Goal: Task Accomplishment & Management: Manage account settings

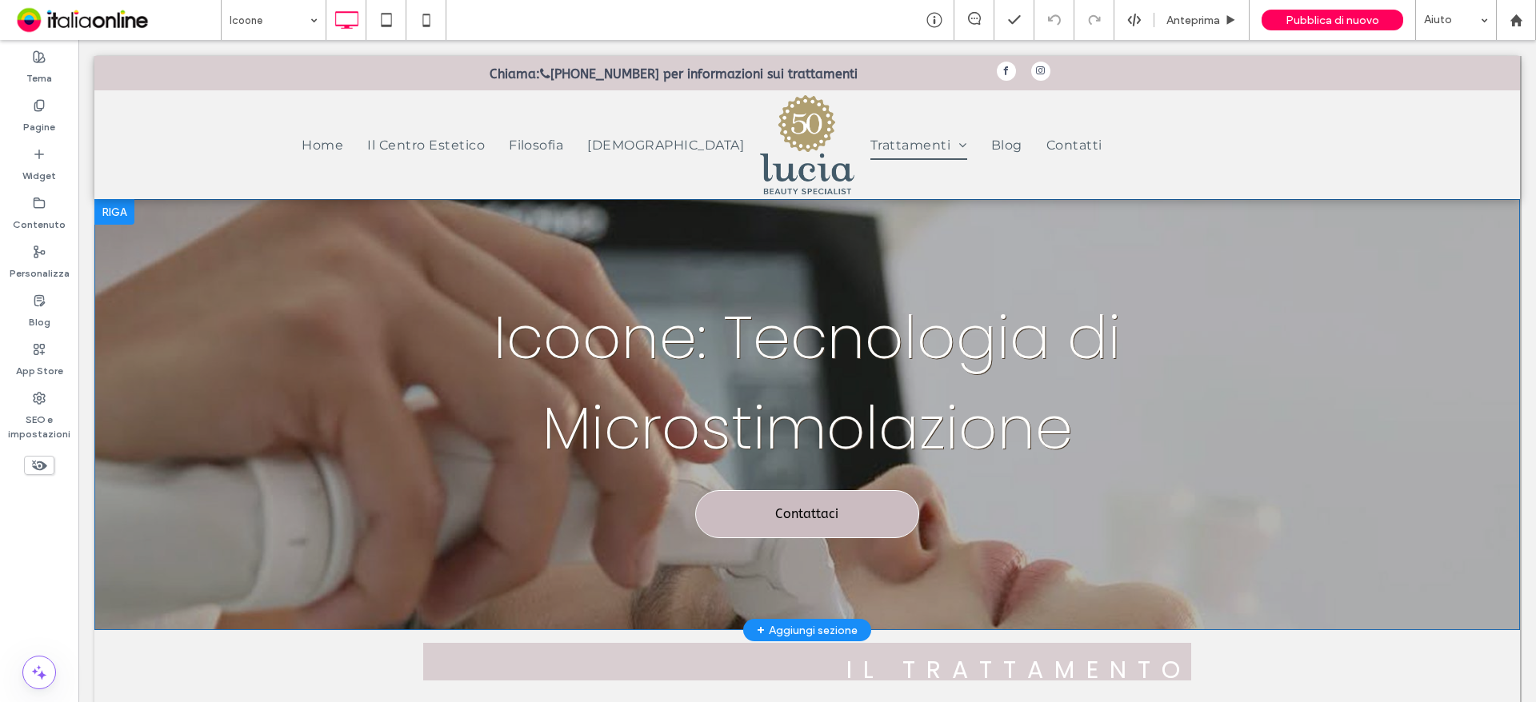
click at [226, 370] on div "Icoone: Tecnologia di Microstimolazione Contattaci Click To Paste Riga + Aggiun…" at bounding box center [806, 414] width 1425 height 431
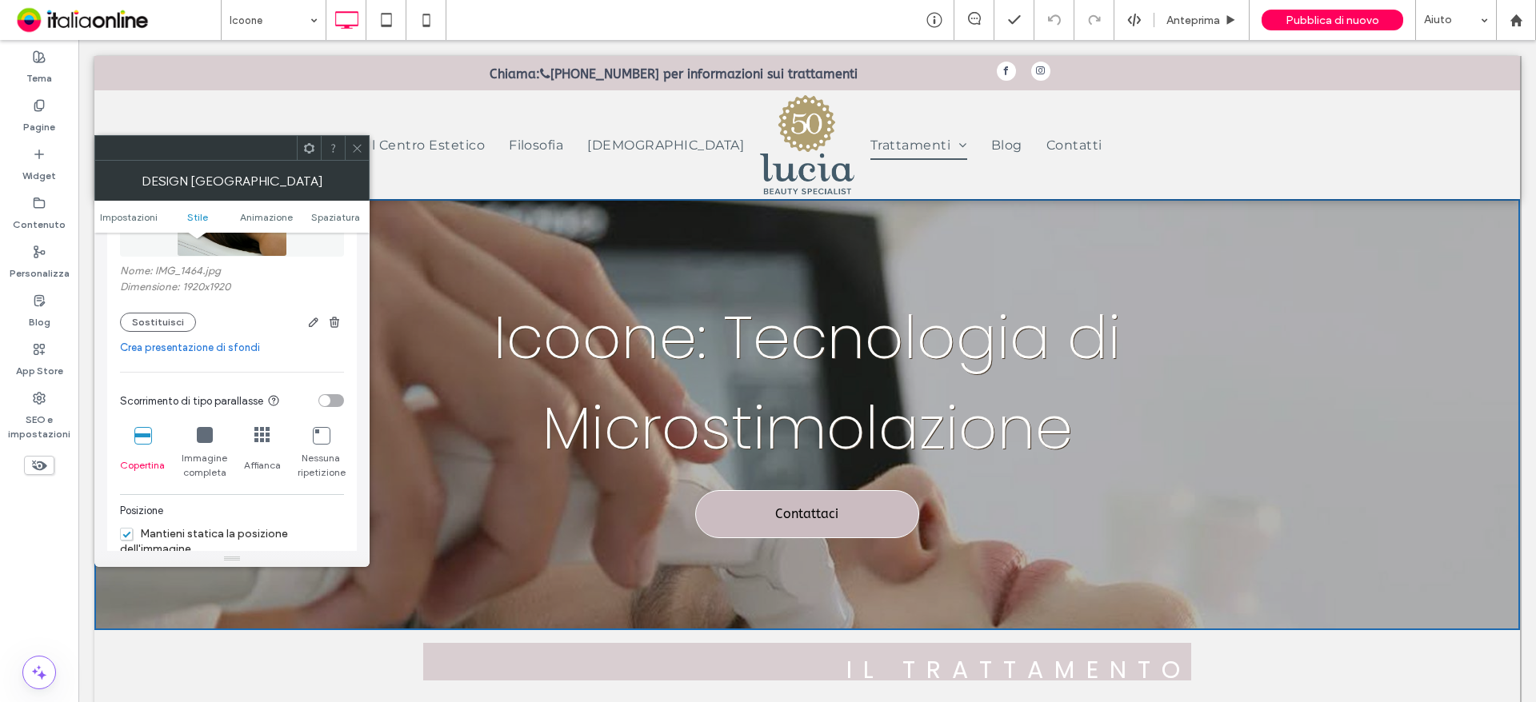
scroll to position [400, 0]
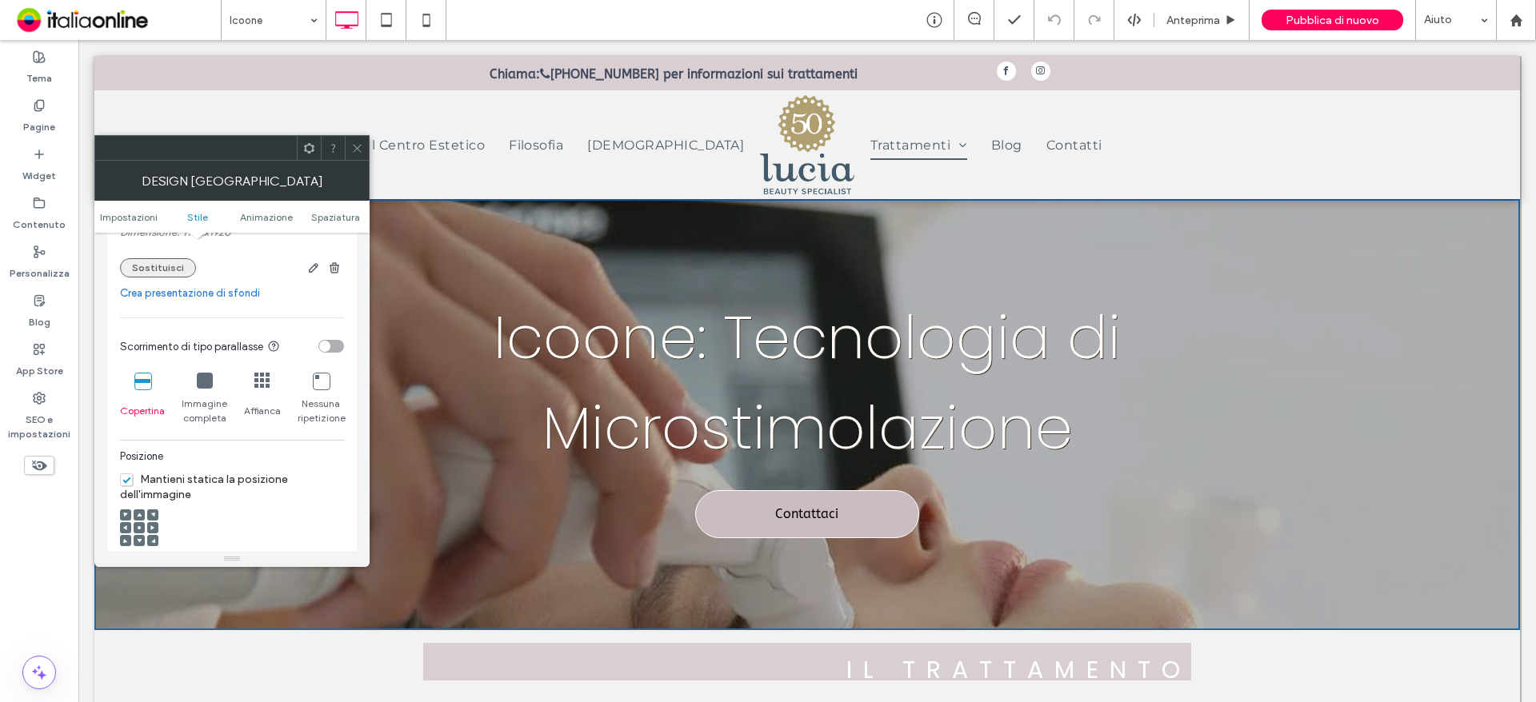
click at [166, 267] on button "Sostituisci" at bounding box center [158, 267] width 76 height 19
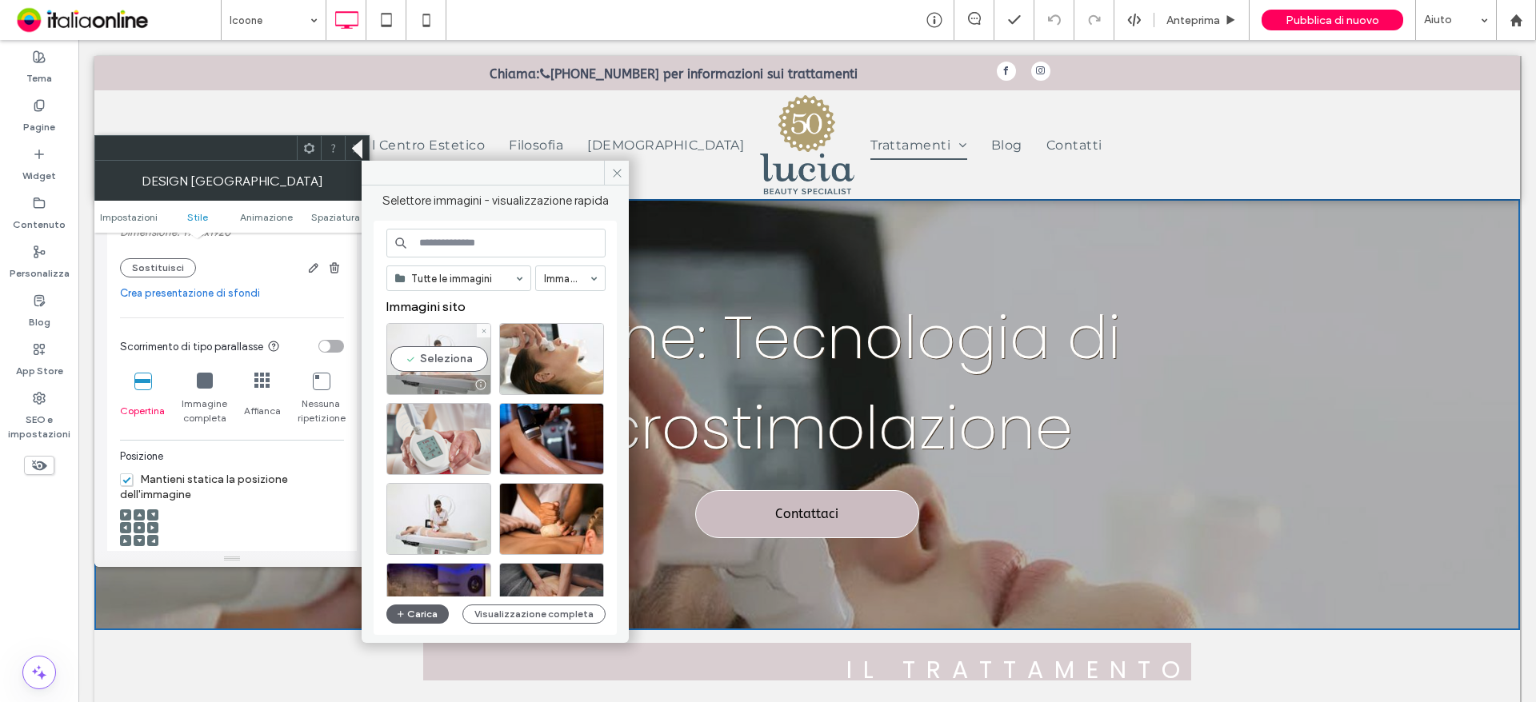
click at [446, 363] on div "Seleziona" at bounding box center [438, 359] width 105 height 72
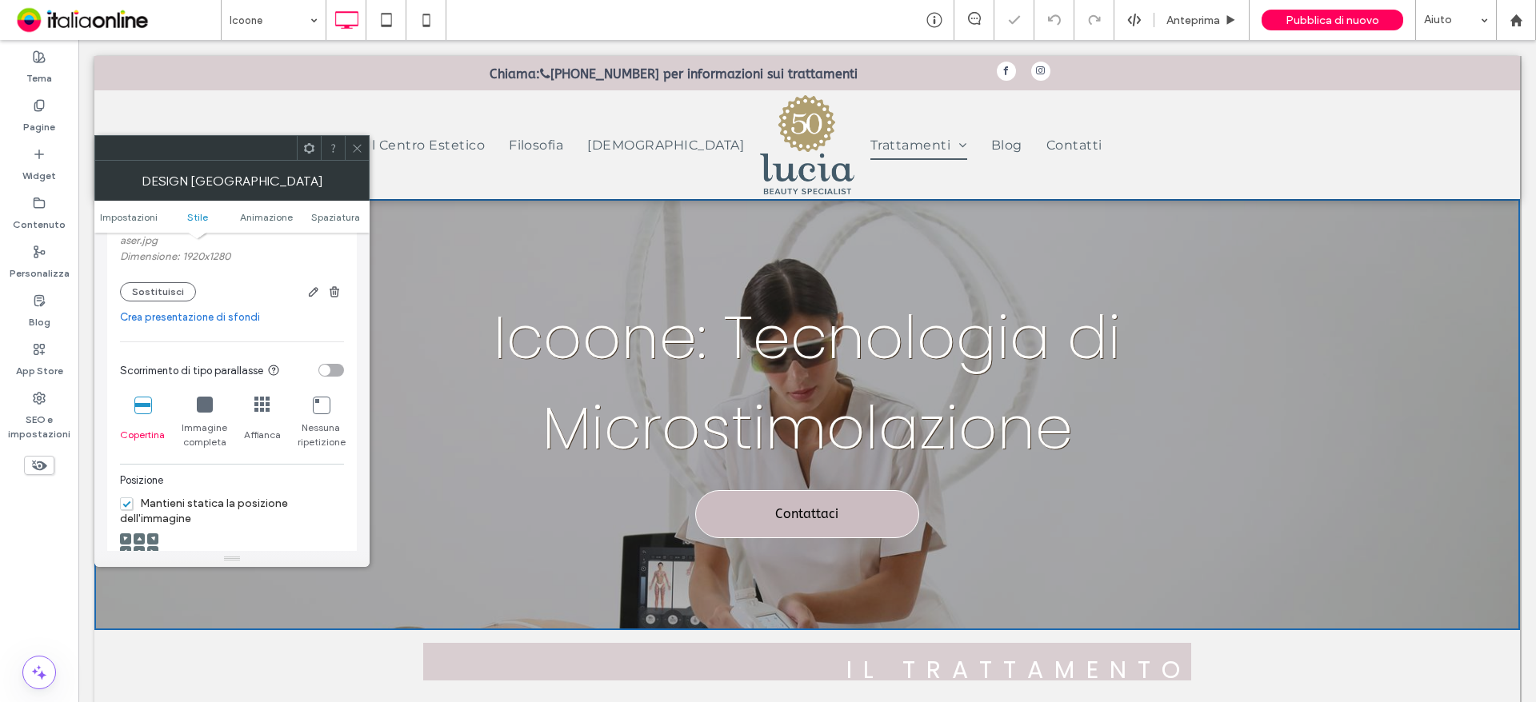
scroll to position [424, 0]
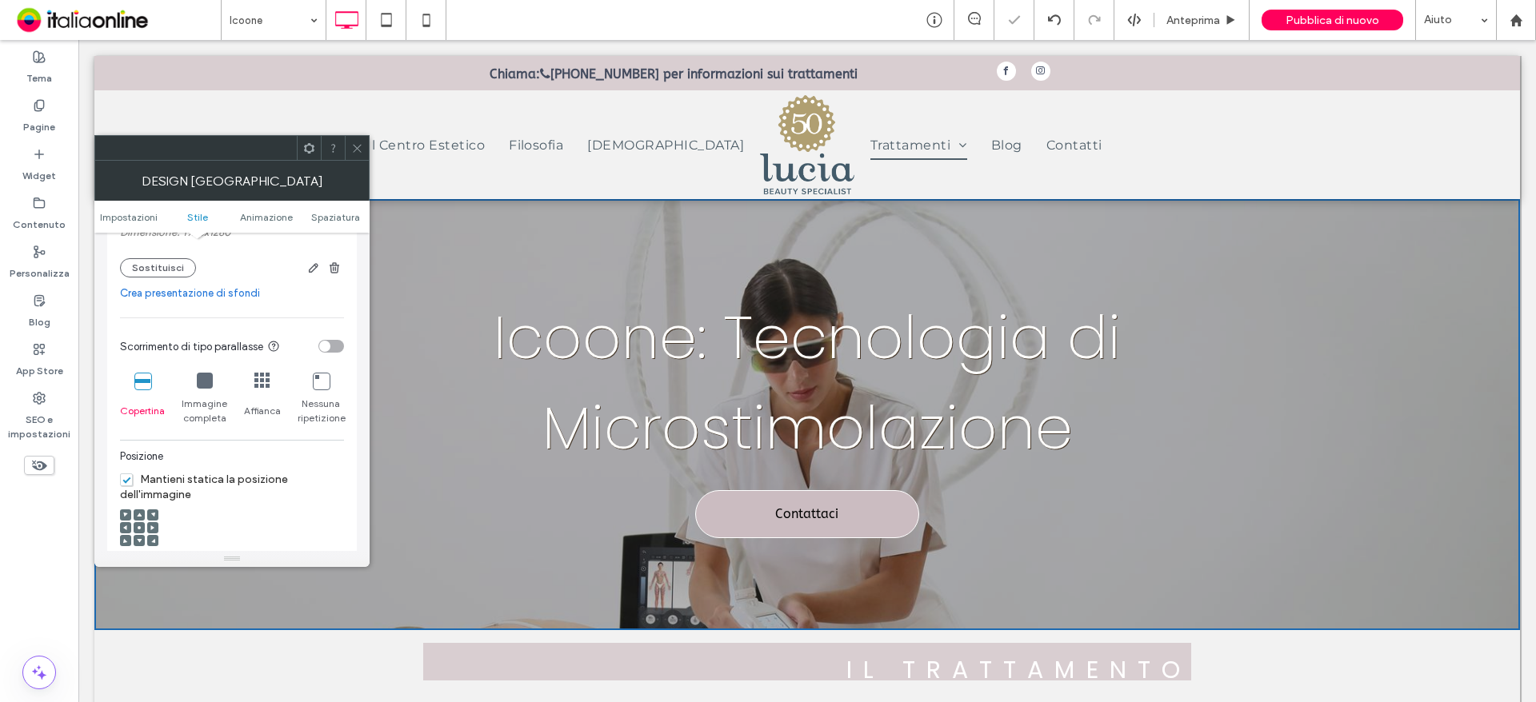
click at [357, 146] on icon at bounding box center [357, 148] width 12 height 12
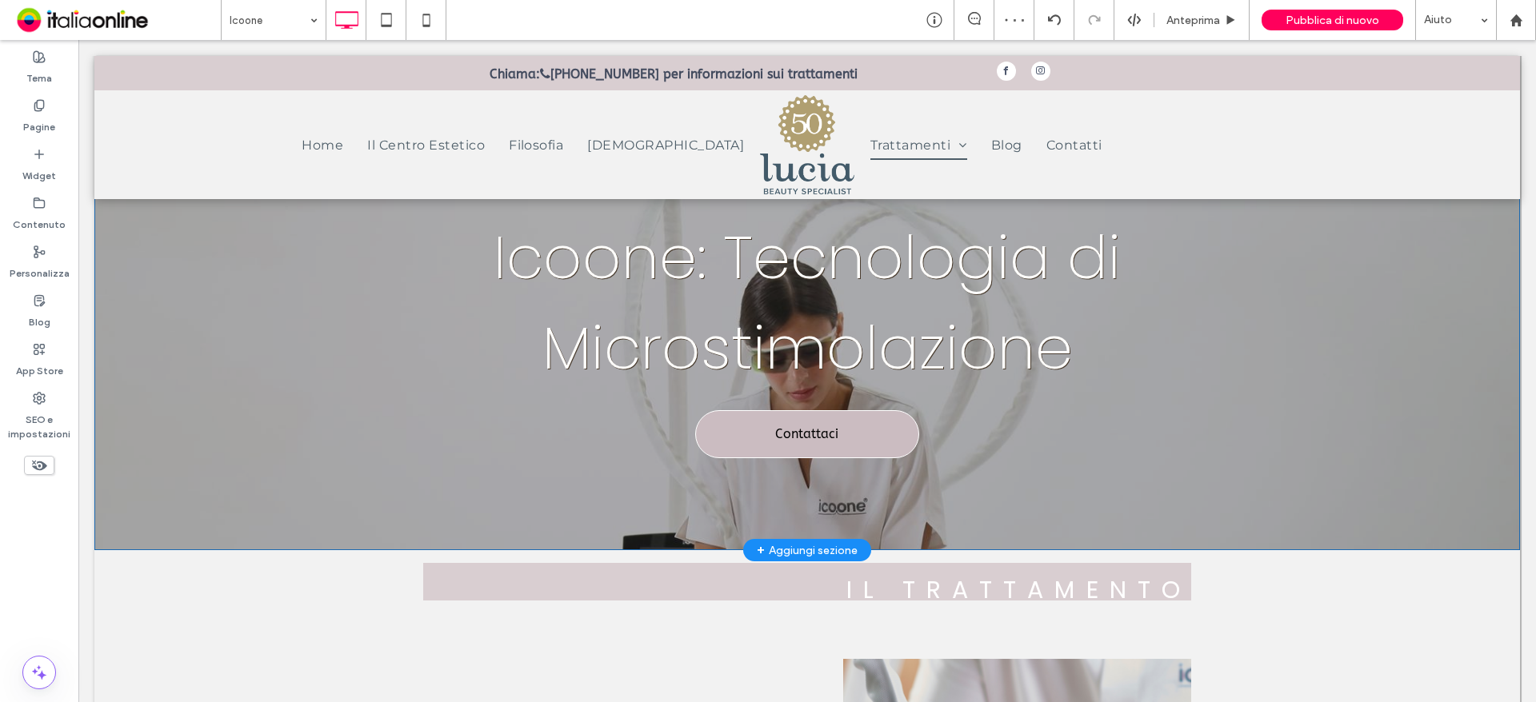
scroll to position [0, 0]
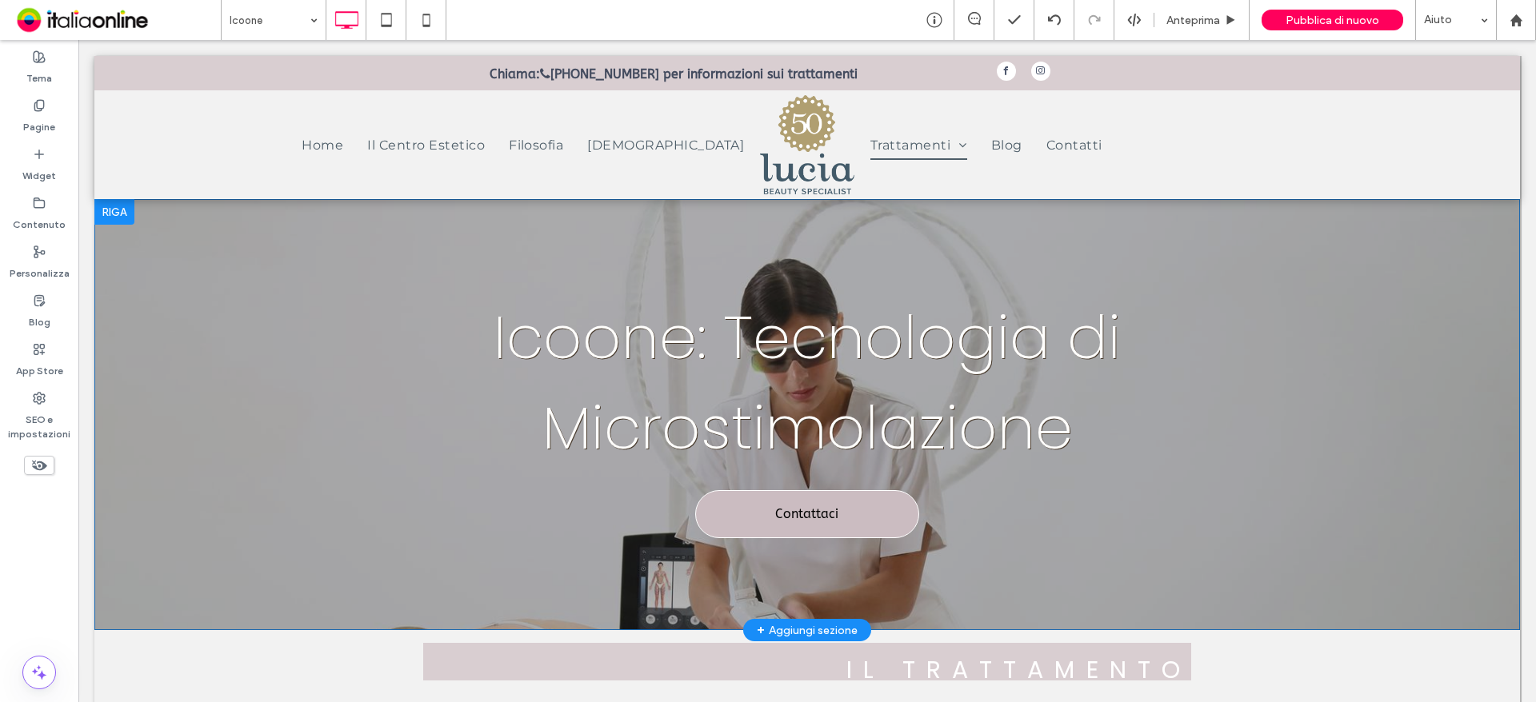
click at [285, 499] on div "Icoone: Tecnologia di Microstimolazione Contattaci Click To Paste Riga + Aggiun…" at bounding box center [806, 414] width 1425 height 431
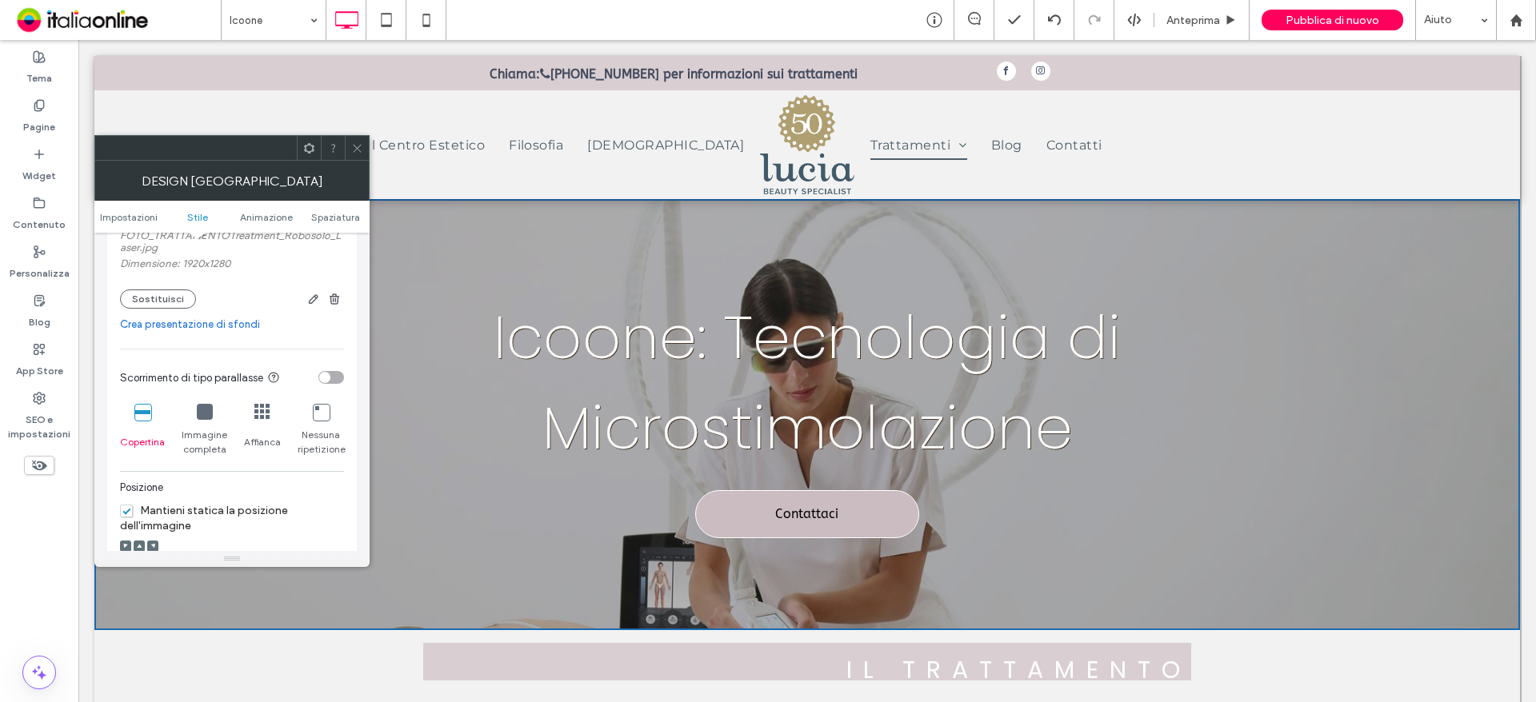
scroll to position [400, 0]
click at [210, 434] on span "Immagine completa" at bounding box center [205, 435] width 46 height 29
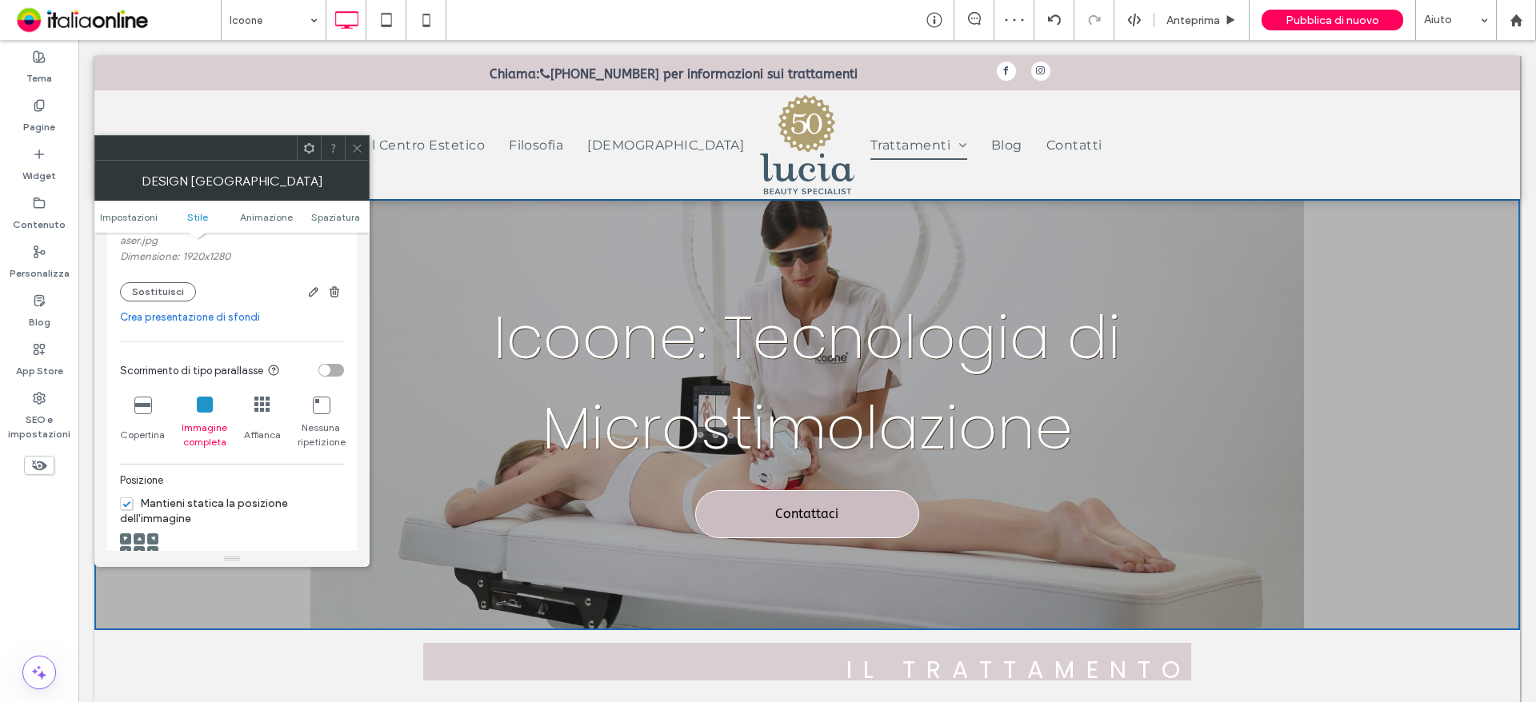
click at [144, 416] on div "Copertina" at bounding box center [142, 423] width 45 height 66
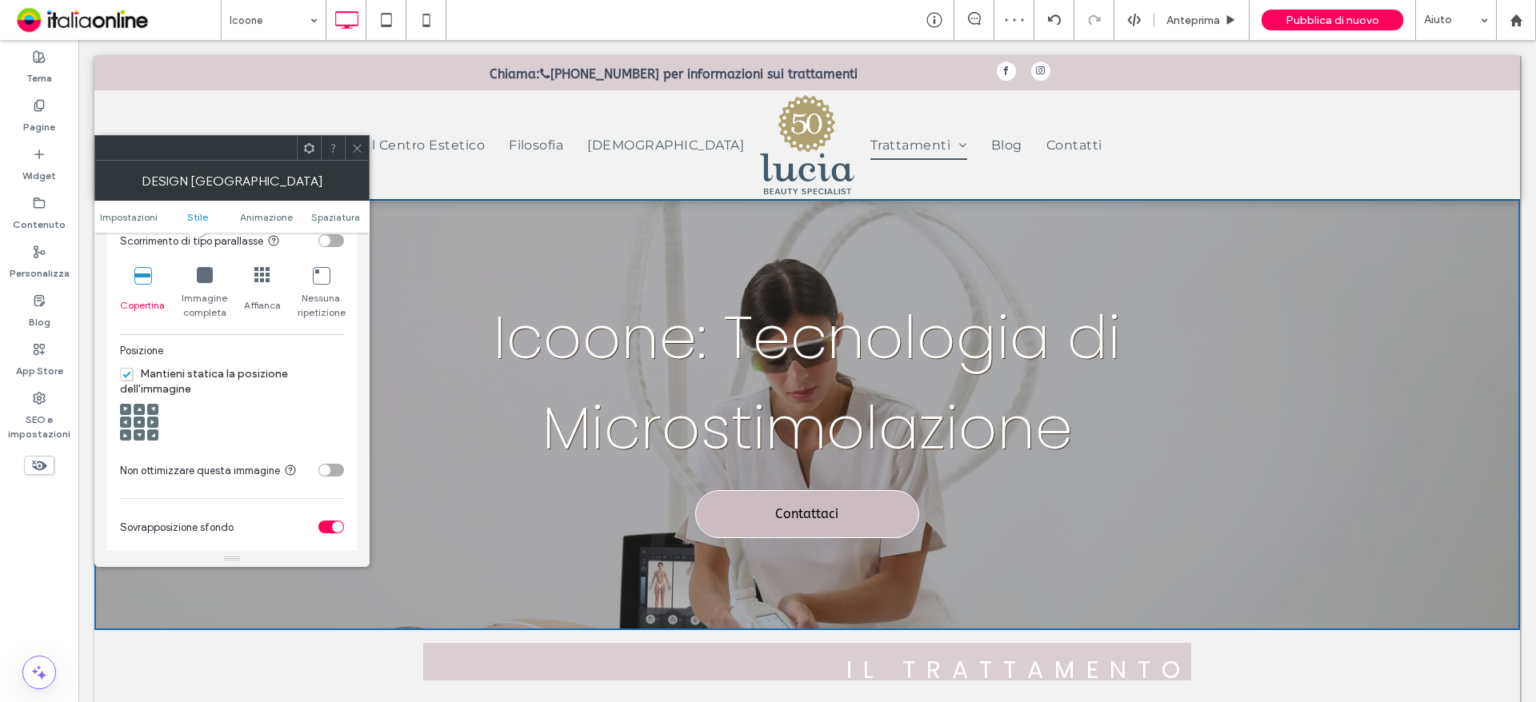
scroll to position [560, 0]
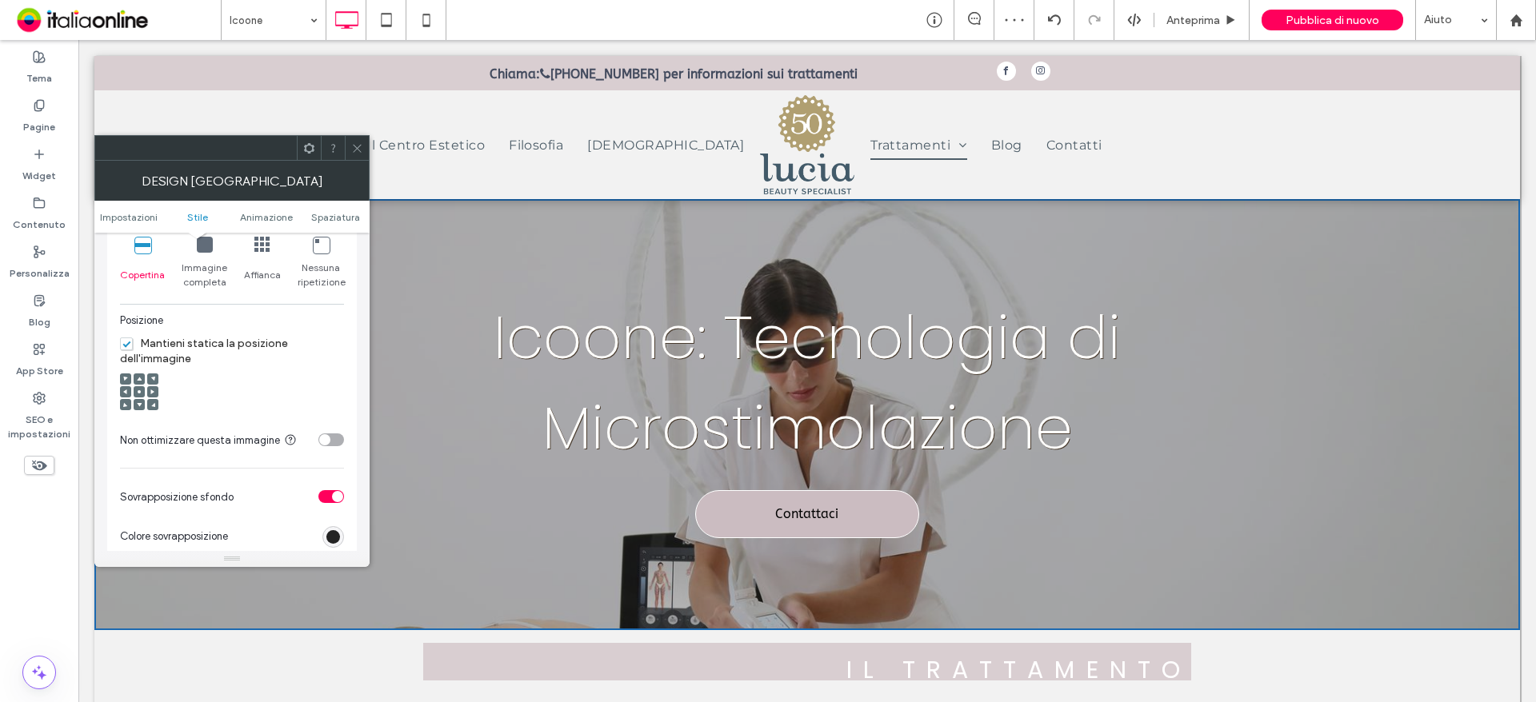
click at [138, 393] on use at bounding box center [139, 391] width 3 height 3
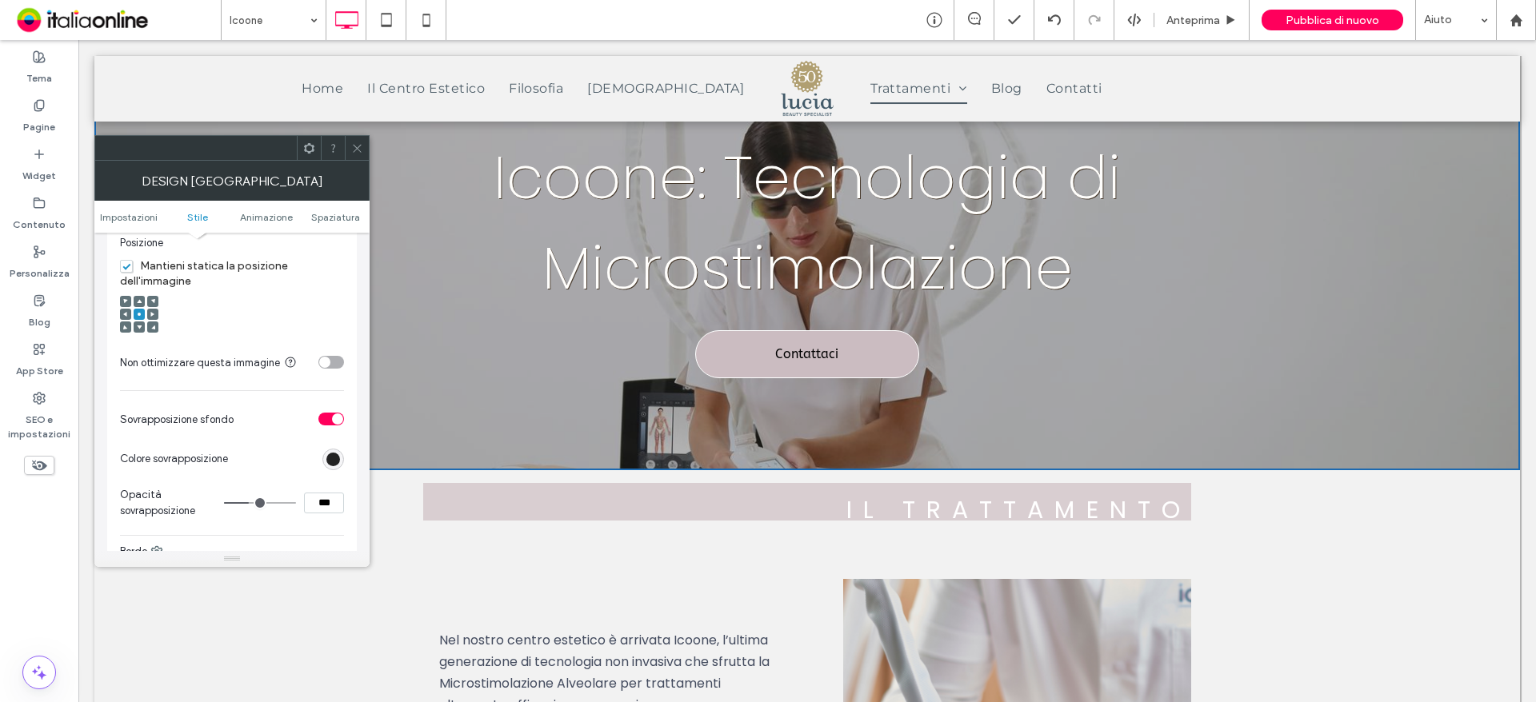
scroll to position [640, 0]
click at [185, 270] on label "Mantieni statica la posizione dell'immagine" at bounding box center [232, 270] width 224 height 30
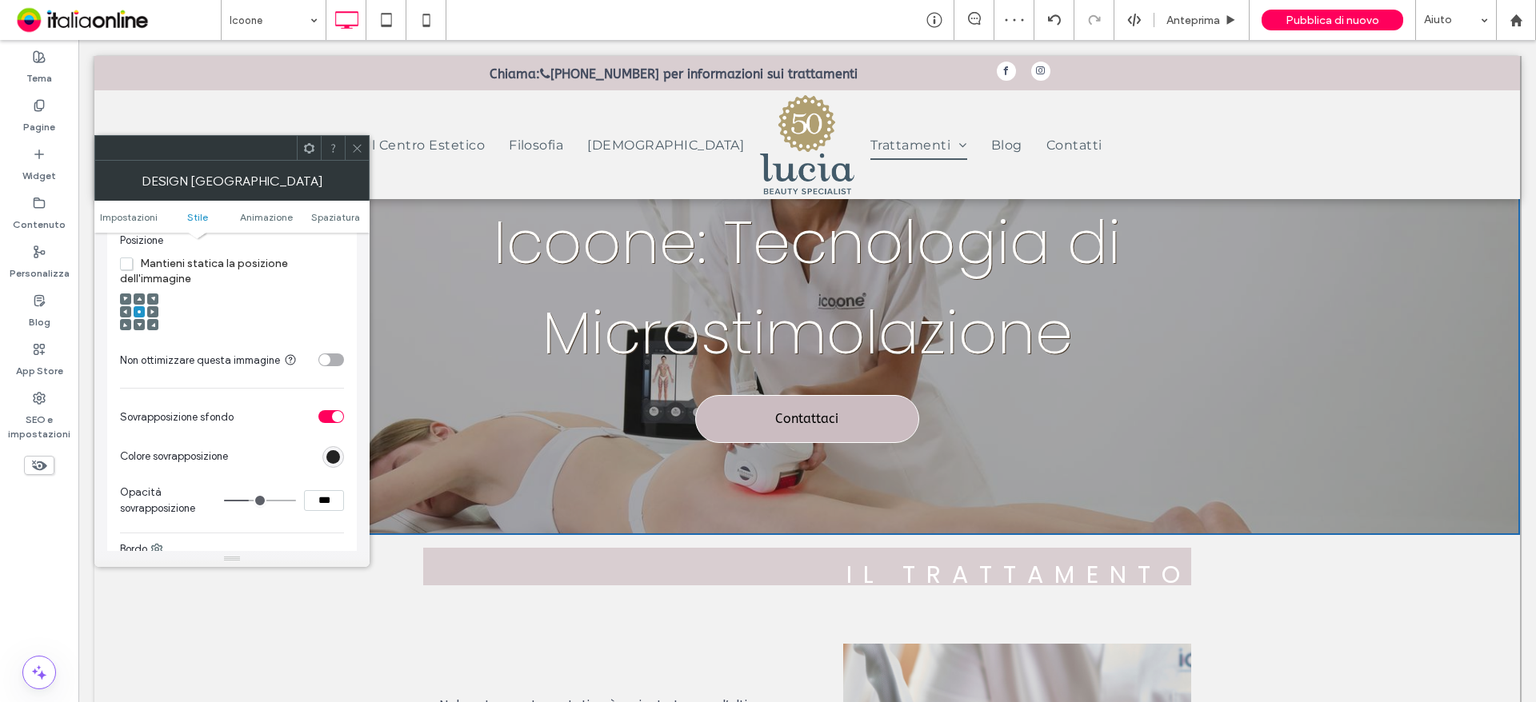
scroll to position [0, 0]
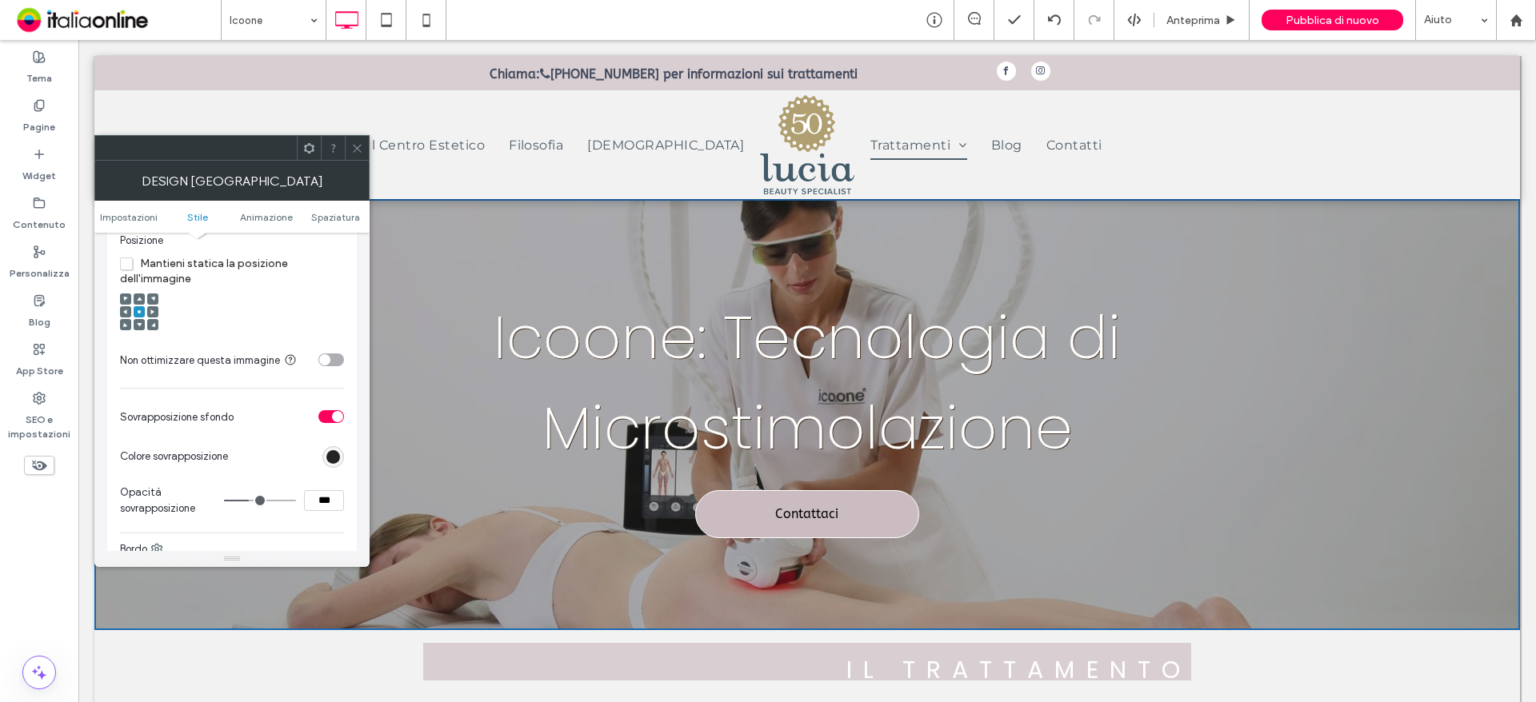
click at [358, 154] on icon at bounding box center [357, 148] width 12 height 12
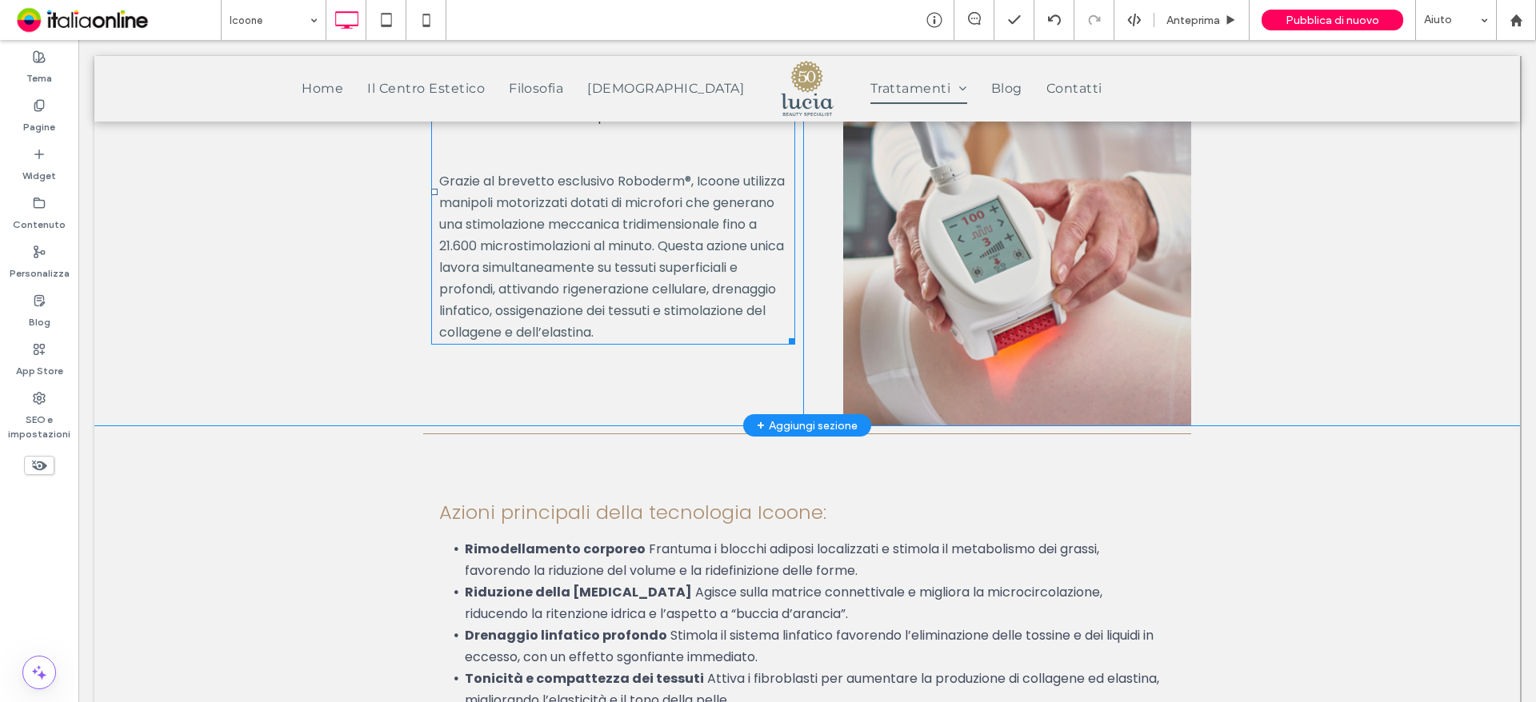
scroll to position [560, 0]
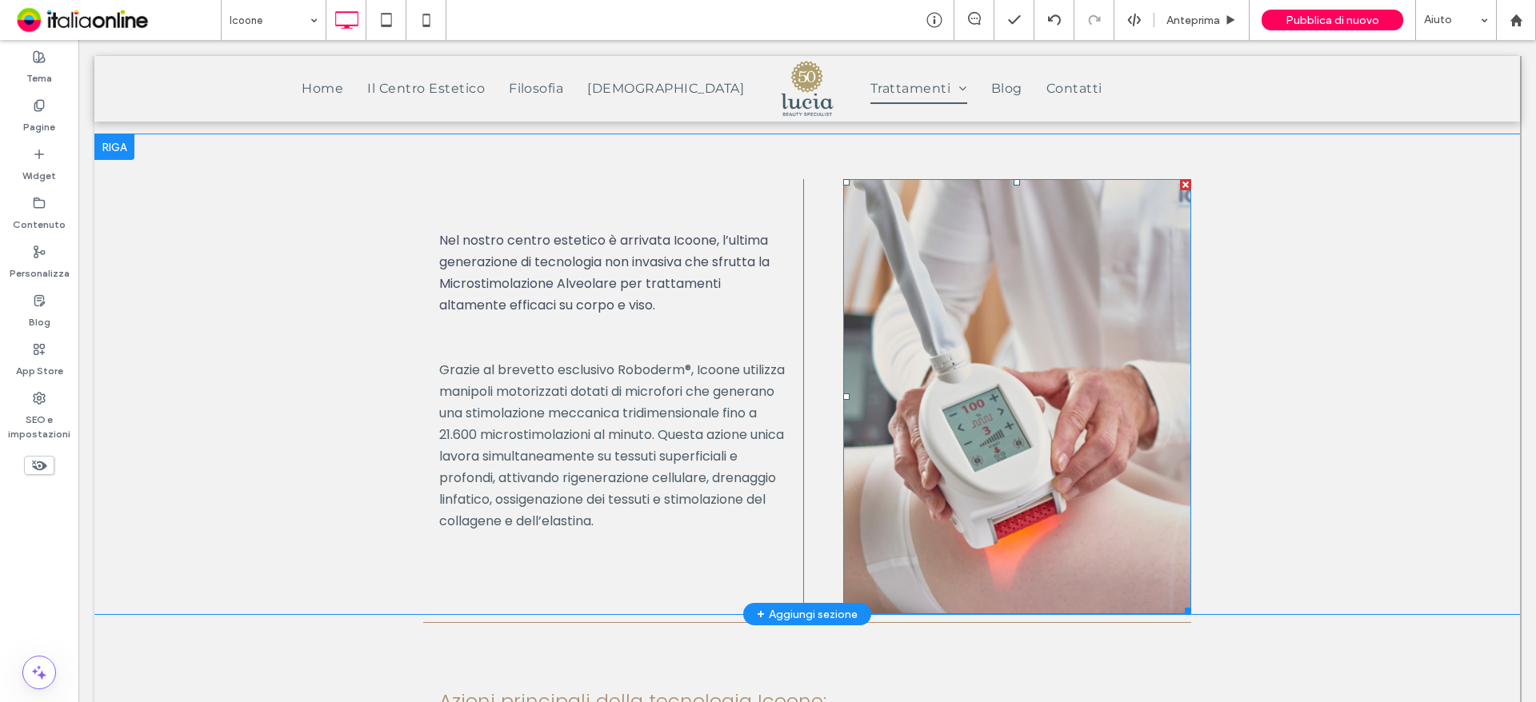
click at [1017, 483] on img at bounding box center [1017, 396] width 348 height 435
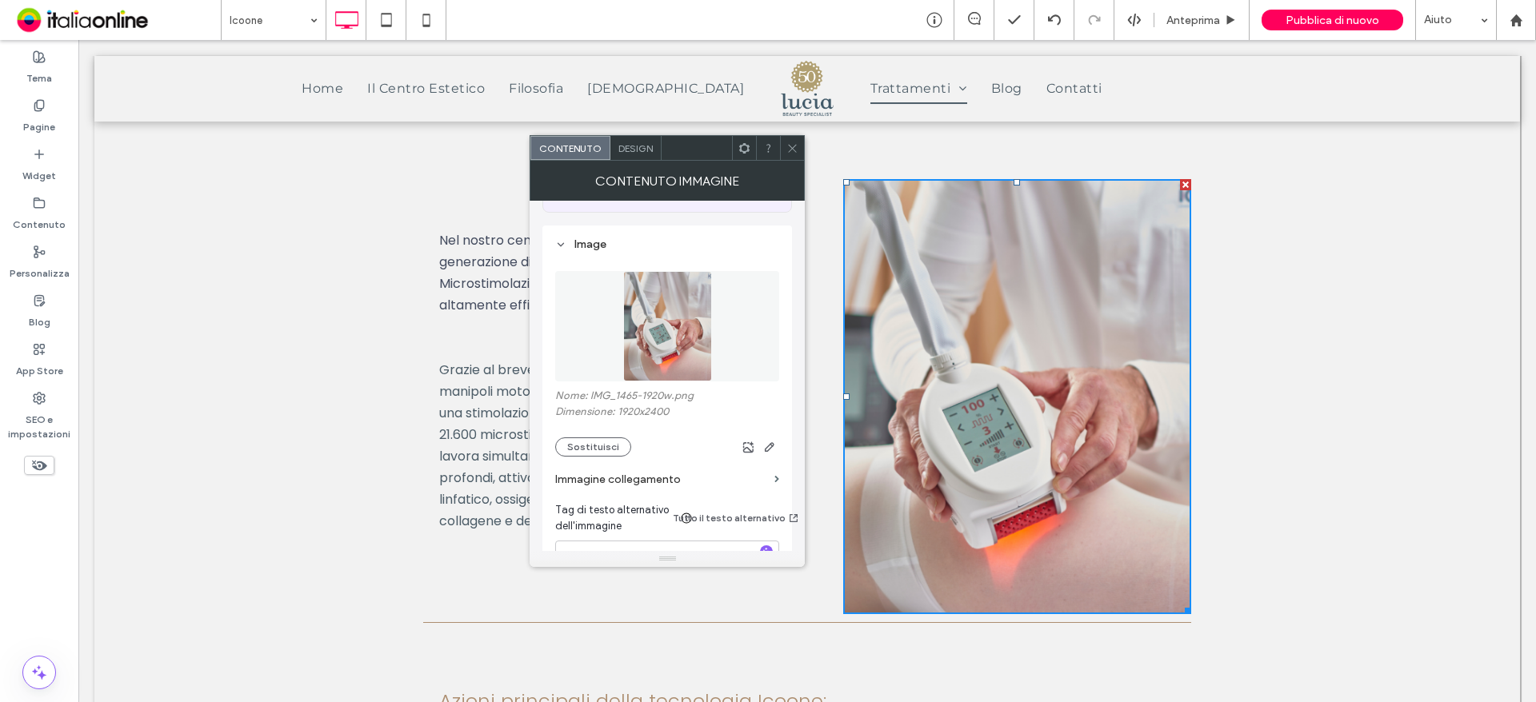
scroll to position [160, 0]
click at [607, 453] on button "Sostituisci" at bounding box center [593, 446] width 76 height 19
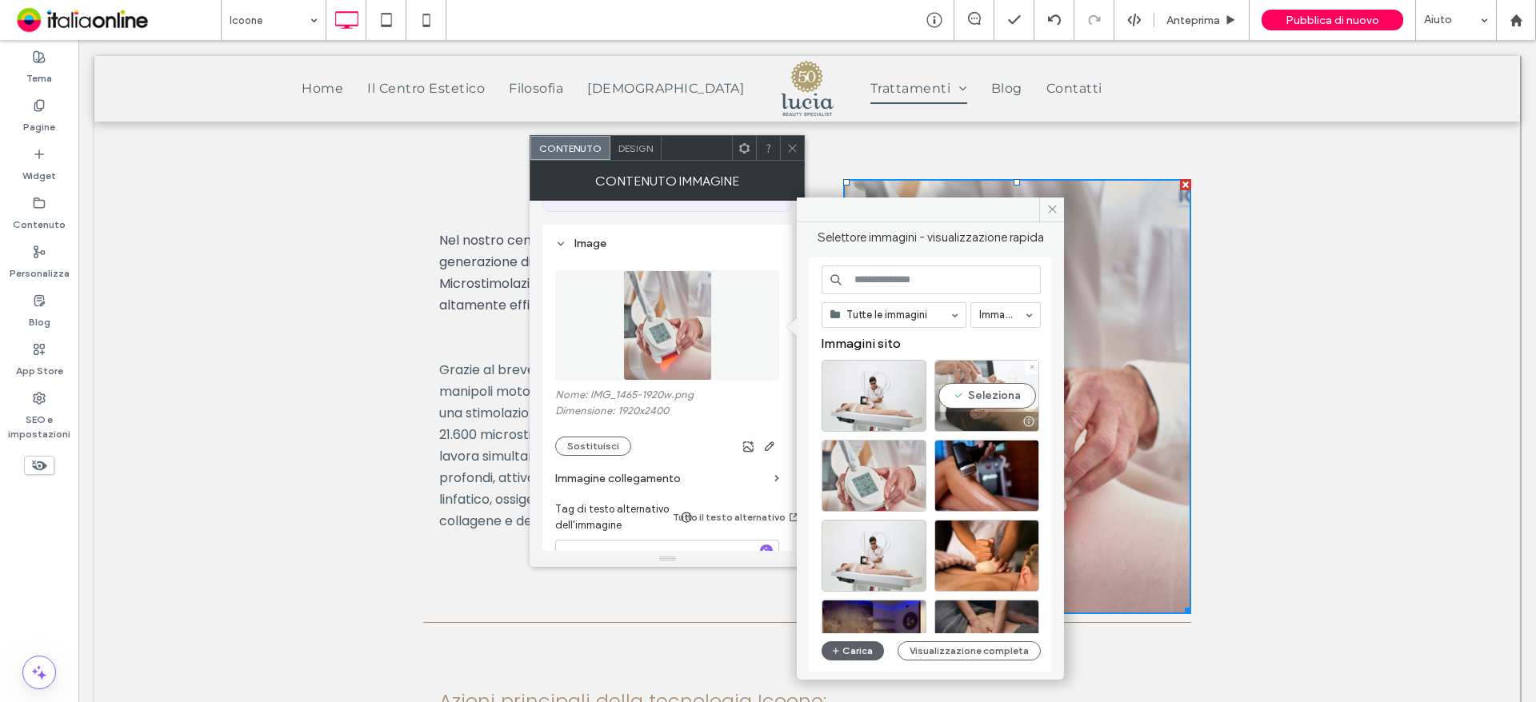
click at [972, 406] on div "Seleziona" at bounding box center [986, 396] width 105 height 72
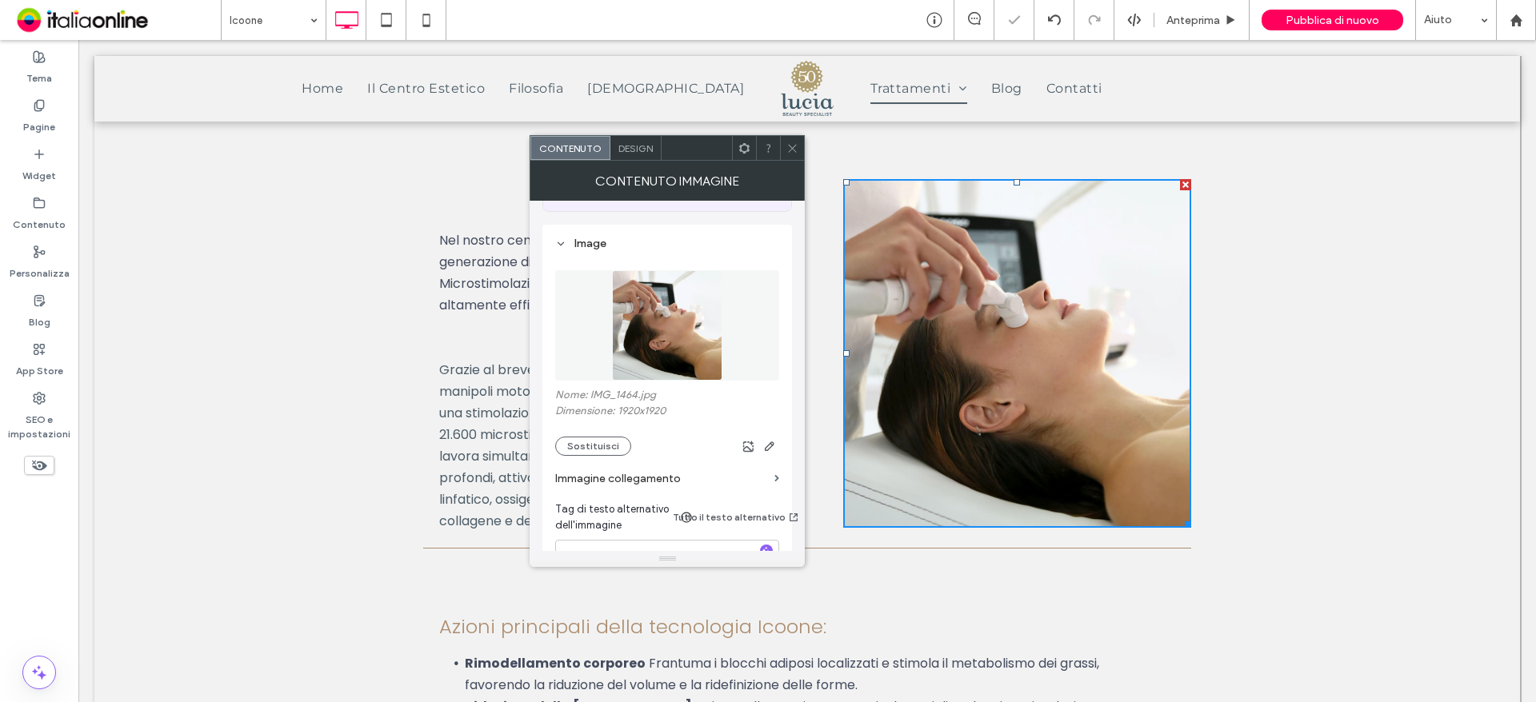
click at [792, 152] on icon at bounding box center [792, 148] width 12 height 12
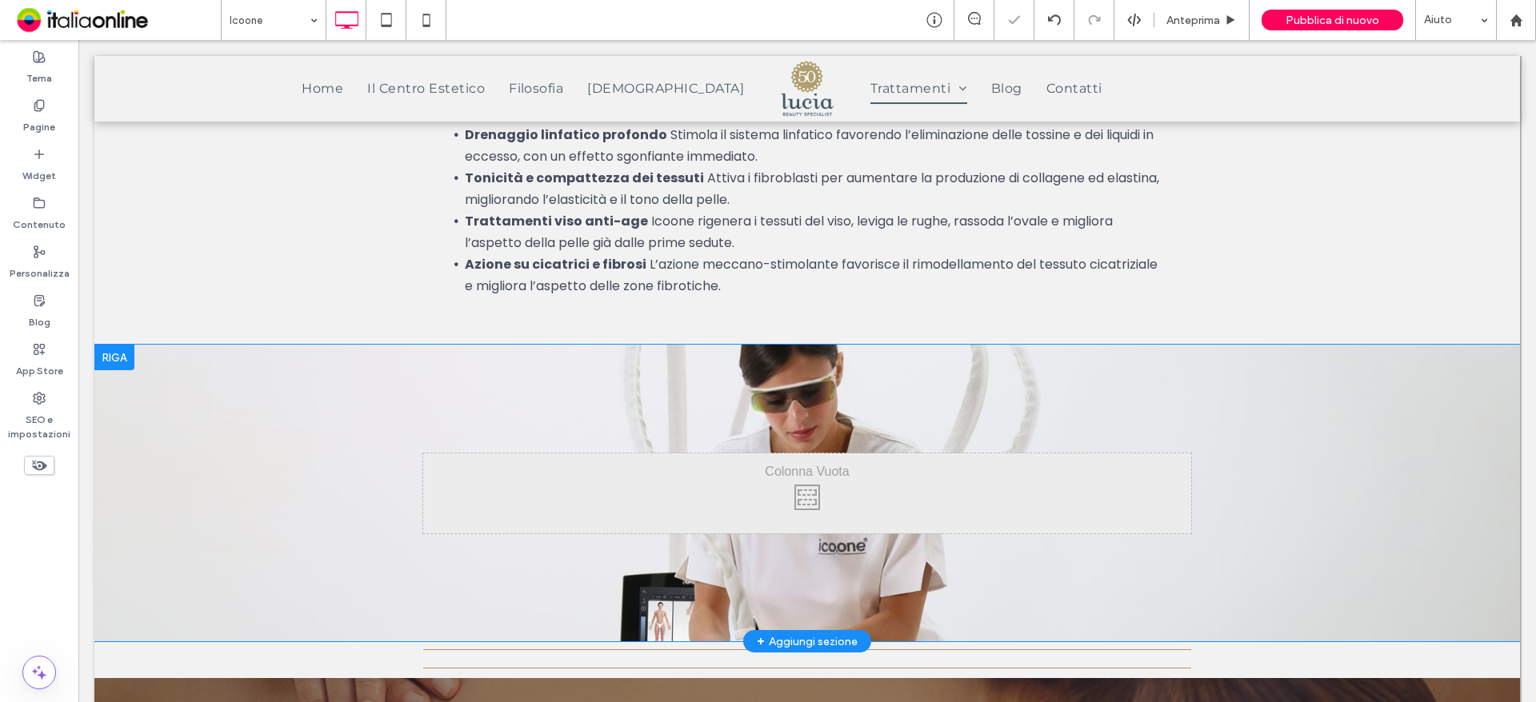
scroll to position [1360, 0]
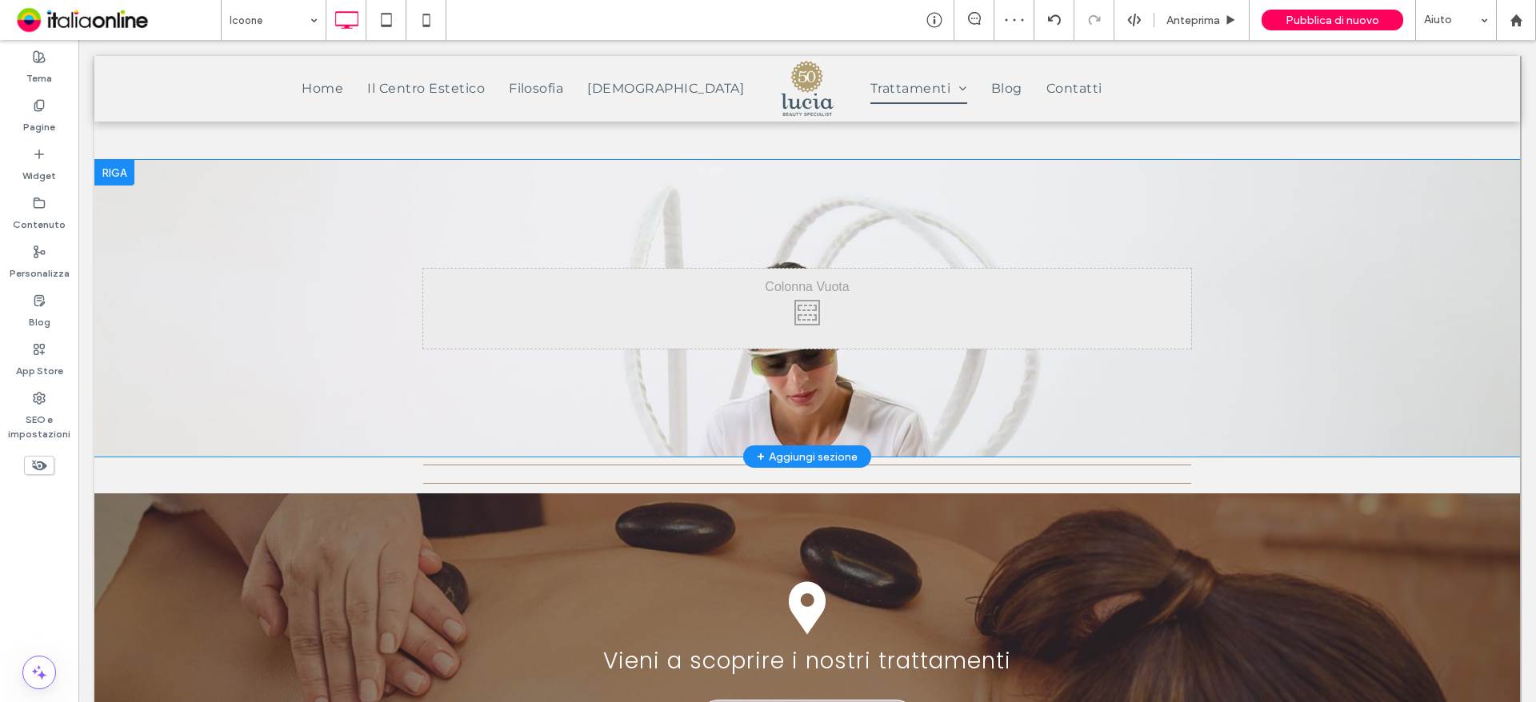
click at [102, 368] on div "Click To Paste Riga + Aggiungi sezione" at bounding box center [806, 308] width 1425 height 297
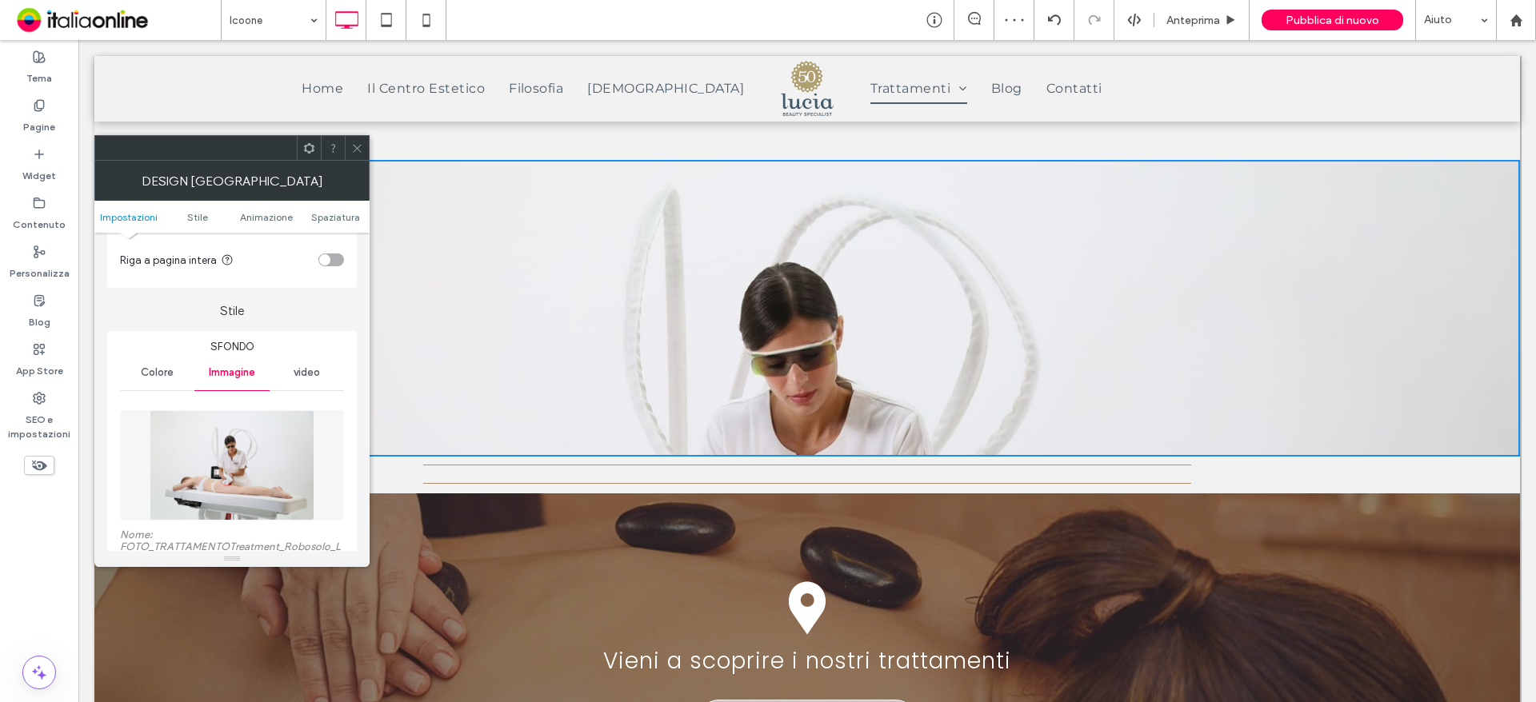
scroll to position [320, 0]
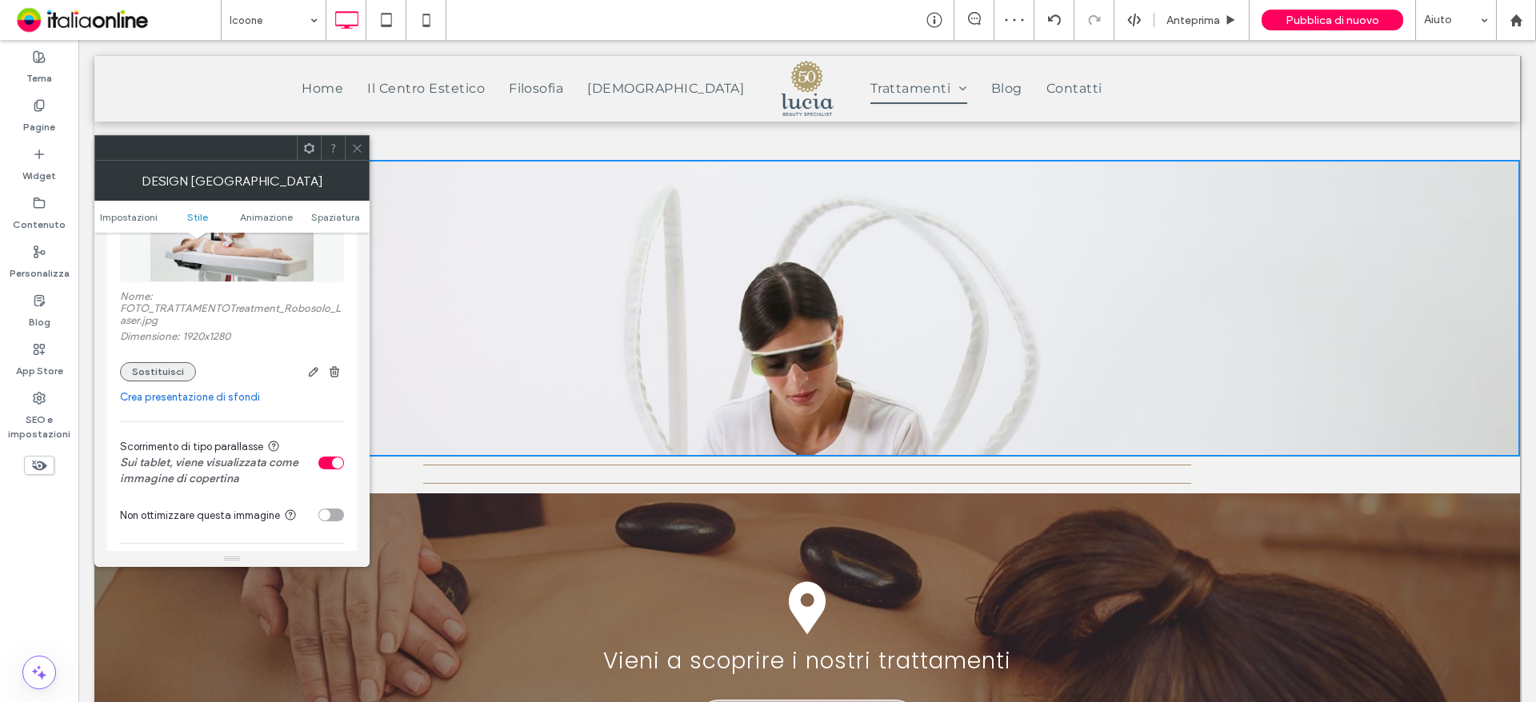
click at [158, 364] on button "Sostituisci" at bounding box center [158, 371] width 76 height 19
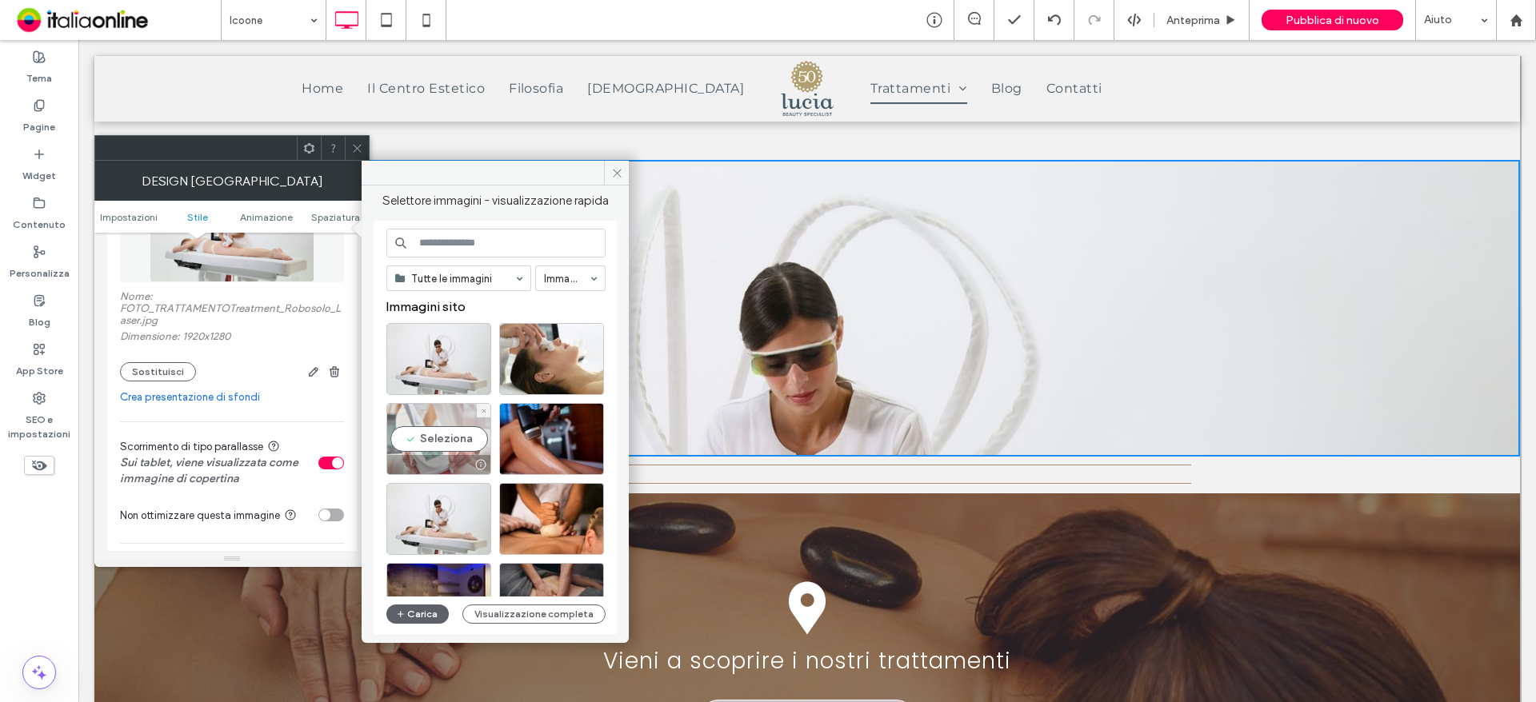
click at [429, 439] on div "Seleziona" at bounding box center [438, 439] width 105 height 72
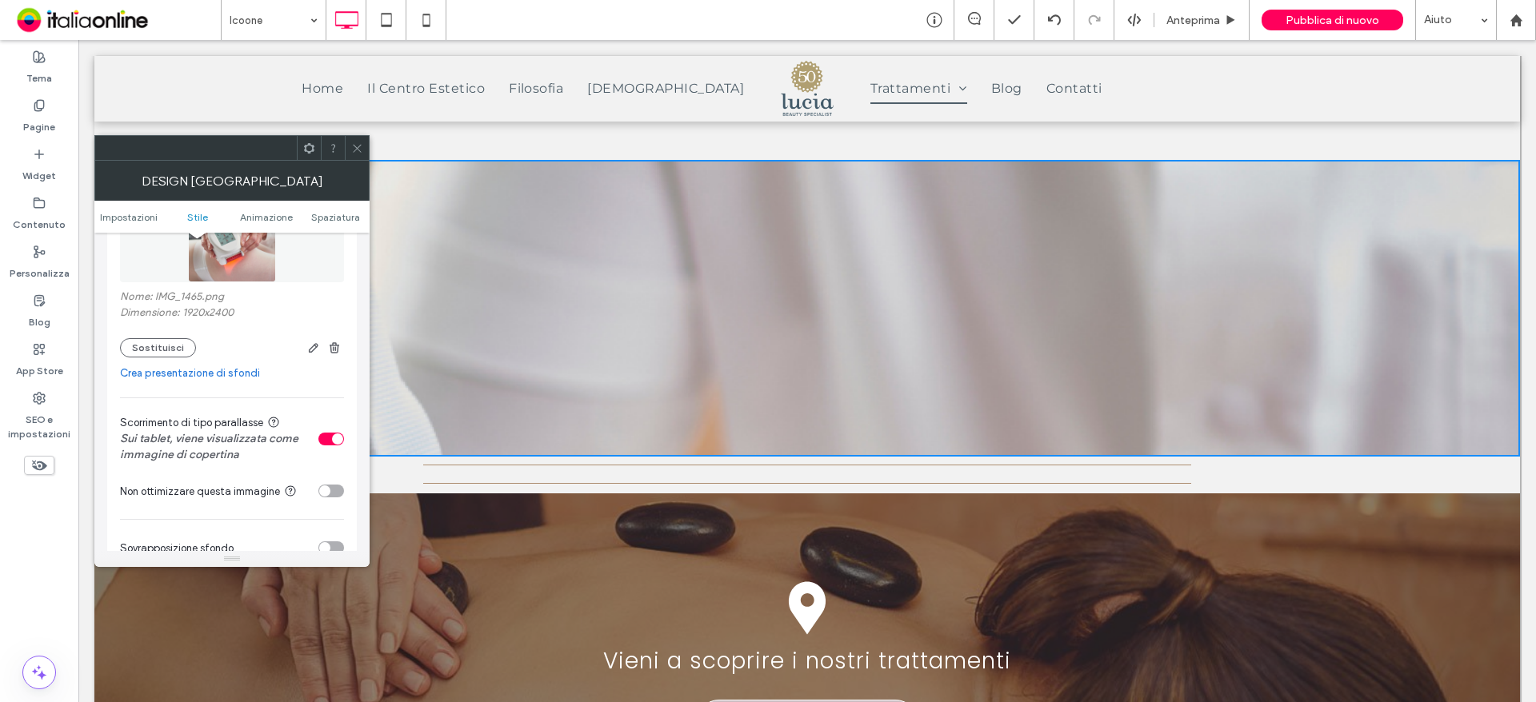
click at [326, 438] on div "toggle" at bounding box center [331, 439] width 26 height 13
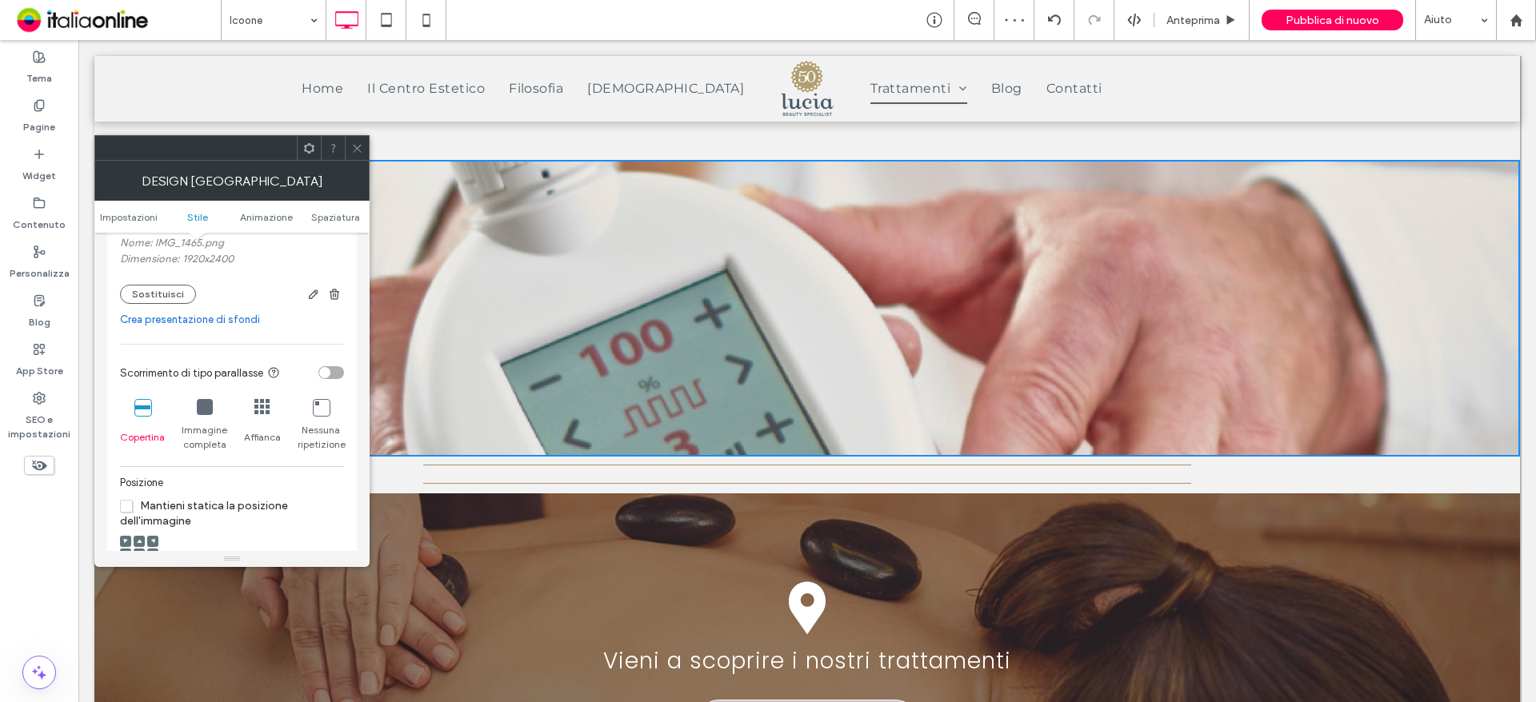
scroll to position [400, 0]
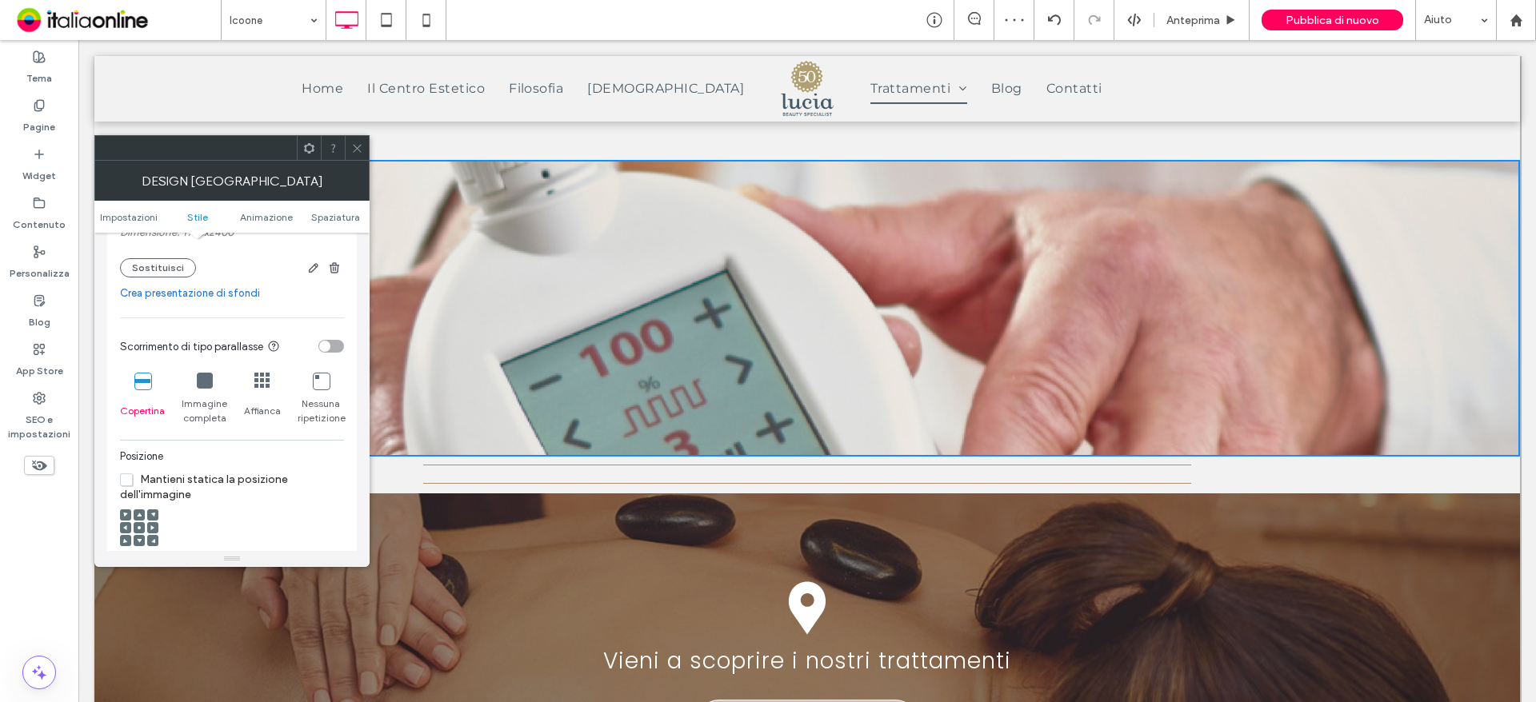
click at [141, 533] on span at bounding box center [139, 527] width 5 height 11
click at [141, 538] on icon at bounding box center [139, 540] width 5 height 5
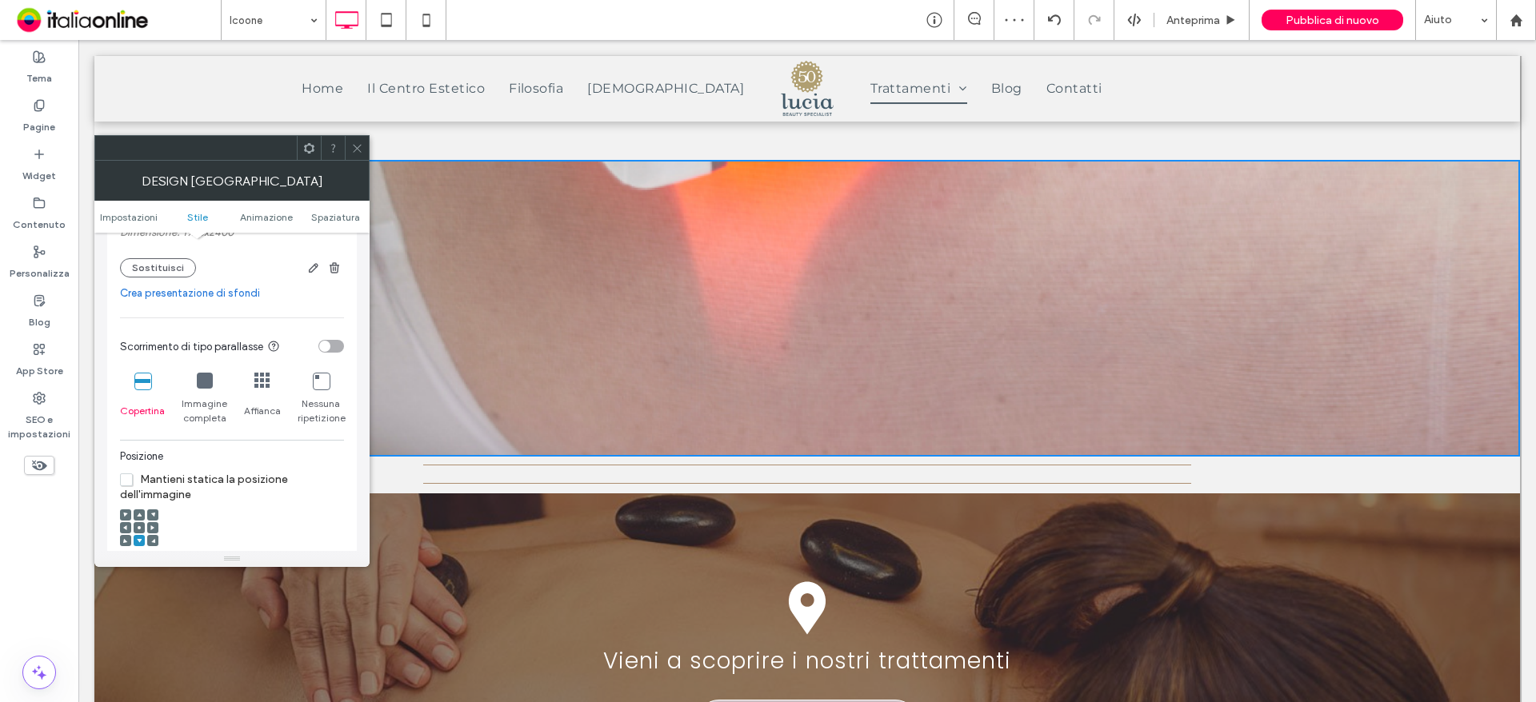
click at [141, 530] on span at bounding box center [139, 527] width 5 height 11
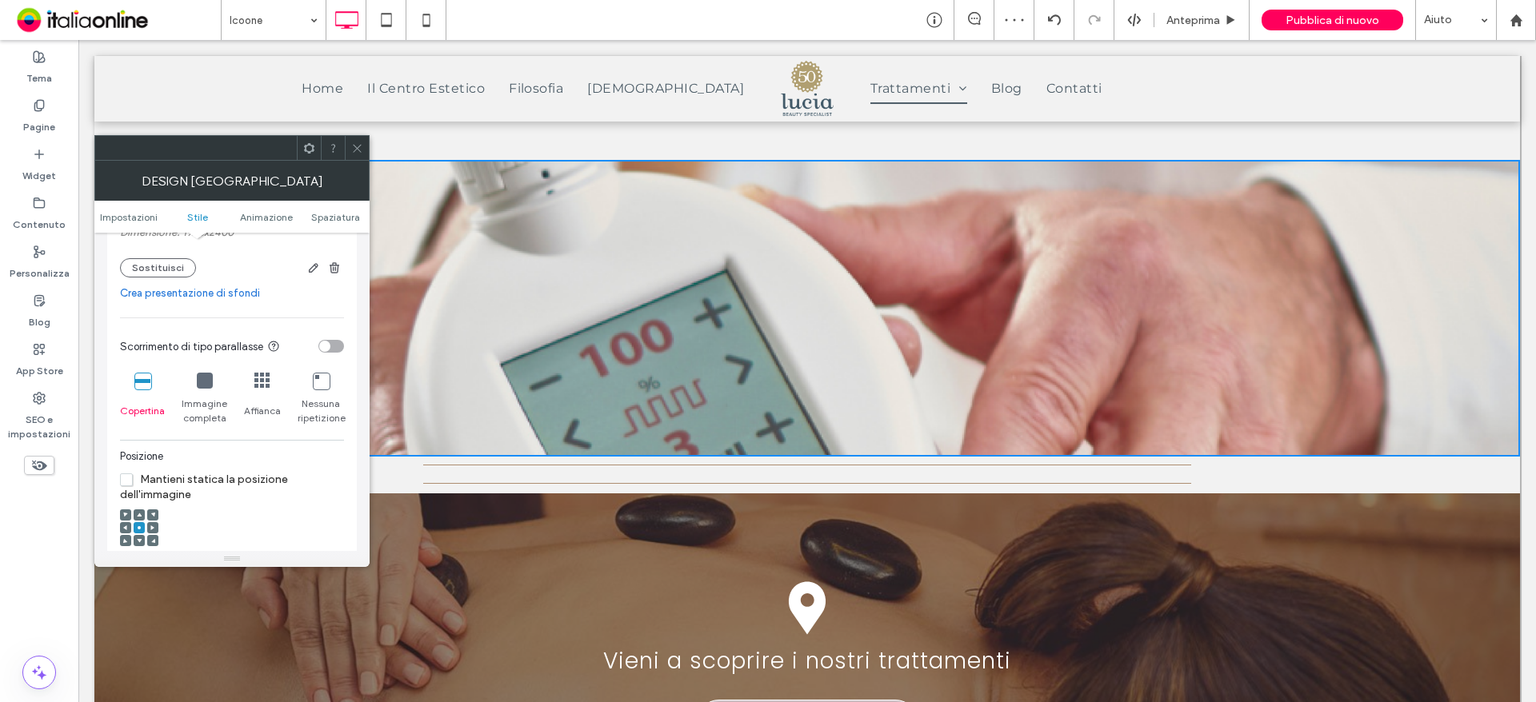
click at [201, 390] on div "Immagine completa" at bounding box center [205, 399] width 46 height 66
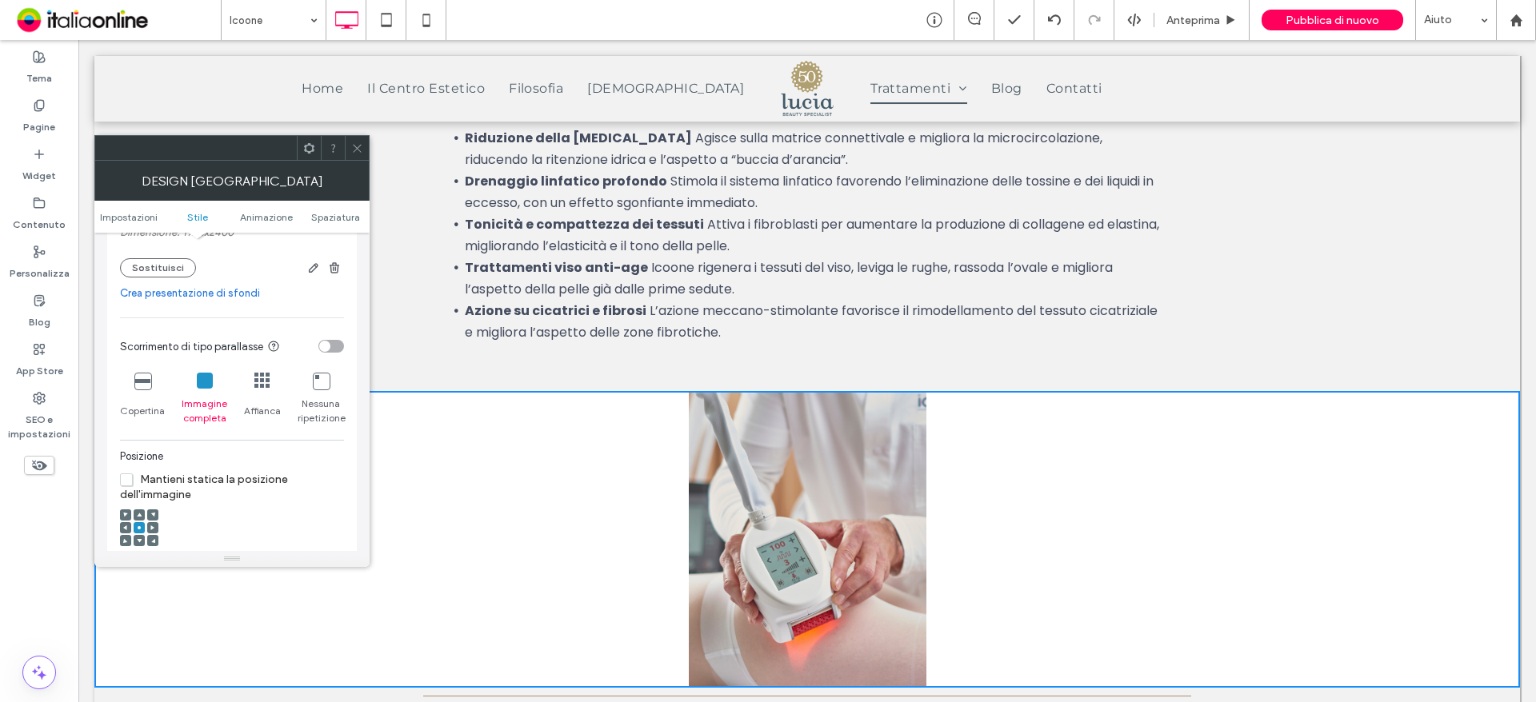
scroll to position [1200, 0]
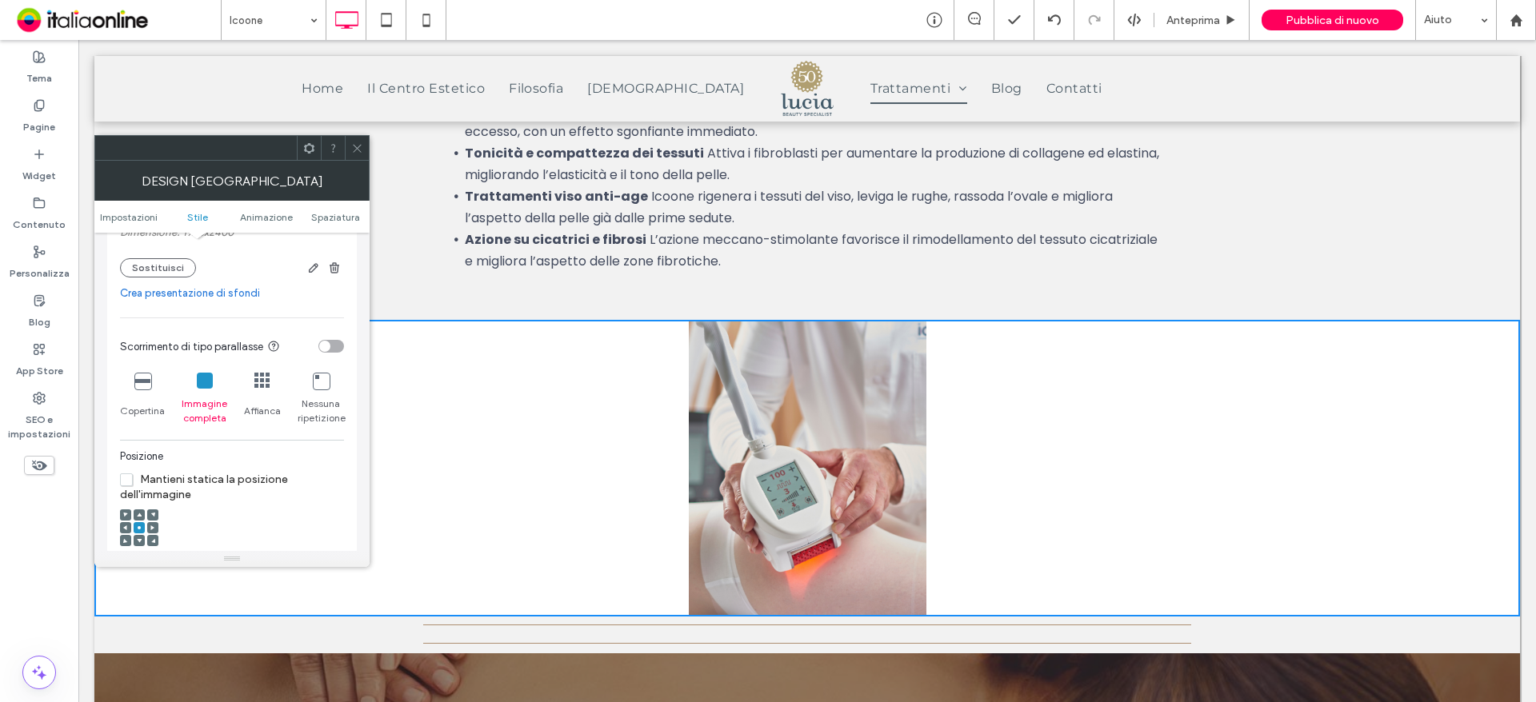
click at [138, 386] on icon at bounding box center [142, 381] width 16 height 16
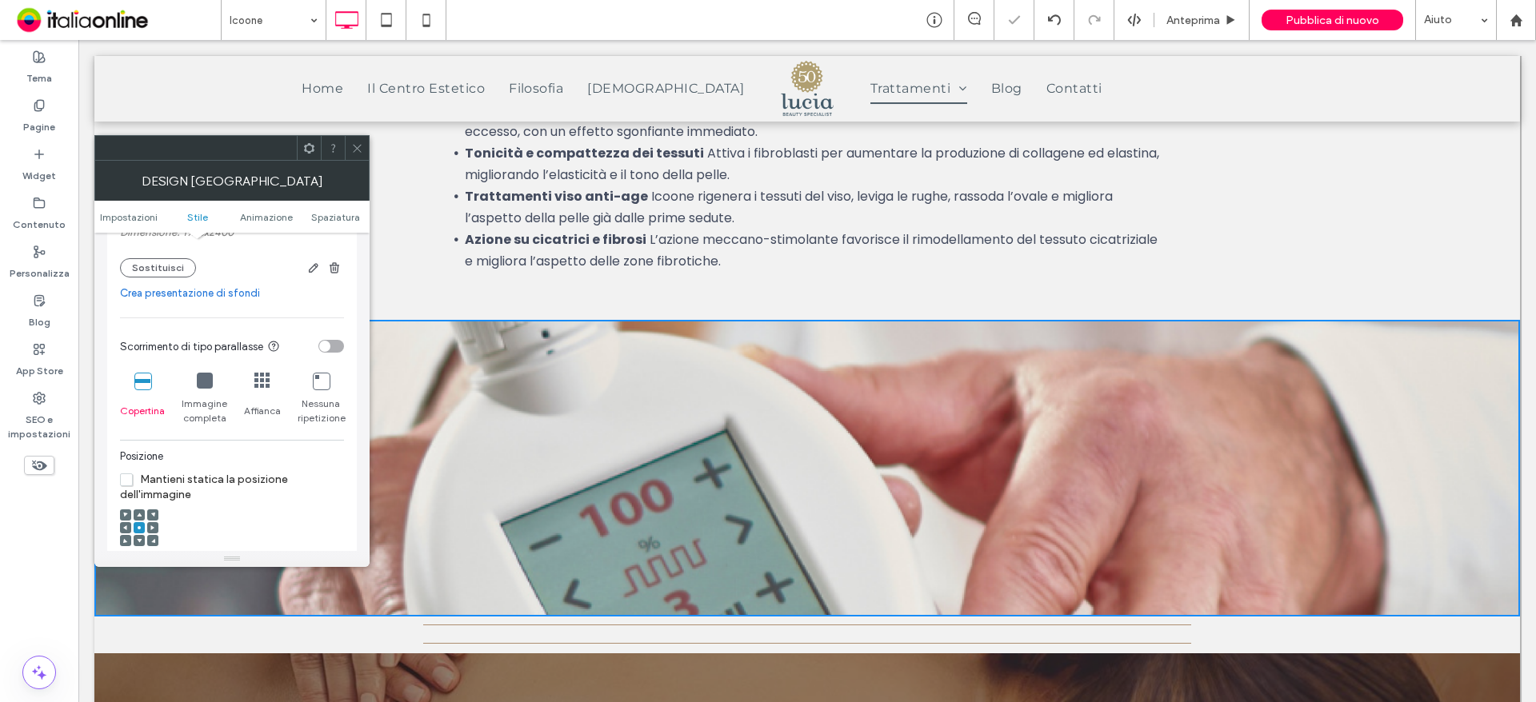
scroll to position [1280, 0]
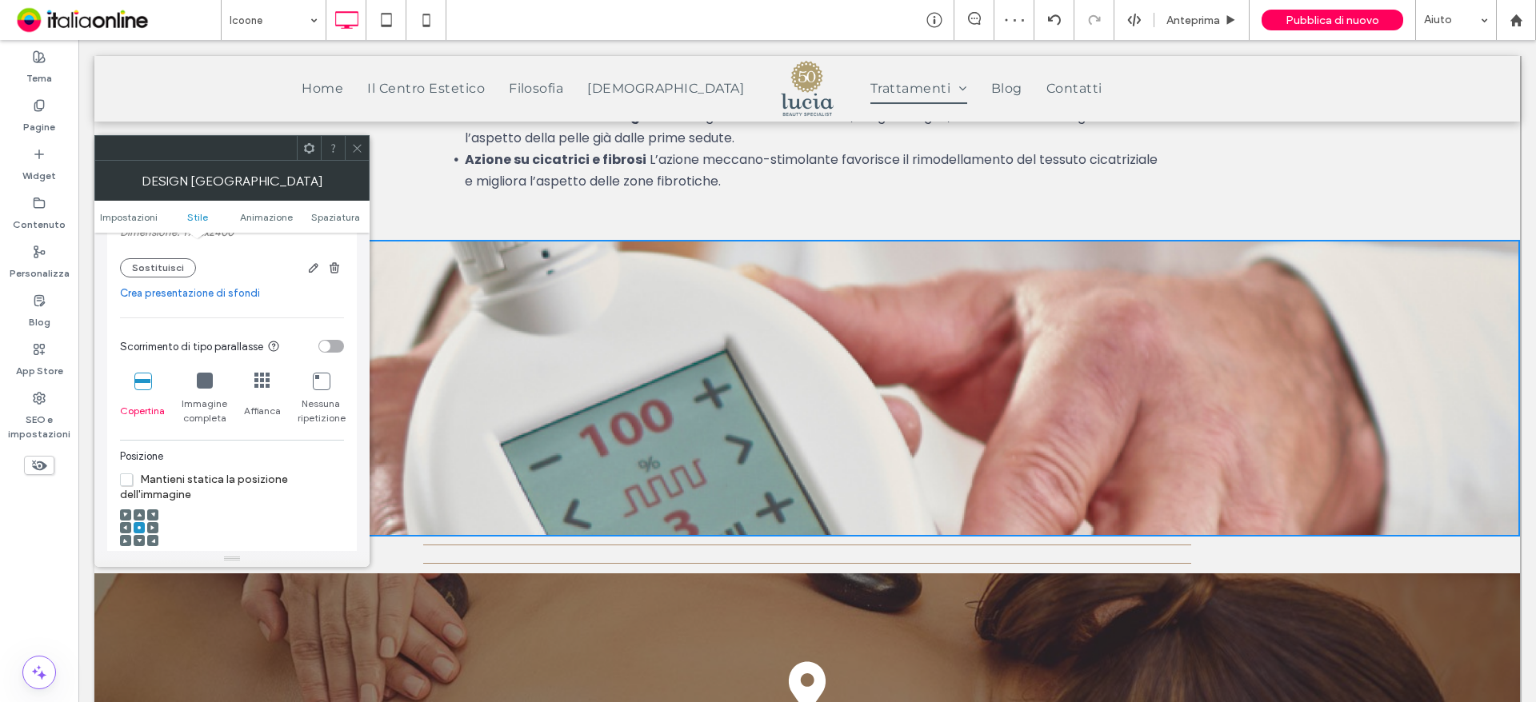
click at [357, 160] on div at bounding box center [231, 148] width 275 height 26
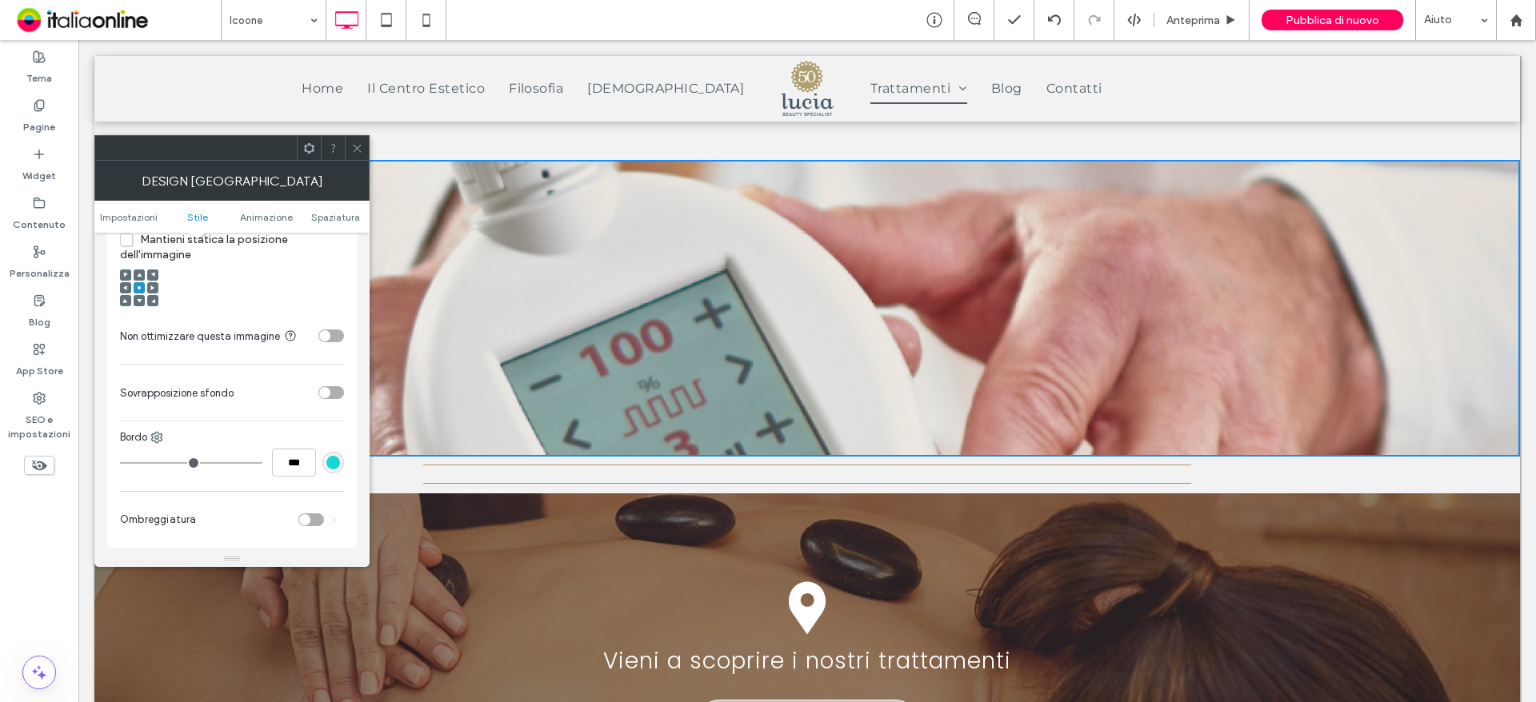
scroll to position [560, 0]
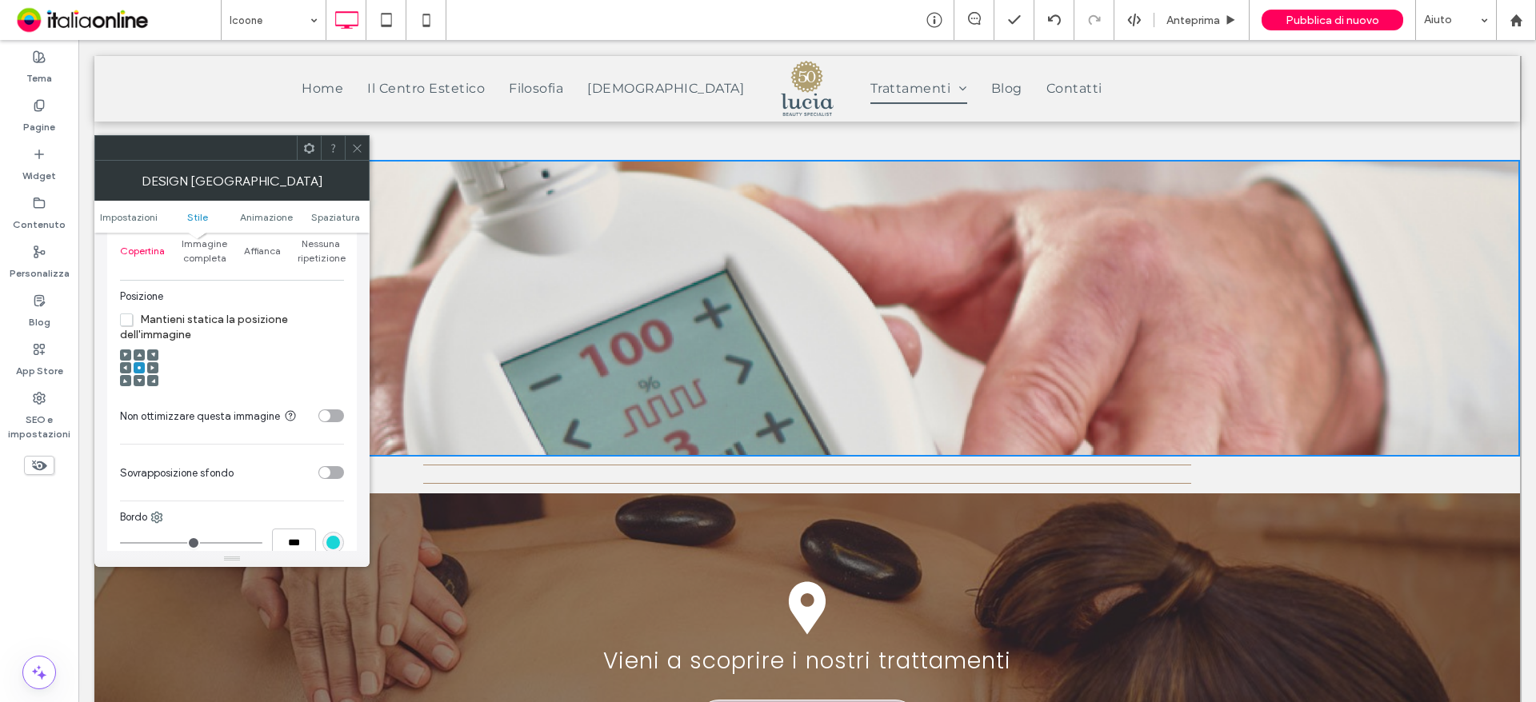
click at [226, 318] on span "Mantieni statica la posizione dell'immagine" at bounding box center [204, 327] width 168 height 29
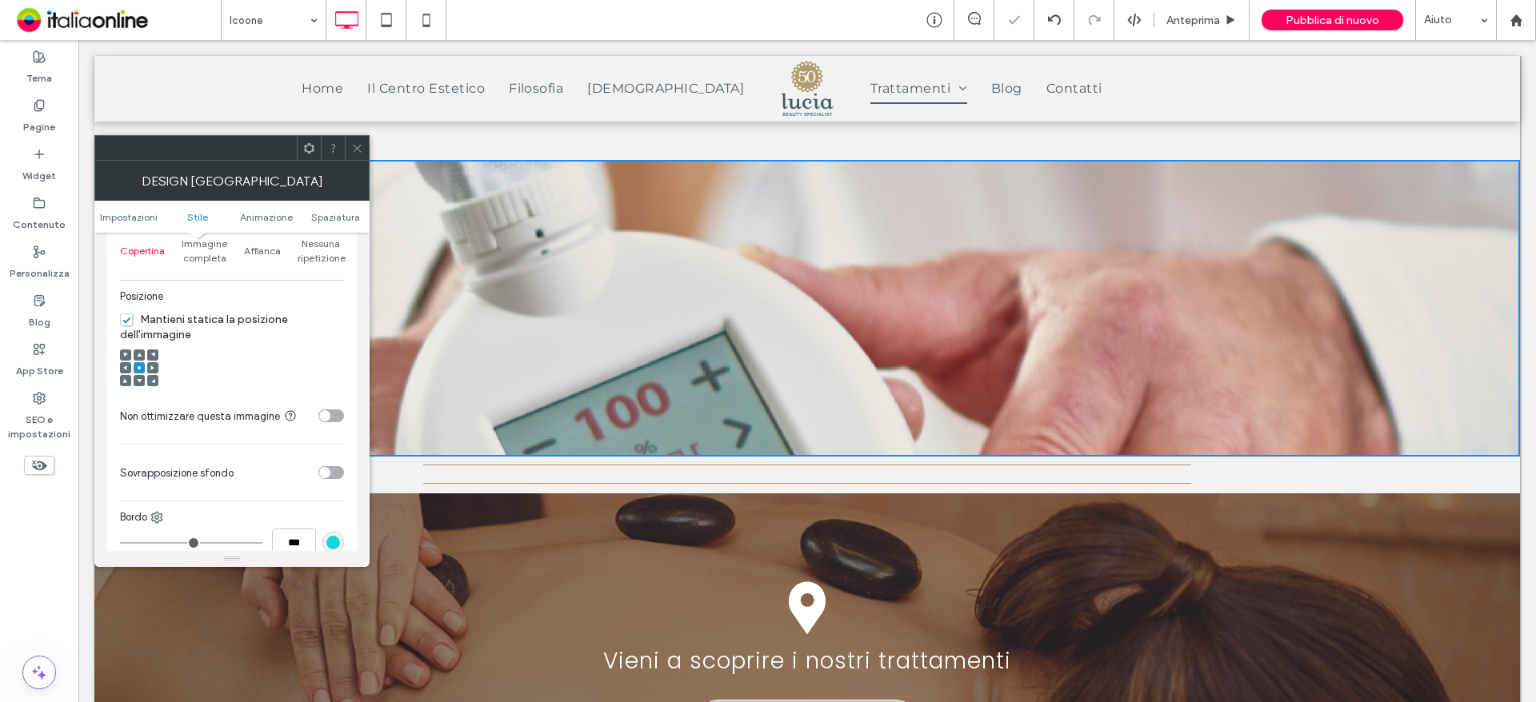
click at [134, 350] on div at bounding box center [139, 355] width 11 height 11
click at [138, 353] on icon at bounding box center [139, 355] width 5 height 5
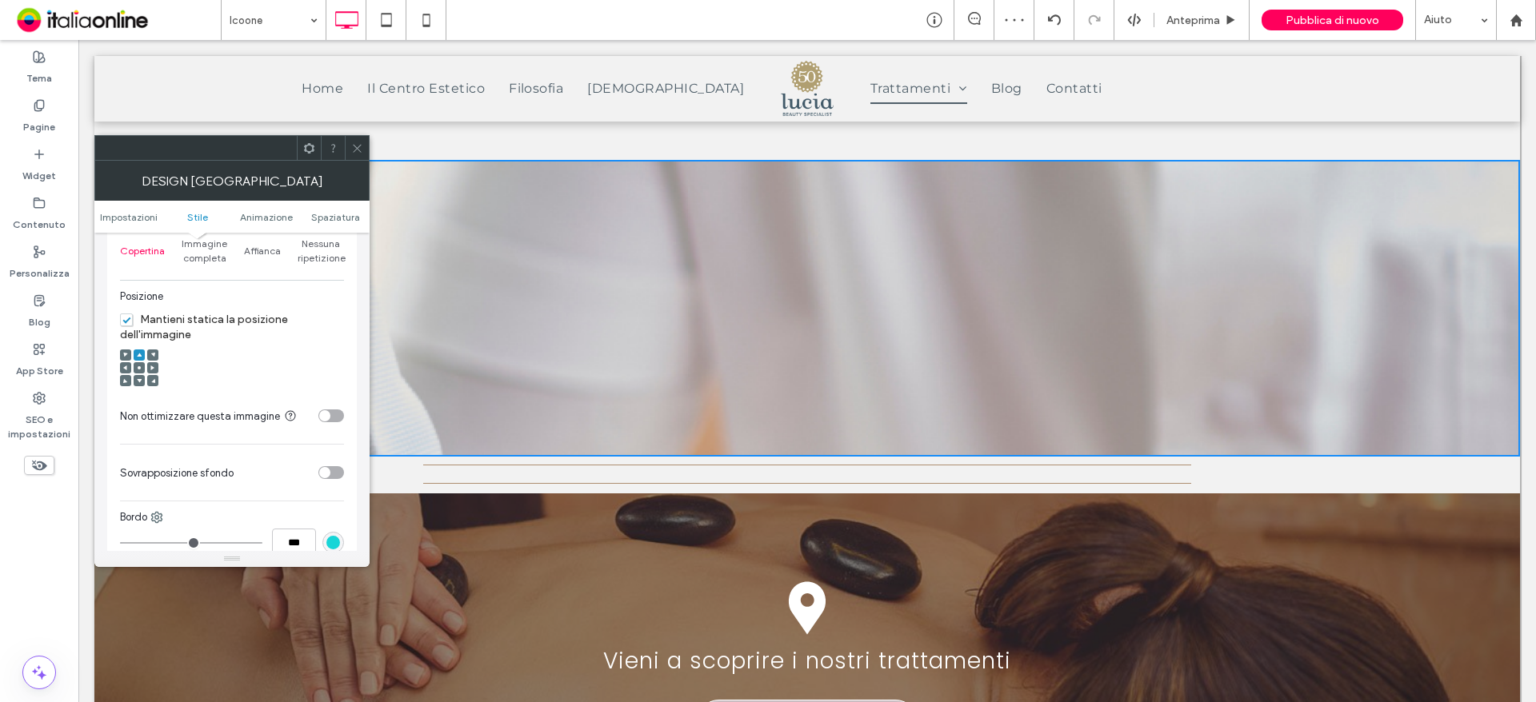
click at [138, 374] on div at bounding box center [139, 369] width 38 height 38
click at [138, 381] on use at bounding box center [139, 381] width 5 height 4
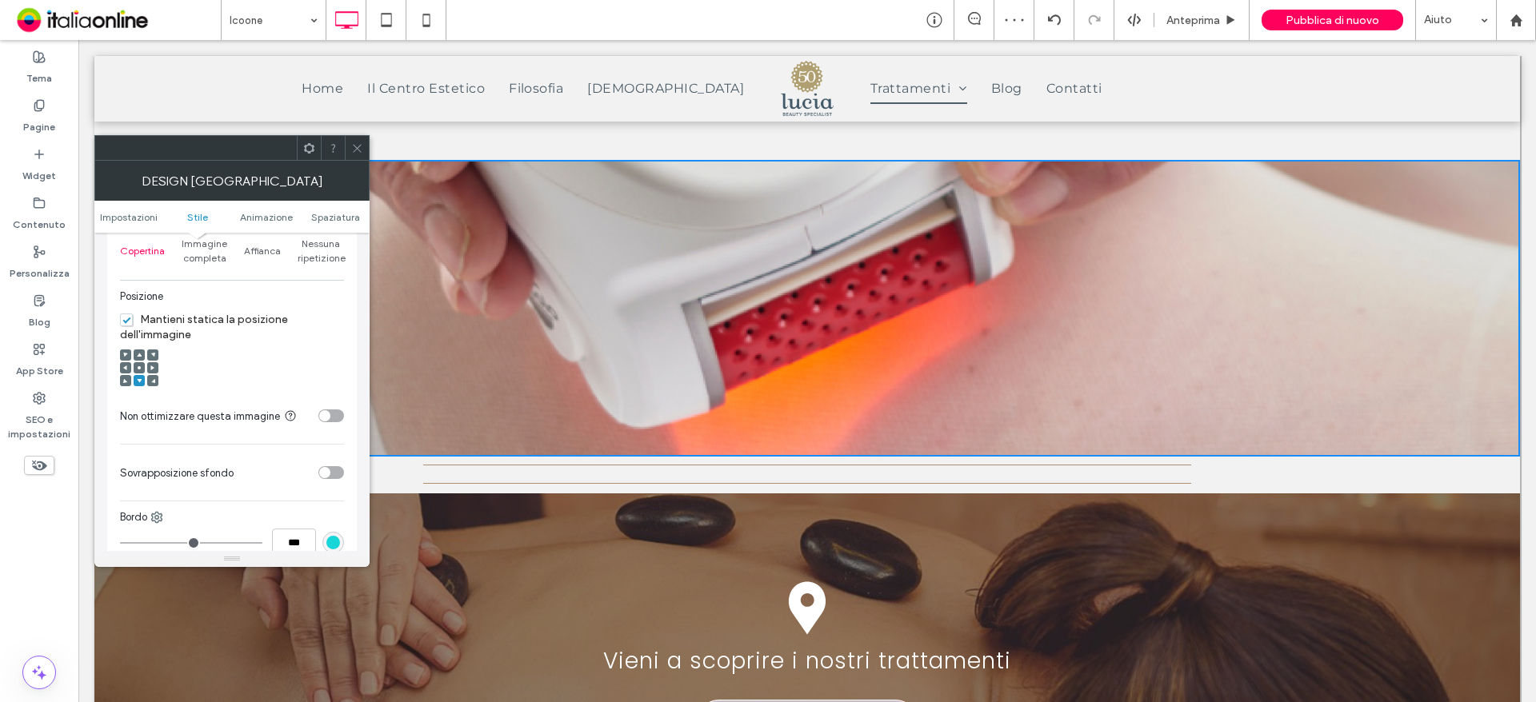
click at [138, 369] on use at bounding box center [139, 367] width 3 height 3
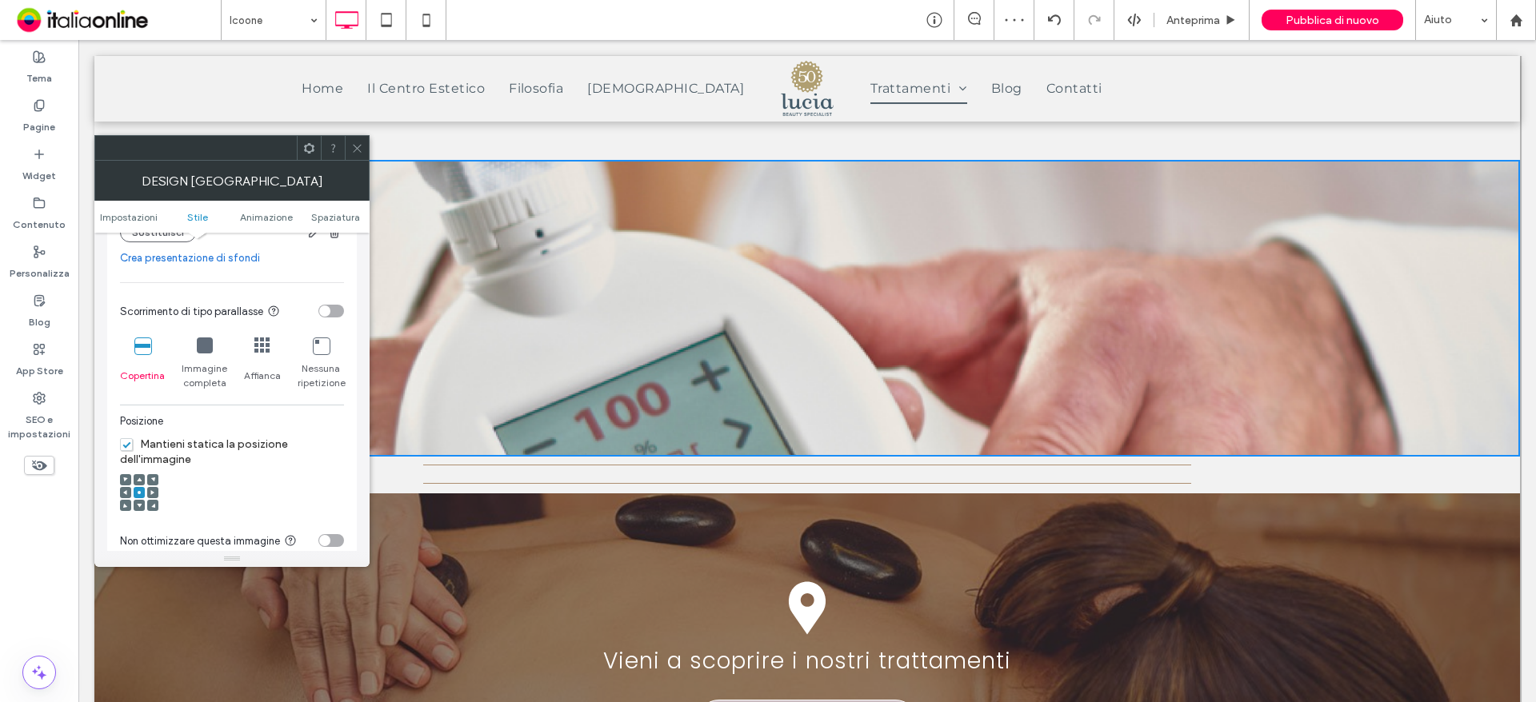
scroll to position [400, 0]
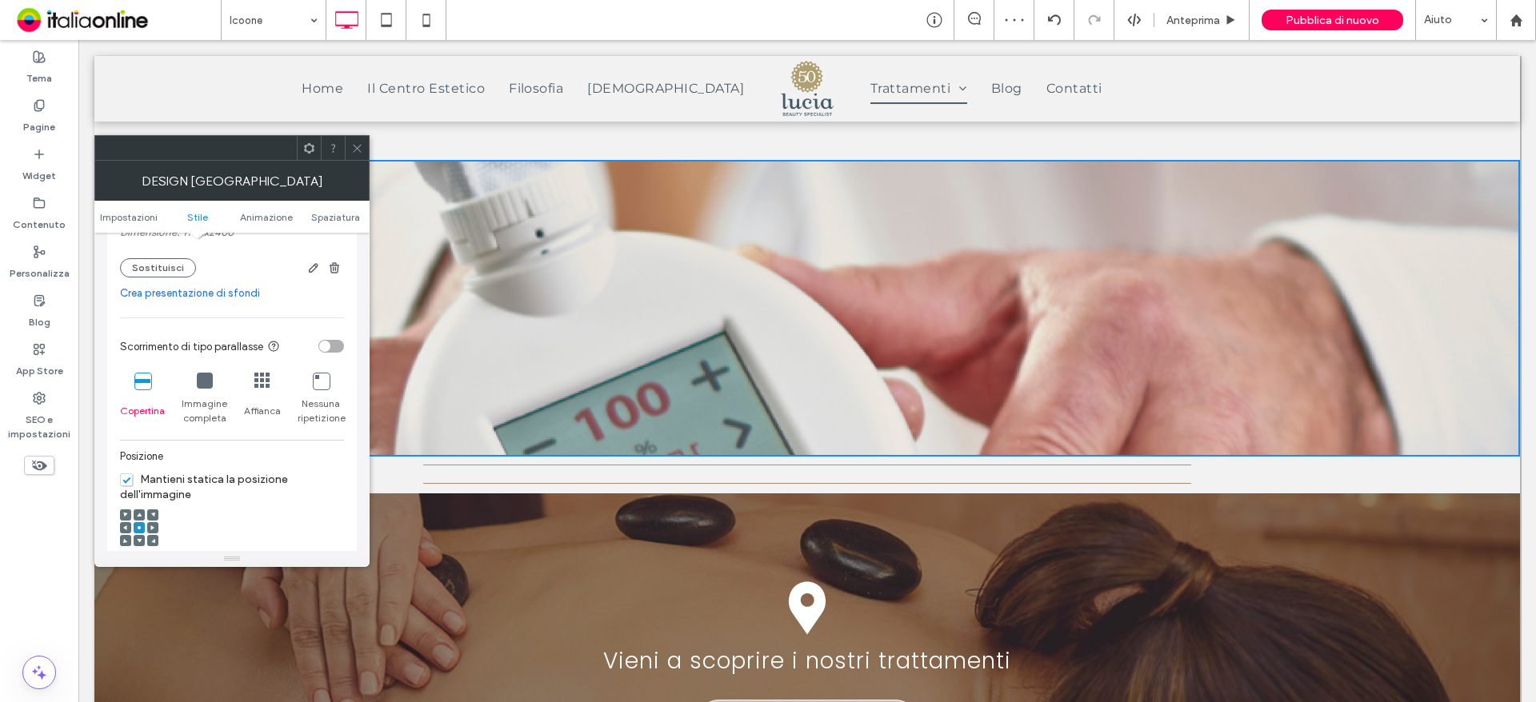
click at [266, 382] on icon at bounding box center [262, 381] width 16 height 16
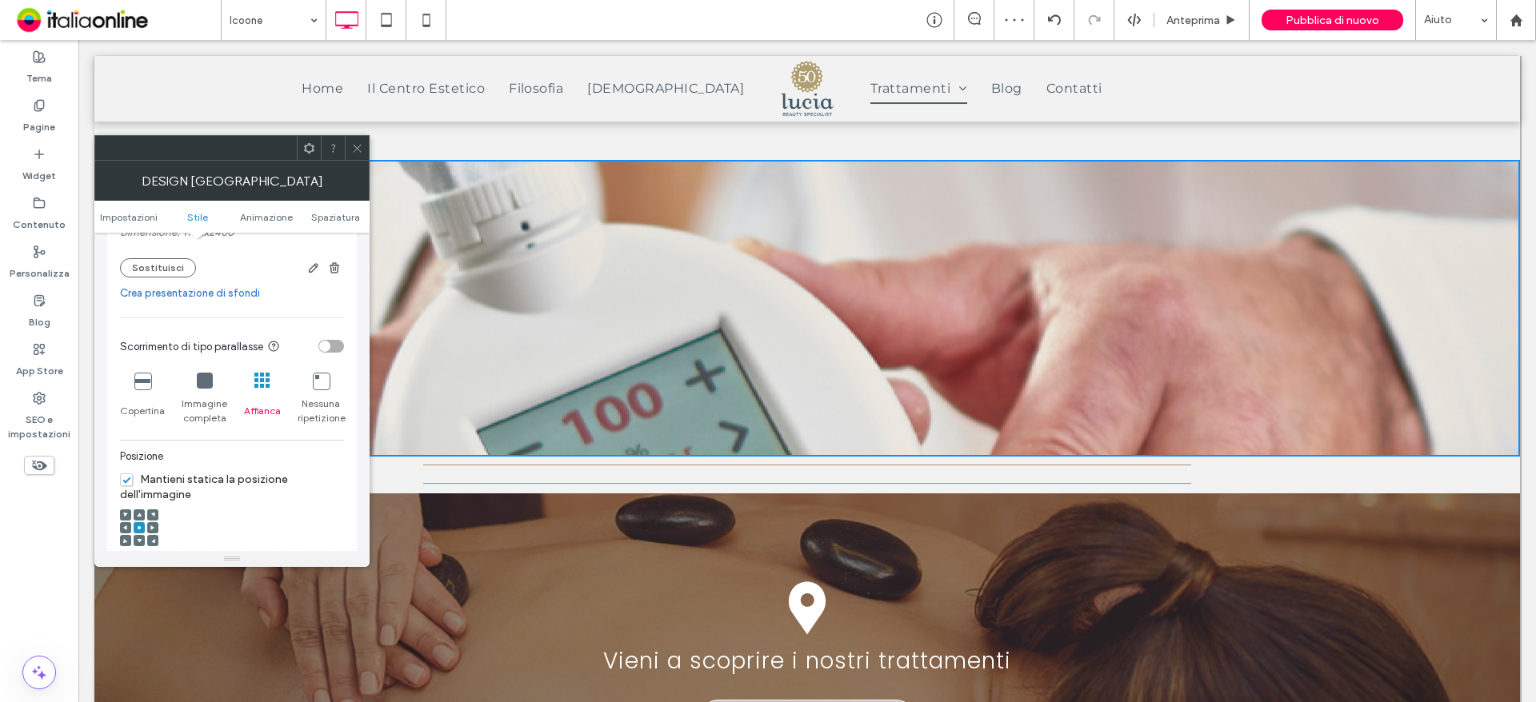
click at [306, 386] on div "Nessuna ripetizione" at bounding box center [321, 399] width 46 height 66
click at [312, 386] on div "Nessuna ripetizione" at bounding box center [321, 399] width 46 height 66
click at [214, 384] on div "Immagine completa" at bounding box center [205, 399] width 46 height 66
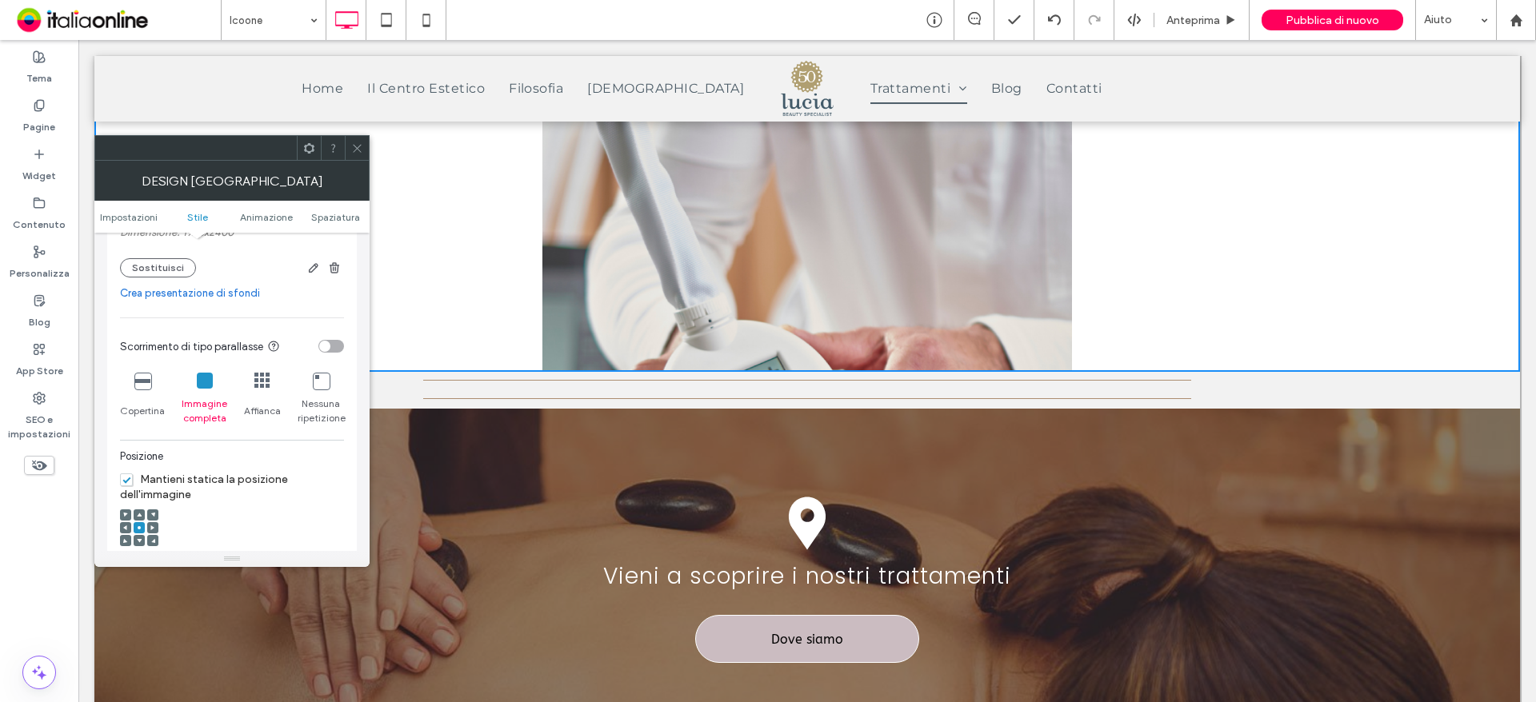
scroll to position [1440, 0]
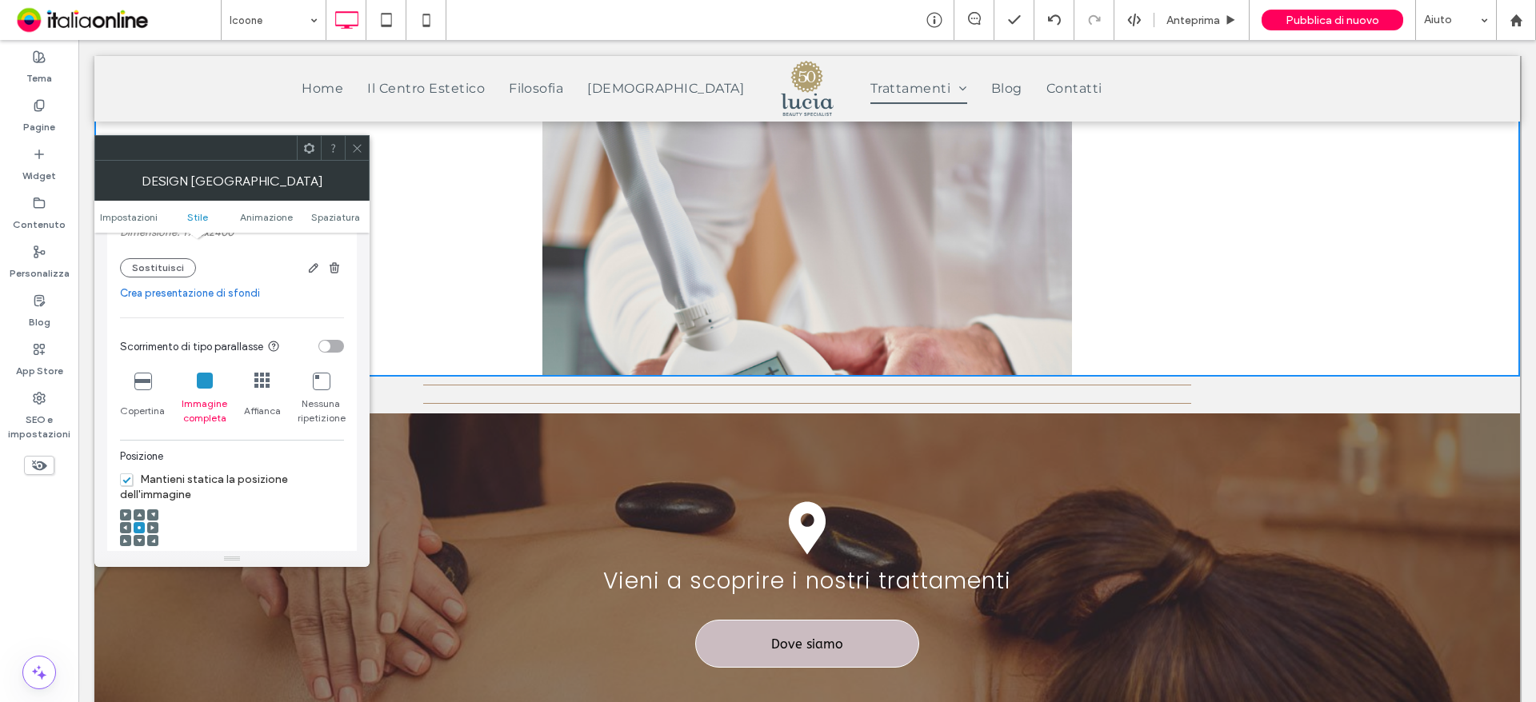
click at [137, 372] on div "Copertina" at bounding box center [142, 399] width 45 height 66
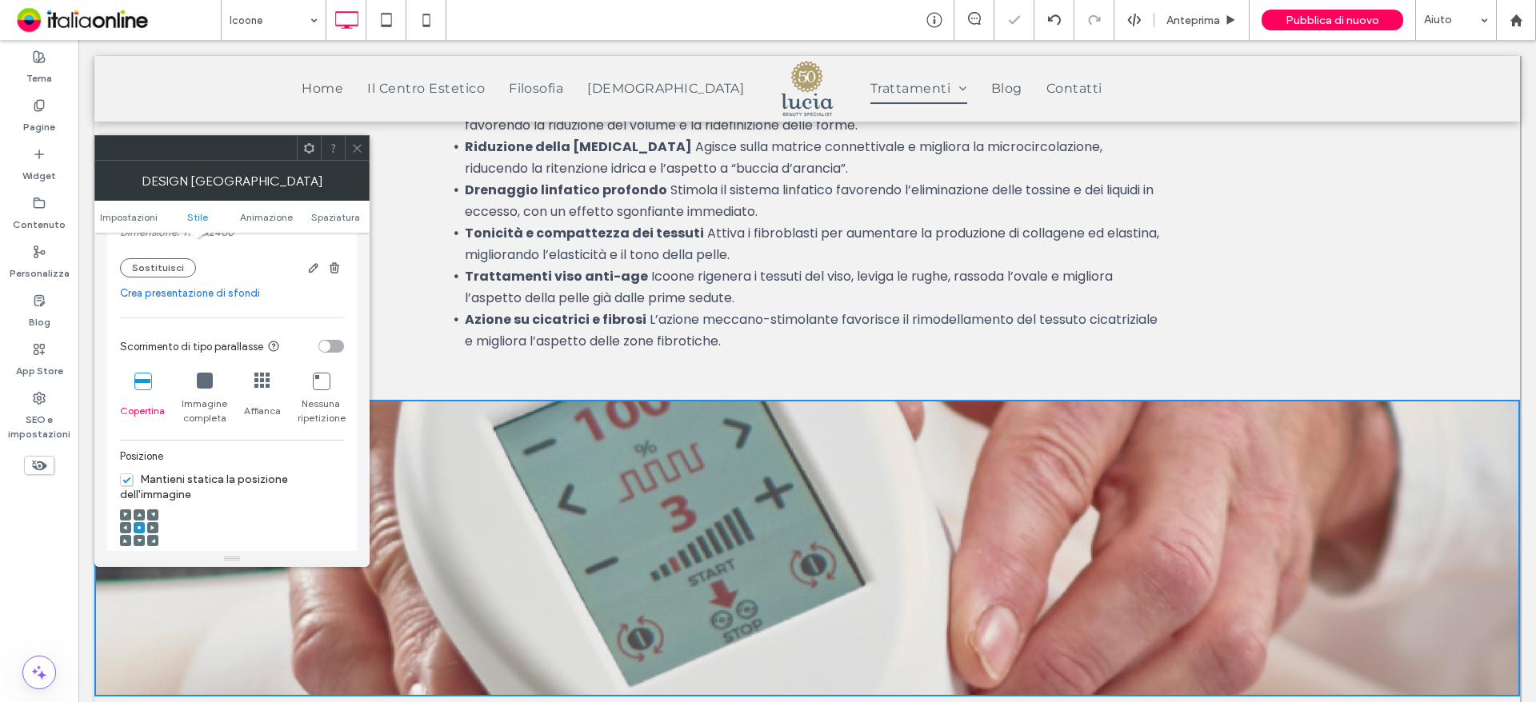
scroll to position [800, 0]
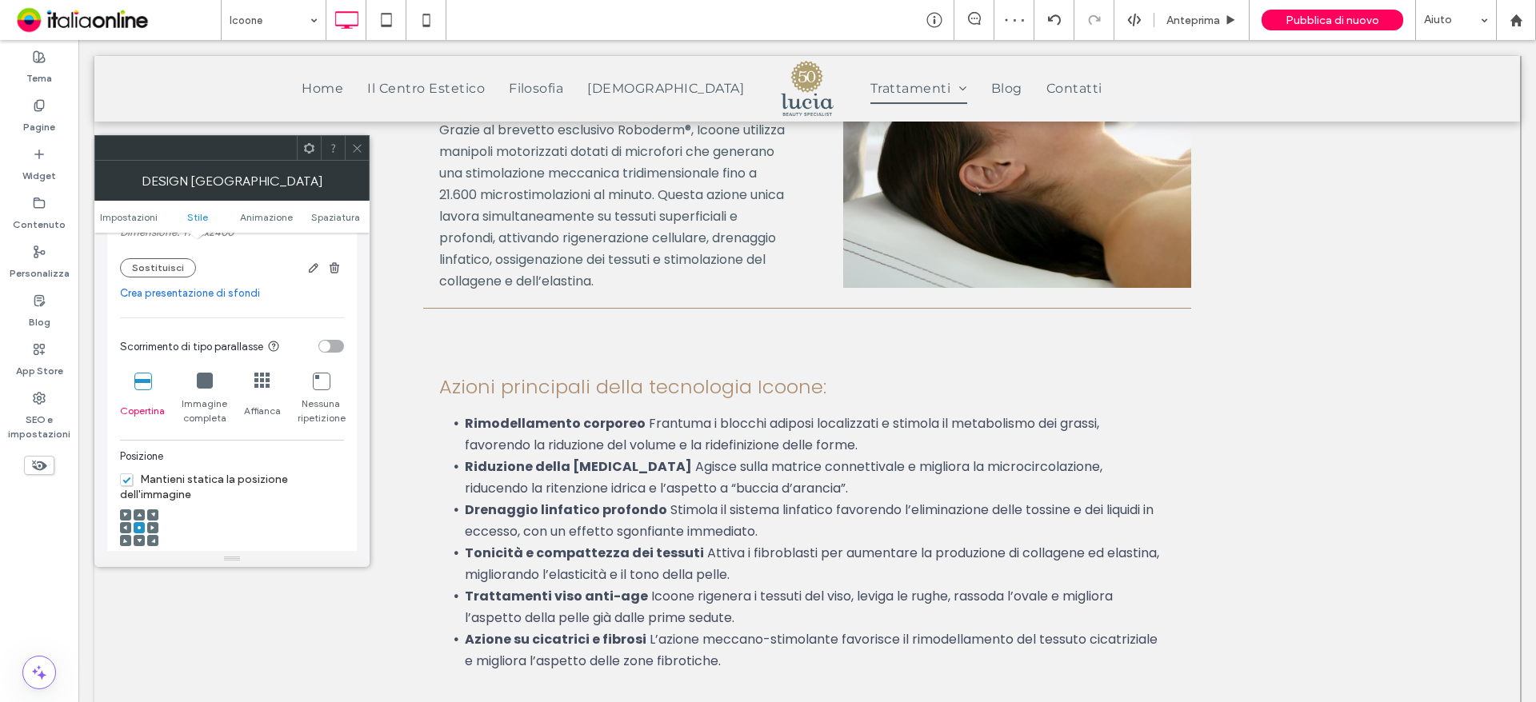
click at [354, 160] on div at bounding box center [231, 148] width 275 height 26
click at [357, 151] on icon at bounding box center [357, 148] width 12 height 12
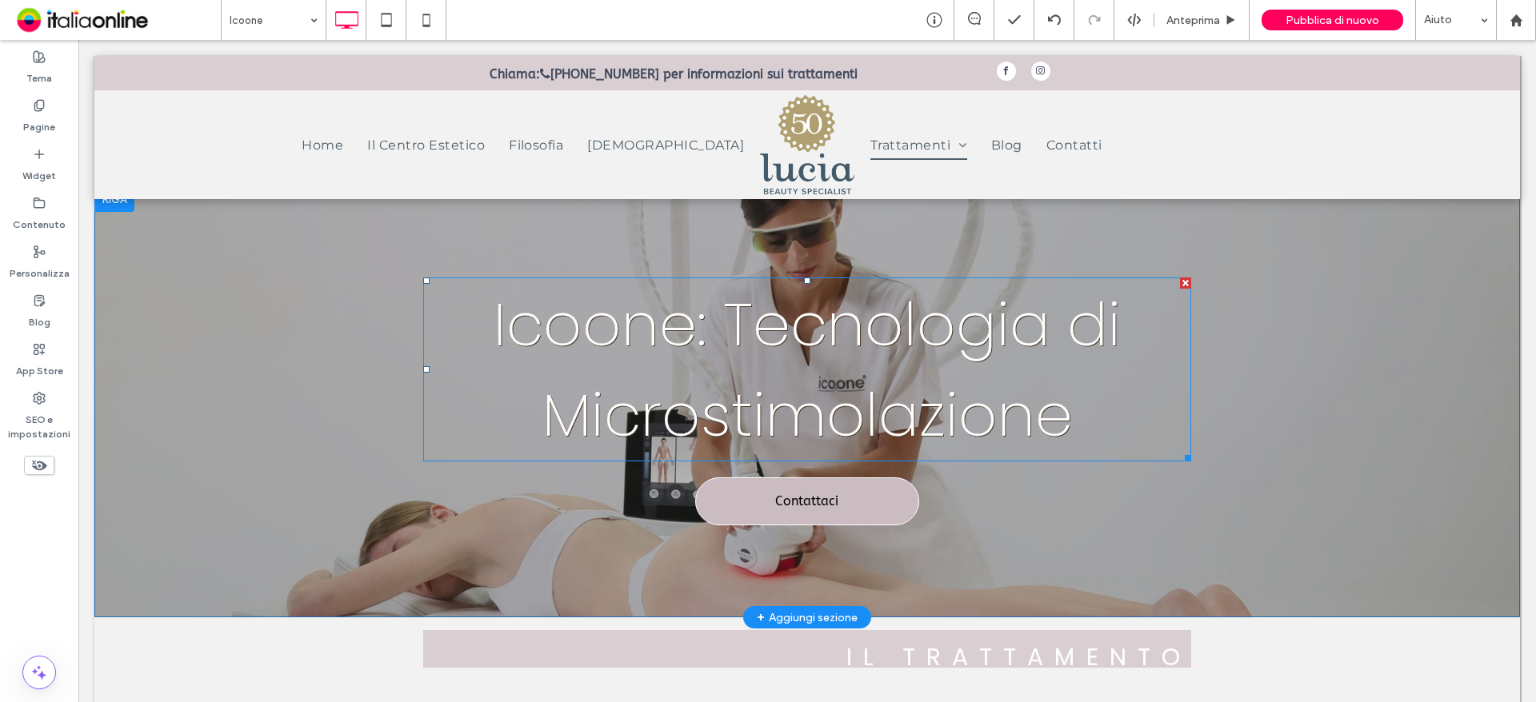
scroll to position [560, 0]
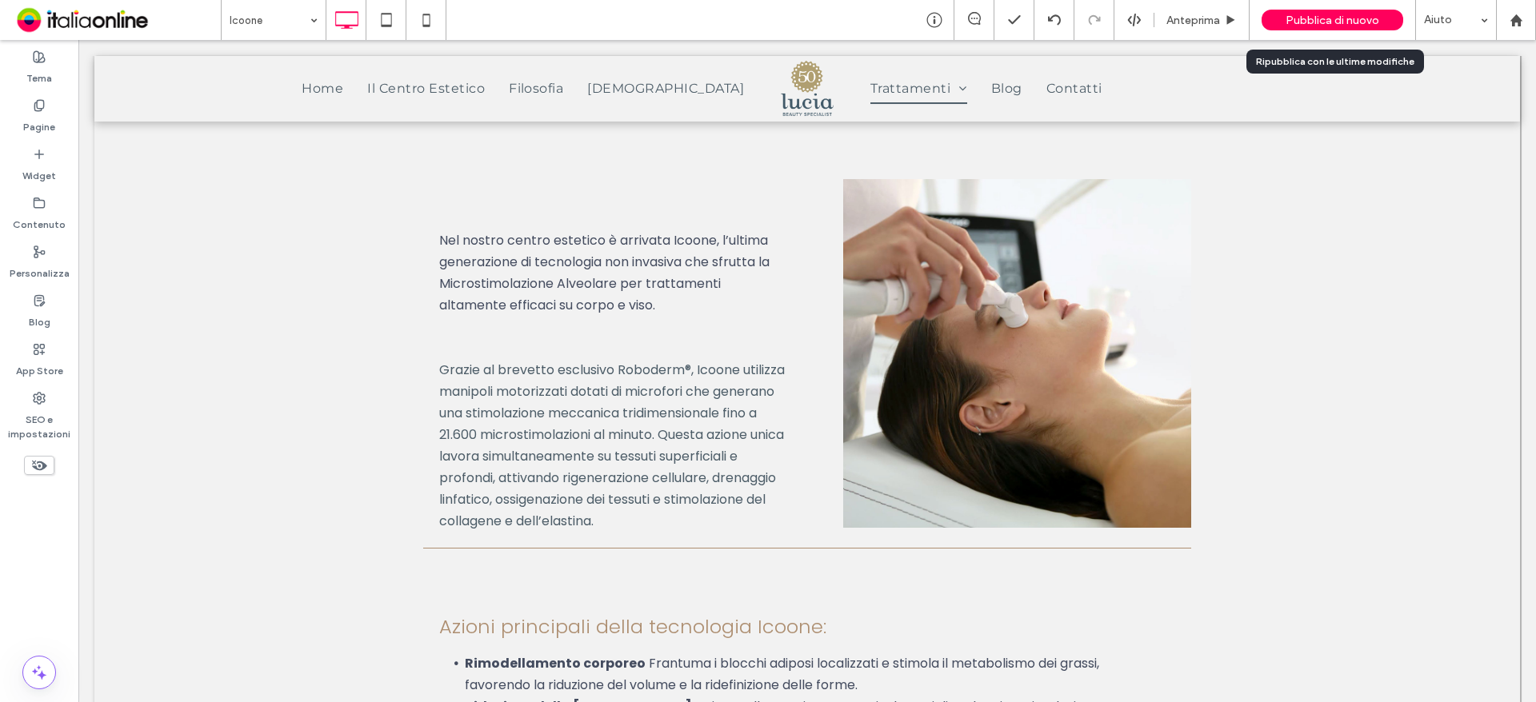
click at [1320, 21] on span "Pubblica di nuovo" at bounding box center [1332, 21] width 94 height 14
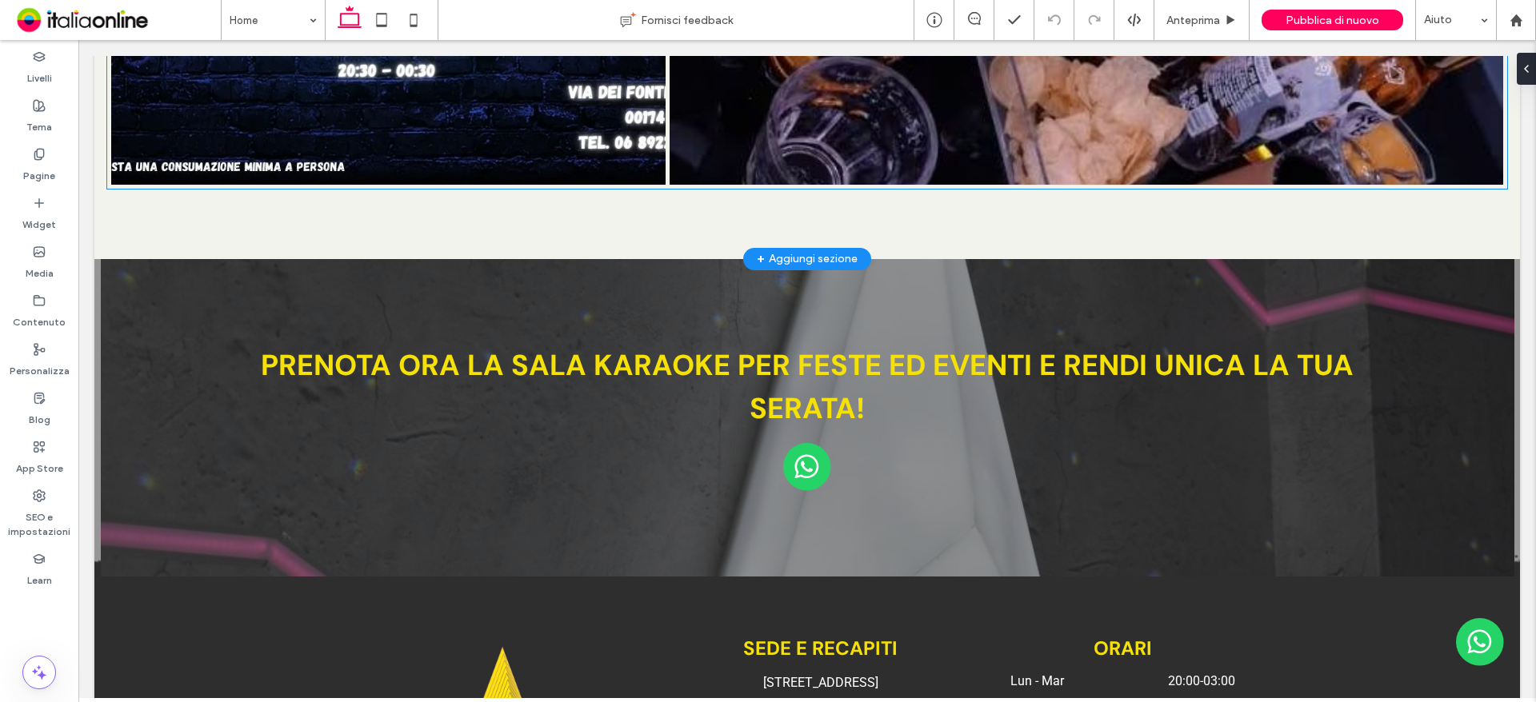
scroll to position [3400, 0]
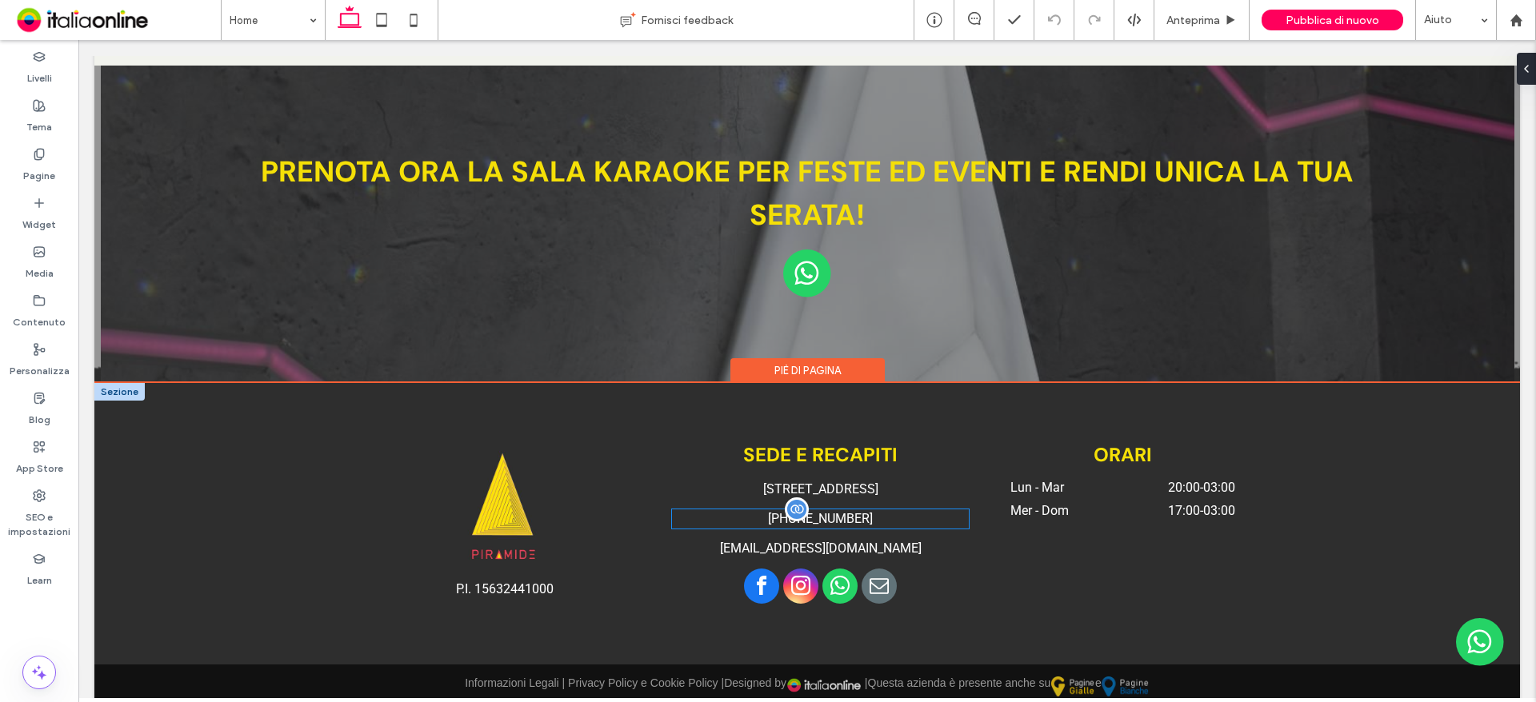
click at [821, 514] on div "+39 327 8282004" at bounding box center [820, 519] width 297 height 19
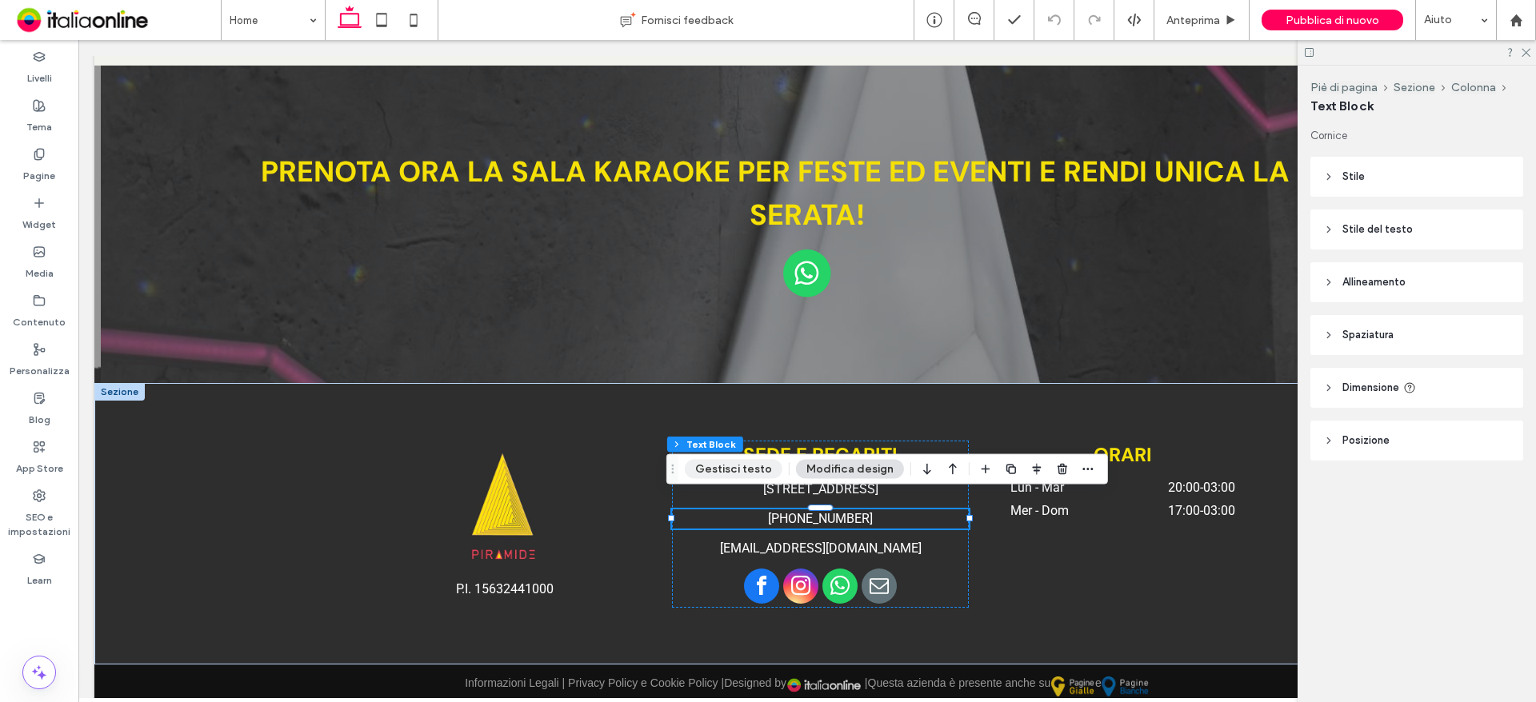
click at [756, 461] on button "Gestisci testo" at bounding box center [734, 469] width 98 height 19
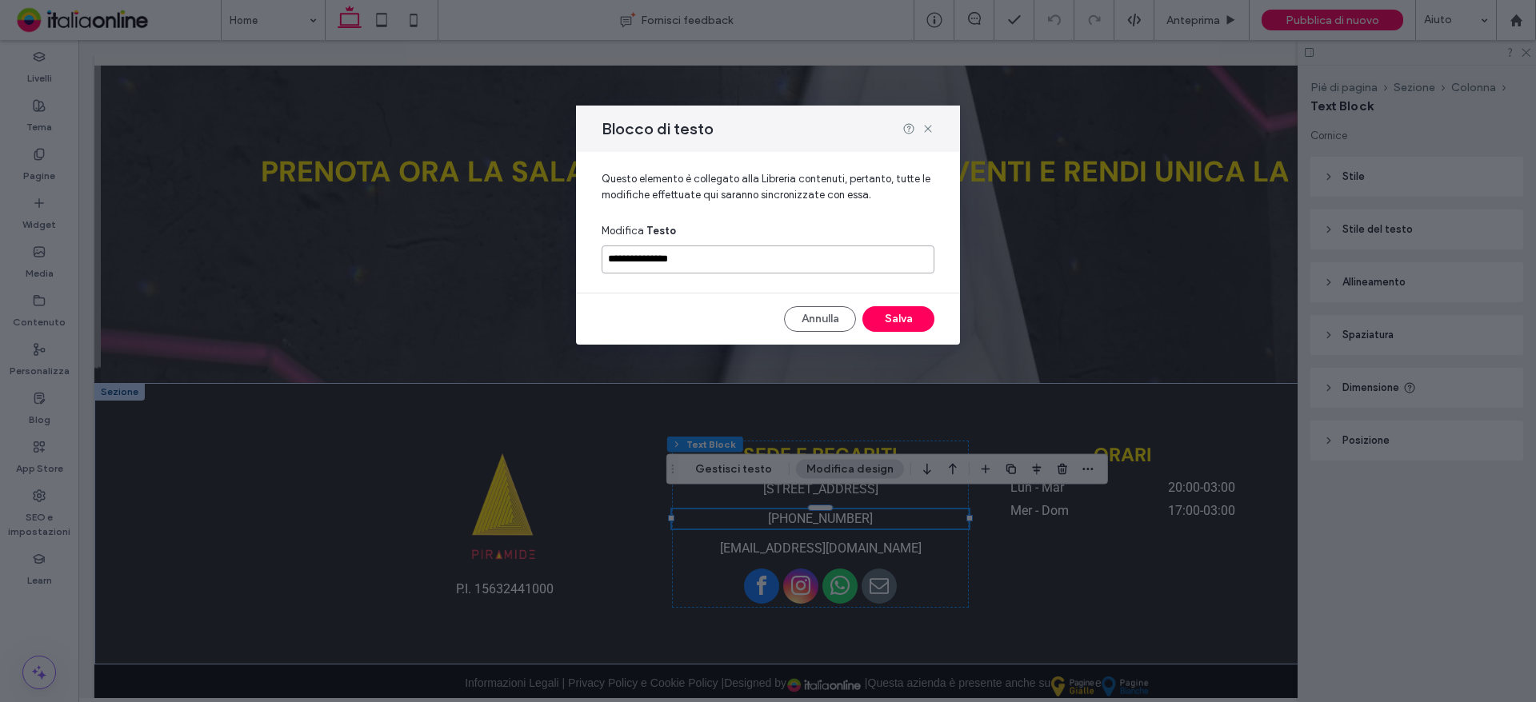
click at [745, 266] on input "**********" at bounding box center [768, 260] width 333 height 28
drag, startPoint x: 722, startPoint y: 253, endPoint x: 572, endPoint y: 254, distance: 150.4
click at [572, 254] on div "**********" at bounding box center [768, 351] width 1536 height 702
paste input
type input "**********"
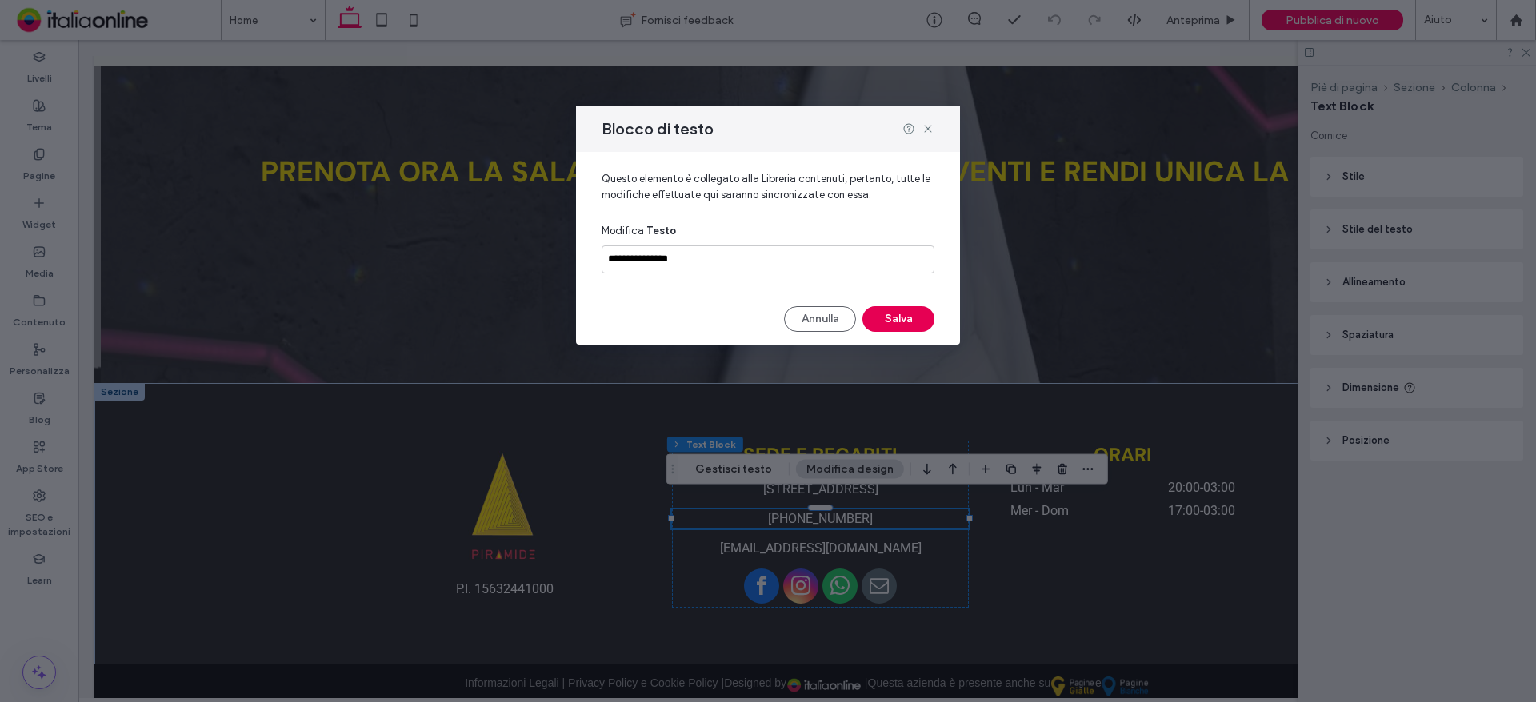
click at [907, 318] on button "Salva" at bounding box center [898, 319] width 72 height 26
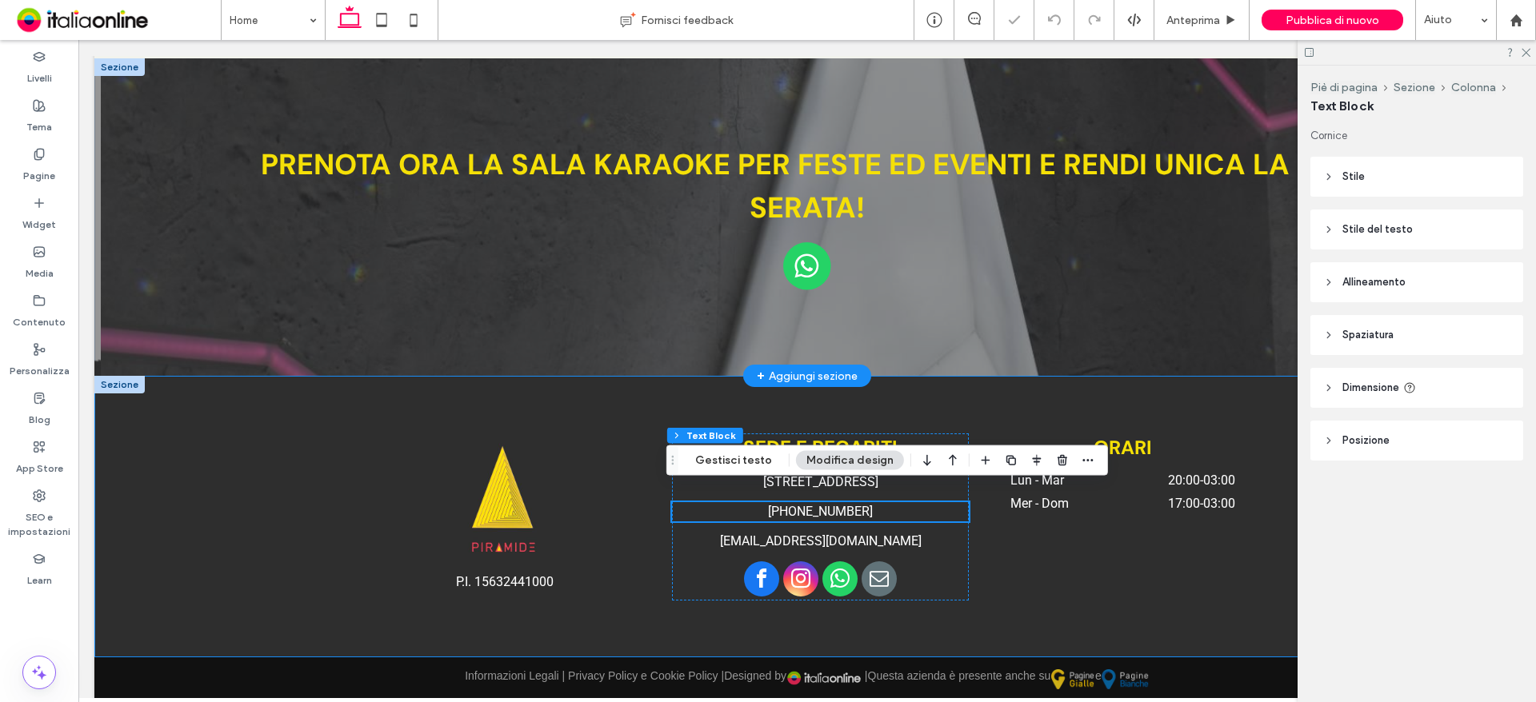
scroll to position [3412, 0]
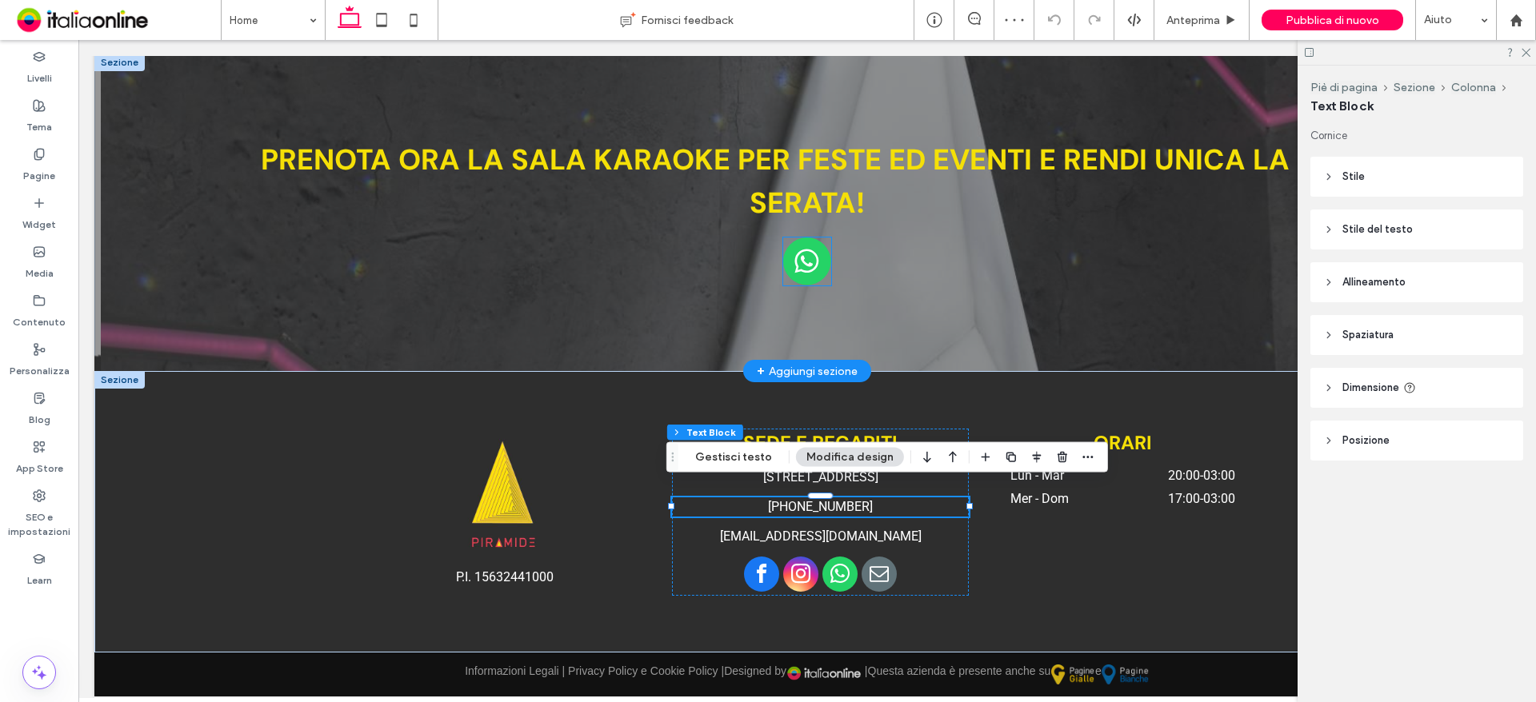
click at [798, 244] on img at bounding box center [807, 262] width 48 height 48
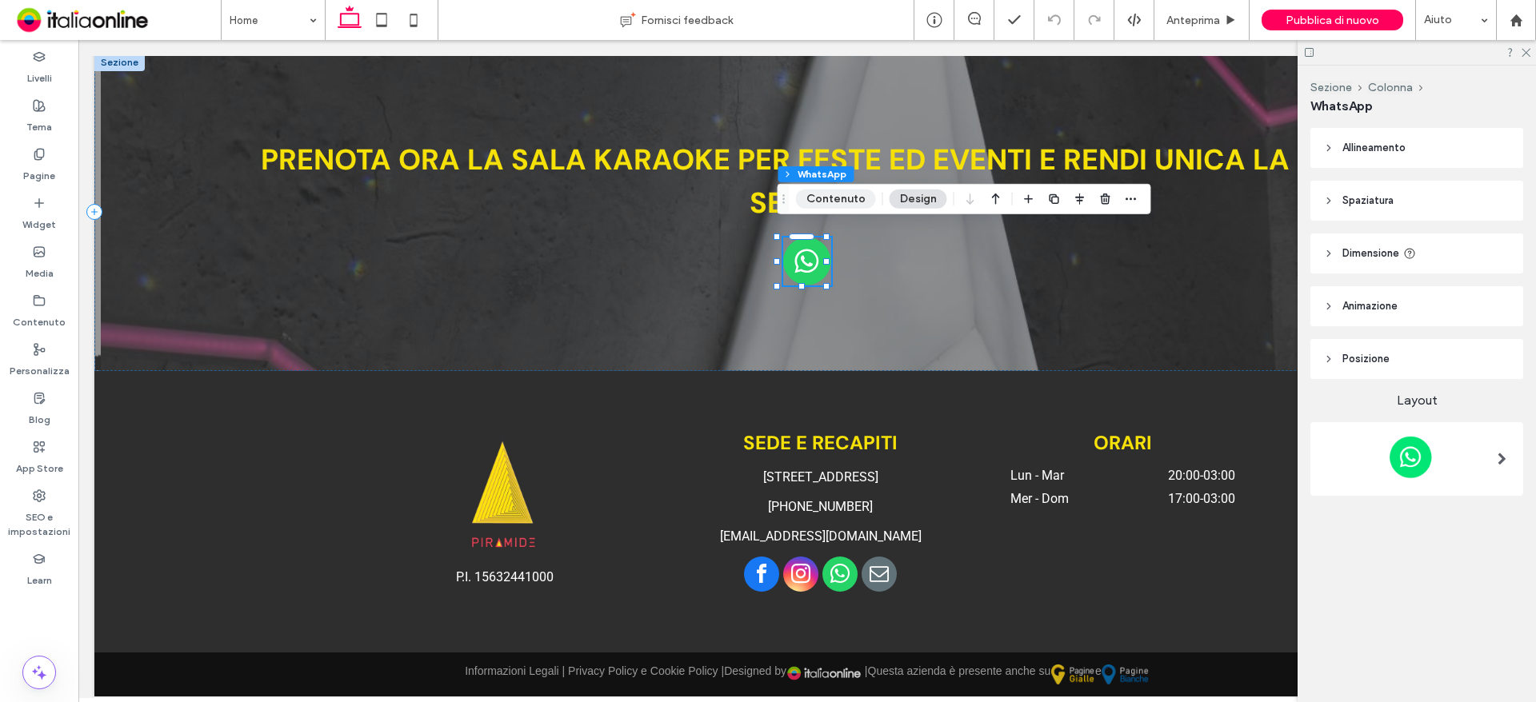
click at [824, 194] on button "Contenuto" at bounding box center [836, 199] width 80 height 19
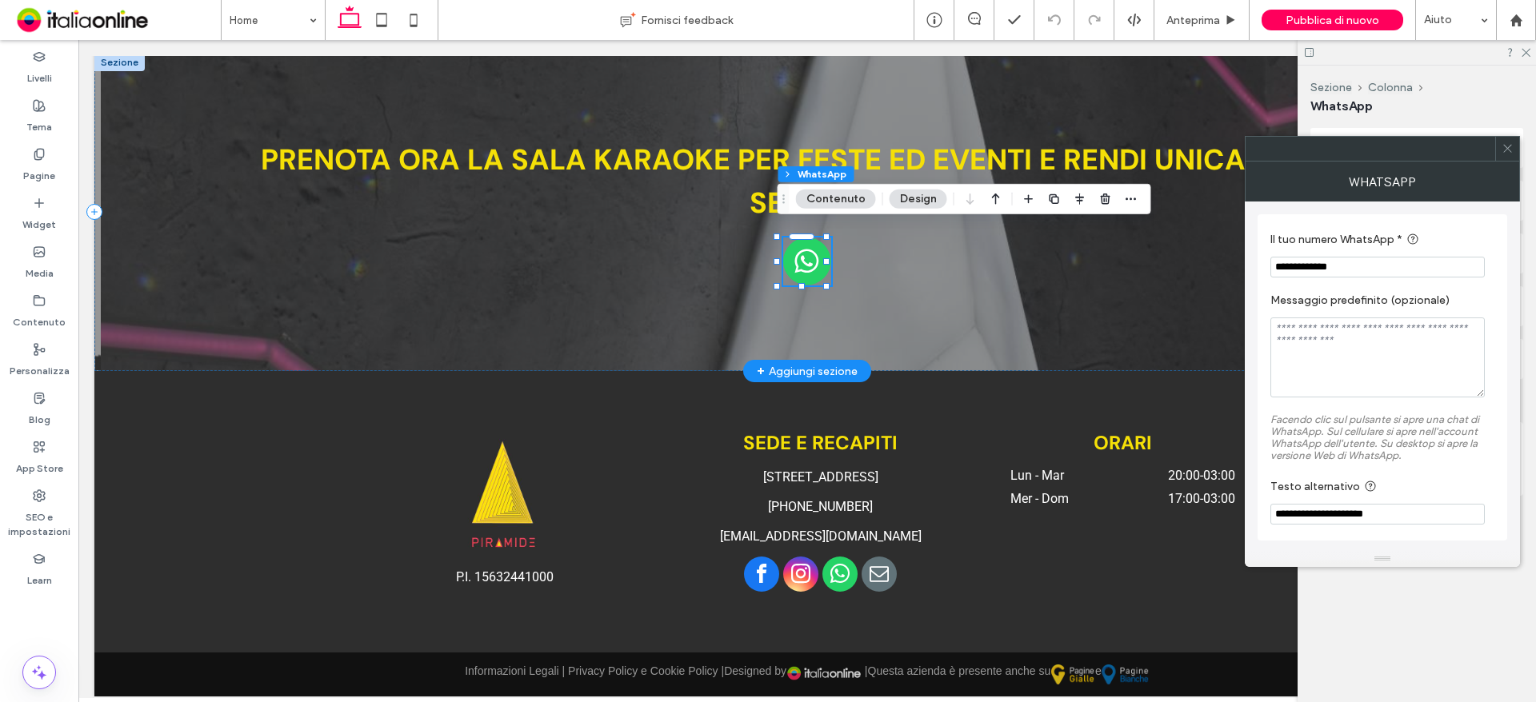
drag, startPoint x: 1475, startPoint y: 316, endPoint x: 1237, endPoint y: 273, distance: 242.2
paste input "**"
type input "**********"
click at [1512, 151] on icon at bounding box center [1507, 148] width 12 height 12
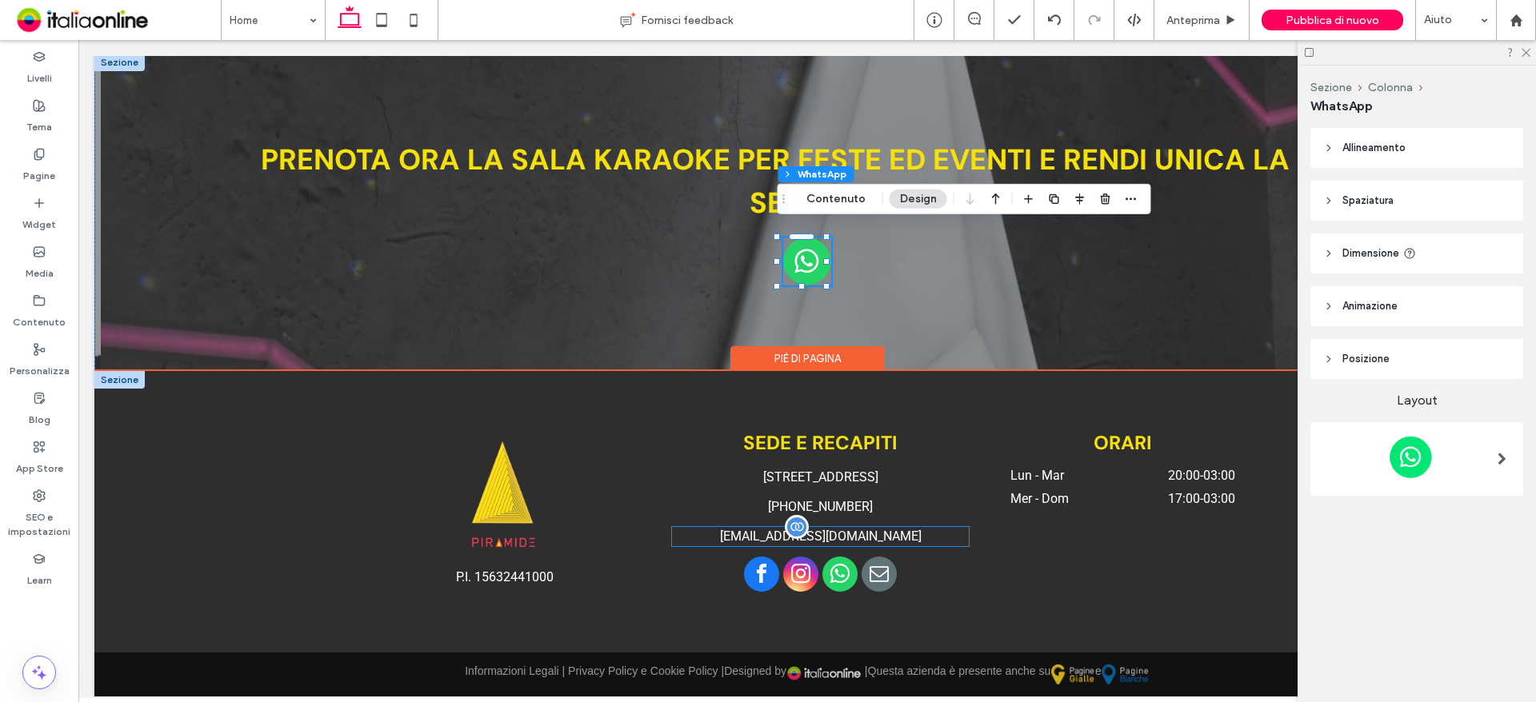
click at [865, 527] on div "chijiapeng@gmail.com" at bounding box center [820, 536] width 297 height 19
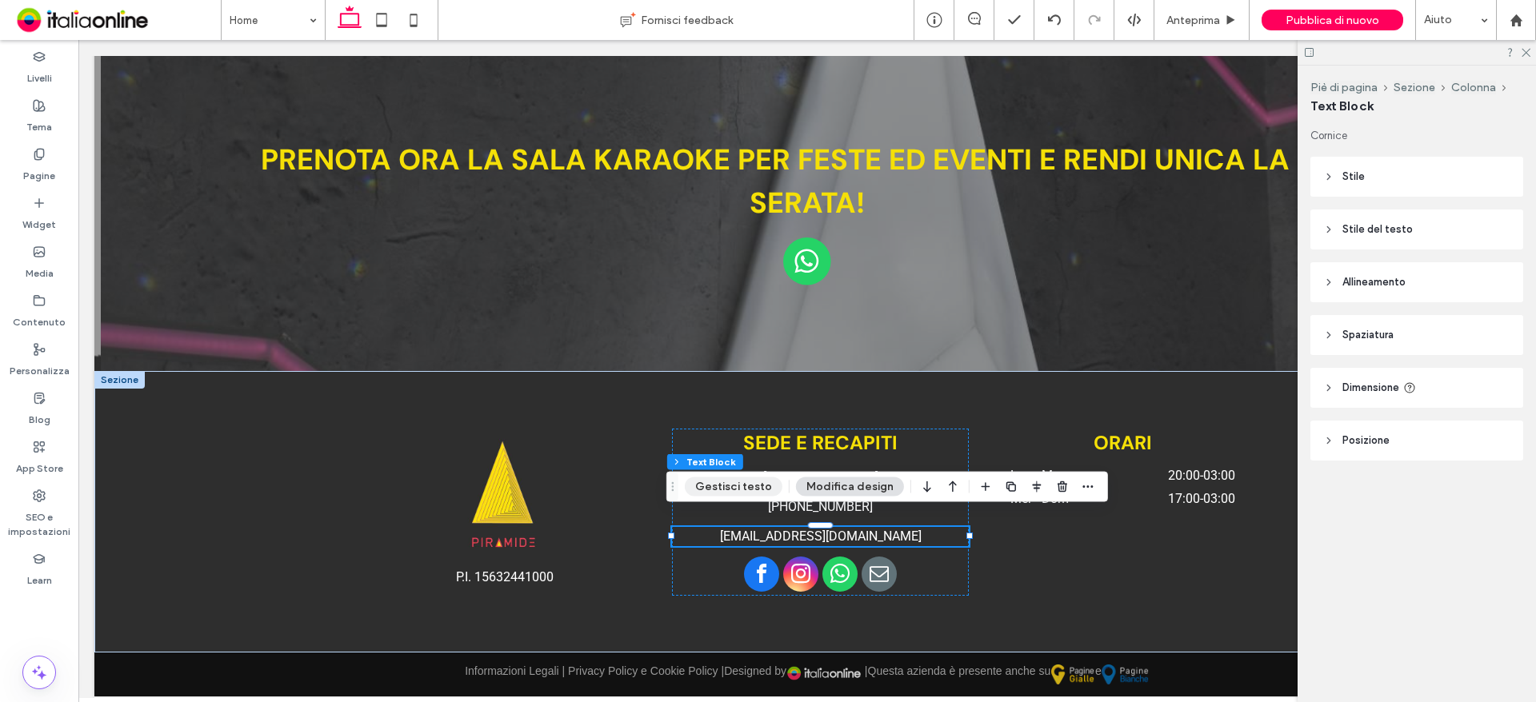
click at [737, 490] on button "Gestisci testo" at bounding box center [734, 487] width 98 height 19
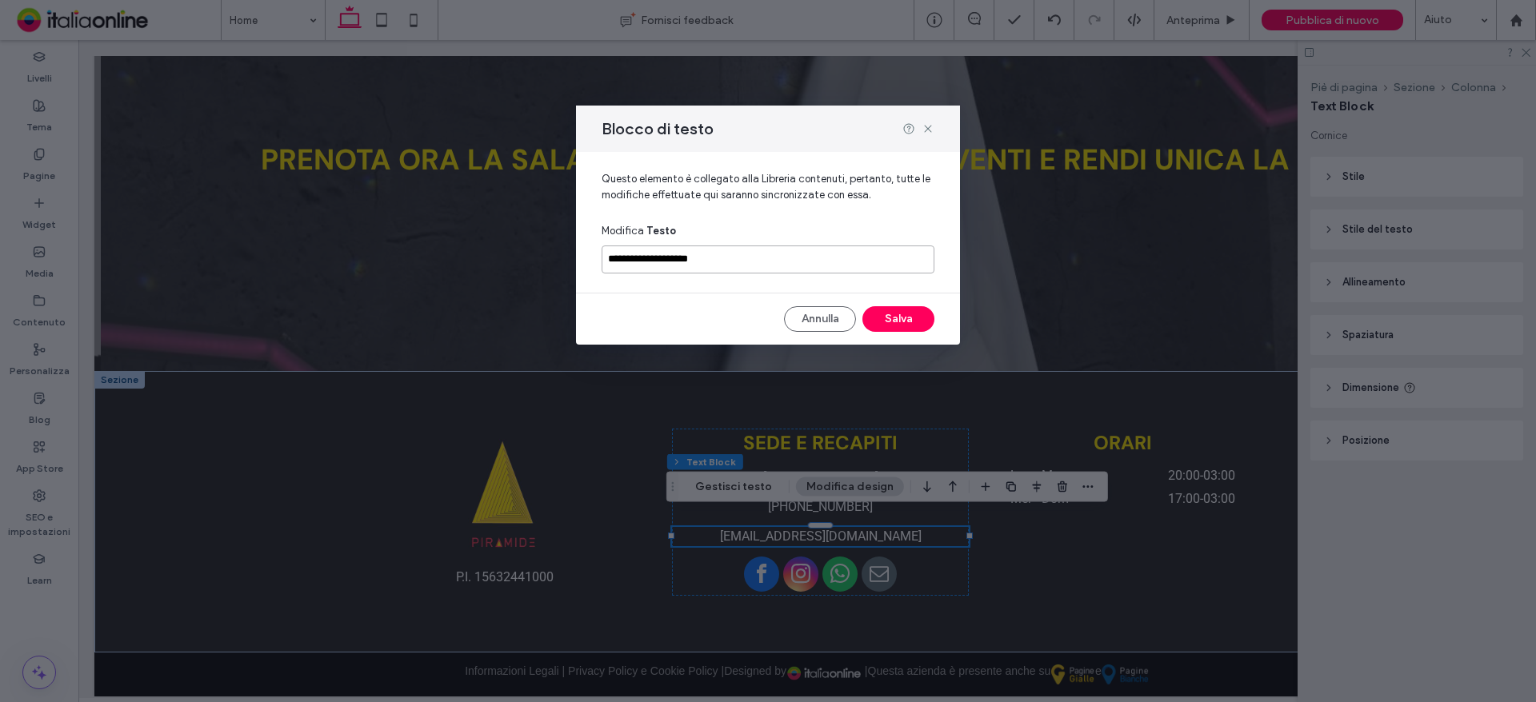
drag, startPoint x: 779, startPoint y: 257, endPoint x: 586, endPoint y: 258, distance: 192.8
click at [586, 258] on div "**********" at bounding box center [768, 216] width 384 height 128
paste input "*"
click at [610, 261] on input "**********" at bounding box center [768, 260] width 333 height 28
type input "**********"
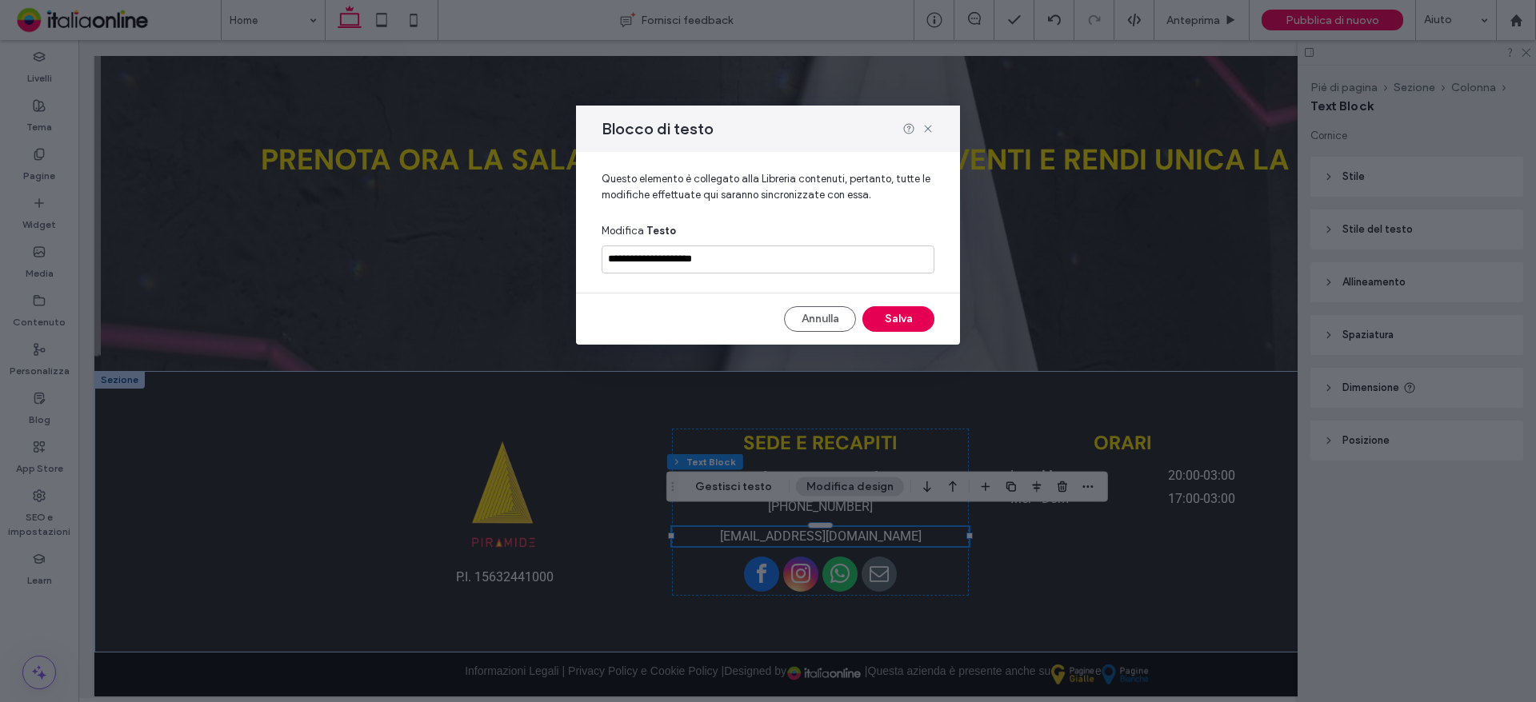
click at [880, 309] on button "Salva" at bounding box center [898, 319] width 72 height 26
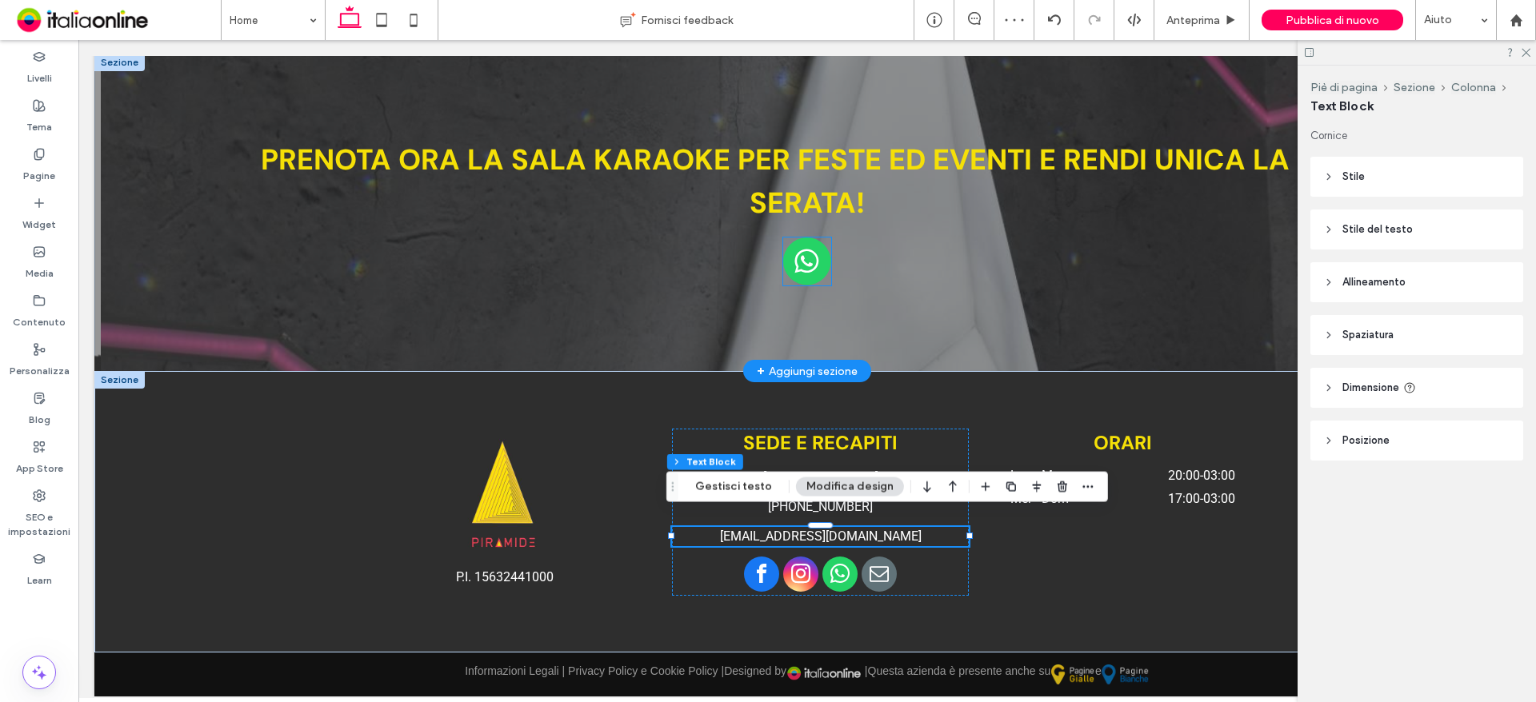
click at [788, 247] on img at bounding box center [807, 262] width 48 height 48
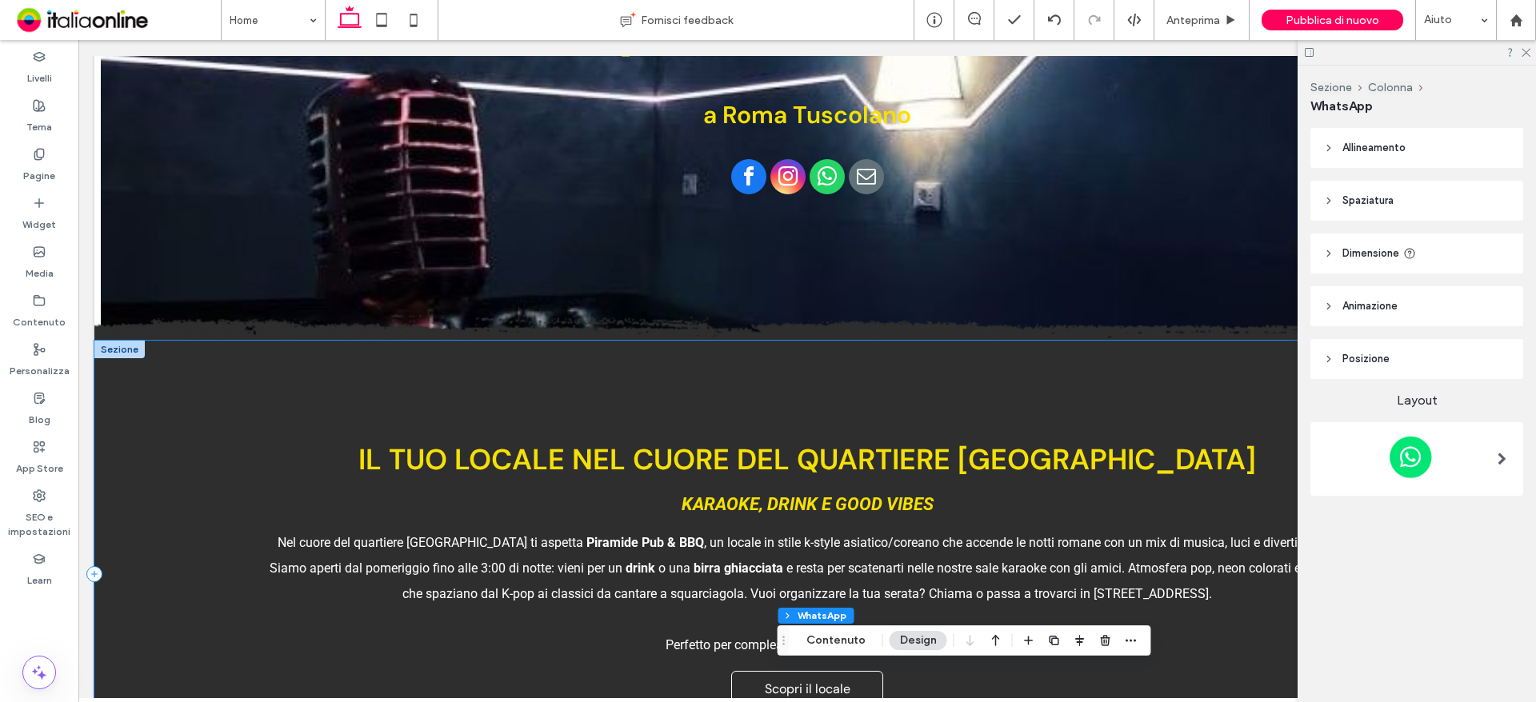
scroll to position [0, 0]
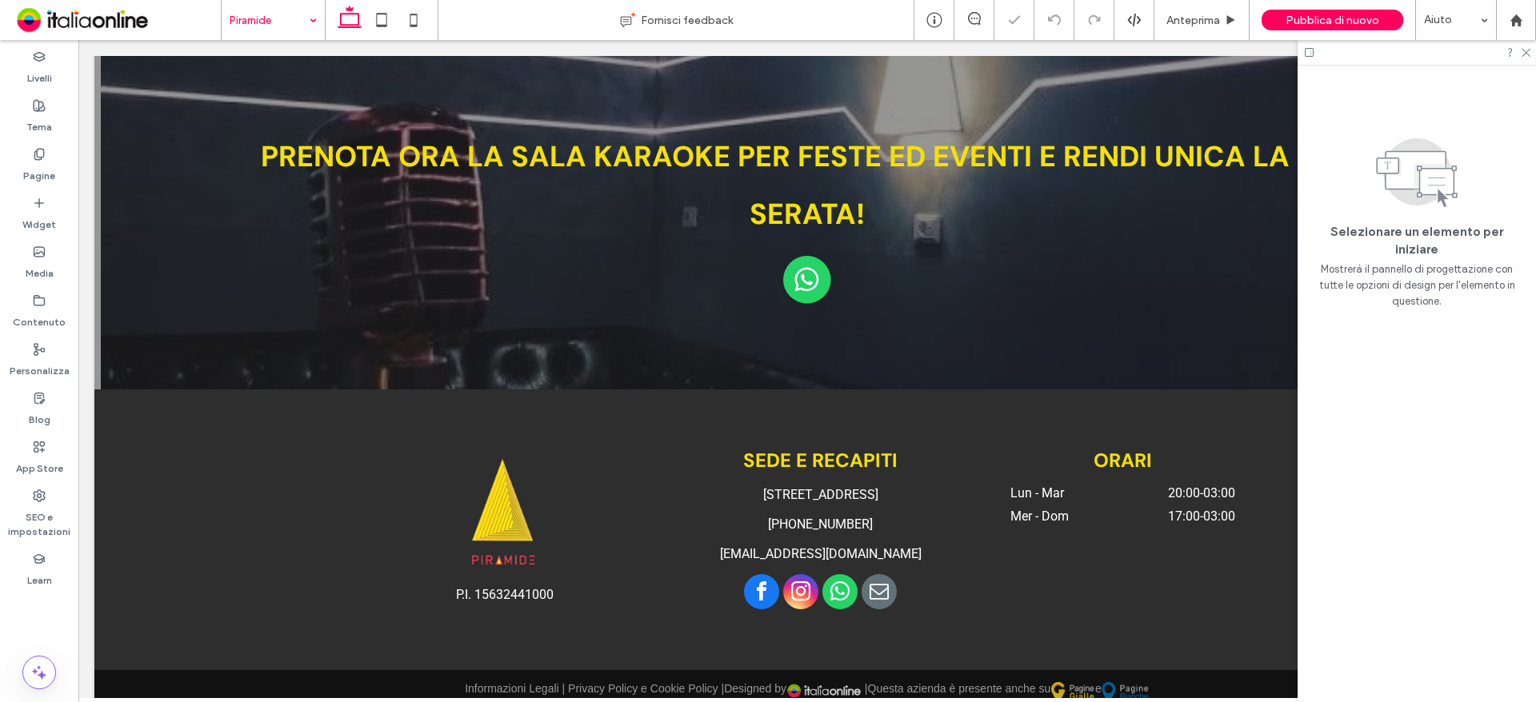
scroll to position [2746, 0]
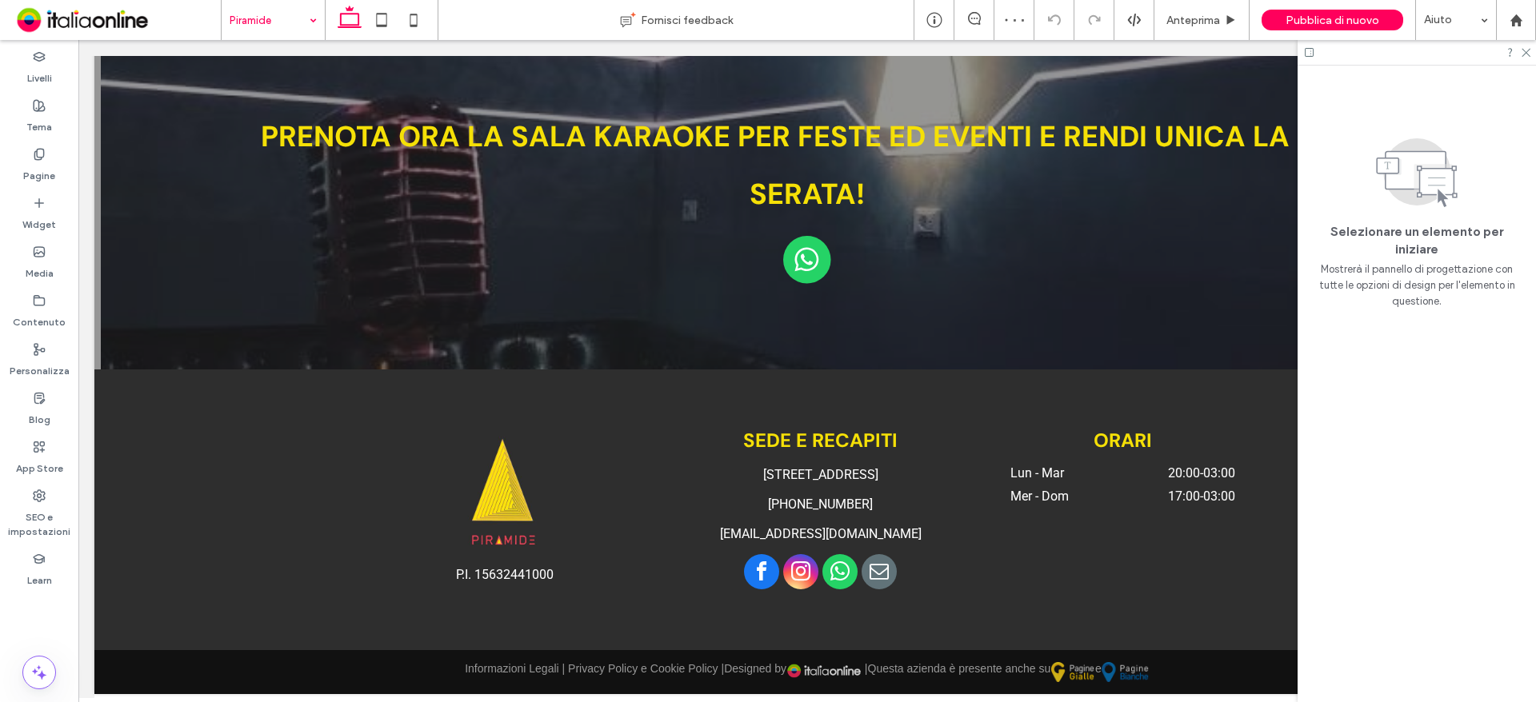
click at [251, 34] on input at bounding box center [269, 20] width 79 height 40
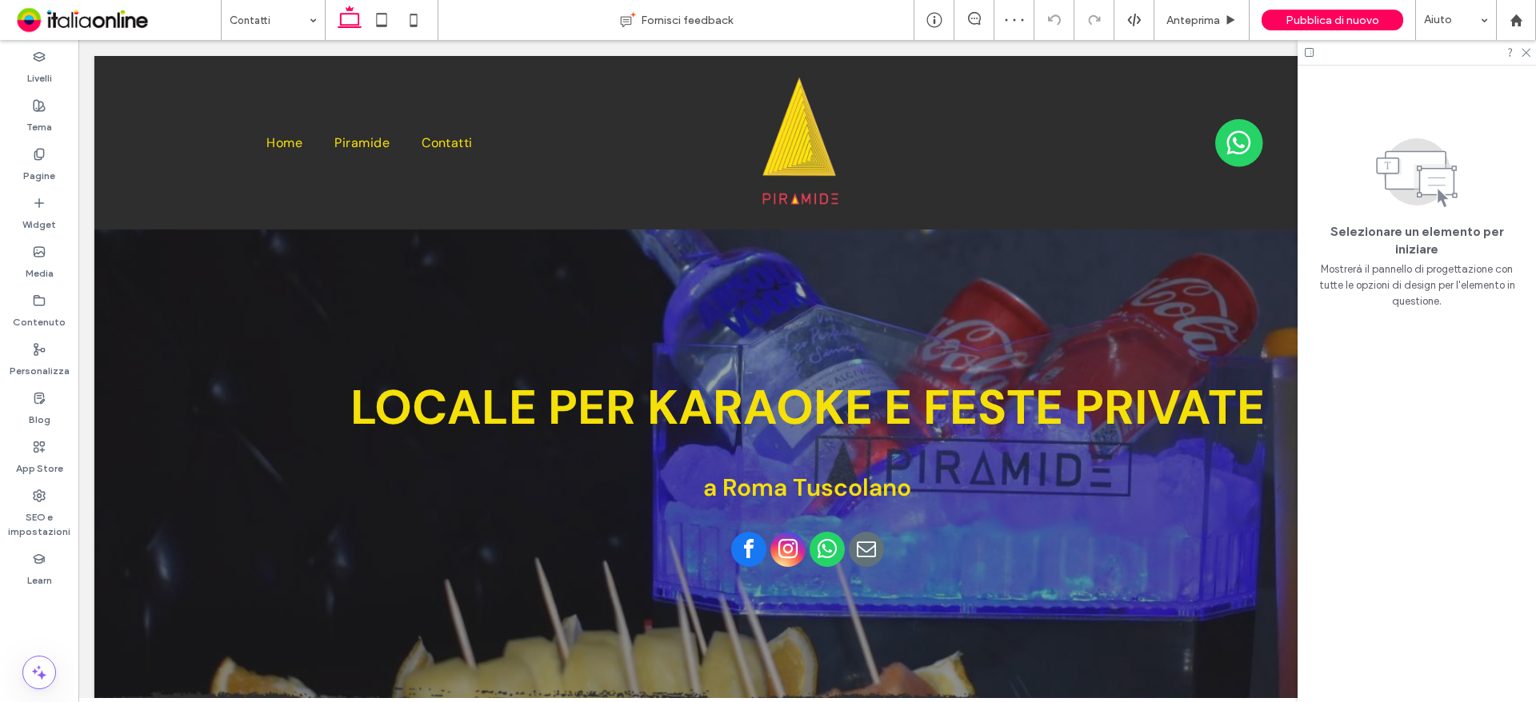
scroll to position [1280, 0]
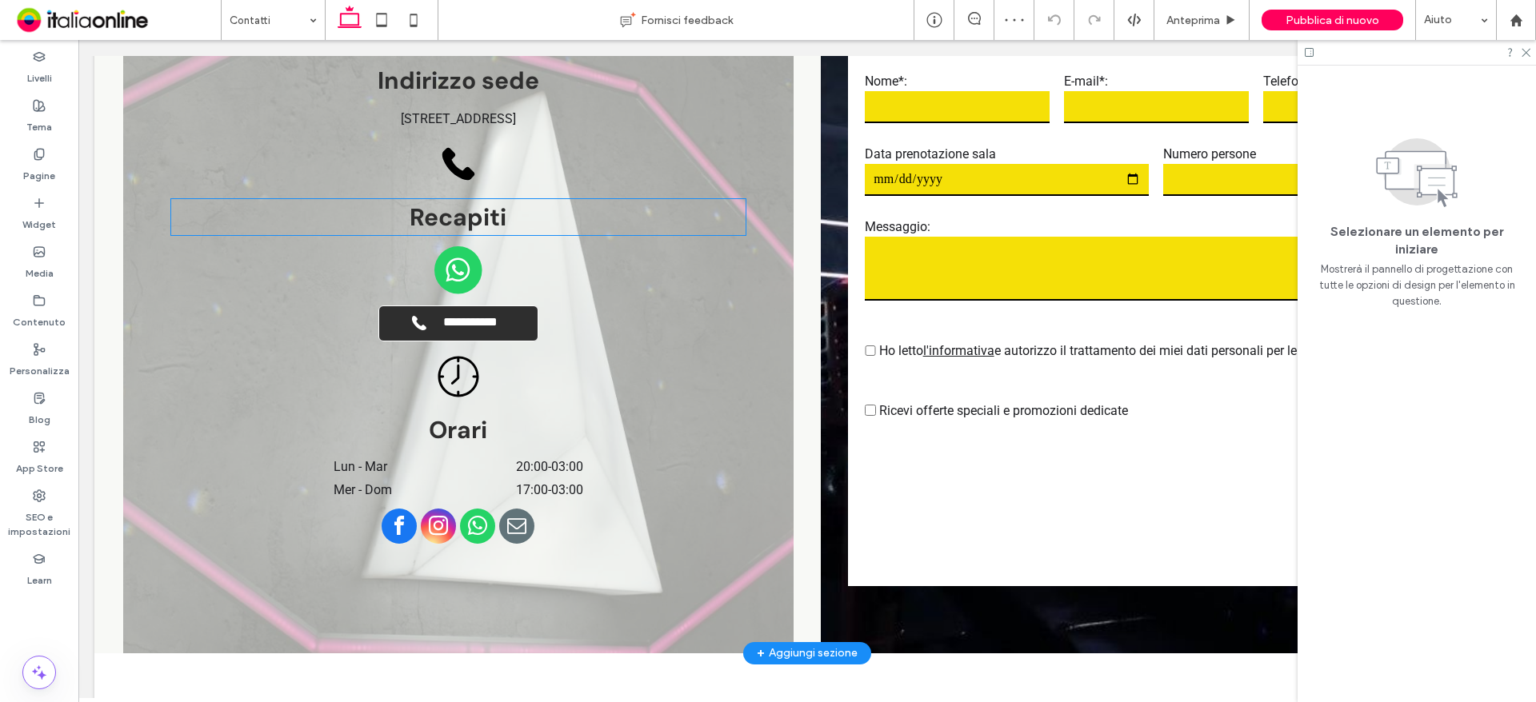
click at [460, 210] on span "Recapiti" at bounding box center [458, 217] width 97 height 31
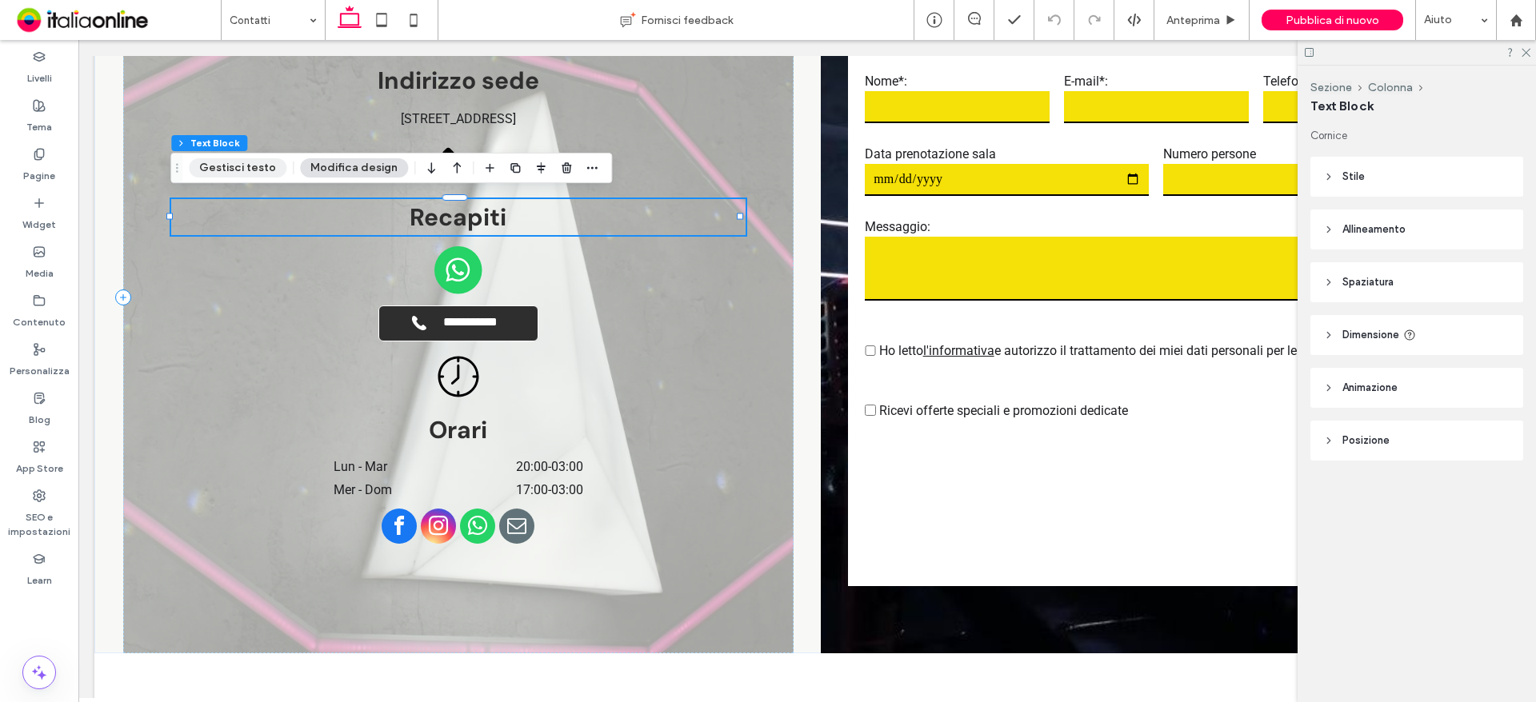
click at [231, 170] on button "Gestisci testo" at bounding box center [238, 167] width 98 height 19
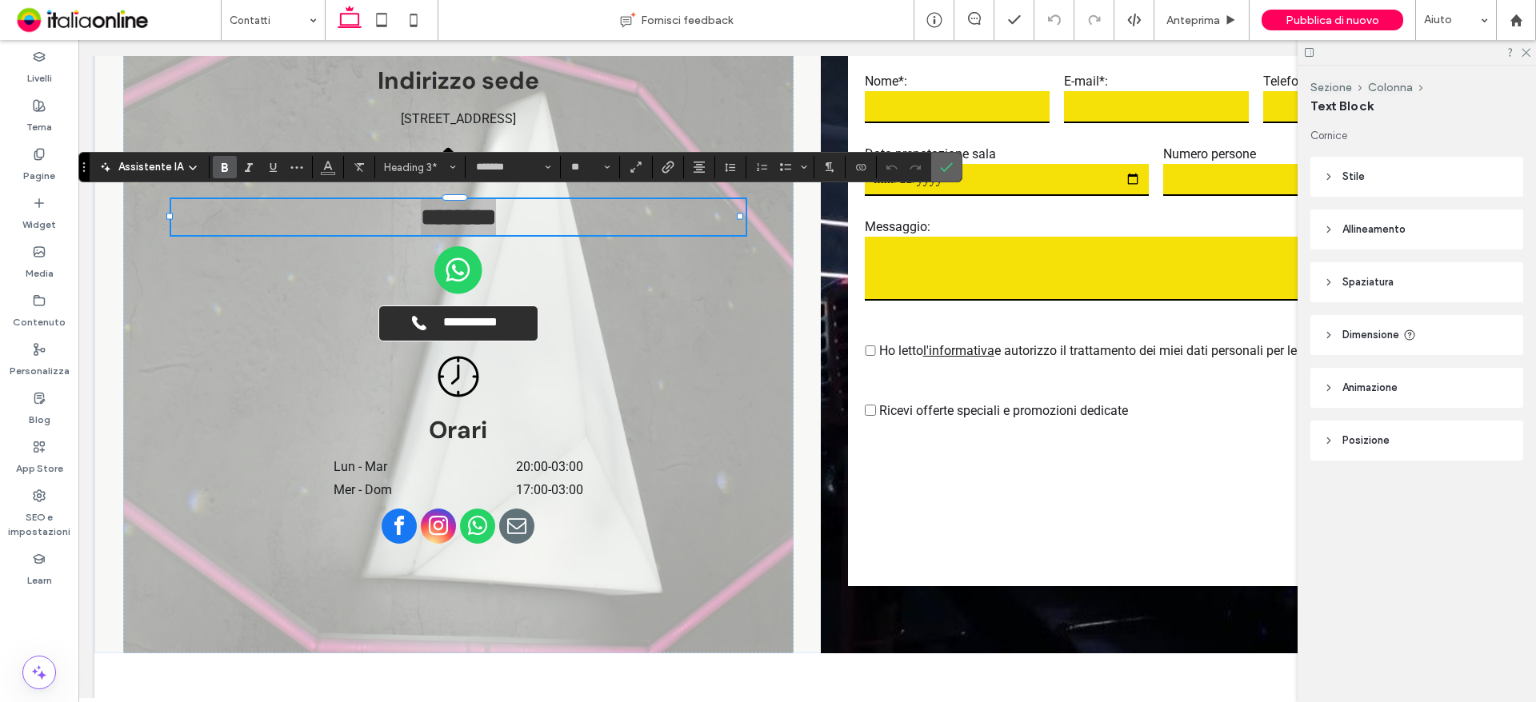
click at [953, 166] on label "Conferma" at bounding box center [946, 167] width 24 height 29
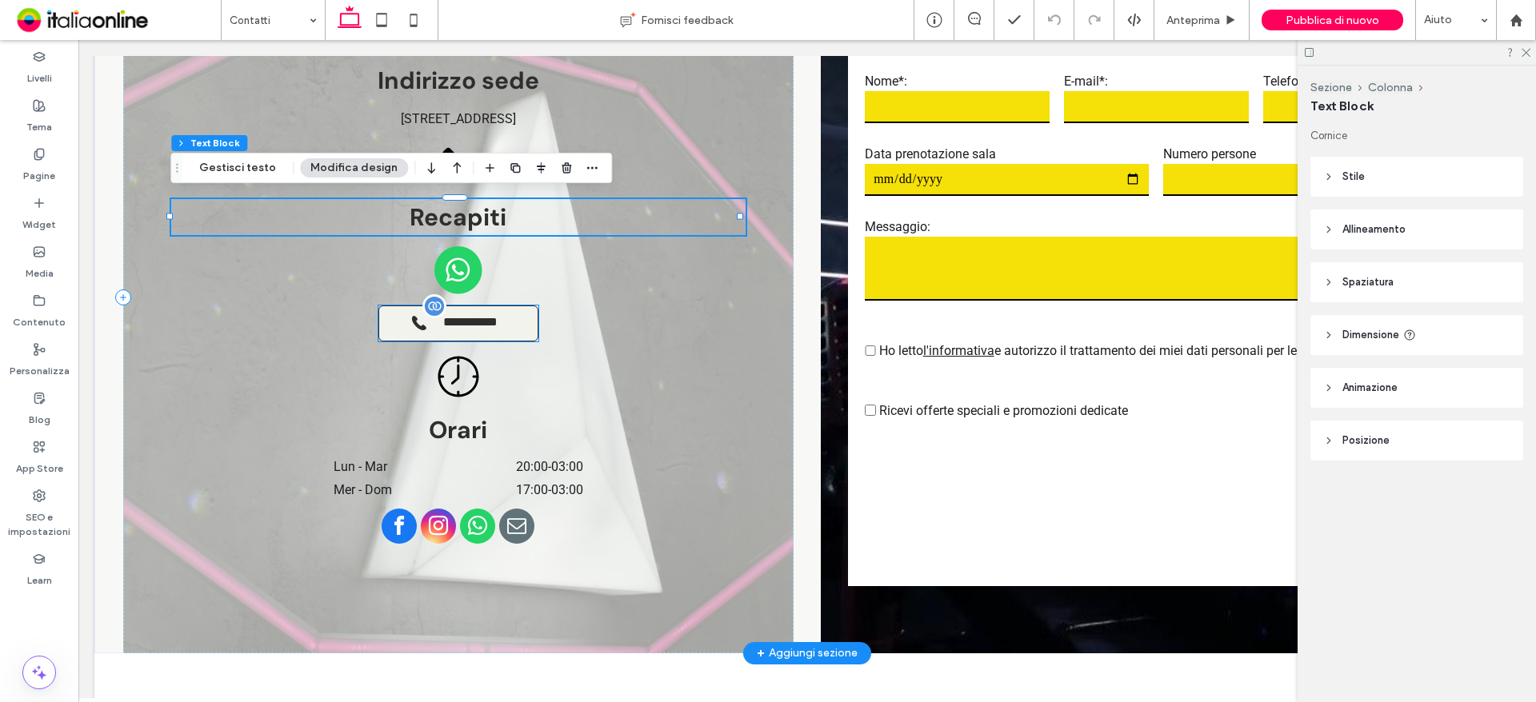
click at [470, 318] on span "**********" at bounding box center [470, 323] width 71 height 17
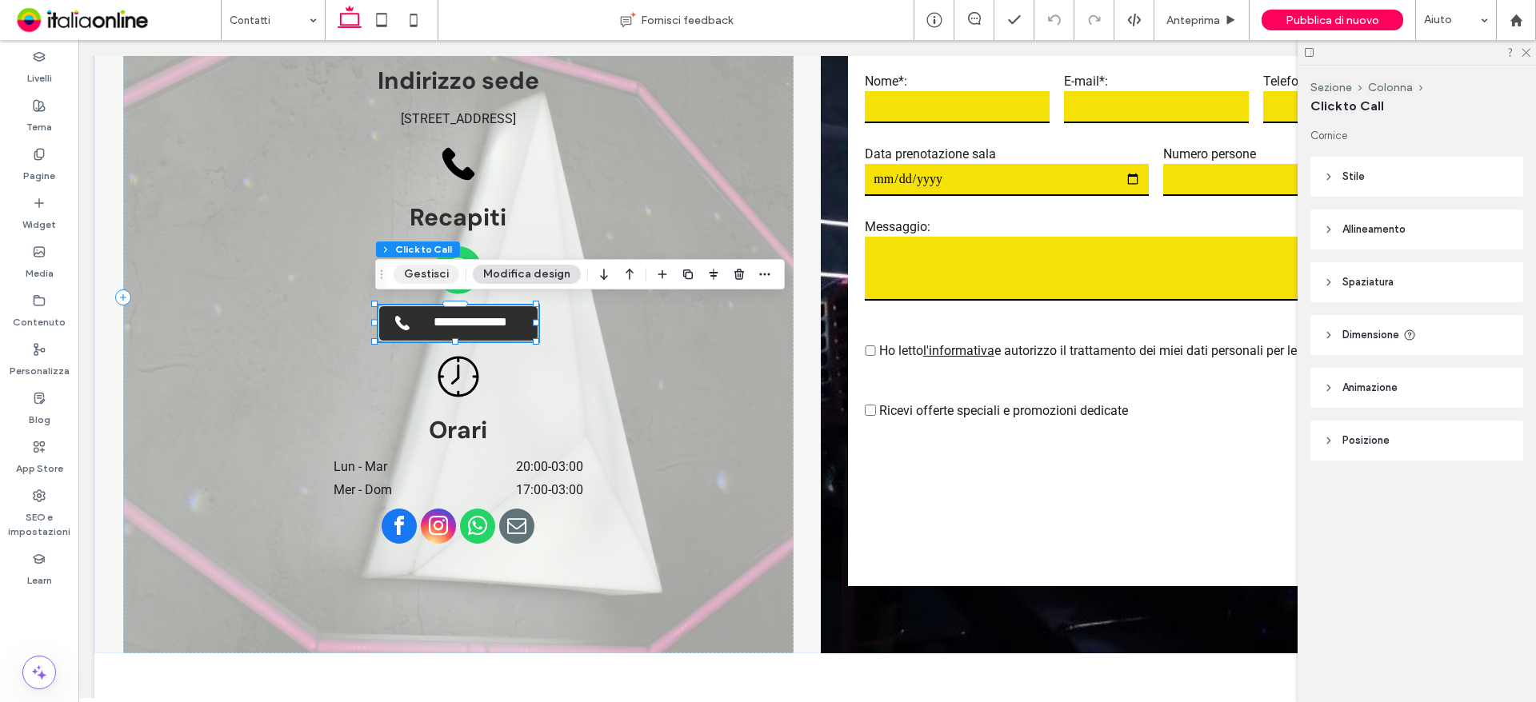
drag, startPoint x: 396, startPoint y: 278, endPoint x: 406, endPoint y: 278, distance: 9.6
click at [396, 278] on button "Gestisci" at bounding box center [427, 274] width 66 height 19
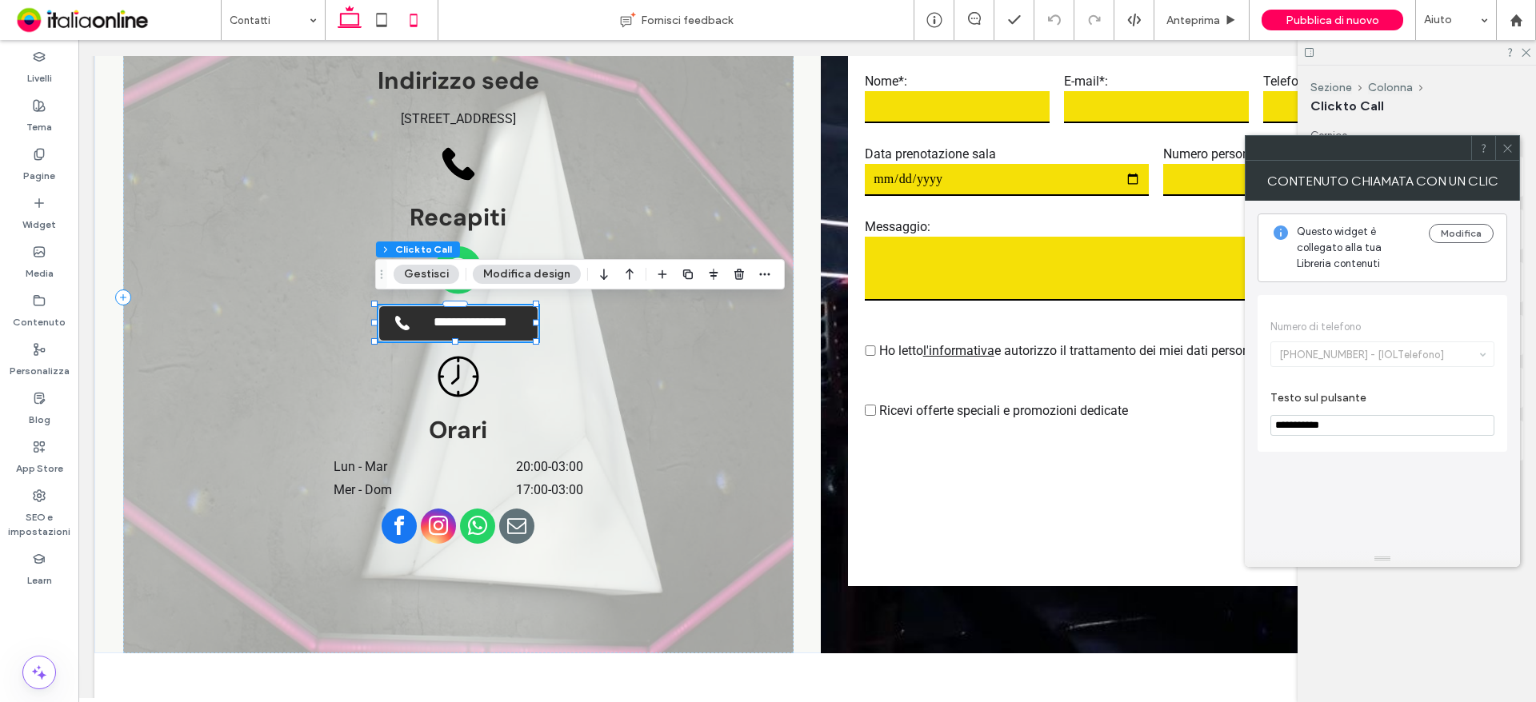
click at [425, 6] on icon at bounding box center [414, 20] width 32 height 32
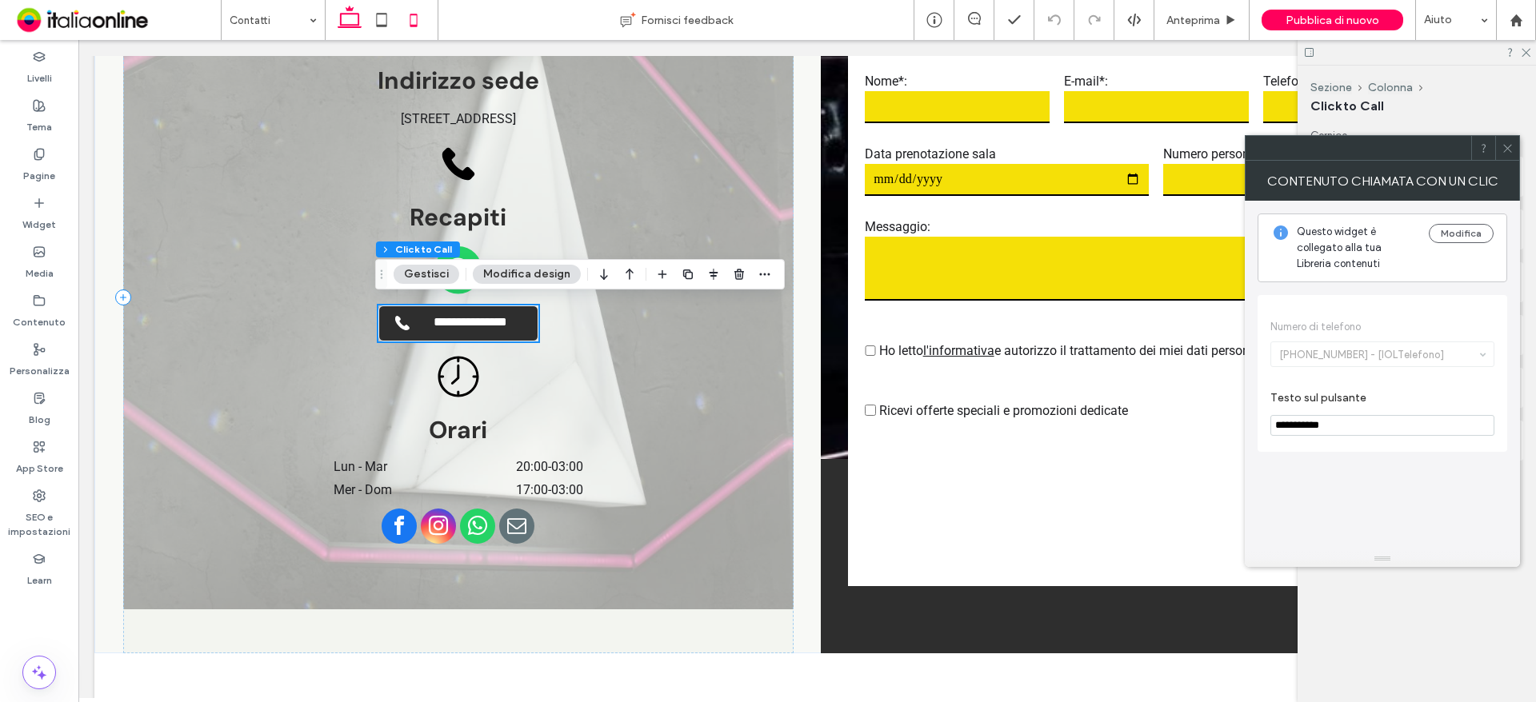
type input "*"
type input "***"
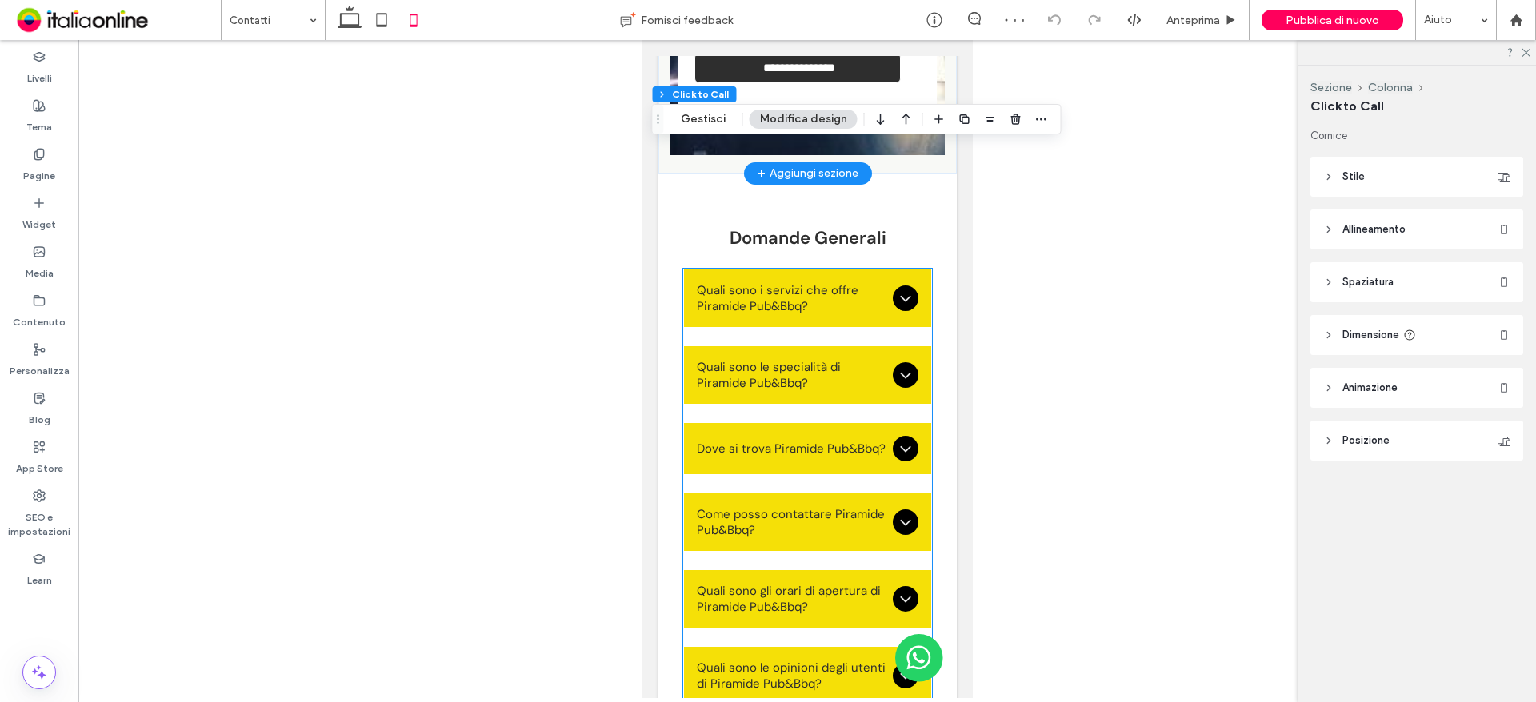
scroll to position [2418, 0]
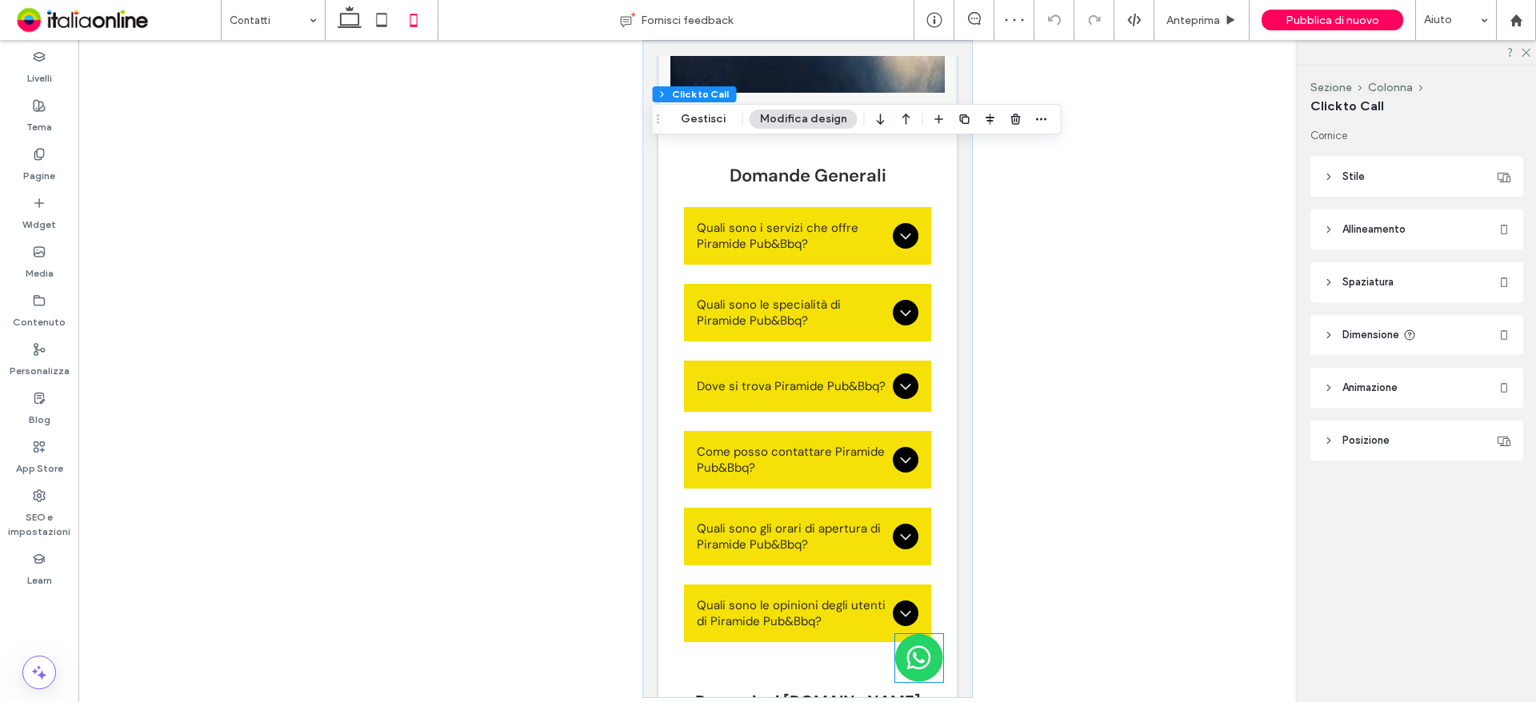
click at [928, 659] on img at bounding box center [918, 658] width 48 height 48
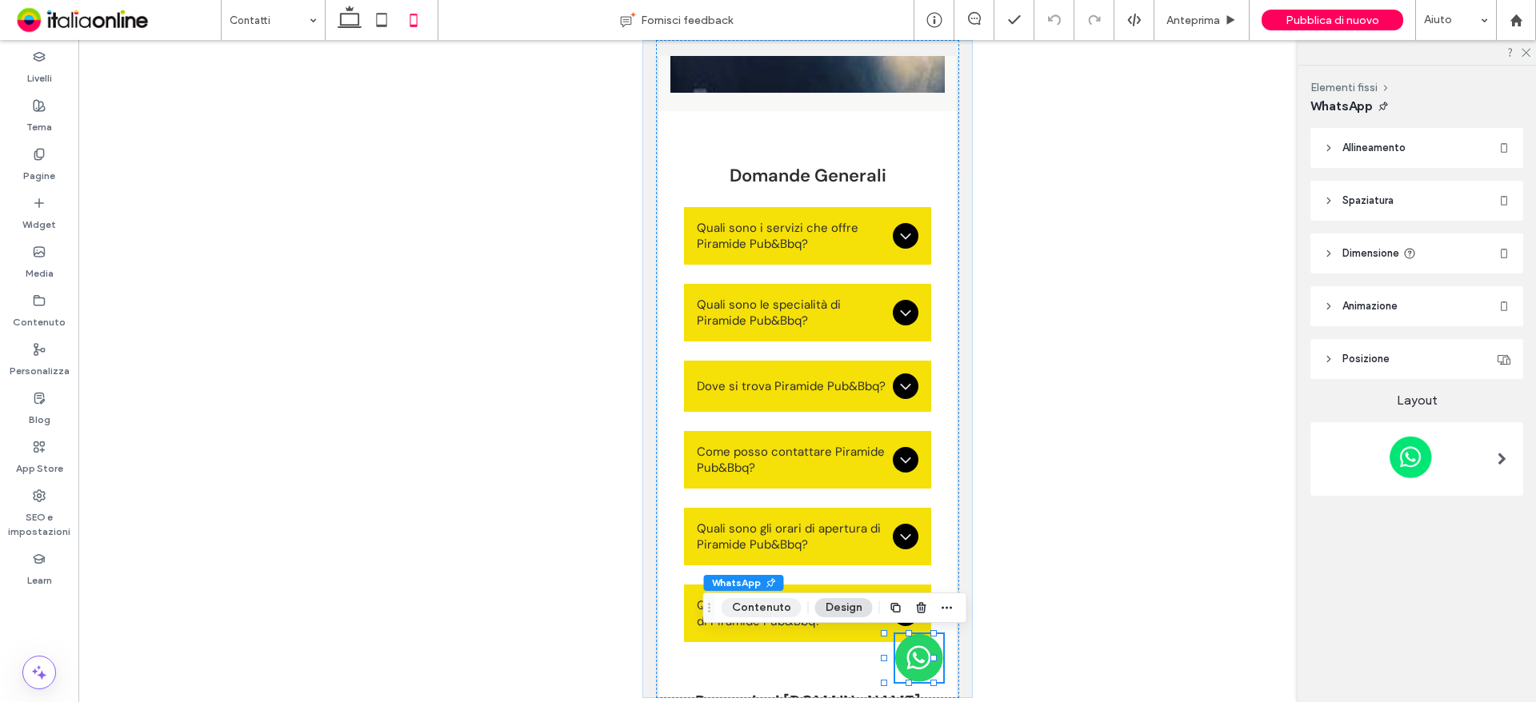
drag, startPoint x: 118, startPoint y: 552, endPoint x: 763, endPoint y: 606, distance: 647.7
click at [762, 606] on button "Contenuto" at bounding box center [761, 607] width 80 height 19
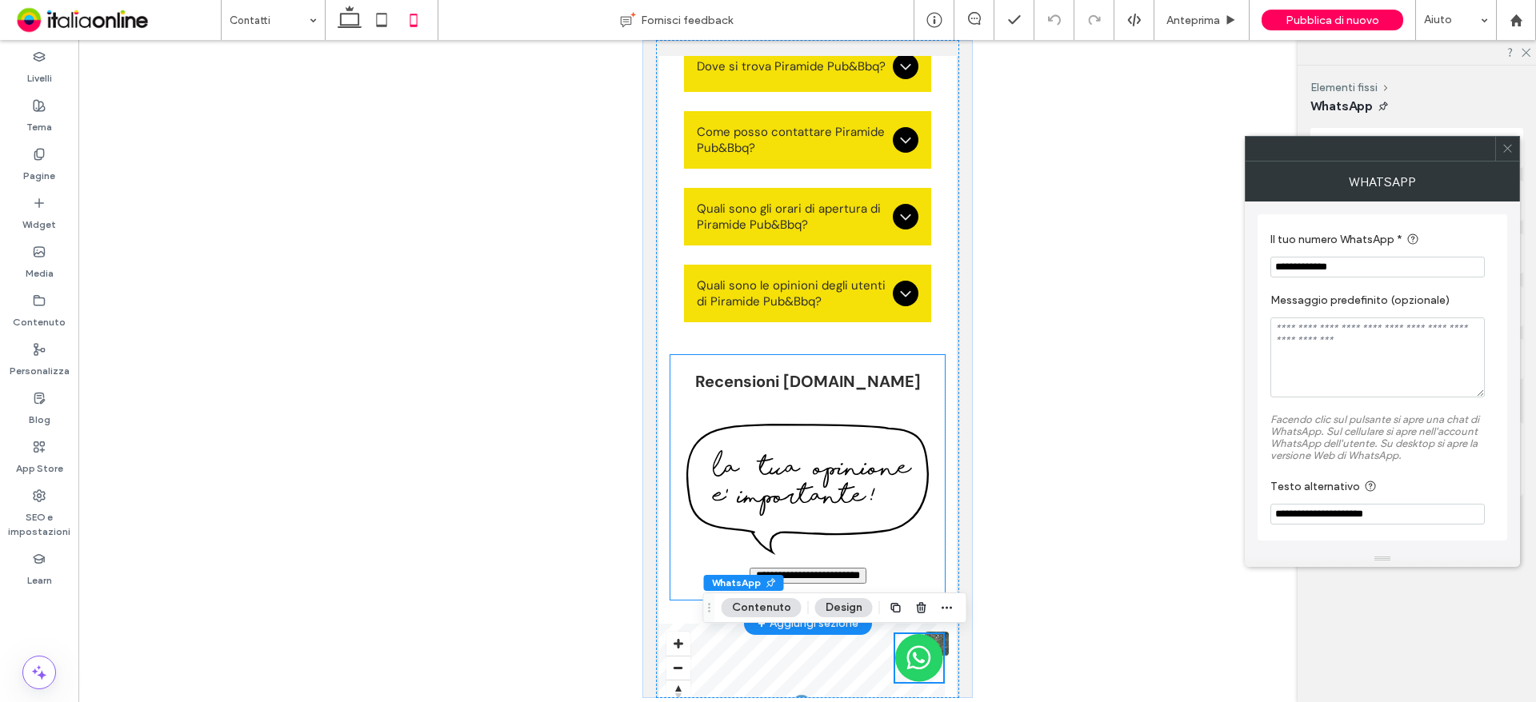
scroll to position [2978, 0]
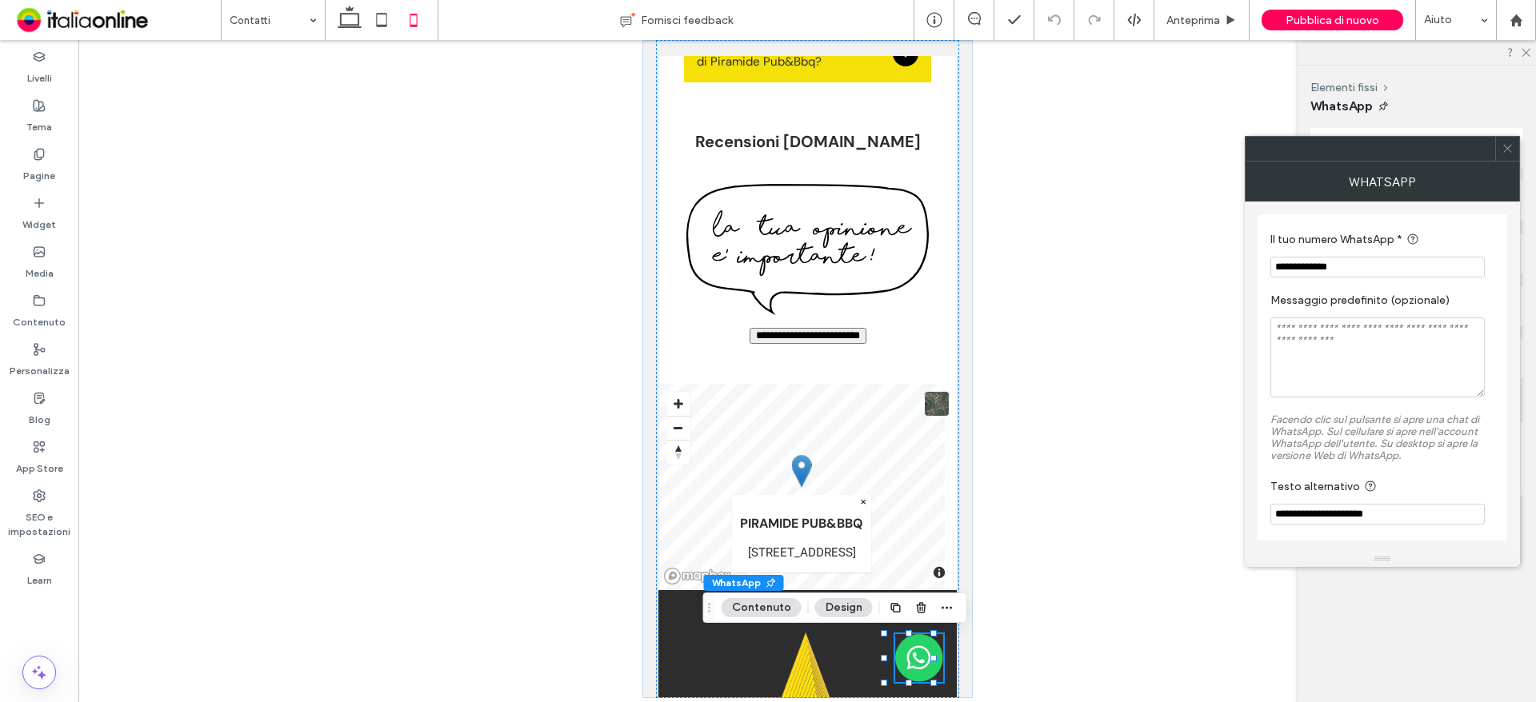
drag, startPoint x: 1377, startPoint y: 267, endPoint x: 1256, endPoint y: 267, distance: 120.8
click at [1256, 267] on div "**********" at bounding box center [1382, 377] width 275 height 350
paste input "**"
type input "**********"
drag, startPoint x: 1502, startPoint y: 146, endPoint x: 1484, endPoint y: 158, distance: 22.0
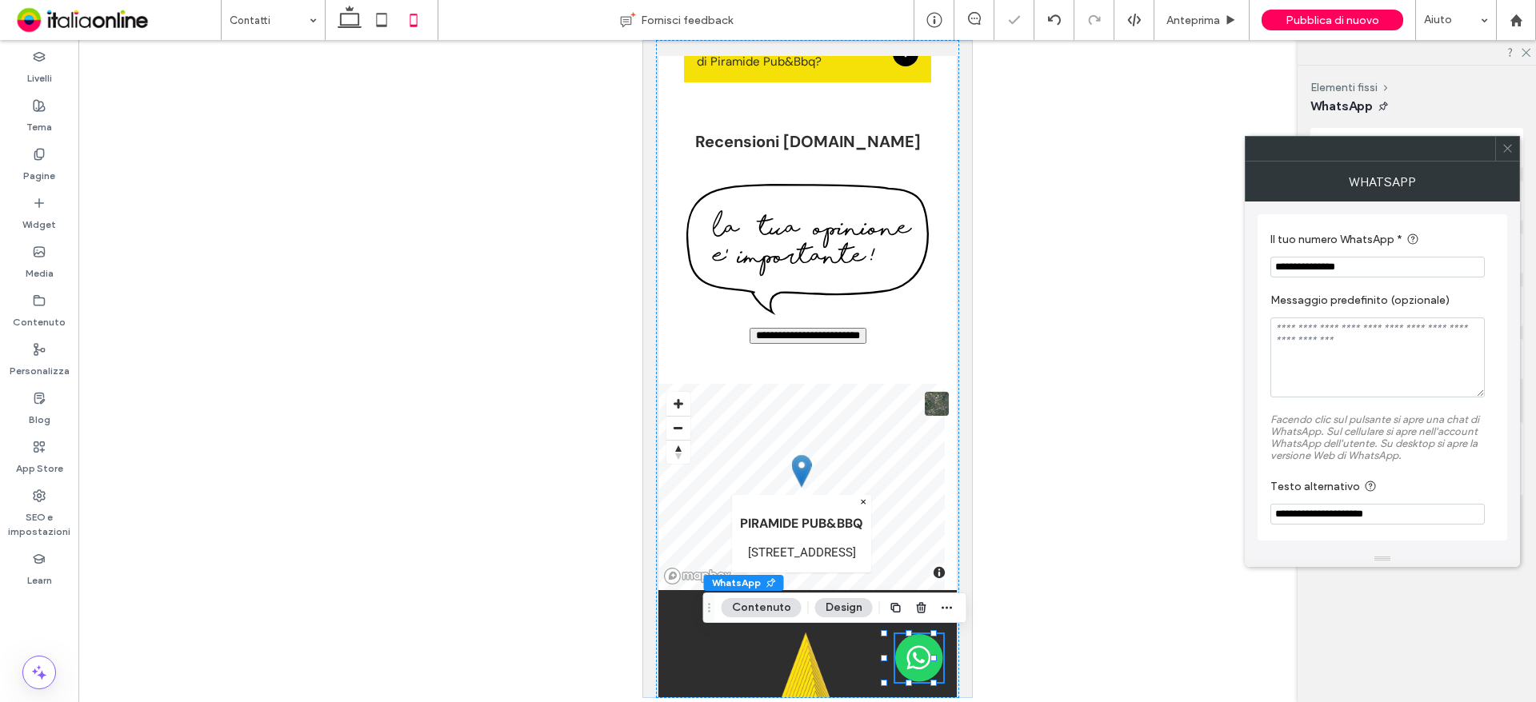
click at [1502, 146] on icon at bounding box center [1507, 148] width 12 height 12
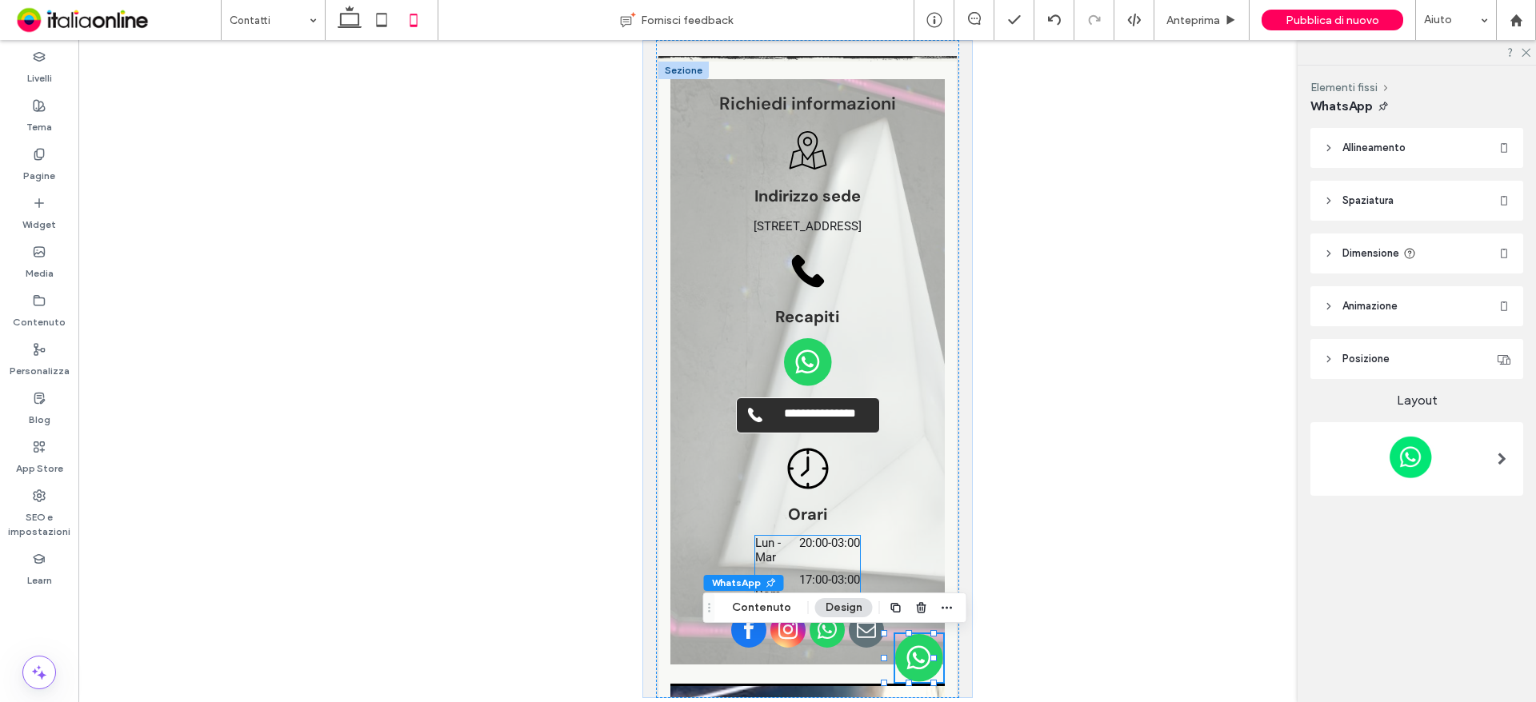
scroll to position [898, 0]
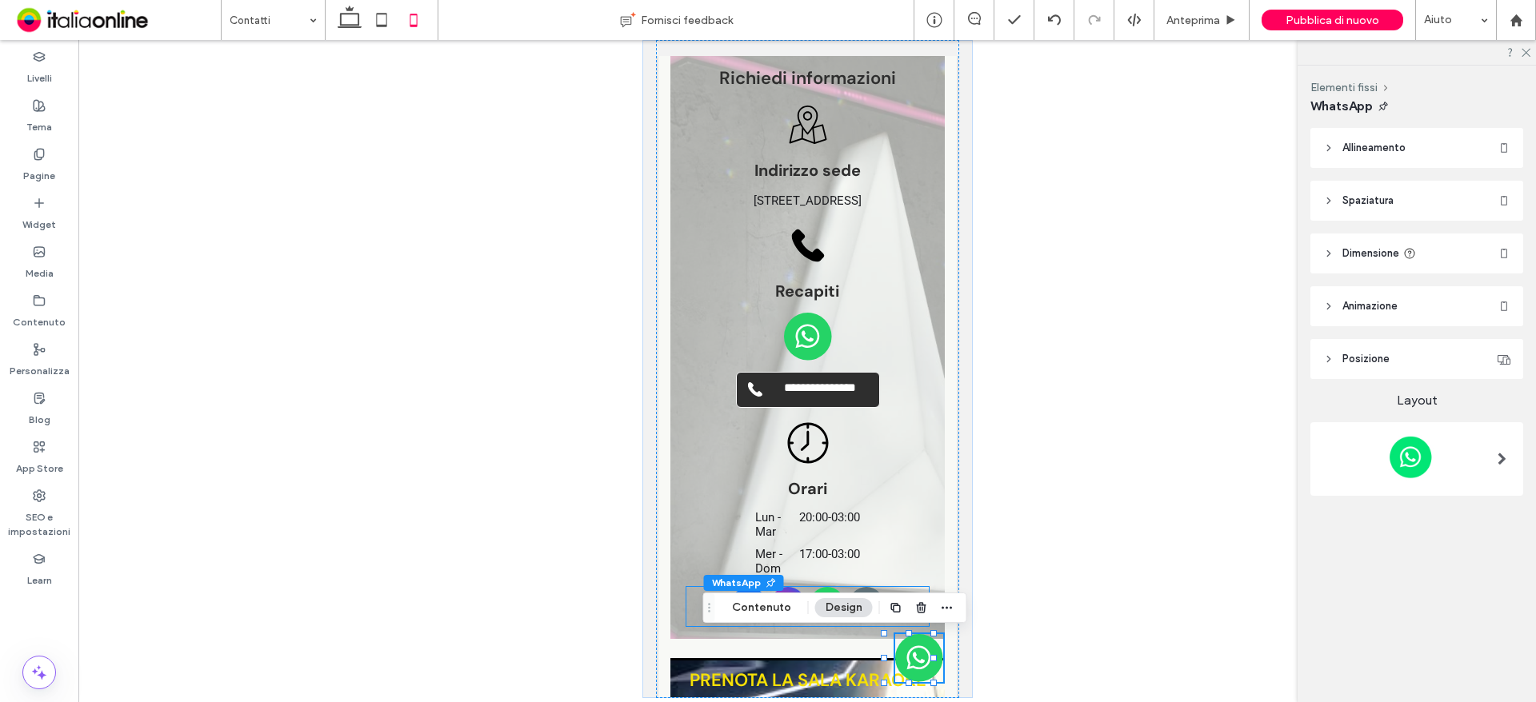
click at [828, 587] on span "whatsapp" at bounding box center [826, 604] width 35 height 35
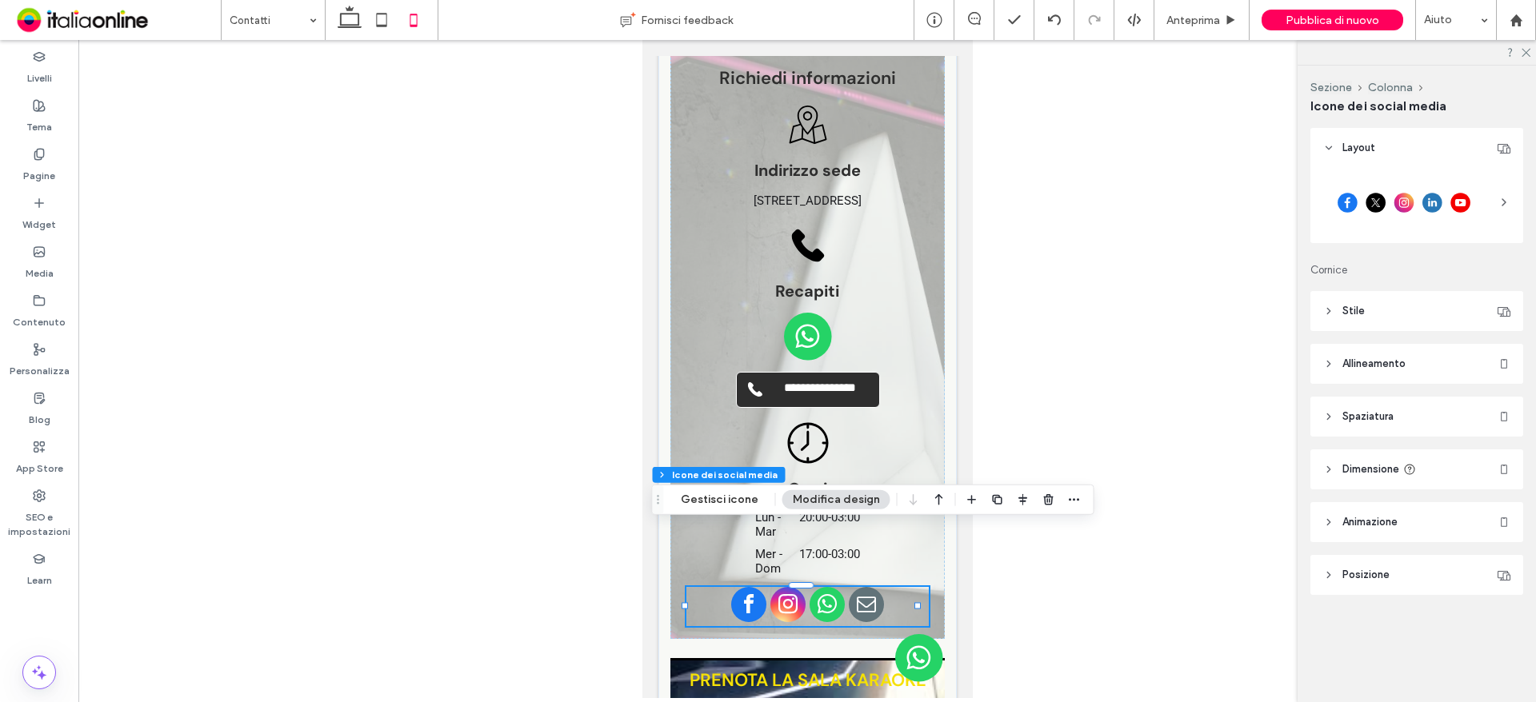
click at [801, 493] on button "Modifica design" at bounding box center [836, 499] width 108 height 19
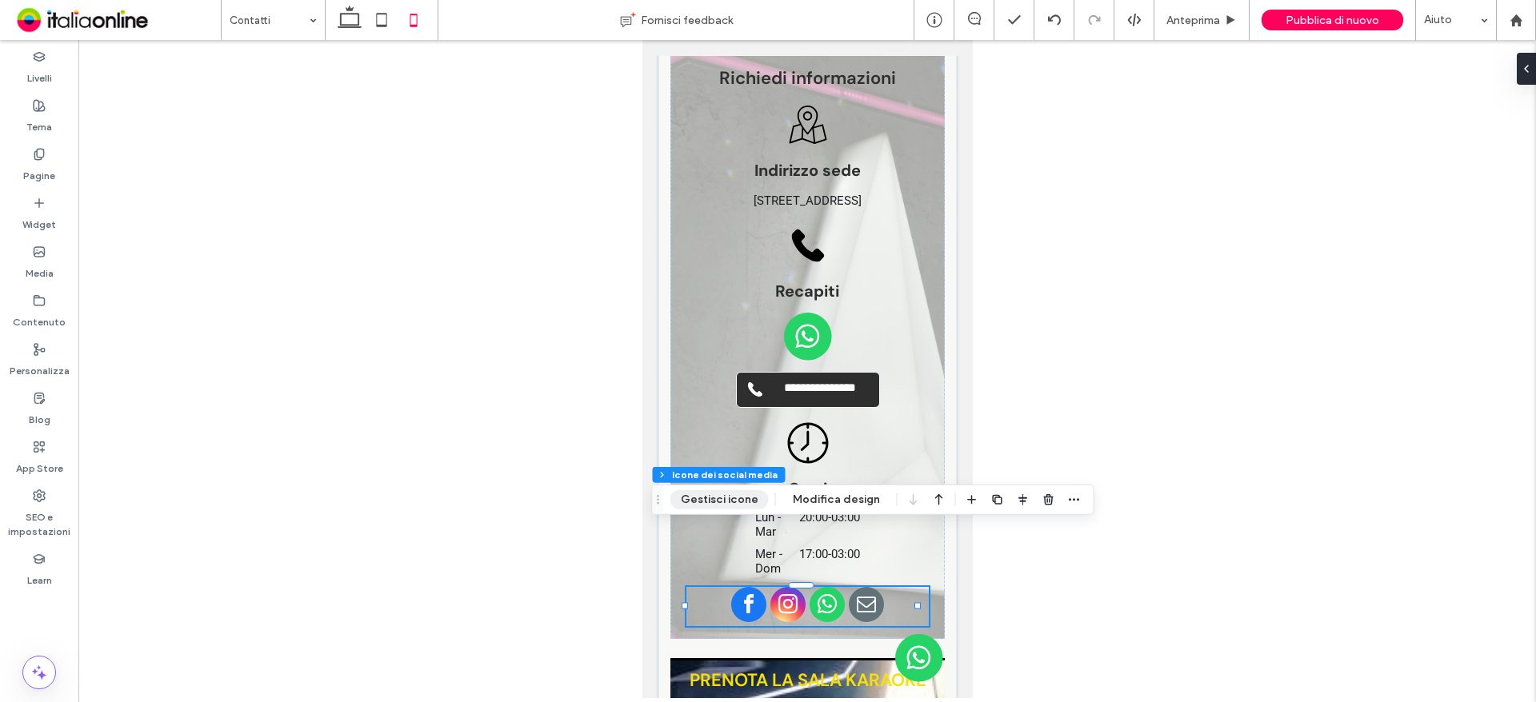
click at [731, 505] on button "Gestisci icone" at bounding box center [719, 499] width 98 height 19
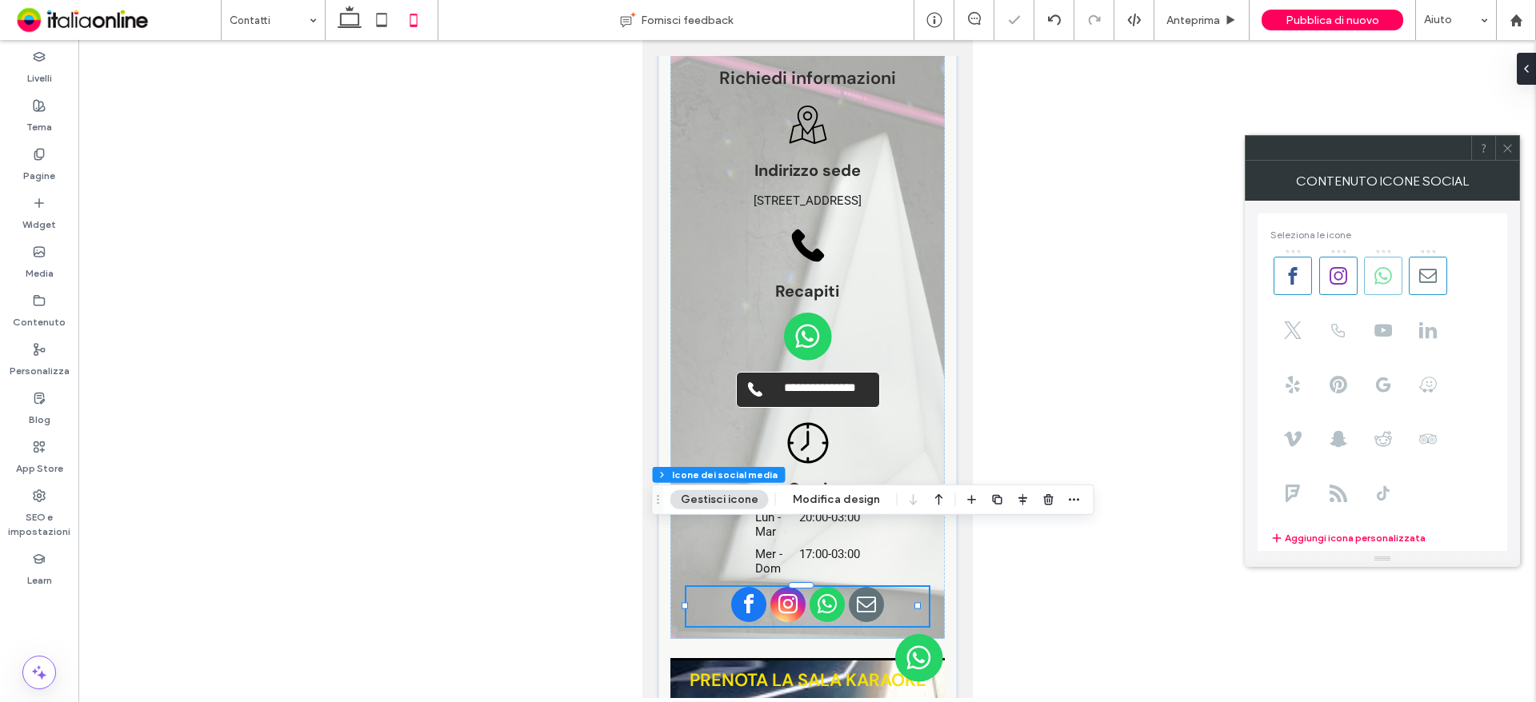
click at [1385, 272] on icon at bounding box center [1383, 276] width 18 height 18
click at [1391, 283] on icon at bounding box center [1383, 276] width 18 height 18
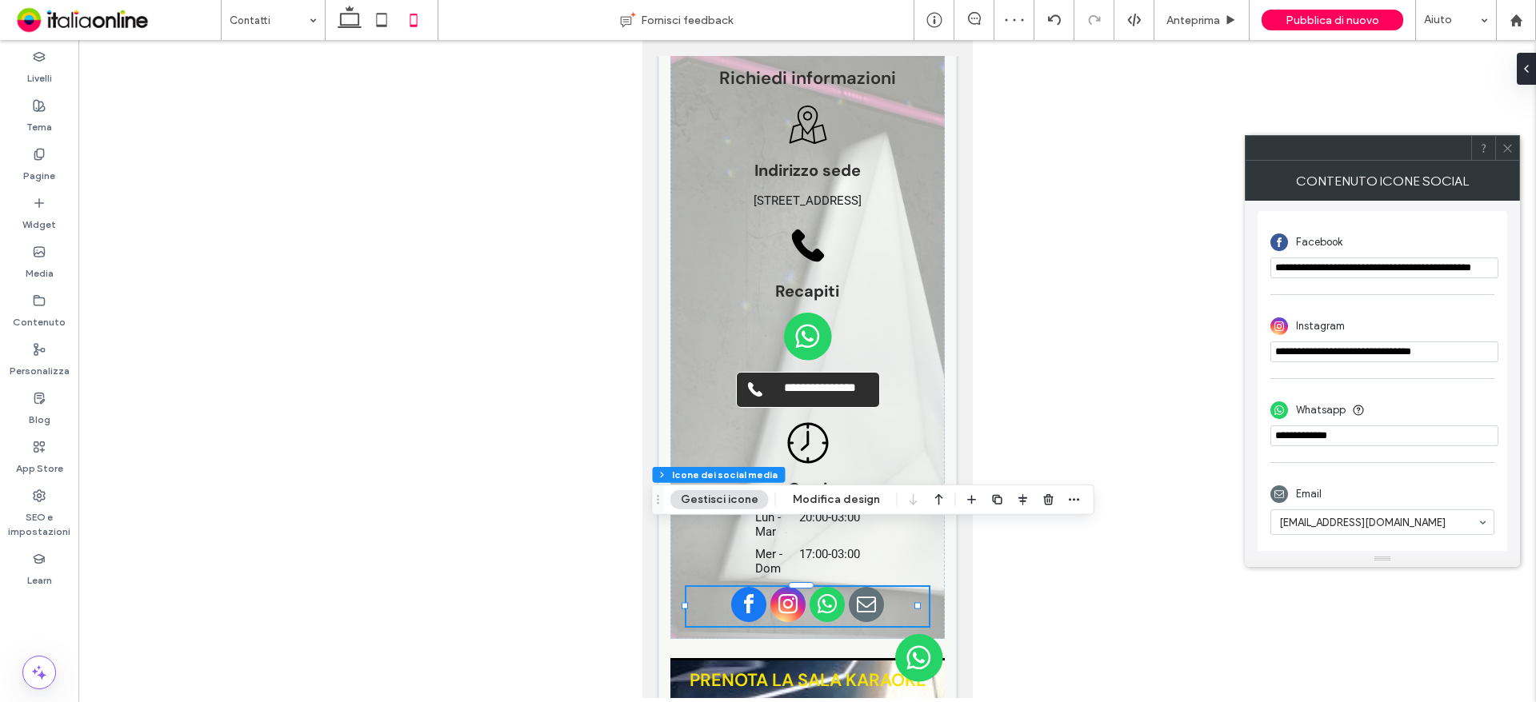
drag, startPoint x: 1366, startPoint y: 434, endPoint x: 1127, endPoint y: 438, distance: 239.2
click at [1146, 438] on body ".wqwq-1{fill:#231f20;} .cls-1q, .cls-2q { fill-rule: evenodd; } .cls-2q { fill:…" at bounding box center [768, 351] width 1536 height 702
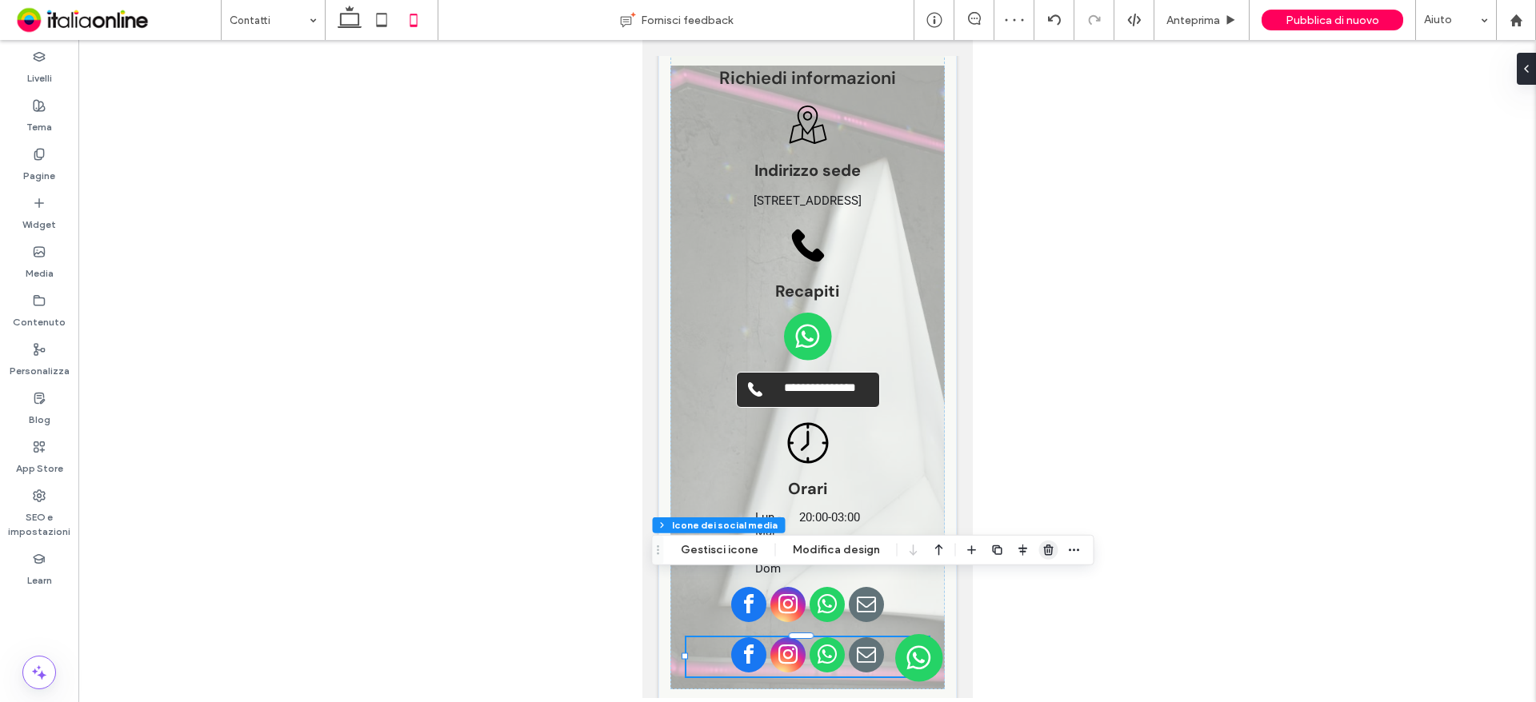
click at [1043, 550] on use "button" at bounding box center [1048, 550] width 10 height 10
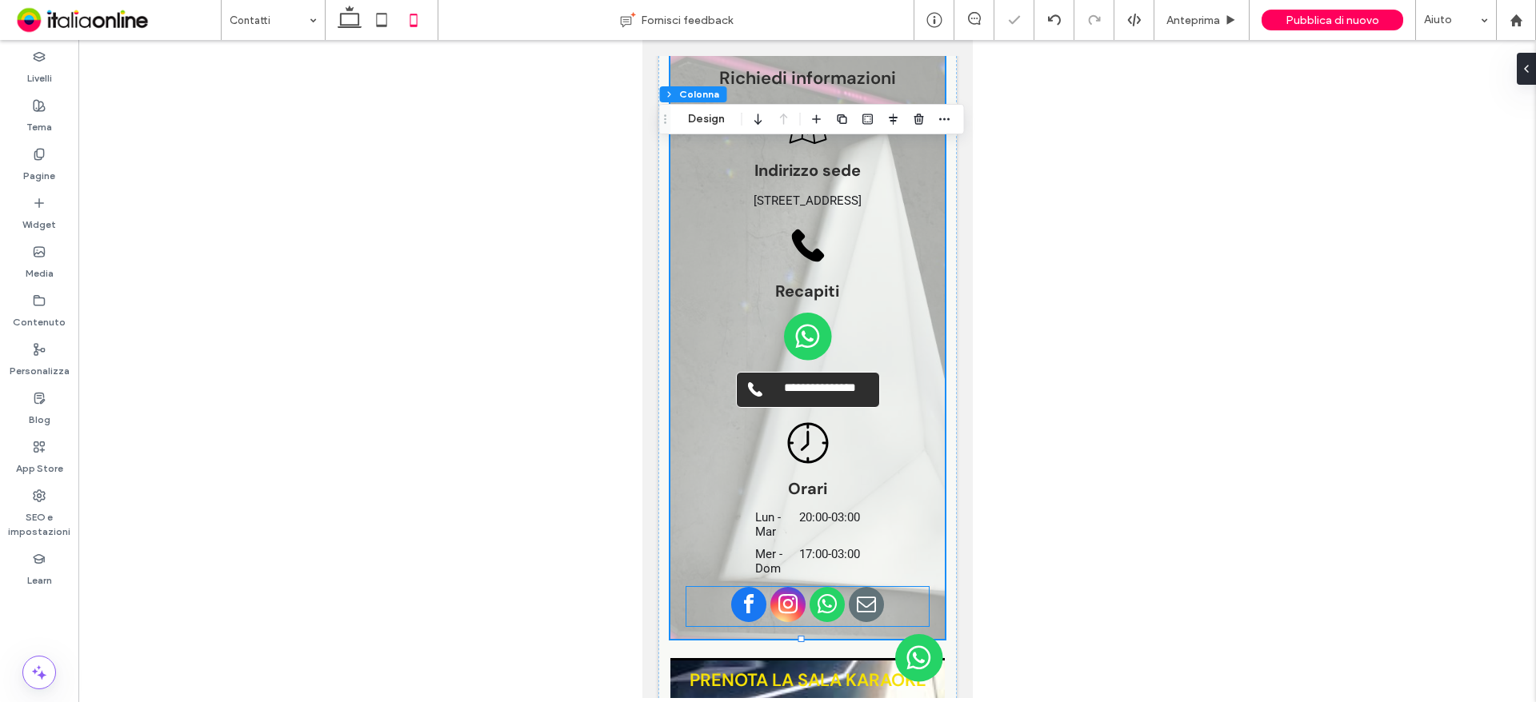
click at [827, 587] on span "whatsapp" at bounding box center [826, 604] width 35 height 35
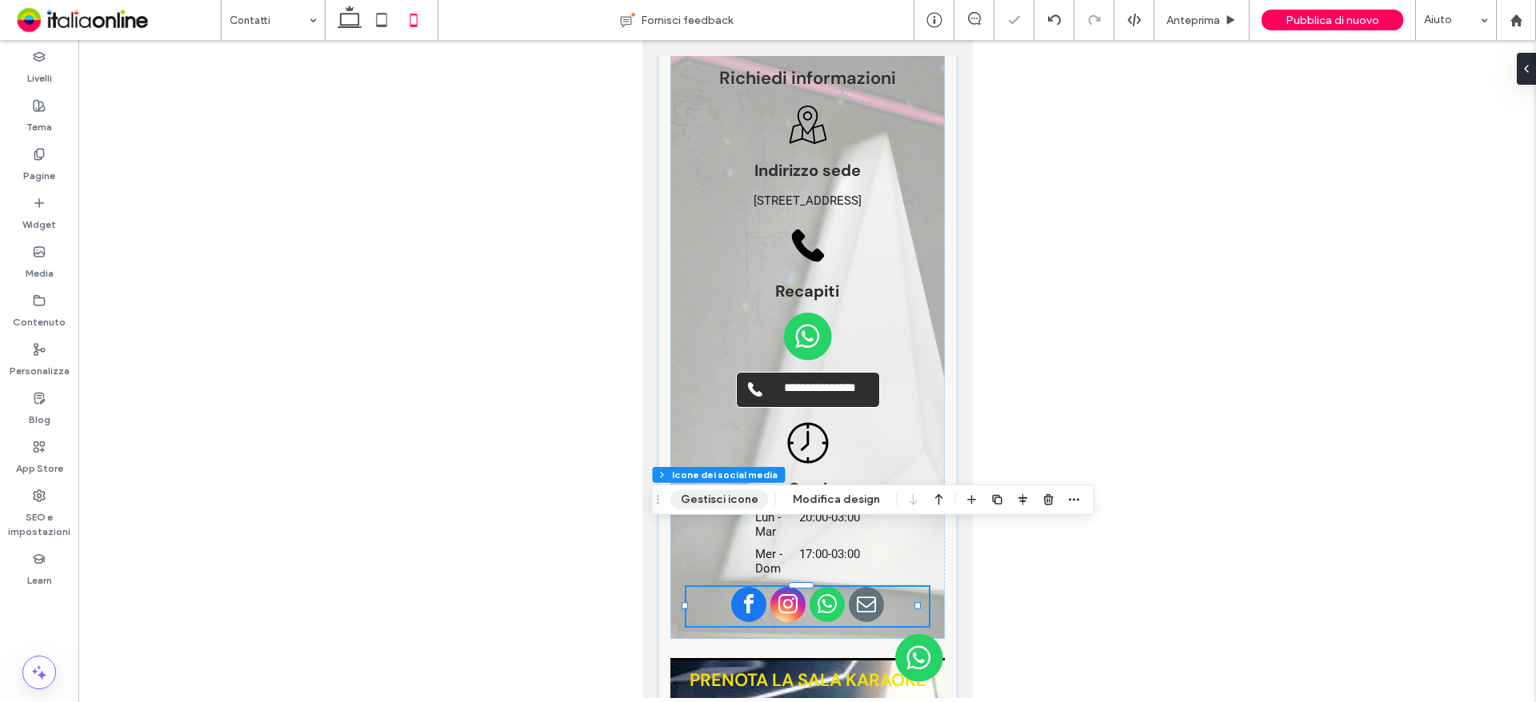
click at [715, 497] on button "Gestisci icone" at bounding box center [719, 499] width 98 height 19
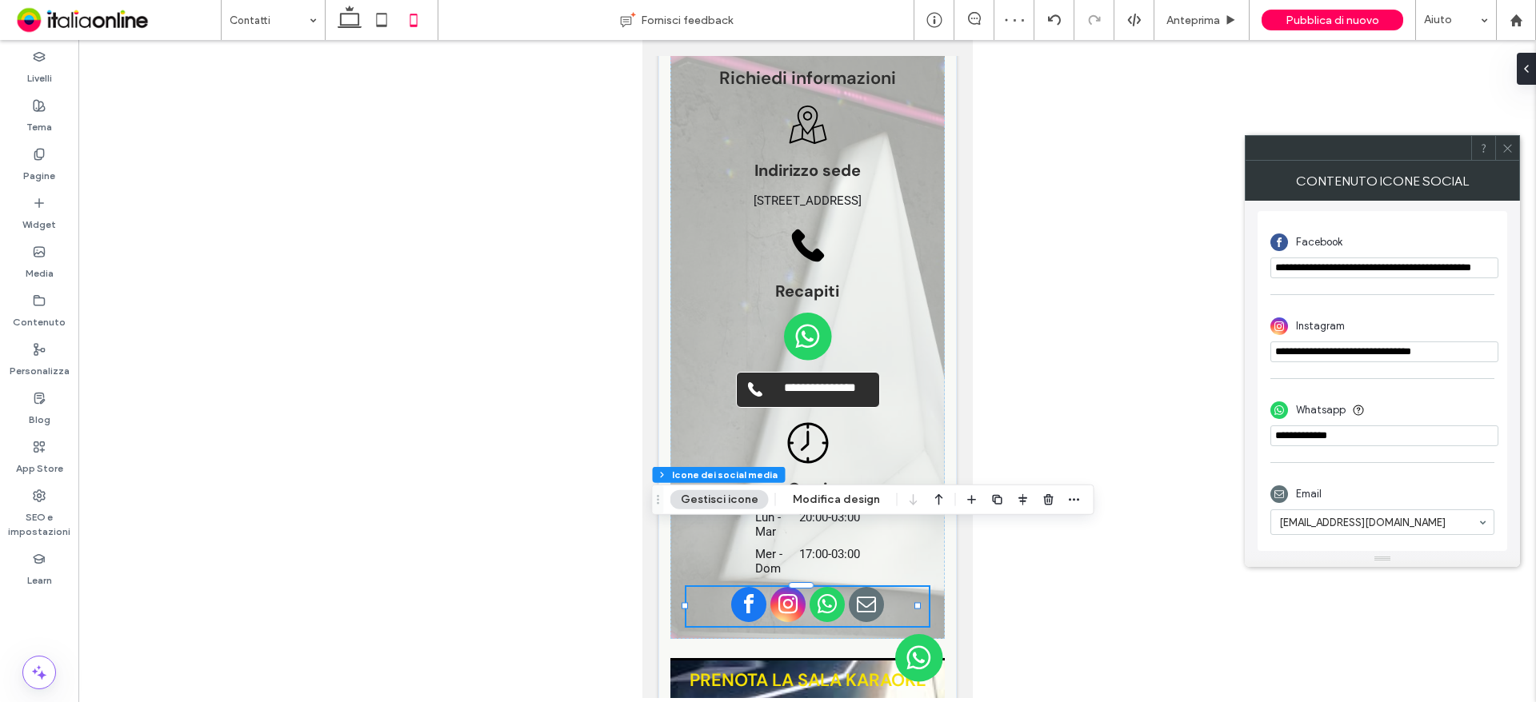
drag, startPoint x: 1359, startPoint y: 438, endPoint x: 1233, endPoint y: 442, distance: 125.6
click at [1237, 446] on body ".wqwq-1{fill:#231f20;} .cls-1q, .cls-2q { fill-rule: evenodd; } .cls-2q { fill:…" at bounding box center [768, 351] width 1536 height 702
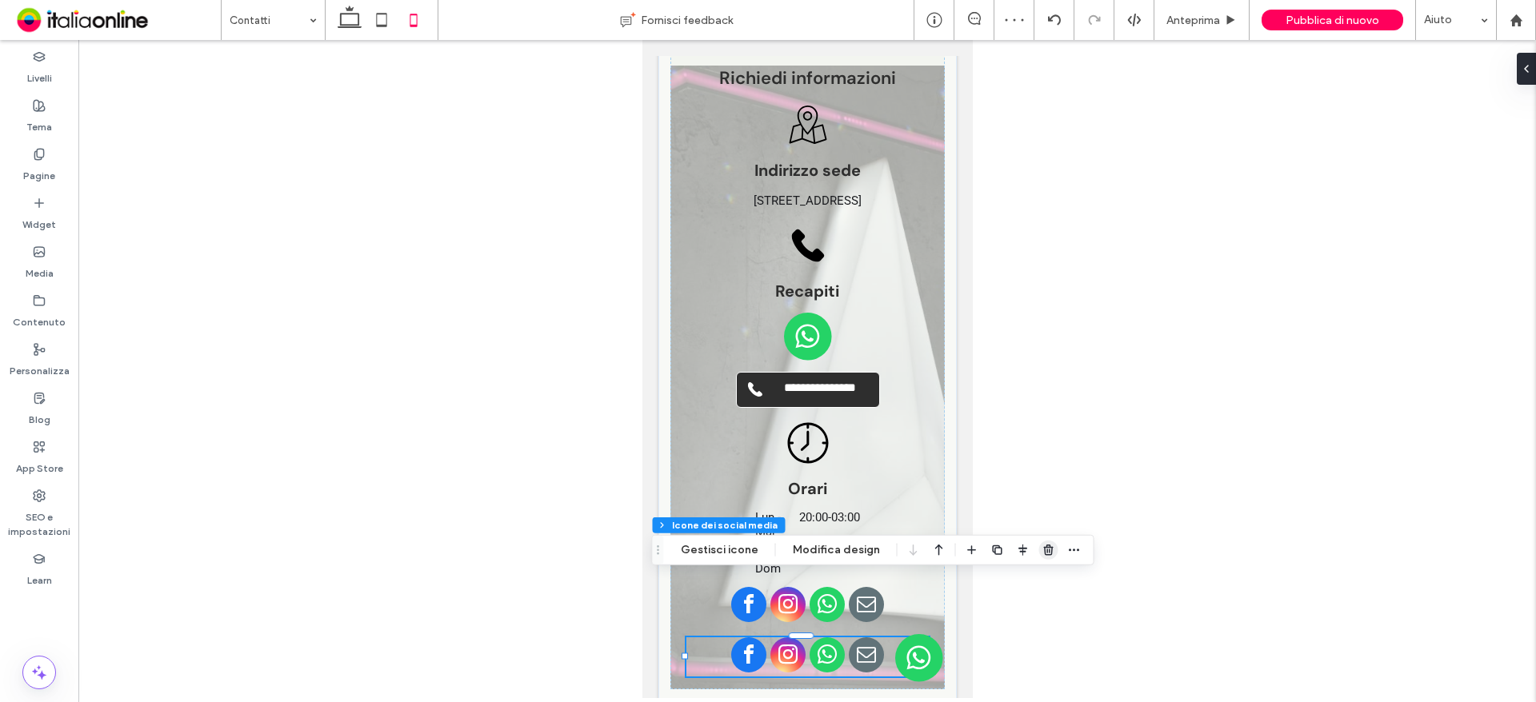
click at [1045, 552] on icon "button" at bounding box center [1048, 550] width 13 height 13
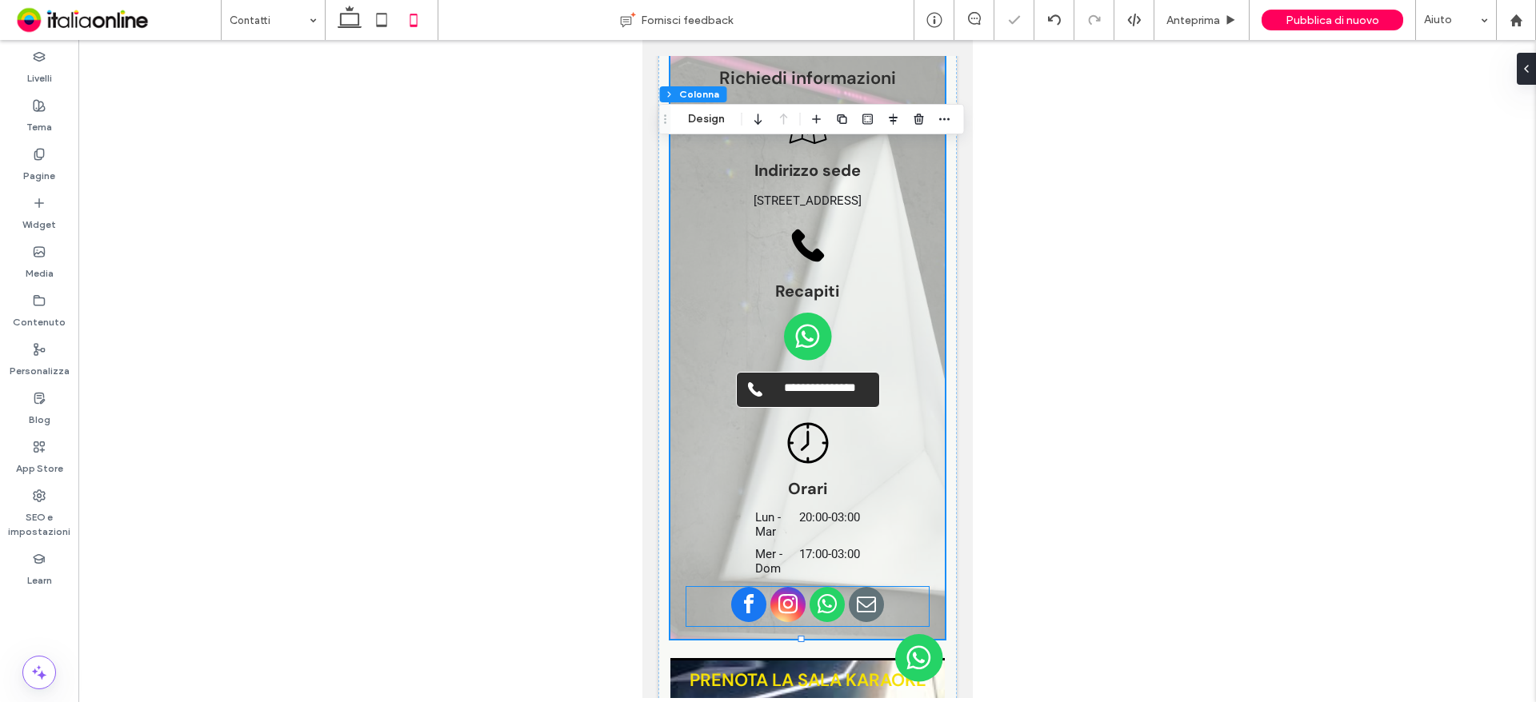
click at [818, 587] on span "whatsapp" at bounding box center [826, 604] width 35 height 35
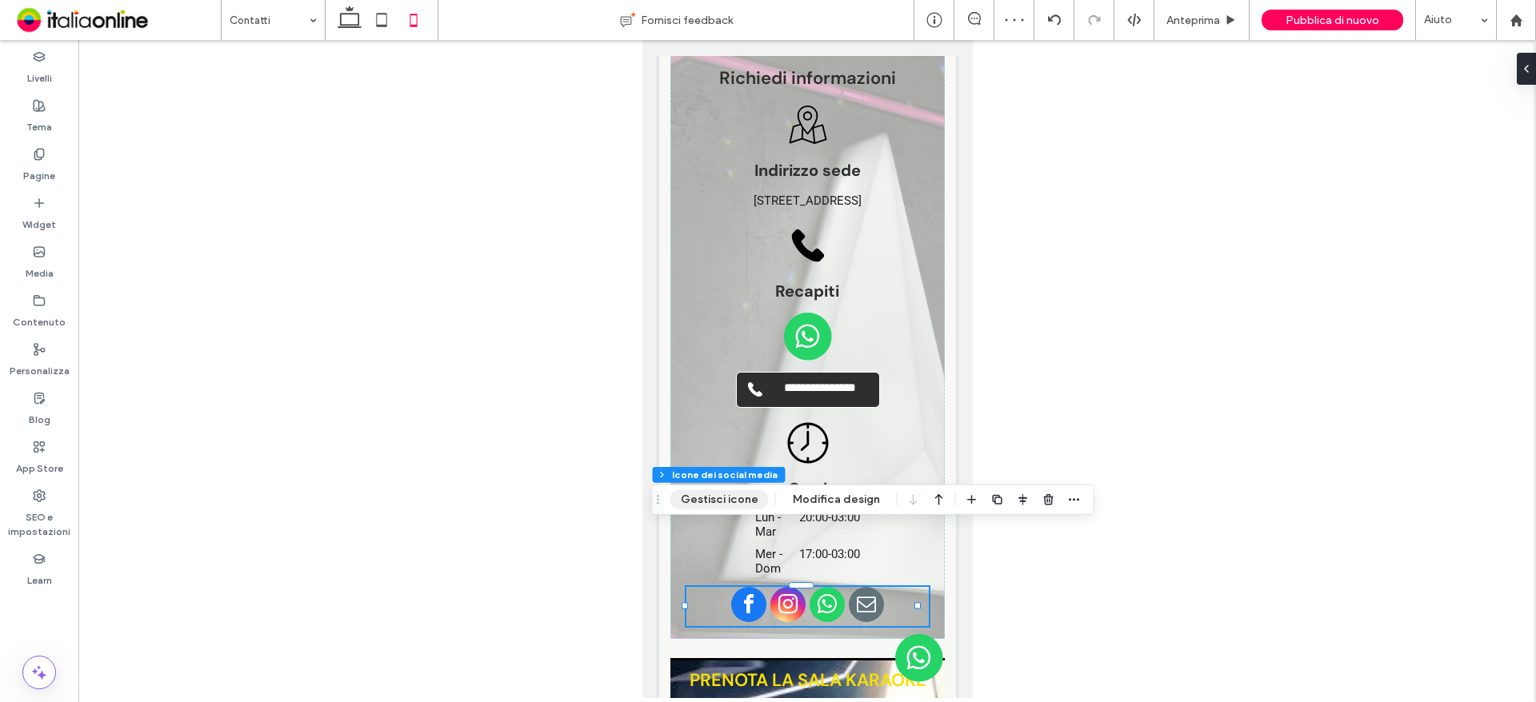
click at [687, 502] on button "Gestisci icone" at bounding box center [719, 499] width 98 height 19
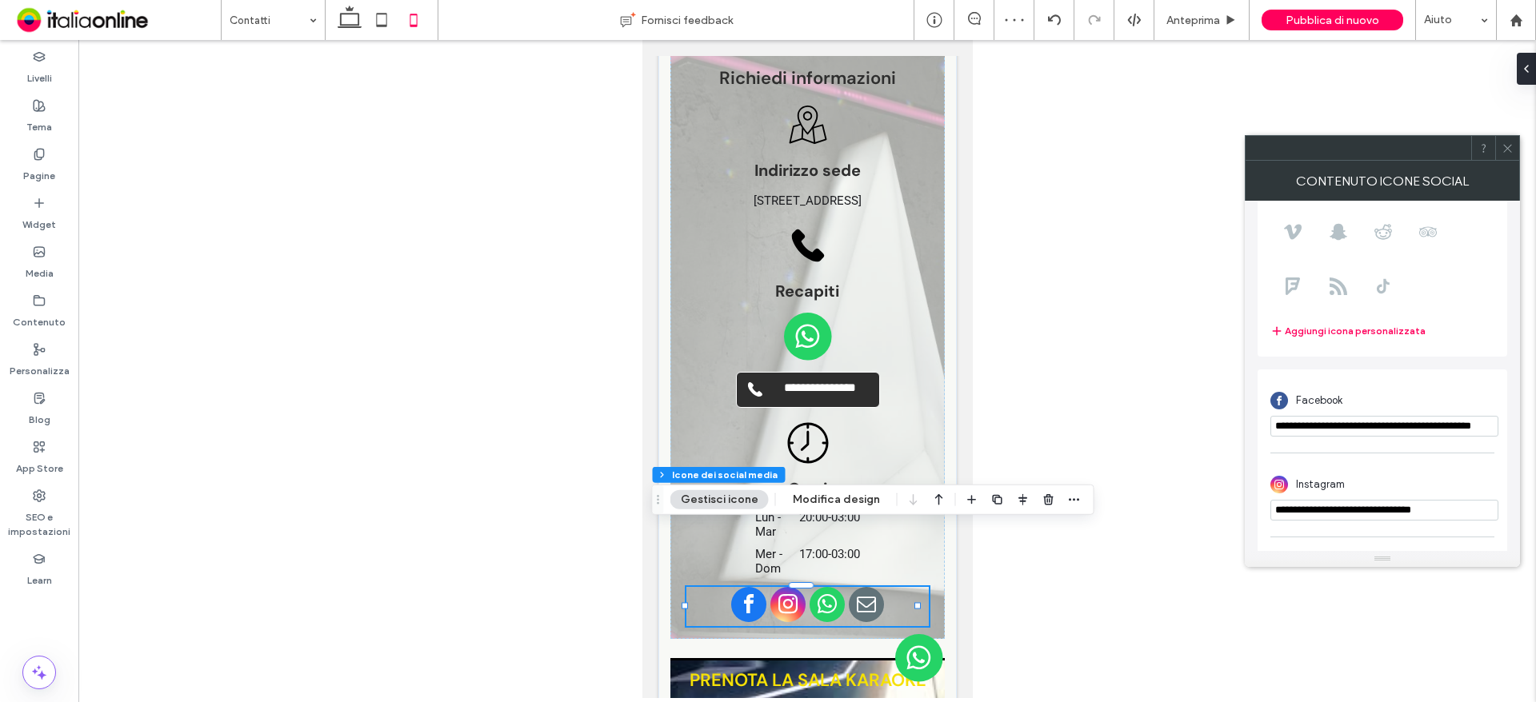
scroll to position [320, 0]
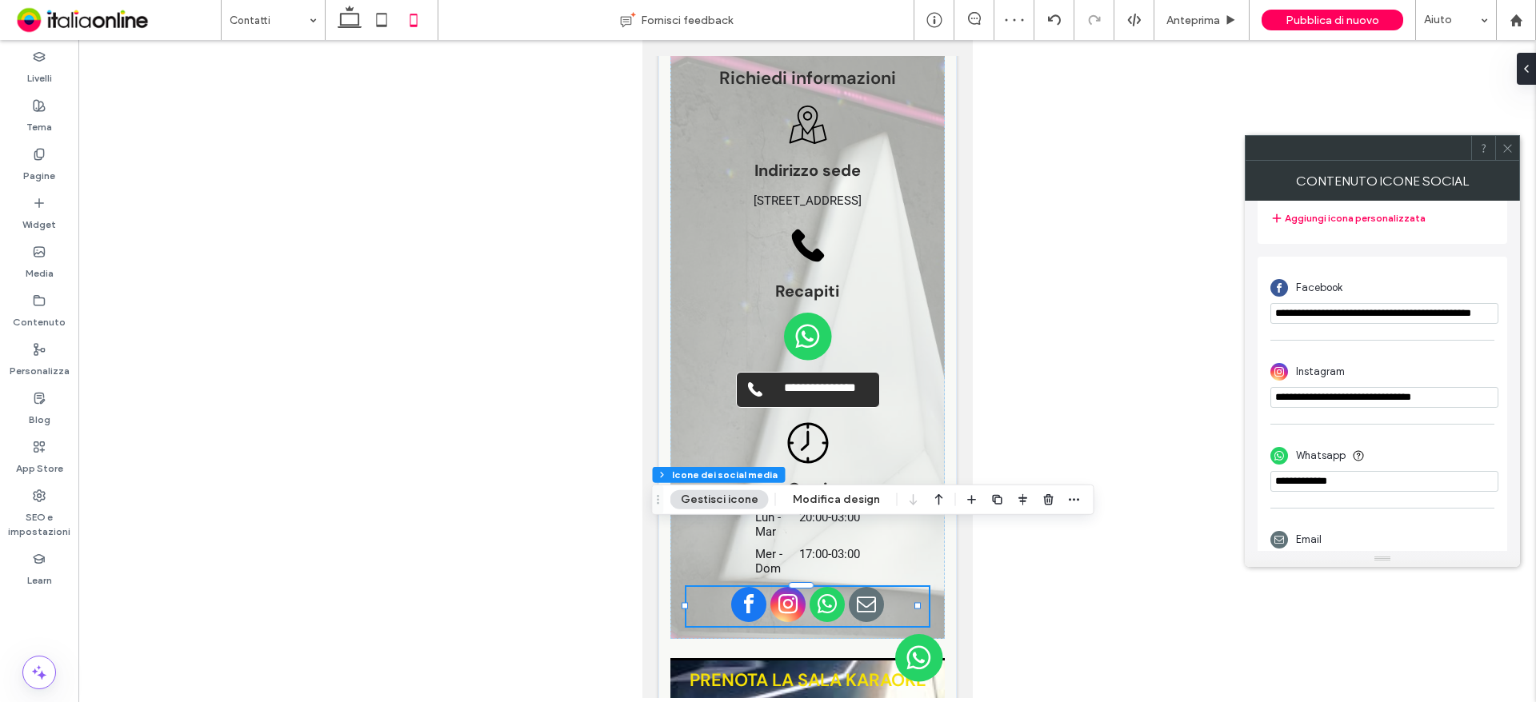
click at [1373, 471] on div "Whatsapp" at bounding box center [1382, 456] width 224 height 30
click at [1372, 480] on input "phone" at bounding box center [1384, 481] width 228 height 21
drag, startPoint x: 1372, startPoint y: 480, endPoint x: 1303, endPoint y: 480, distance: 68.8
click at [1303, 480] on input "phone" at bounding box center [1384, 481] width 228 height 21
type input "*"
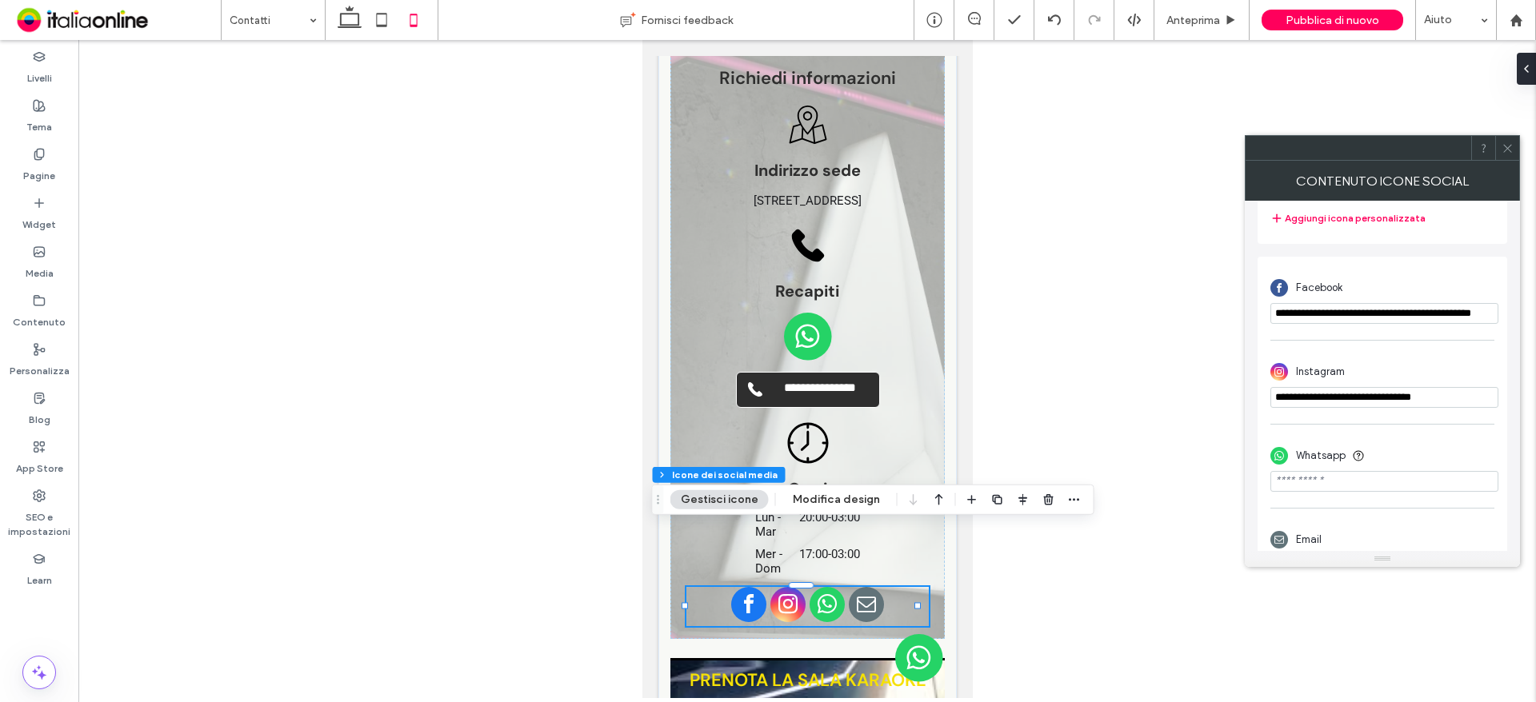
paste input "**********"
type input "**********"
click at [1084, 530] on div at bounding box center [806, 369] width 1457 height 658
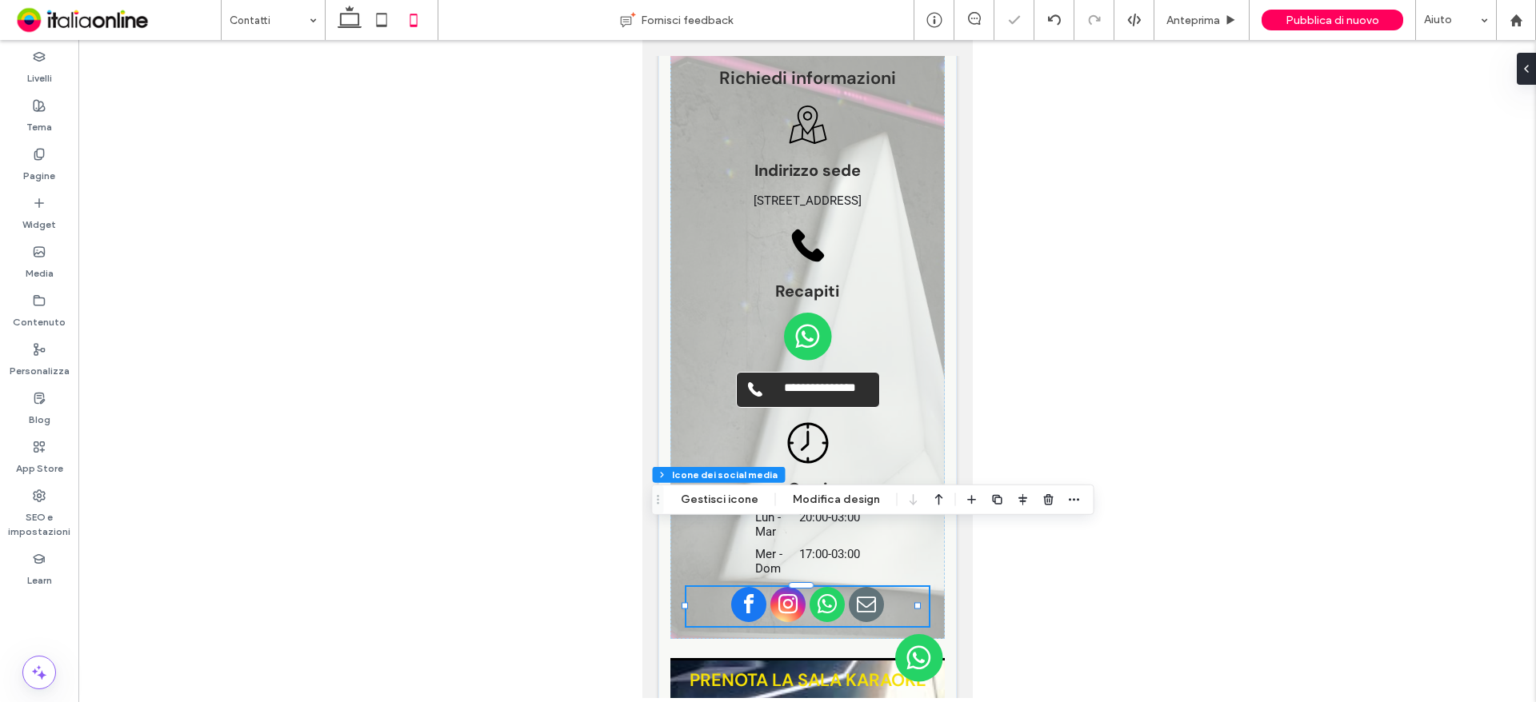
click at [809, 587] on span "whatsapp" at bounding box center [826, 604] width 35 height 35
click at [822, 587] on span "whatsapp" at bounding box center [826, 604] width 35 height 35
click at [737, 509] on button "Gestisci icone" at bounding box center [719, 499] width 98 height 19
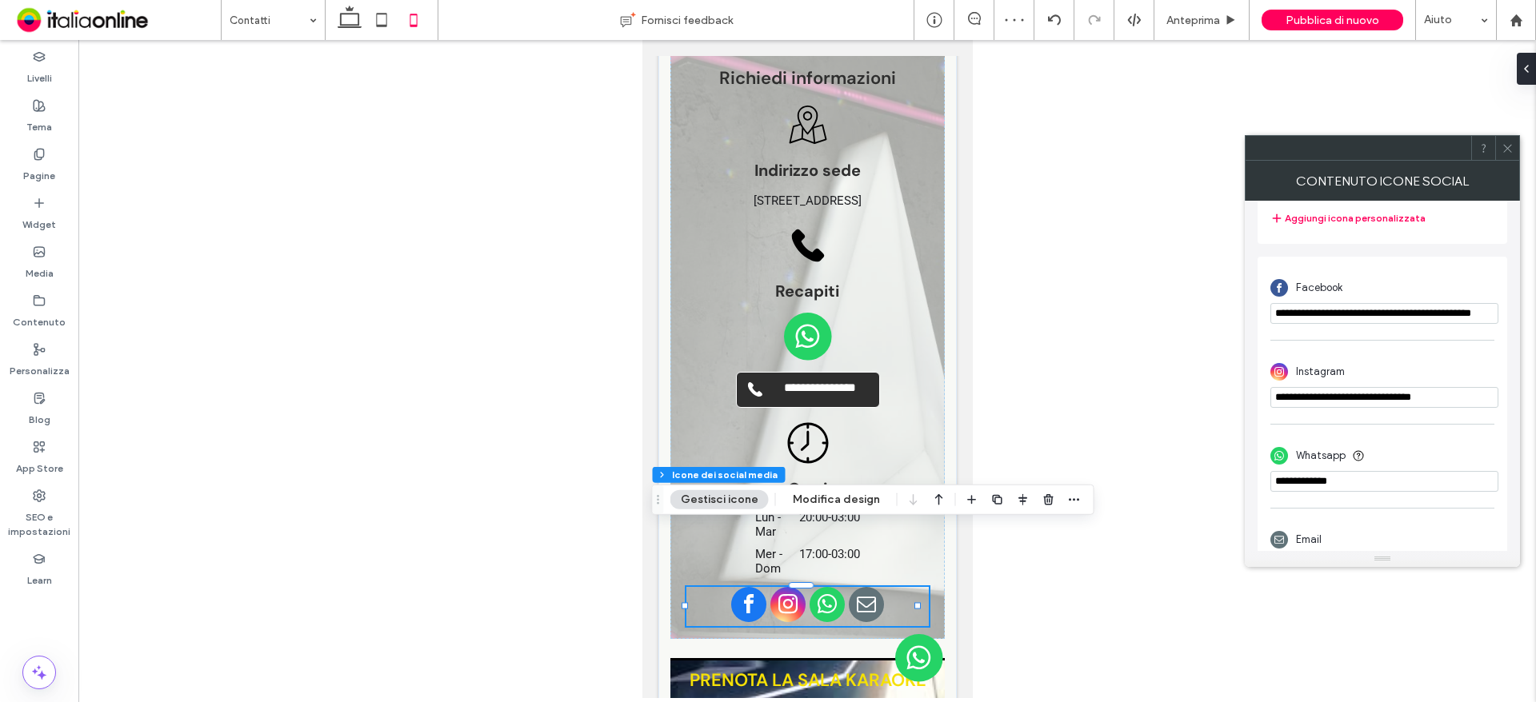
drag, startPoint x: 1379, startPoint y: 485, endPoint x: 1249, endPoint y: 482, distance: 129.6
click at [1249, 482] on div "**********" at bounding box center [1382, 376] width 275 height 350
paste input "**********"
click at [1315, 480] on input "phone" at bounding box center [1384, 481] width 228 height 21
click at [1299, 489] on input "phone" at bounding box center [1384, 481] width 228 height 21
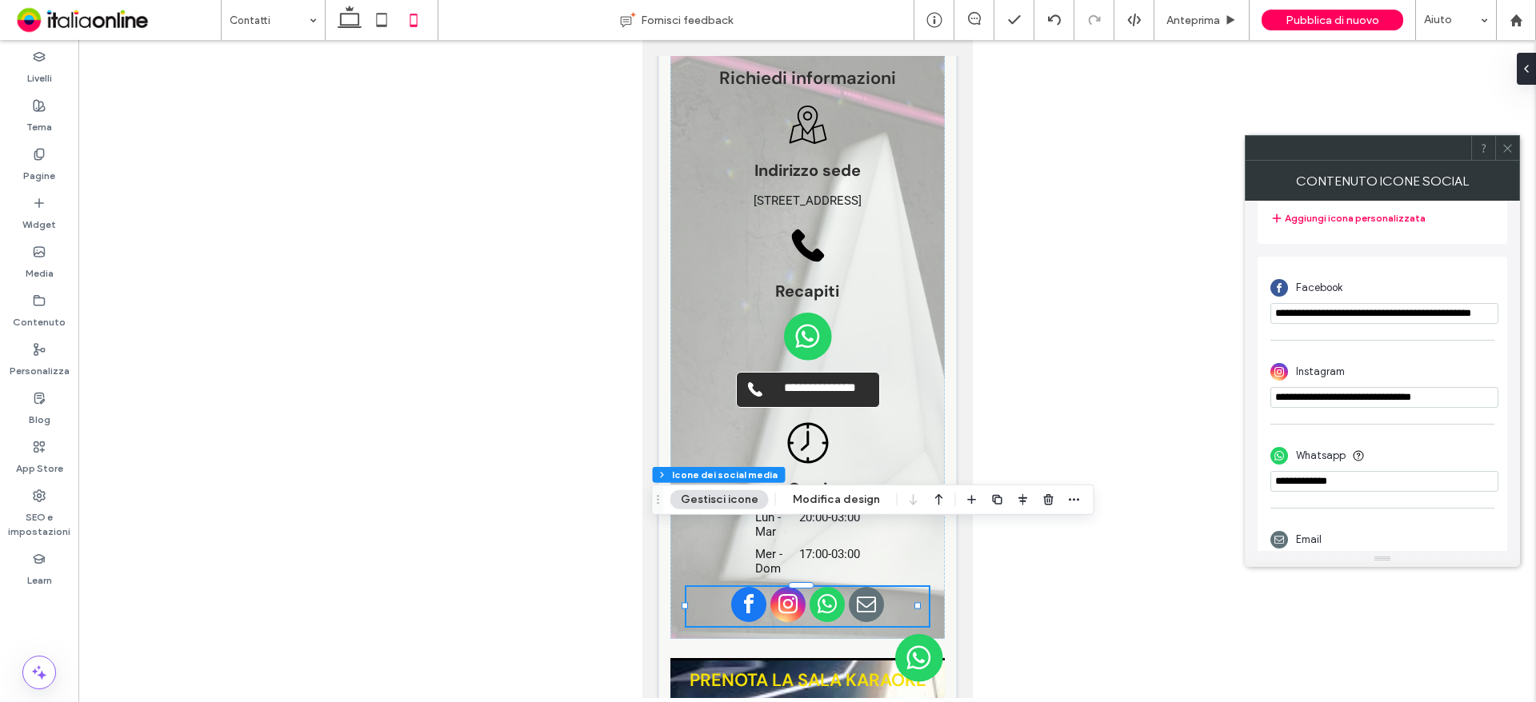
click at [1400, 486] on input "phone" at bounding box center [1384, 481] width 228 height 21
type input "**********"
click at [1392, 527] on div "Email" at bounding box center [1382, 540] width 224 height 30
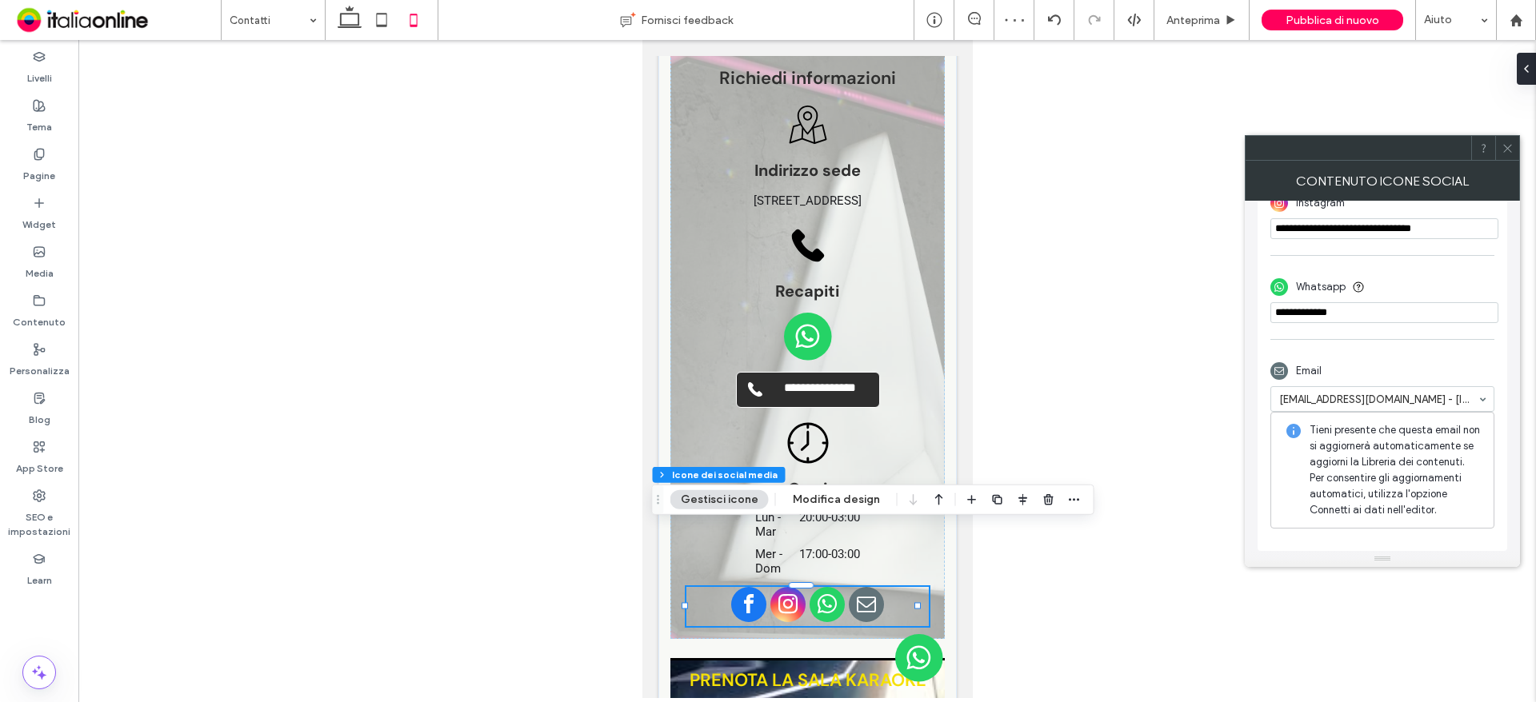
scroll to position [491, 0]
drag, startPoint x: 1506, startPoint y: 138, endPoint x: 1465, endPoint y: 182, distance: 59.4
click at [1506, 138] on span at bounding box center [1507, 148] width 12 height 24
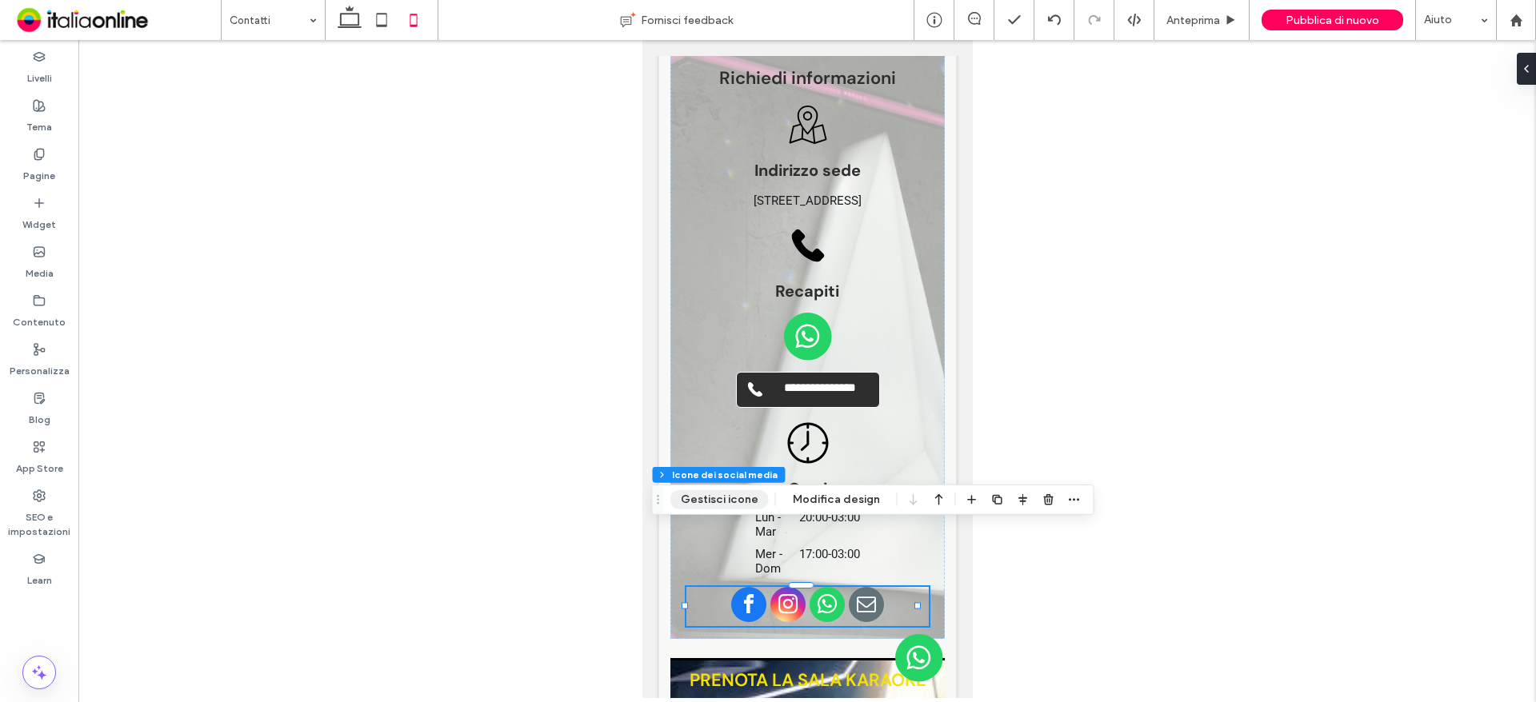
click at [711, 505] on button "Gestisci icone" at bounding box center [719, 499] width 98 height 19
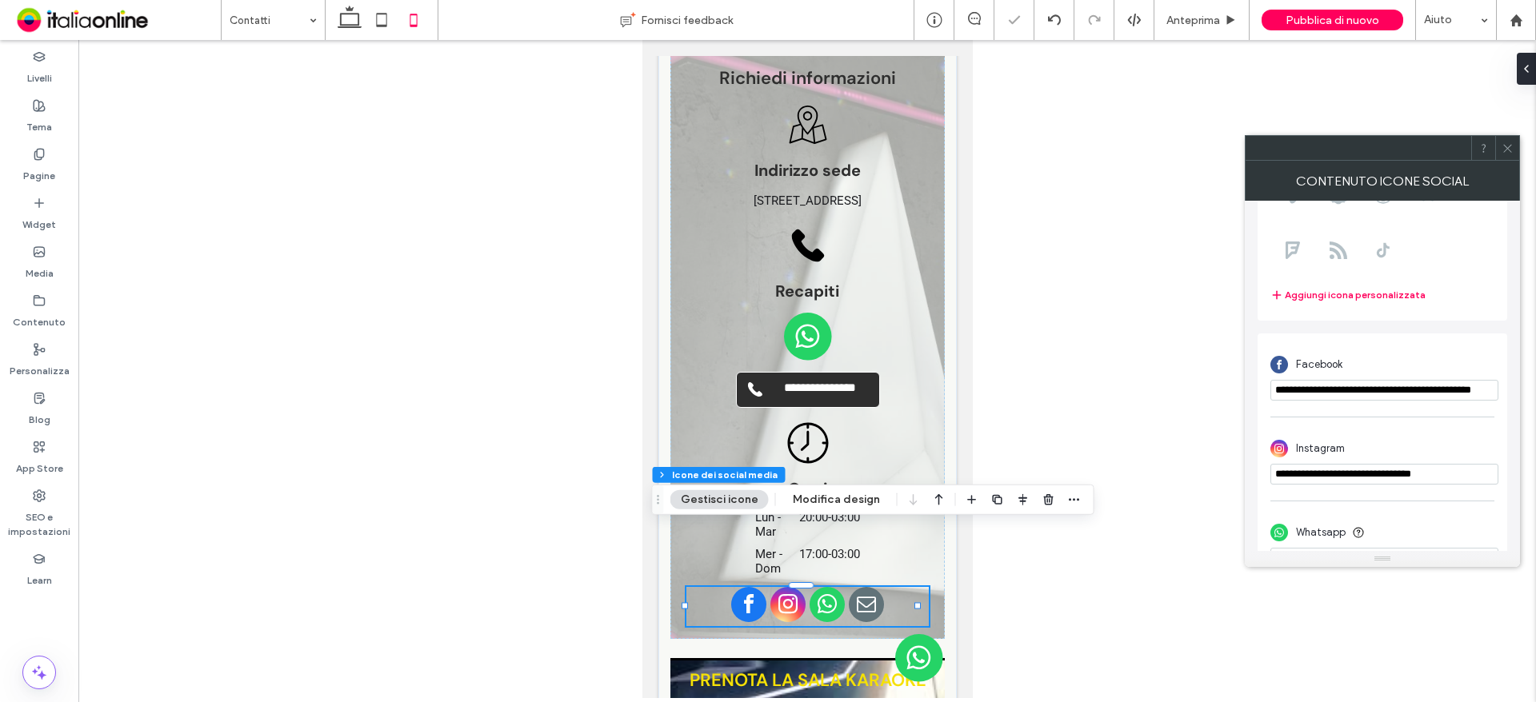
scroll to position [368, 0]
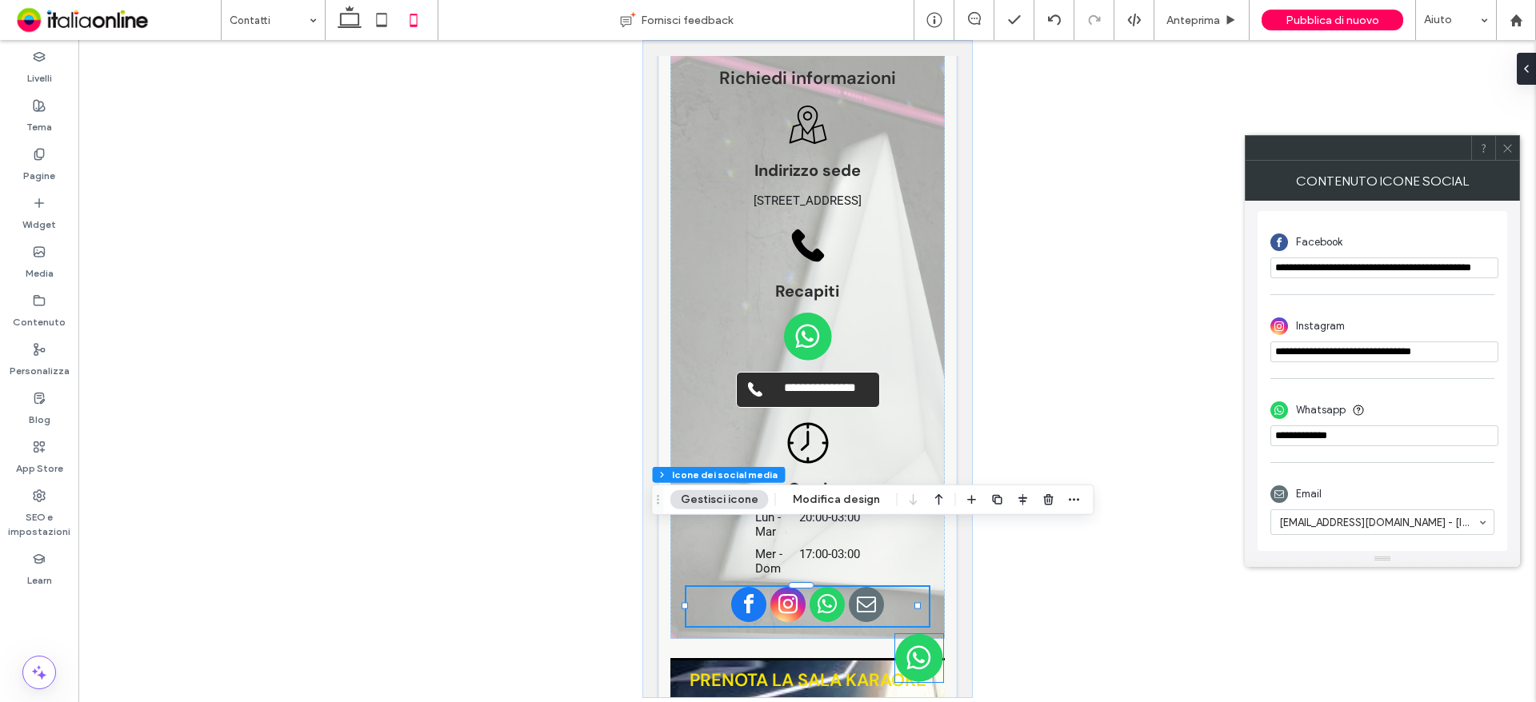
click at [910, 659] on img at bounding box center [918, 658] width 48 height 48
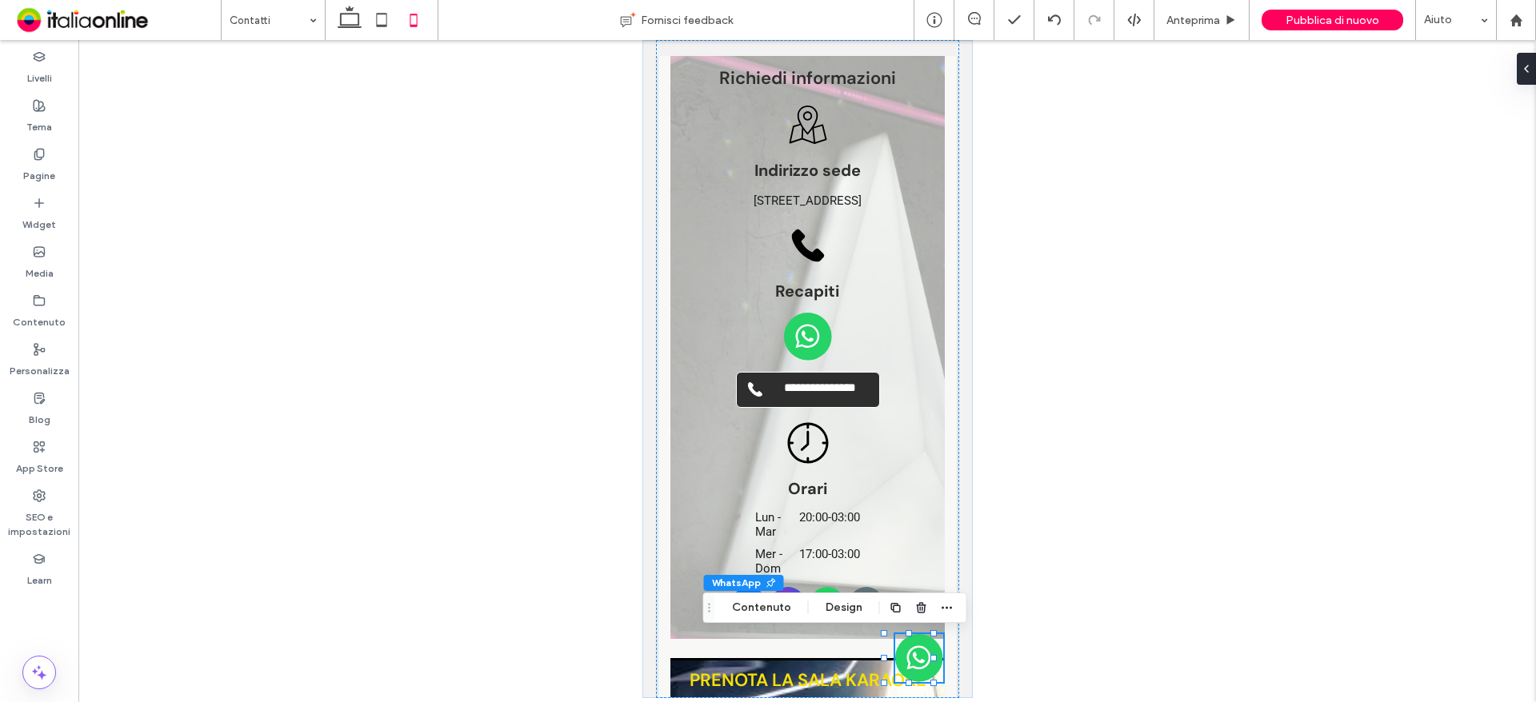
click at [917, 652] on img at bounding box center [918, 658] width 48 height 48
click at [765, 606] on button "Contenuto" at bounding box center [761, 607] width 80 height 19
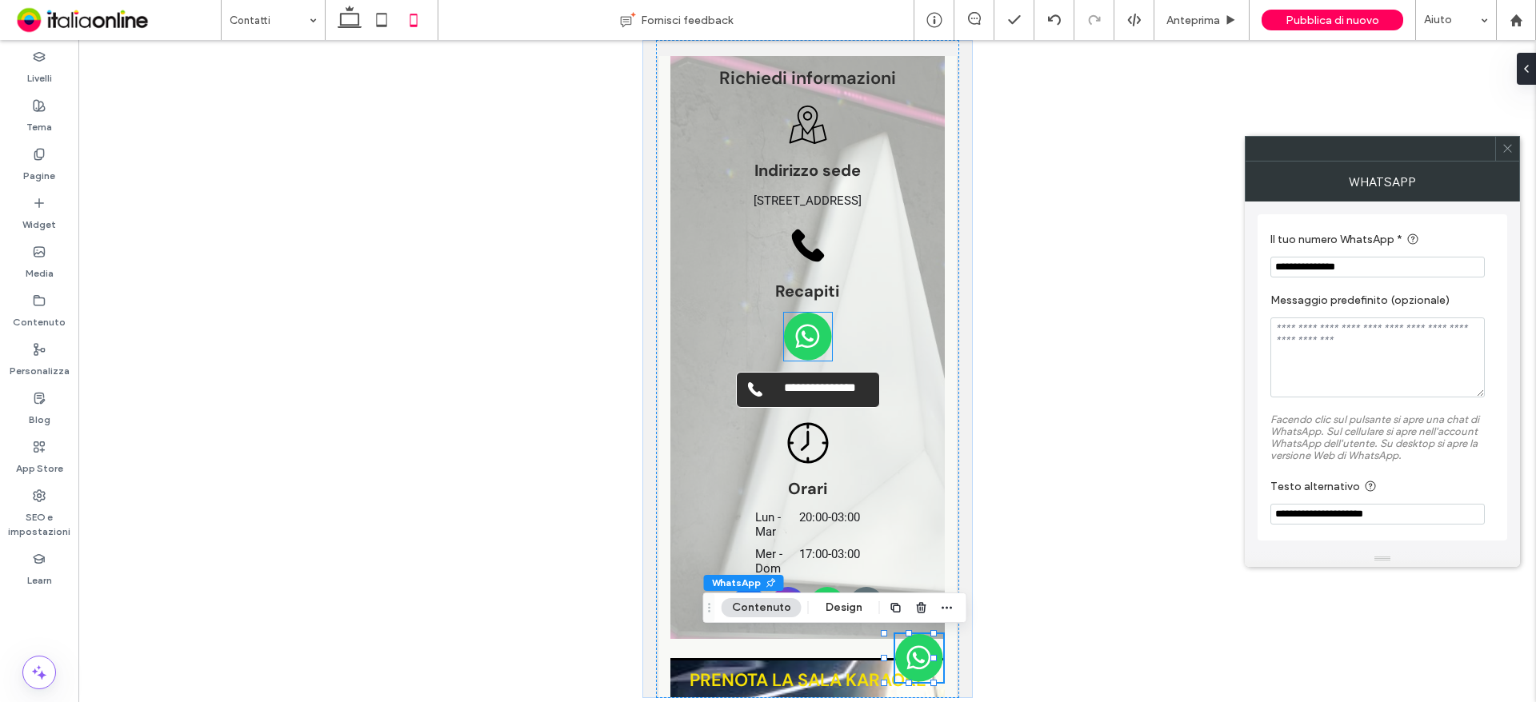
click at [769, 277] on div "**********" at bounding box center [806, 347] width 274 height 586
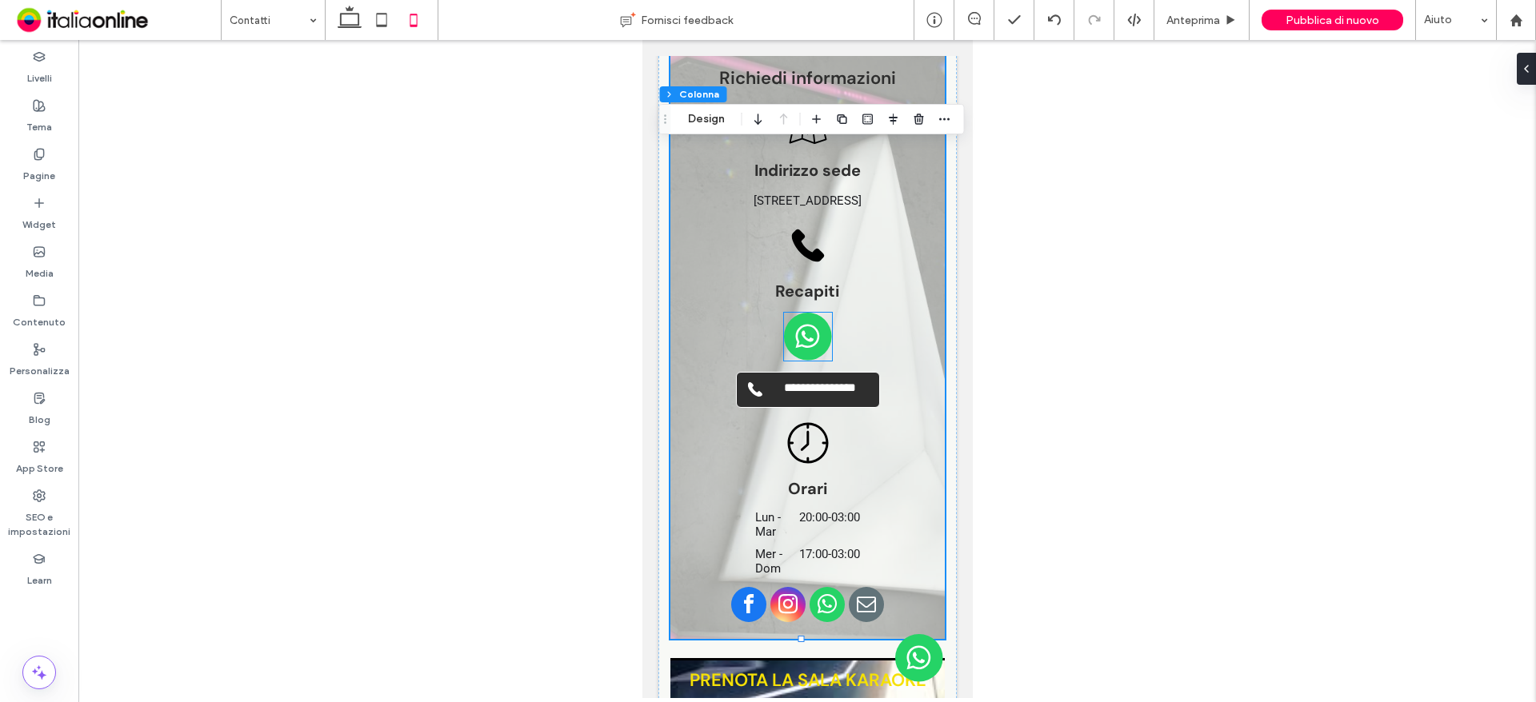
click at [785, 313] on img at bounding box center [807, 337] width 48 height 48
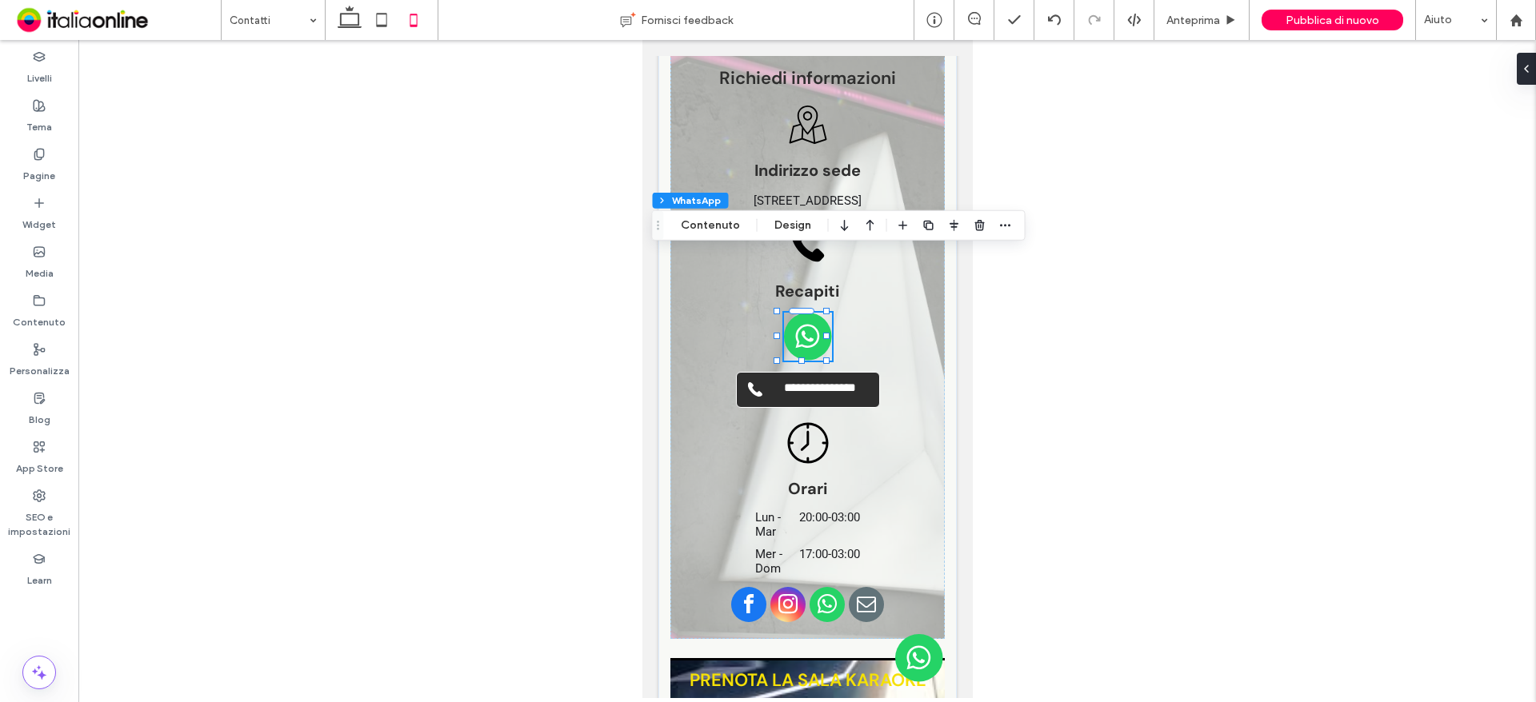
click at [793, 313] on img at bounding box center [807, 337] width 48 height 48
click at [717, 230] on button "Contenuto" at bounding box center [710, 225] width 80 height 19
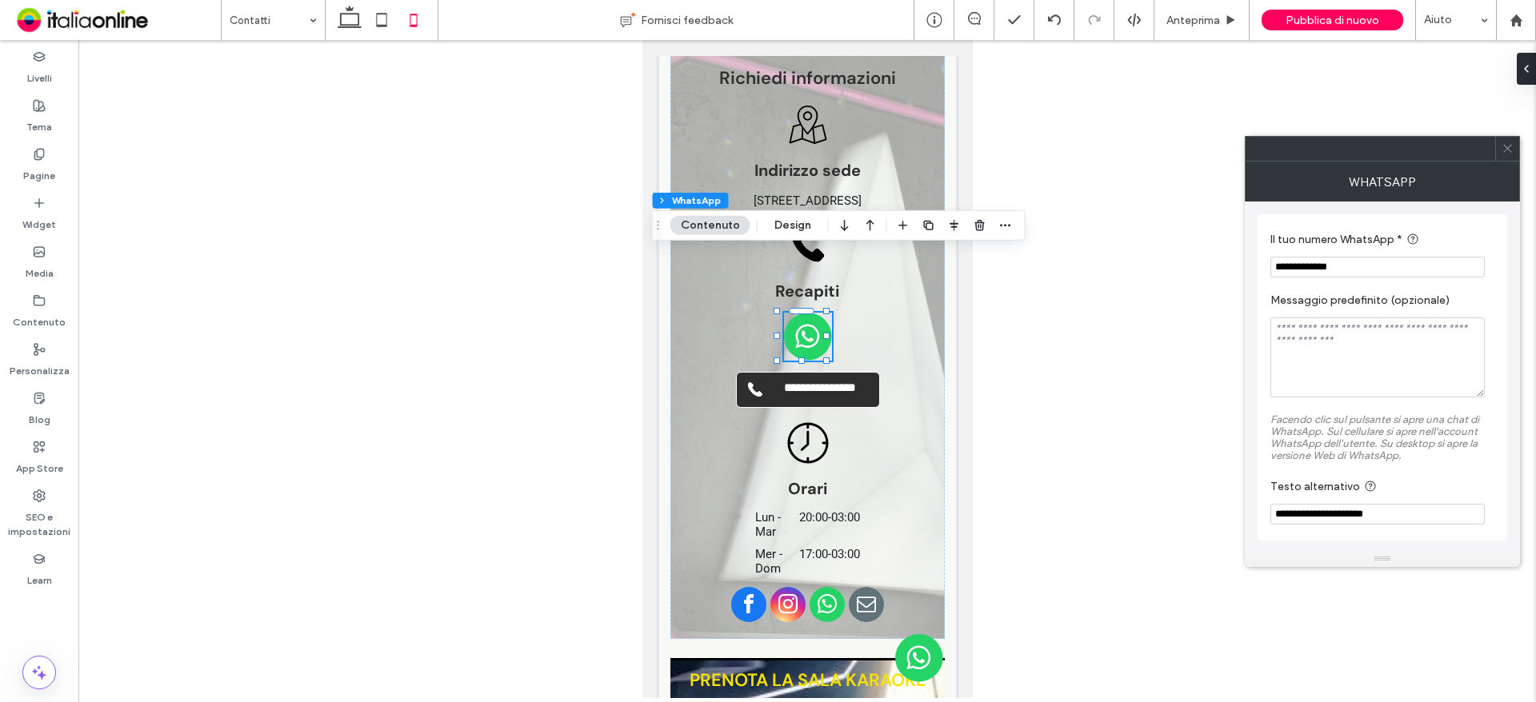
drag, startPoint x: 1380, startPoint y: 270, endPoint x: 1232, endPoint y: 267, distance: 148.0
click at [1236, 266] on body ".wqwq-1{fill:#231f20;} .cls-1q, .cls-2q { fill-rule: evenodd; } .cls-2q { fill:…" at bounding box center [768, 351] width 1536 height 702
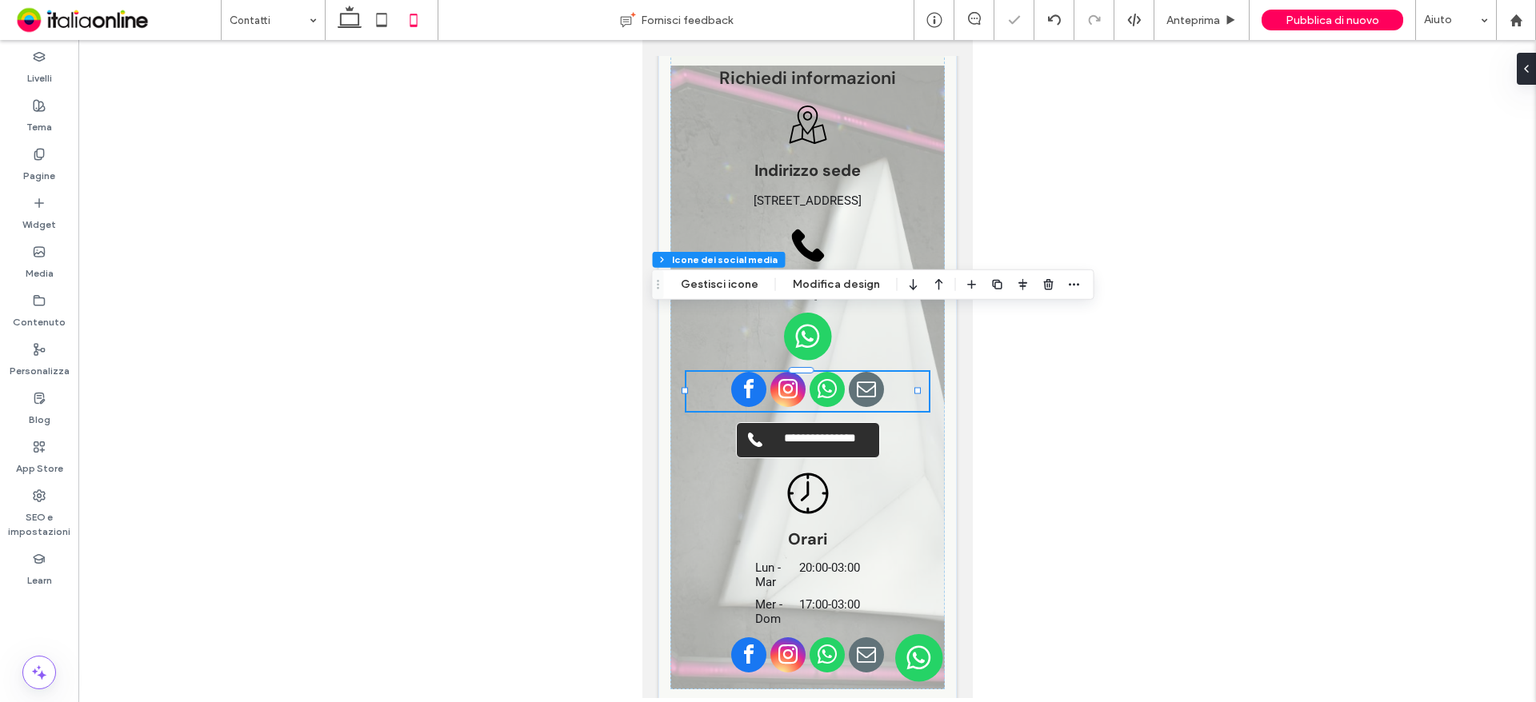
click at [1042, 288] on icon "button" at bounding box center [1048, 284] width 13 height 13
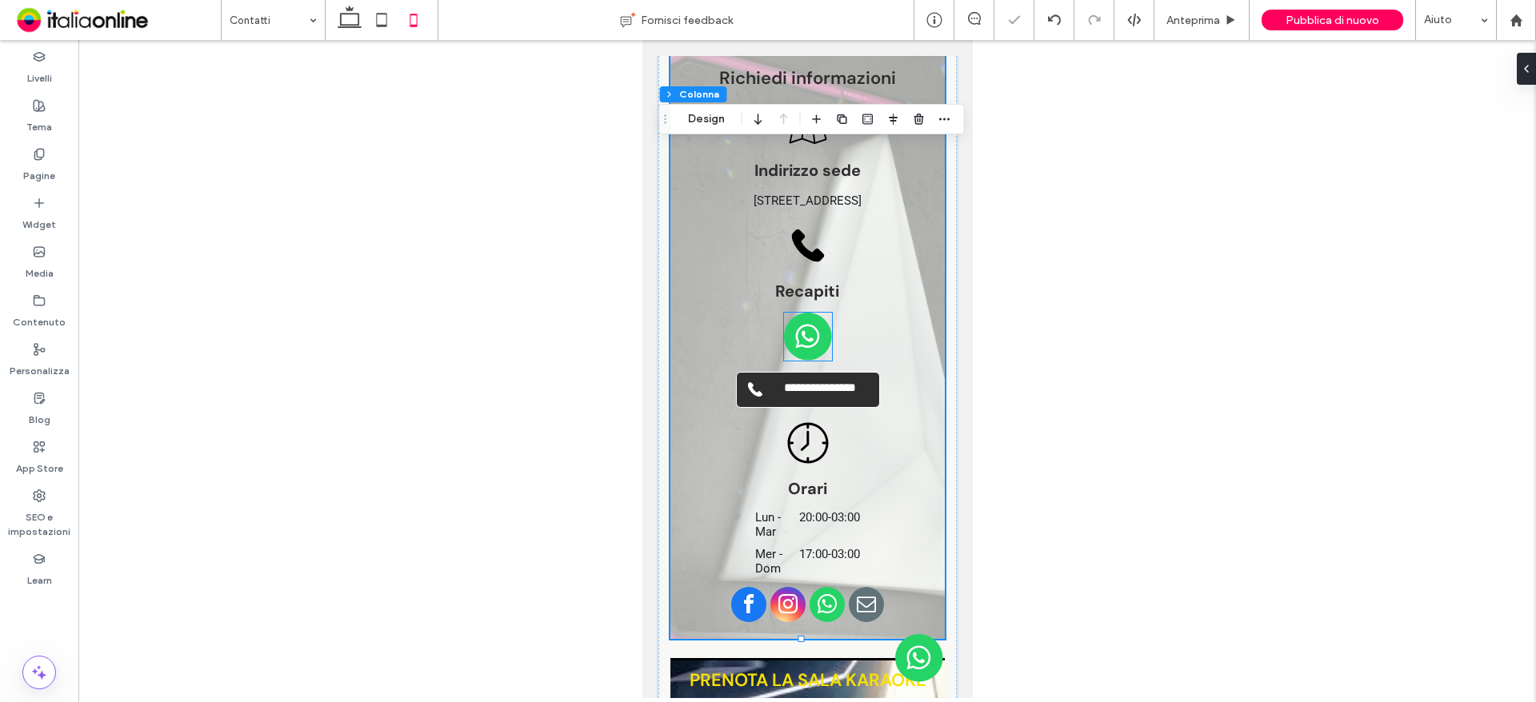
click at [818, 313] on img at bounding box center [807, 337] width 48 height 48
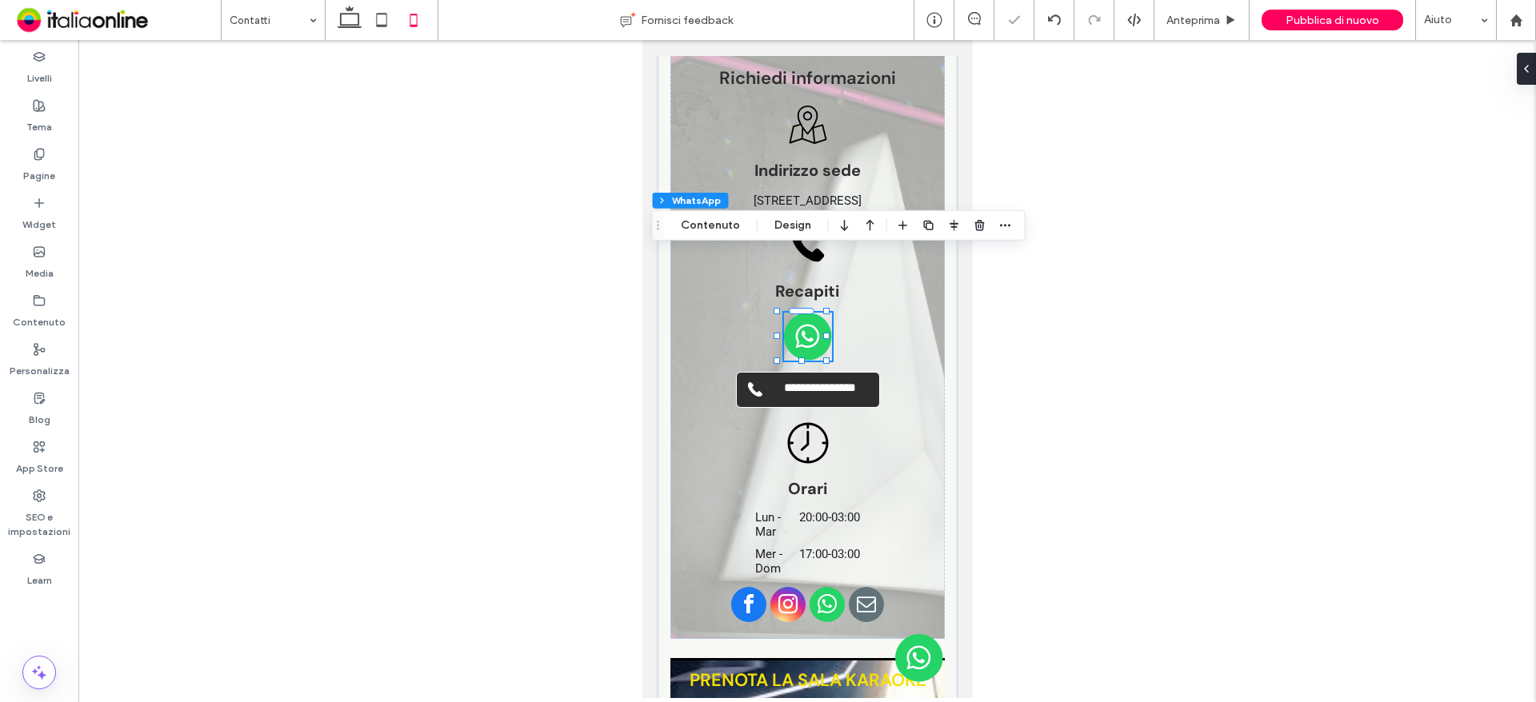
drag, startPoint x: 711, startPoint y: 229, endPoint x: 745, endPoint y: 236, distance: 34.4
click at [711, 229] on button "Contenuto" at bounding box center [710, 225] width 80 height 19
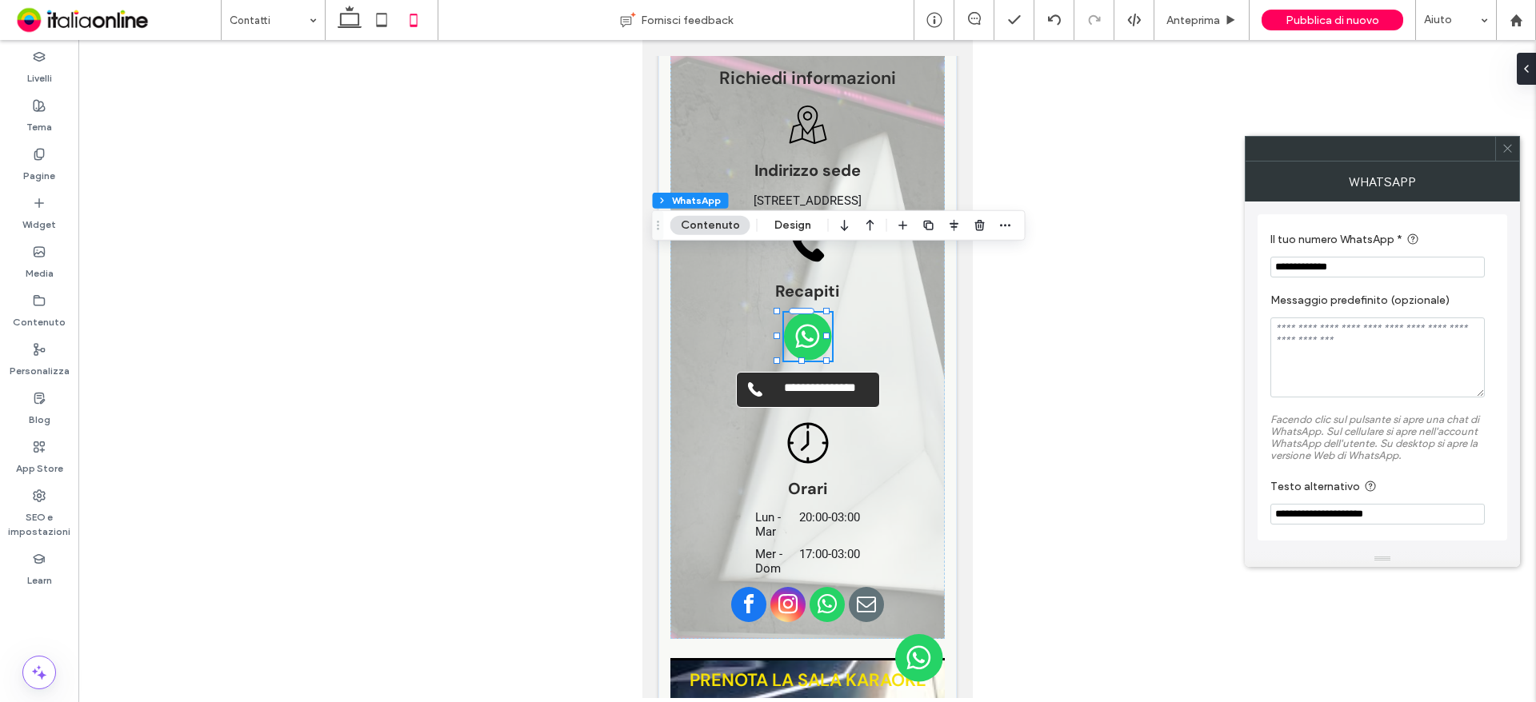
drag, startPoint x: 1359, startPoint y: 264, endPoint x: 1249, endPoint y: 266, distance: 109.6
click at [1249, 266] on div "**********" at bounding box center [1382, 377] width 275 height 350
paste input "**"
type input "**********"
click at [1330, 353] on textarea "Messaggio predefinito (opzionale)" at bounding box center [1377, 358] width 214 height 80
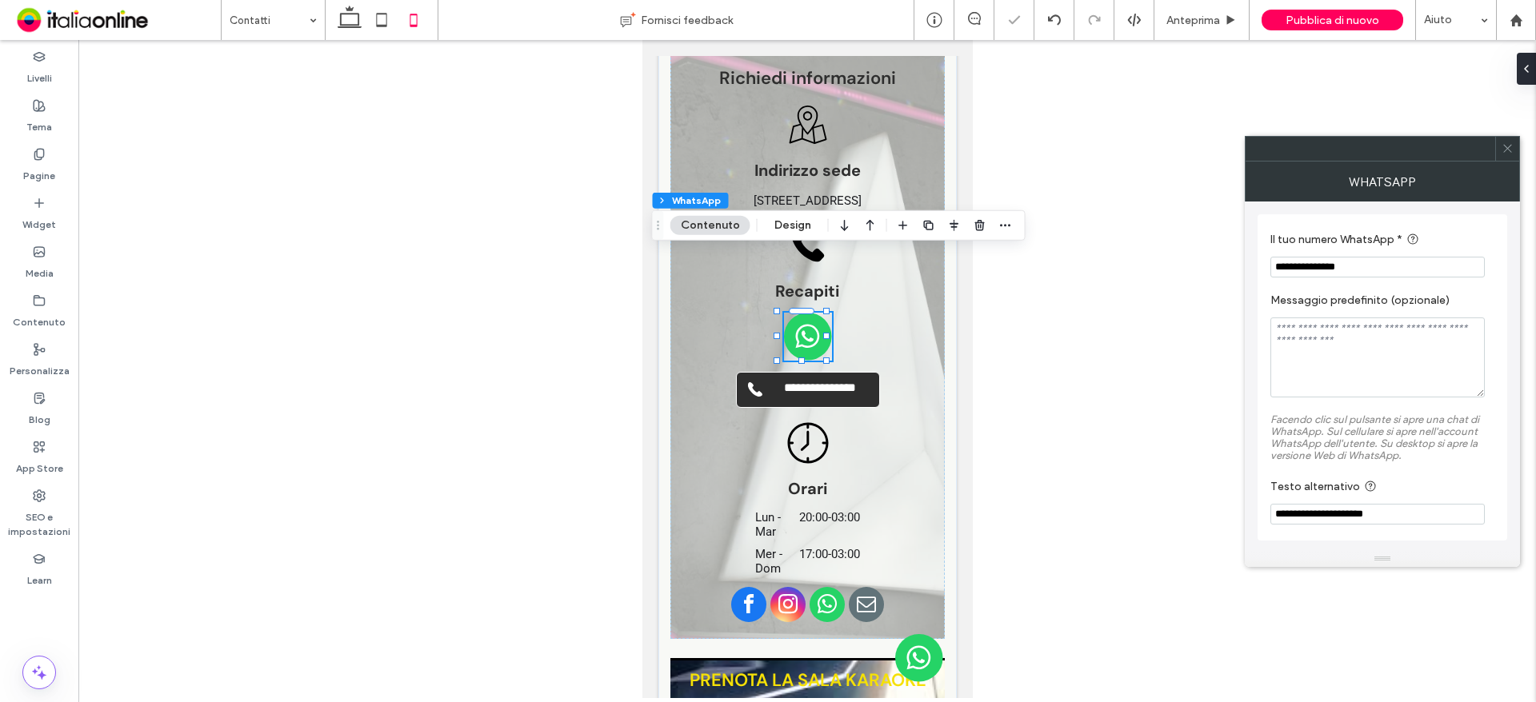
click at [1098, 402] on div at bounding box center [806, 369] width 1457 height 658
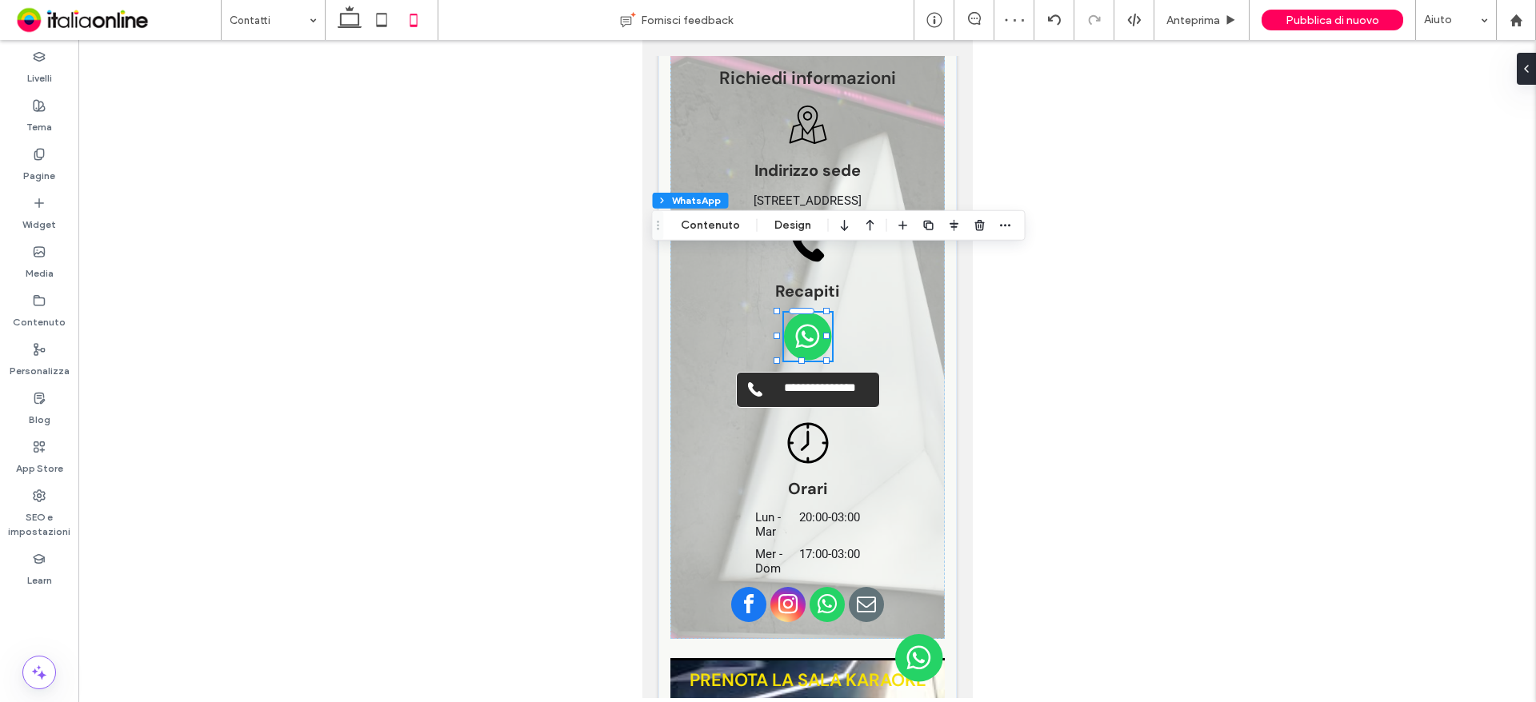
click at [813, 313] on img at bounding box center [807, 337] width 48 height 48
click at [808, 313] on img at bounding box center [807, 337] width 48 height 48
click at [1087, 330] on div at bounding box center [806, 369] width 1457 height 658
click at [1041, 149] on div at bounding box center [806, 369] width 1457 height 658
click at [861, 194] on span "VIA DEI FONTEJ, 18 - 00174 ROMA (RM)" at bounding box center [807, 201] width 108 height 14
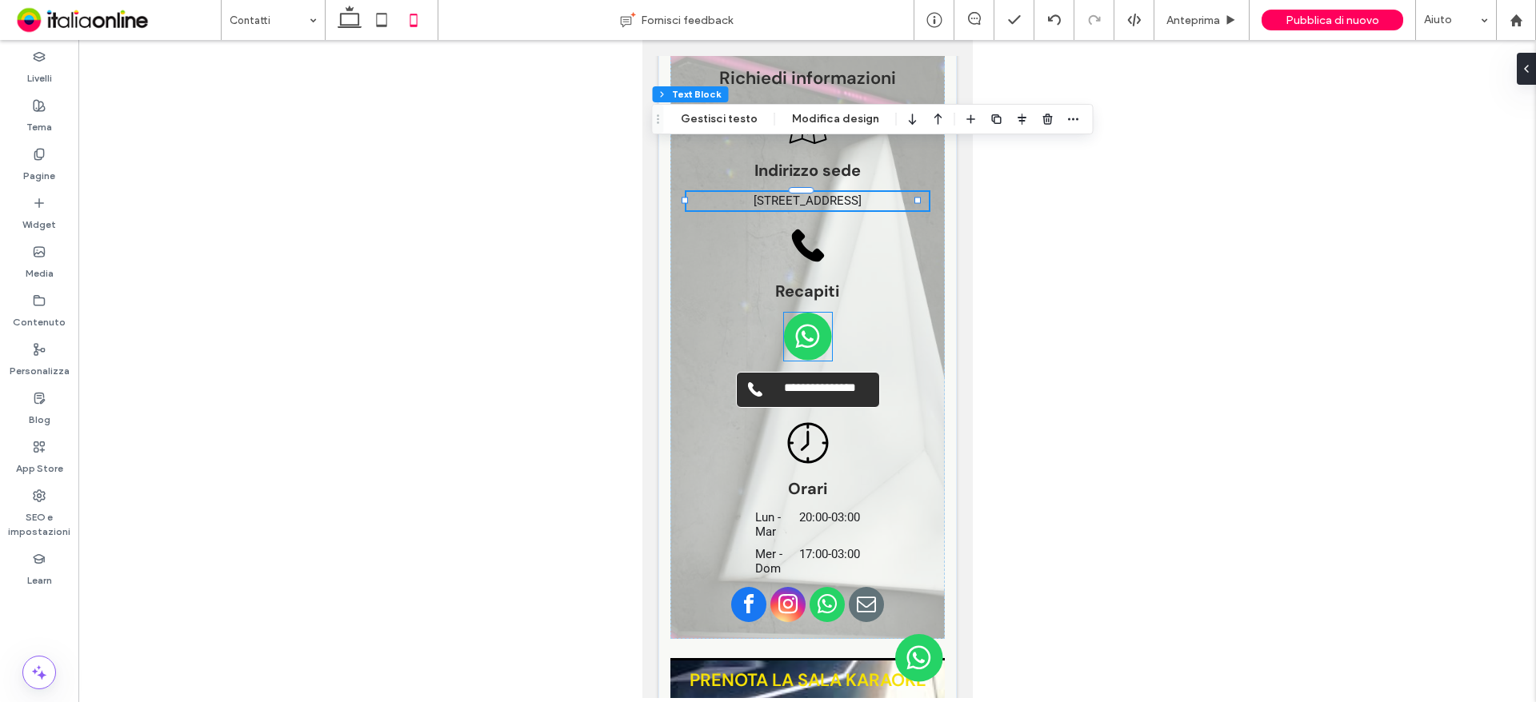
click at [799, 313] on img at bounding box center [807, 337] width 48 height 48
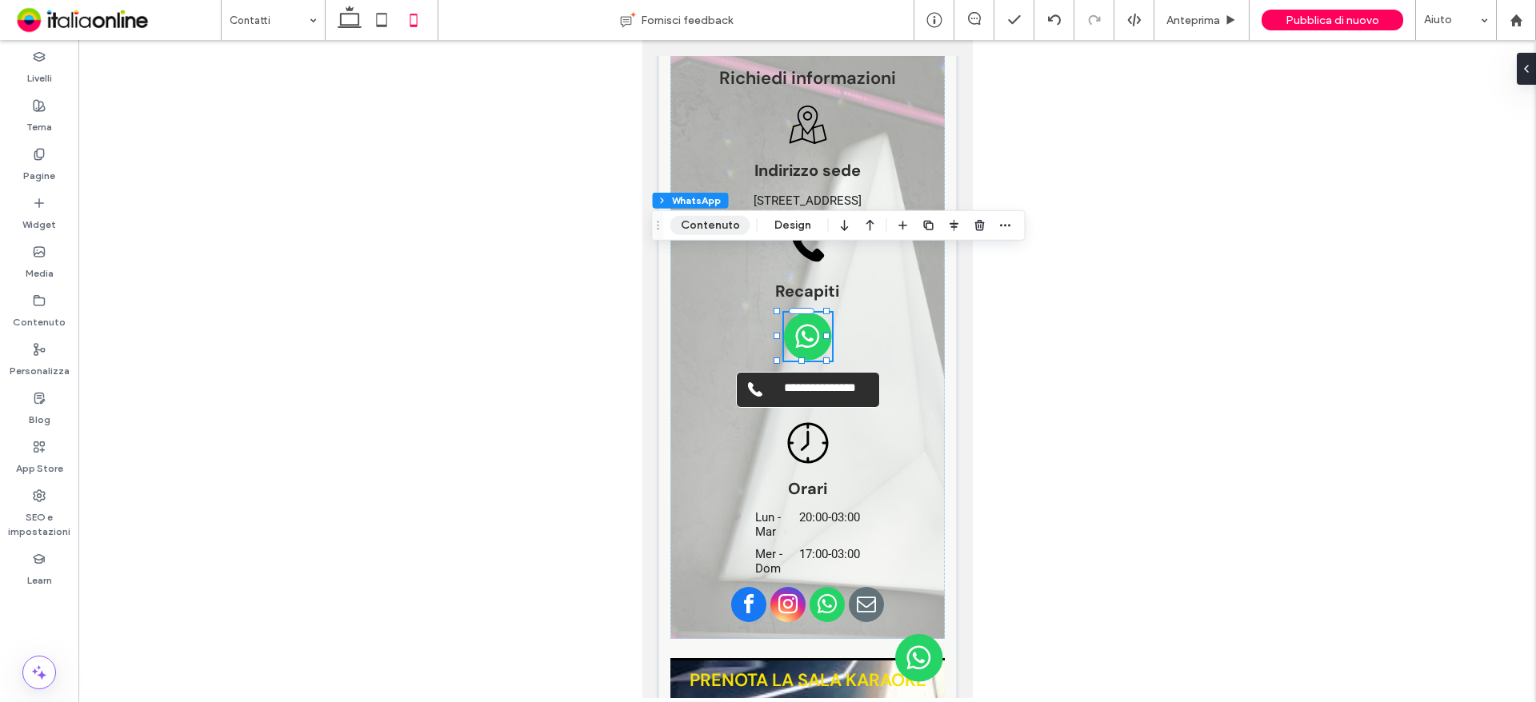
click at [713, 226] on button "Contenuto" at bounding box center [710, 225] width 80 height 19
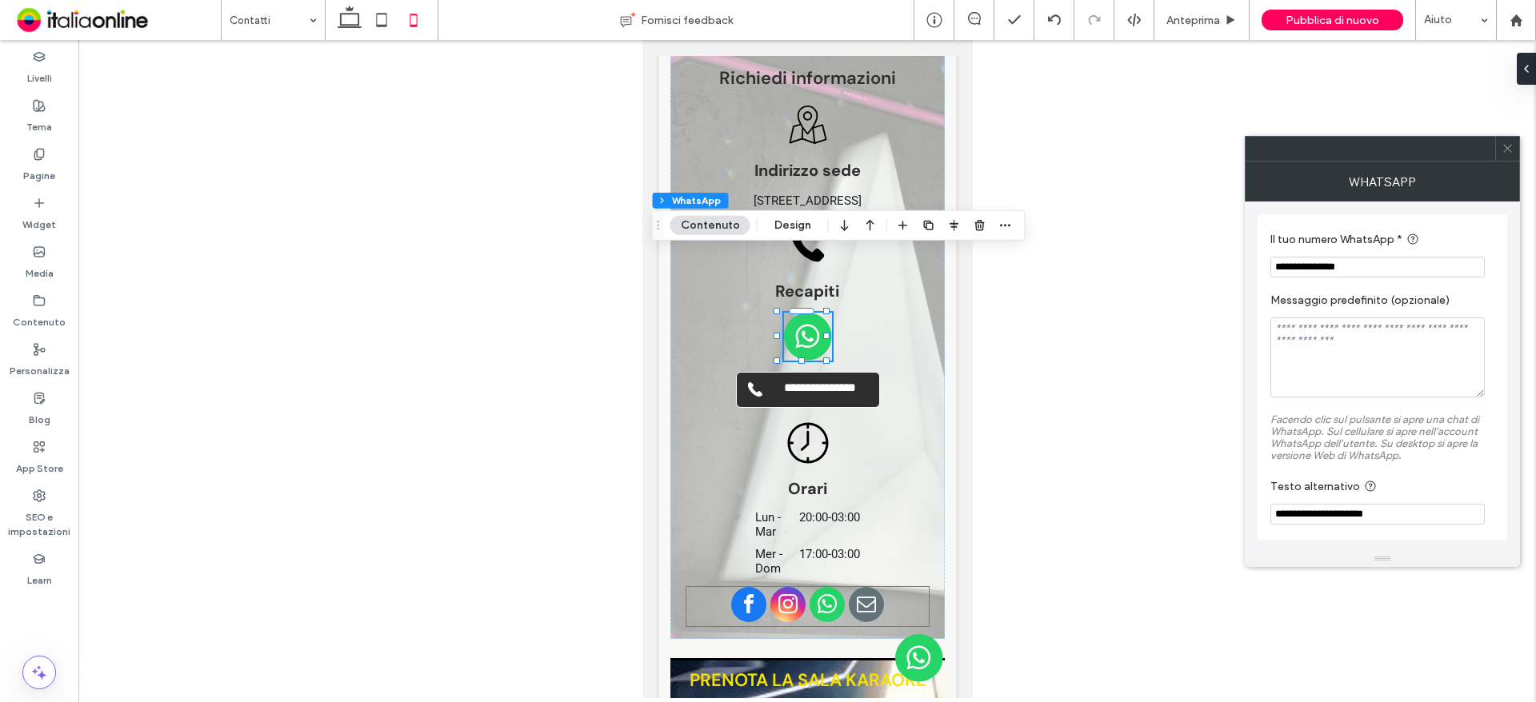
click at [815, 587] on span "whatsapp" at bounding box center [826, 604] width 35 height 35
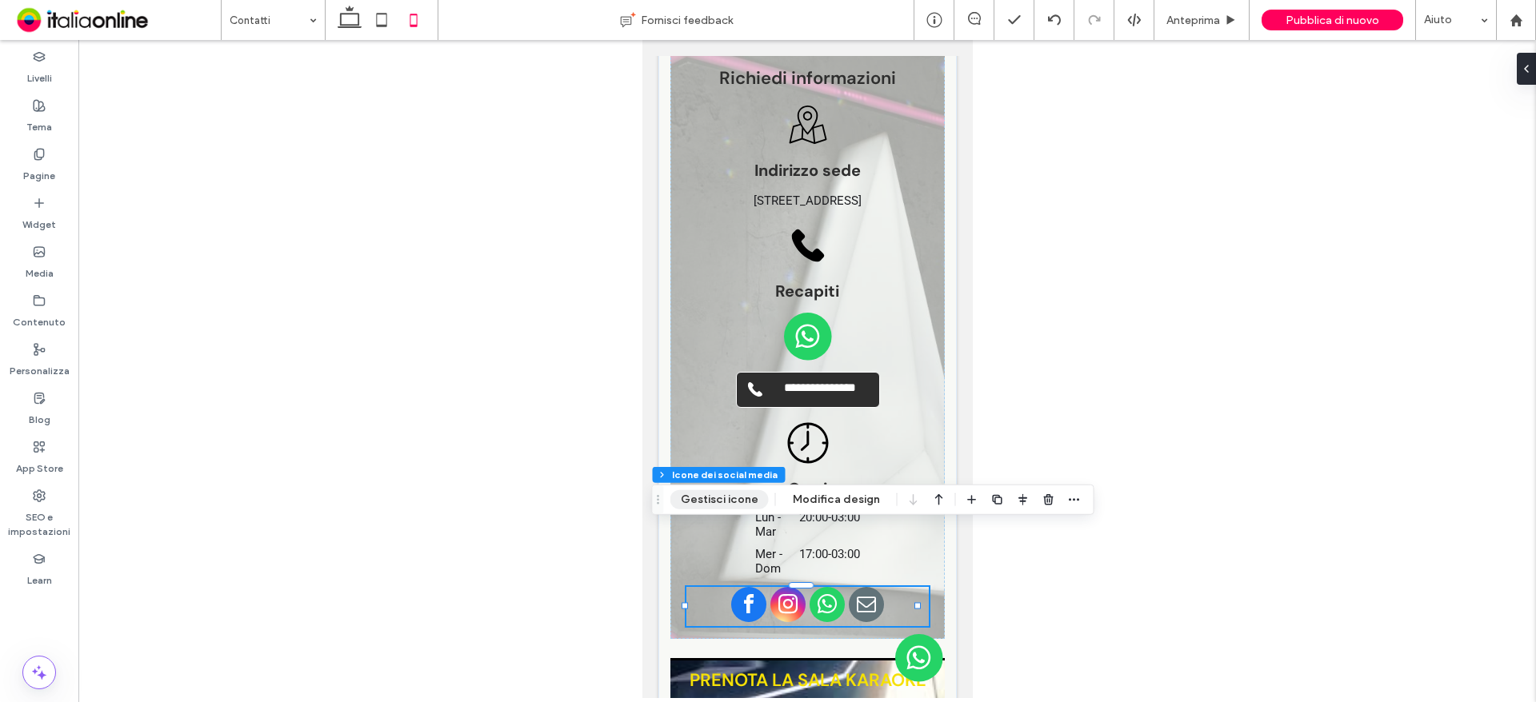
click at [707, 500] on button "Gestisci icone" at bounding box center [719, 499] width 98 height 19
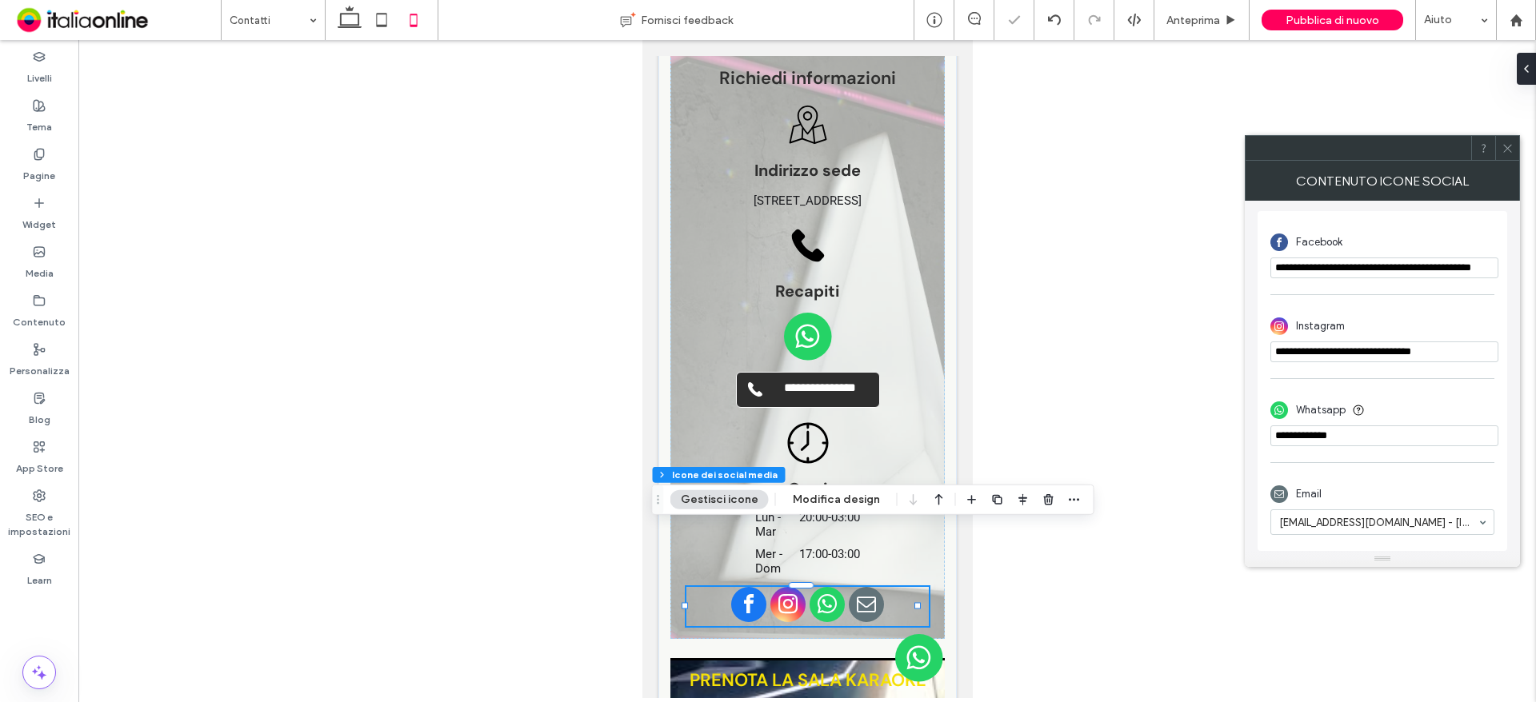
click at [1388, 445] on input "phone" at bounding box center [1384, 436] width 228 height 21
drag, startPoint x: 1376, startPoint y: 440, endPoint x: 1232, endPoint y: 425, distance: 144.8
click at [1212, 436] on body ".wqwq-1{fill:#231f20;} .cls-1q, .cls-2q { fill-rule: evenodd; } .cls-2q { fill:…" at bounding box center [768, 351] width 1536 height 702
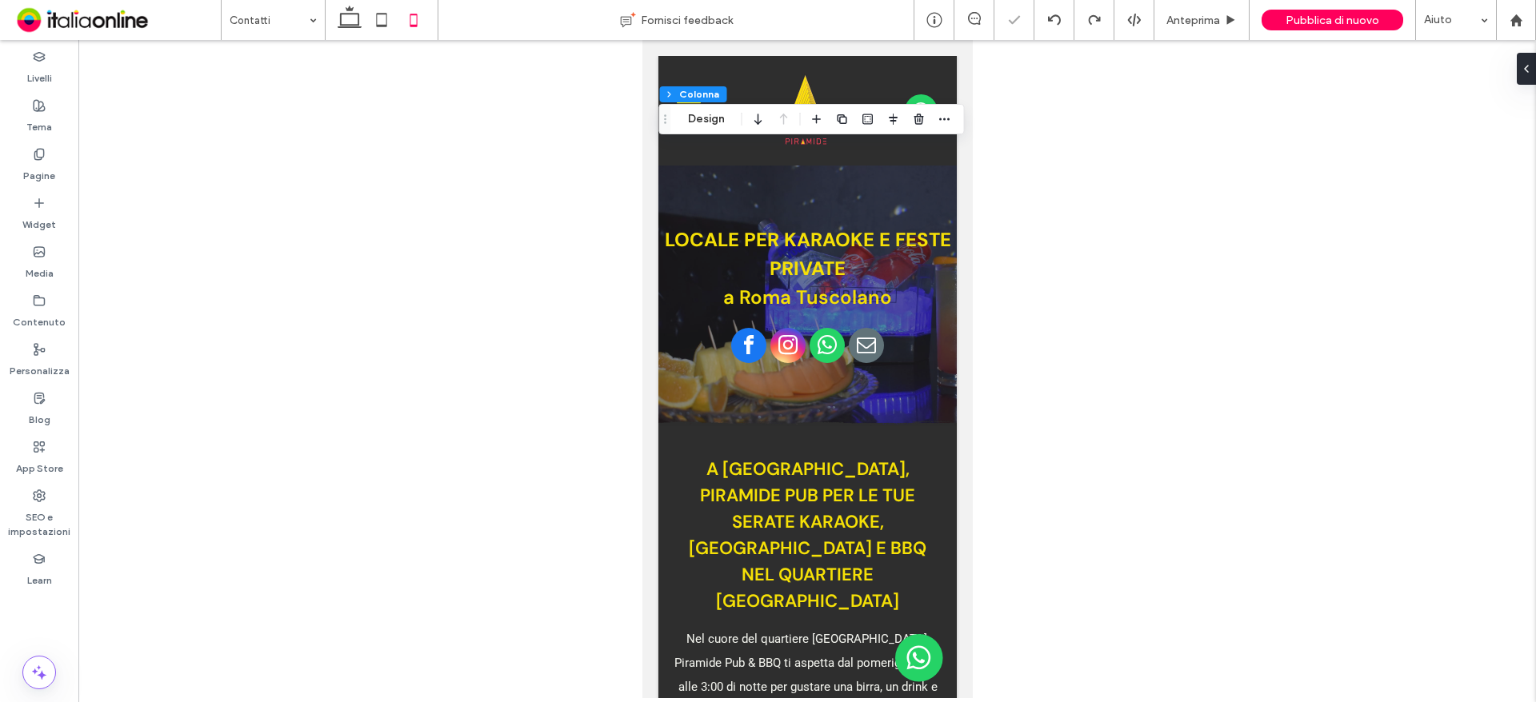
scroll to position [1200, 0]
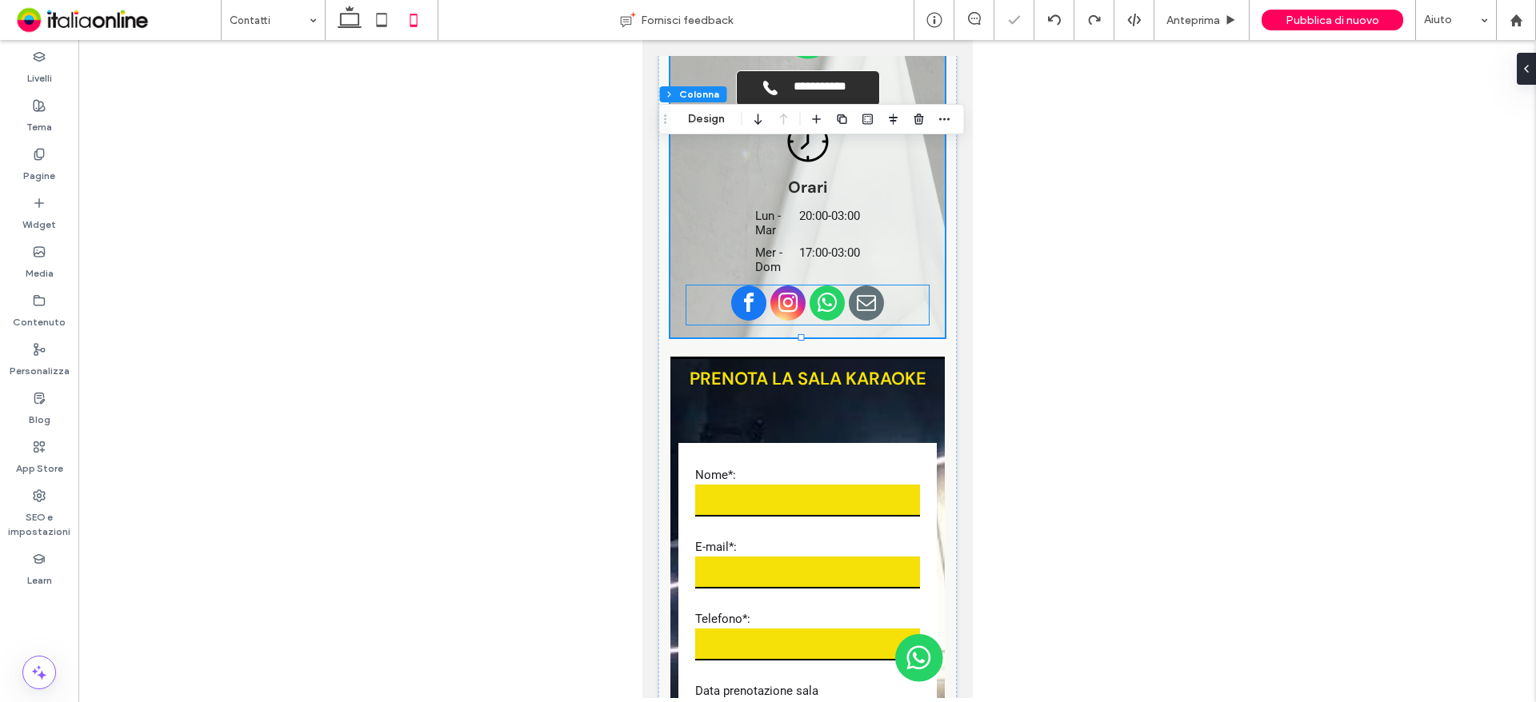
click at [837, 286] on div at bounding box center [806, 305] width 242 height 39
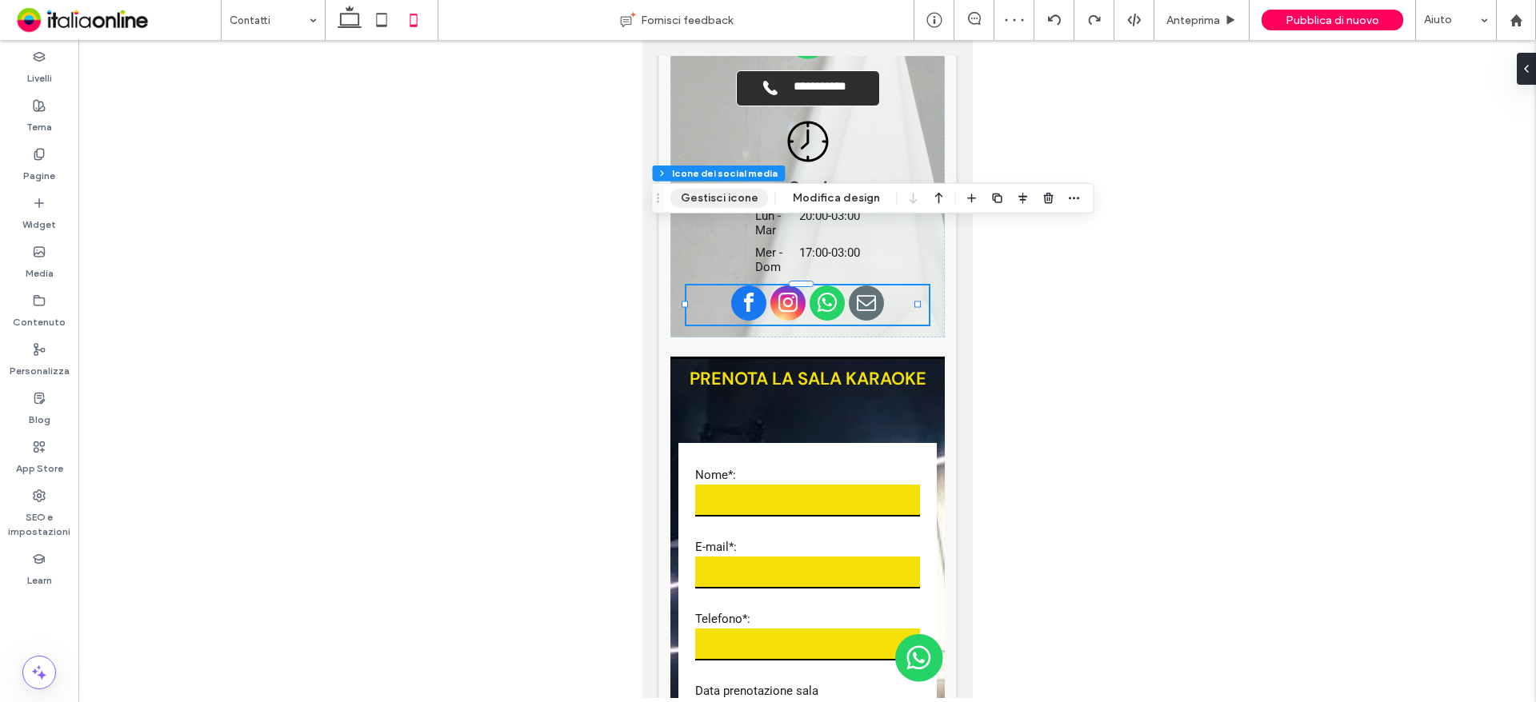
click at [709, 199] on button "Gestisci icone" at bounding box center [719, 198] width 98 height 19
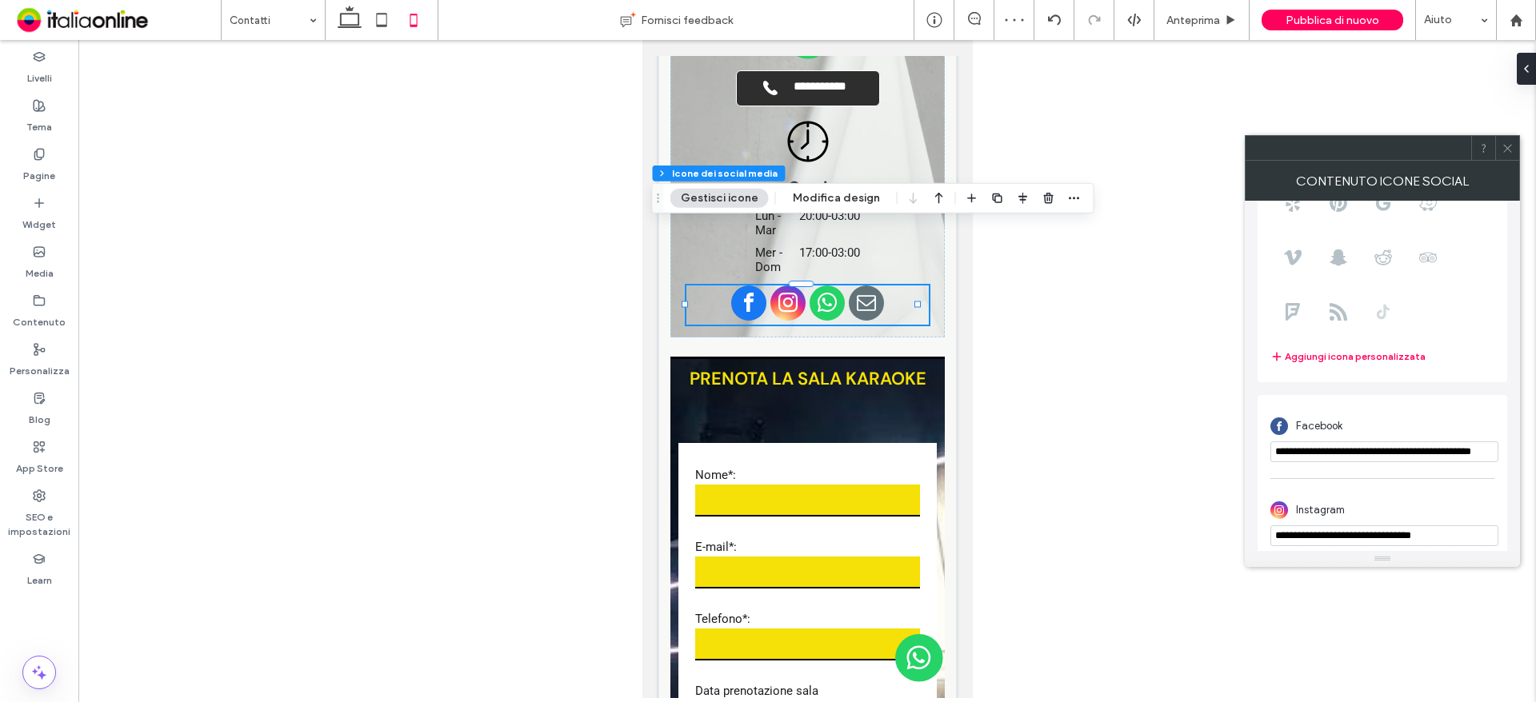
scroll to position [368, 0]
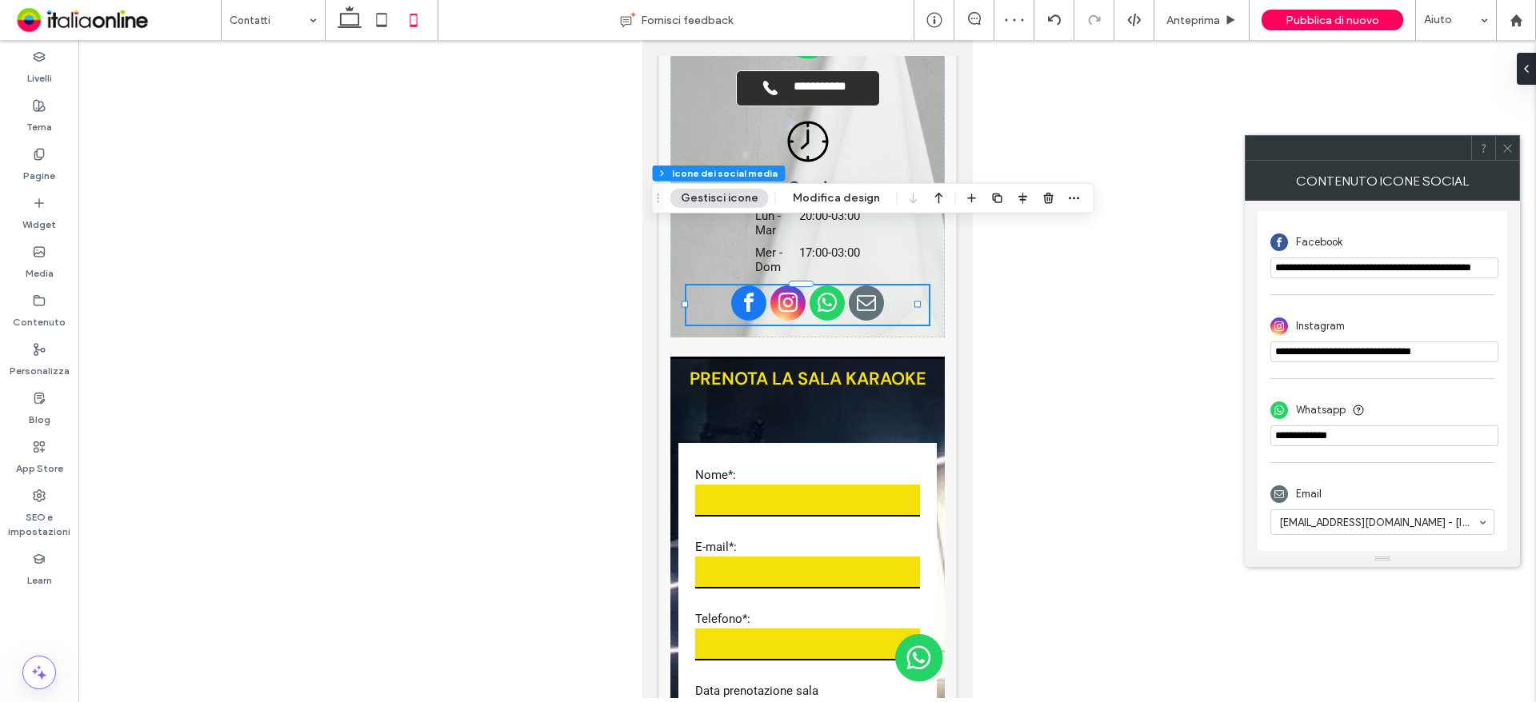
click at [1415, 431] on input "phone" at bounding box center [1384, 436] width 228 height 21
click at [1419, 431] on input "phone" at bounding box center [1384, 436] width 228 height 21
type input "*"
paste input "**********"
type input "**********"
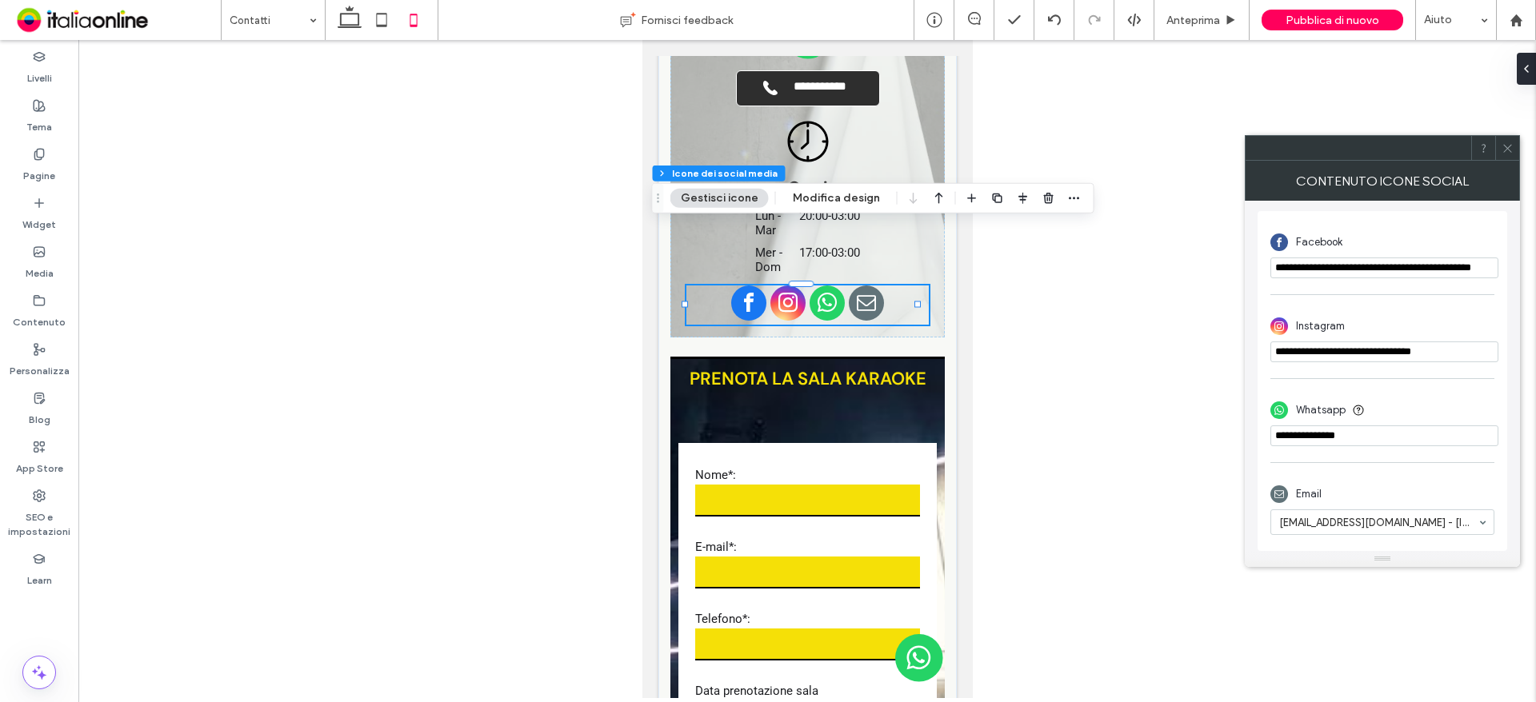
click at [1429, 408] on div "Whatsapp" at bounding box center [1382, 410] width 224 height 30
click at [1468, 352] on input "**********" at bounding box center [1384, 352] width 228 height 21
click at [1508, 145] on icon at bounding box center [1507, 148] width 12 height 12
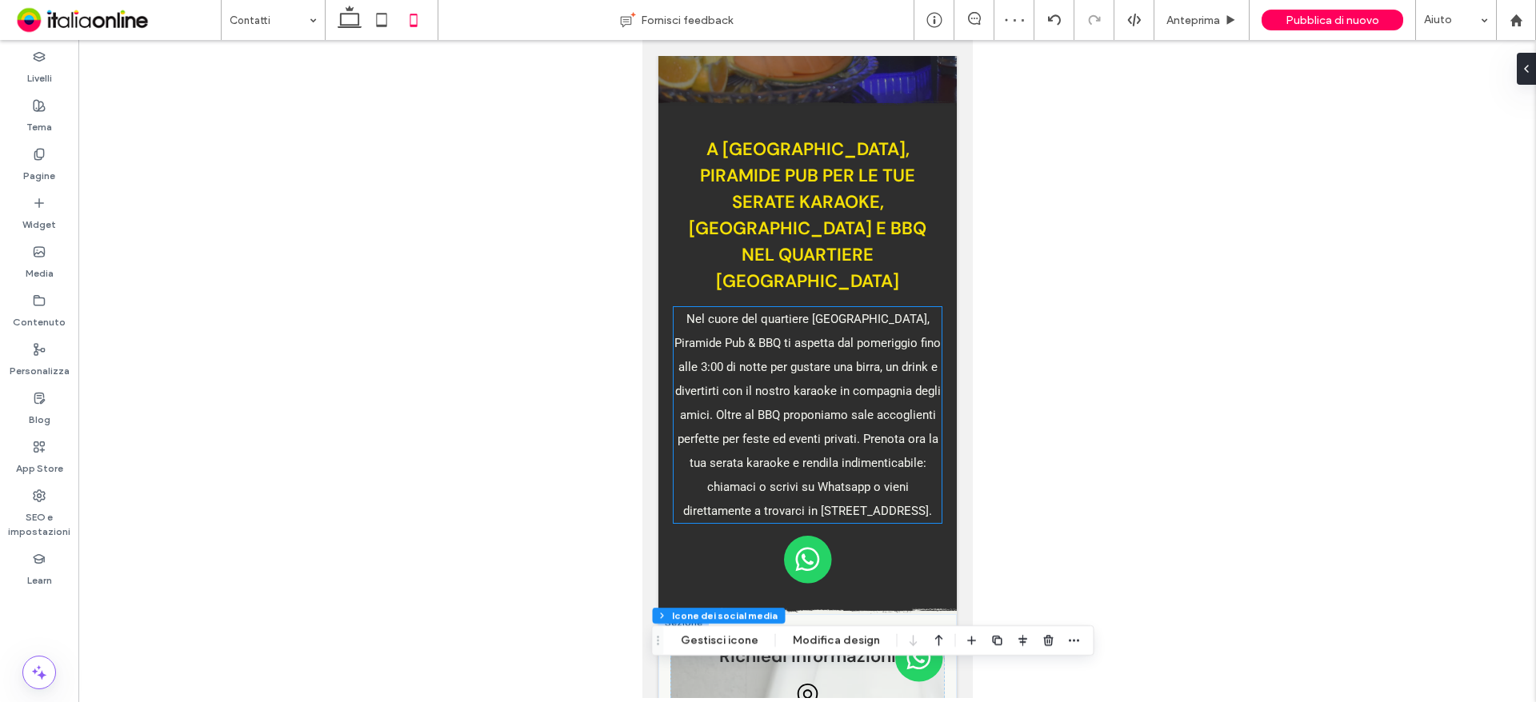
scroll to position [0, 0]
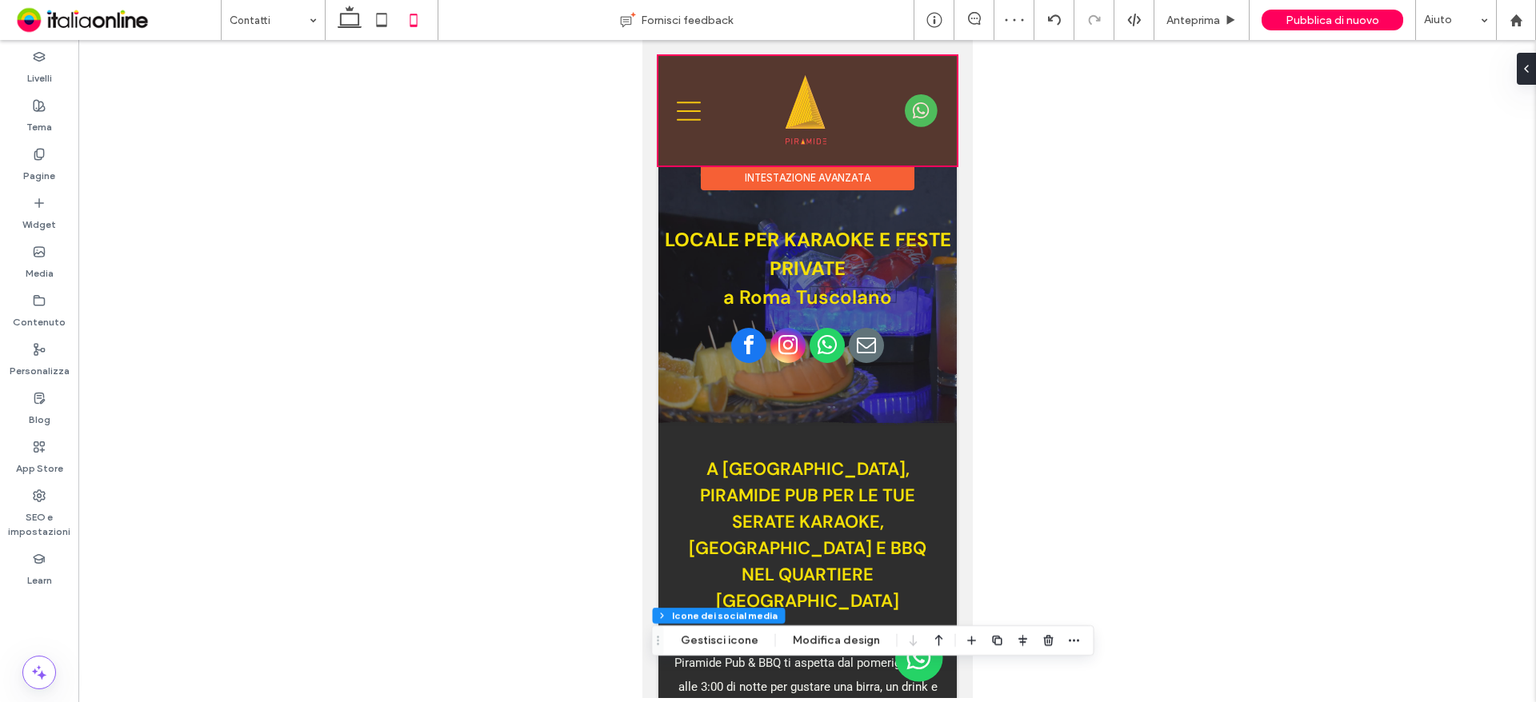
click at [913, 112] on div at bounding box center [806, 111] width 298 height 110
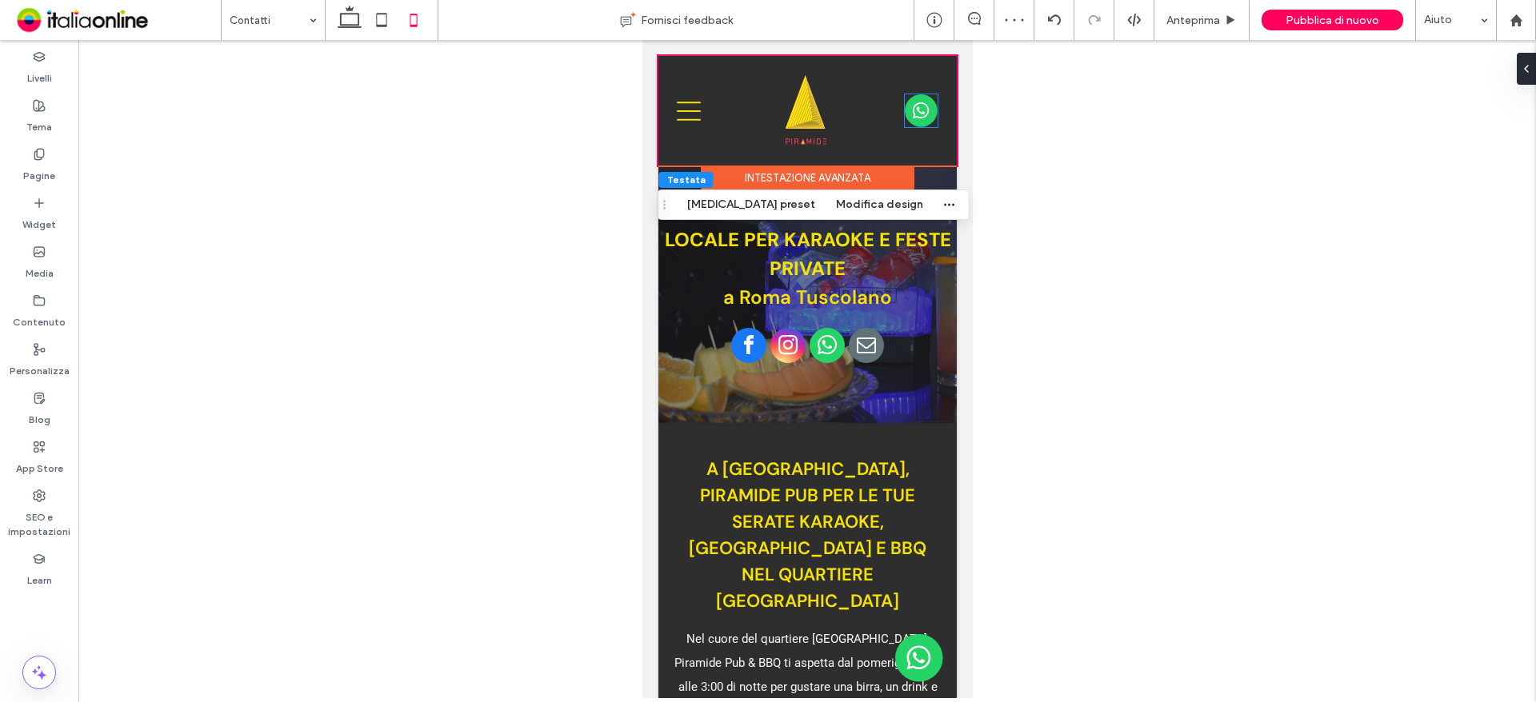
click at [913, 112] on img at bounding box center [921, 111] width 34 height 34
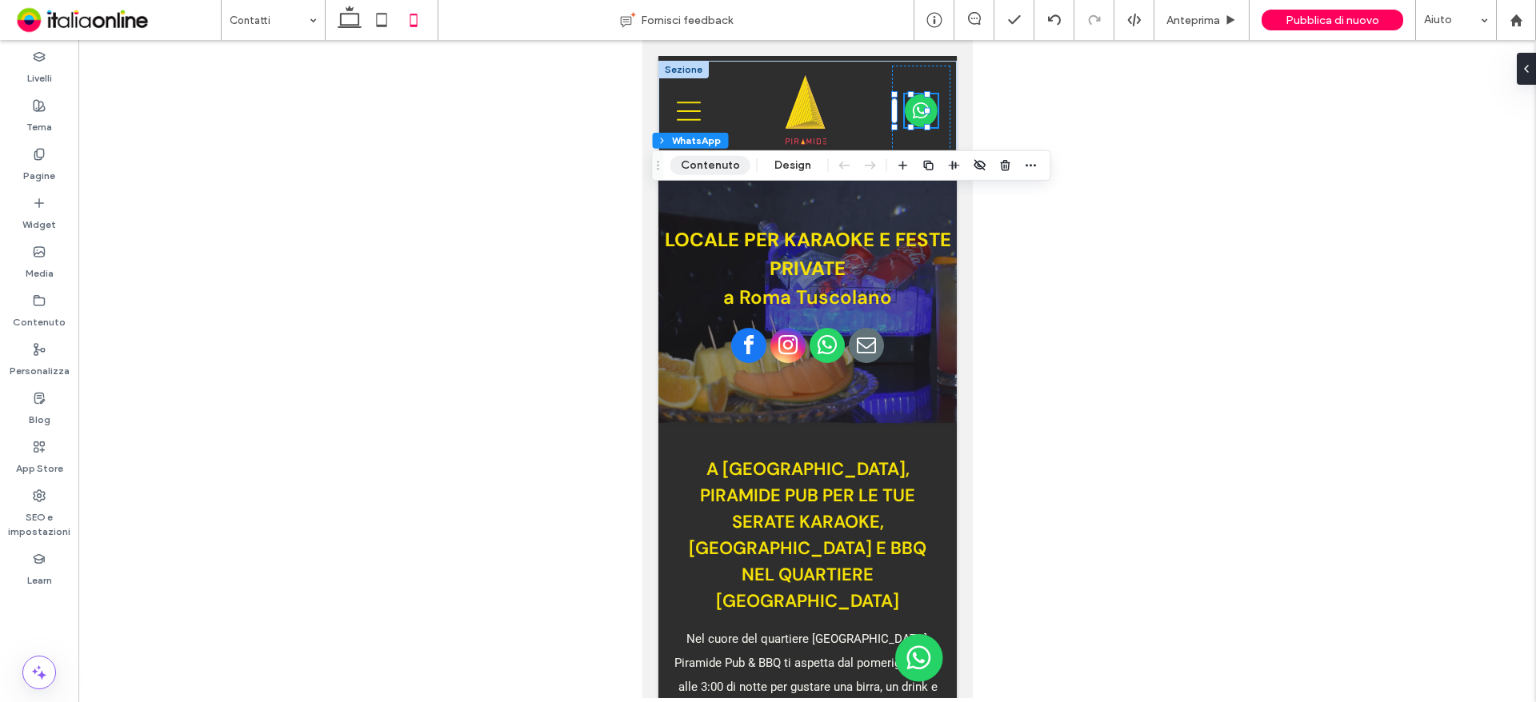
click at [701, 166] on button "Contenuto" at bounding box center [710, 165] width 80 height 19
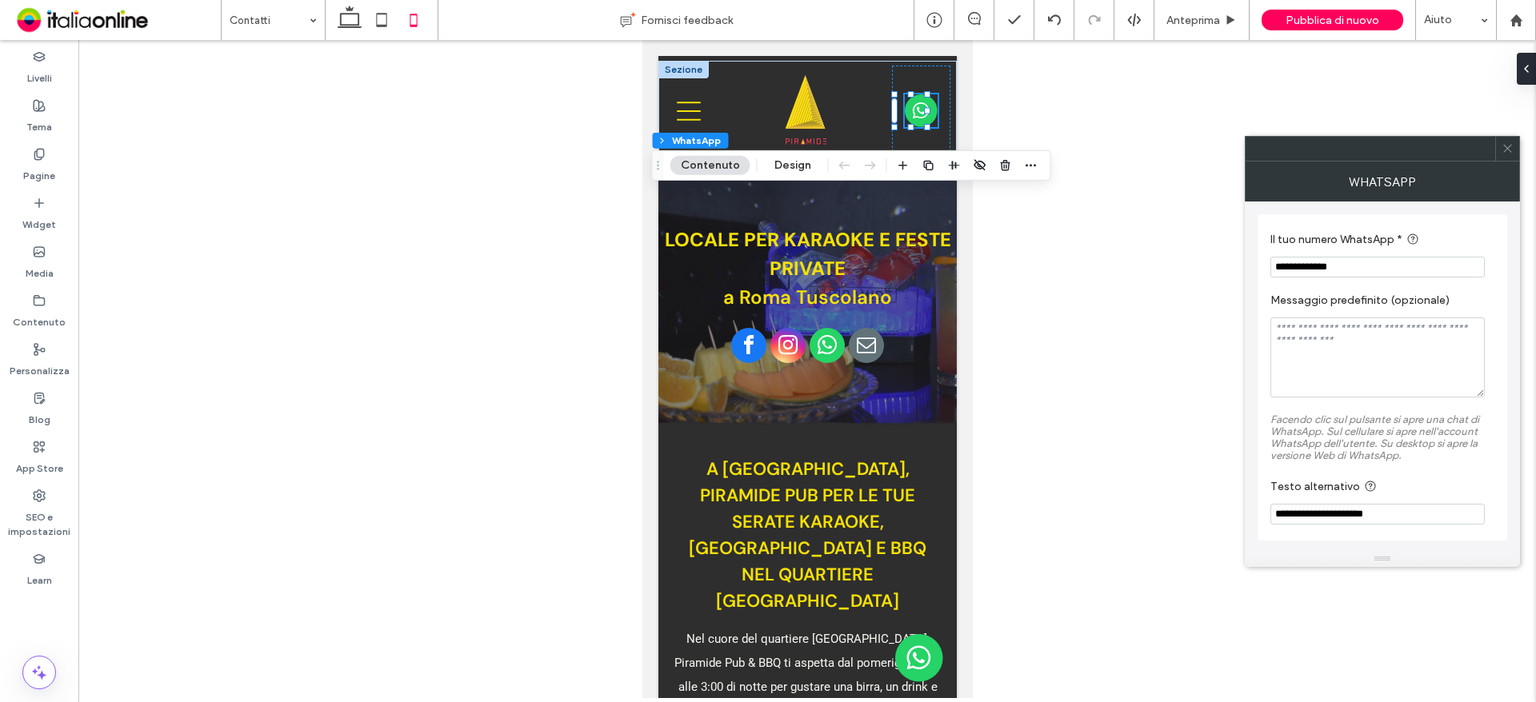
click at [1377, 275] on input "**********" at bounding box center [1377, 267] width 214 height 21
drag, startPoint x: 1297, startPoint y: 276, endPoint x: 1224, endPoint y: 276, distance: 72.8
click at [1224, 276] on body ".wqwq-1{fill:#231f20;} .cls-1q, .cls-2q { fill-rule: evenodd; } .cls-2q { fill:…" at bounding box center [768, 351] width 1536 height 702
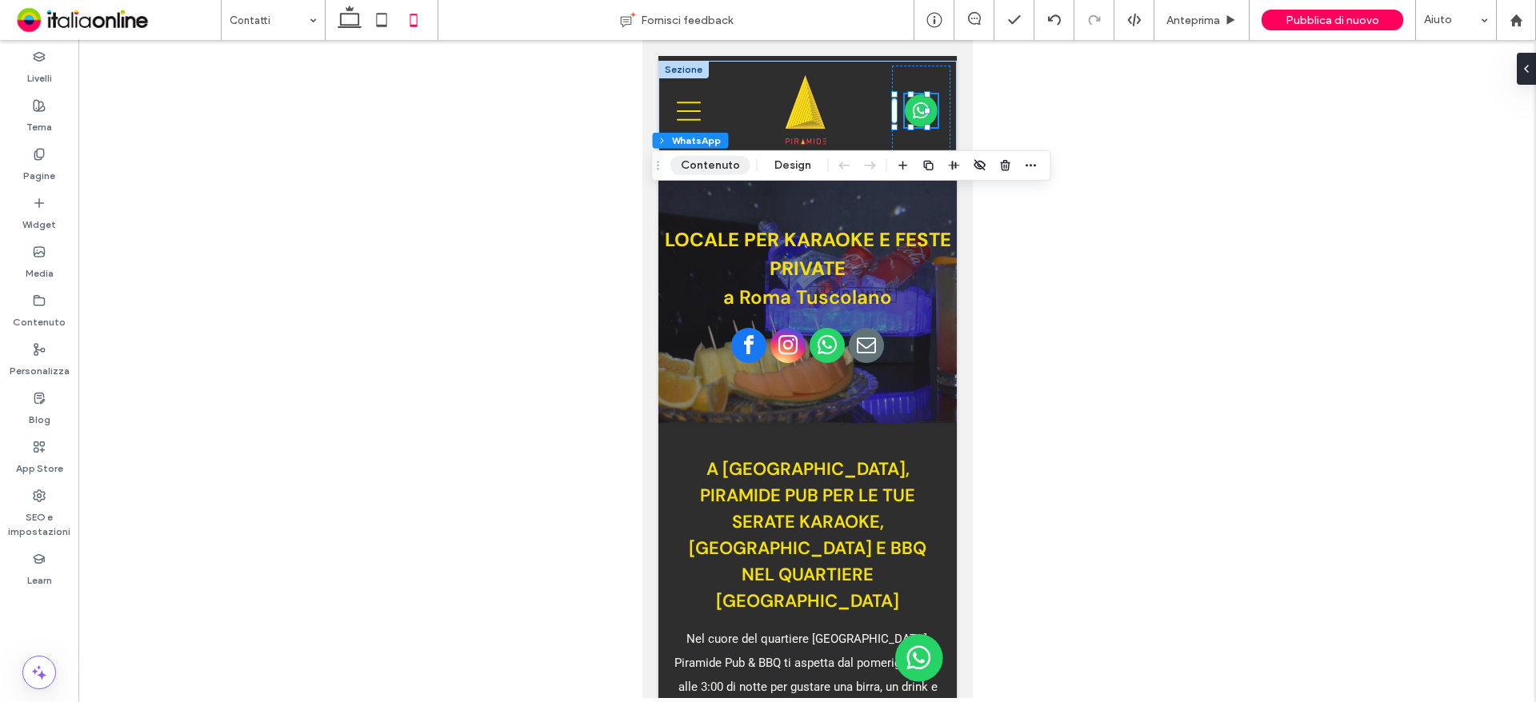
click at [727, 172] on button "Contenuto" at bounding box center [710, 165] width 80 height 19
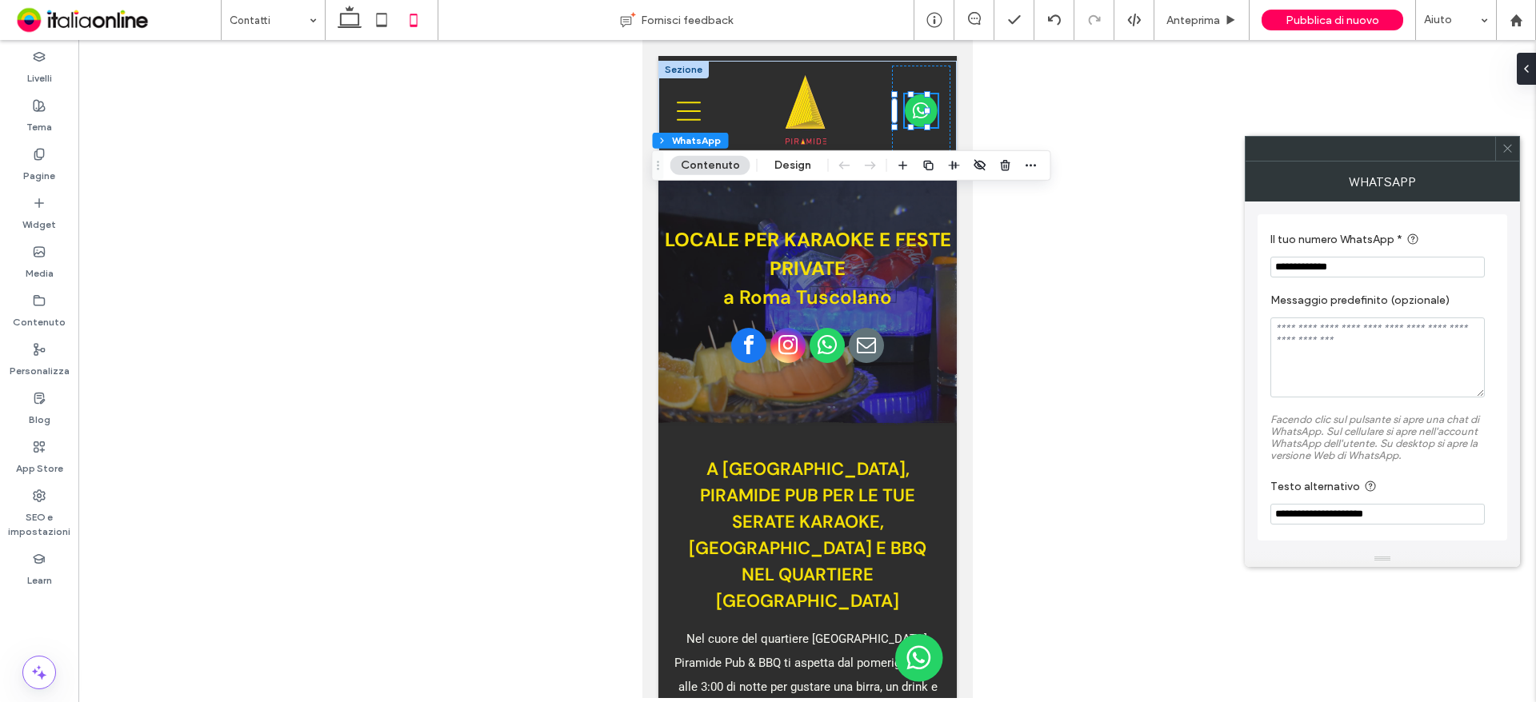
drag, startPoint x: 1376, startPoint y: 266, endPoint x: 1268, endPoint y: 269, distance: 108.0
click at [1268, 269] on div "**********" at bounding box center [1382, 377] width 250 height 326
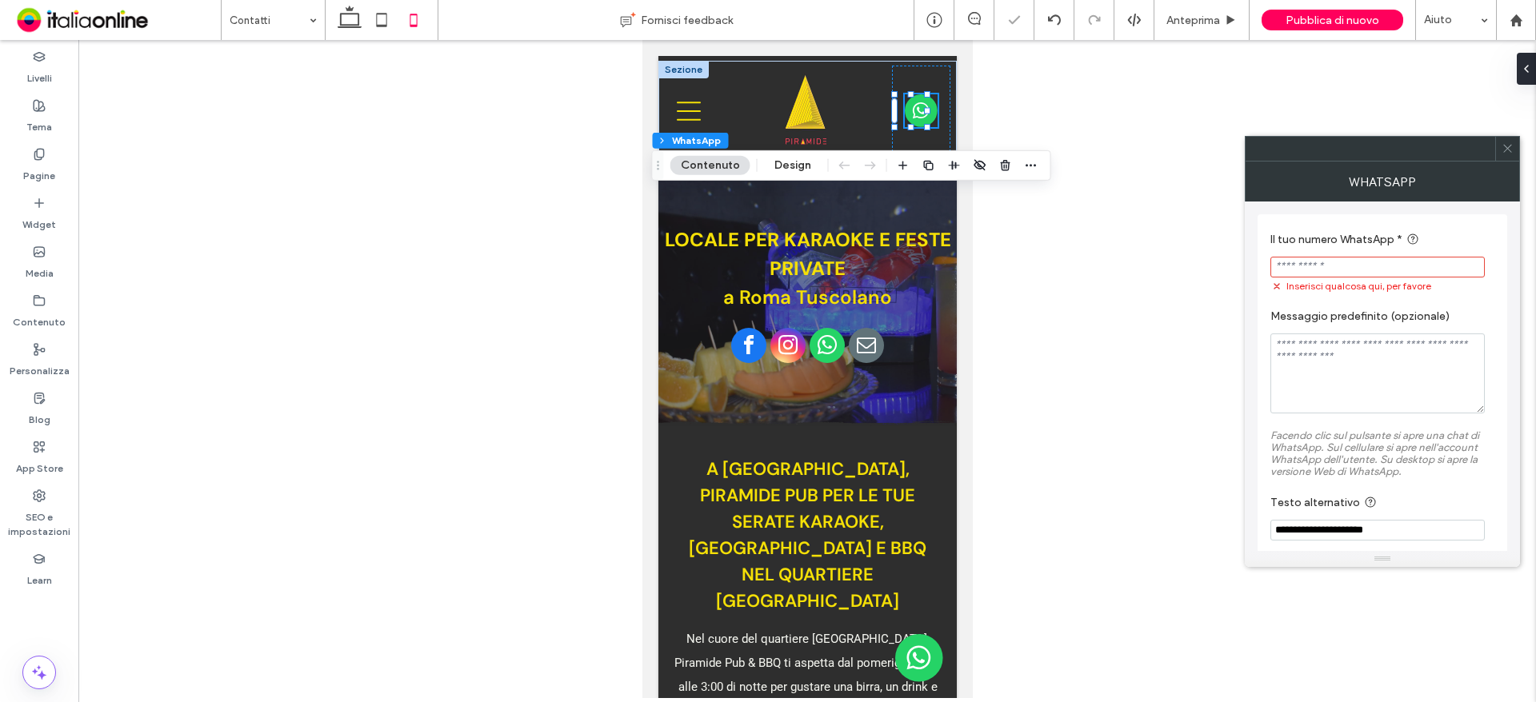
paste input "**********"
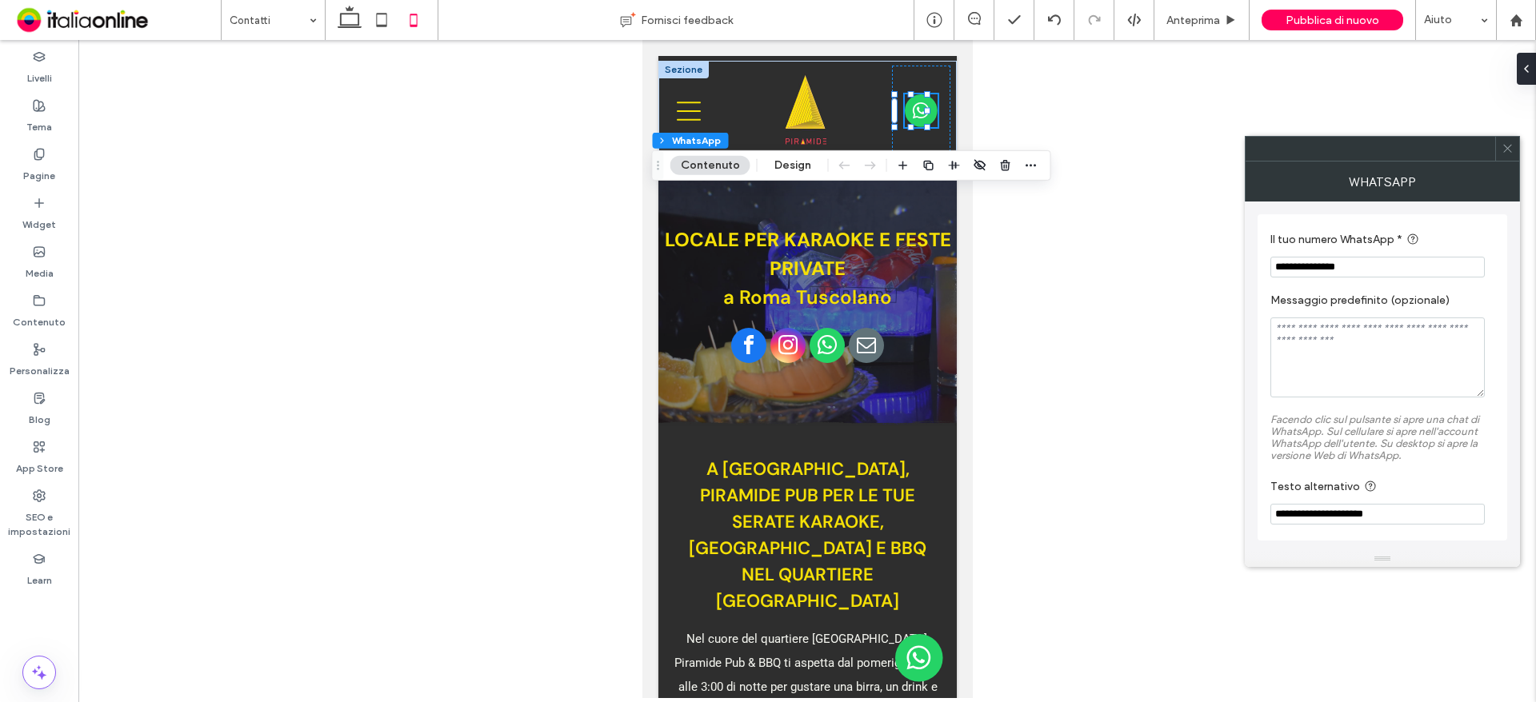
type input "**********"
click at [1069, 360] on div at bounding box center [806, 369] width 1457 height 658
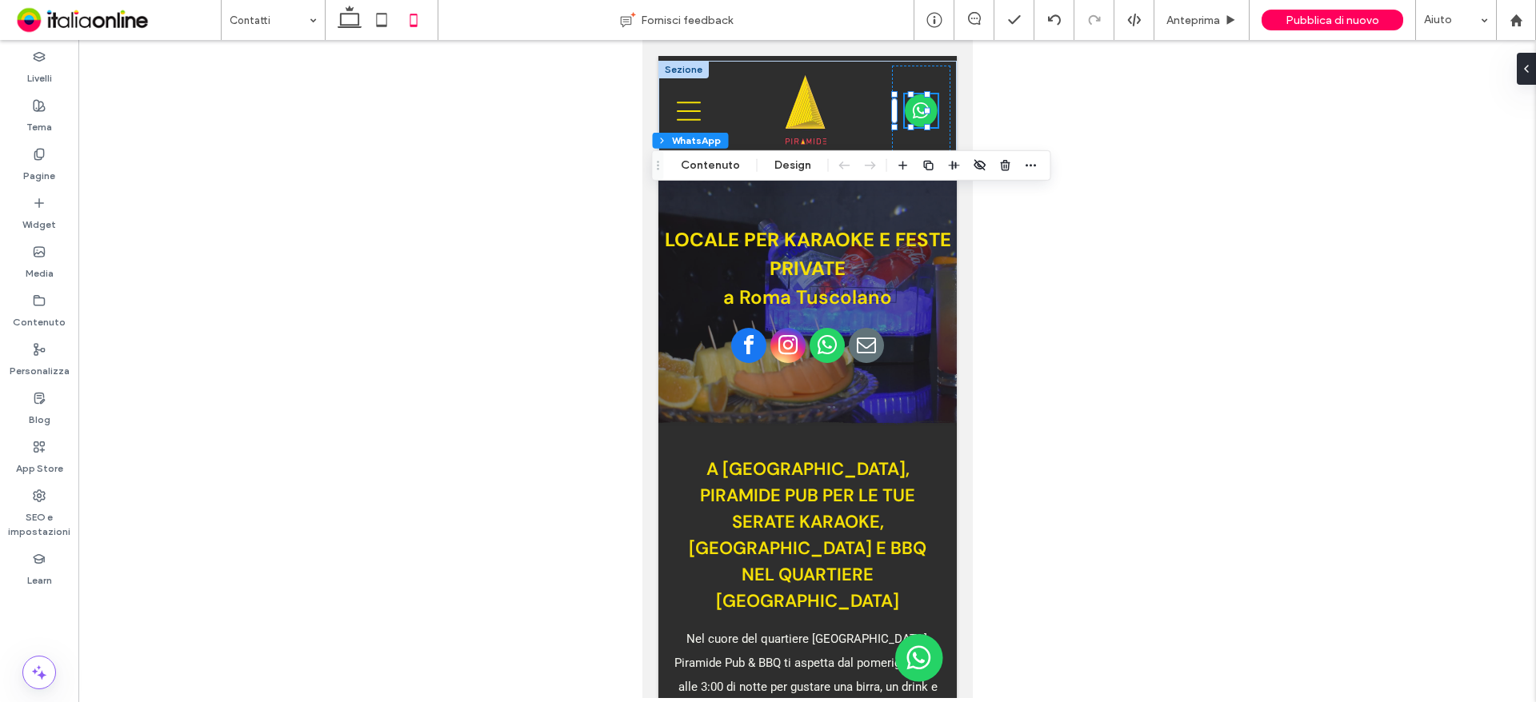
click at [1153, 194] on div at bounding box center [806, 369] width 1457 height 658
click at [888, 347] on div at bounding box center [806, 347] width 298 height 39
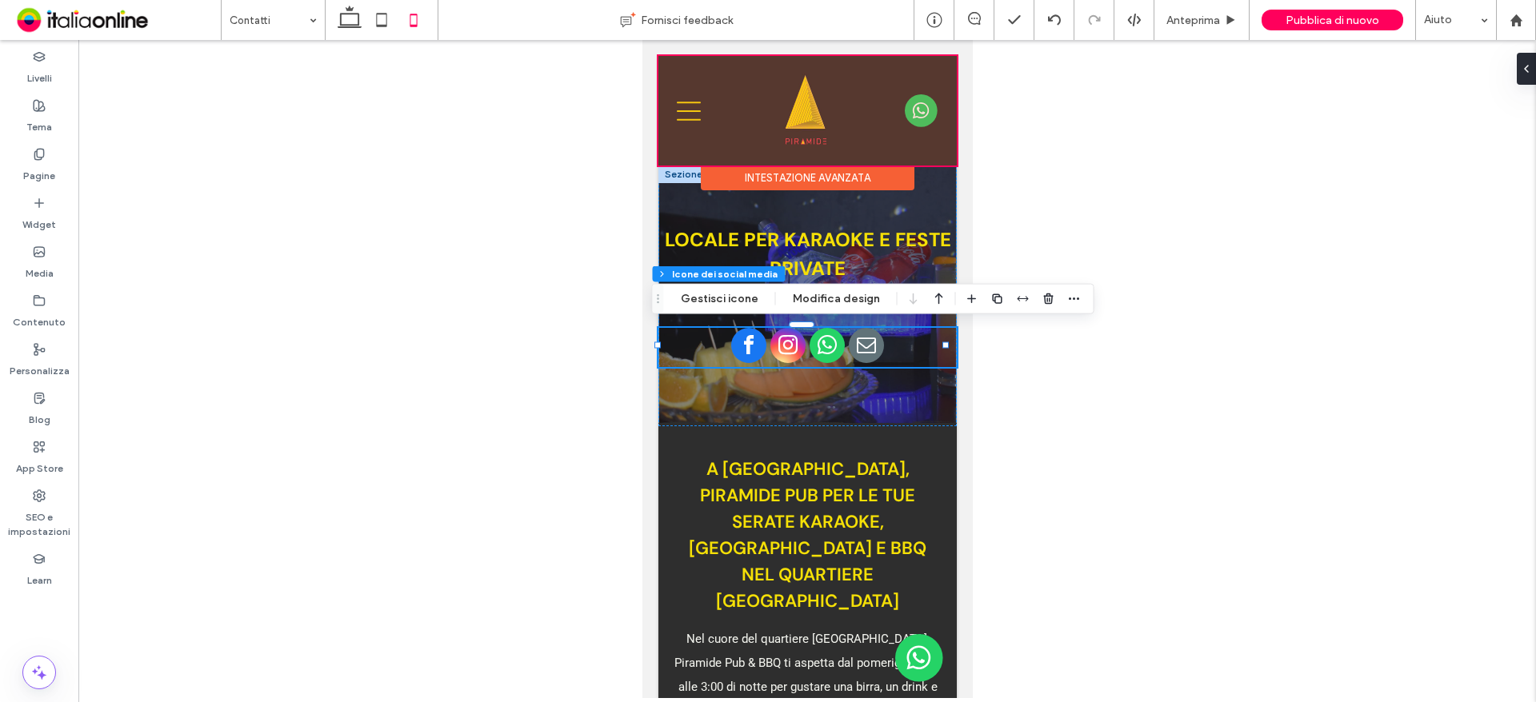
click at [910, 108] on div at bounding box center [806, 111] width 298 height 110
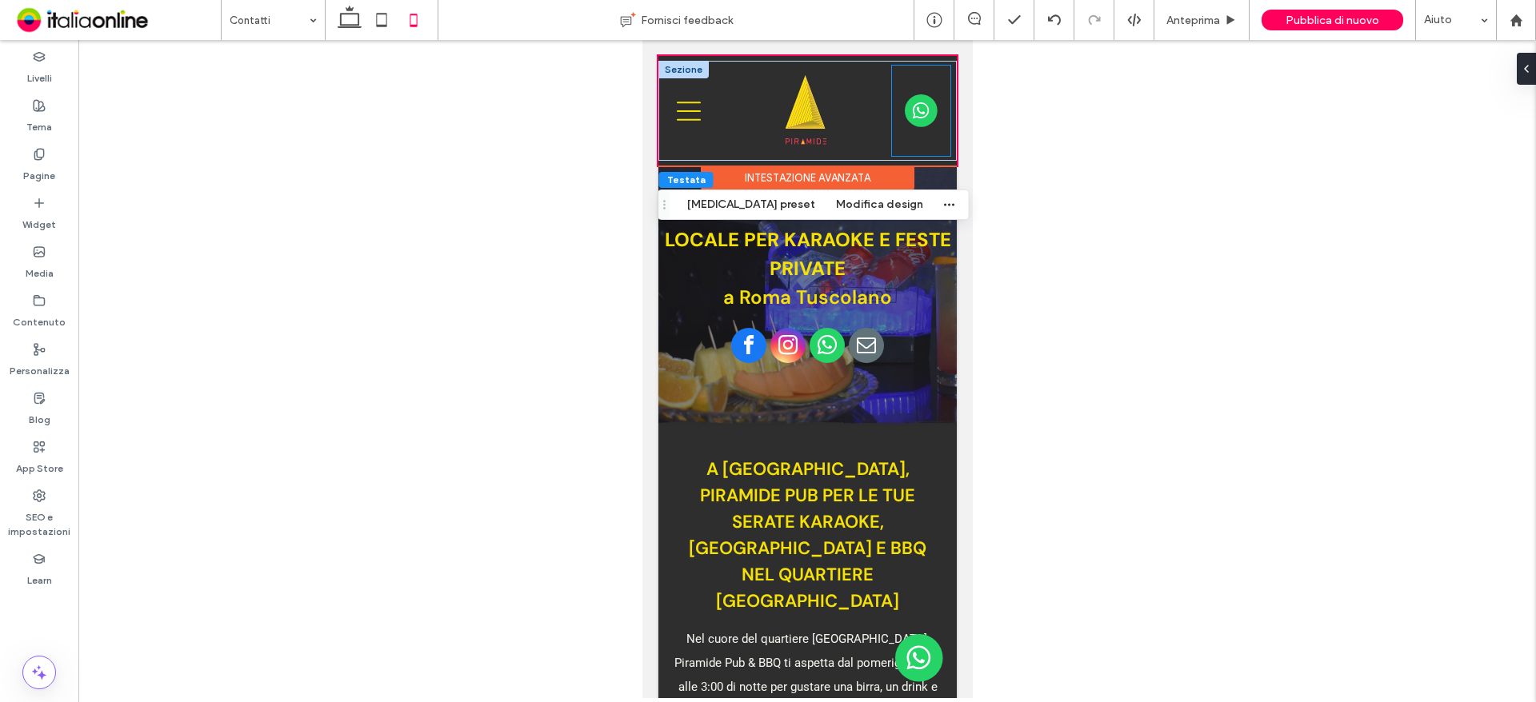
click at [909, 101] on img at bounding box center [921, 111] width 34 height 34
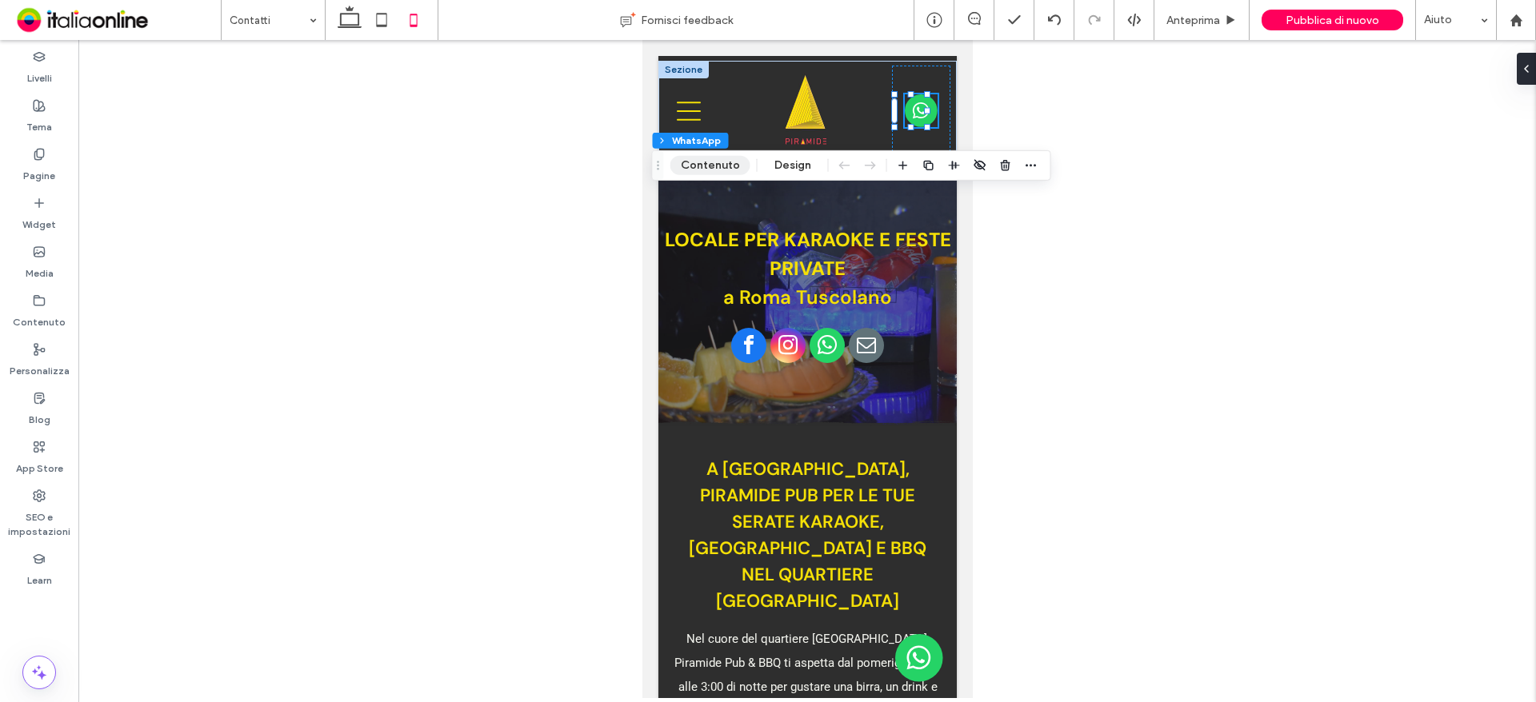
click at [728, 166] on button "Contenuto" at bounding box center [710, 165] width 80 height 19
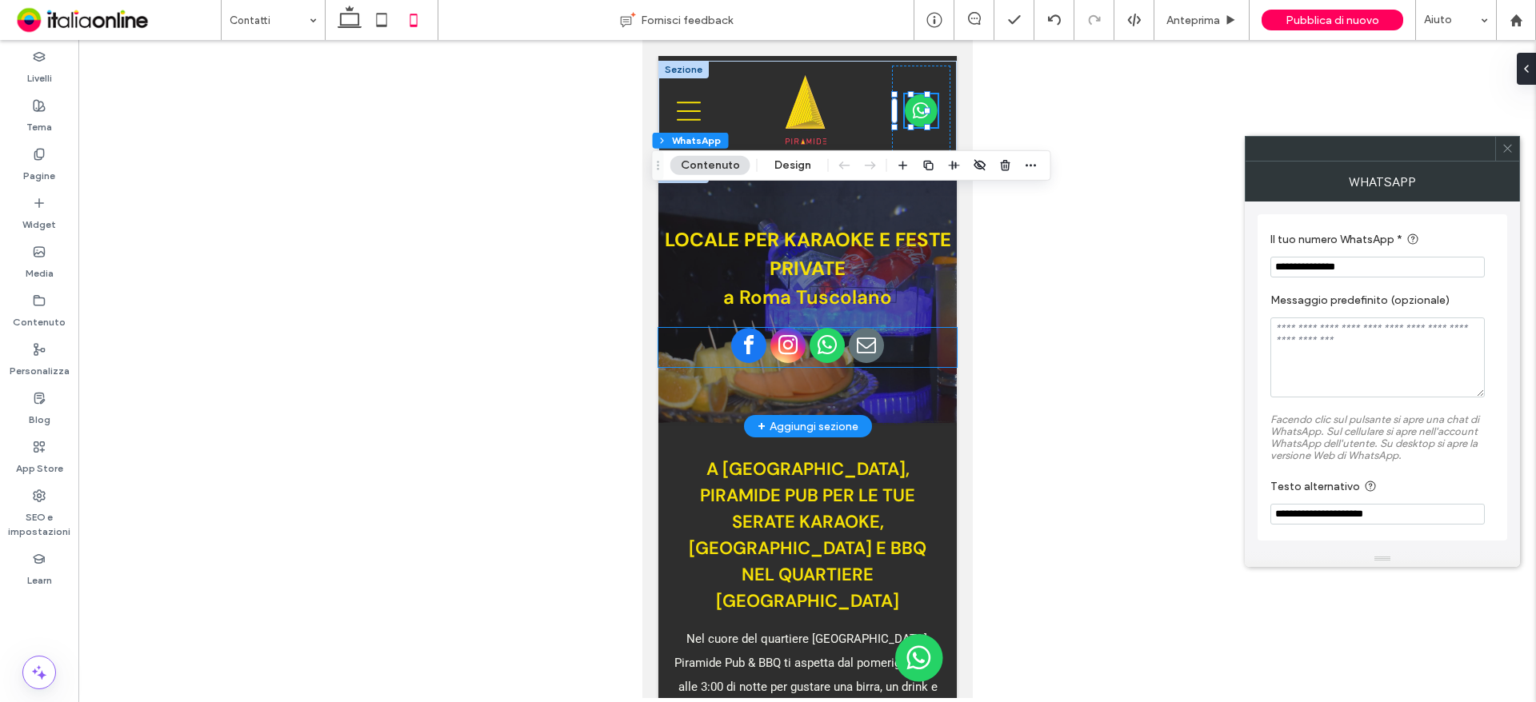
click at [821, 345] on span "whatsapp" at bounding box center [826, 345] width 35 height 35
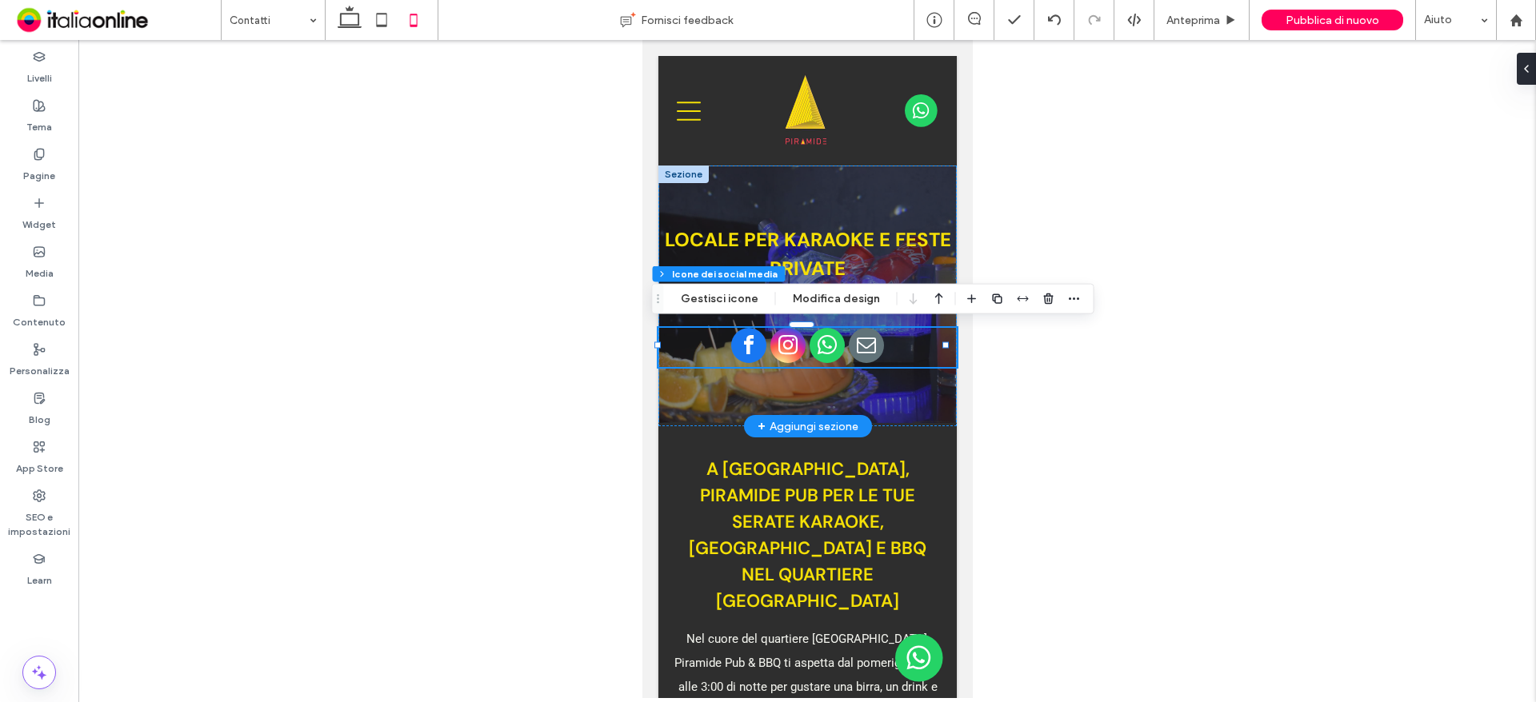
click at [821, 345] on span "whatsapp" at bounding box center [826, 345] width 35 height 35
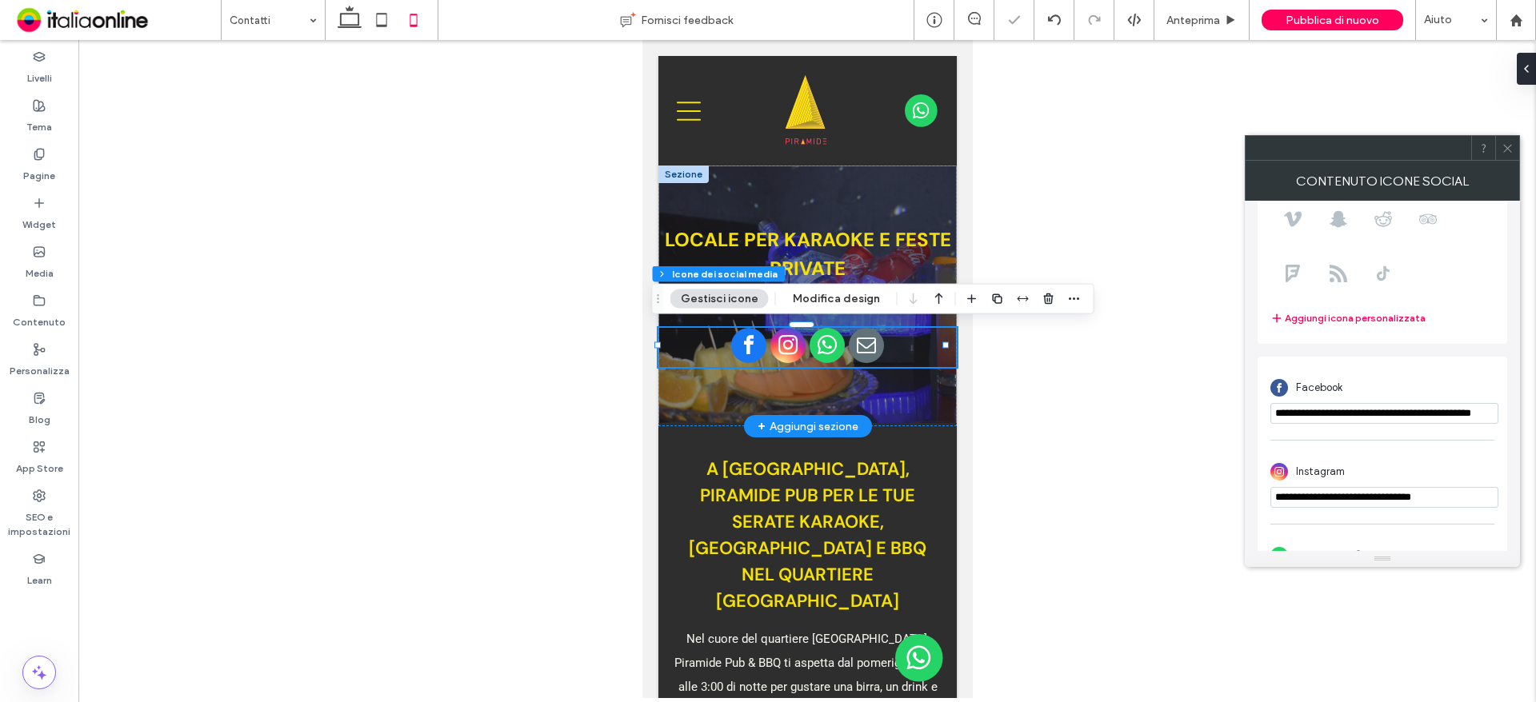
scroll to position [368, 0]
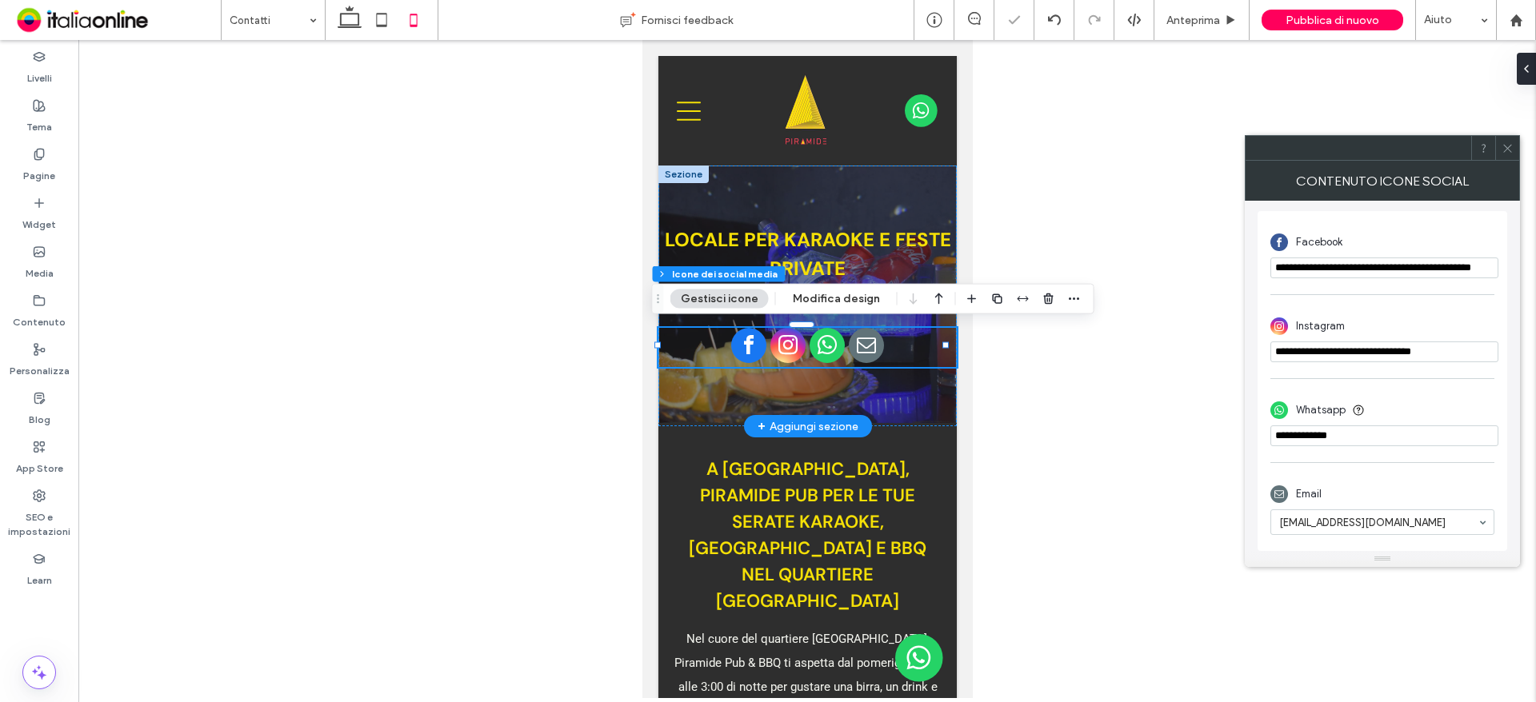
click at [1374, 443] on input "phone" at bounding box center [1384, 436] width 228 height 21
drag, startPoint x: 1373, startPoint y: 443, endPoint x: 1261, endPoint y: 443, distance: 111.2
click at [1261, 443] on div "**********" at bounding box center [1382, 381] width 250 height 340
paste input "**********"
click at [1401, 437] on input "phone" at bounding box center [1384, 436] width 228 height 21
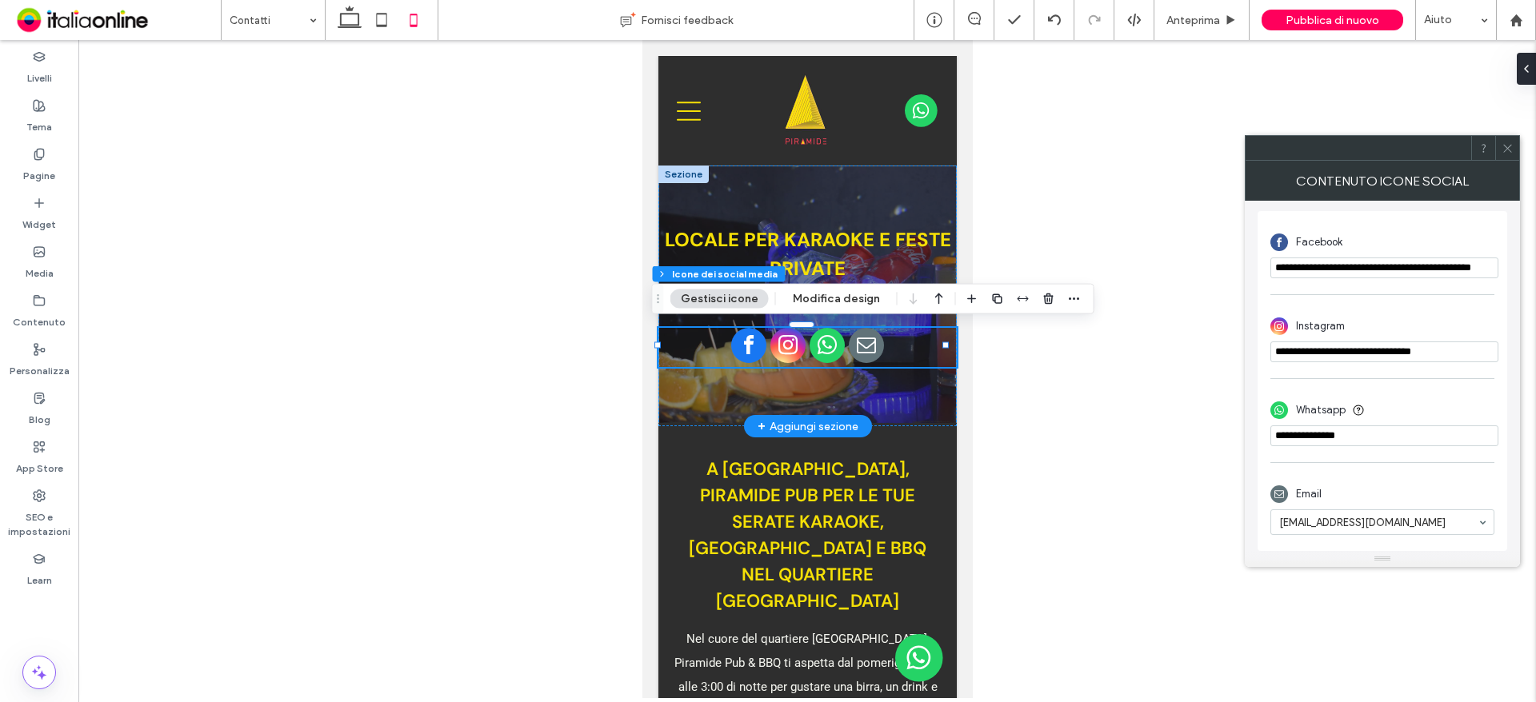
type input "**********"
click at [1187, 442] on div at bounding box center [806, 369] width 1457 height 658
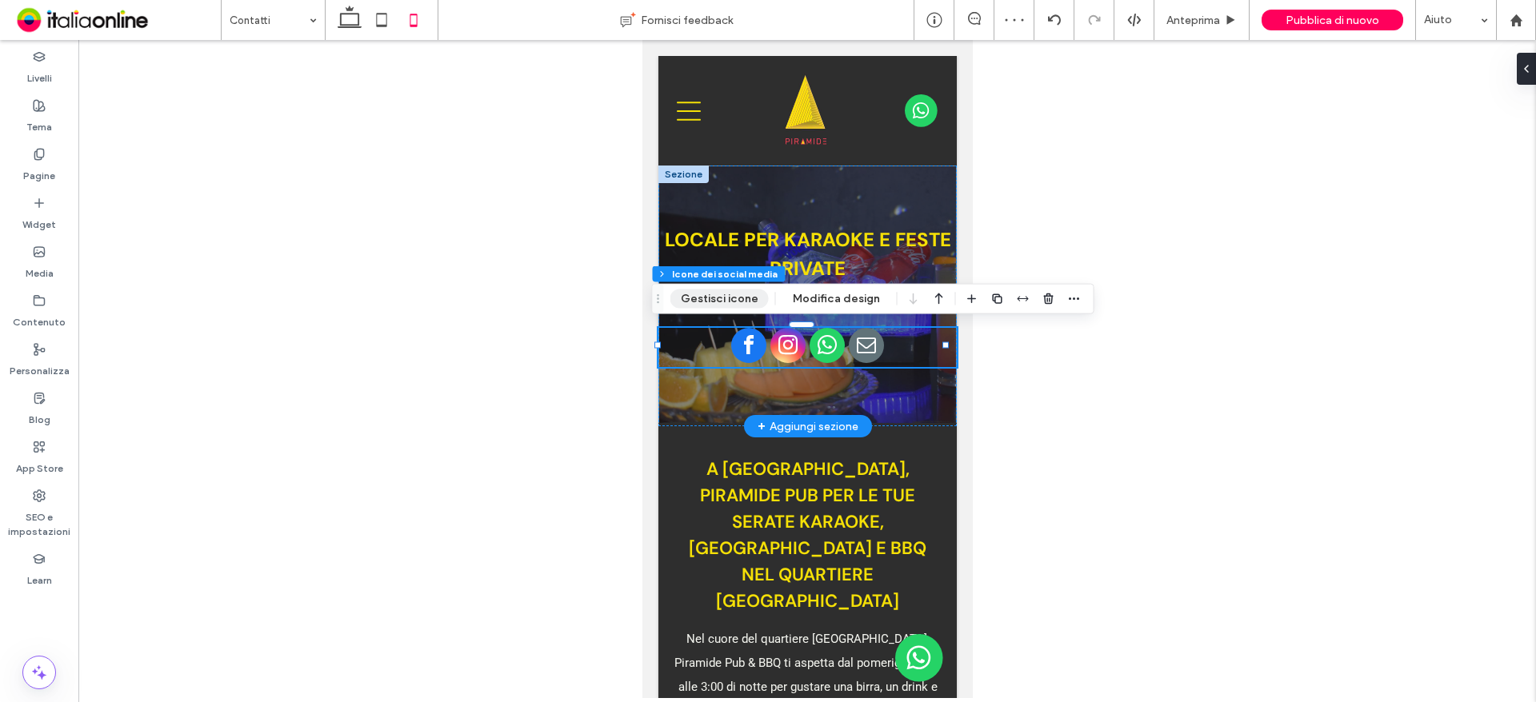
drag, startPoint x: 726, startPoint y: 299, endPoint x: 757, endPoint y: 308, distance: 32.4
click at [726, 299] on button "Gestisci icone" at bounding box center [719, 299] width 98 height 19
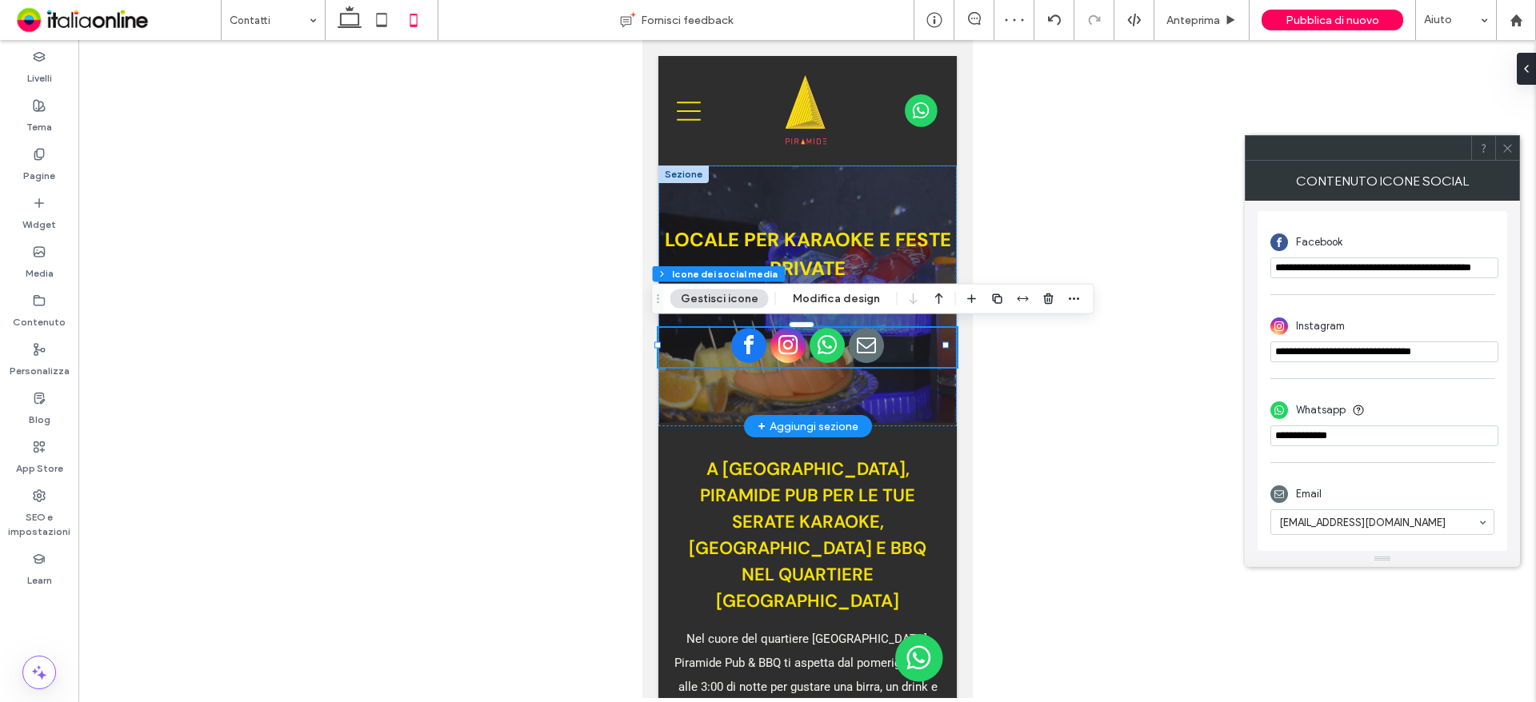
drag, startPoint x: 1354, startPoint y: 430, endPoint x: 1328, endPoint y: 442, distance: 28.7
click at [1347, 438] on input "phone" at bounding box center [1384, 436] width 228 height 21
click at [1383, 442] on input "phone" at bounding box center [1384, 436] width 228 height 21
drag, startPoint x: 1380, startPoint y: 442, endPoint x: 1265, endPoint y: 444, distance: 115.2
click at [1265, 444] on div "**********" at bounding box center [1382, 381] width 250 height 340
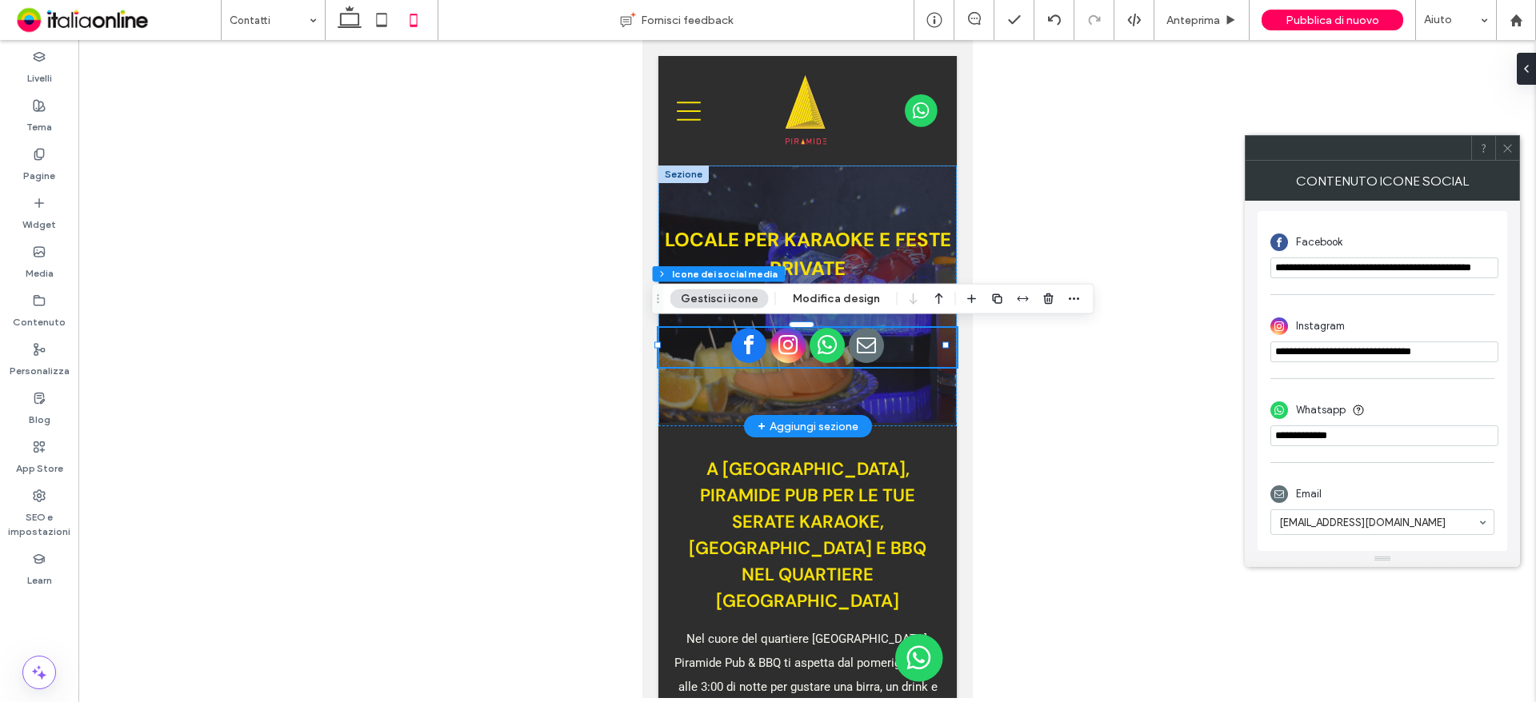
paste input "**********"
click at [1313, 438] on input "phone" at bounding box center [1384, 436] width 228 height 21
click at [1296, 433] on input "phone" at bounding box center [1384, 436] width 228 height 21
click at [1430, 434] on input "phone" at bounding box center [1384, 436] width 228 height 21
type input "**********"
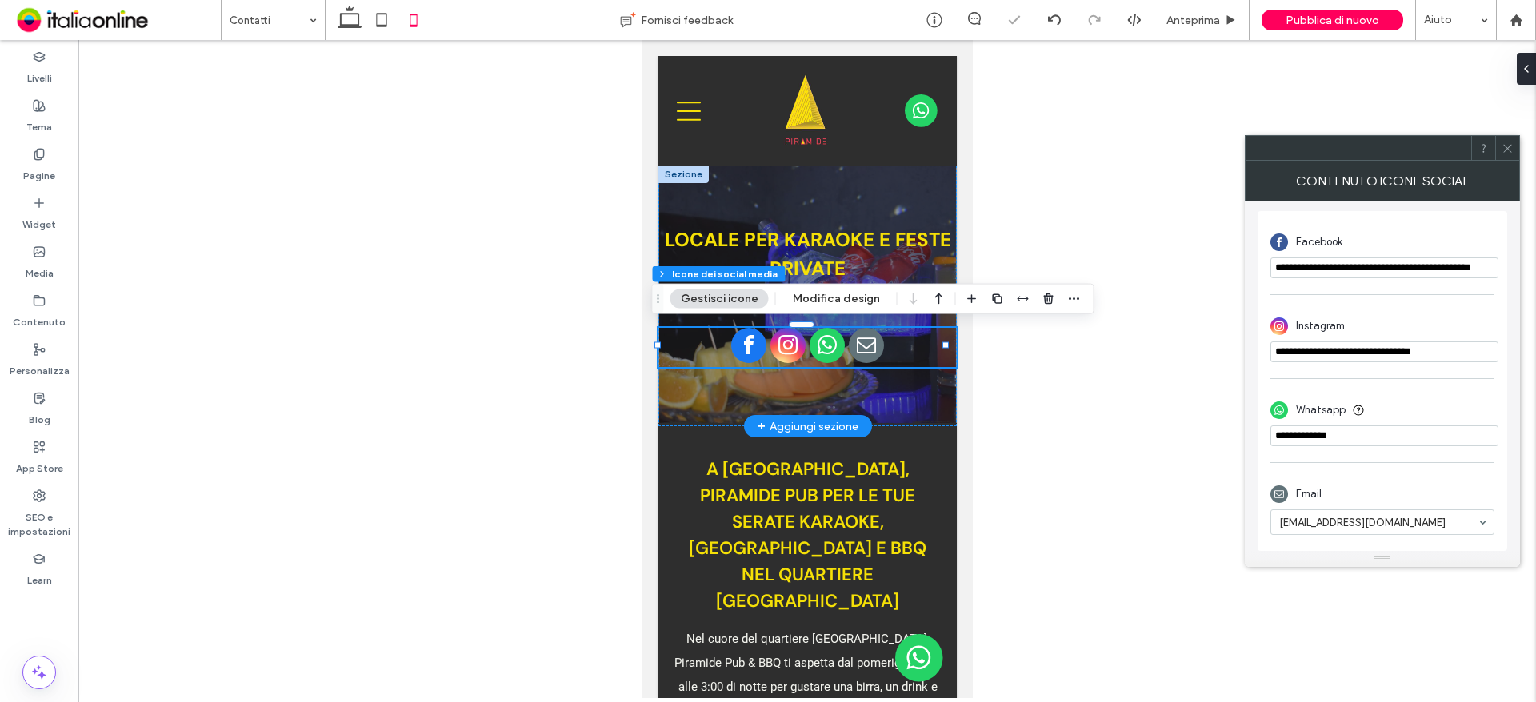
click at [1443, 354] on input "**********" at bounding box center [1384, 352] width 228 height 21
click at [1184, 445] on div at bounding box center [806, 369] width 1457 height 658
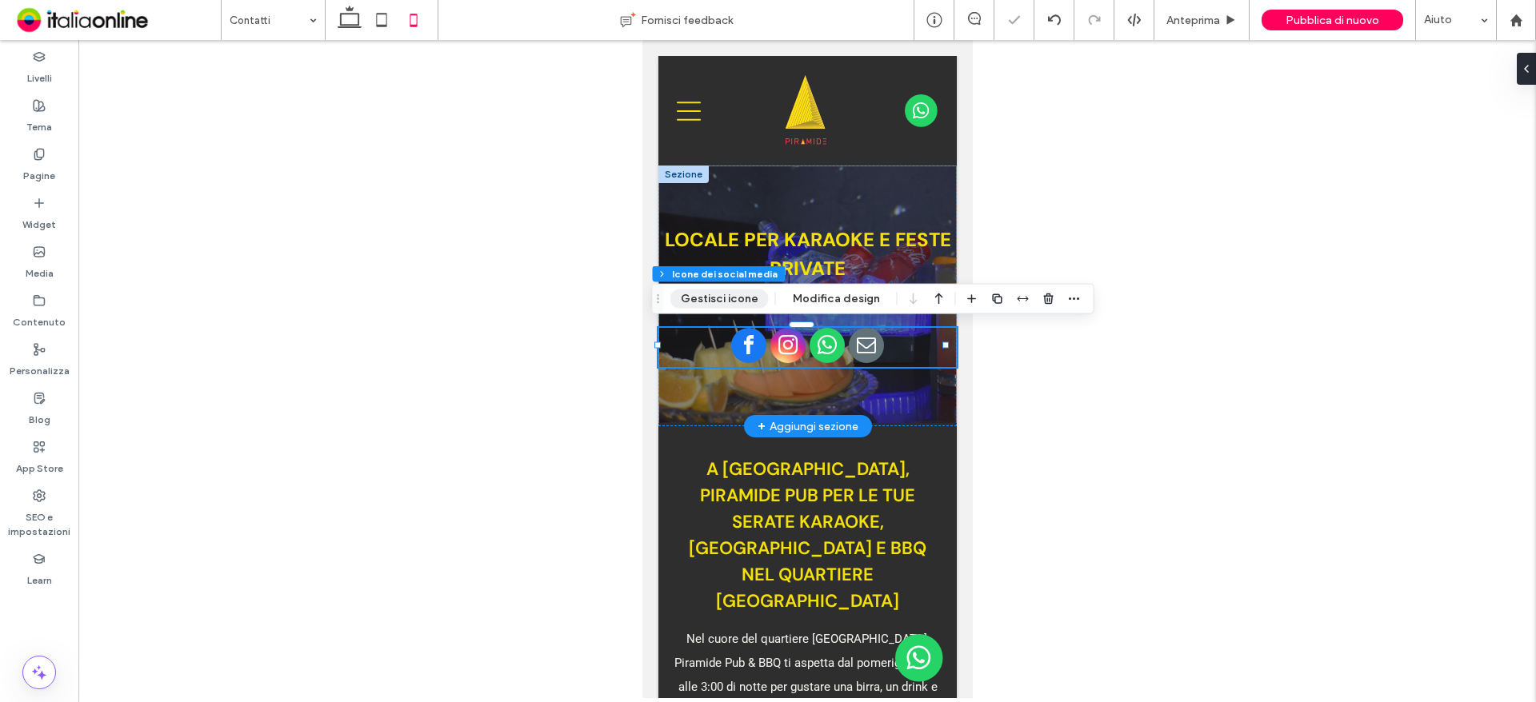
click at [717, 298] on button "Gestisci icone" at bounding box center [719, 299] width 98 height 19
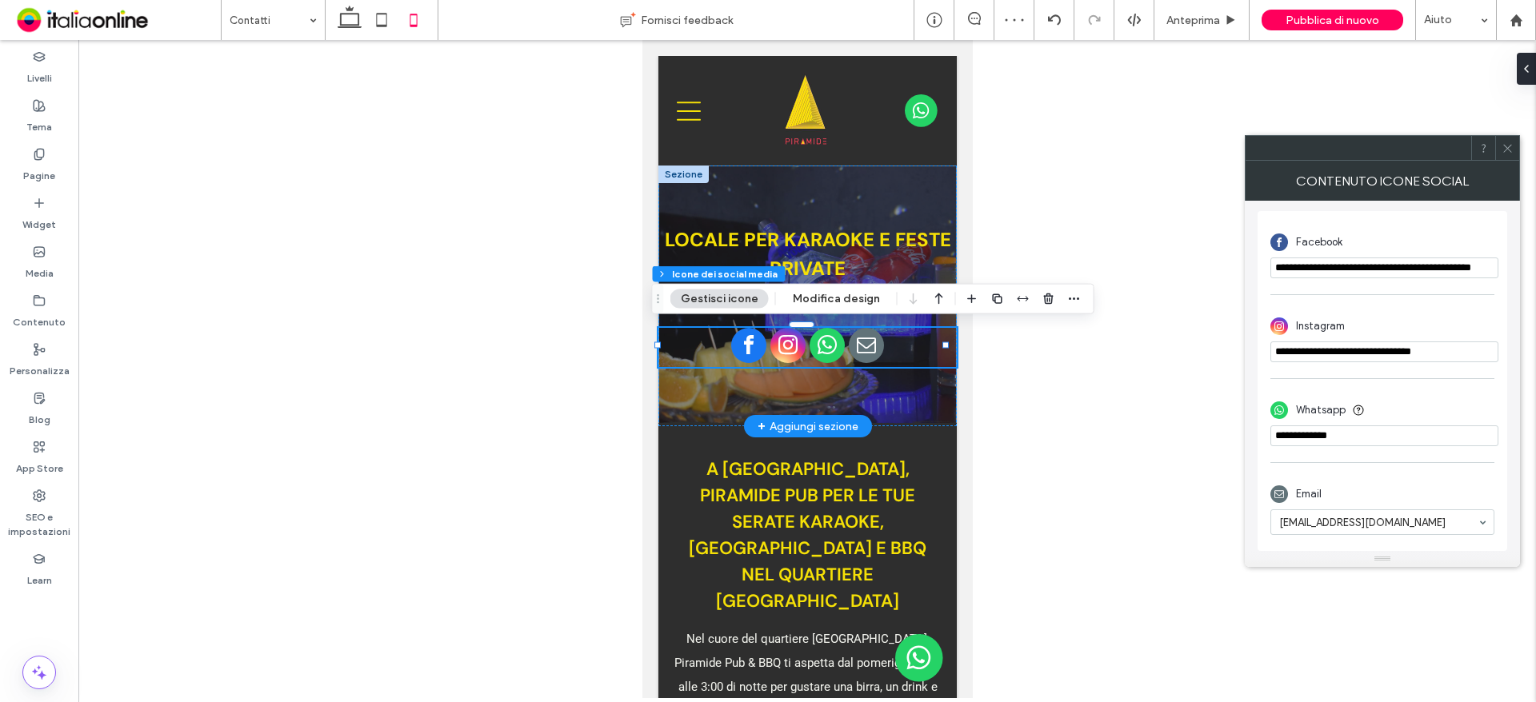
drag, startPoint x: 1389, startPoint y: 440, endPoint x: 1173, endPoint y: 446, distance: 216.0
click at [1190, 447] on body ".wqwq-1{fill:#231f20;} .cls-1q, .cls-2q { fill-rule: evenodd; } .cls-2q { fill:…" at bounding box center [768, 351] width 1536 height 702
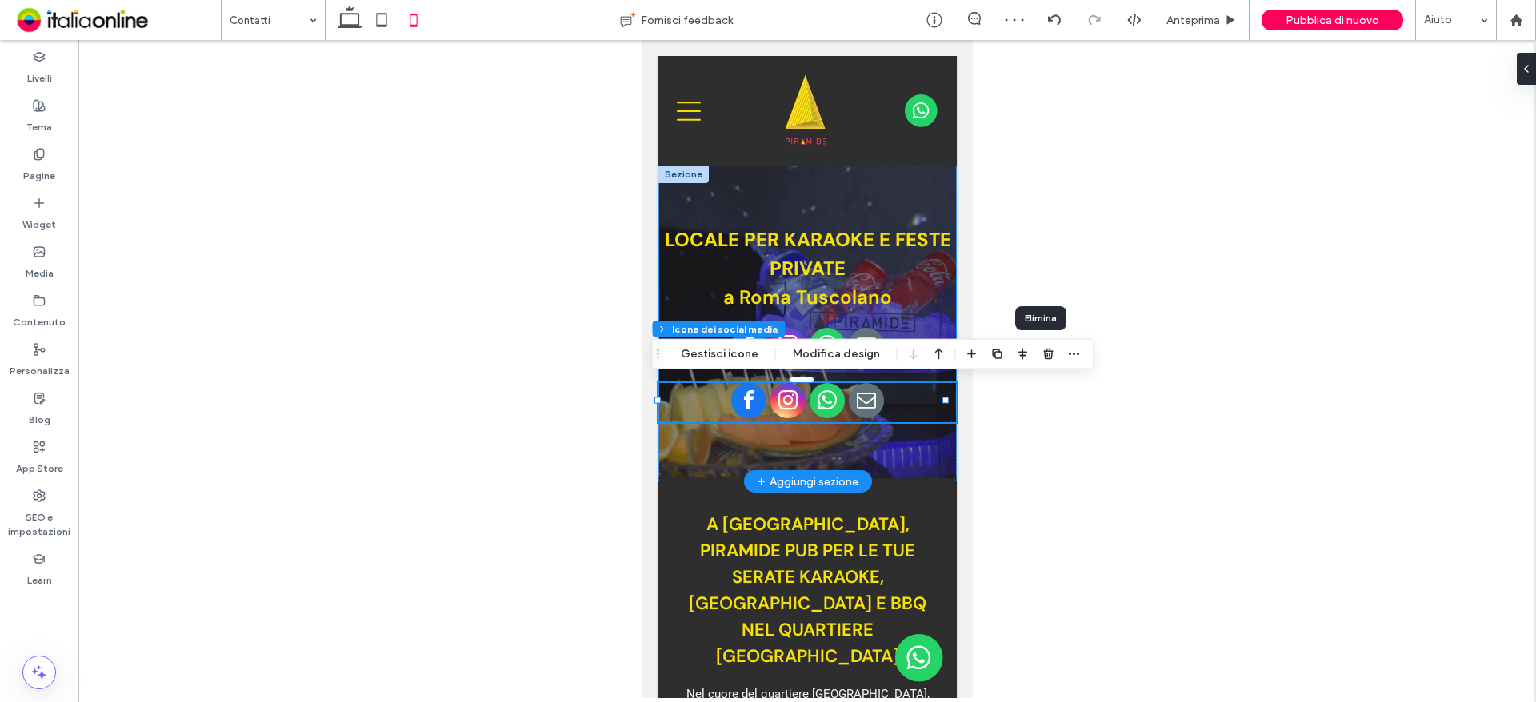
click at [1043, 356] on use "button" at bounding box center [1048, 354] width 10 height 10
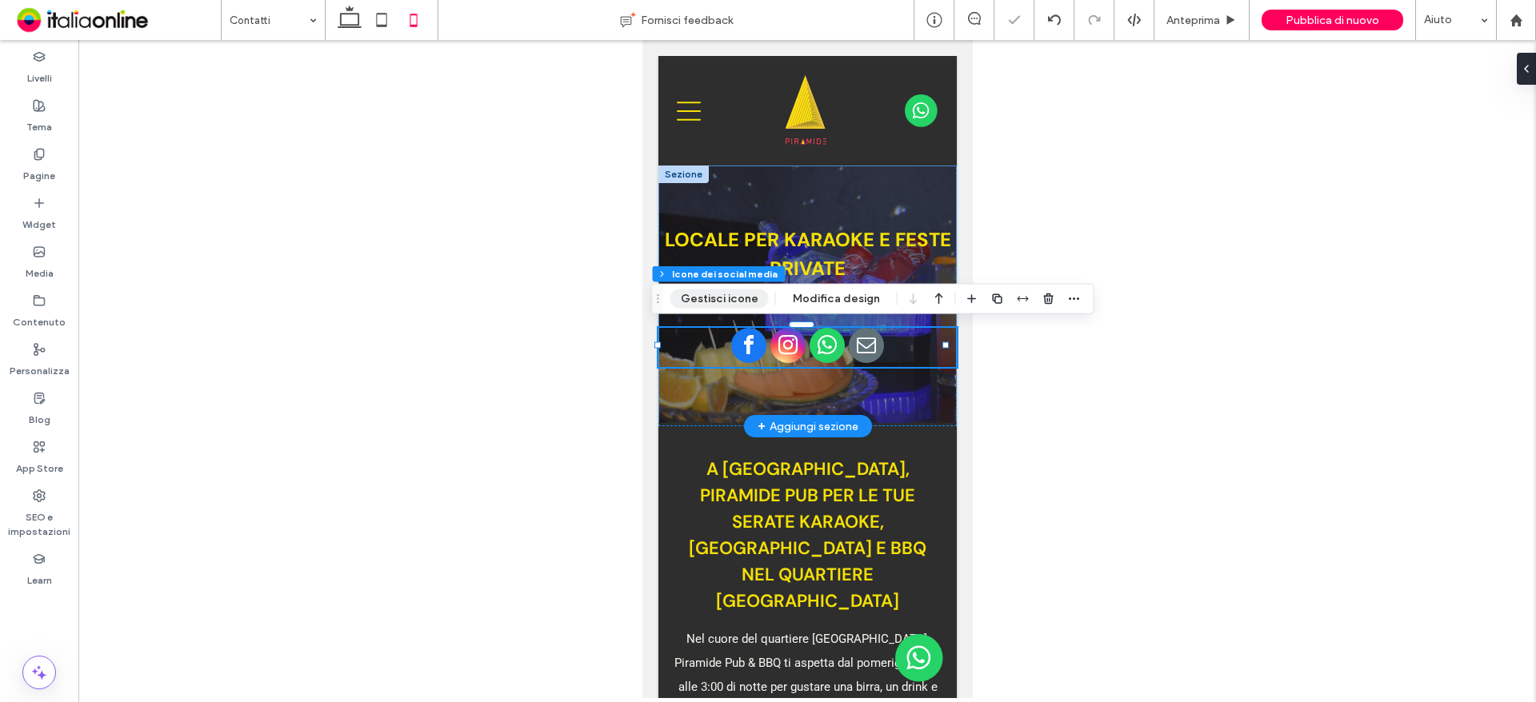
drag, startPoint x: 715, startPoint y: 289, endPoint x: 729, endPoint y: 299, distance: 17.8
click at [715, 290] on button "Gestisci icone" at bounding box center [719, 299] width 98 height 19
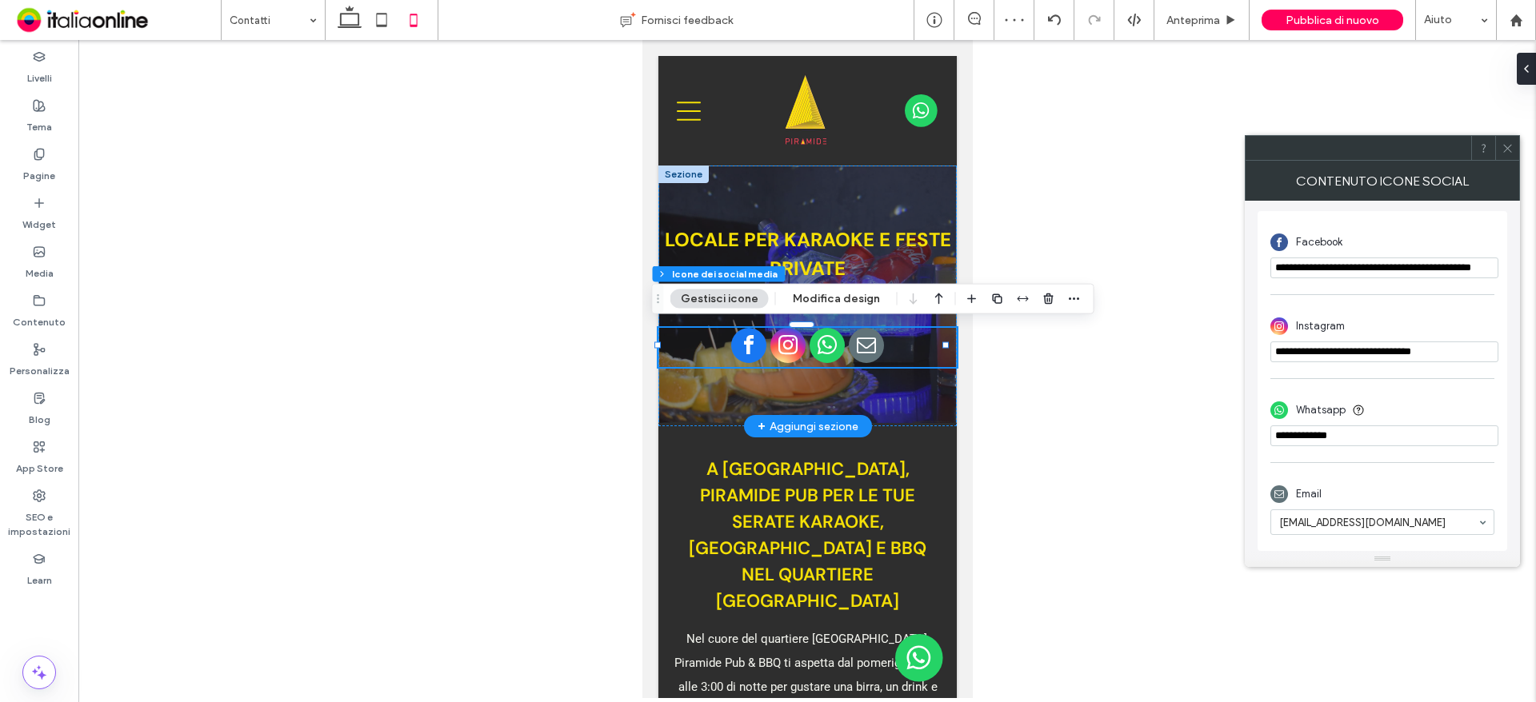
drag, startPoint x: 1389, startPoint y: 439, endPoint x: 1154, endPoint y: 444, distance: 234.4
click at [1163, 444] on body ".wqwq-1{fill:#231f20;} .cls-1q, .cls-2q { fill-rule: evenodd; } .cls-2q { fill:…" at bounding box center [768, 351] width 1536 height 702
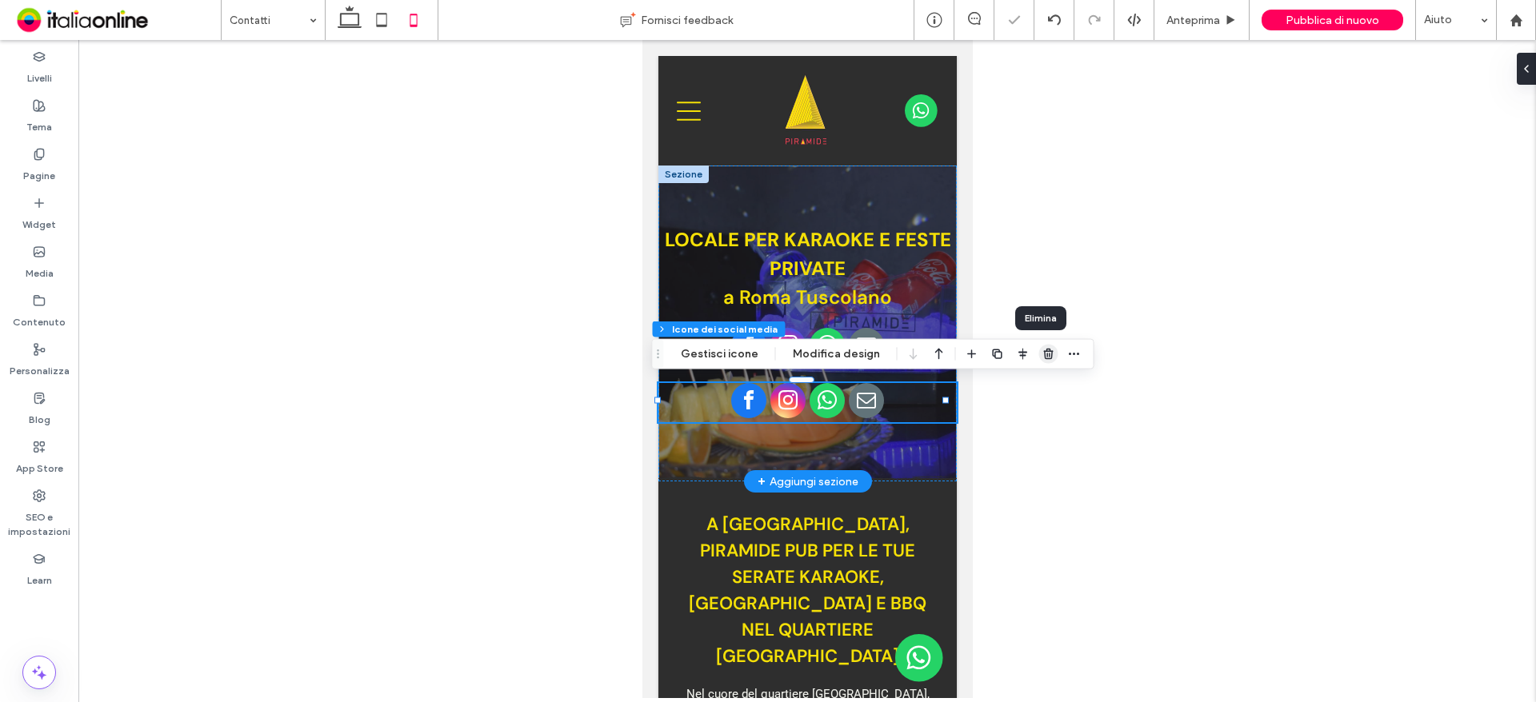
click at [1047, 358] on icon "button" at bounding box center [1048, 354] width 13 height 13
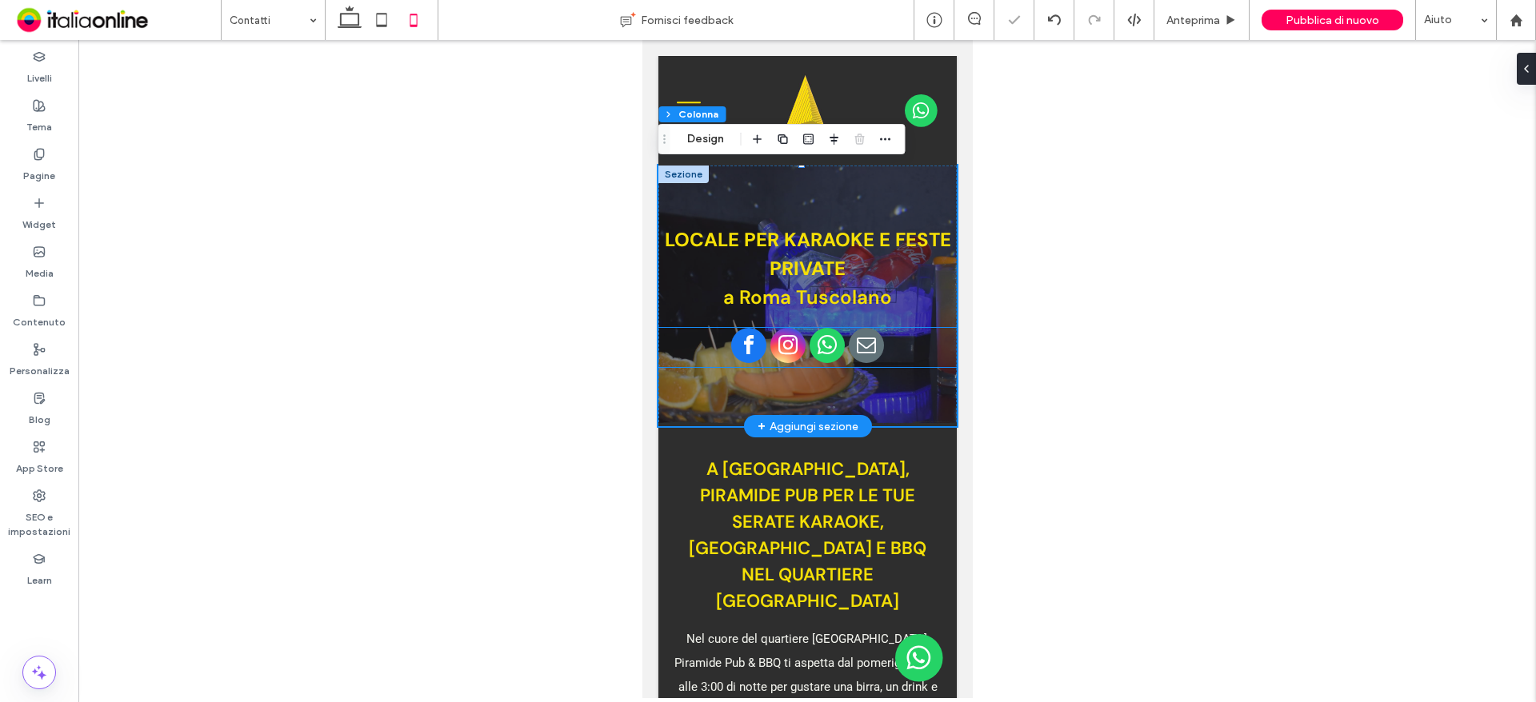
click at [829, 354] on span "whatsapp" at bounding box center [826, 345] width 35 height 35
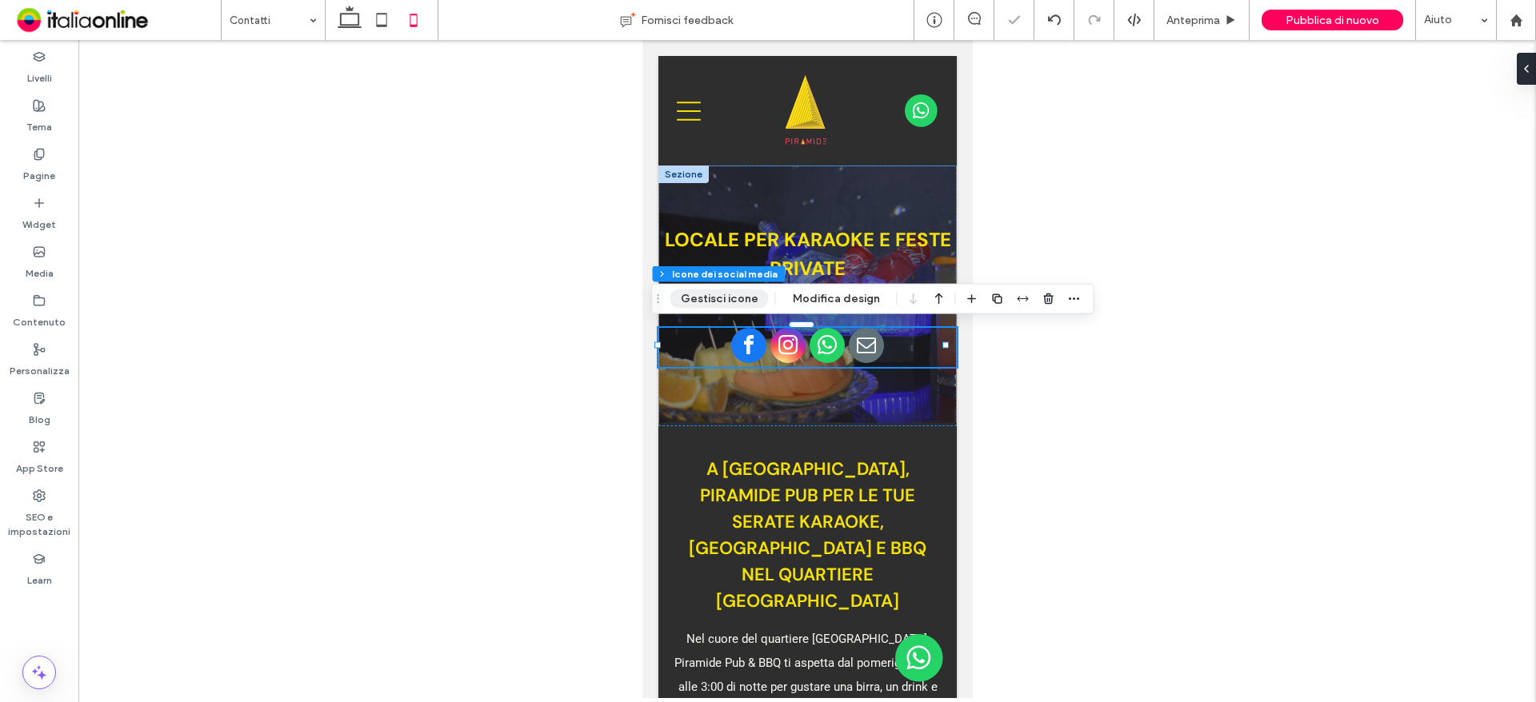
drag, startPoint x: 731, startPoint y: 291, endPoint x: 739, endPoint y: 292, distance: 8.0
click at [731, 291] on button "Gestisci icone" at bounding box center [719, 299] width 98 height 19
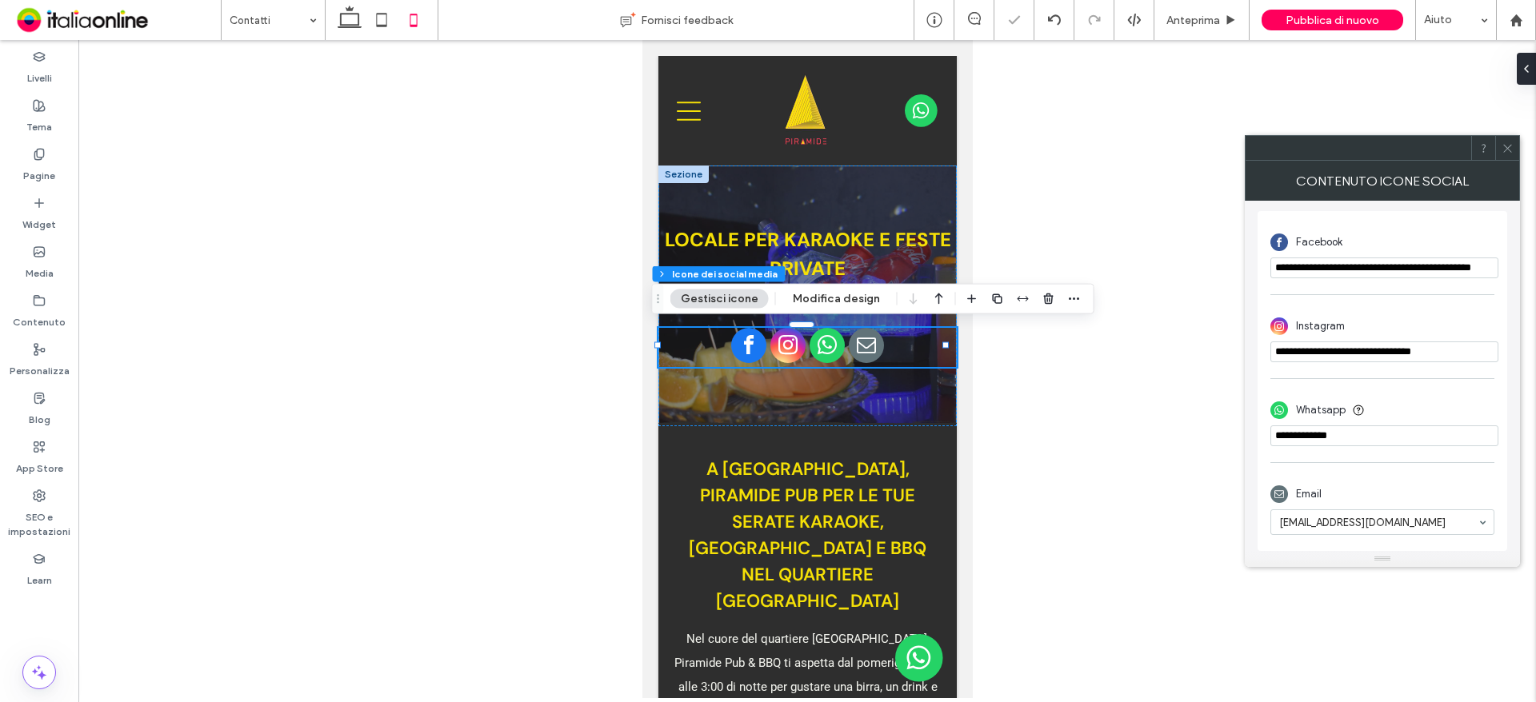
click at [1347, 426] on input "phone" at bounding box center [1384, 436] width 228 height 21
drag, startPoint x: 1354, startPoint y: 441, endPoint x: 1265, endPoint y: 441, distance: 88.8
click at [1265, 441] on div "**********" at bounding box center [1382, 381] width 250 height 340
paste input "**********"
click at [1312, 437] on input "phone" at bounding box center [1384, 436] width 228 height 21
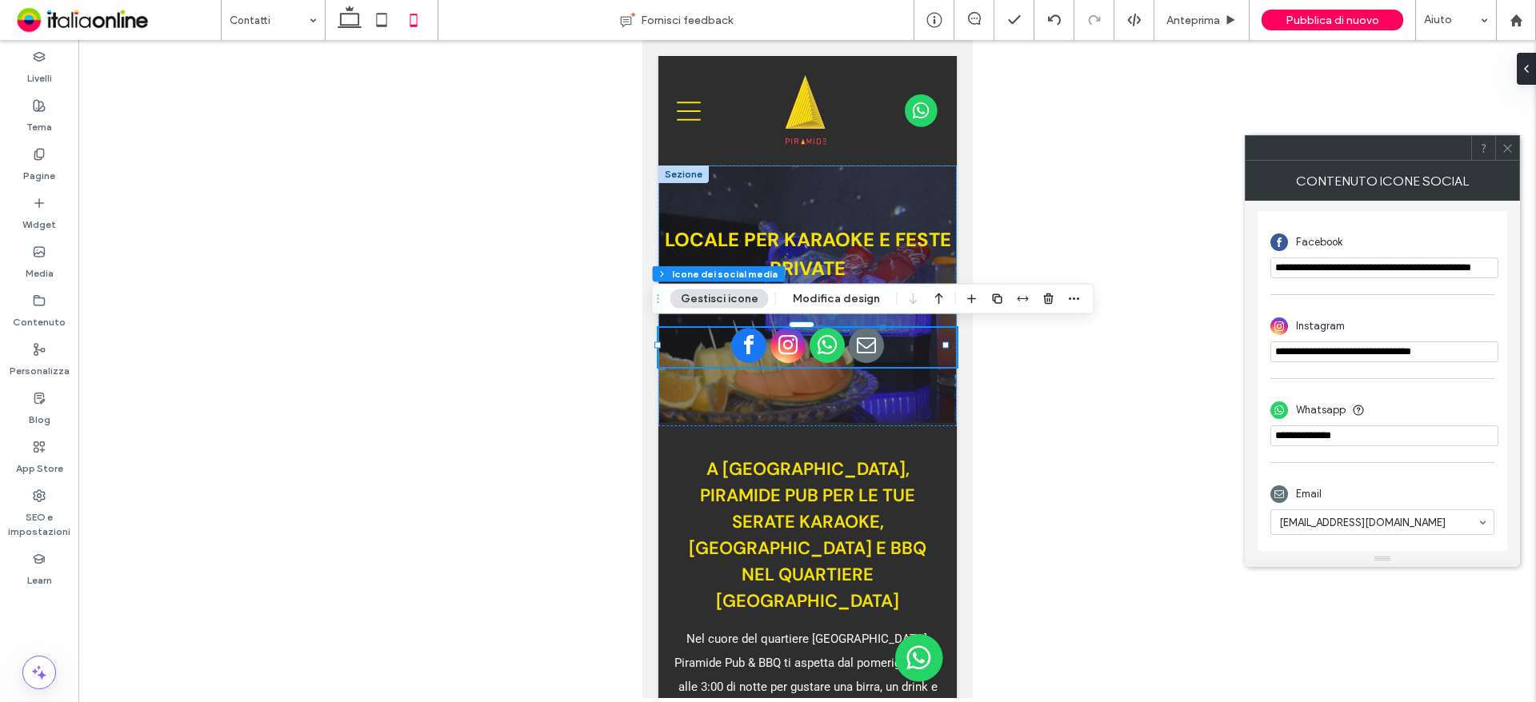
click at [1297, 437] on input "phone" at bounding box center [1384, 436] width 228 height 21
click at [1414, 441] on input "phone" at bounding box center [1384, 436] width 228 height 21
type input "**********"
click at [1485, 358] on input "**********" at bounding box center [1384, 352] width 228 height 21
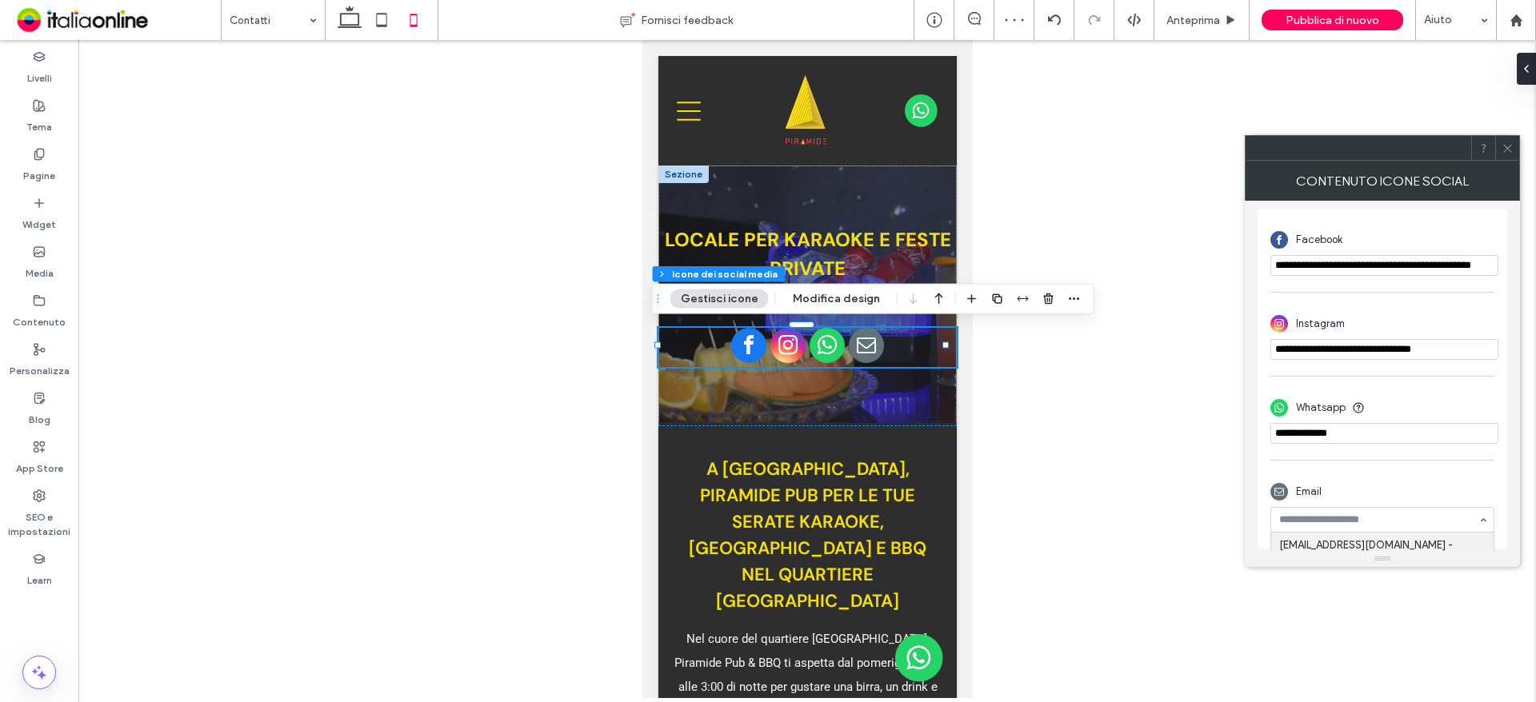
click at [1415, 555] on div at bounding box center [1382, 559] width 275 height 16
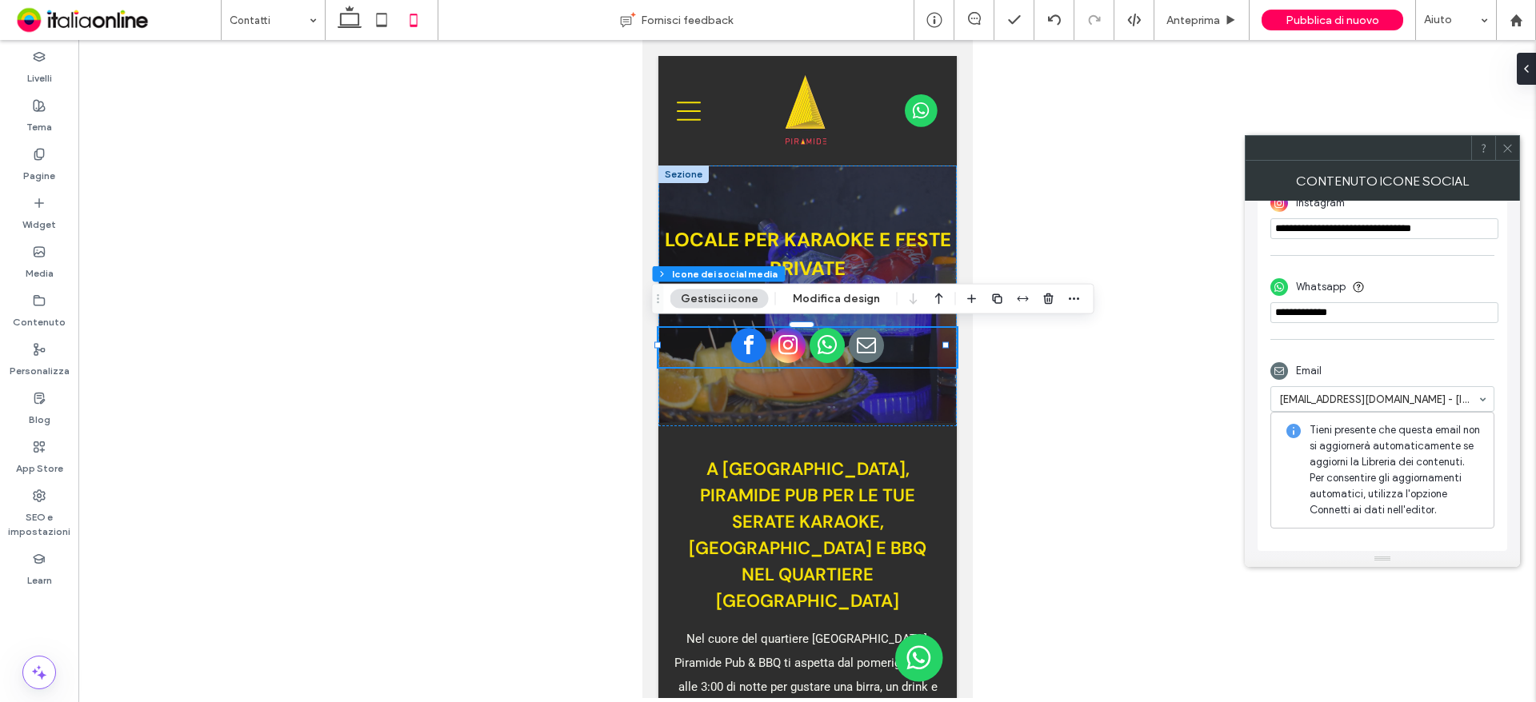
click at [1509, 157] on span at bounding box center [1507, 148] width 12 height 24
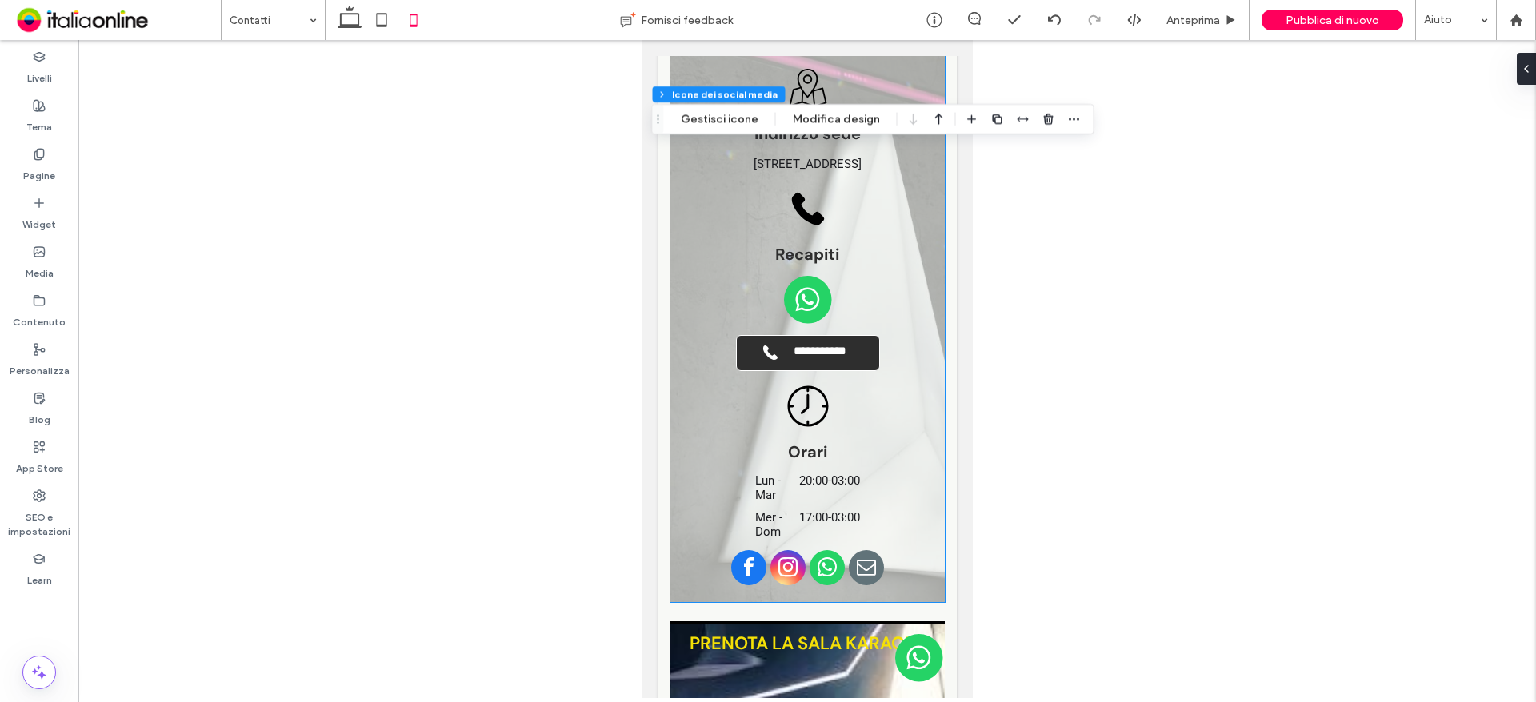
scroll to position [1040, 0]
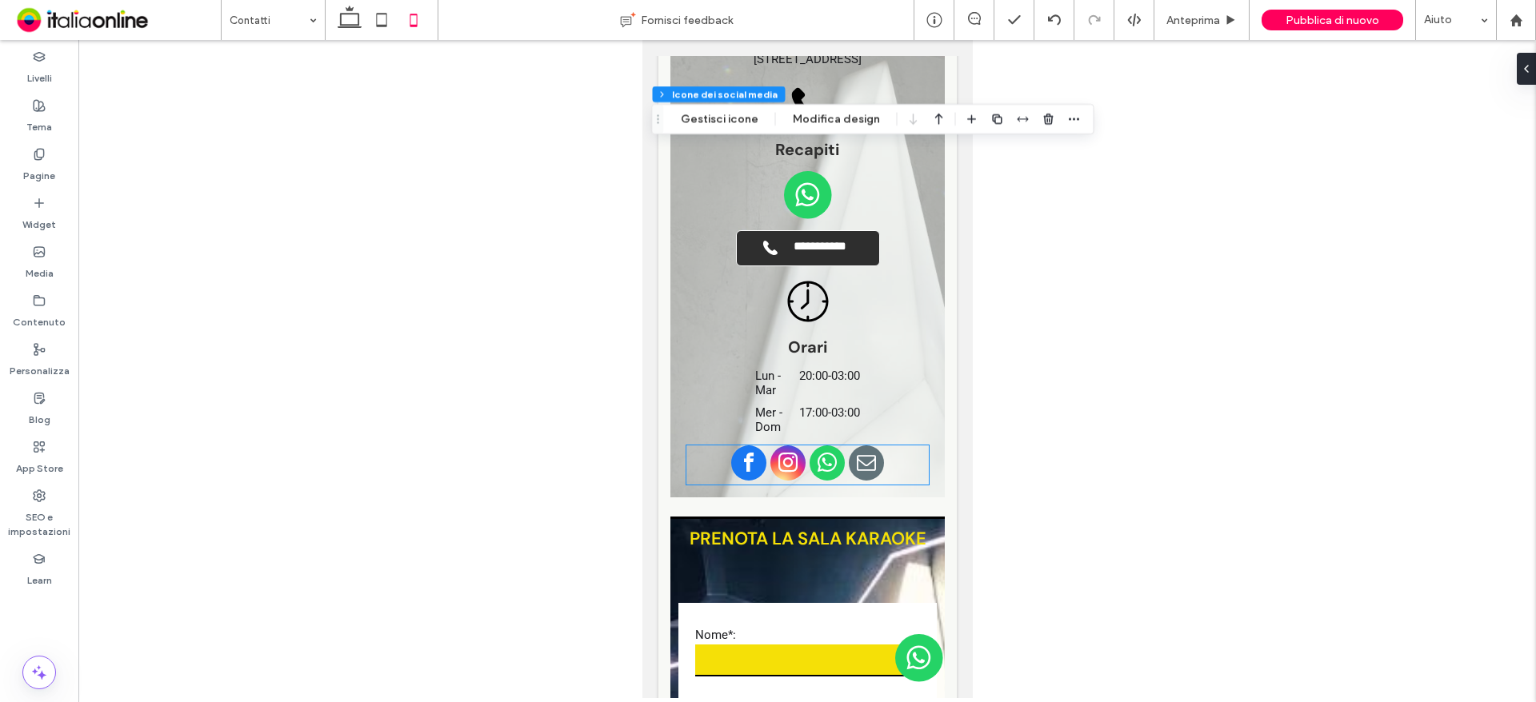
click at [839, 446] on div at bounding box center [806, 465] width 242 height 39
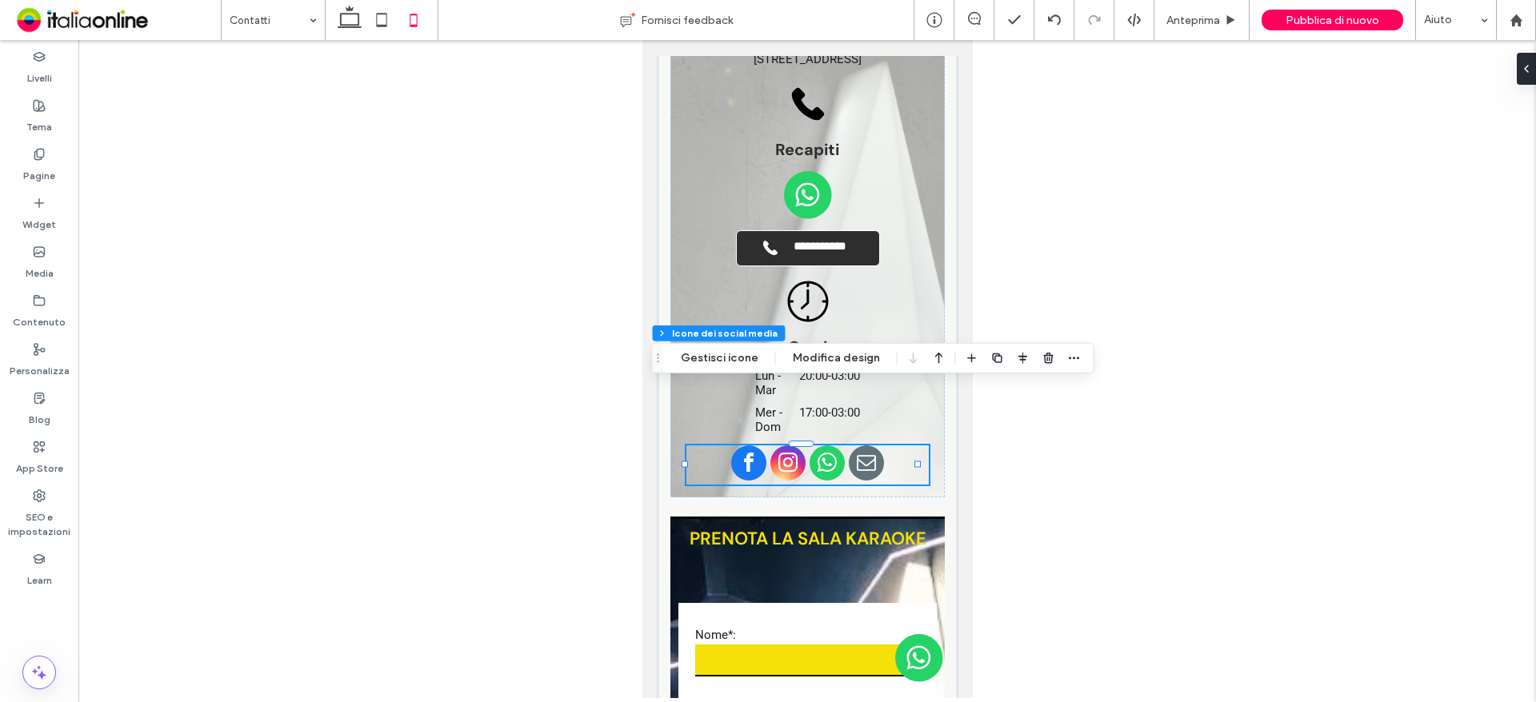
click at [858, 446] on span "email" at bounding box center [865, 463] width 35 height 35
click at [754, 365] on button "Gestisci icone" at bounding box center [719, 358] width 98 height 19
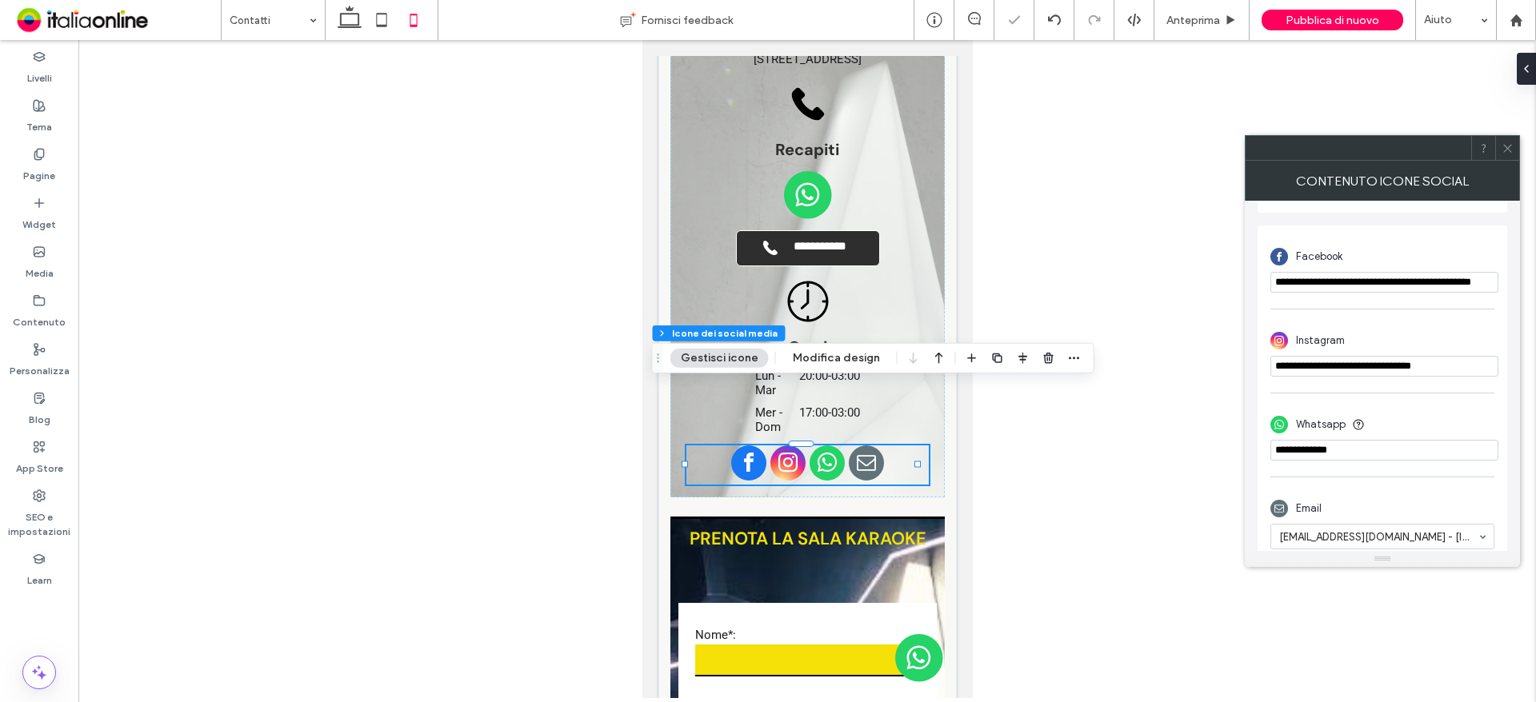
scroll to position [368, 0]
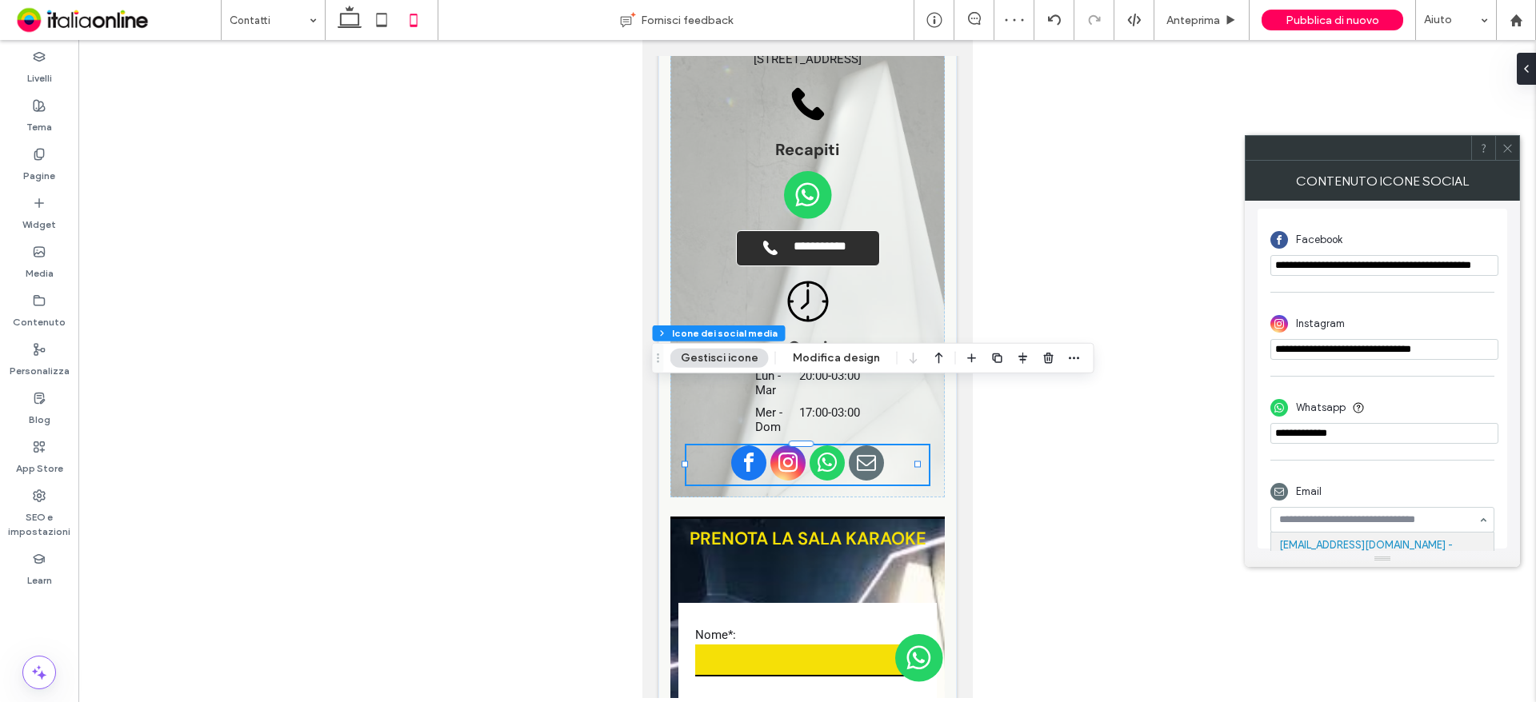
drag, startPoint x: 1394, startPoint y: 547, endPoint x: 1357, endPoint y: 466, distance: 89.8
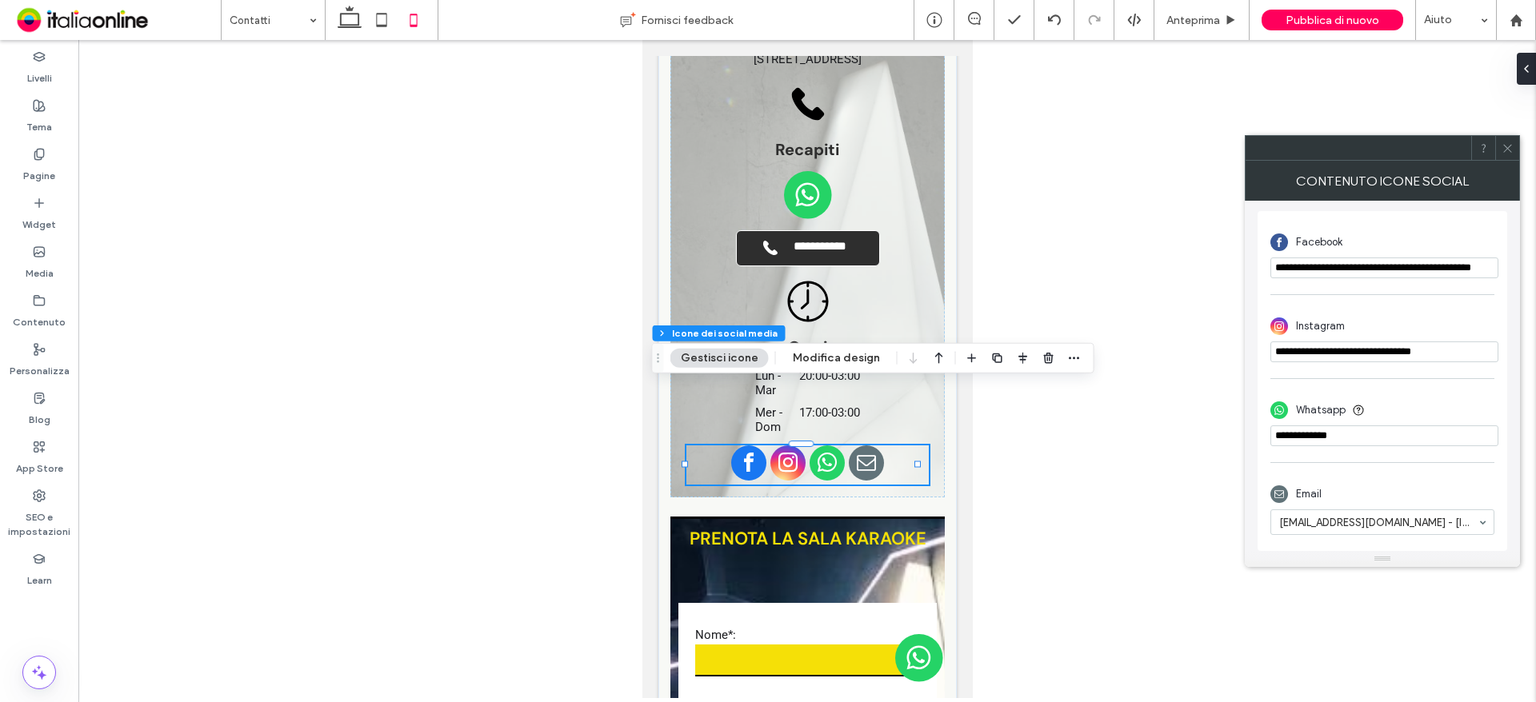
drag, startPoint x: 1363, startPoint y: 438, endPoint x: 1241, endPoint y: 443, distance: 122.5
click at [1241, 442] on body ".wqwq-1{fill:#231f20;} .cls-1q, .cls-2q { fill-rule: evenodd; } .cls-2q { fill:…" at bounding box center [768, 351] width 1536 height 702
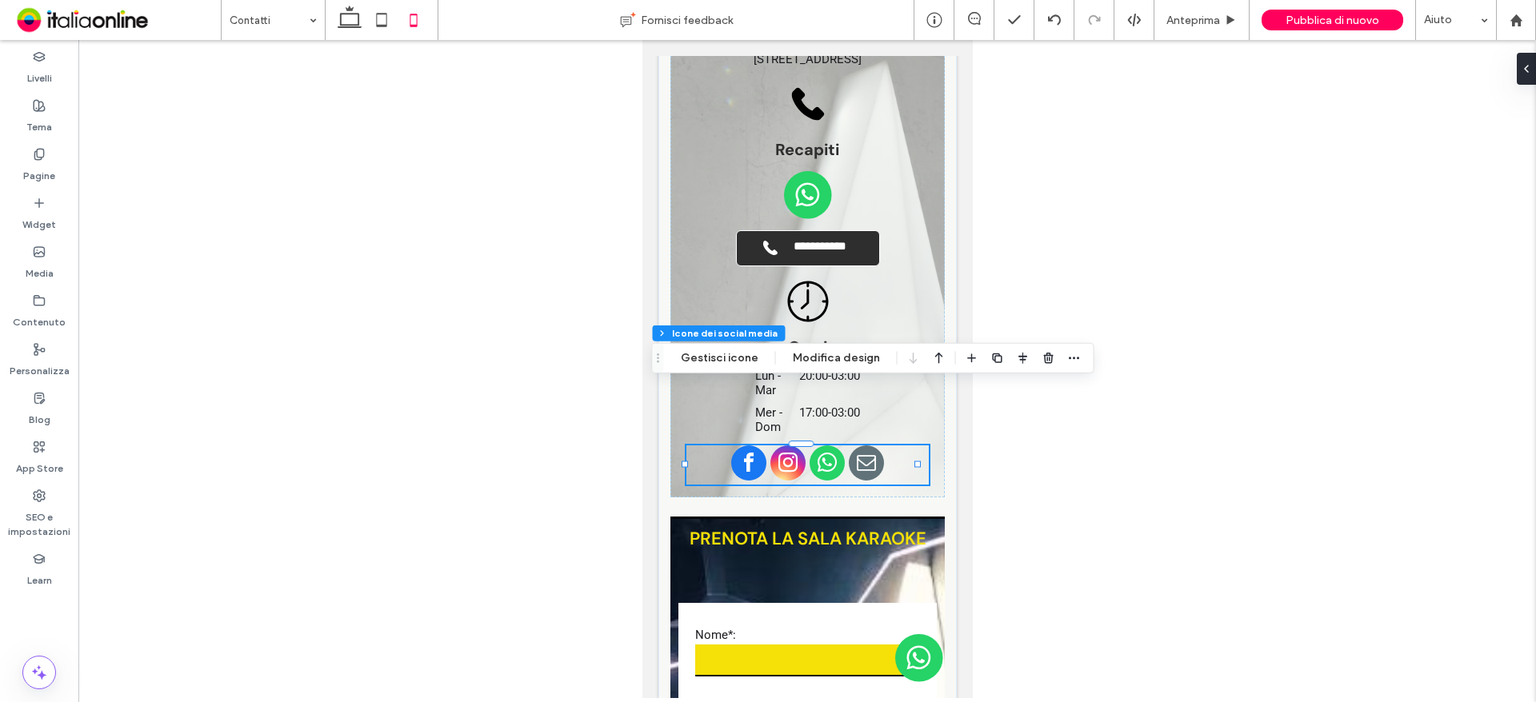
click at [761, 366] on div "Sezione Colonna Icone dei social media Gestisci icone Modifica design" at bounding box center [873, 358] width 442 height 30
drag, startPoint x: 749, startPoint y: 353, endPoint x: 759, endPoint y: 354, distance: 10.5
click at [749, 353] on button "Gestisci icone" at bounding box center [719, 358] width 98 height 19
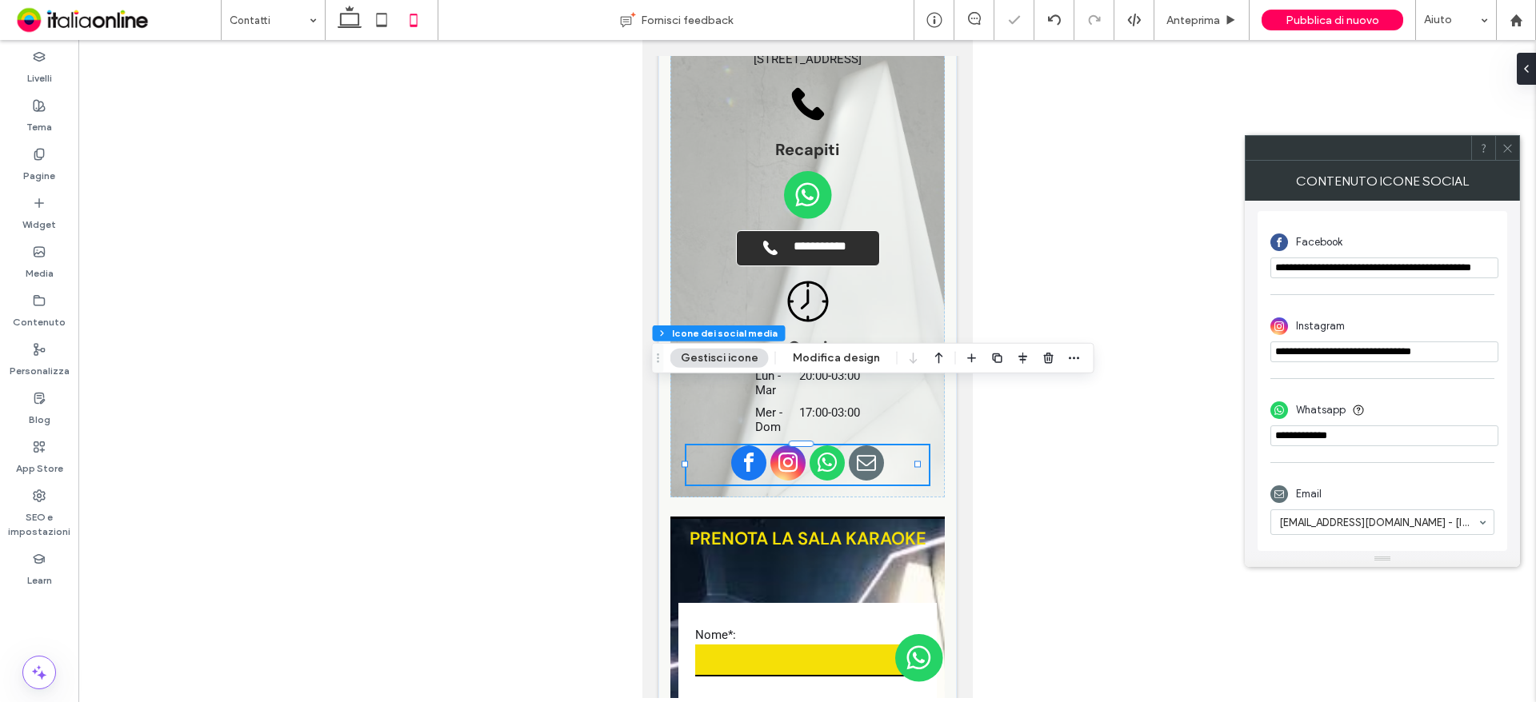
click at [1371, 426] on input "phone" at bounding box center [1384, 436] width 228 height 21
type input "*"
paste input "**********"
click at [1294, 438] on input "phone" at bounding box center [1384, 436] width 228 height 21
type input "**********"
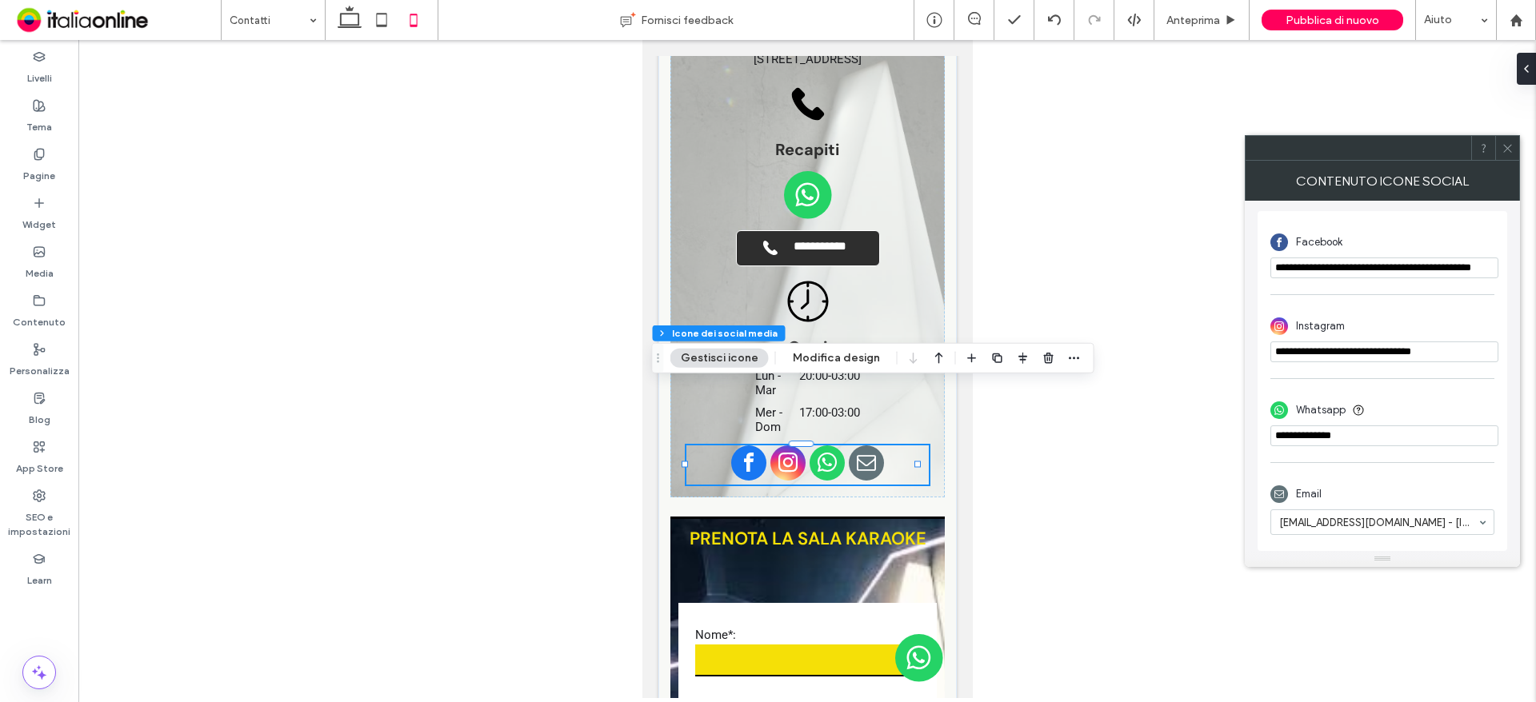
click at [1129, 589] on div at bounding box center [806, 369] width 1457 height 658
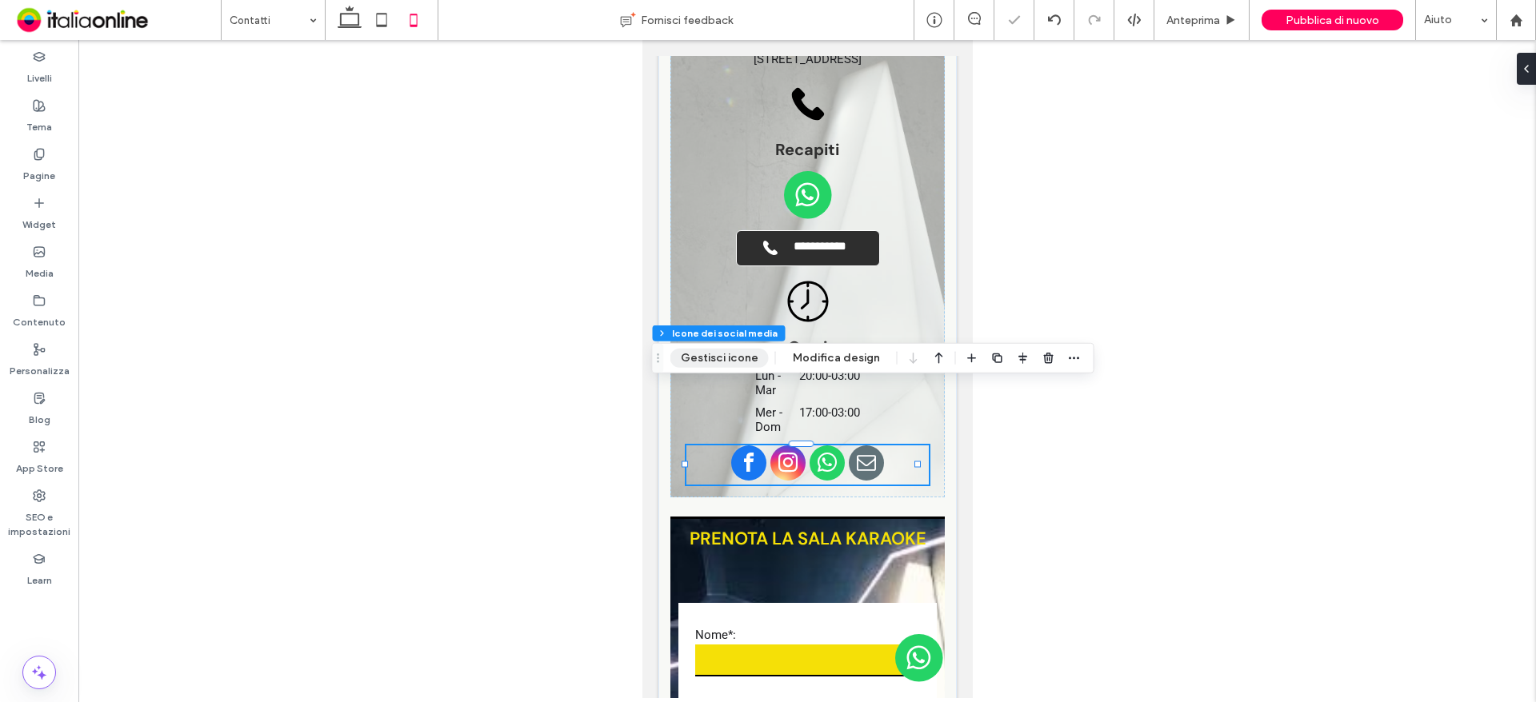
click at [727, 362] on button "Gestisci icone" at bounding box center [719, 358] width 98 height 19
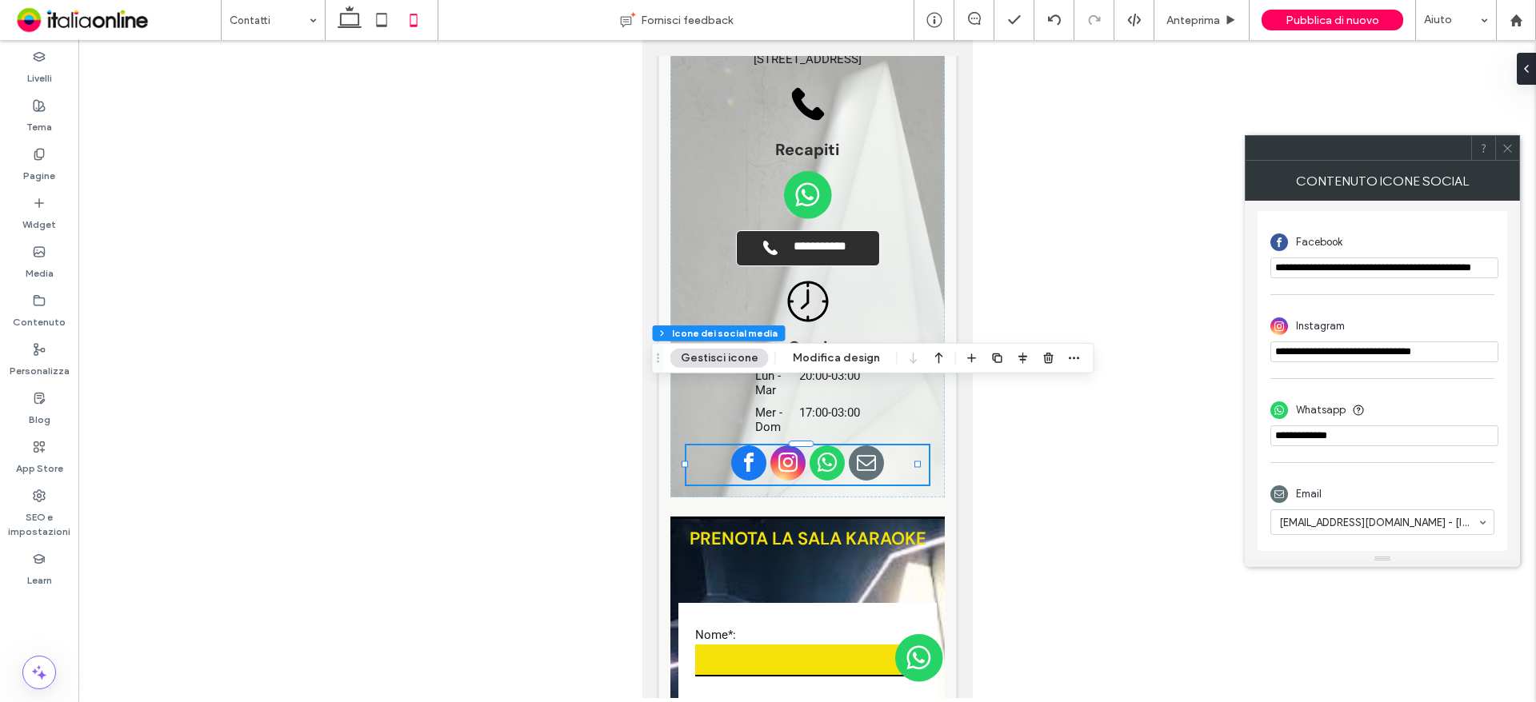
click at [1347, 436] on input "phone" at bounding box center [1384, 436] width 228 height 21
drag, startPoint x: 1375, startPoint y: 430, endPoint x: 1256, endPoint y: 439, distance: 119.5
click at [1266, 437] on div "**********" at bounding box center [1382, 381] width 250 height 340
paste input "phone"
click at [1340, 438] on input "phone" at bounding box center [1384, 436] width 228 height 21
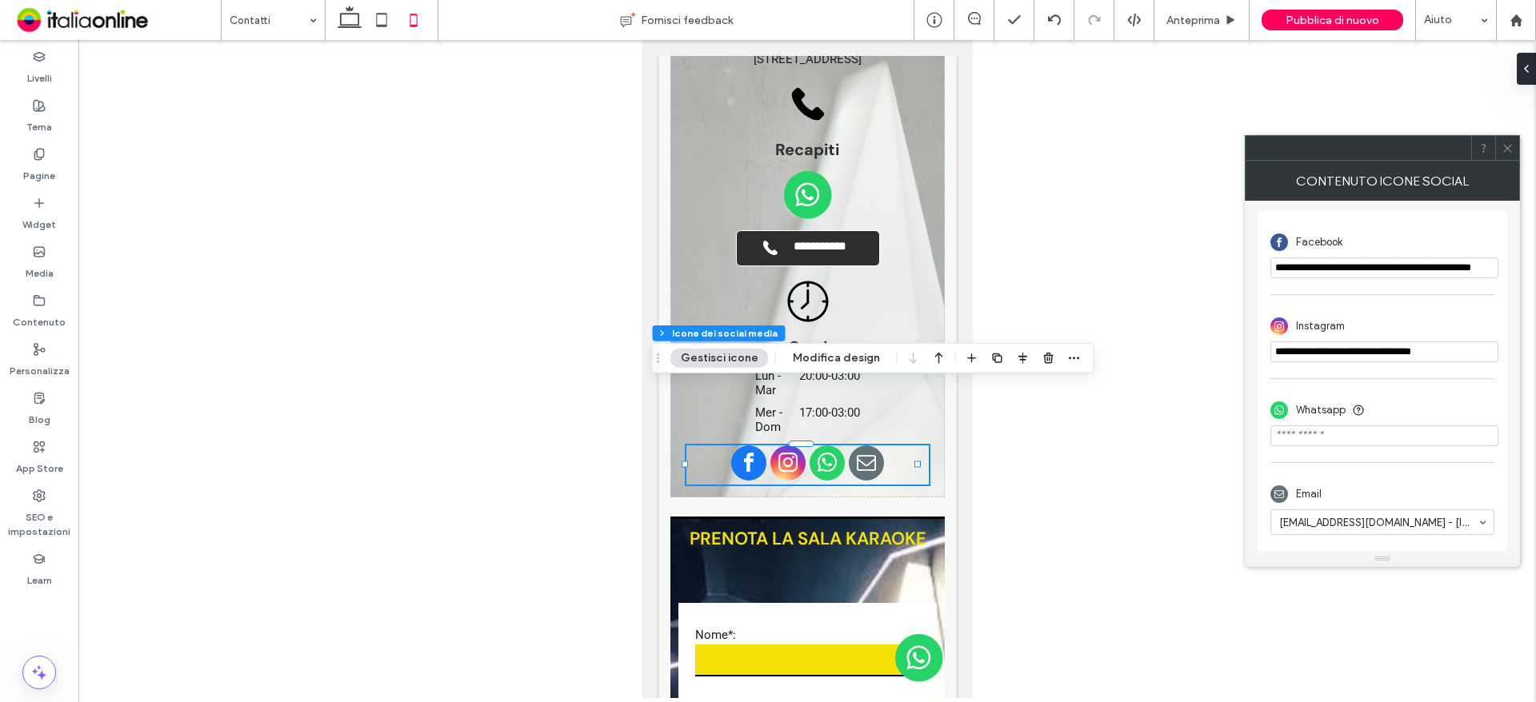
paste input "**********"
type input "**********"
click at [1457, 363] on div "**********" at bounding box center [1382, 336] width 224 height 67
click at [1470, 349] on input "**********" at bounding box center [1384, 352] width 228 height 21
click at [1469, 258] on input "**********" at bounding box center [1384, 268] width 228 height 21
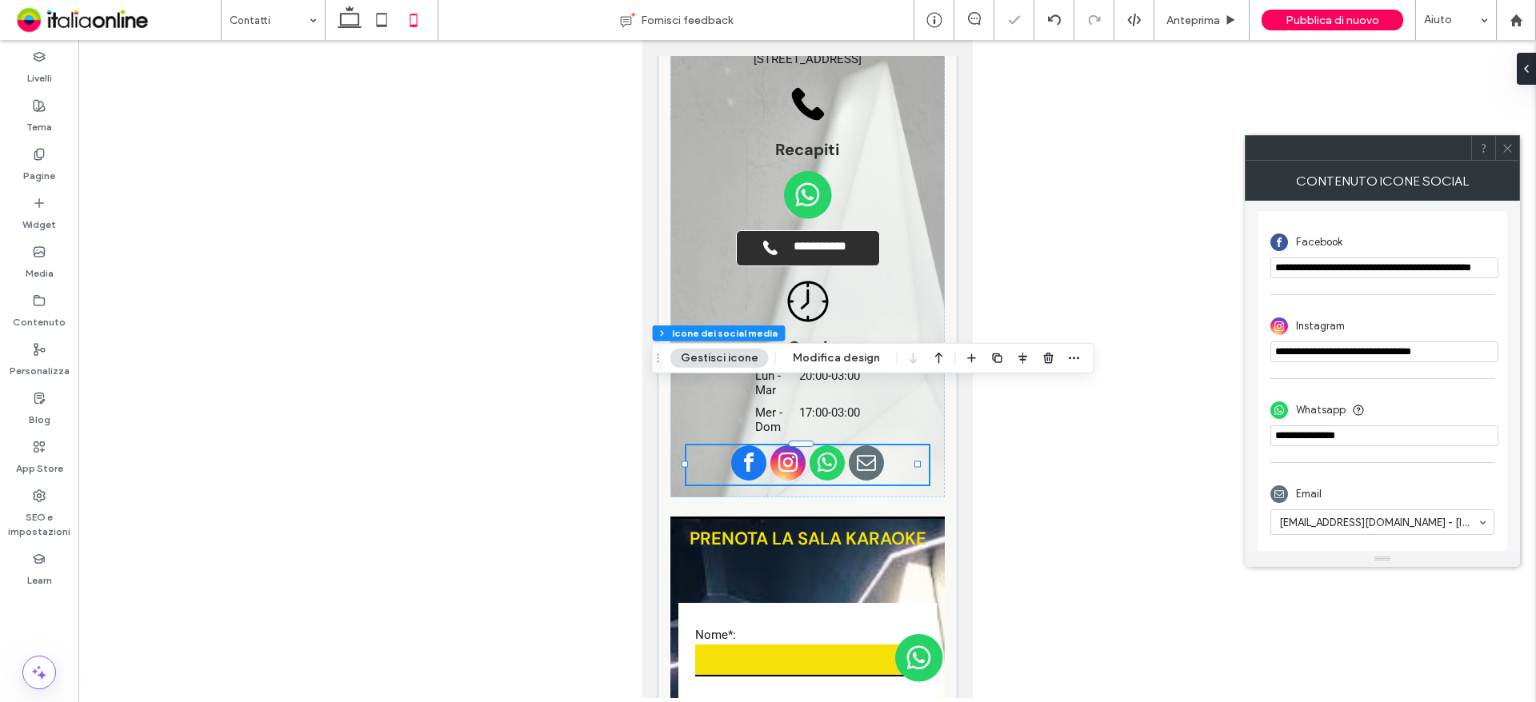
click at [1510, 153] on icon at bounding box center [1507, 148] width 12 height 12
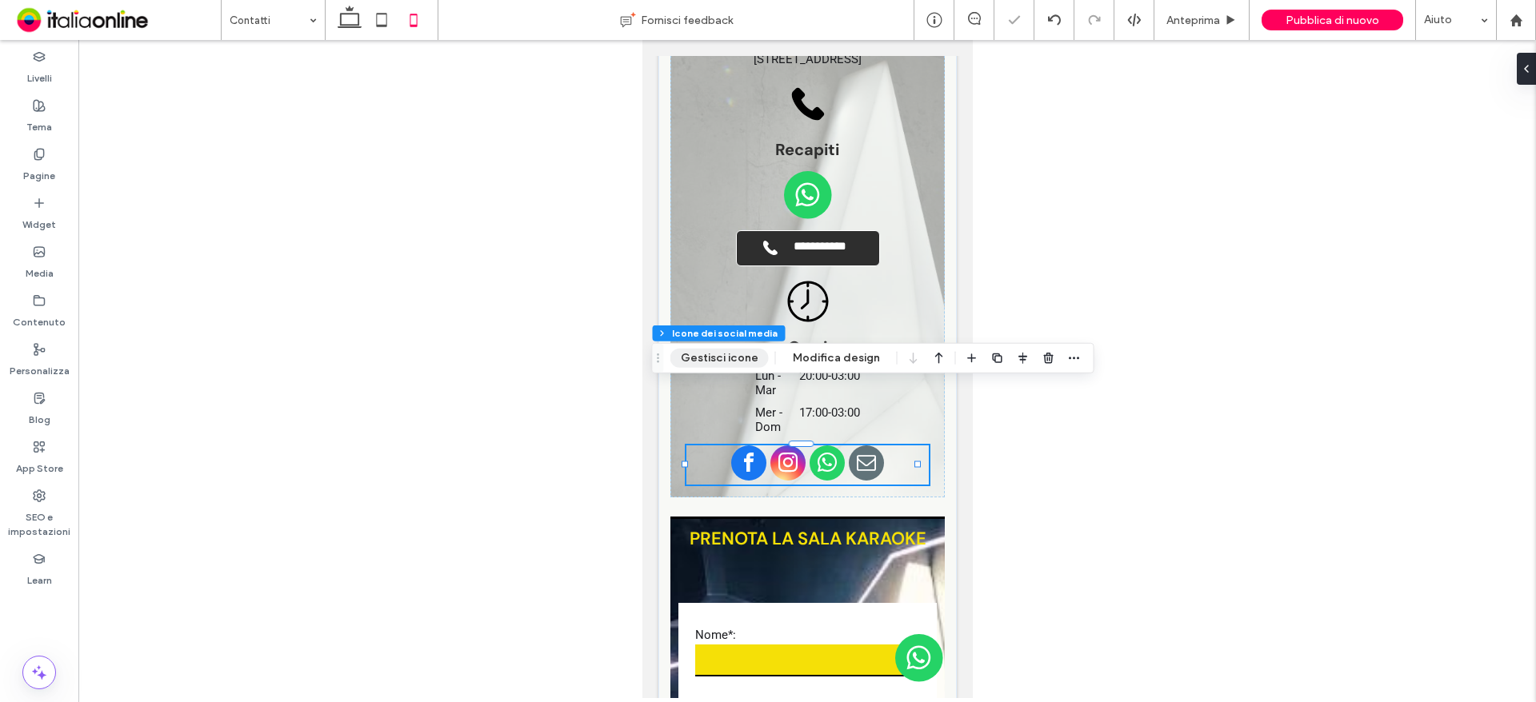
click at [753, 354] on button "Gestisci icone" at bounding box center [719, 358] width 98 height 19
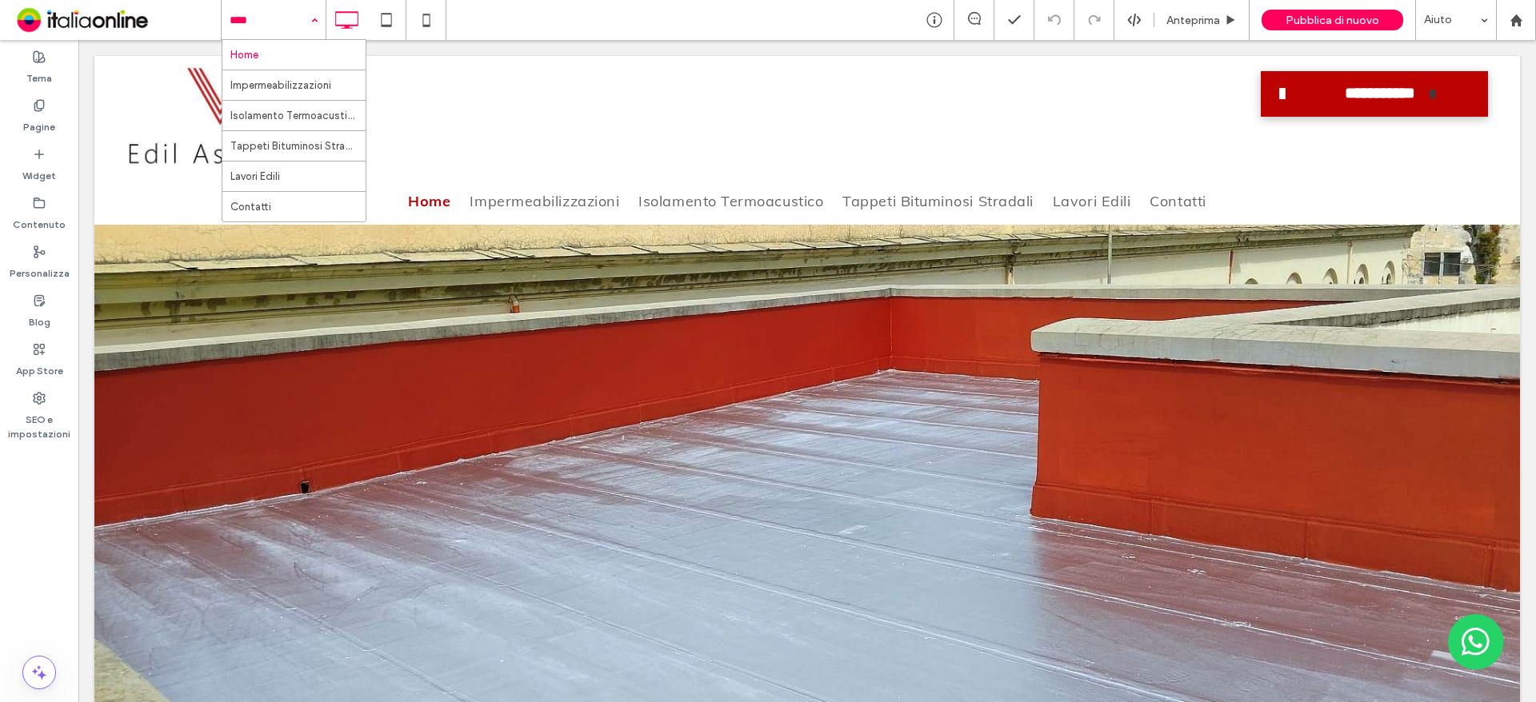
drag, startPoint x: 282, startPoint y: 5, endPoint x: 286, endPoint y: 26, distance: 21.8
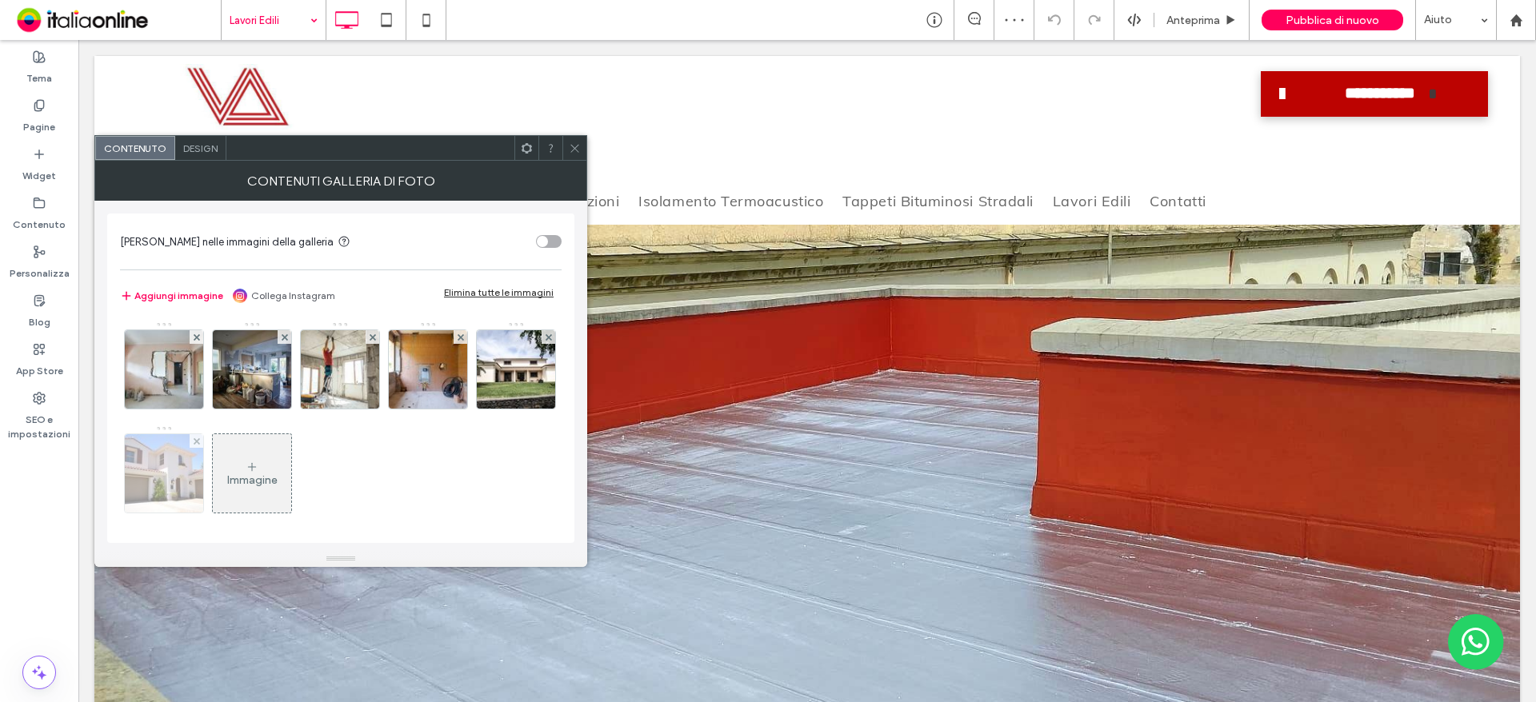
scroll to position [4, 0]
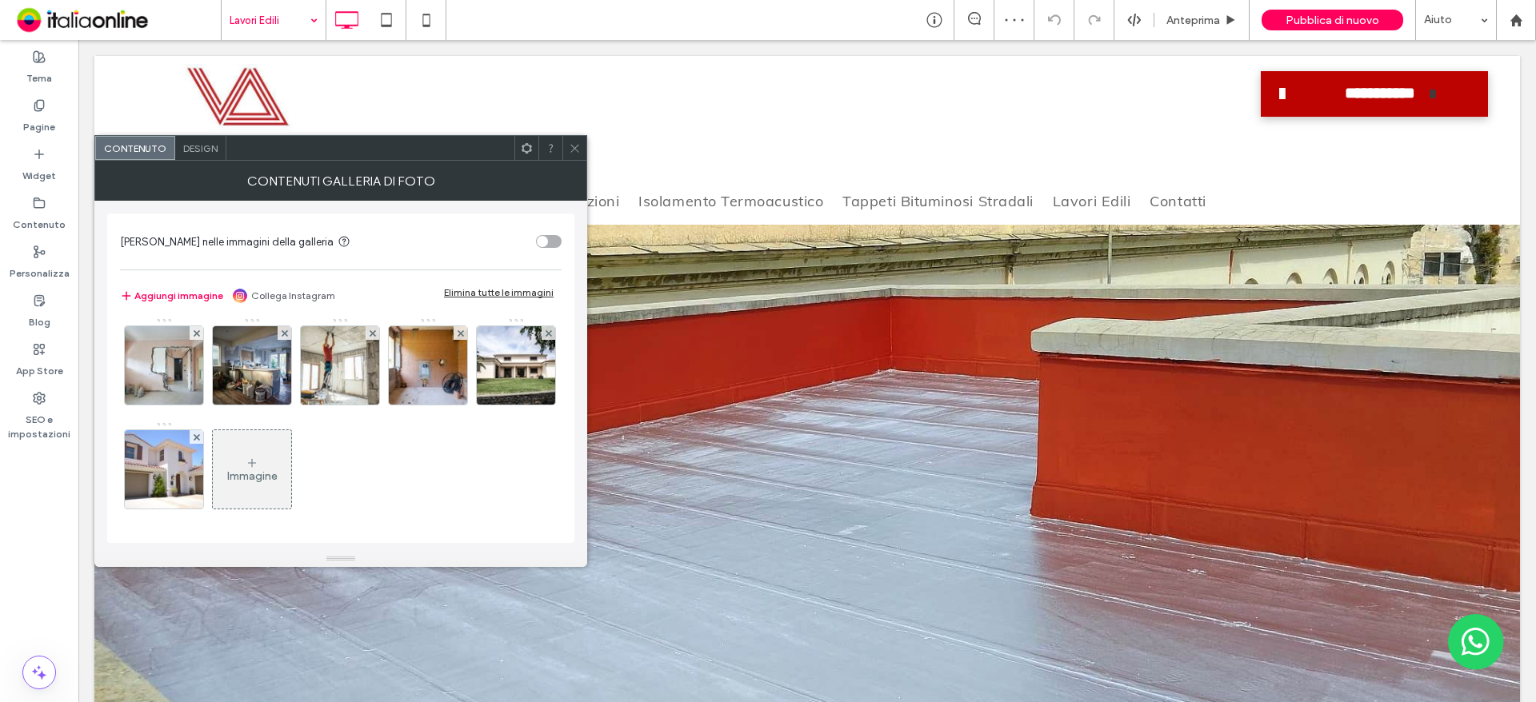
click at [258, 461] on icon at bounding box center [252, 463] width 13 height 13
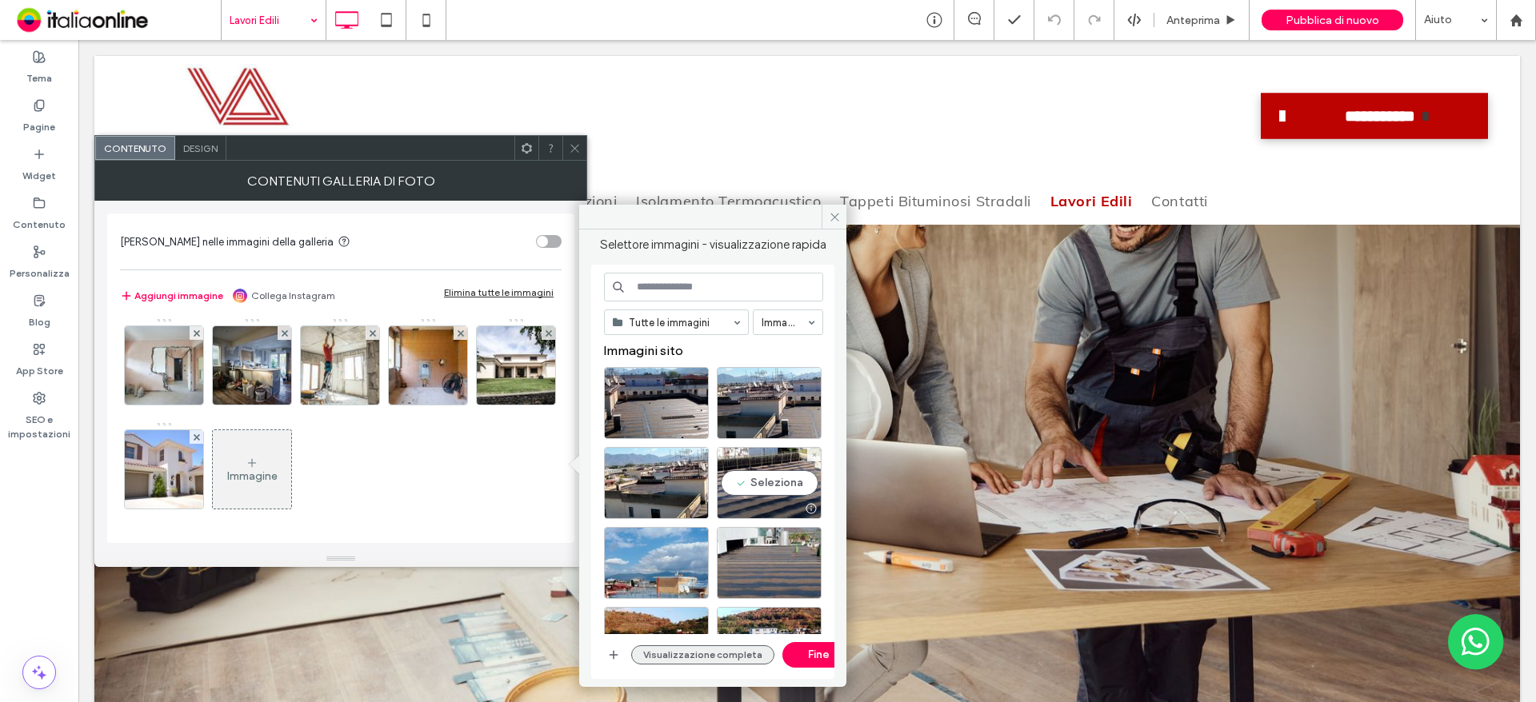
scroll to position [960, 0]
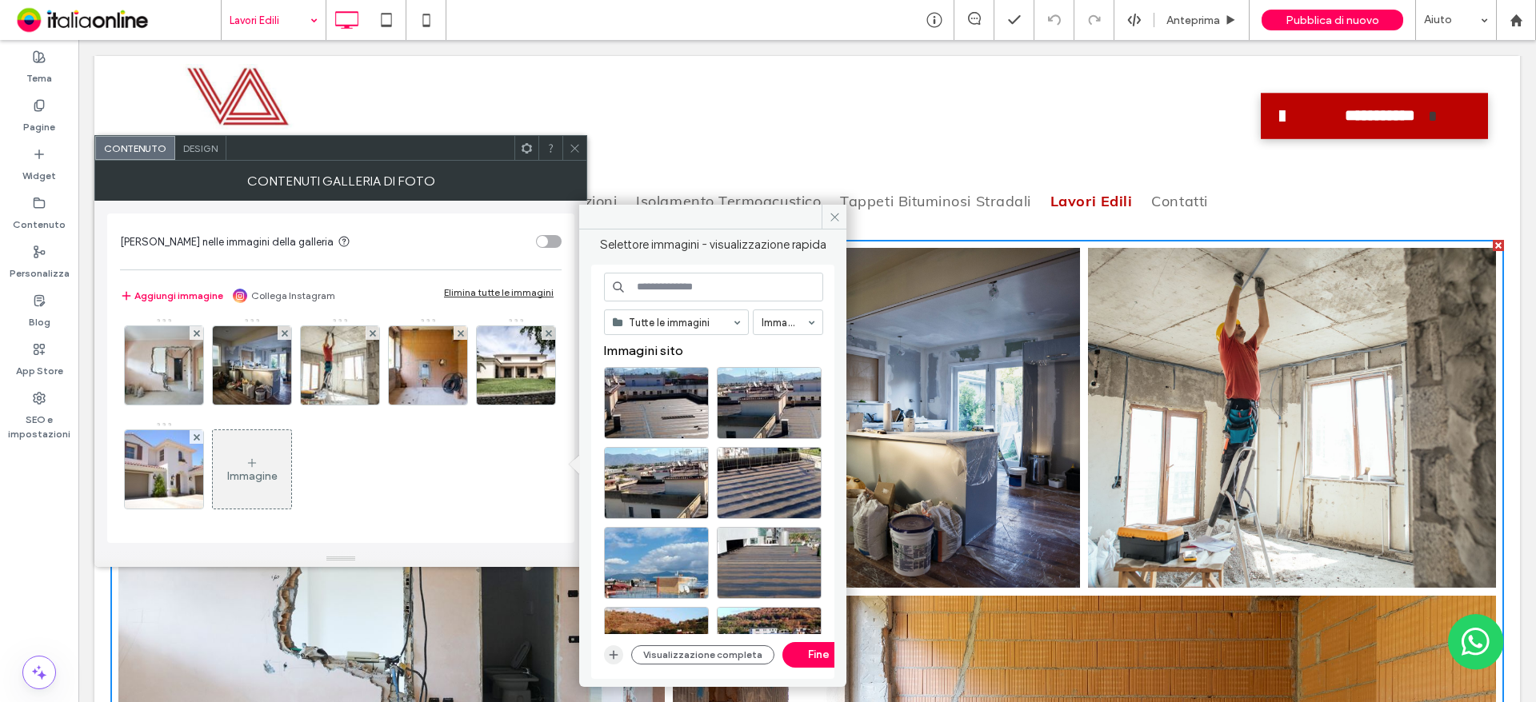
click at [619, 652] on icon "button" at bounding box center [613, 655] width 13 height 13
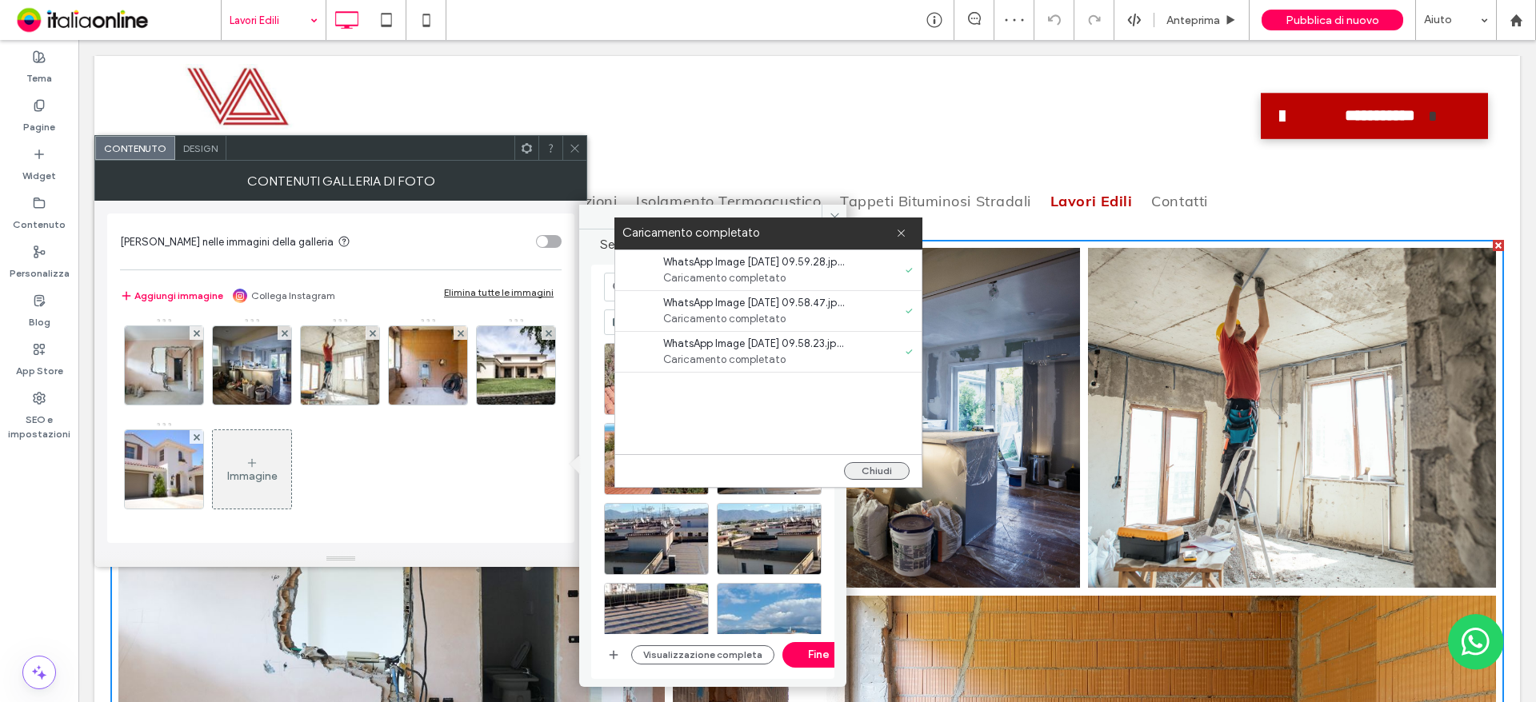
click at [898, 470] on button "Chiudi" at bounding box center [877, 471] width 66 height 18
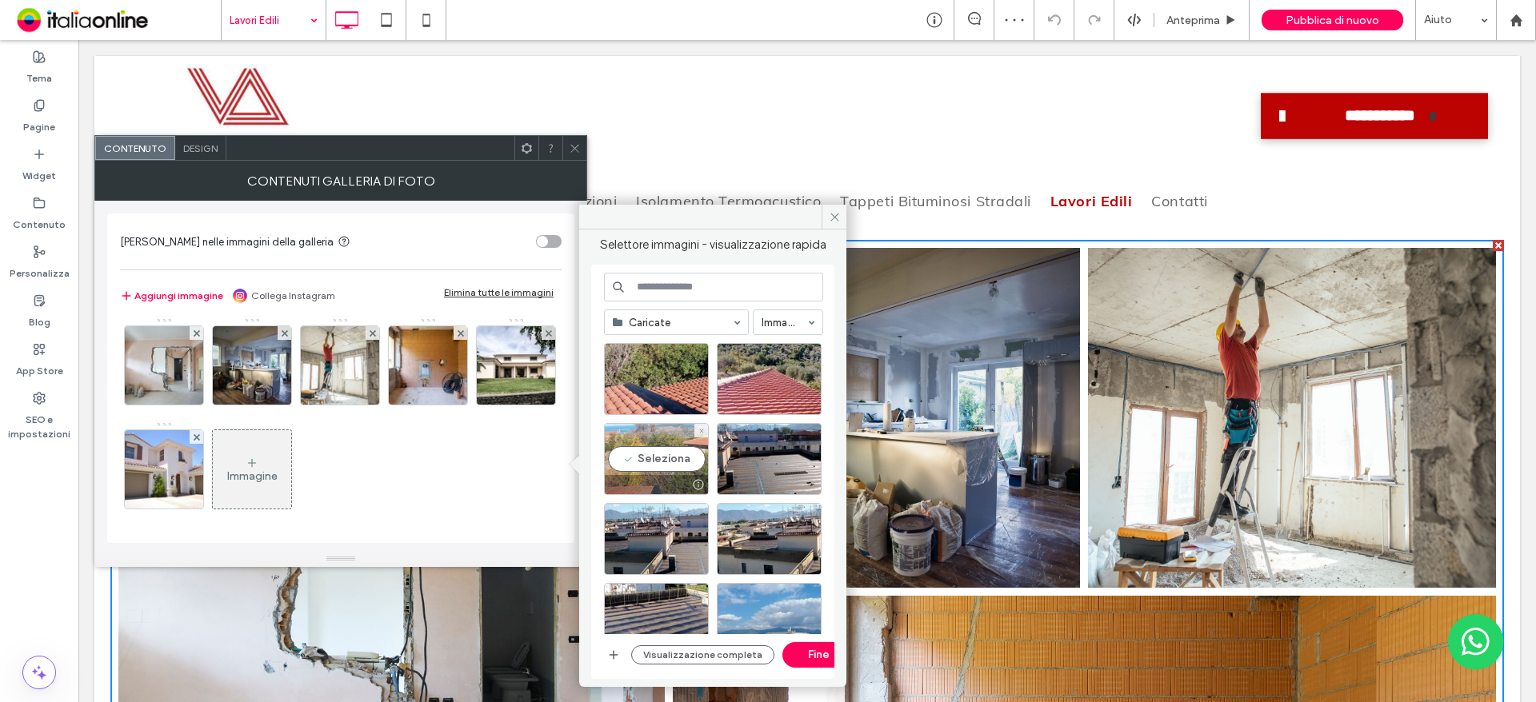
drag, startPoint x: 651, startPoint y: 466, endPoint x: 687, endPoint y: 450, distance: 39.7
click at [651, 466] on div "Seleziona" at bounding box center [656, 459] width 105 height 72
click at [822, 365] on div at bounding box center [719, 383] width 231 height 80
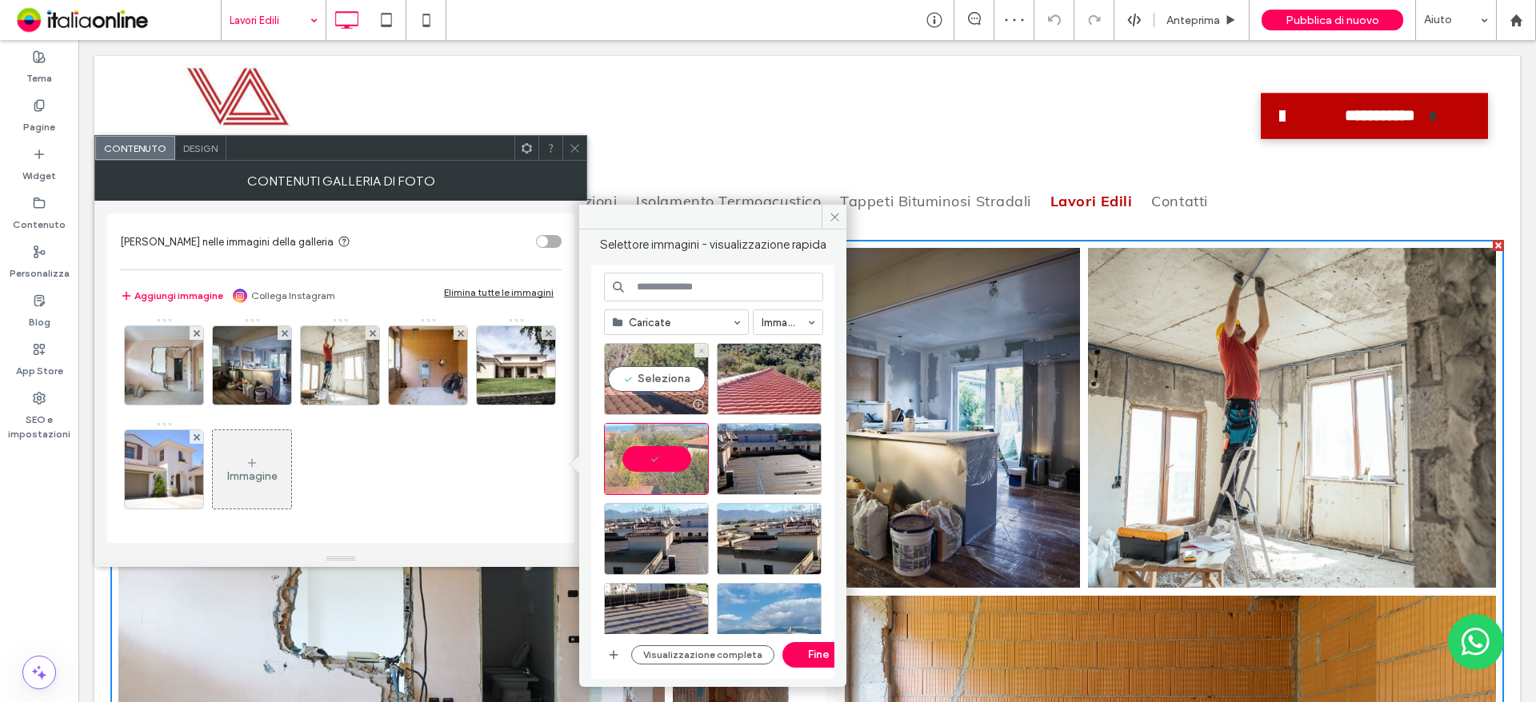
drag, startPoint x: 653, startPoint y: 366, endPoint x: 702, endPoint y: 407, distance: 64.2
click at [653, 366] on div "Seleziona" at bounding box center [656, 379] width 105 height 72
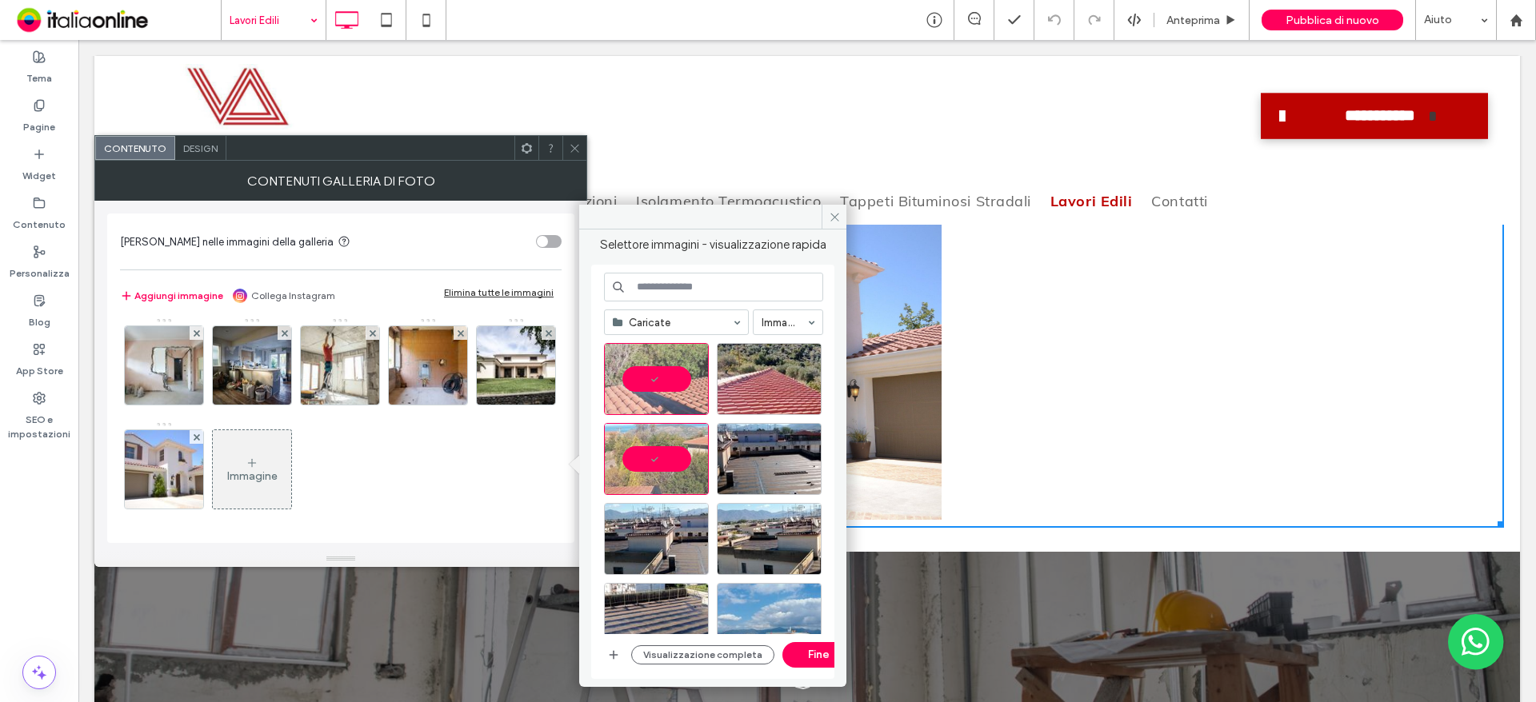
scroll to position [1840, 0]
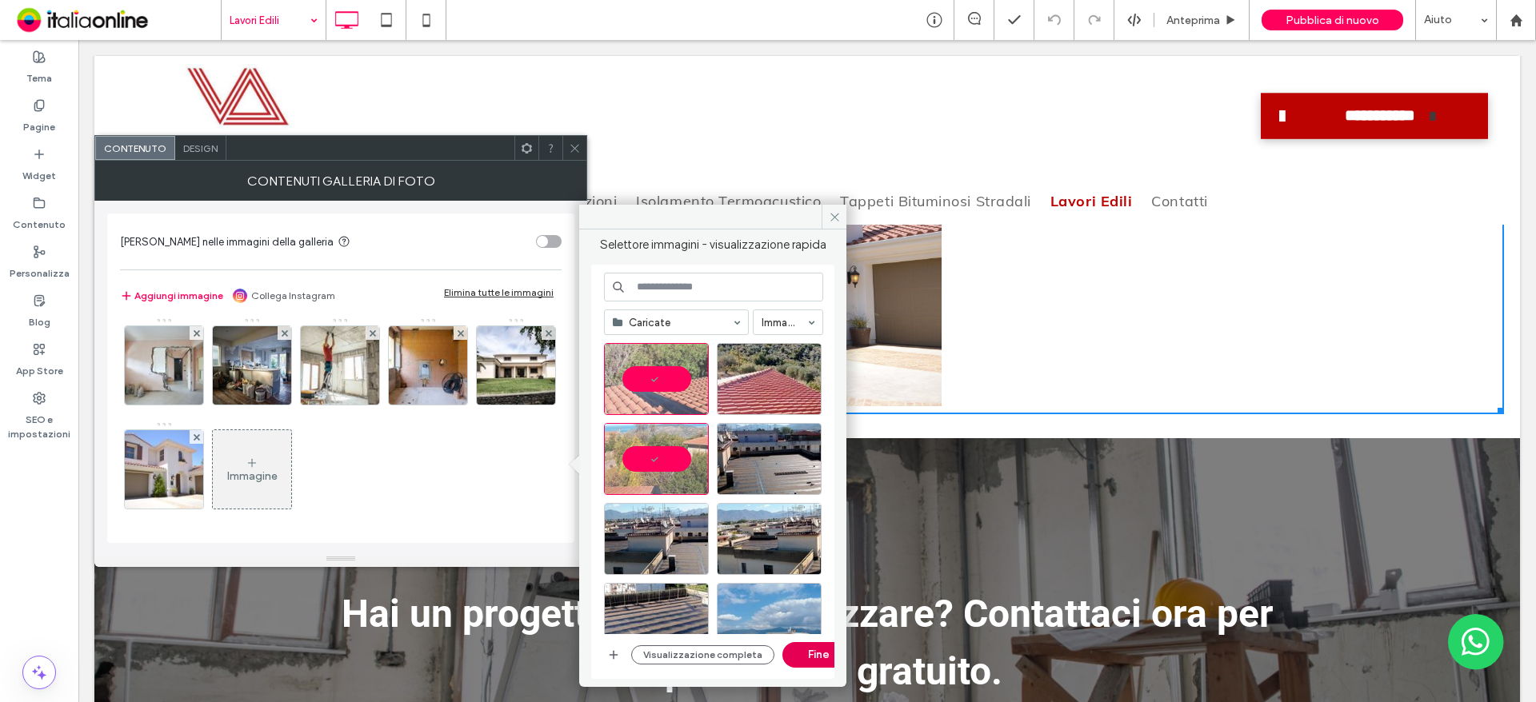
click at [824, 656] on button "Fine" at bounding box center [818, 655] width 72 height 26
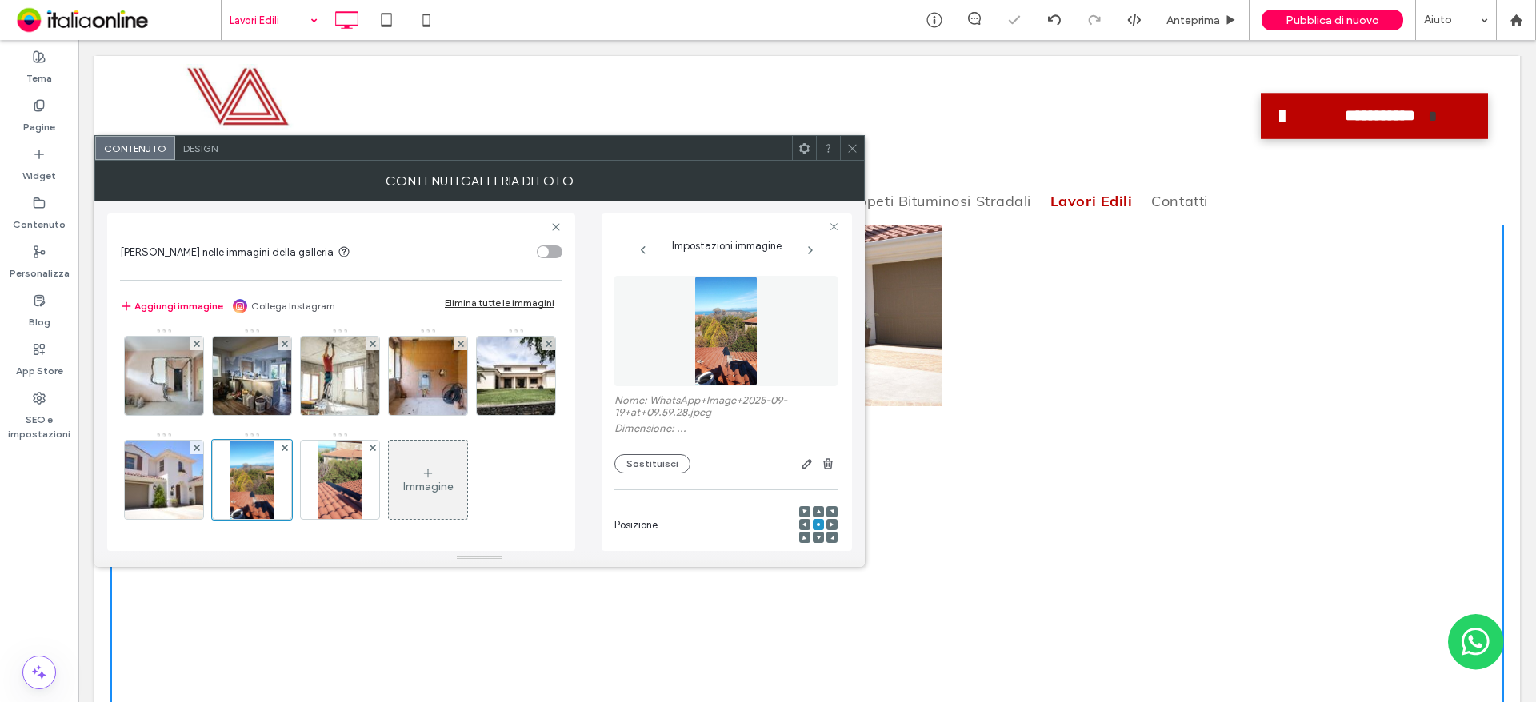
scroll to position [2188, 0]
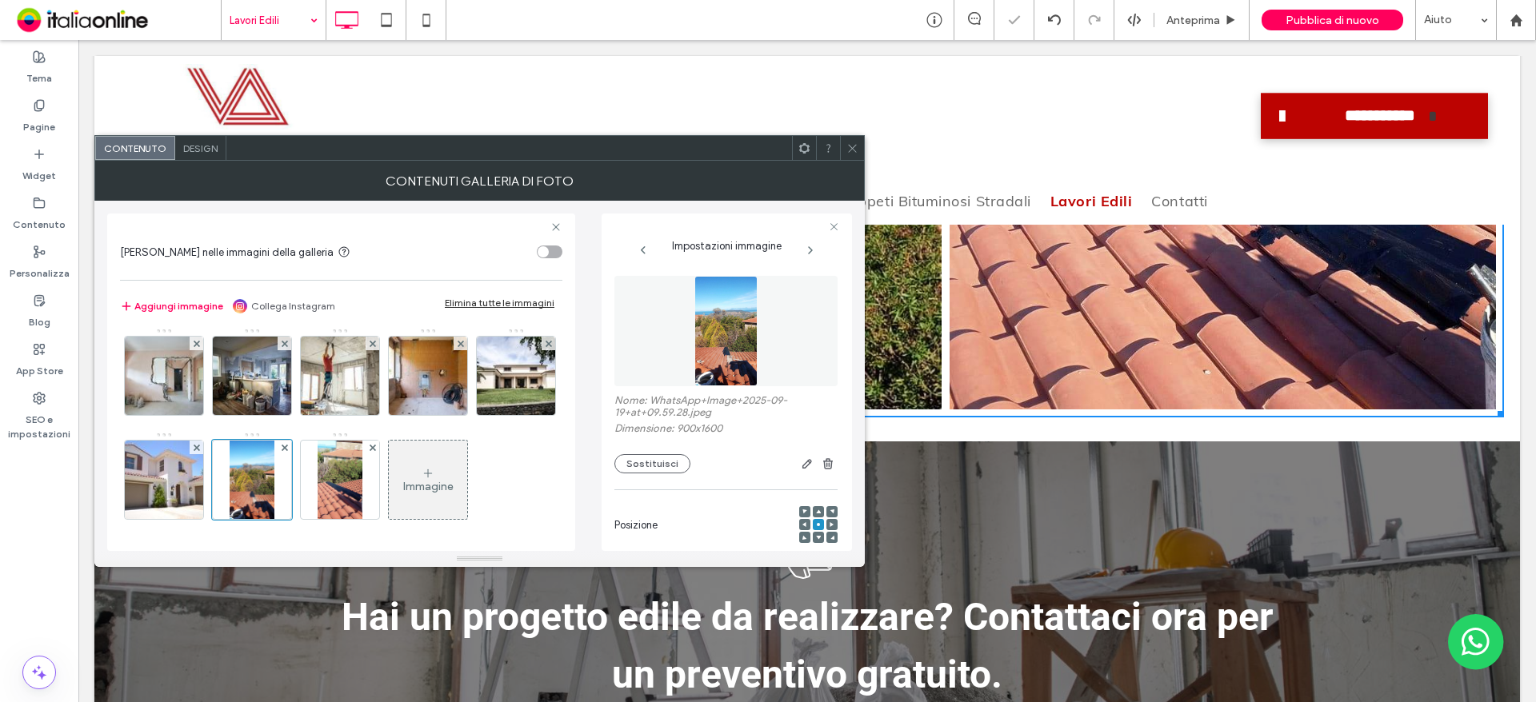
click at [849, 153] on icon at bounding box center [852, 148] width 12 height 12
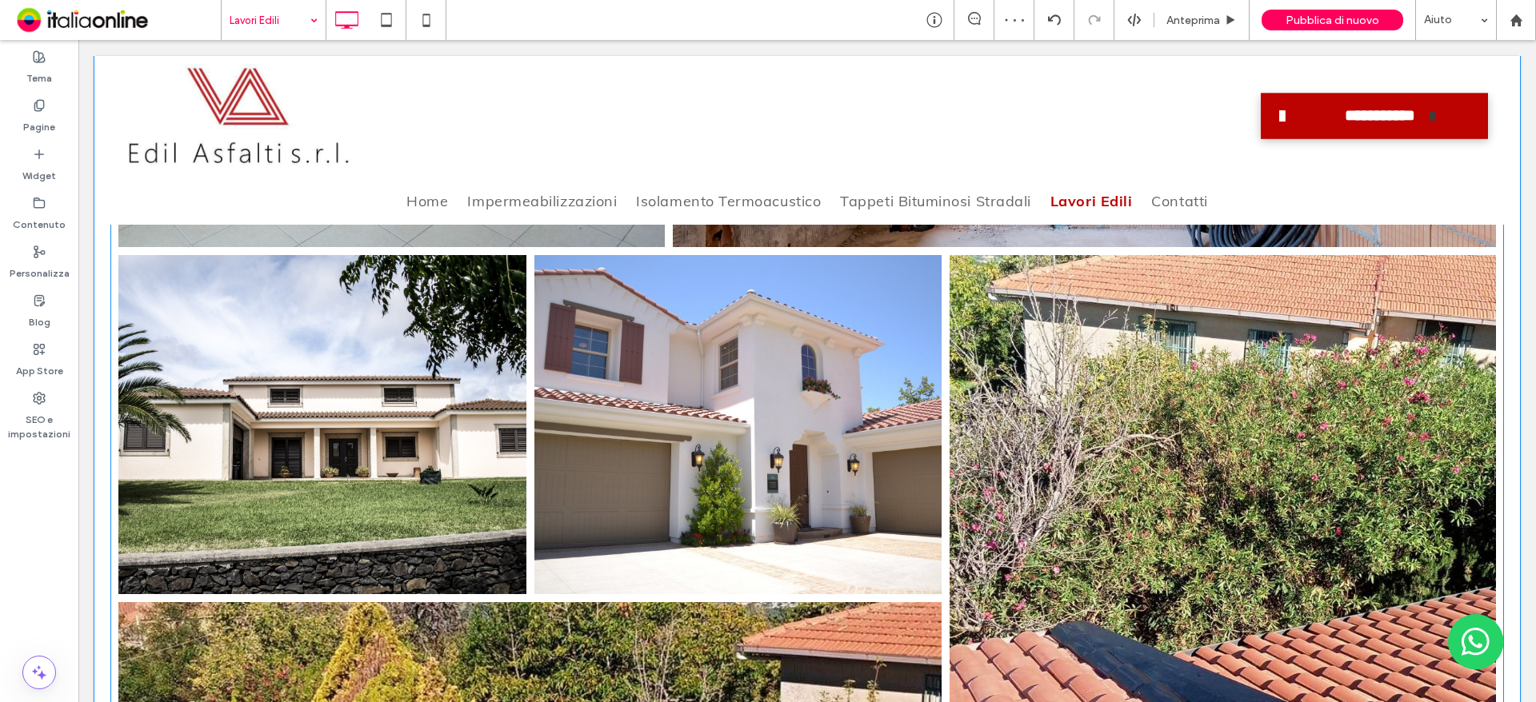
scroll to position [1468, 0]
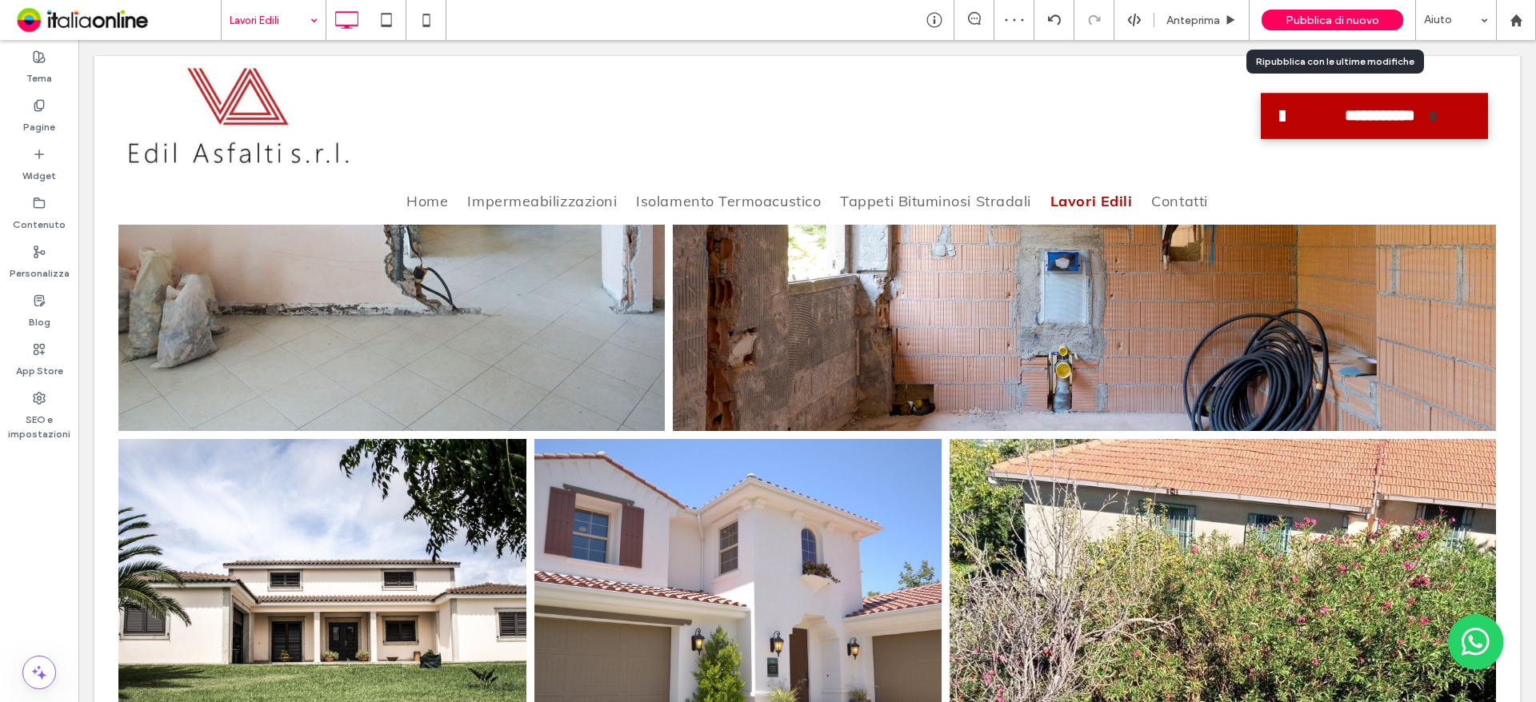
click at [1346, 19] on span "Pubblica di nuovo" at bounding box center [1332, 21] width 94 height 14
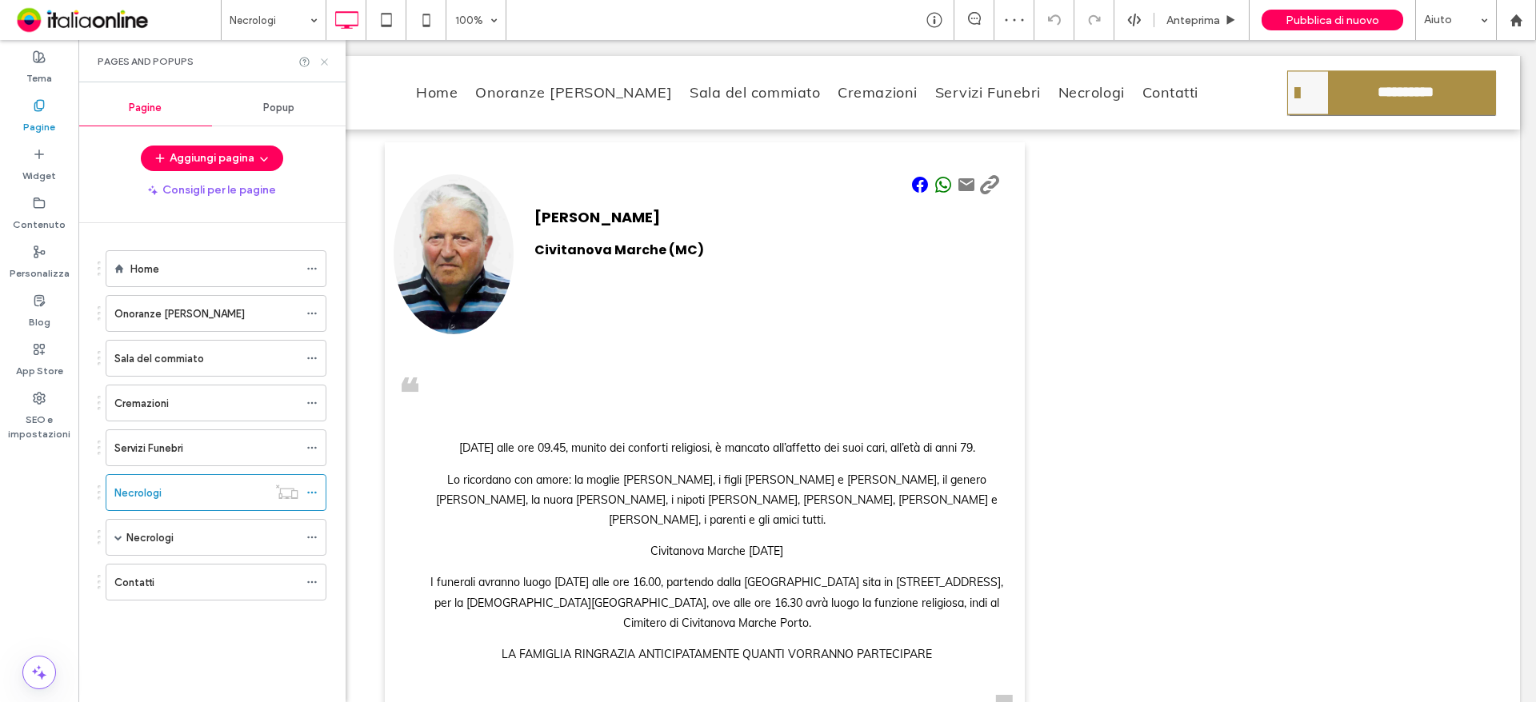
click at [328, 59] on icon at bounding box center [324, 62] width 12 height 12
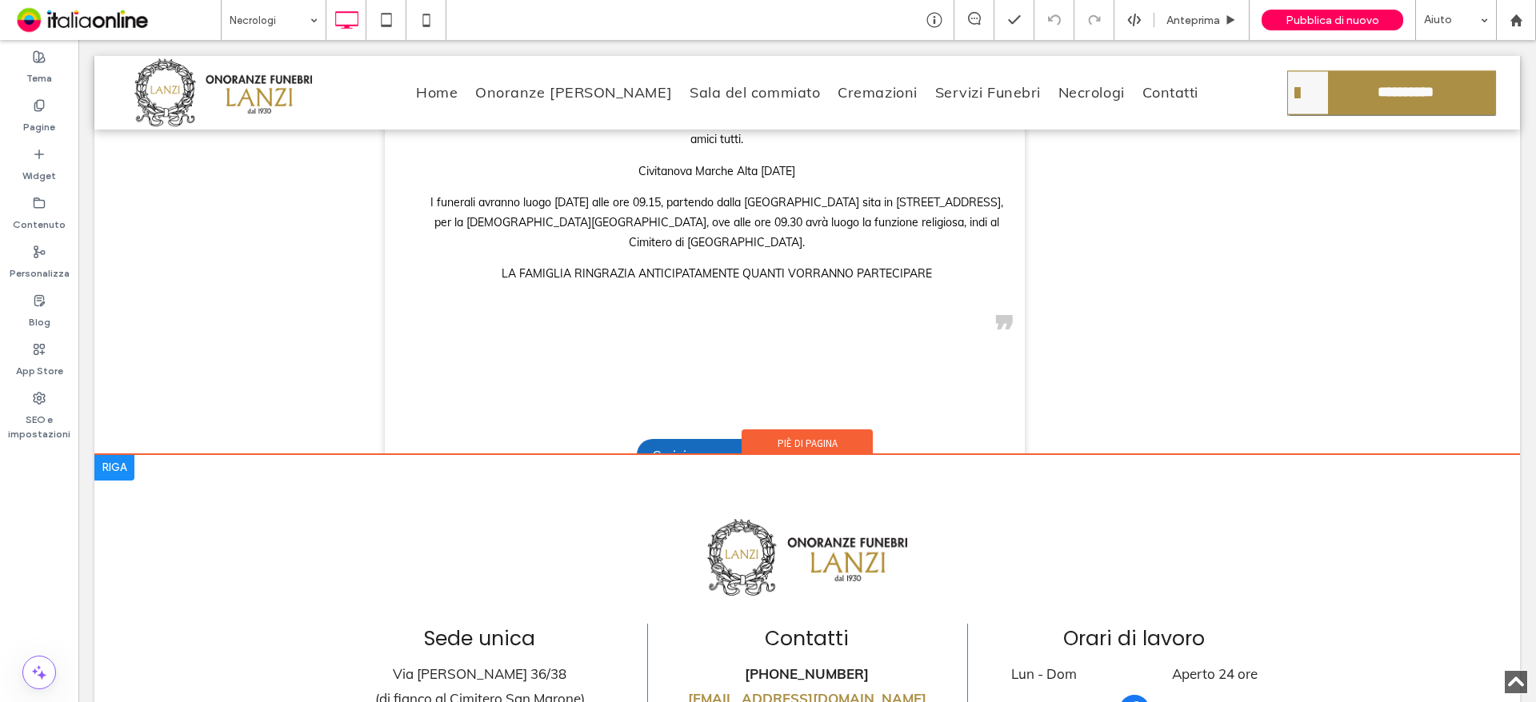
scroll to position [8029, 0]
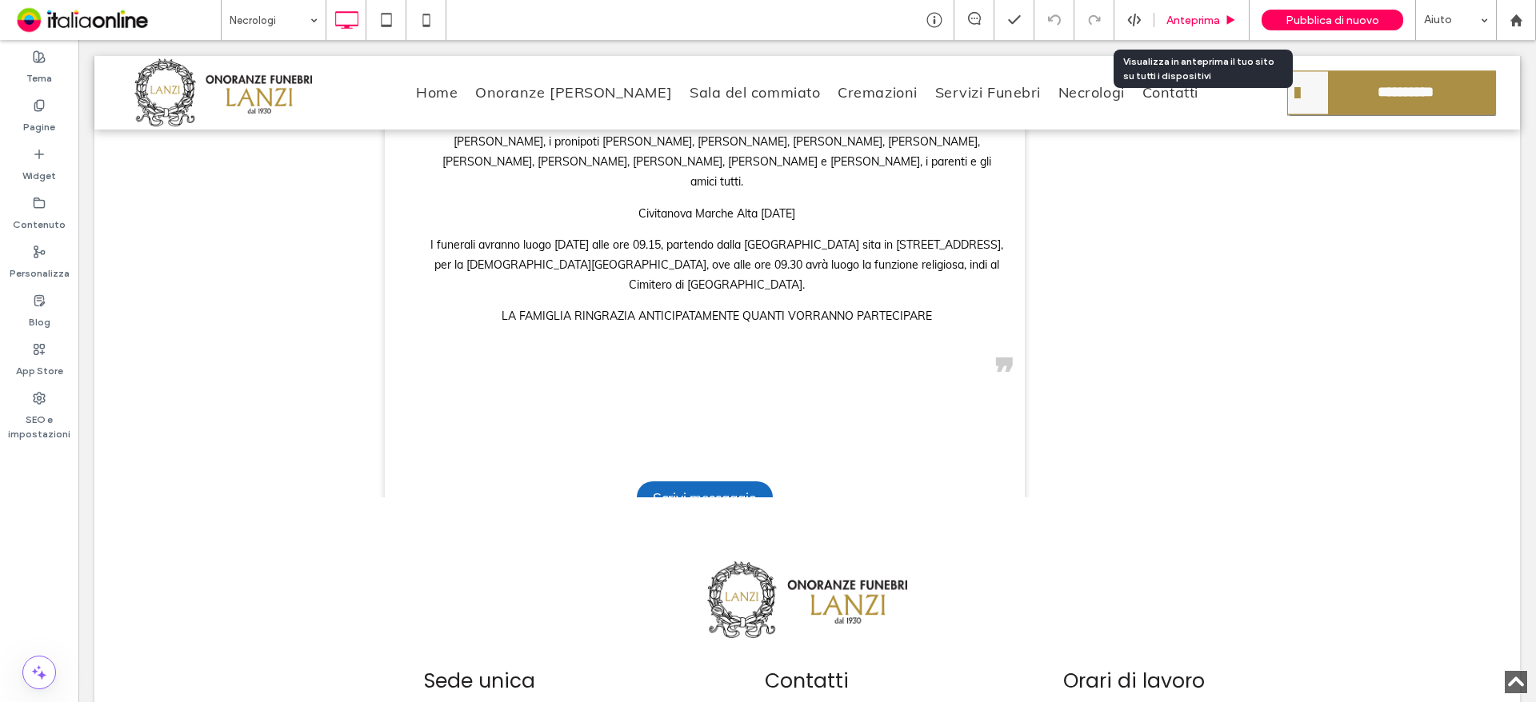
click at [1179, 24] on span "Anteprima" at bounding box center [1193, 21] width 54 height 14
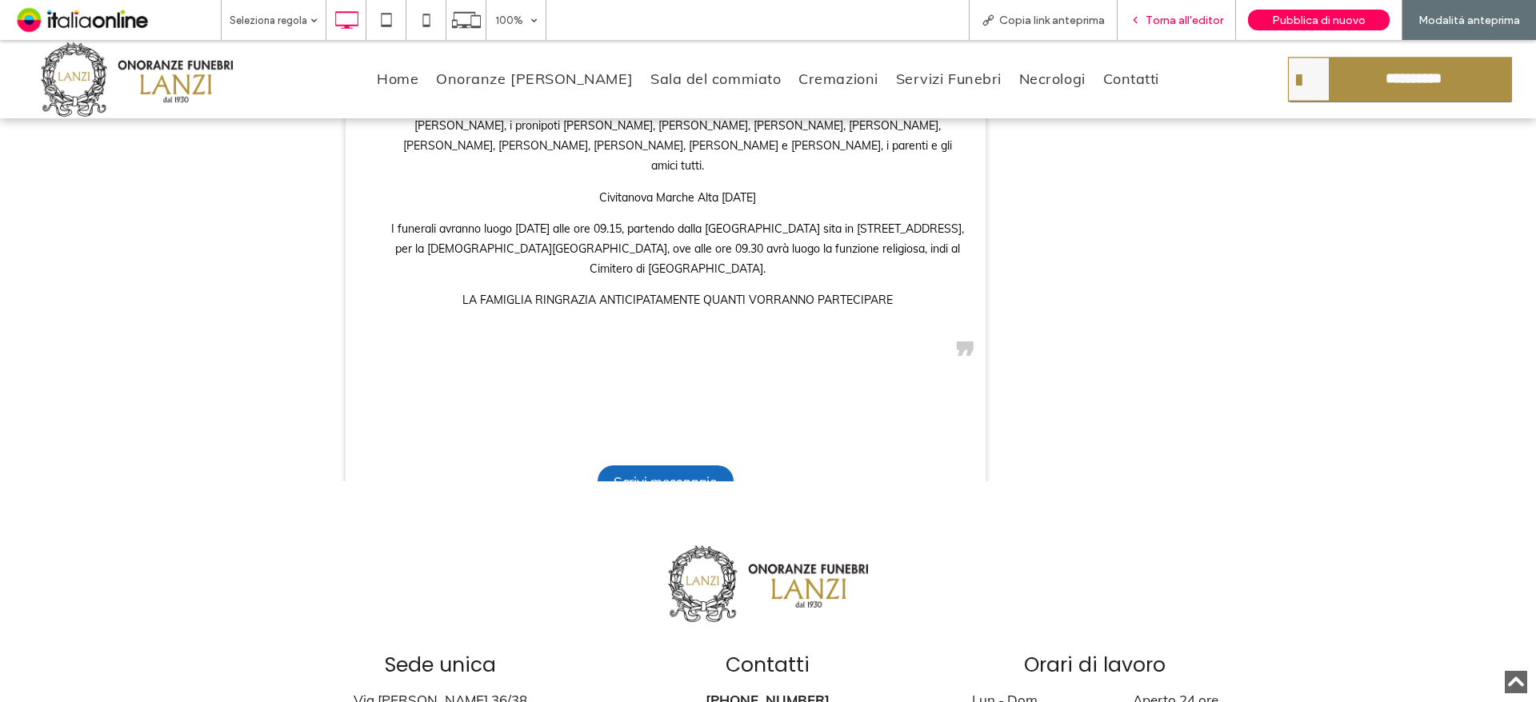
click at [1202, 24] on span "Torna all'editor" at bounding box center [1184, 21] width 78 height 14
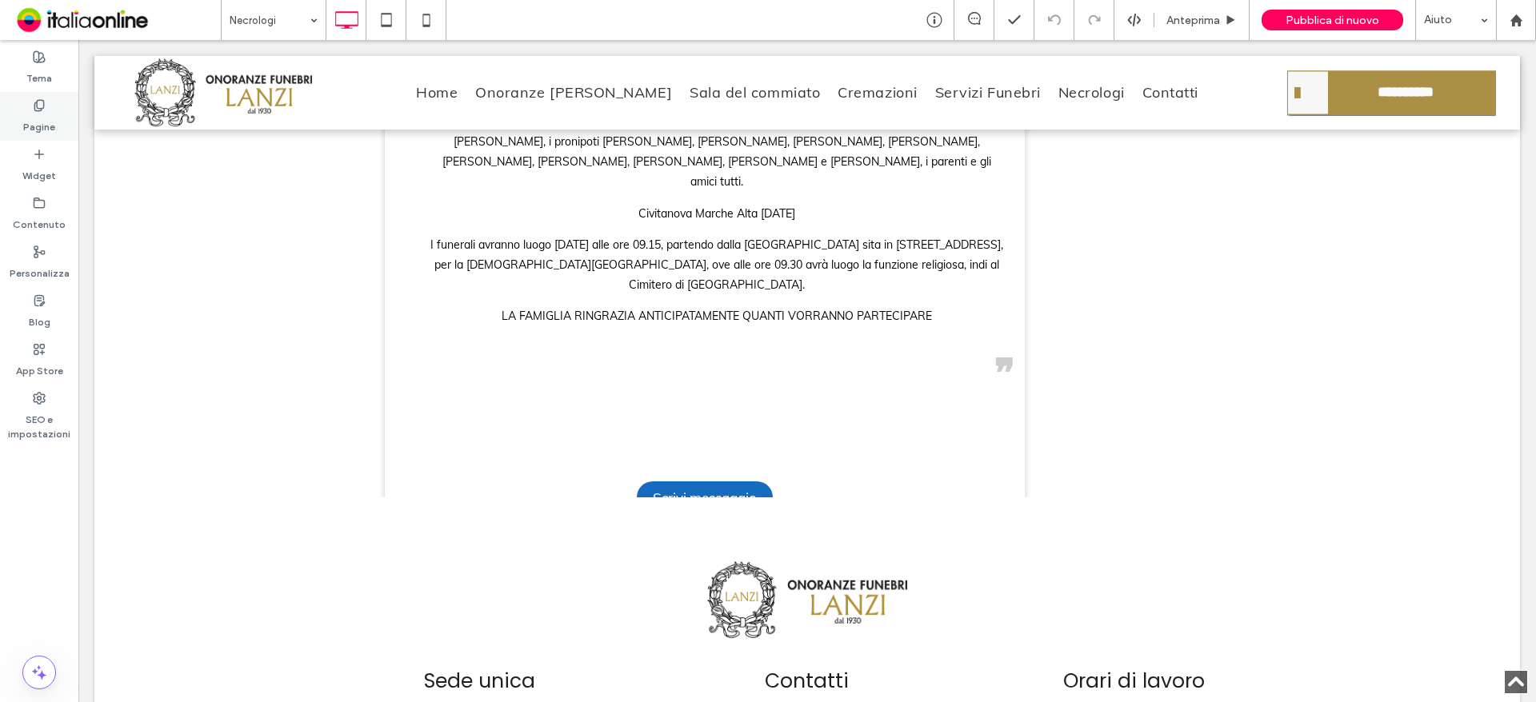
click at [39, 125] on label "Pagine" at bounding box center [39, 123] width 32 height 22
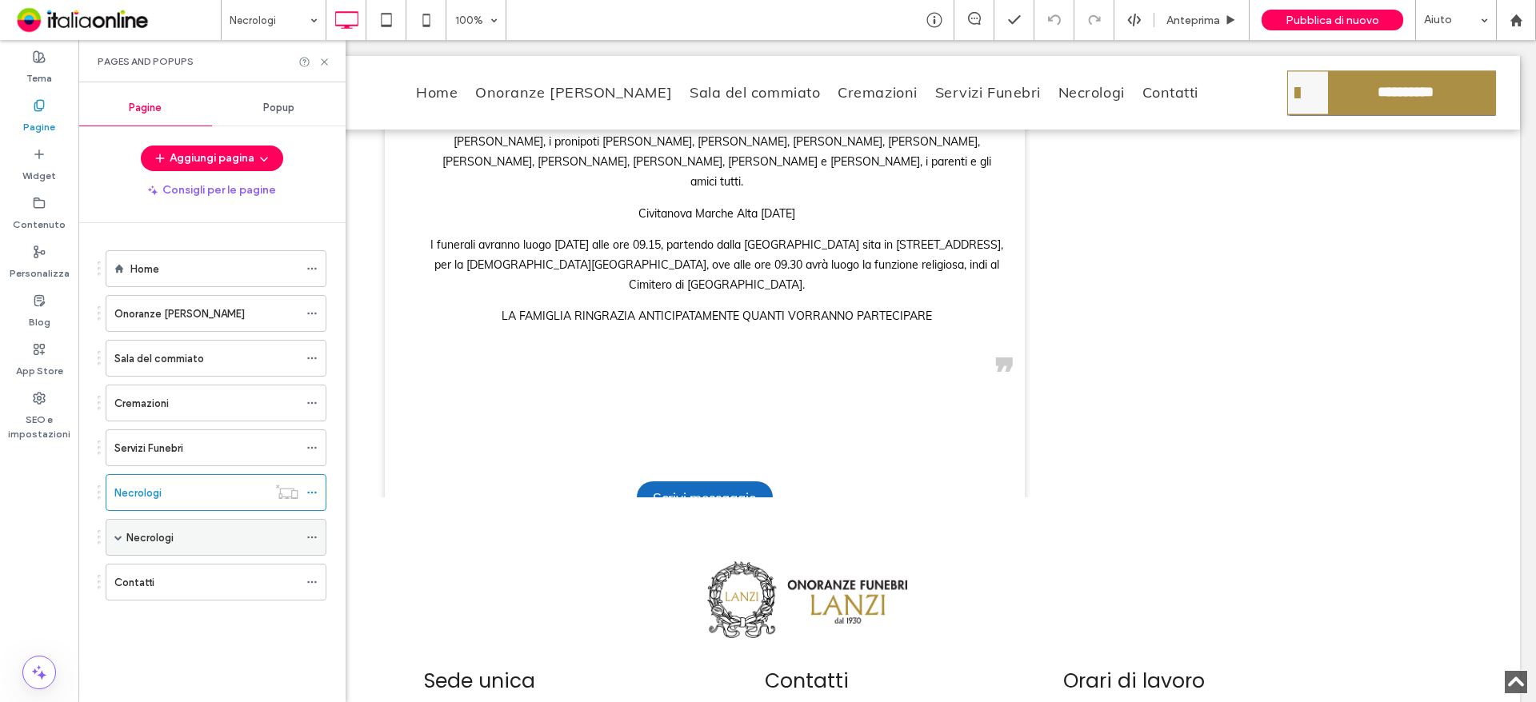
click at [118, 547] on span at bounding box center [118, 537] width 8 height 35
click at [166, 546] on label "Necrologi" at bounding box center [149, 538] width 47 height 28
click at [327, 61] on icon at bounding box center [324, 62] width 12 height 12
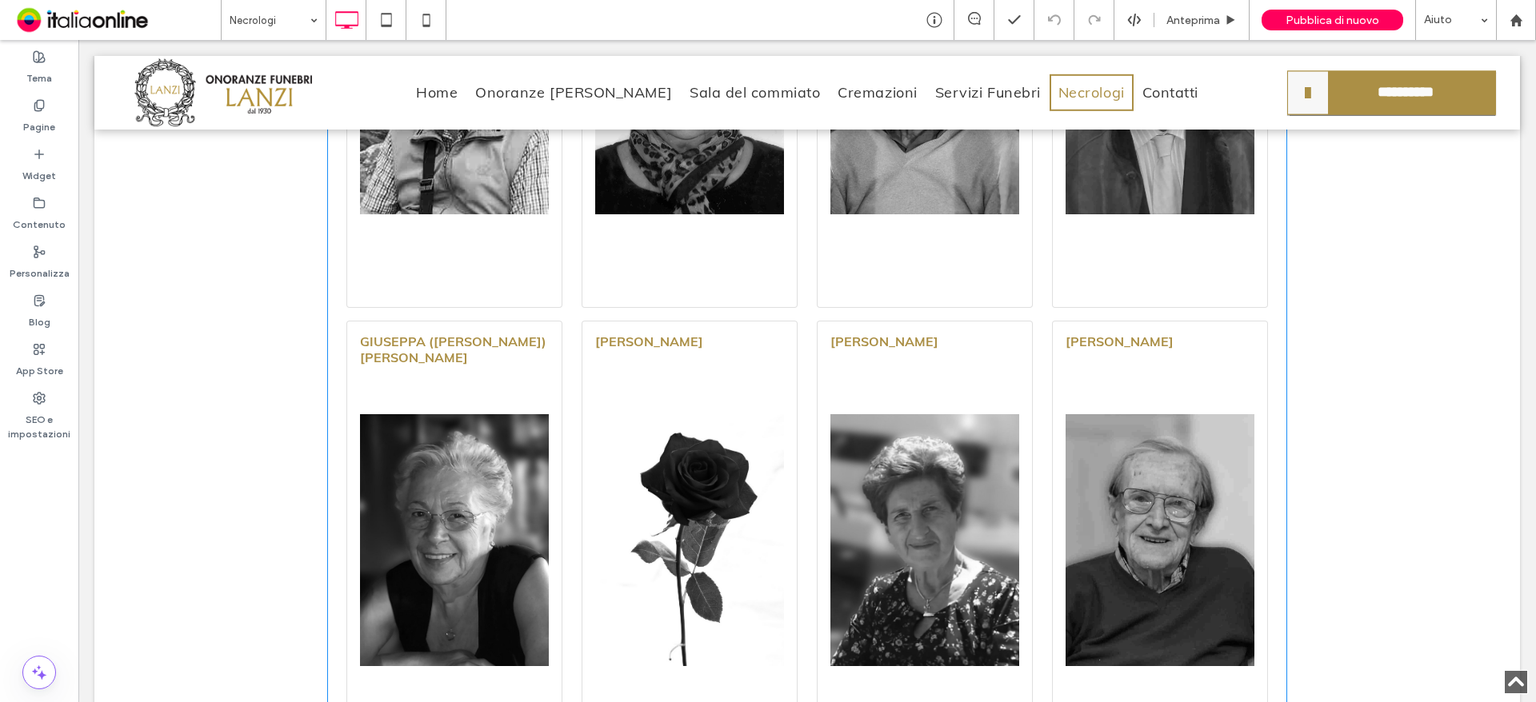
scroll to position [935, 0]
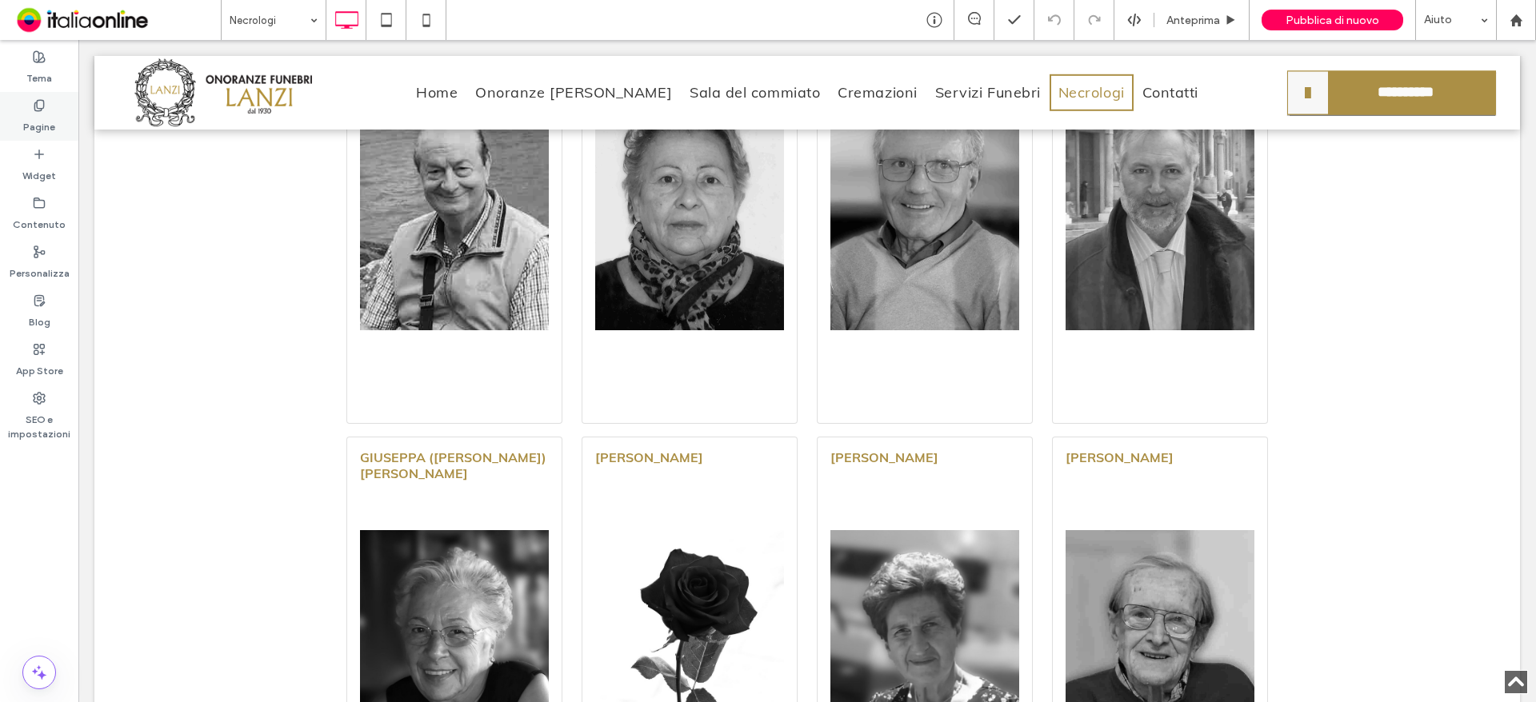
drag, startPoint x: 44, startPoint y: 130, endPoint x: 48, endPoint y: 137, distance: 8.2
click at [45, 130] on label "Pagine" at bounding box center [39, 123] width 32 height 22
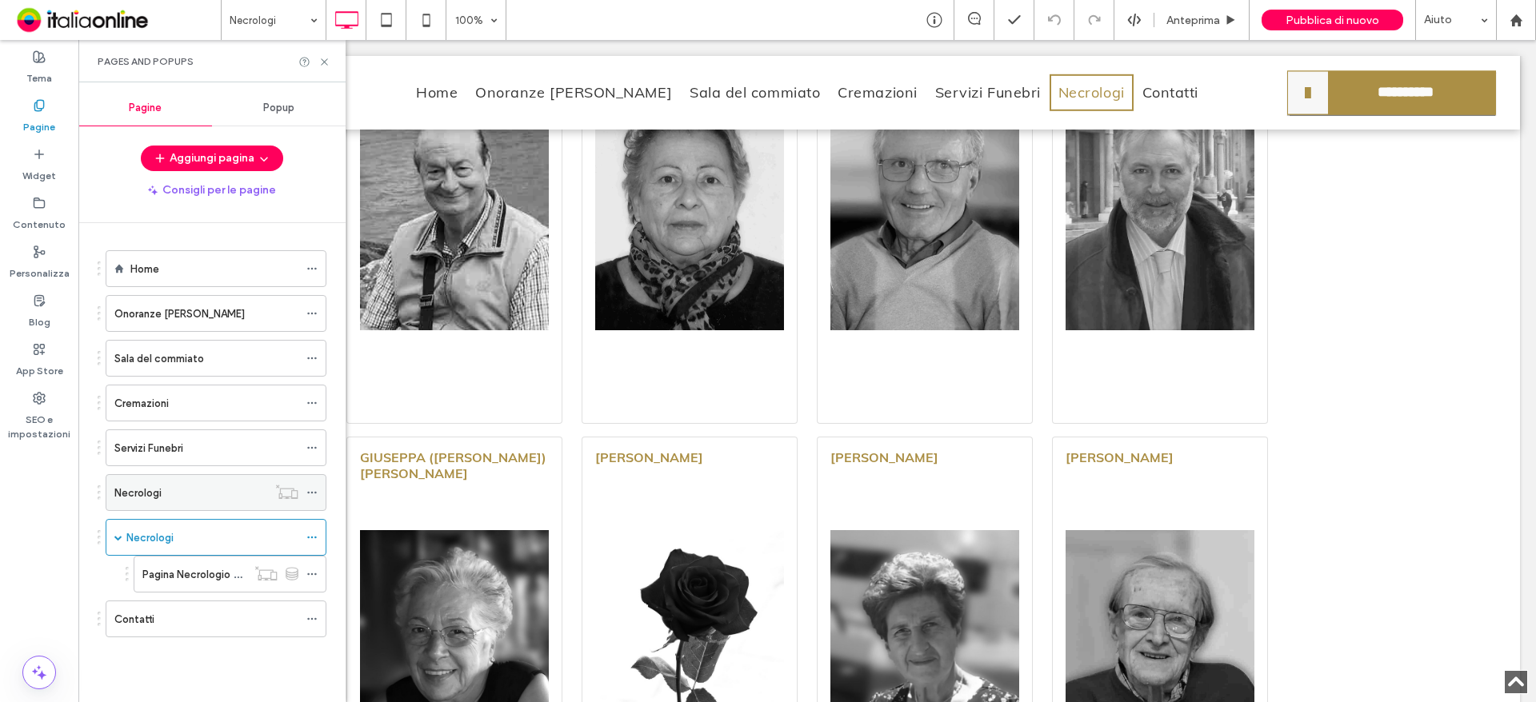
click at [171, 486] on div "Necrologi" at bounding box center [190, 493] width 153 height 17
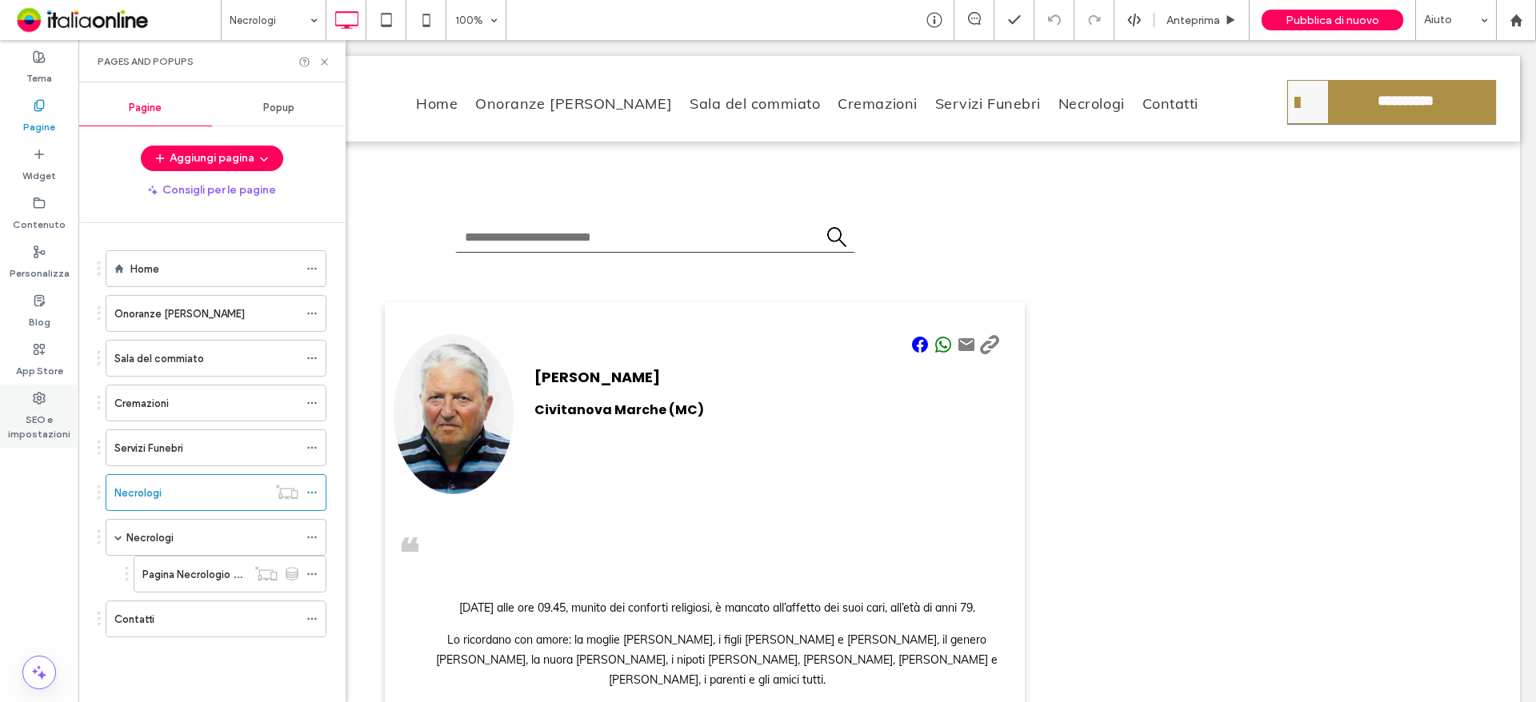
click at [46, 414] on label "SEO e impostazioni" at bounding box center [39, 423] width 78 height 37
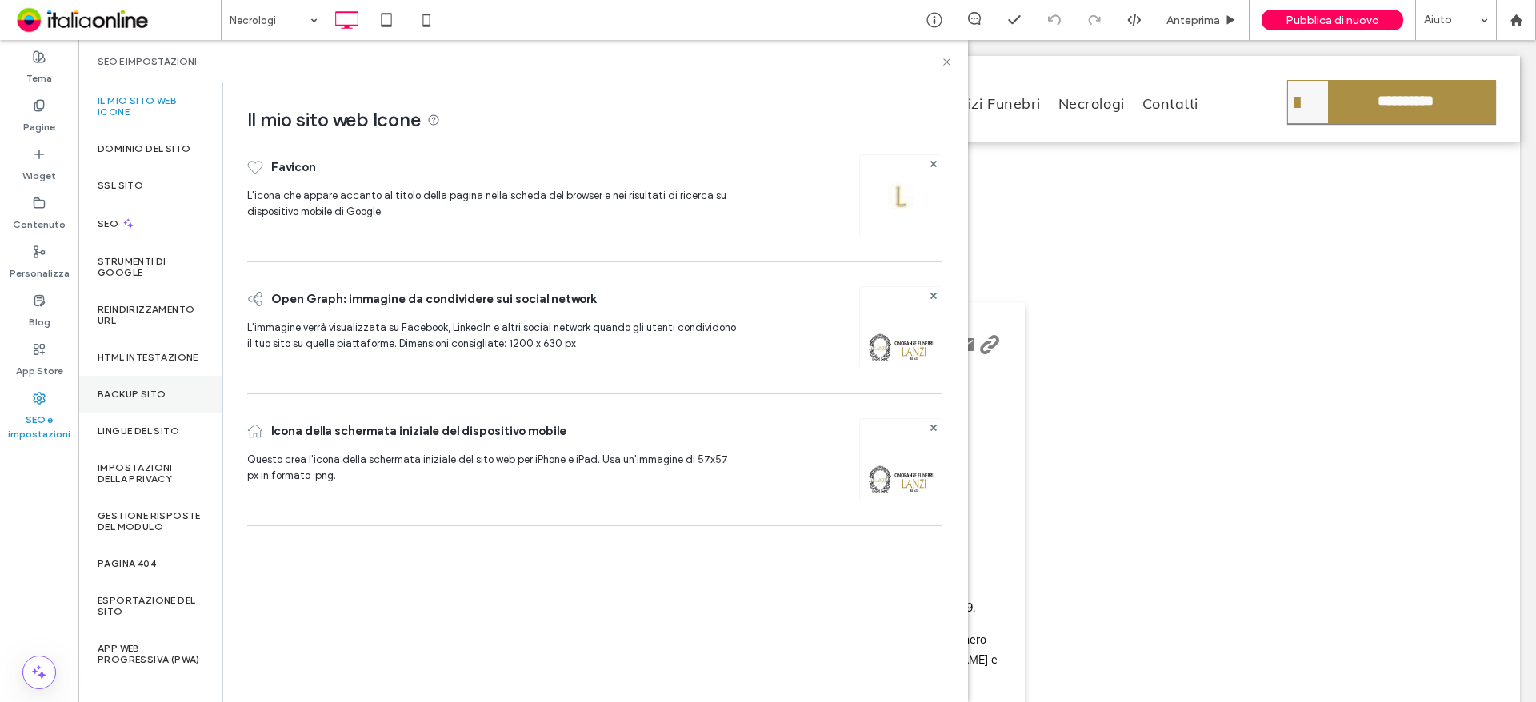
click at [126, 400] on label "Backup sito" at bounding box center [132, 394] width 68 height 11
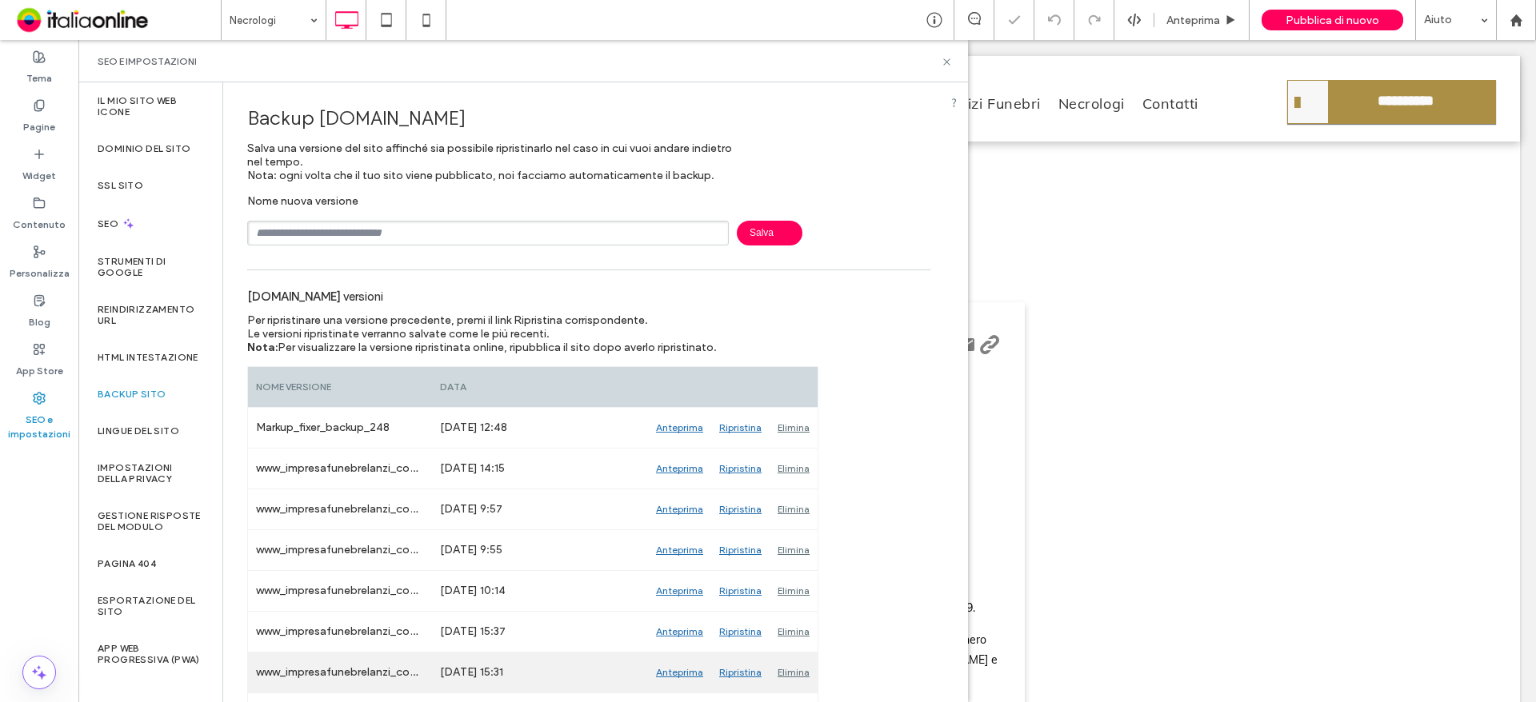
scroll to position [80, 0]
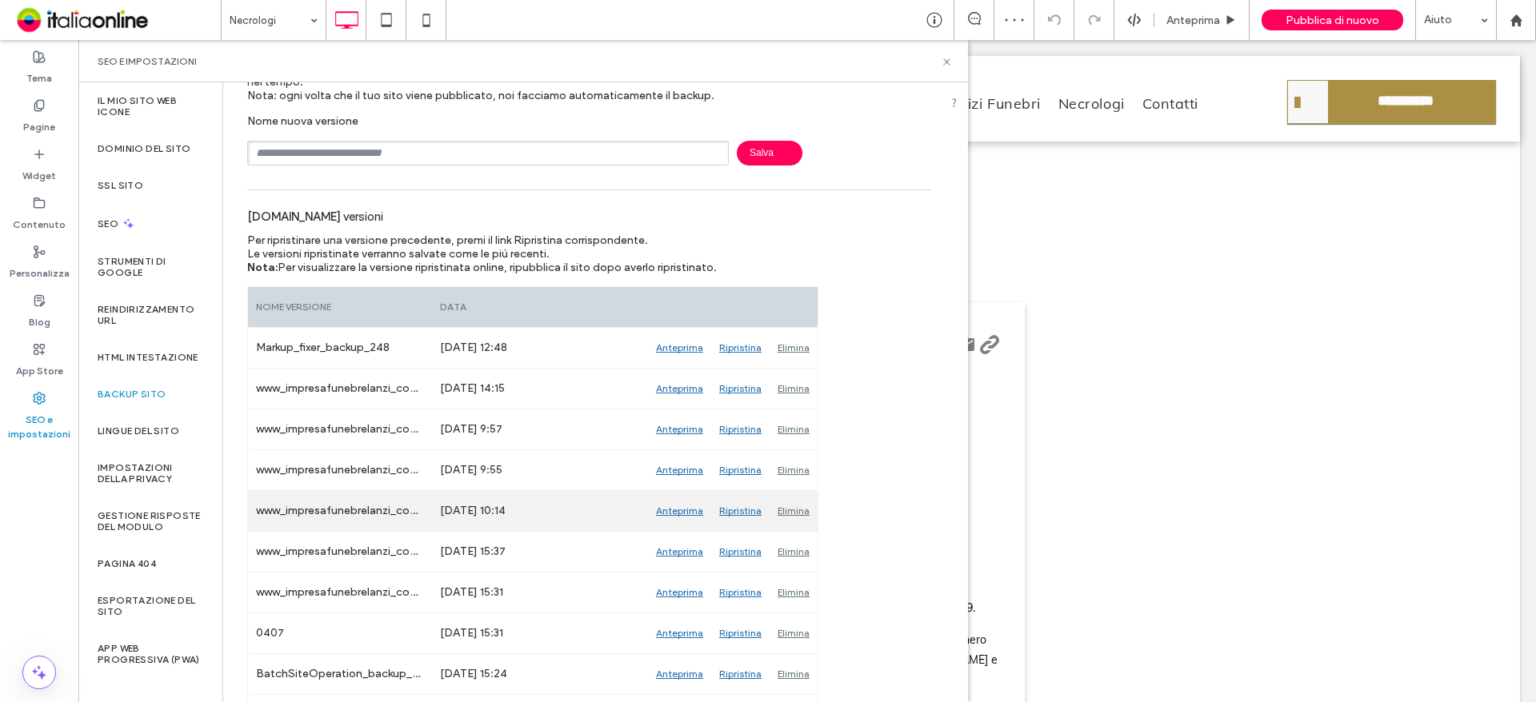
click at [680, 513] on div "Anteprima" at bounding box center [679, 511] width 63 height 40
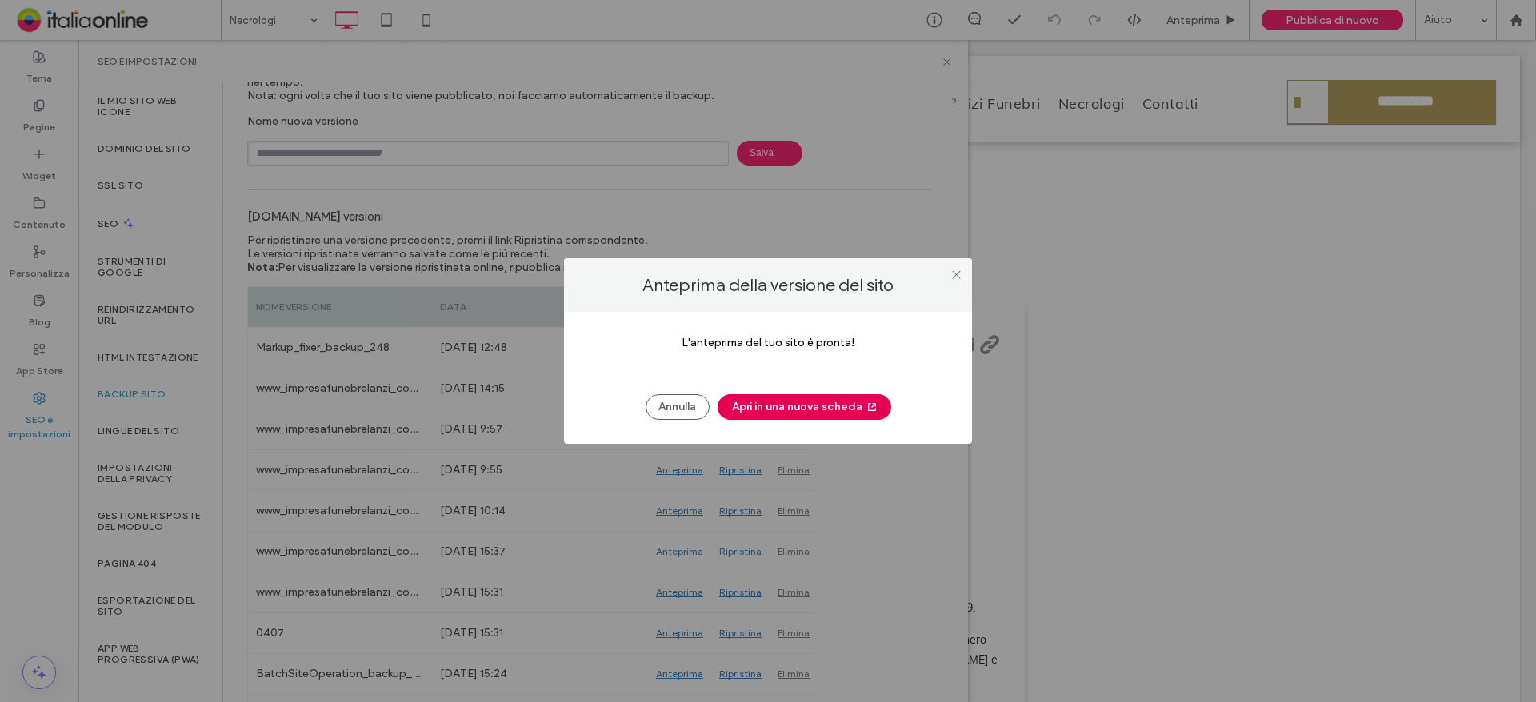
click at [780, 408] on button "Apri in una nuova scheda" at bounding box center [804, 407] width 174 height 26
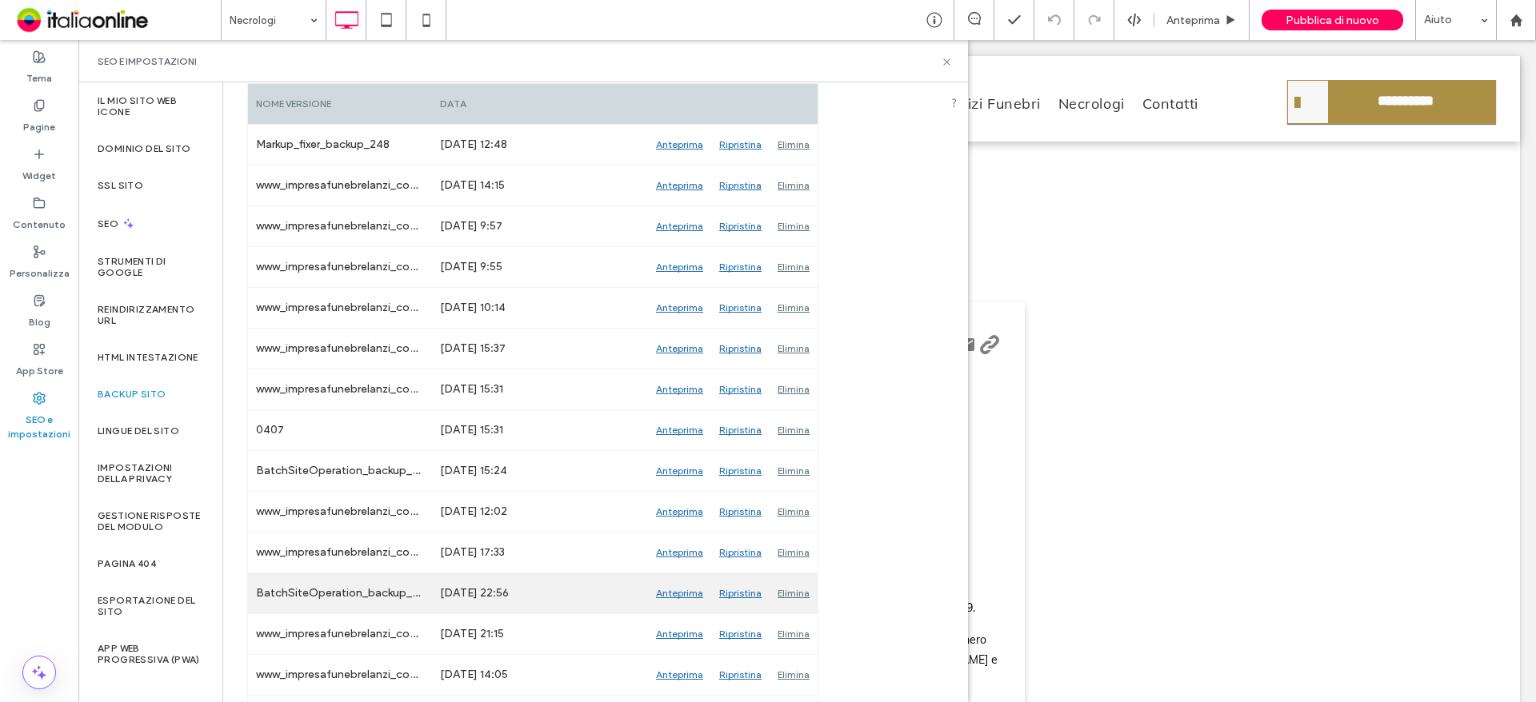
scroll to position [320, 0]
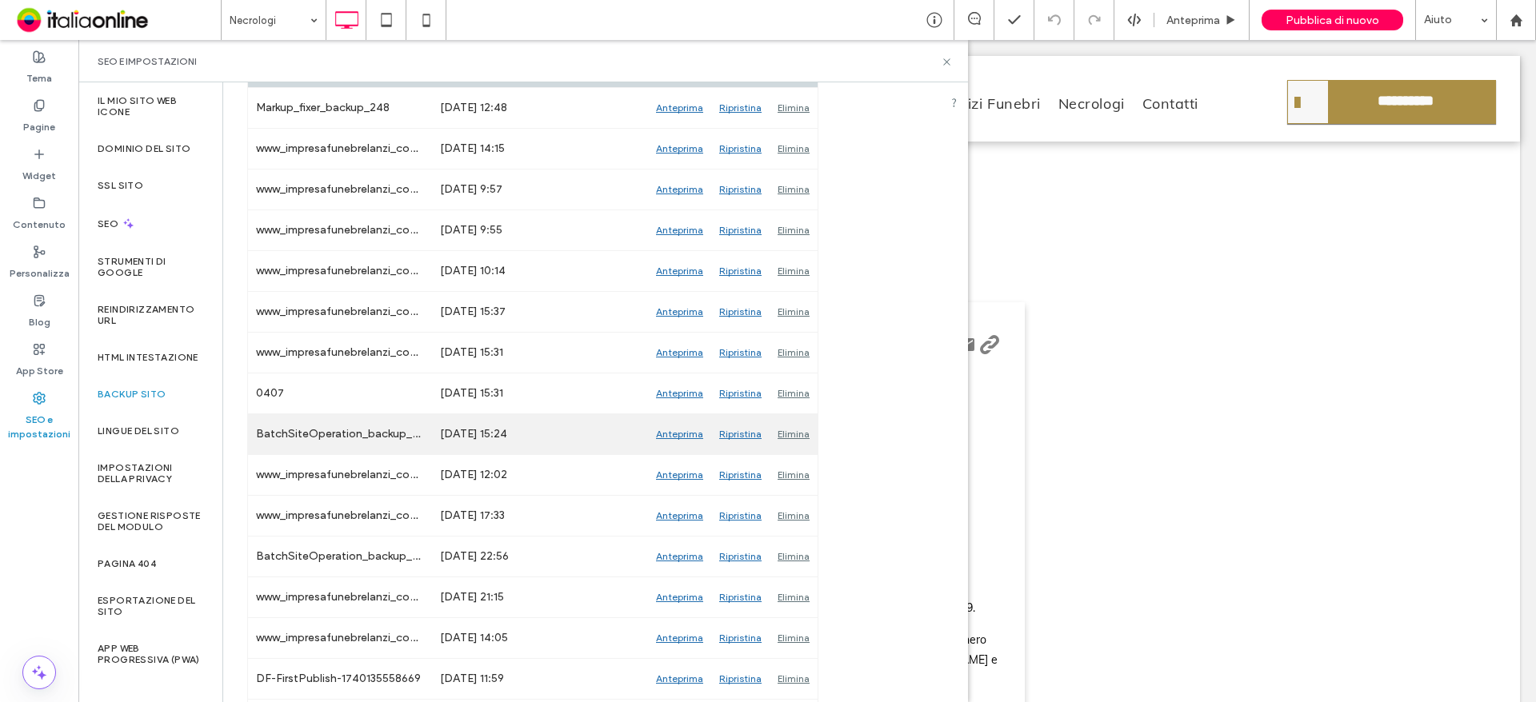
click at [680, 432] on div "Anteprima" at bounding box center [679, 434] width 63 height 40
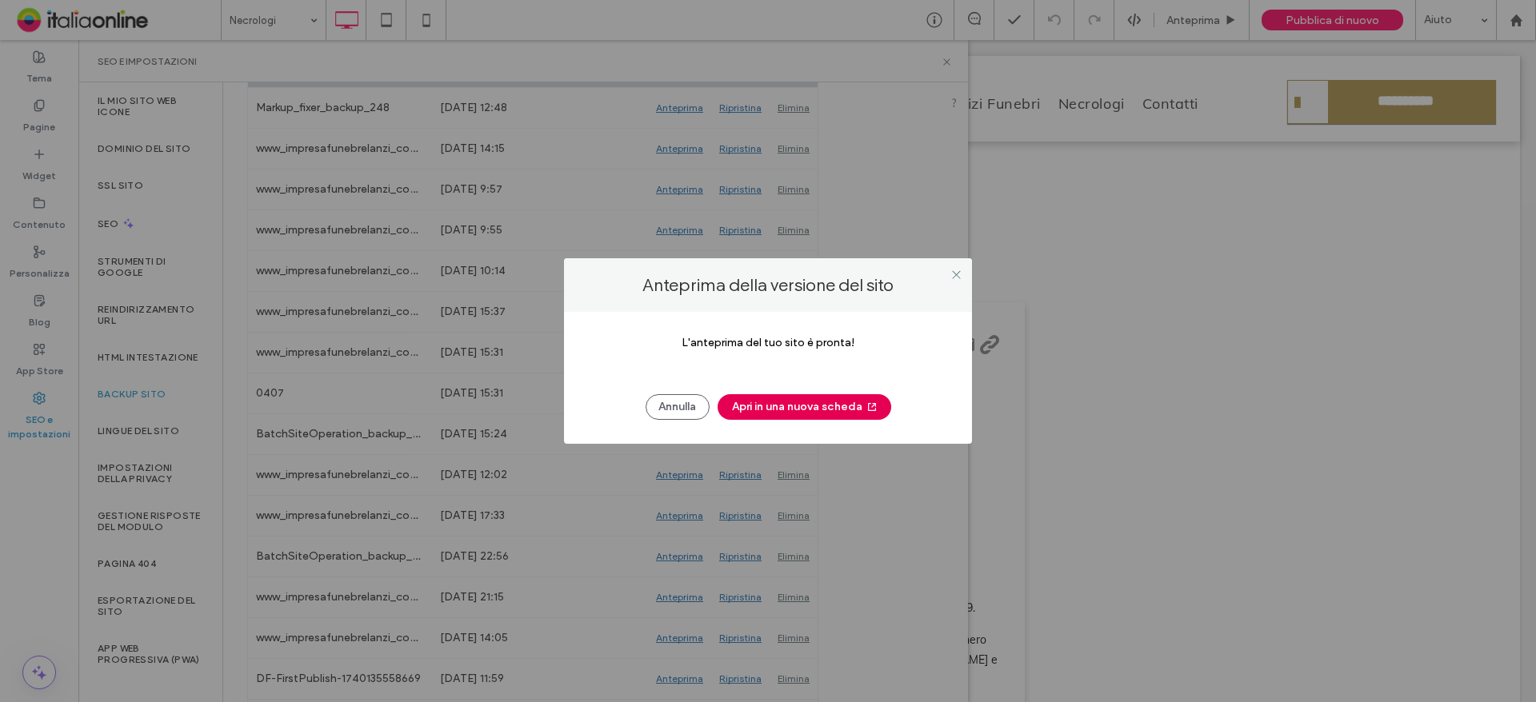
click at [756, 410] on button "Apri in una nuova scheda" at bounding box center [804, 407] width 174 height 26
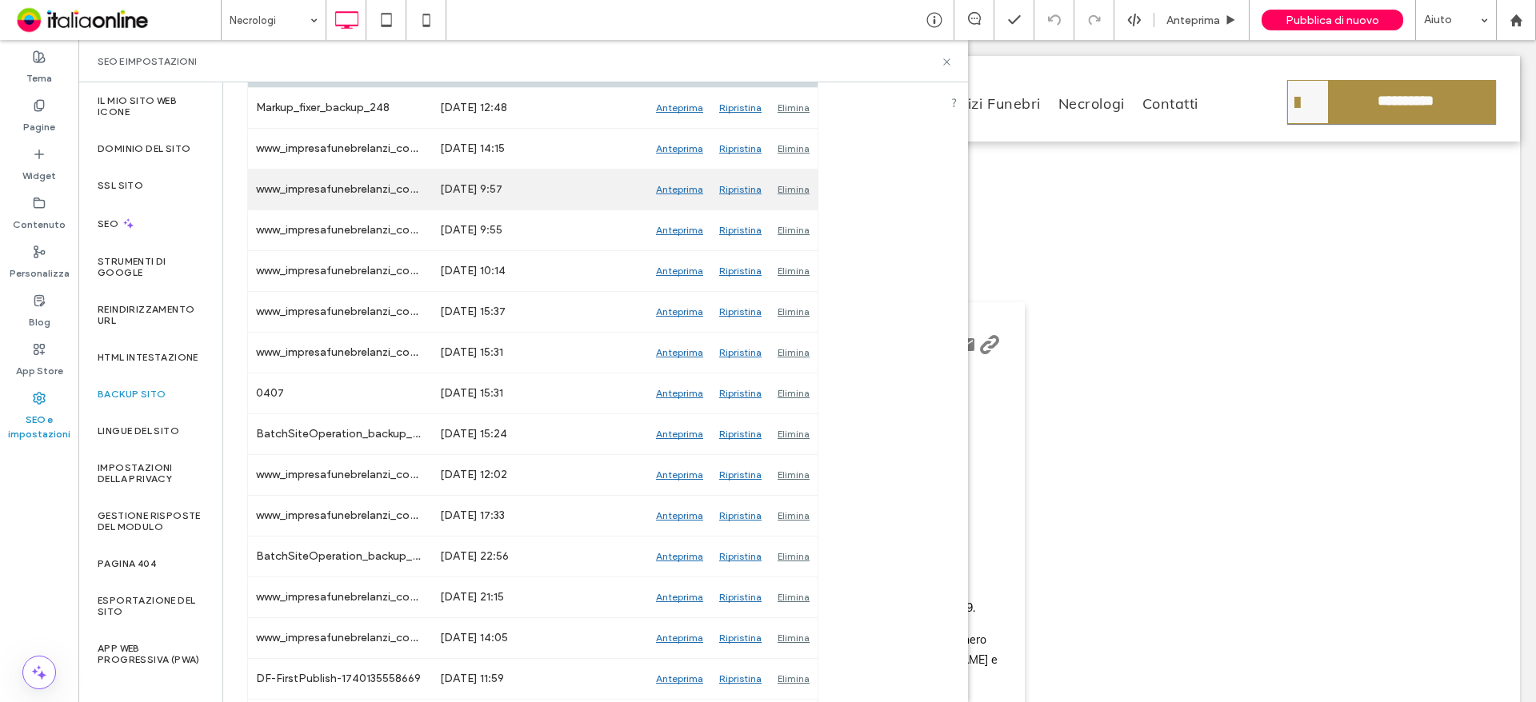
click at [679, 190] on div "Anteprima" at bounding box center [679, 190] width 63 height 40
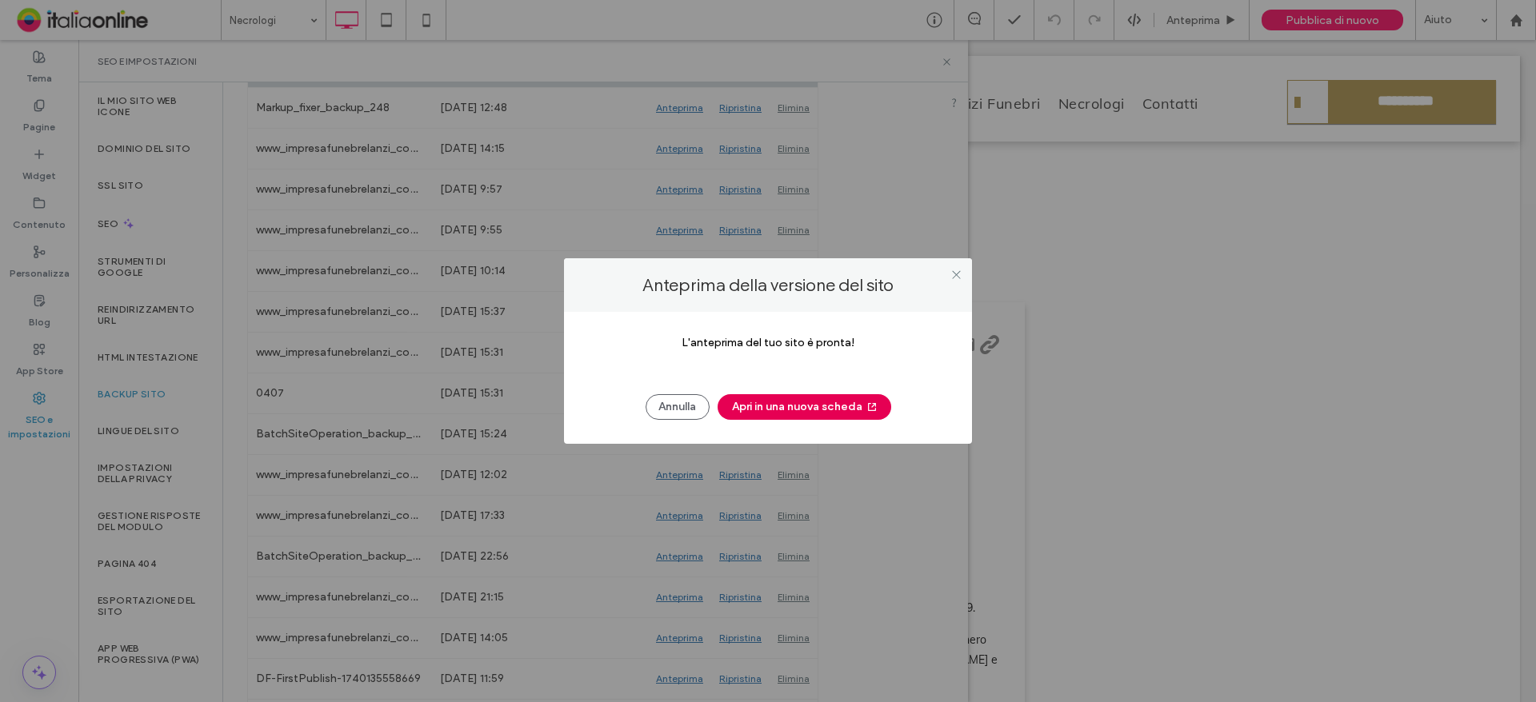
click at [809, 411] on button "Apri in una nuova scheda" at bounding box center [804, 407] width 174 height 26
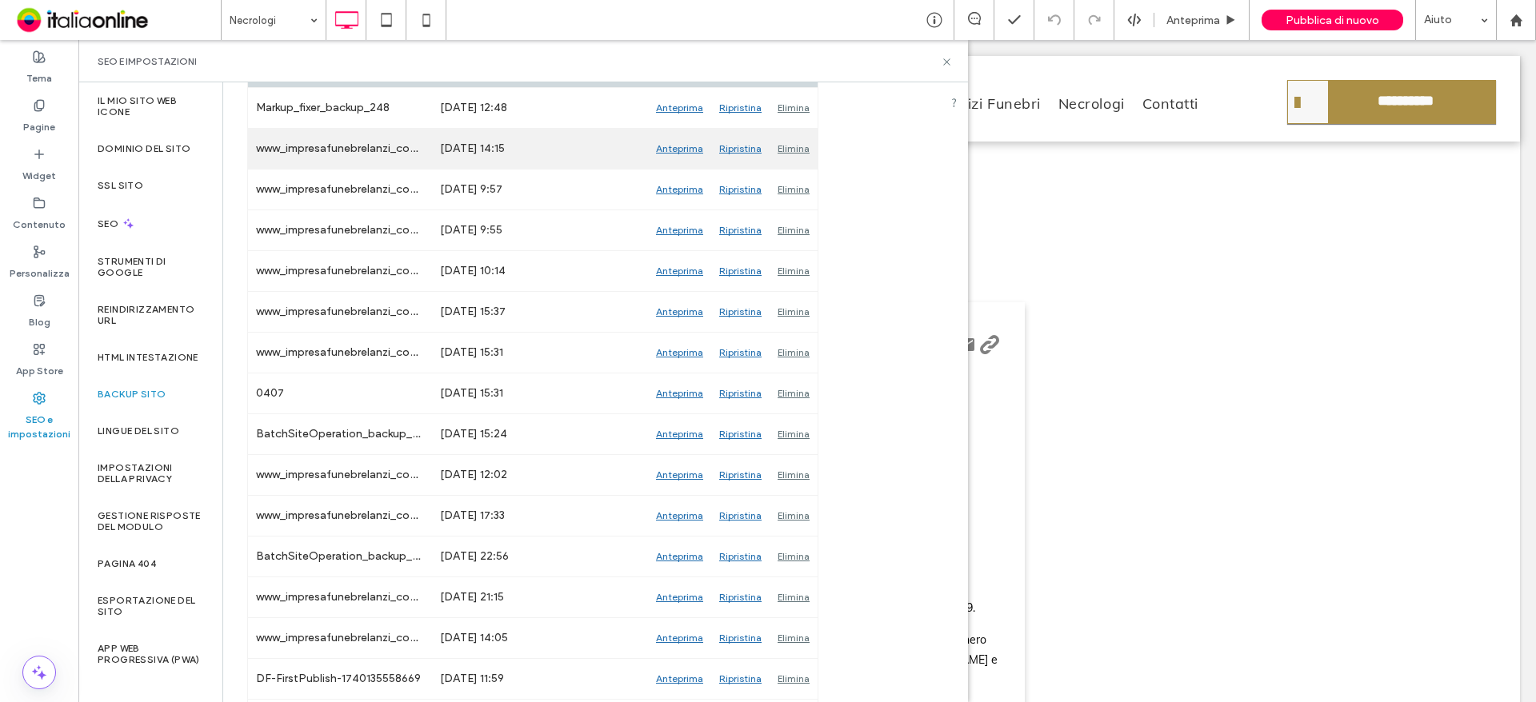
click at [659, 144] on div "Anteprima" at bounding box center [679, 149] width 63 height 40
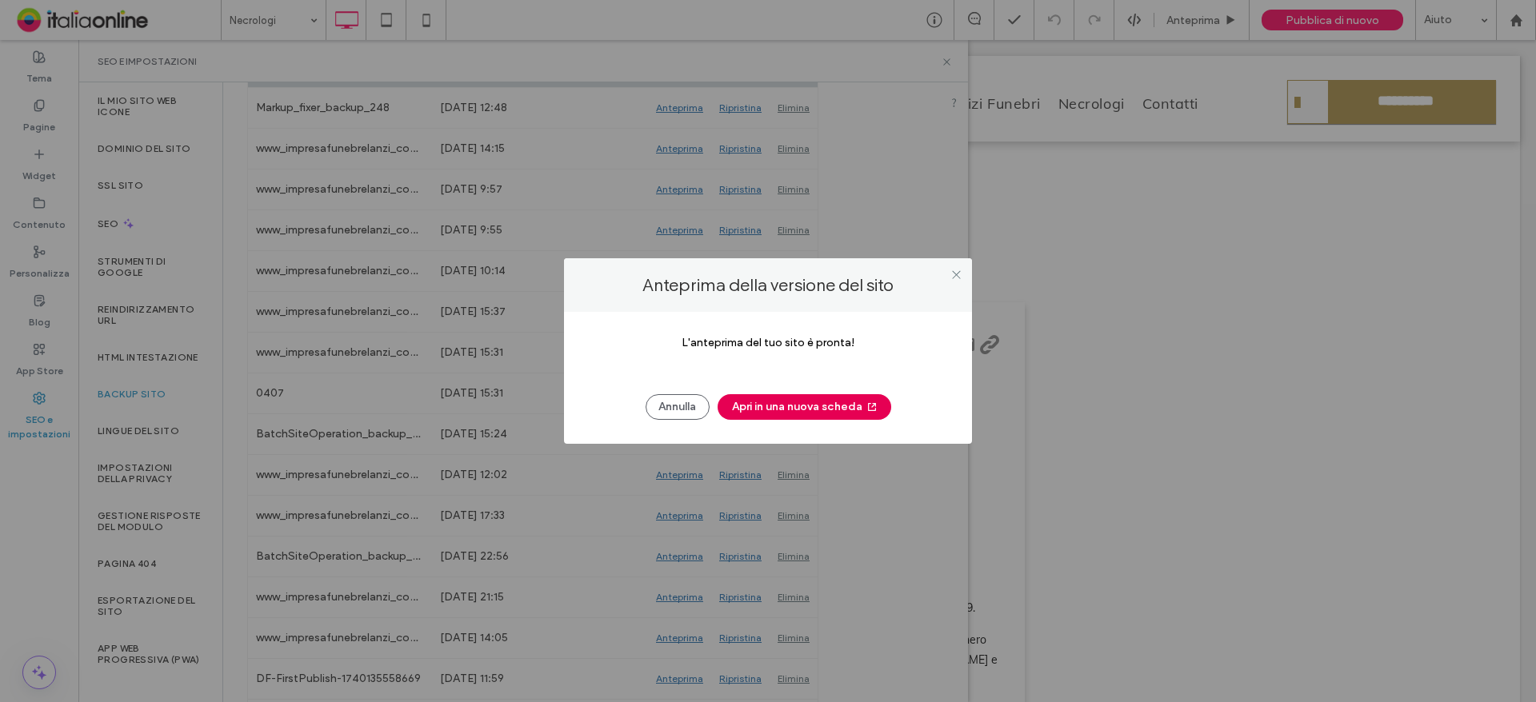
click at [755, 398] on button "Apri in una nuova scheda" at bounding box center [804, 407] width 174 height 26
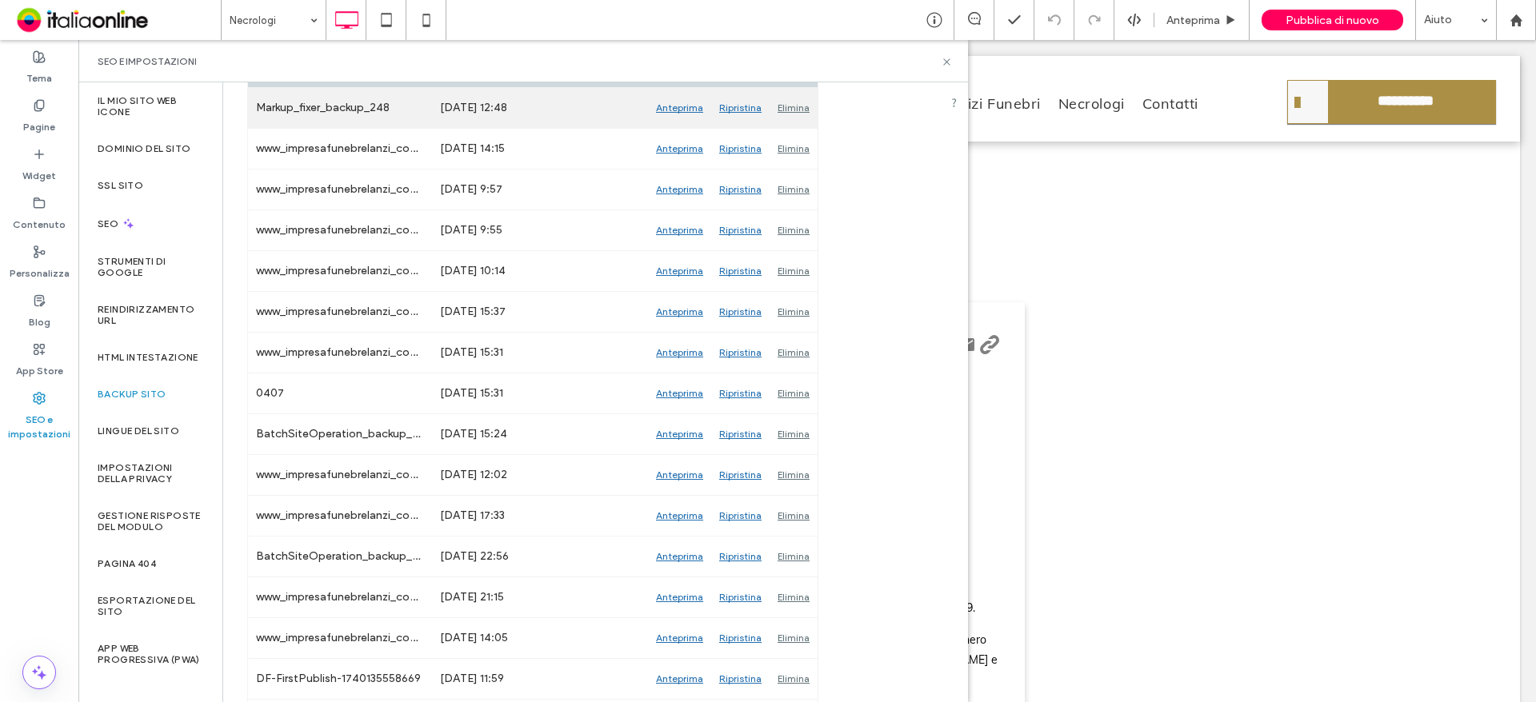
click at [691, 102] on div "Anteprima" at bounding box center [679, 108] width 63 height 40
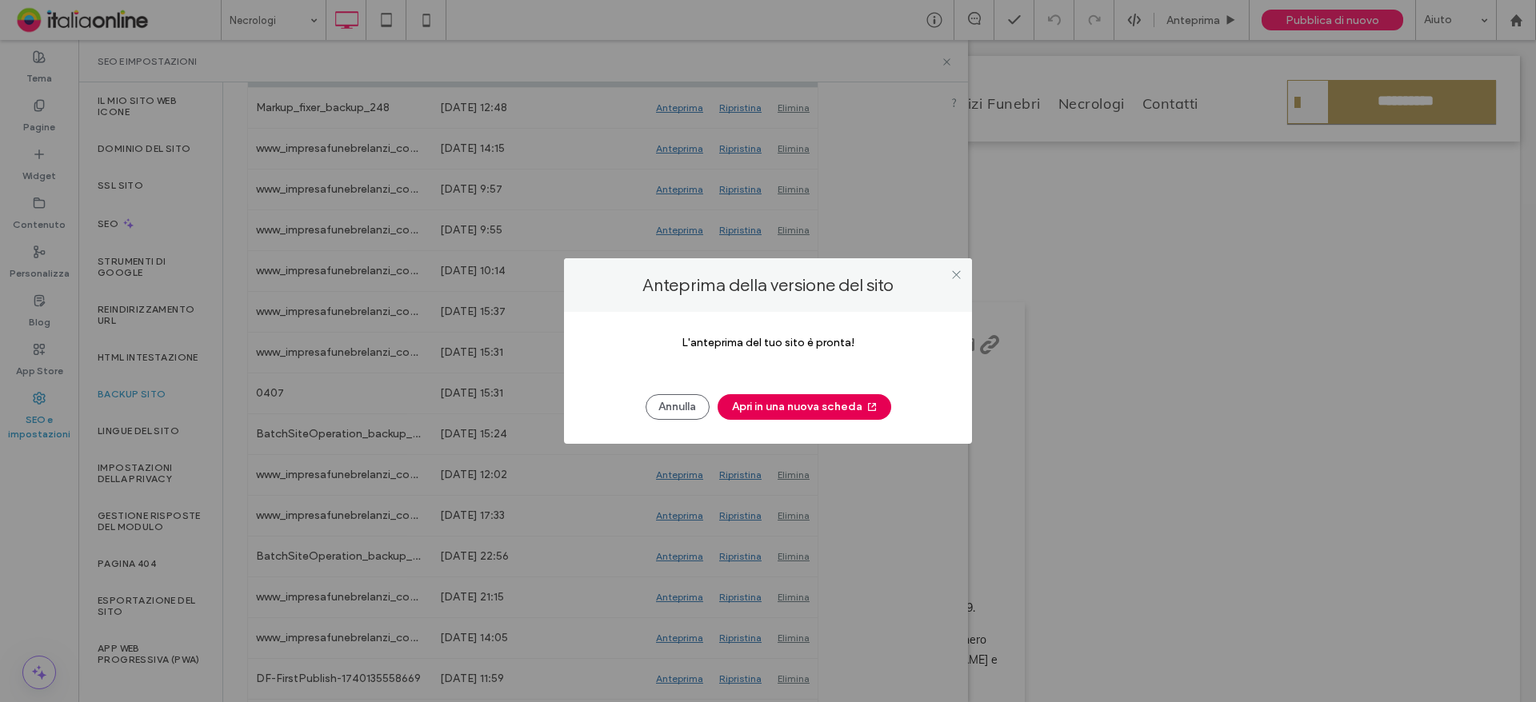
click at [769, 399] on button "Apri in una nuova scheda" at bounding box center [804, 407] width 174 height 26
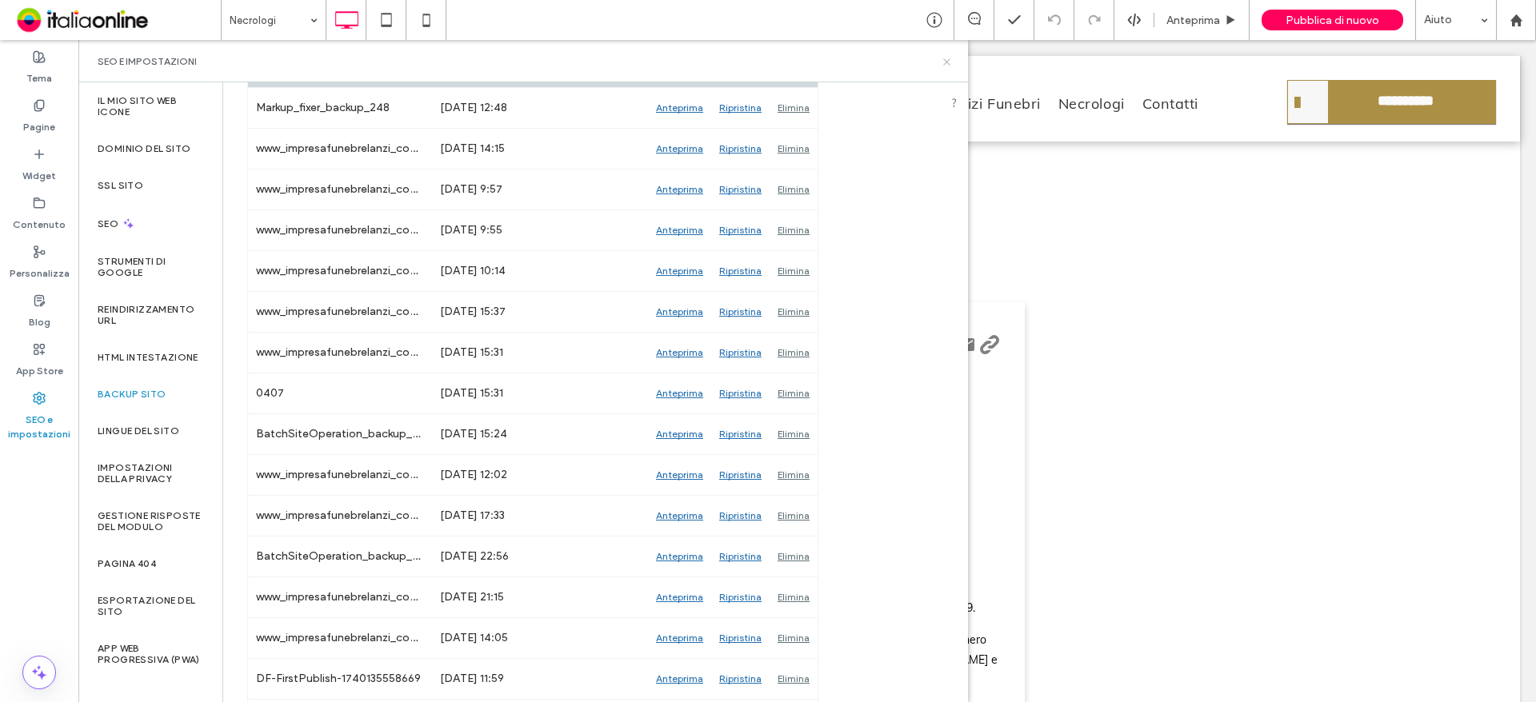
click at [941, 61] on icon at bounding box center [947, 62] width 12 height 12
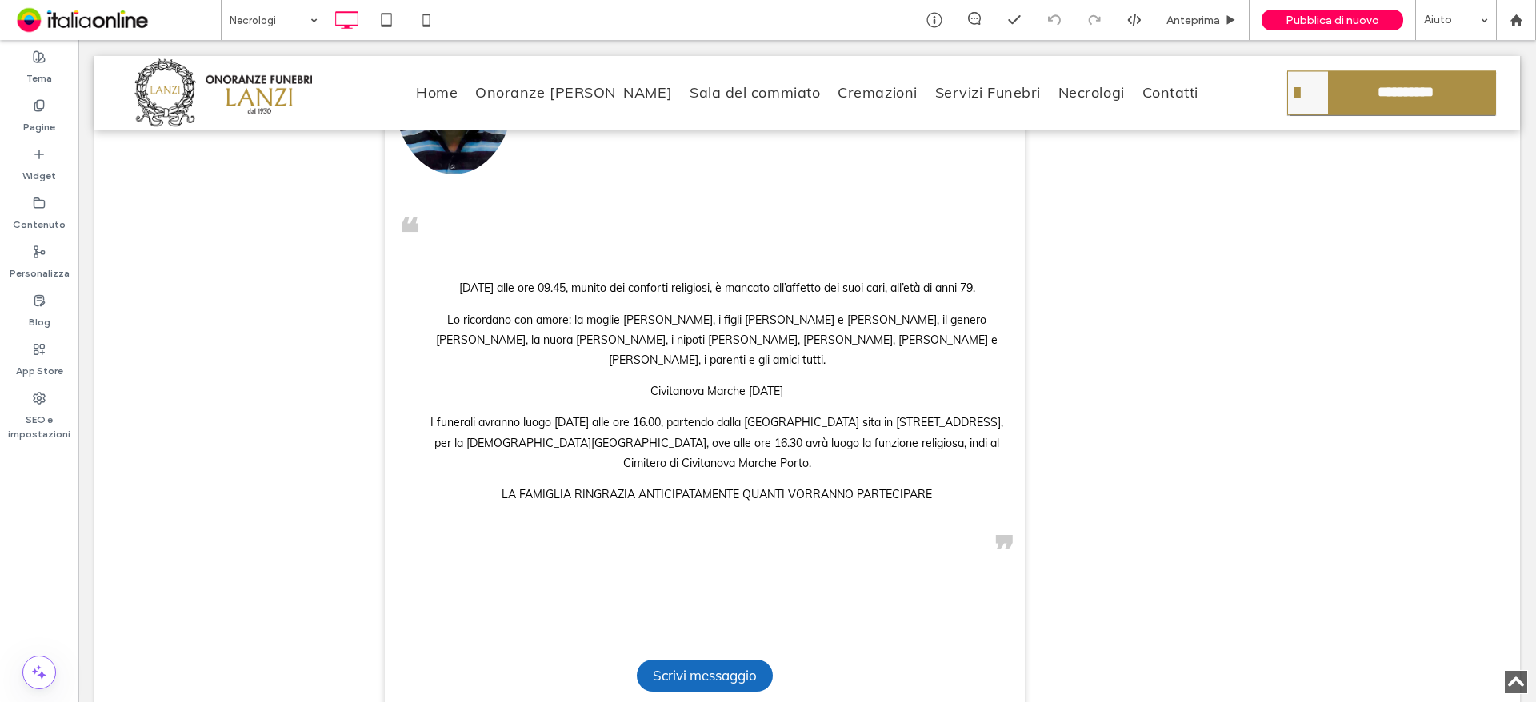
scroll to position [400, 0]
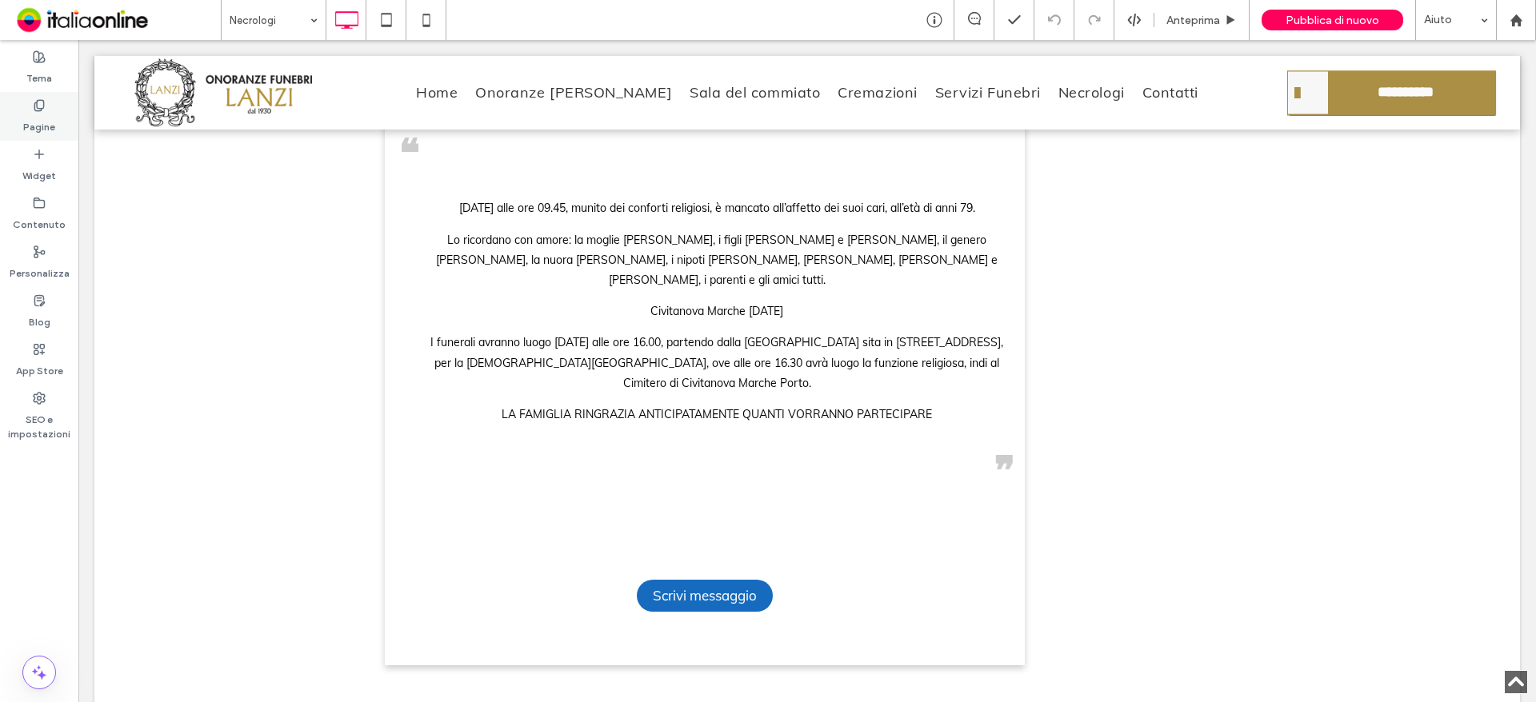
click at [25, 107] on div "Pagine" at bounding box center [39, 116] width 78 height 49
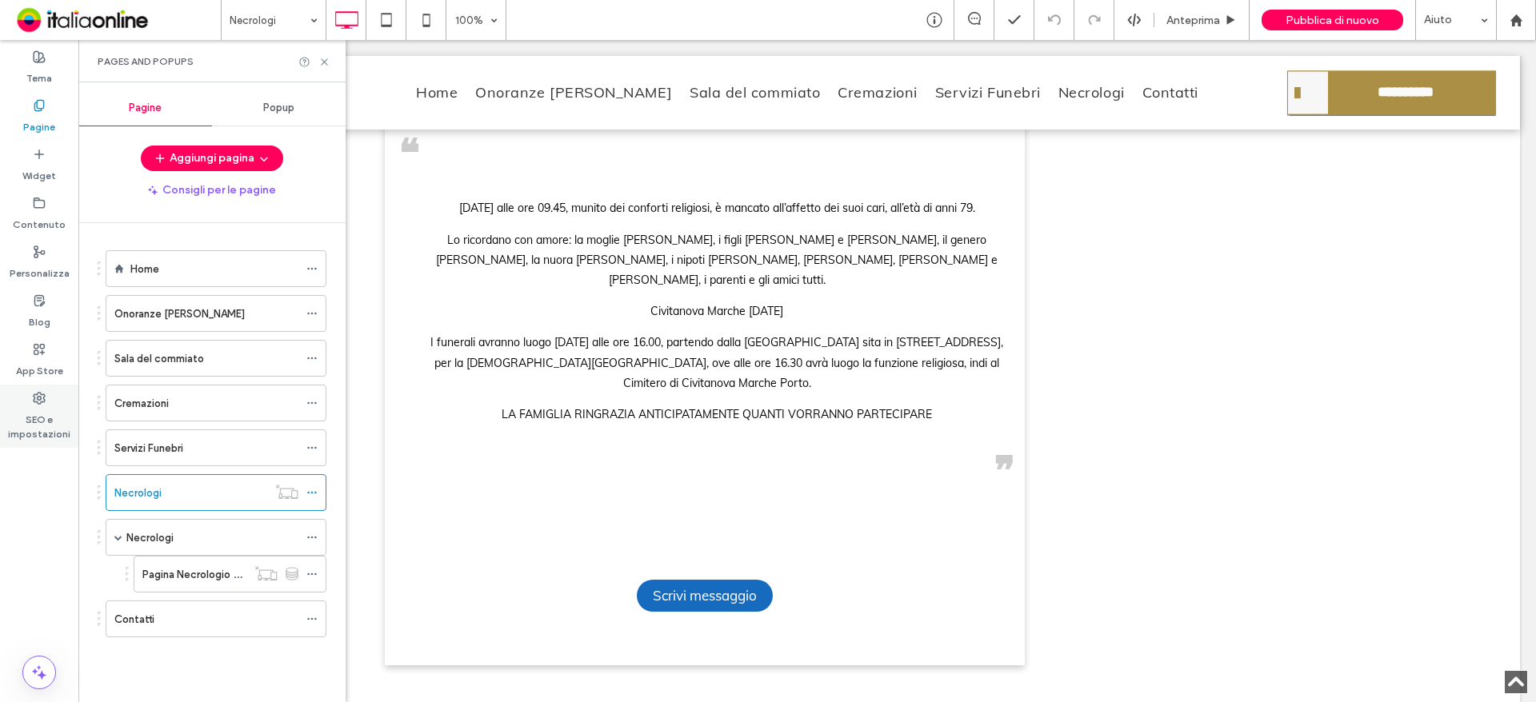
click at [49, 402] on div "SEO e impostazioni" at bounding box center [39, 416] width 78 height 63
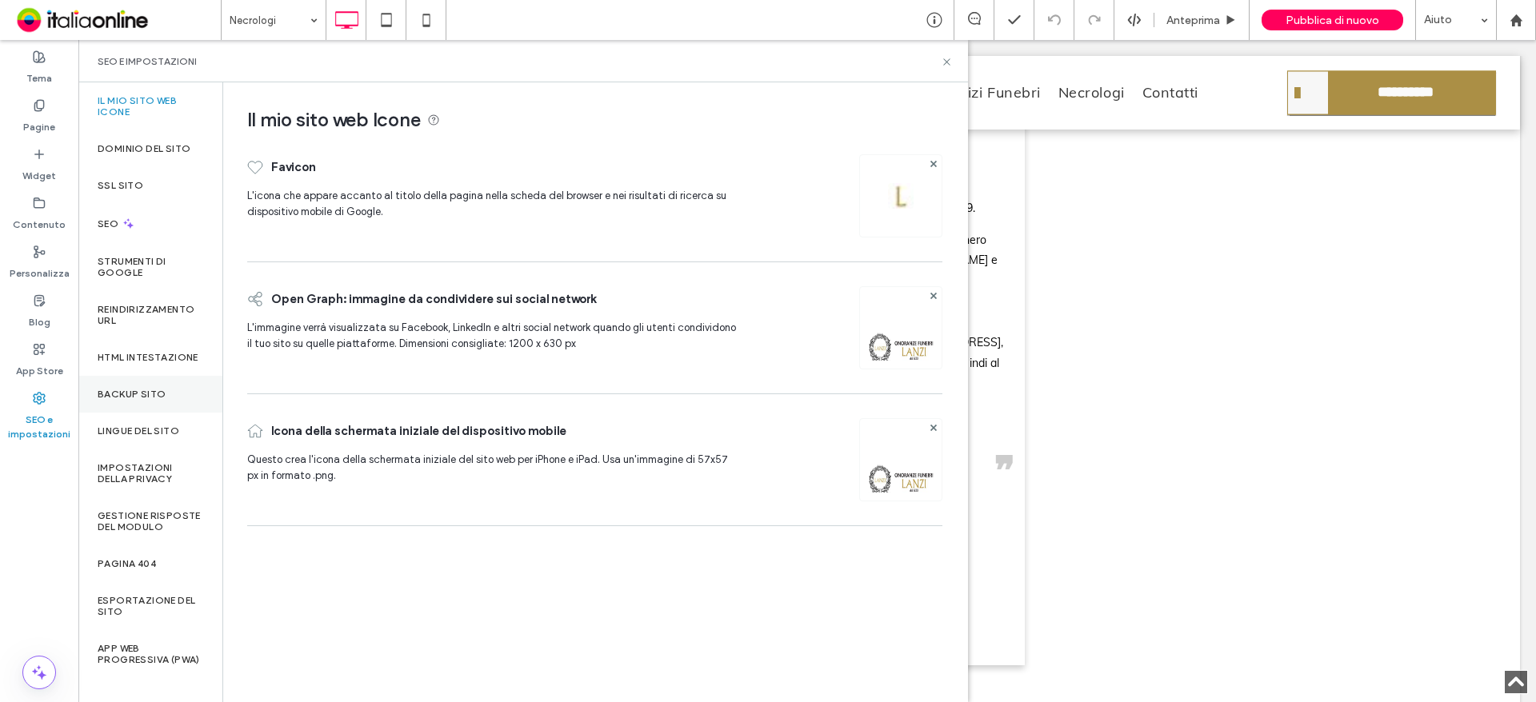
click at [157, 400] on label "Backup sito" at bounding box center [132, 394] width 68 height 11
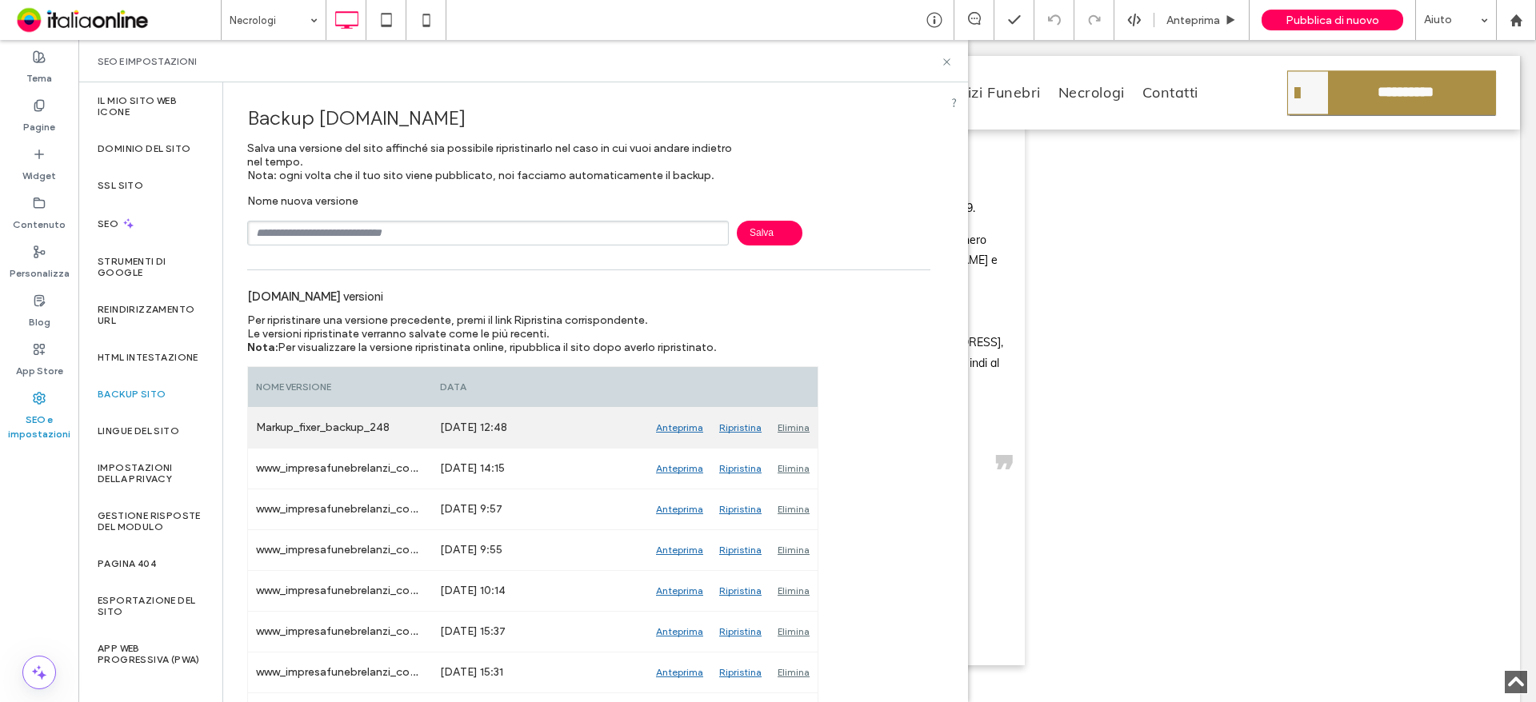
click at [687, 428] on div "Anteprima" at bounding box center [679, 428] width 63 height 40
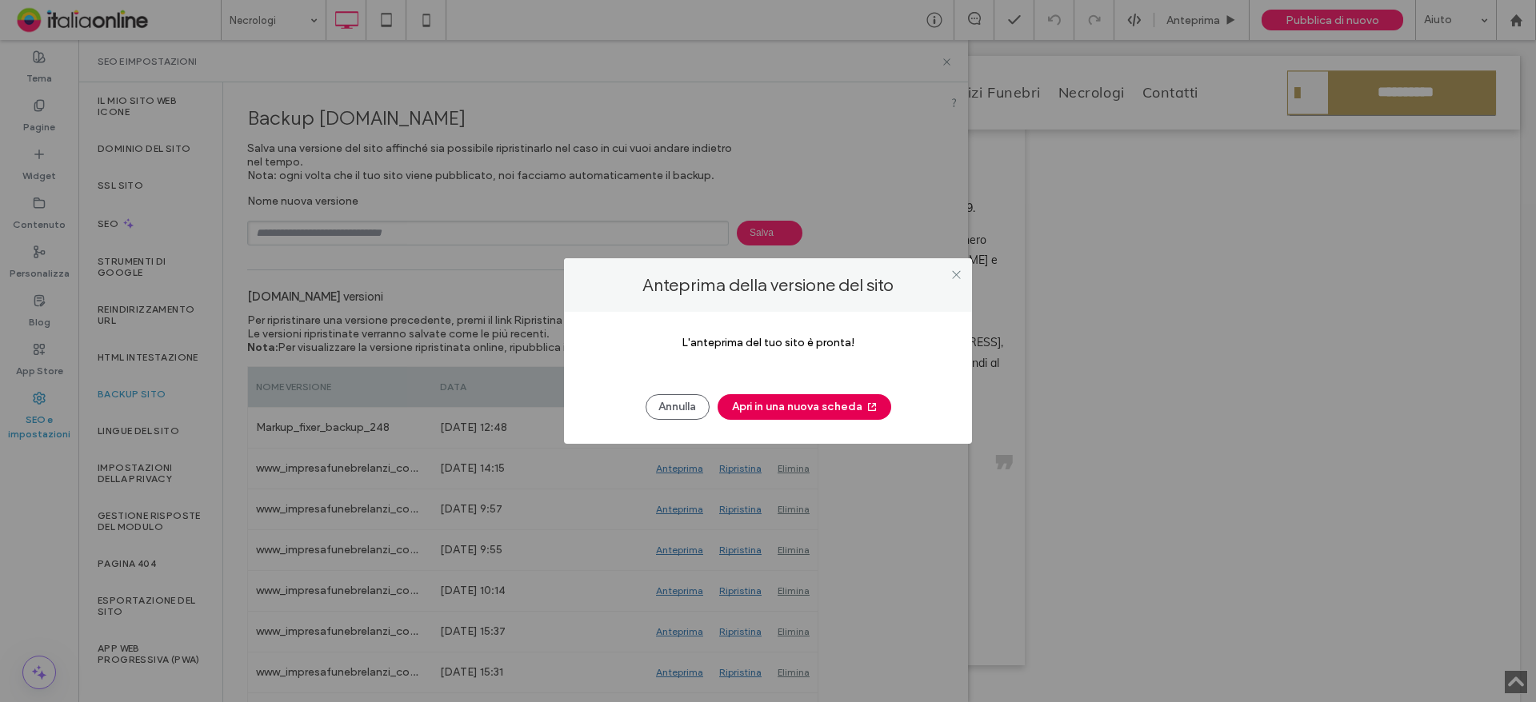
click at [805, 407] on button "Apri in una nuova scheda" at bounding box center [804, 407] width 174 height 26
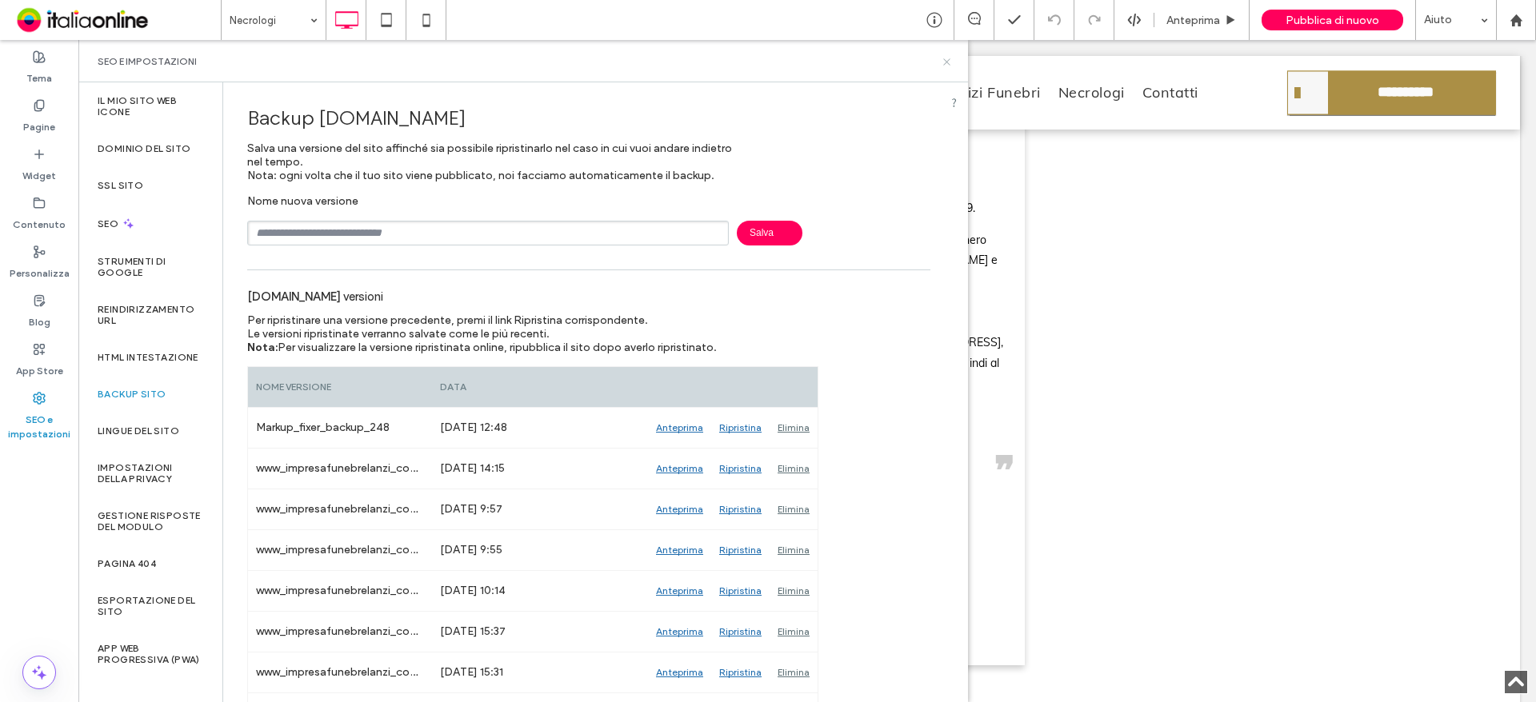
click at [944, 64] on icon at bounding box center [947, 62] width 12 height 12
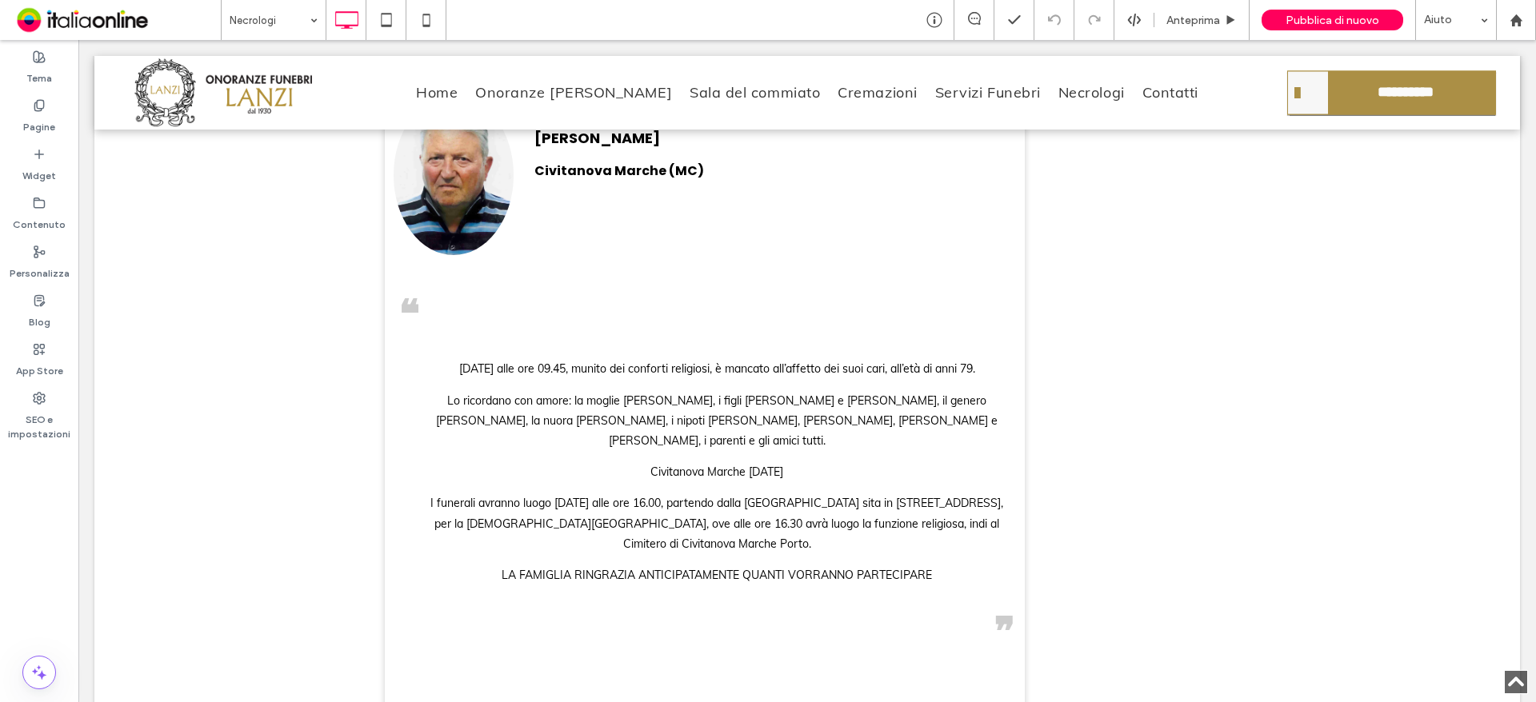
scroll to position [0, 0]
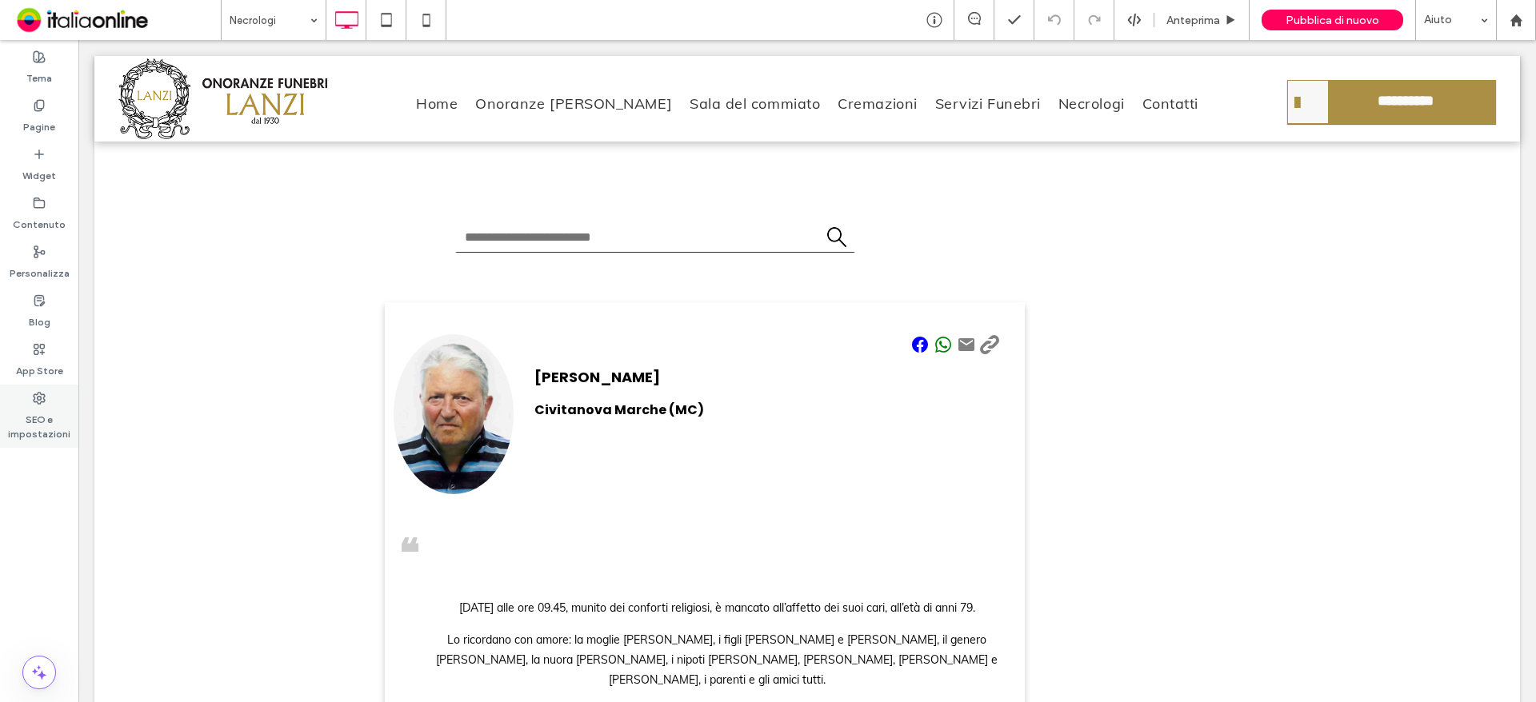
click at [41, 426] on label "SEO e impostazioni" at bounding box center [39, 423] width 78 height 37
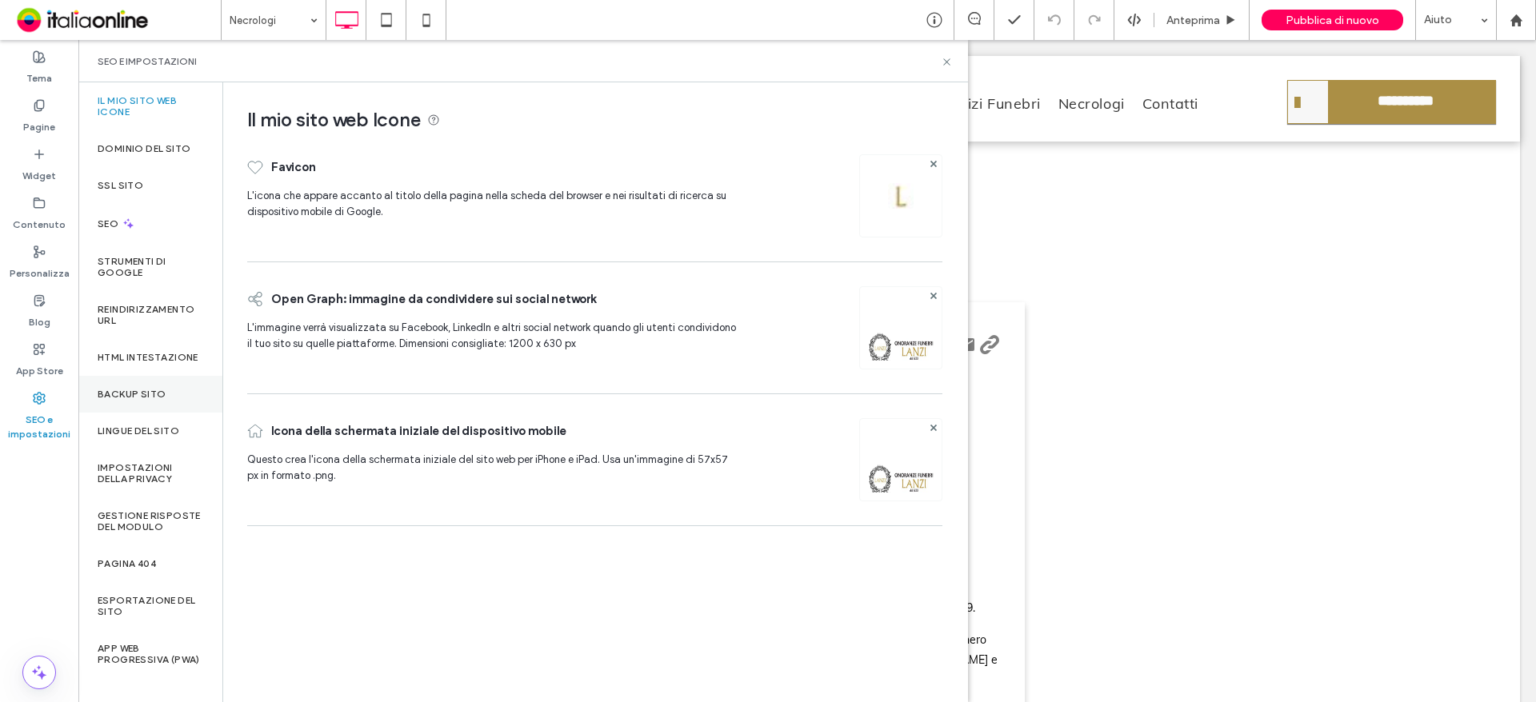
click at [137, 392] on div "Backup sito" at bounding box center [150, 394] width 144 height 37
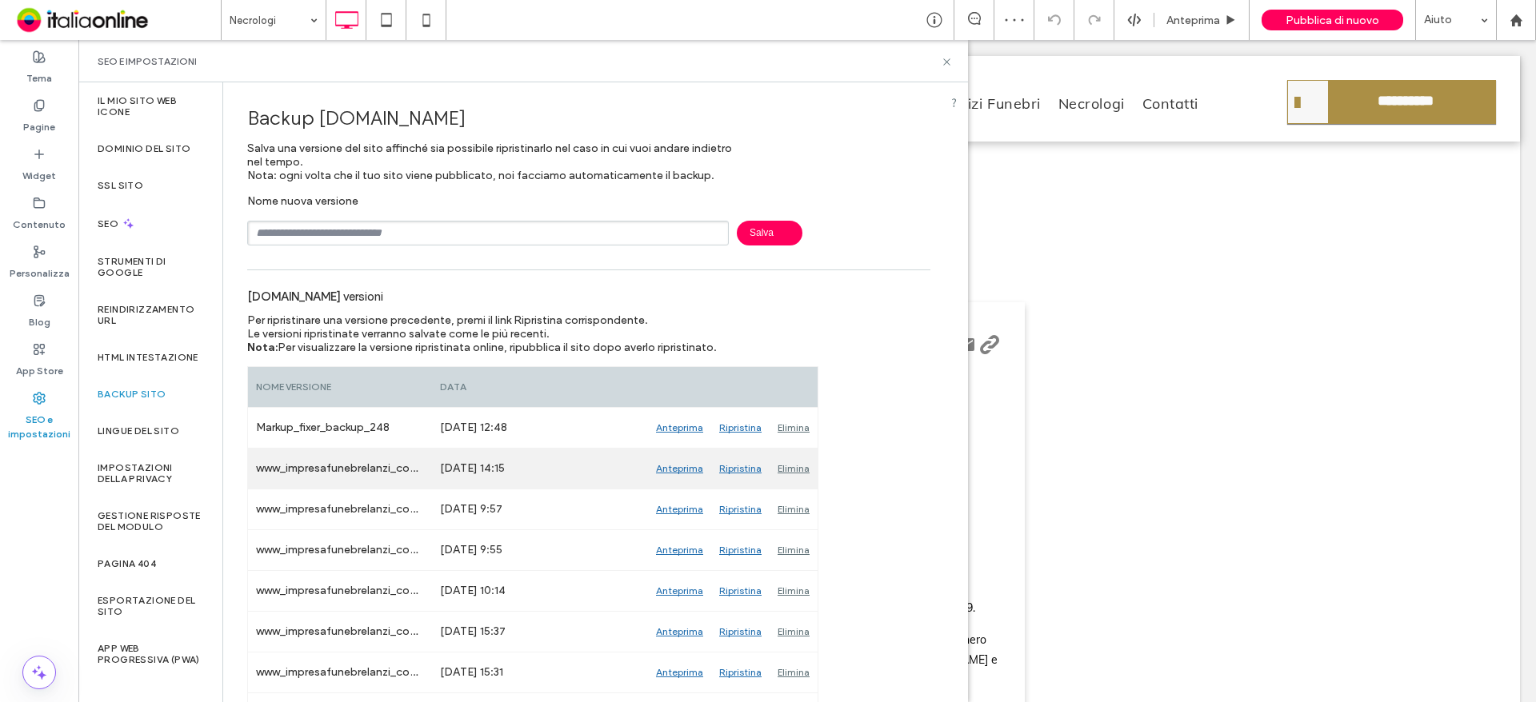
click at [667, 464] on div "Anteprima" at bounding box center [679, 469] width 63 height 40
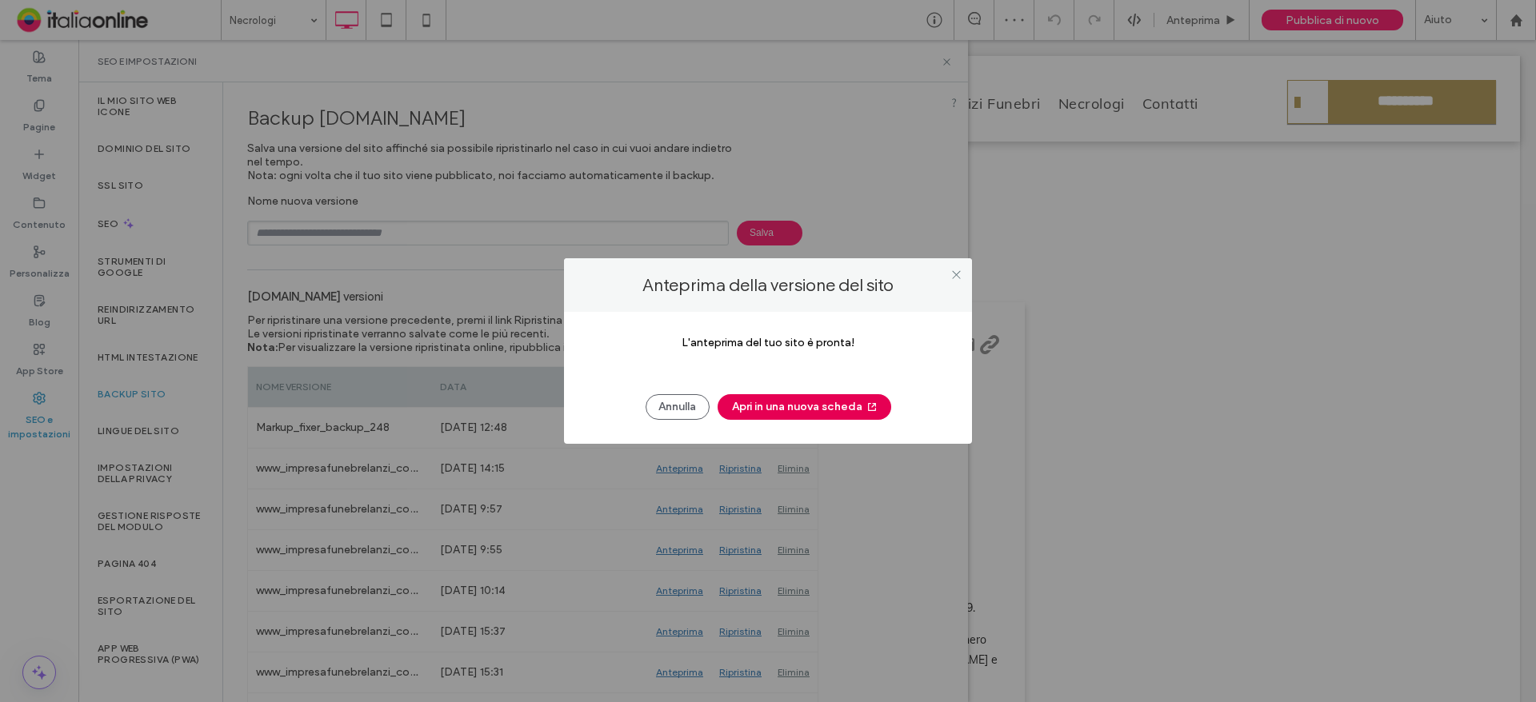
click at [818, 411] on button "Apri in una nuova scheda" at bounding box center [804, 407] width 174 height 26
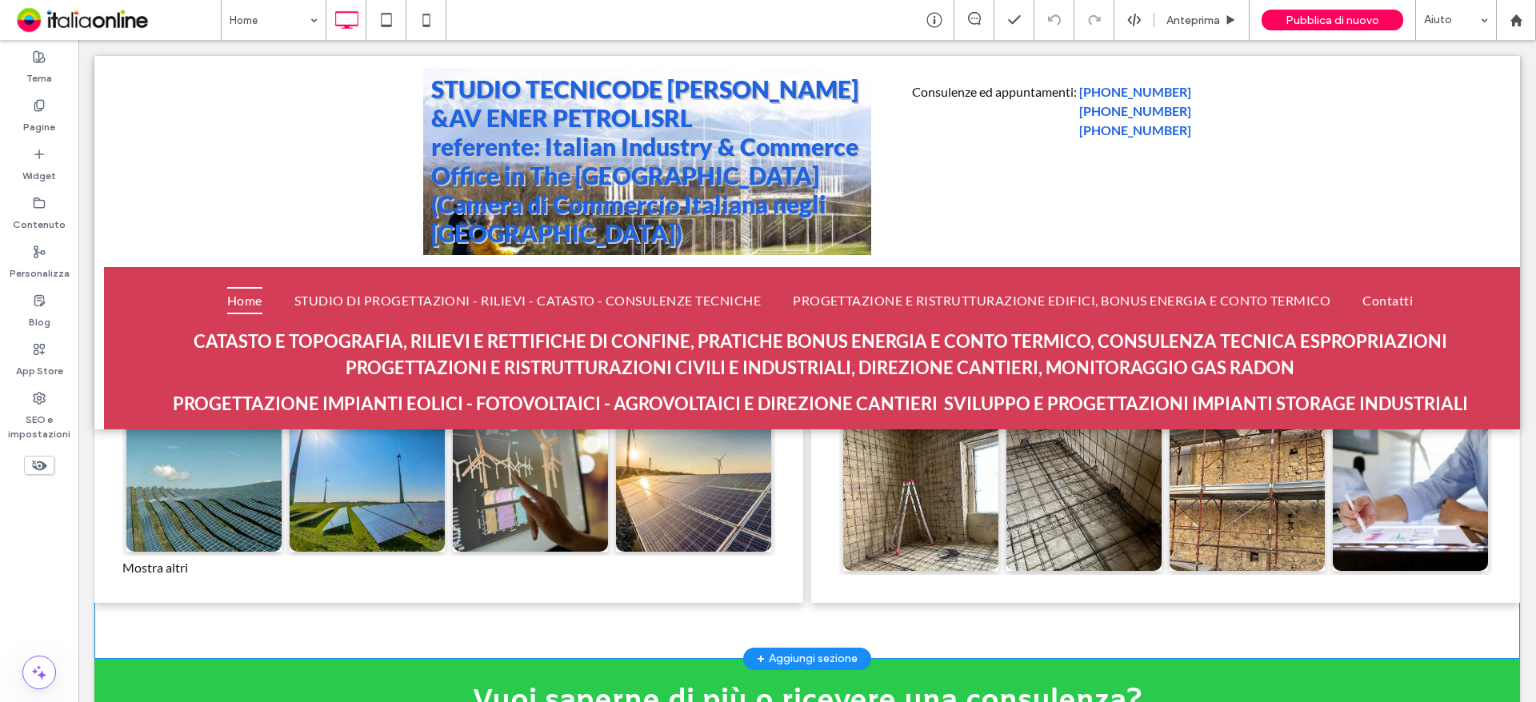
scroll to position [1360, 0]
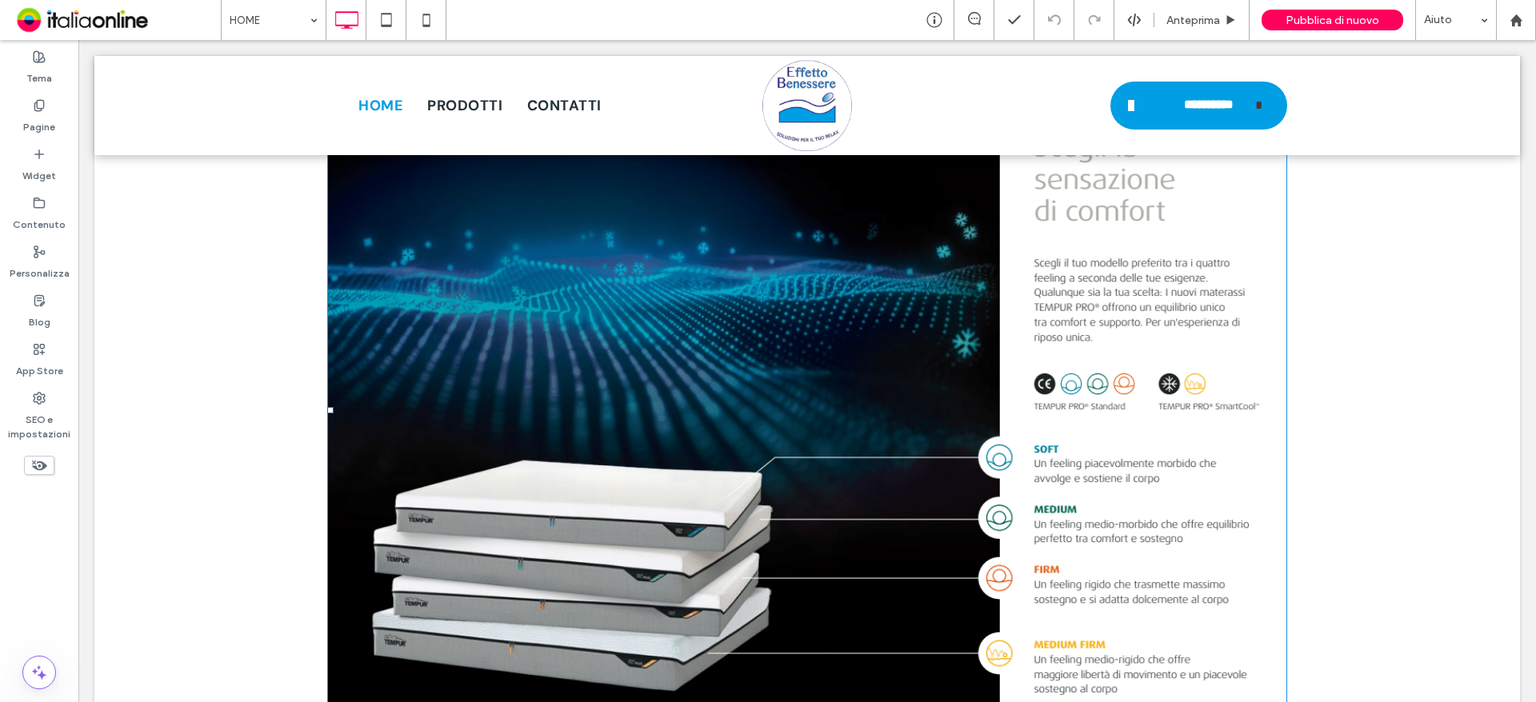
scroll to position [1680, 0]
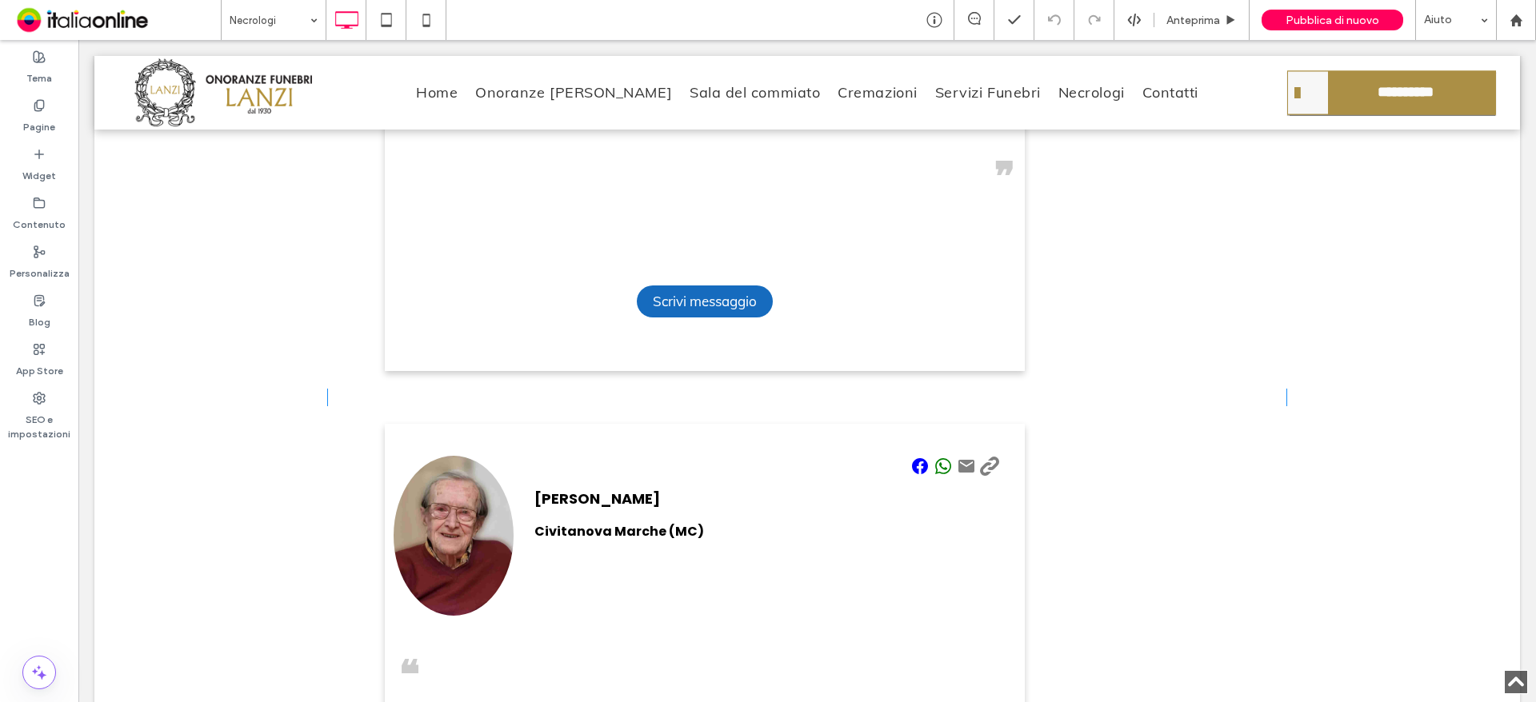
scroll to position [7309, 0]
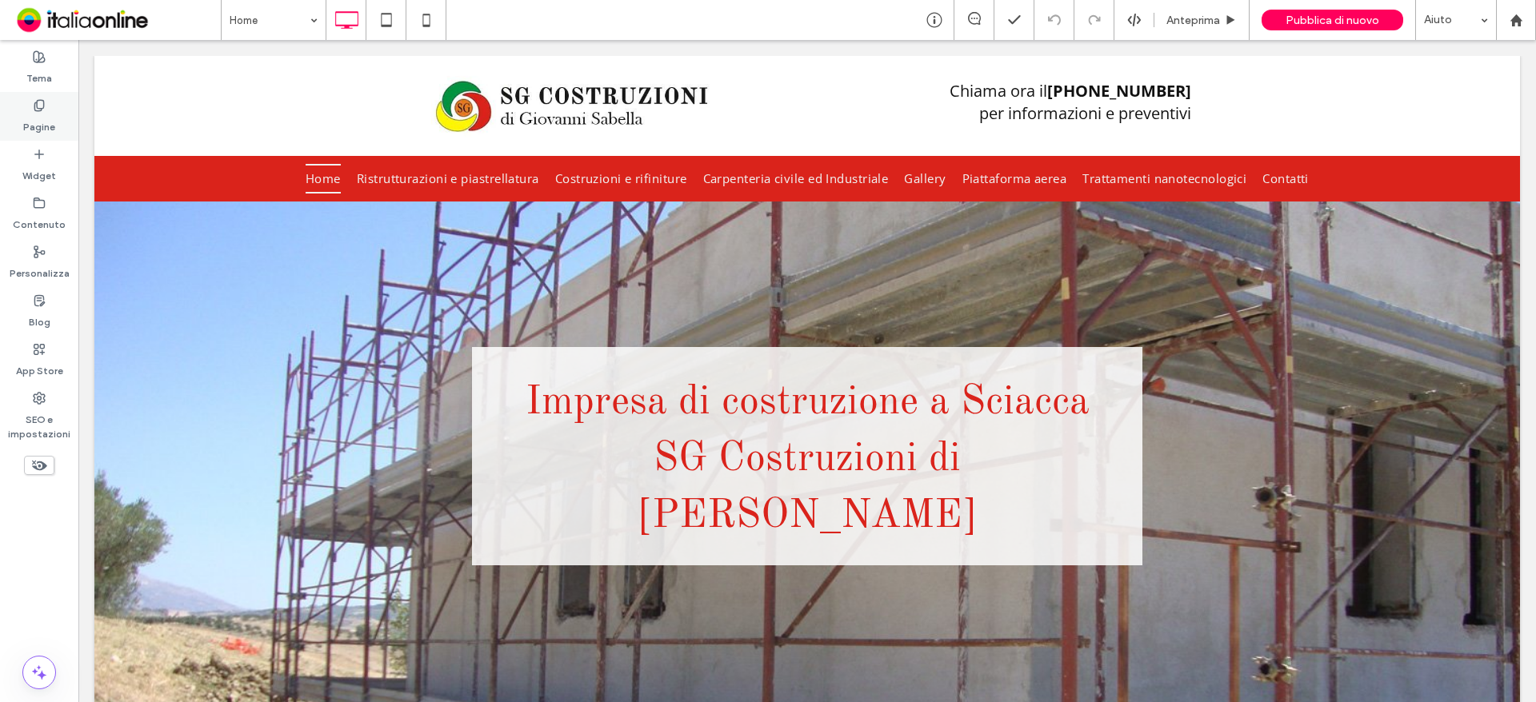
click at [52, 111] on div "Pagine" at bounding box center [39, 116] width 78 height 49
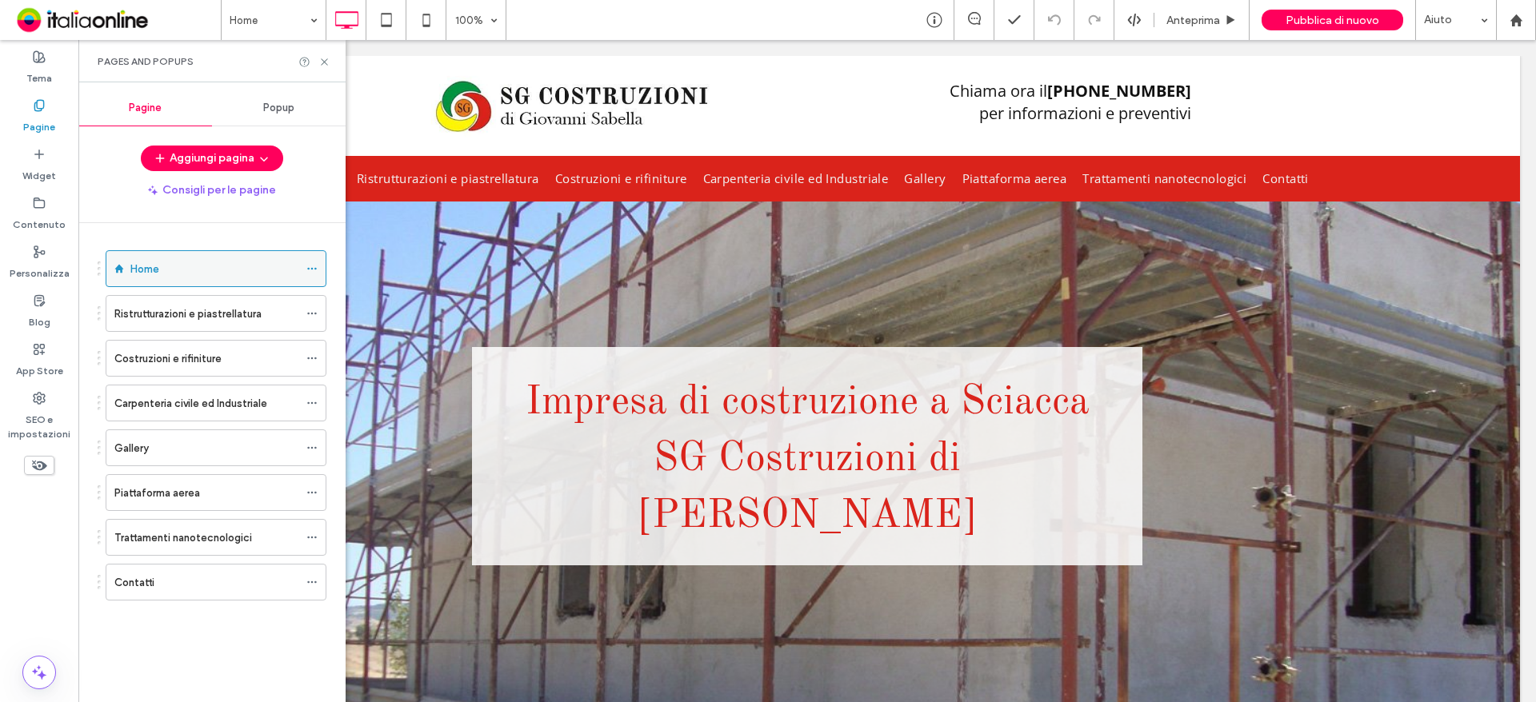
click at [310, 262] on span at bounding box center [311, 269] width 11 height 24
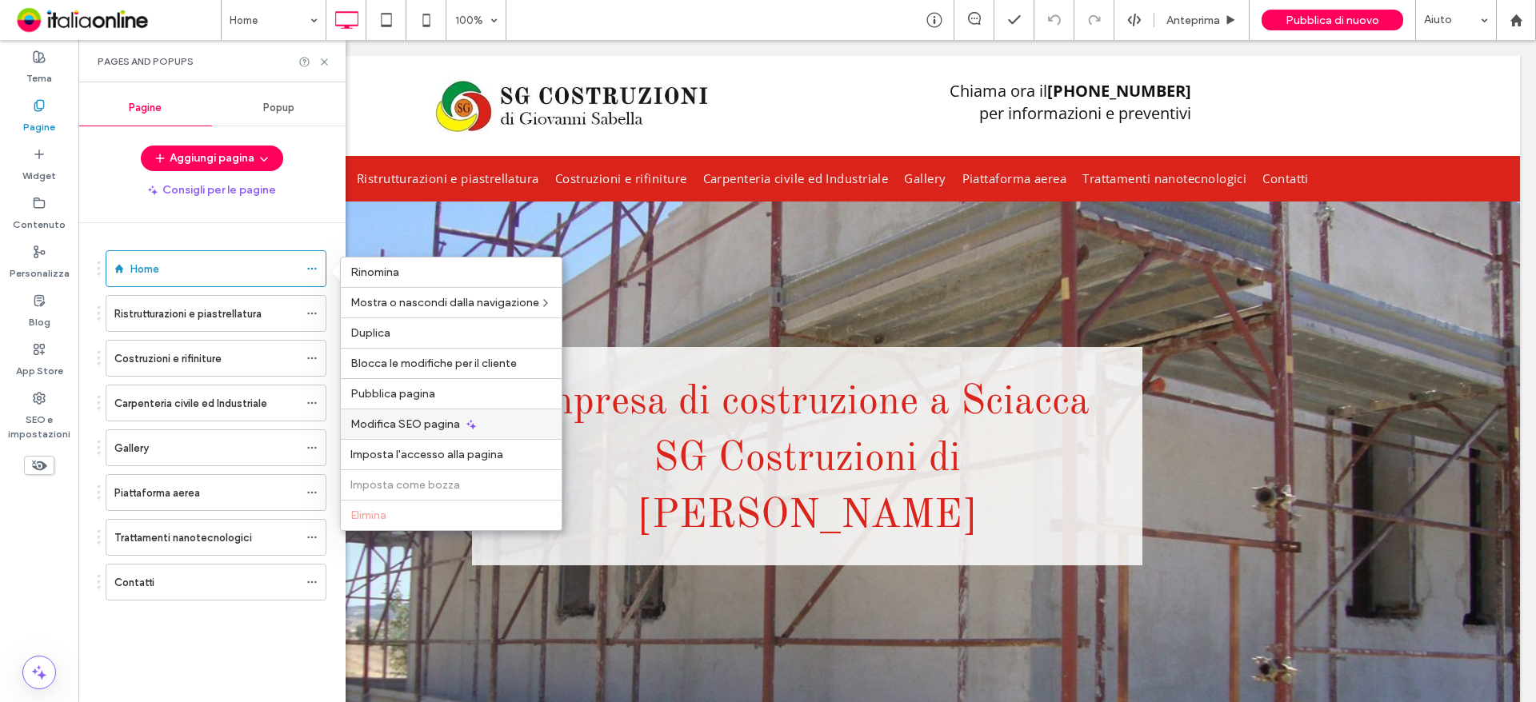
click at [433, 418] on span "Modifica SEO pagina" at bounding box center [405, 425] width 110 height 14
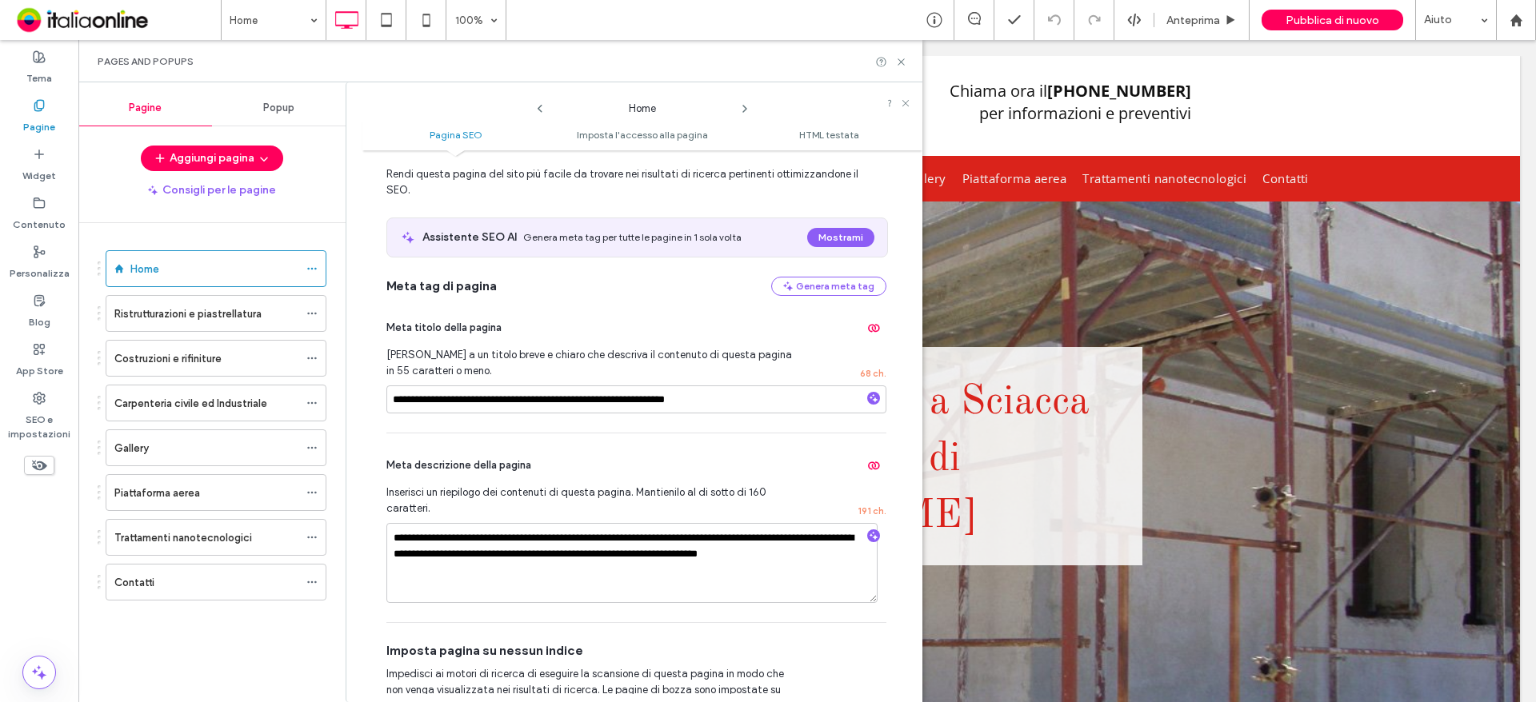
scroll to position [80, 0]
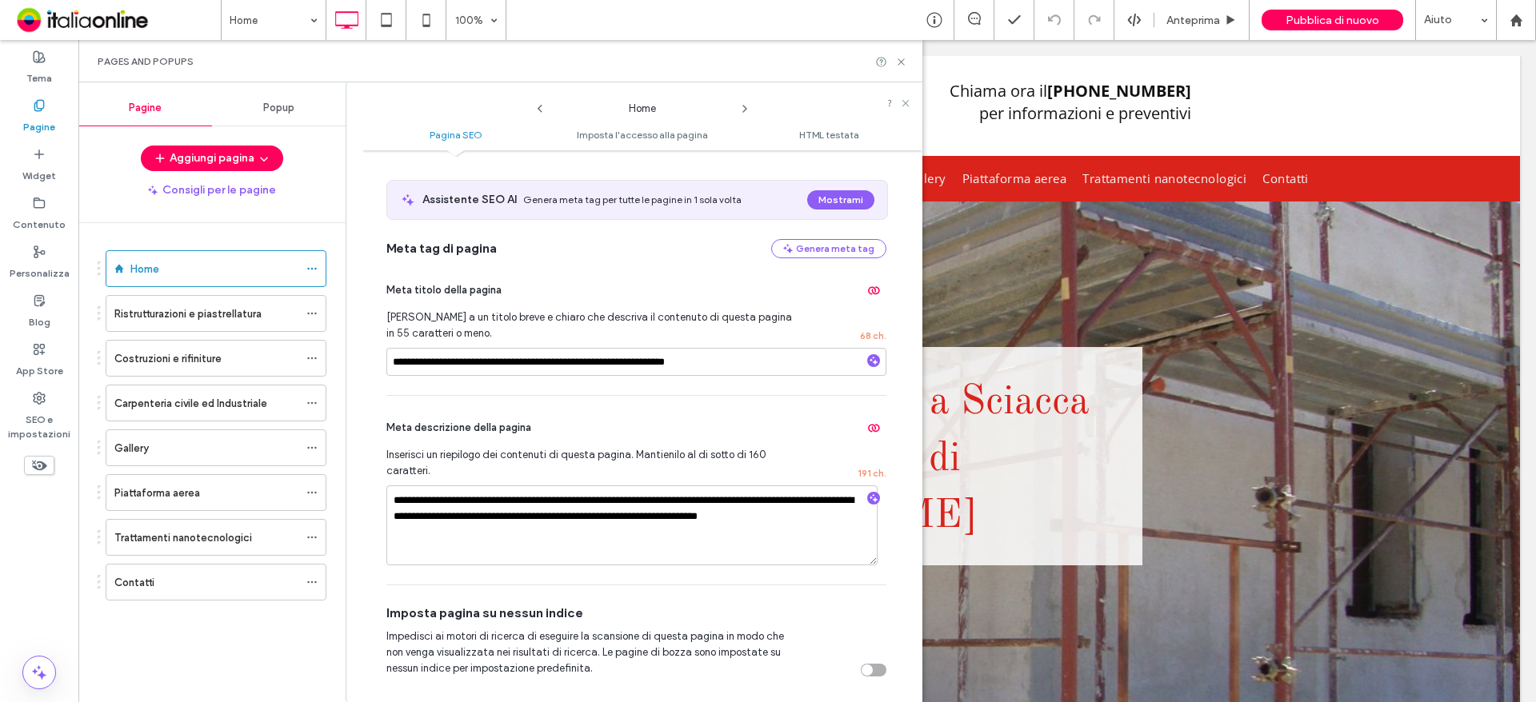
click at [745, 110] on use at bounding box center [744, 109] width 3 height 6
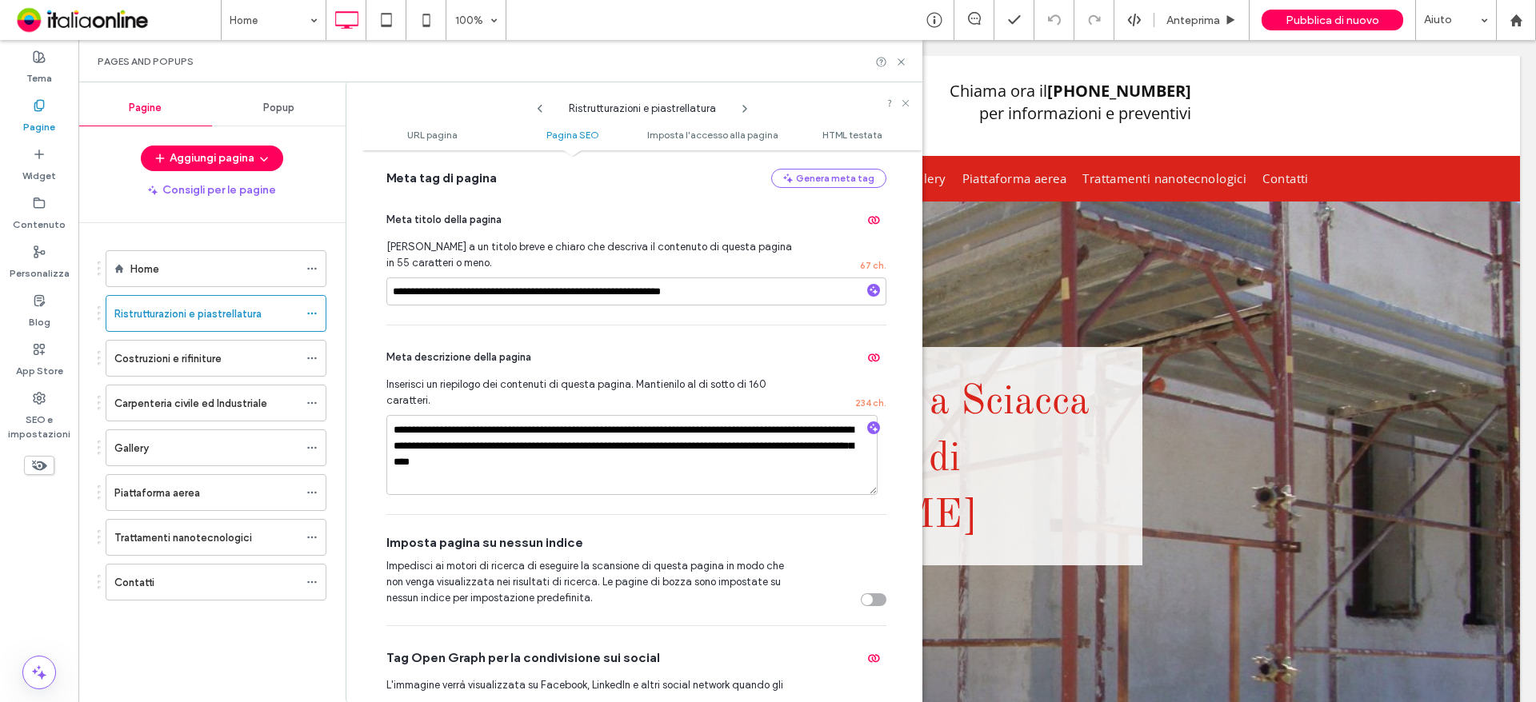
scroll to position [400, 0]
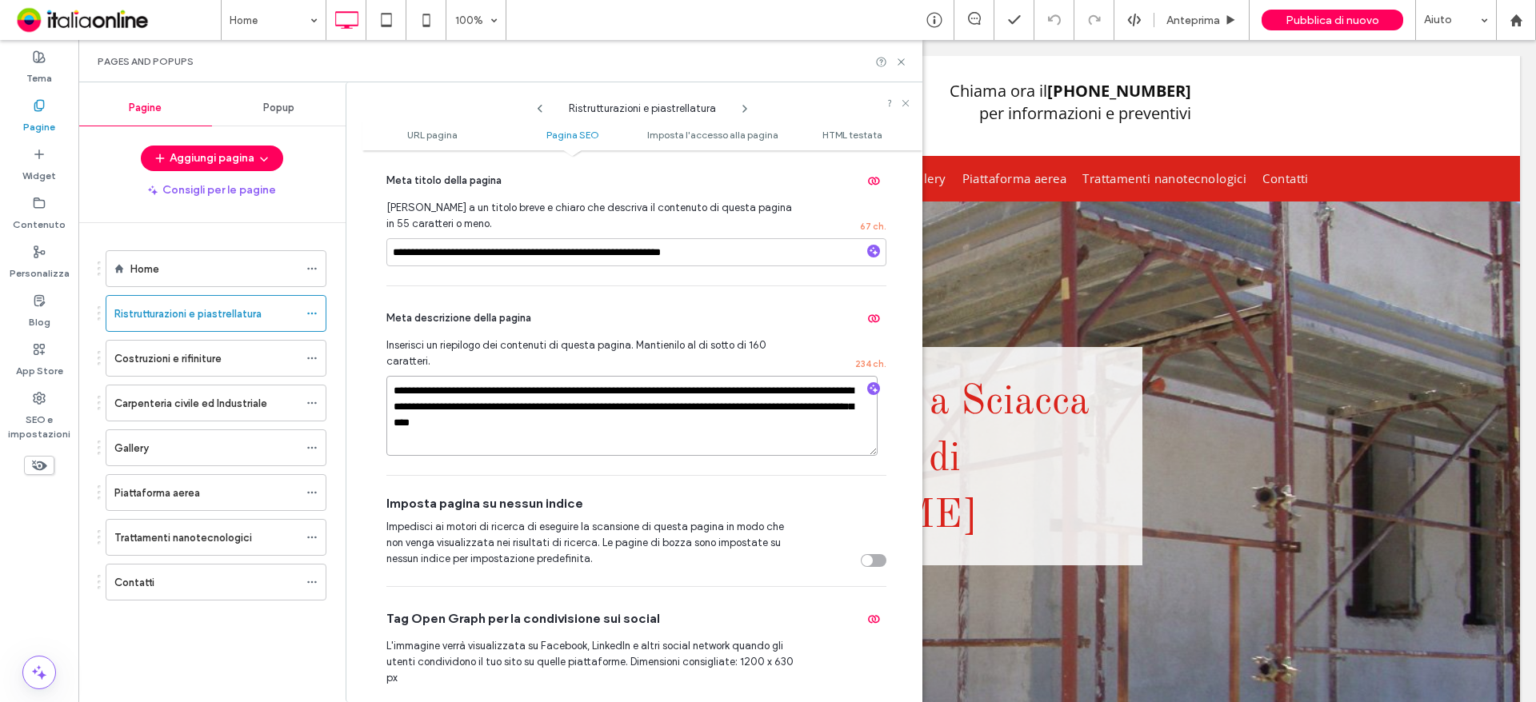
click at [594, 430] on textarea "**********" at bounding box center [631, 416] width 491 height 80
click at [739, 104] on icon at bounding box center [744, 108] width 13 height 13
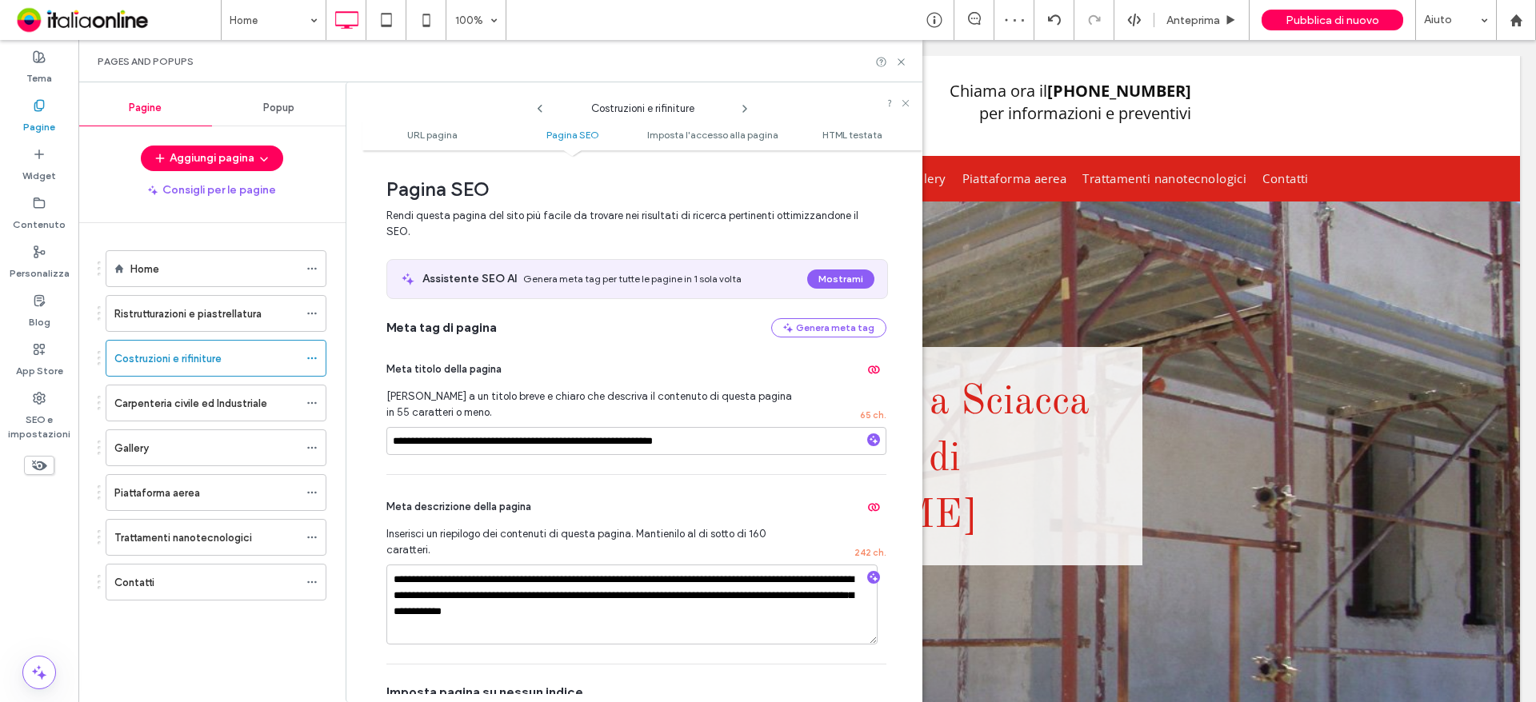
scroll to position [320, 0]
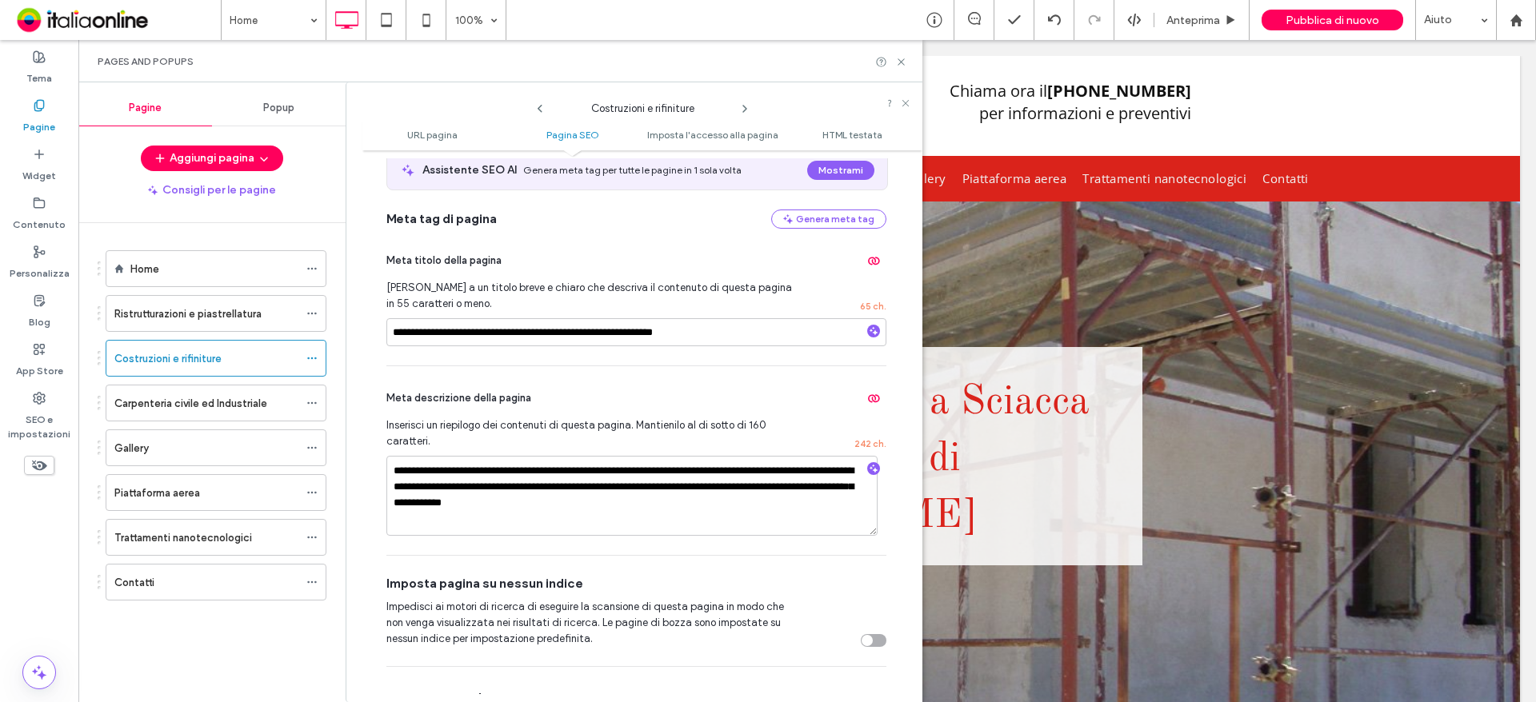
click at [748, 110] on icon at bounding box center [744, 108] width 13 height 13
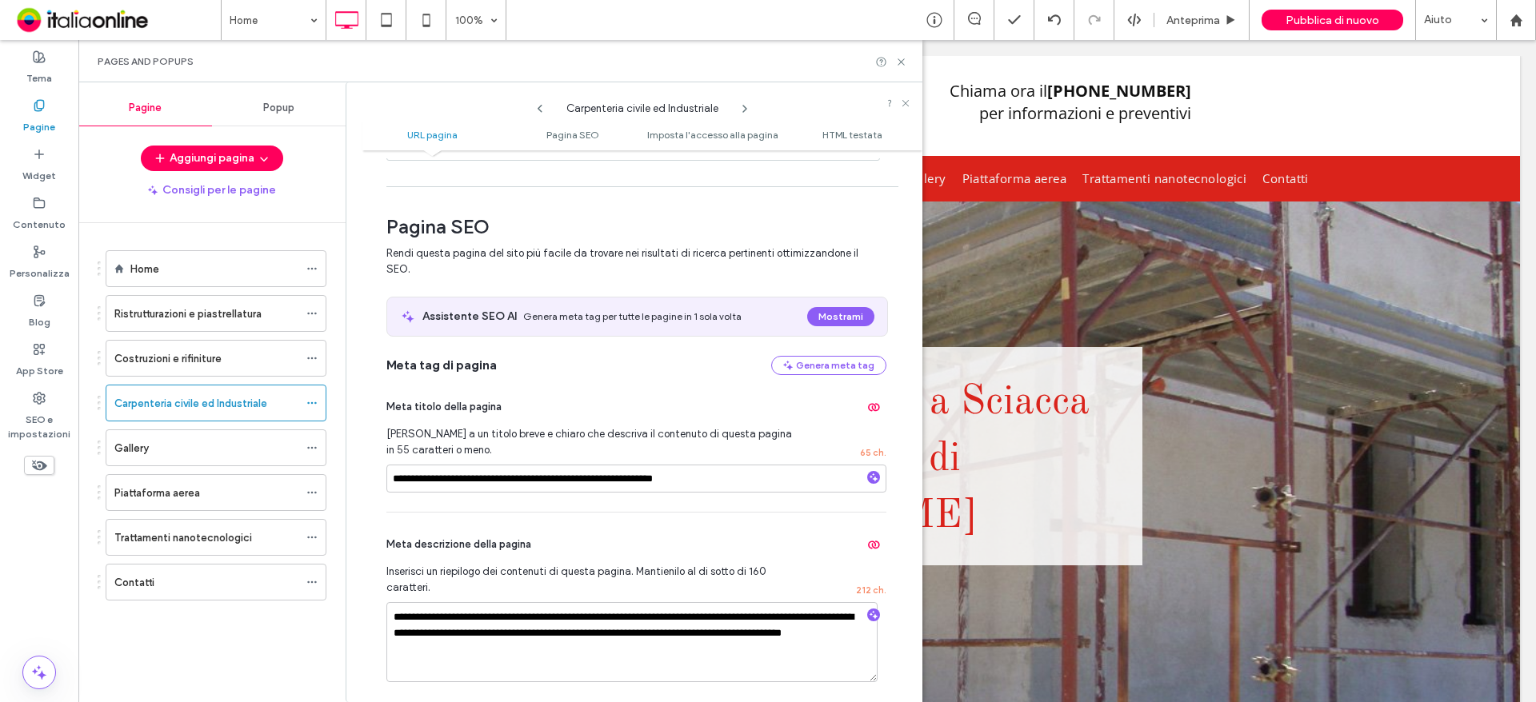
scroll to position [480, 0]
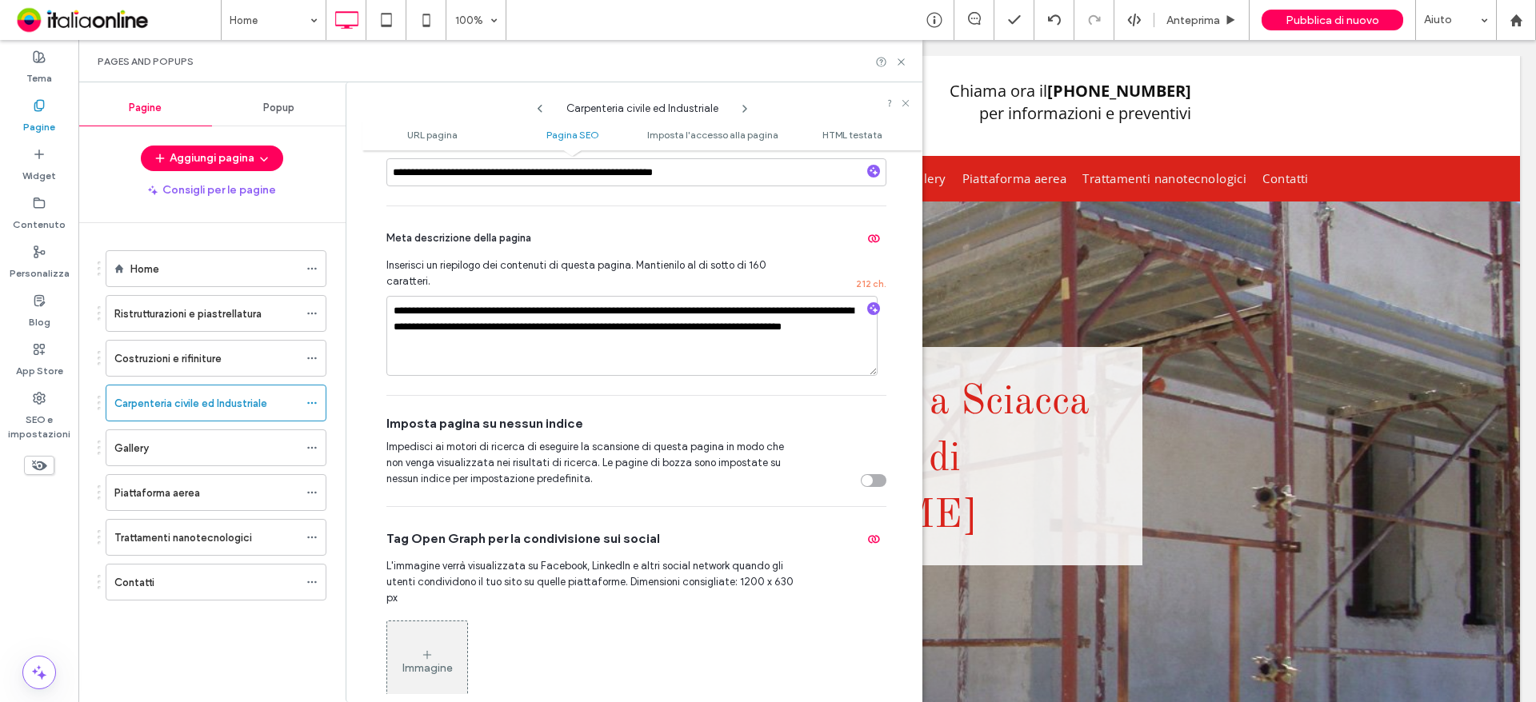
click at [747, 102] on icon at bounding box center [744, 108] width 13 height 13
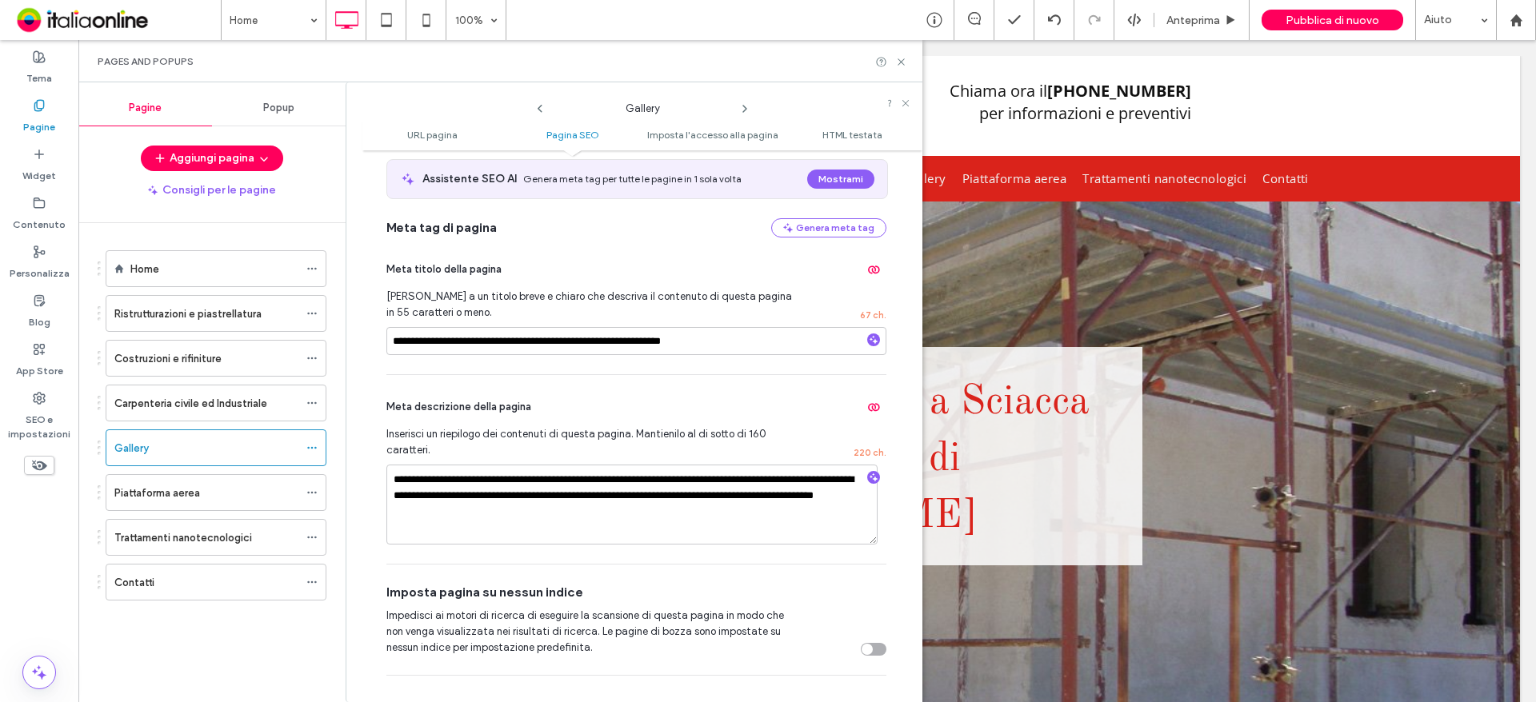
scroll to position [320, 0]
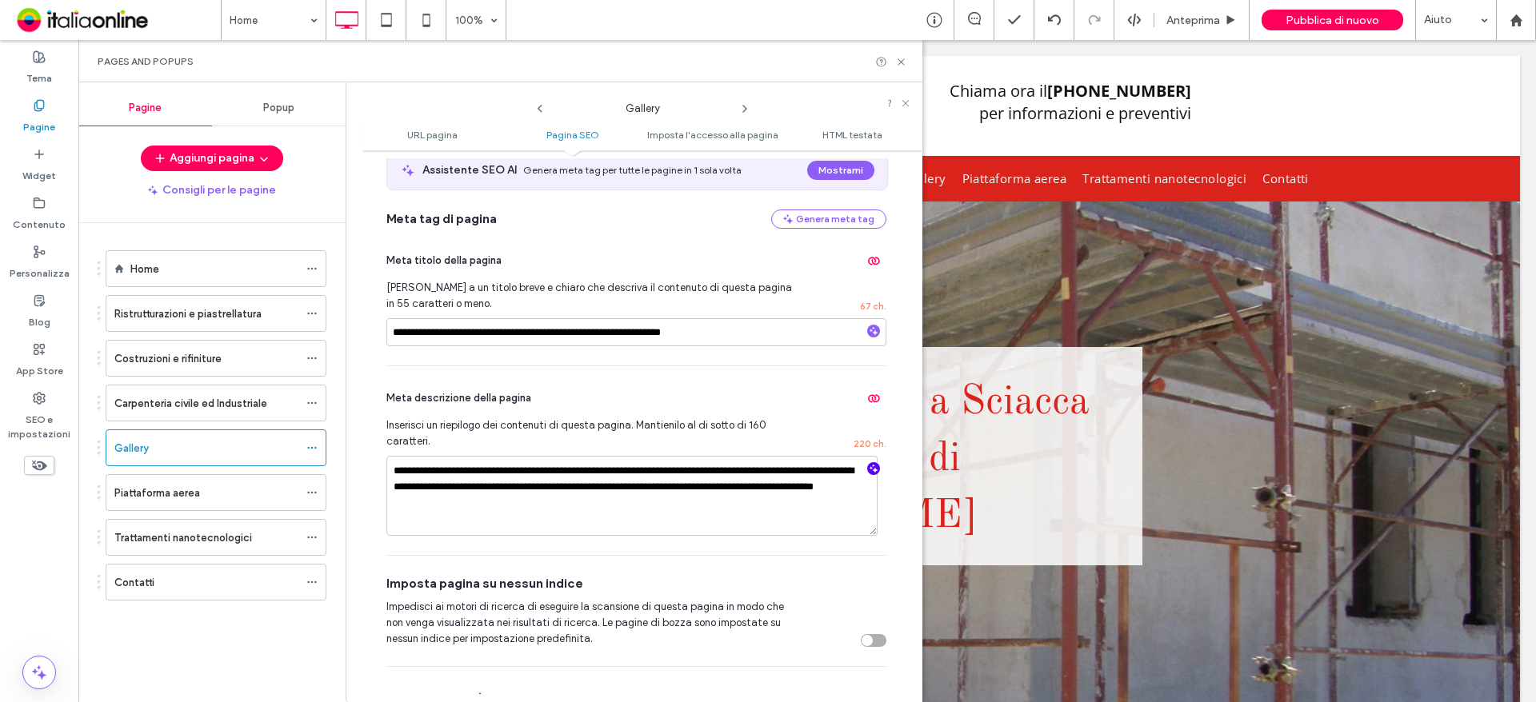
click at [868, 467] on icon "button" at bounding box center [873, 468] width 11 height 11
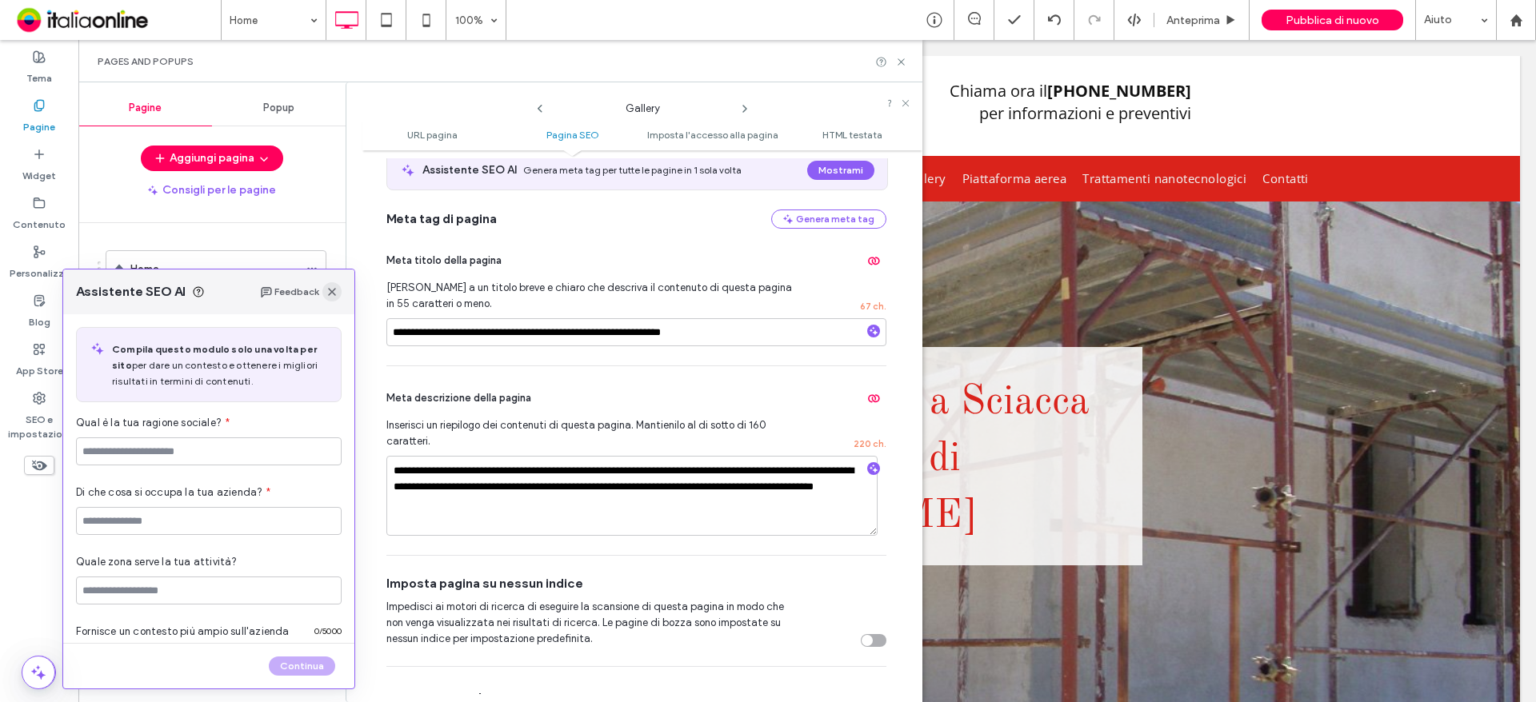
click at [334, 299] on span "button" at bounding box center [331, 291] width 19 height 19
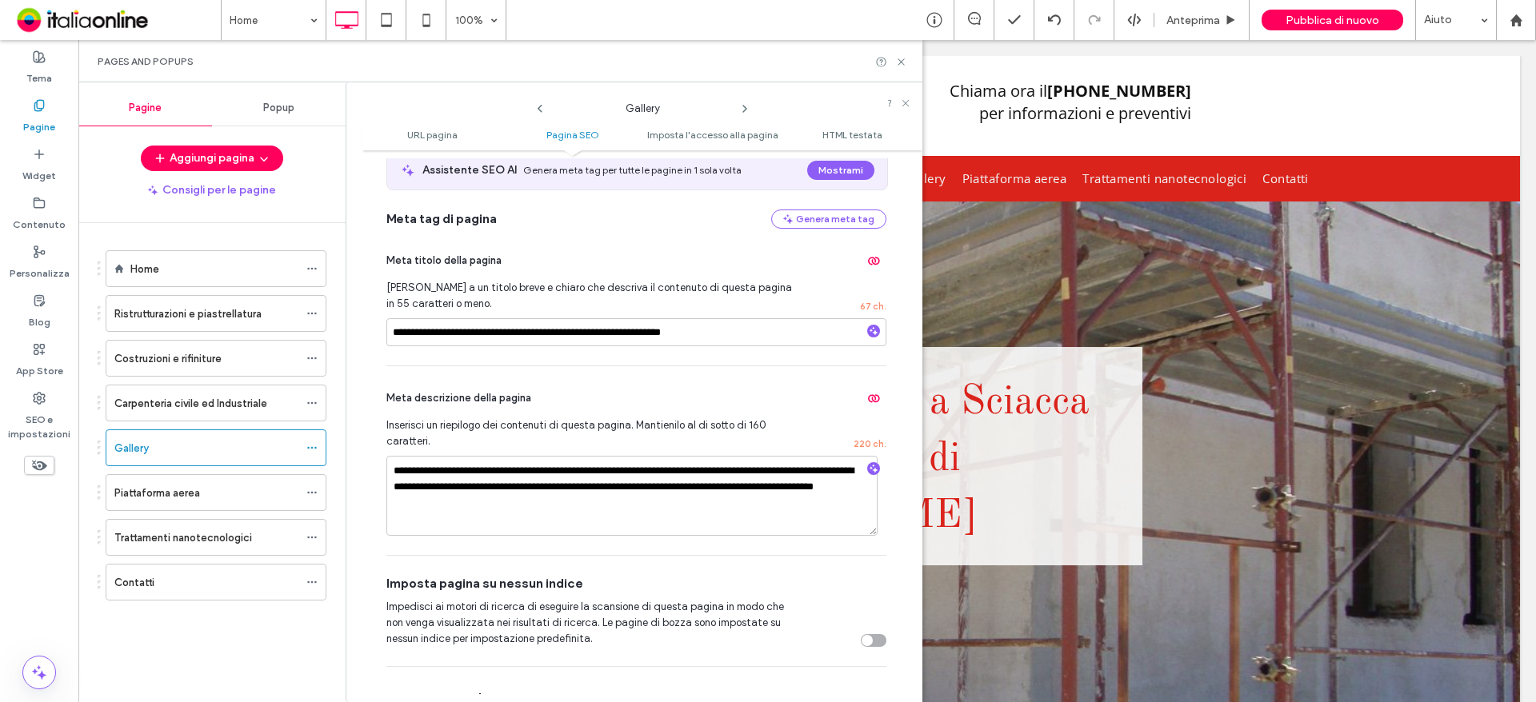
click at [749, 106] on icon at bounding box center [744, 108] width 13 height 13
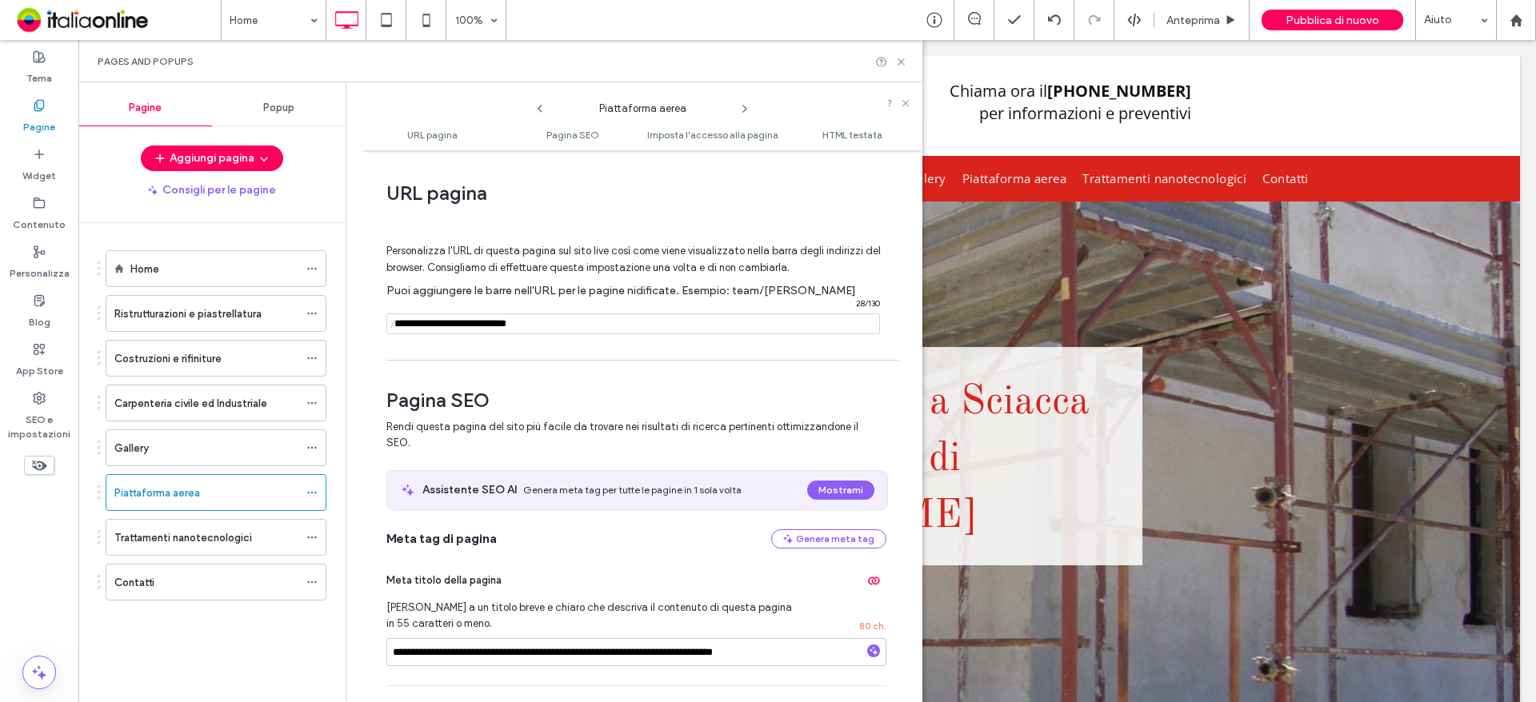
click at [742, 110] on icon at bounding box center [744, 108] width 13 height 13
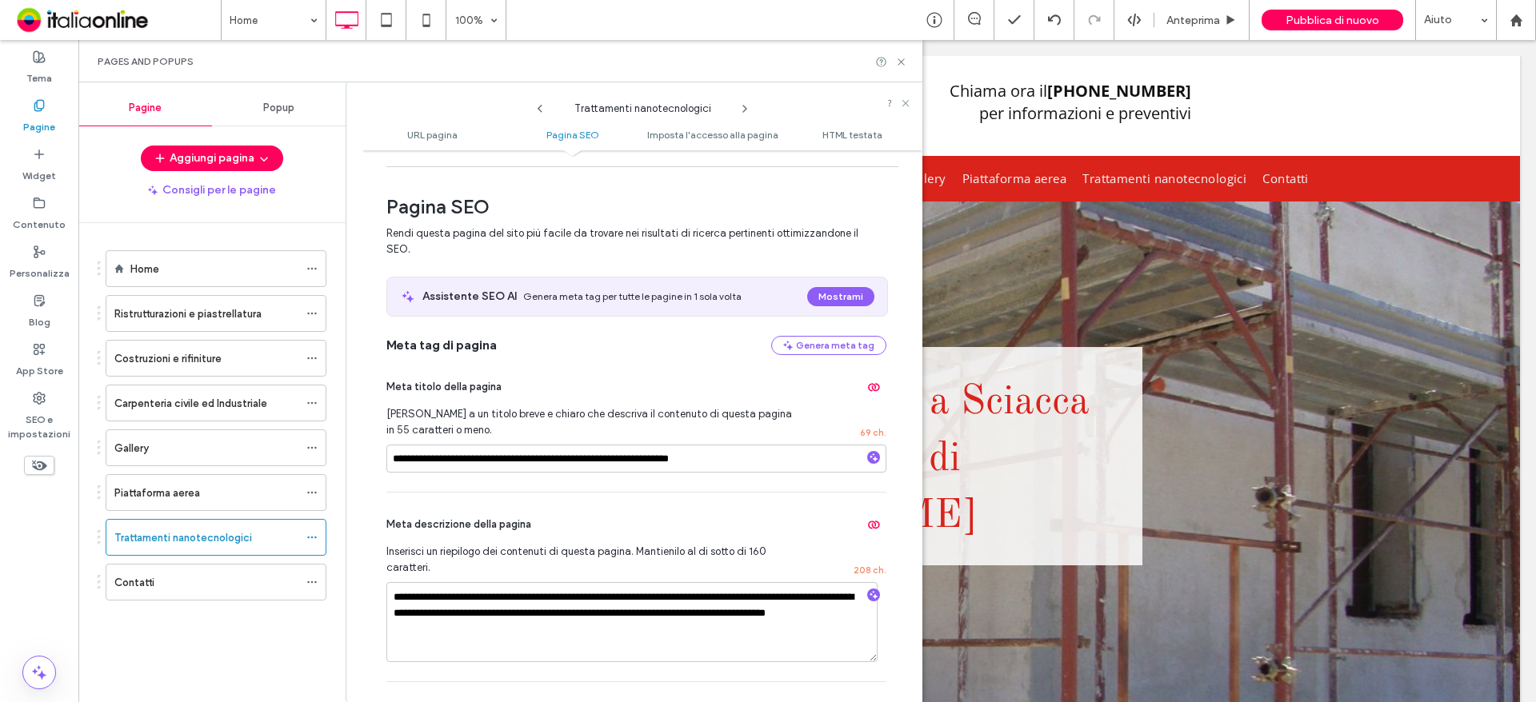
scroll to position [240, 0]
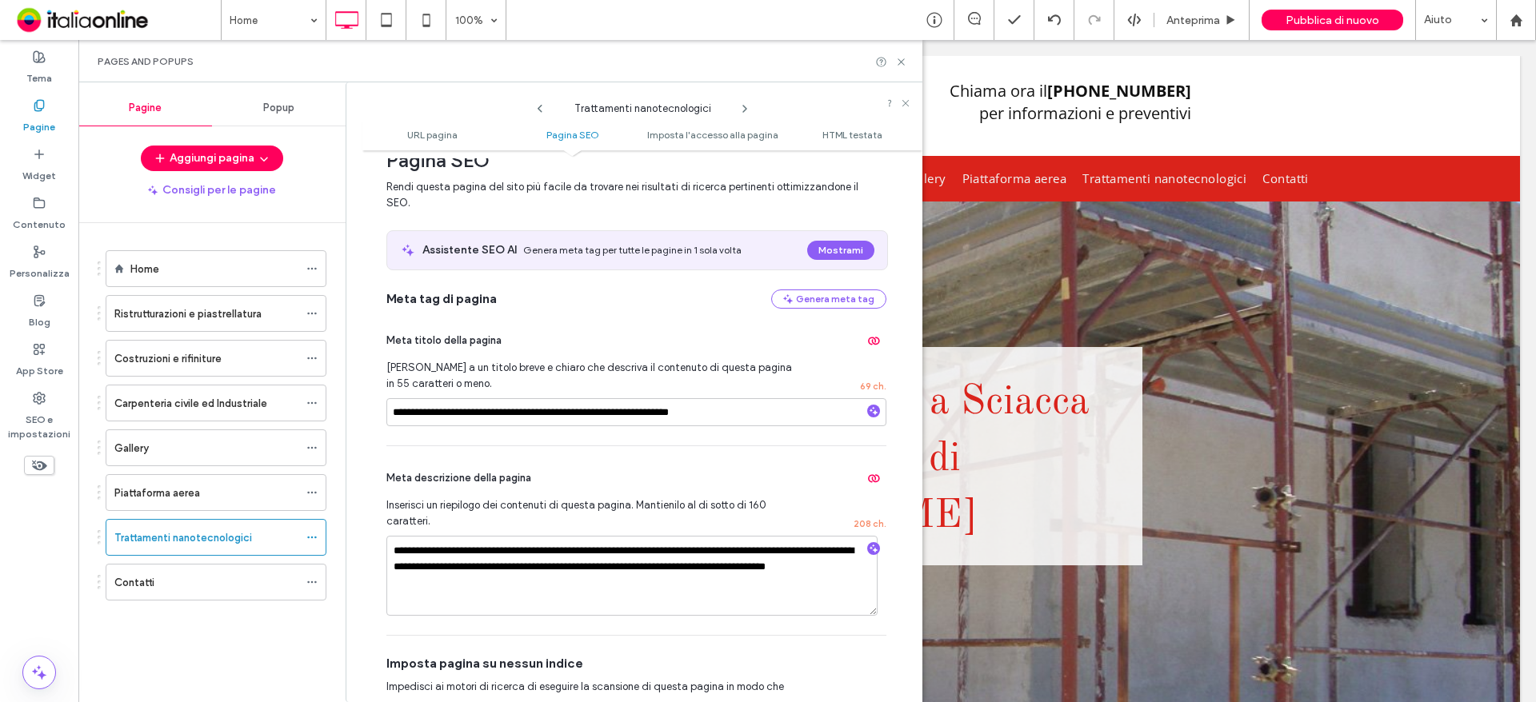
click at [749, 108] on icon at bounding box center [744, 108] width 13 height 13
click at [901, 64] on icon at bounding box center [901, 62] width 12 height 12
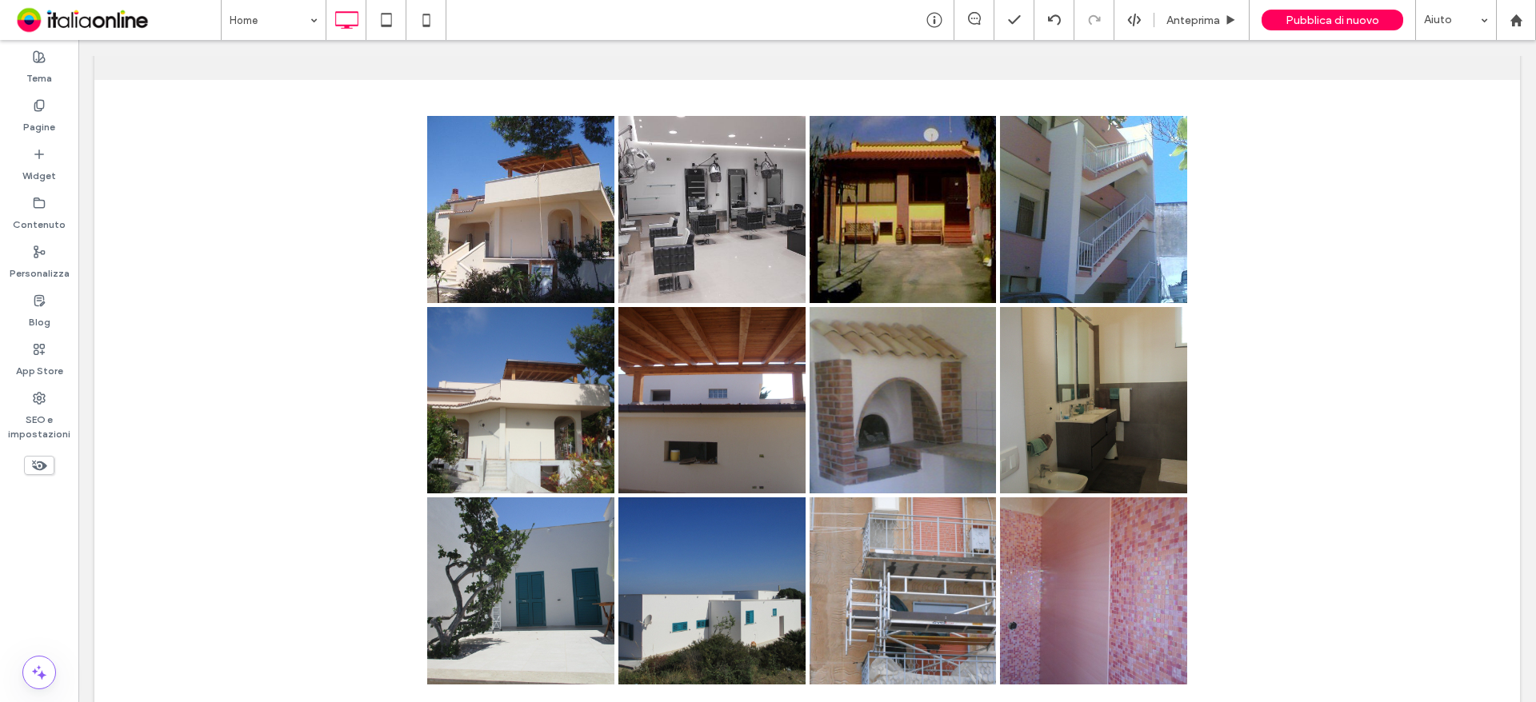
scroll to position [2352, 0]
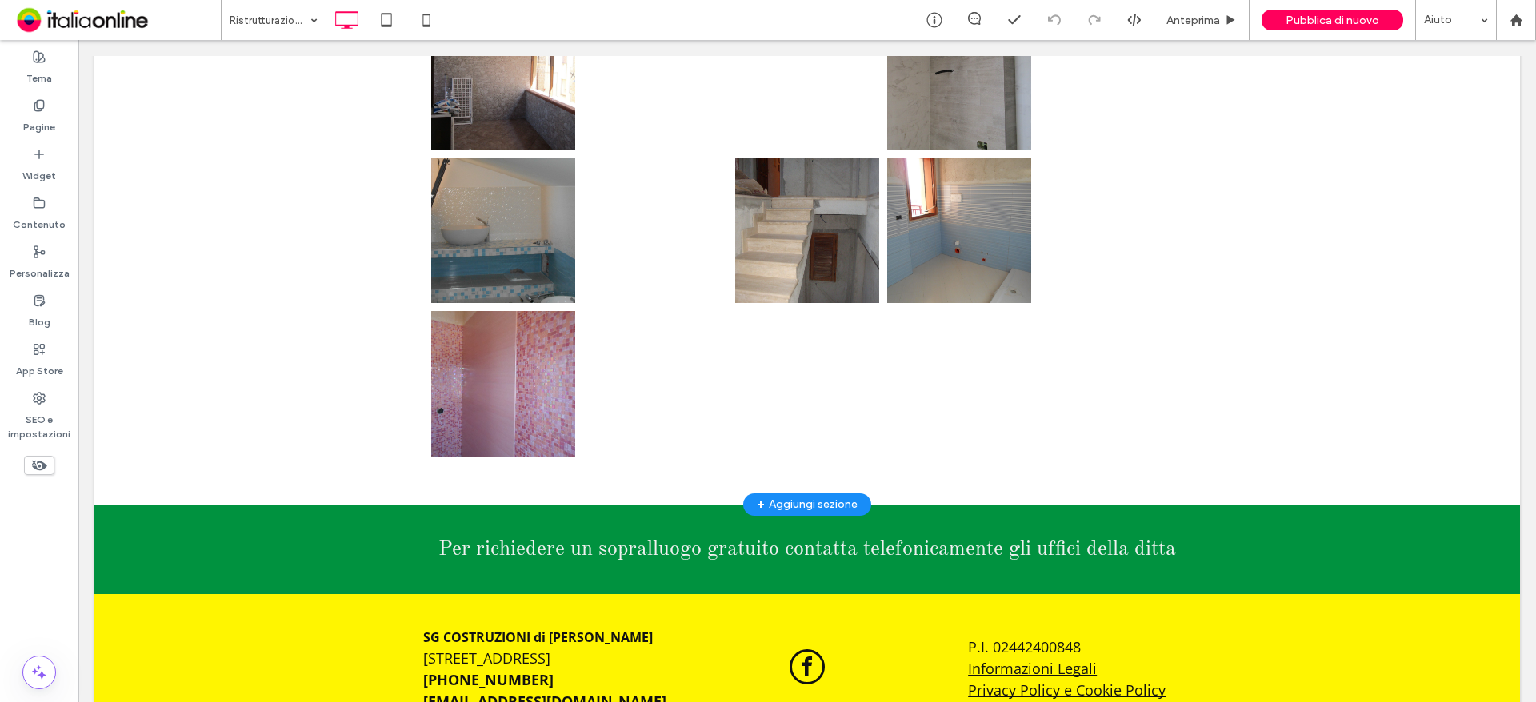
scroll to position [2372, 0]
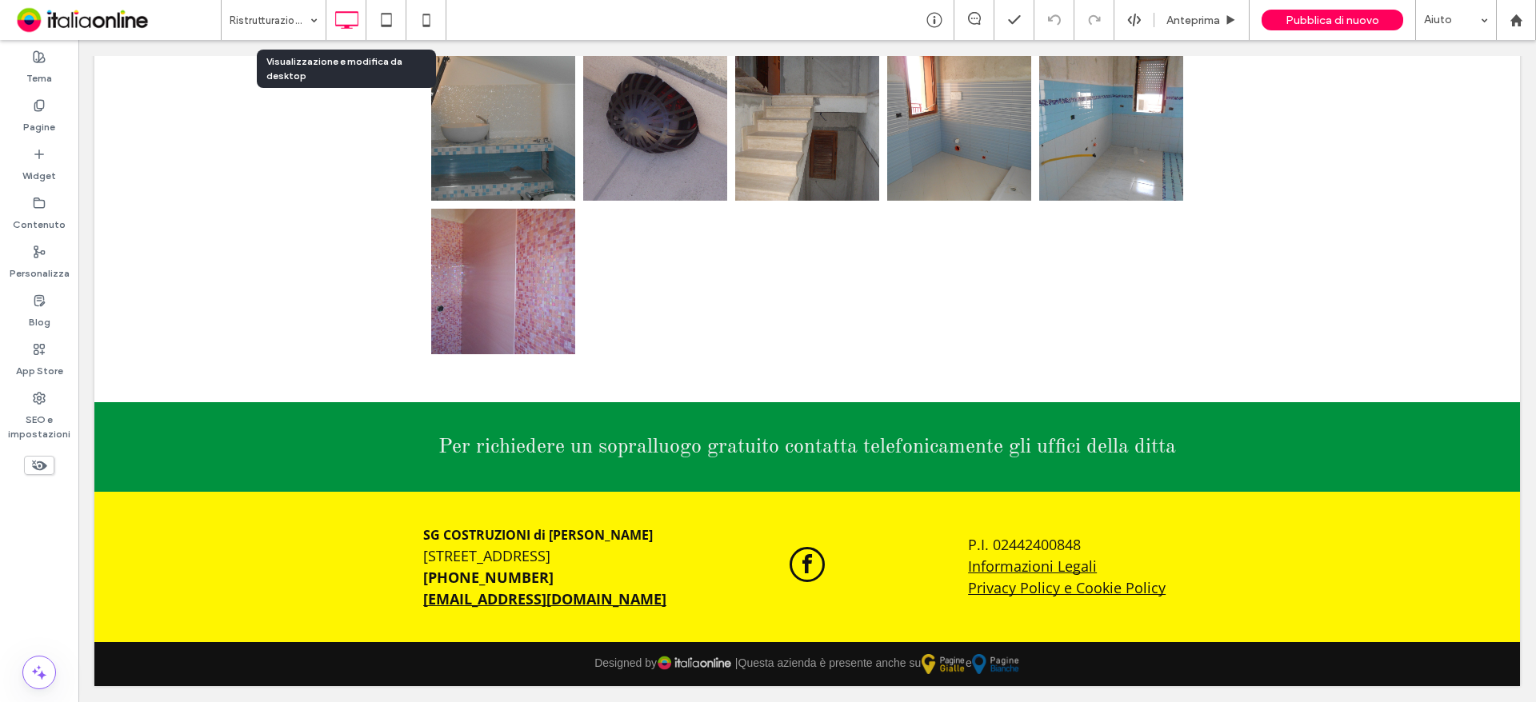
click at [262, 26] on input at bounding box center [270, 20] width 80 height 40
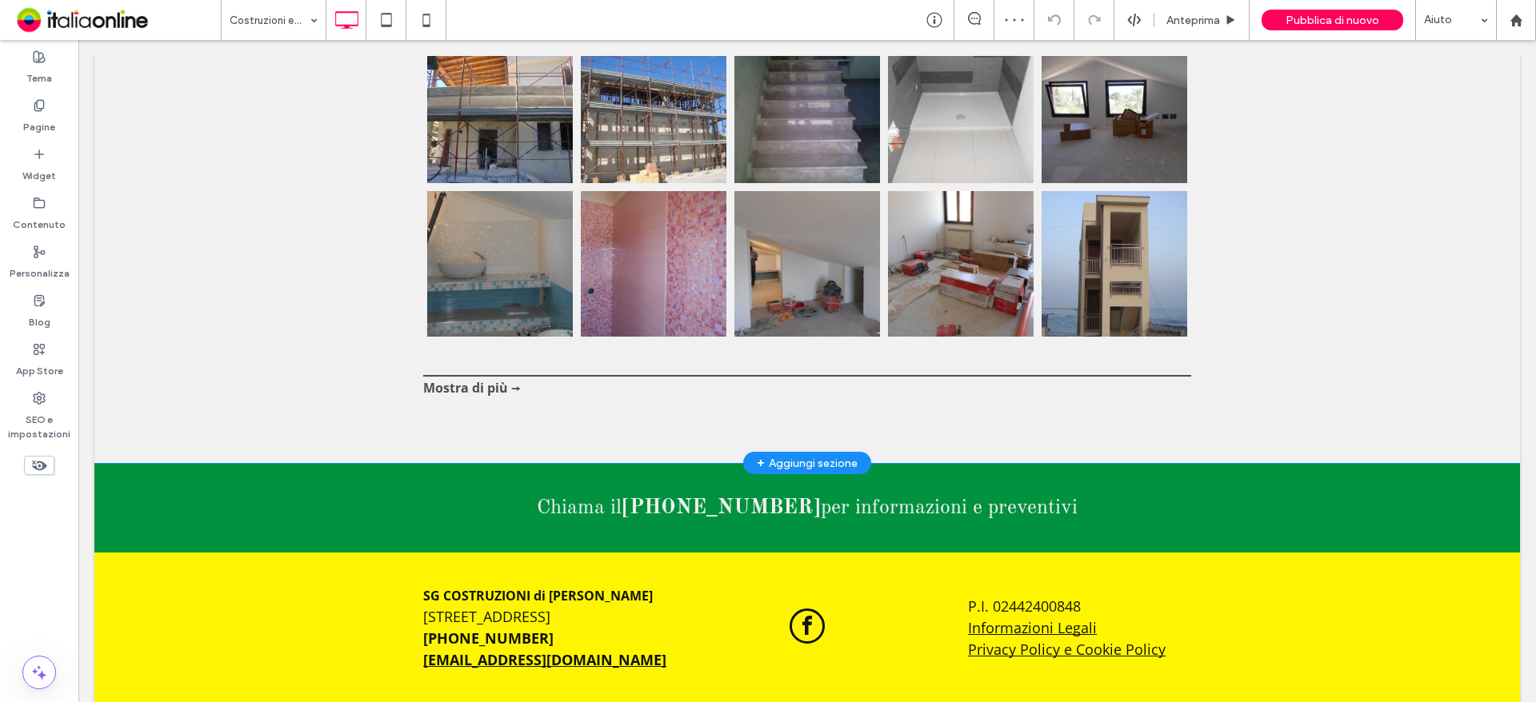
scroll to position [1567, 0]
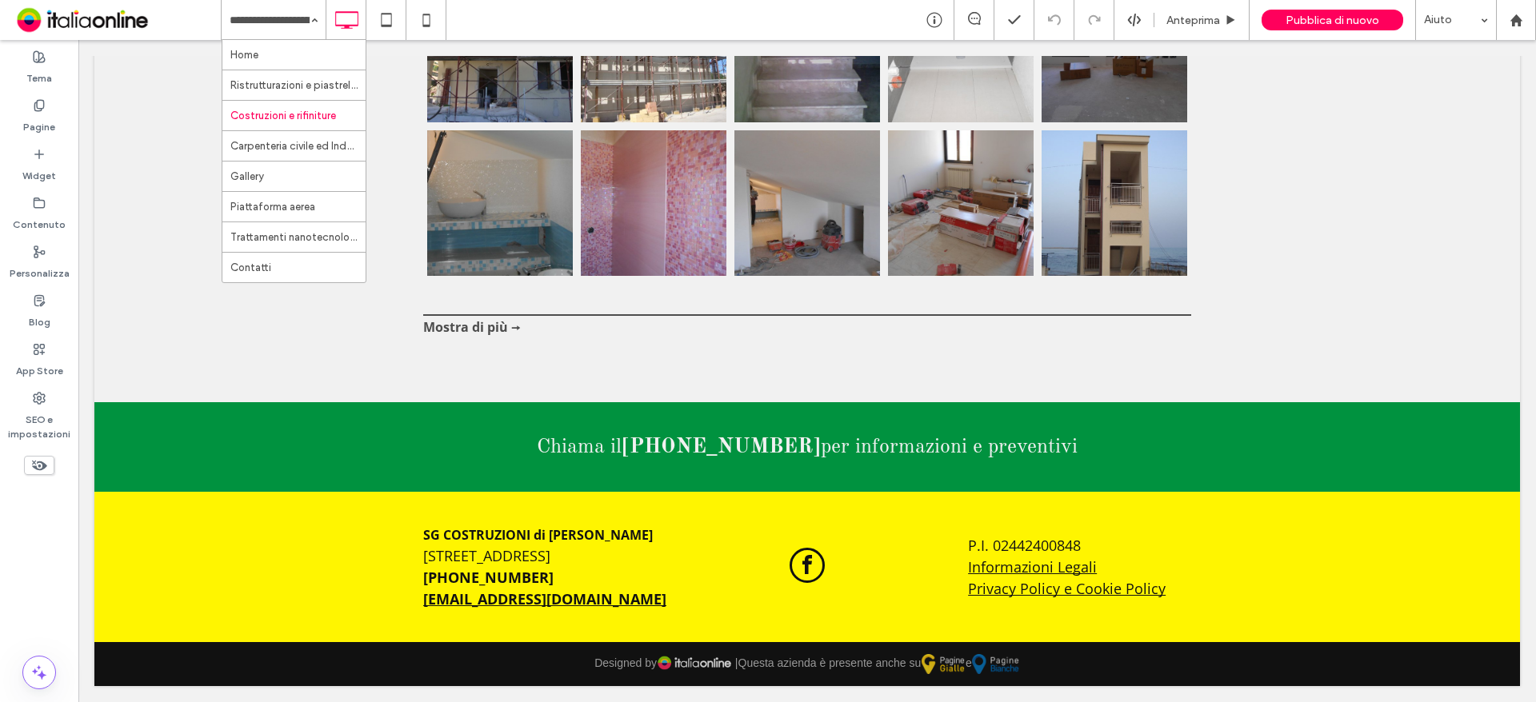
click at [267, 36] on input at bounding box center [270, 20] width 80 height 40
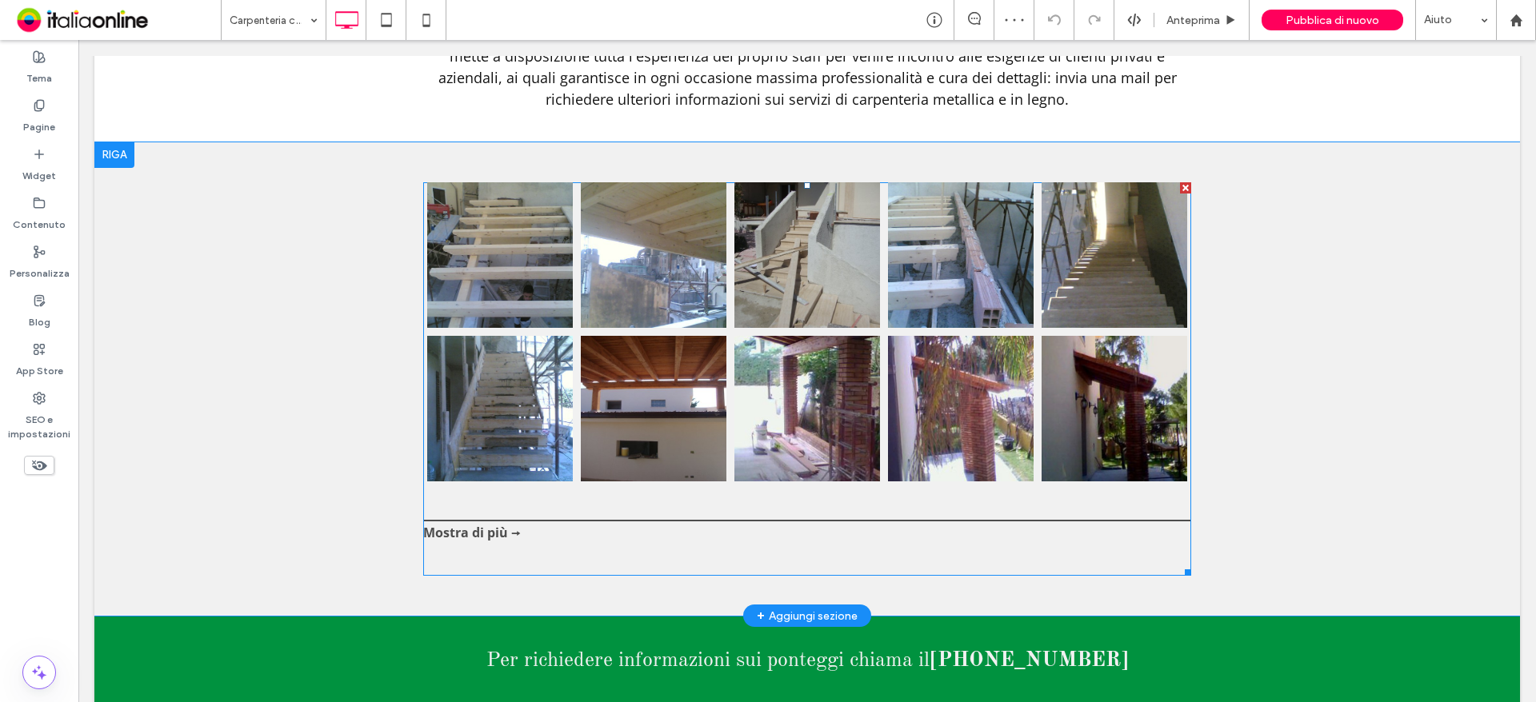
scroll to position [1440, 0]
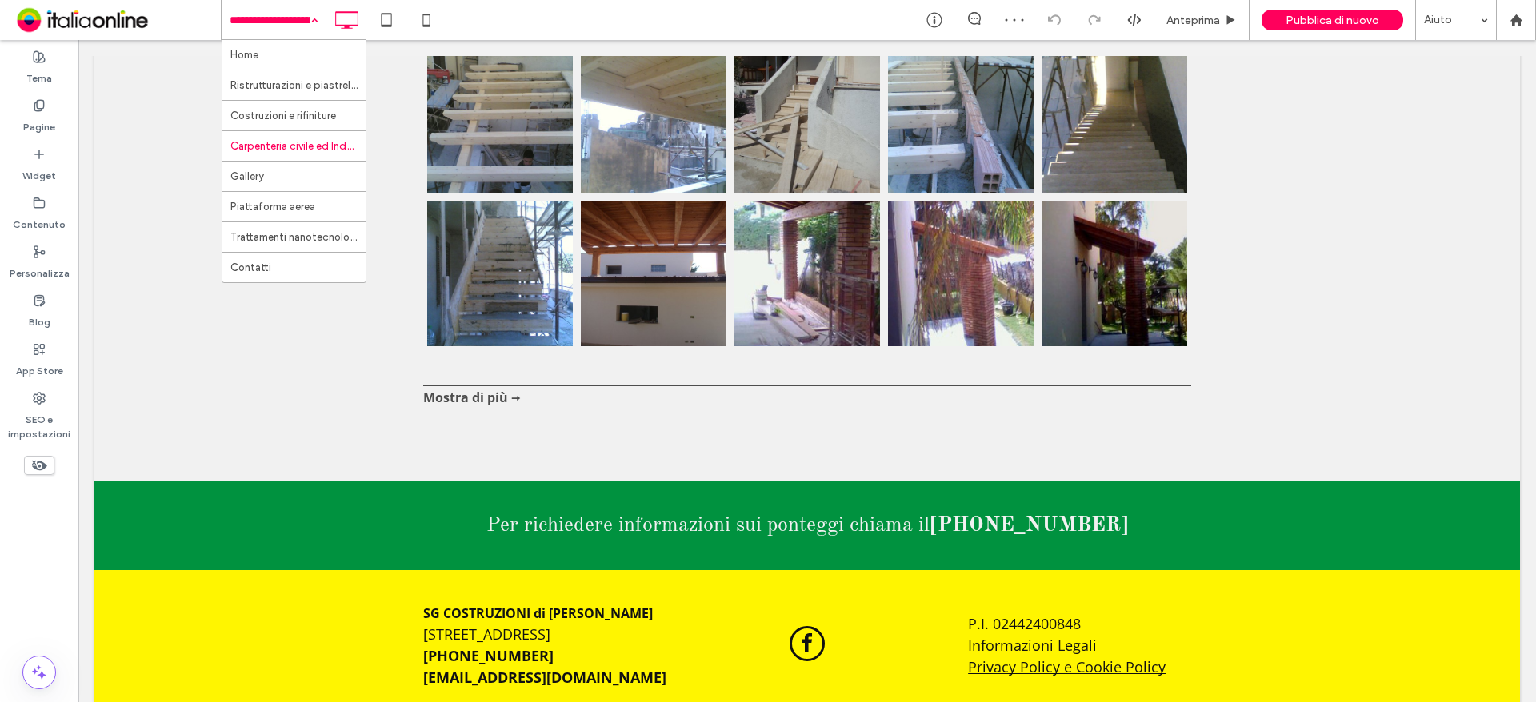
click at [298, 18] on input at bounding box center [270, 20] width 80 height 40
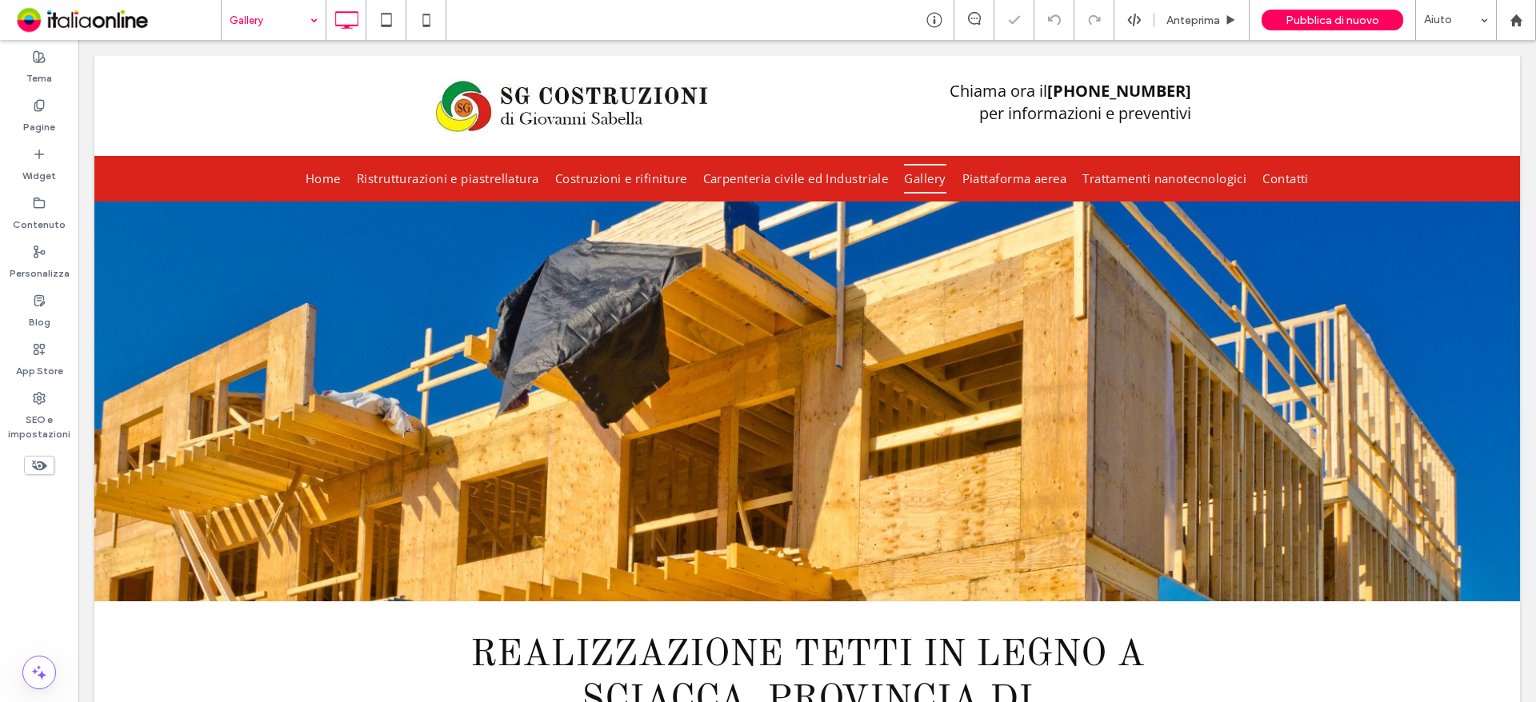
scroll to position [869, 0]
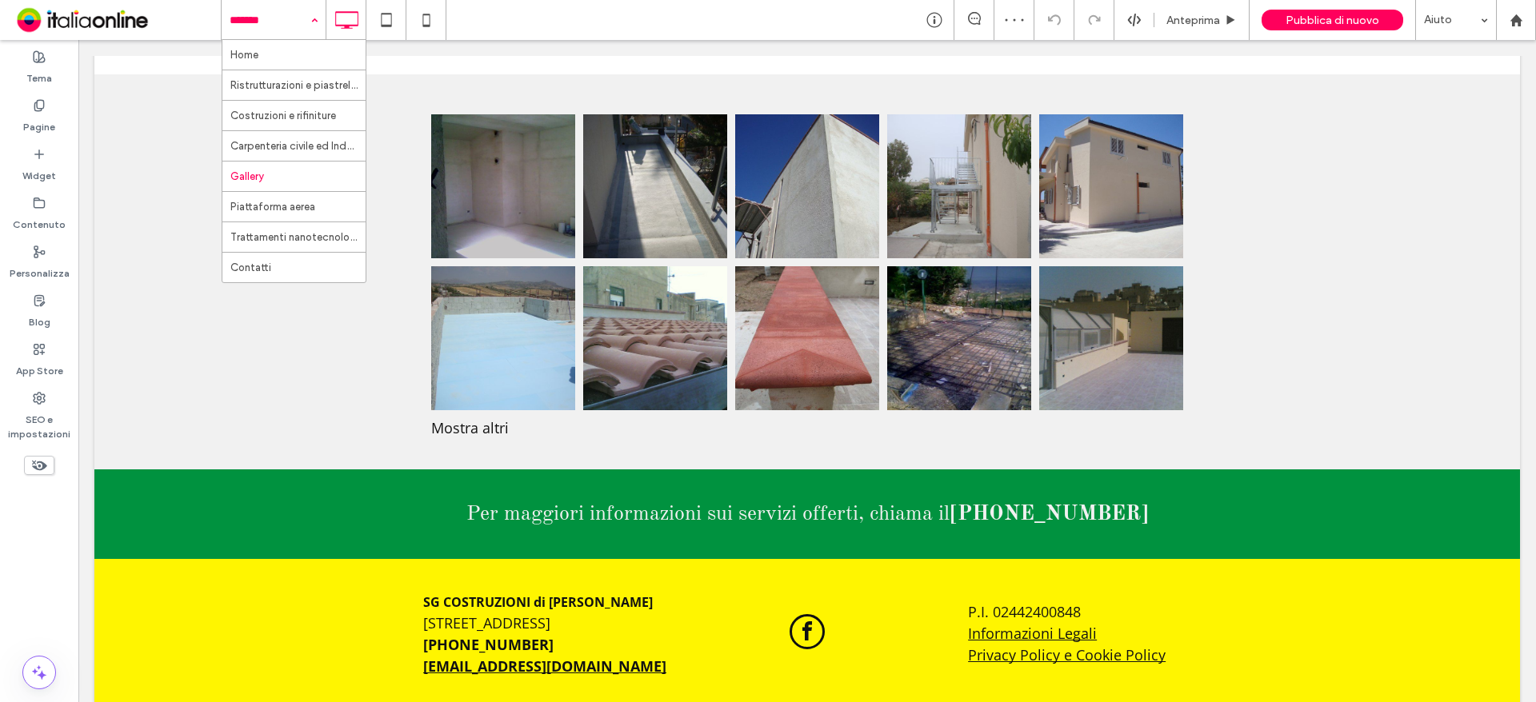
click at [261, 14] on input at bounding box center [270, 20] width 80 height 40
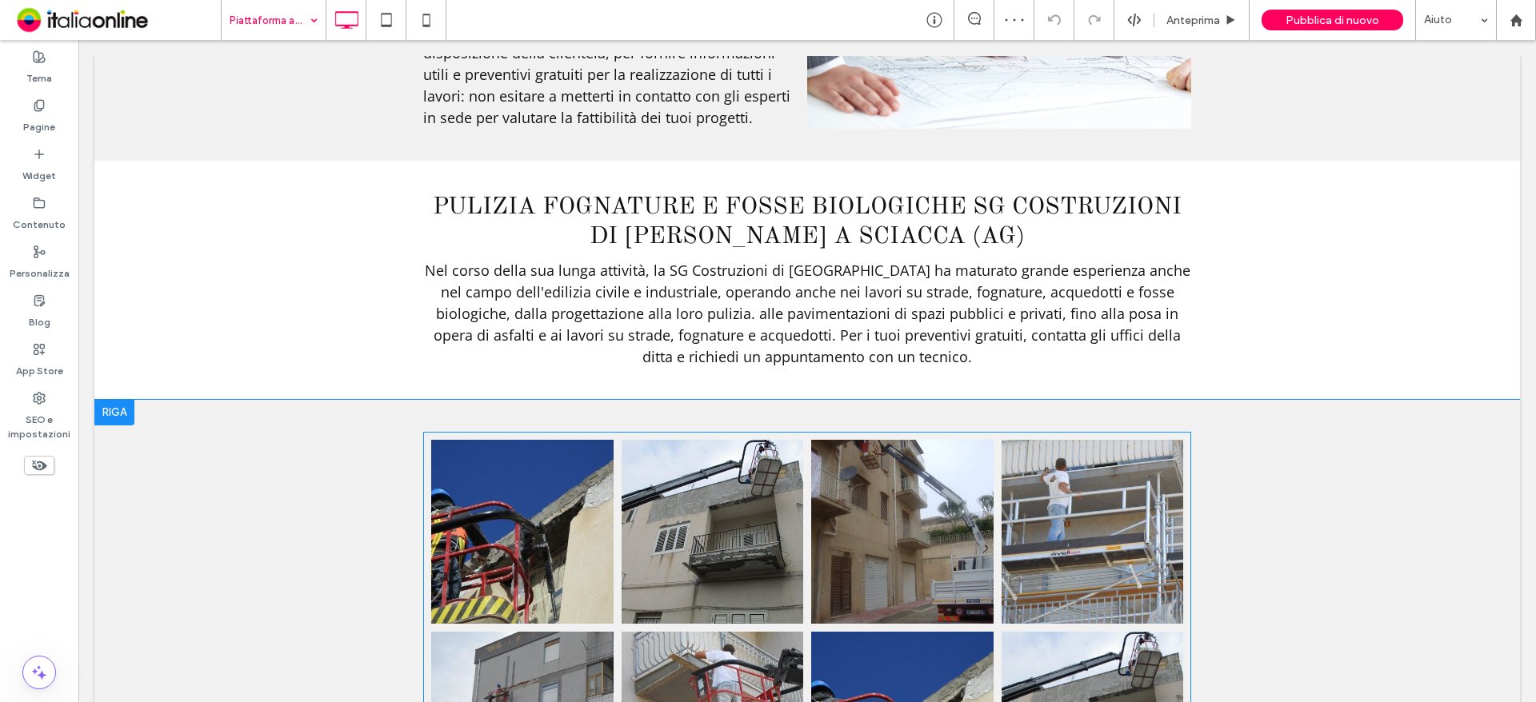
scroll to position [1360, 0]
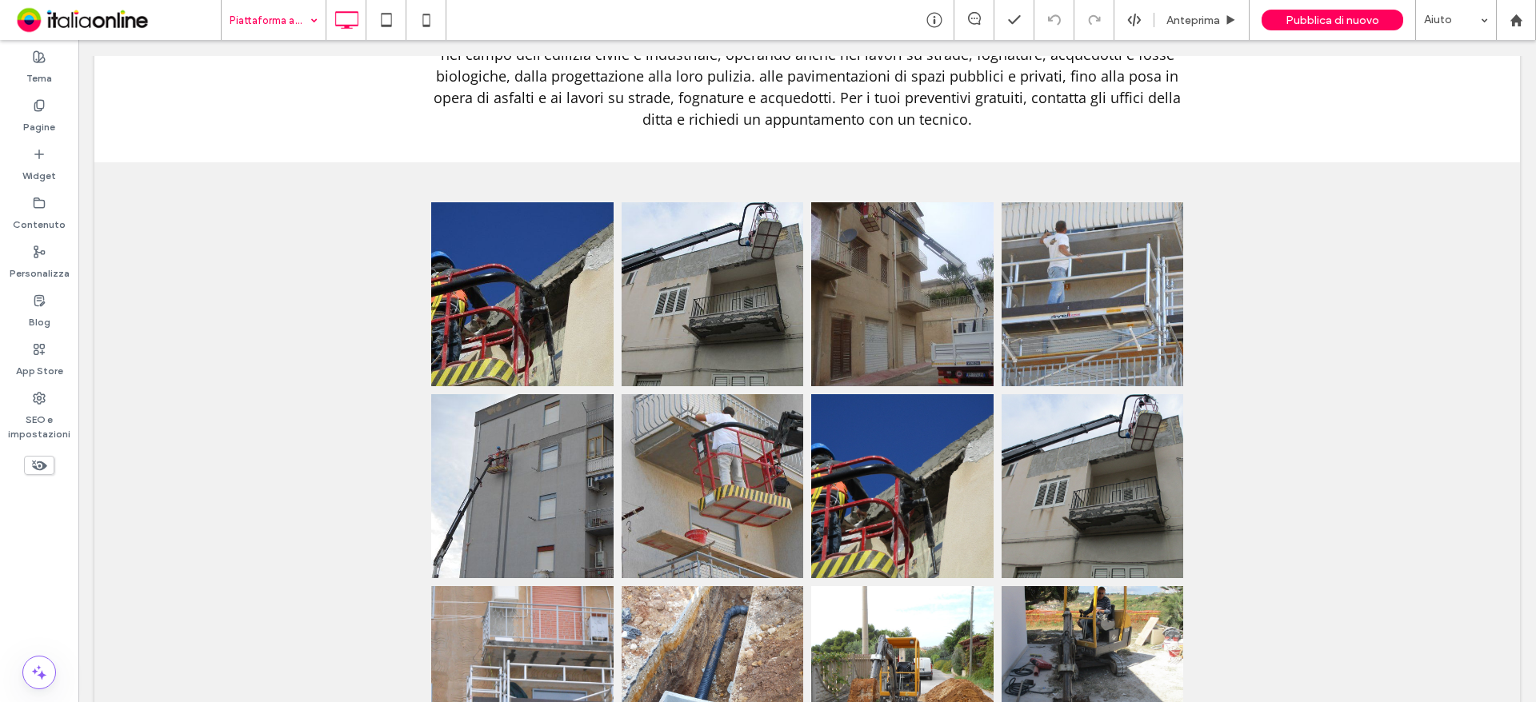
click at [301, 22] on input at bounding box center [270, 20] width 80 height 40
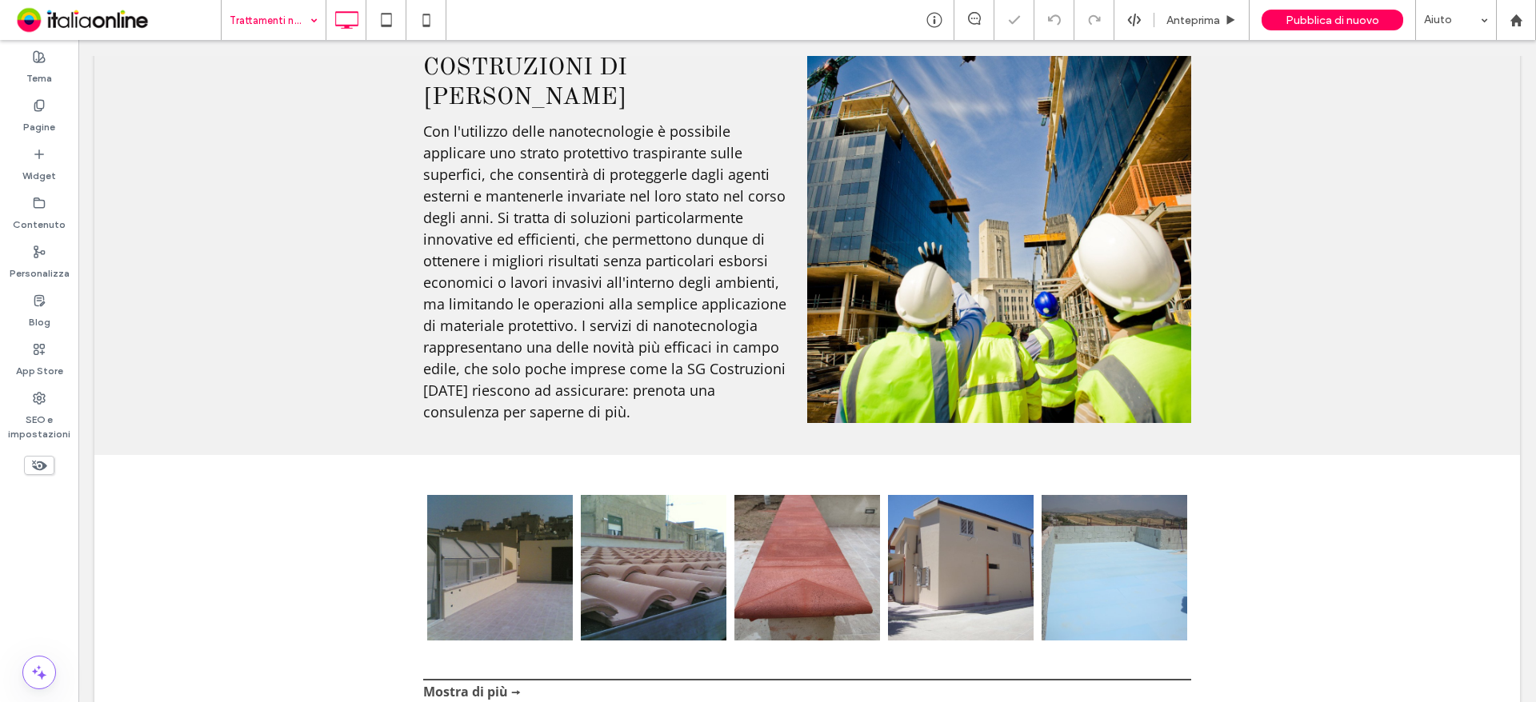
scroll to position [1287, 0]
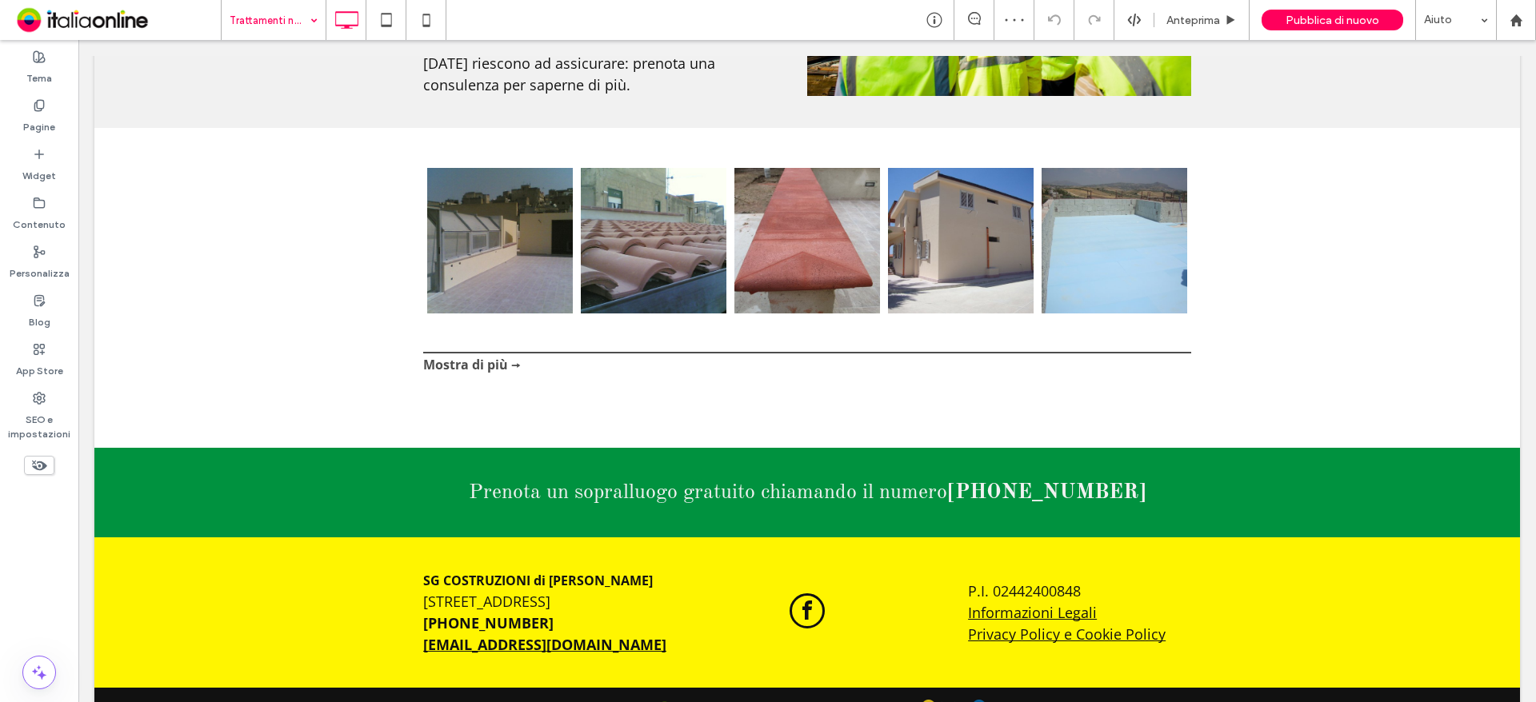
click at [254, 15] on input at bounding box center [270, 20] width 80 height 40
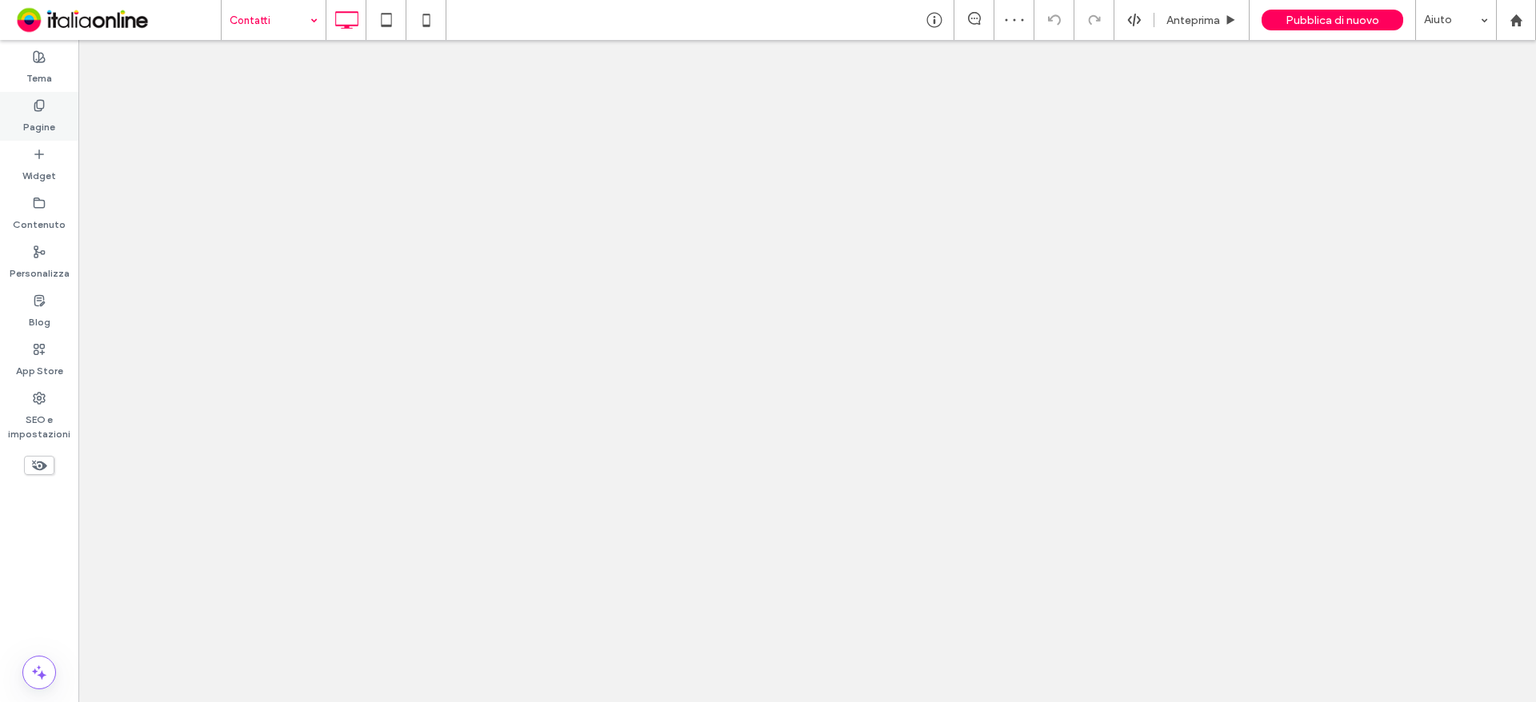
click at [15, 121] on div "Pagine" at bounding box center [39, 116] width 78 height 49
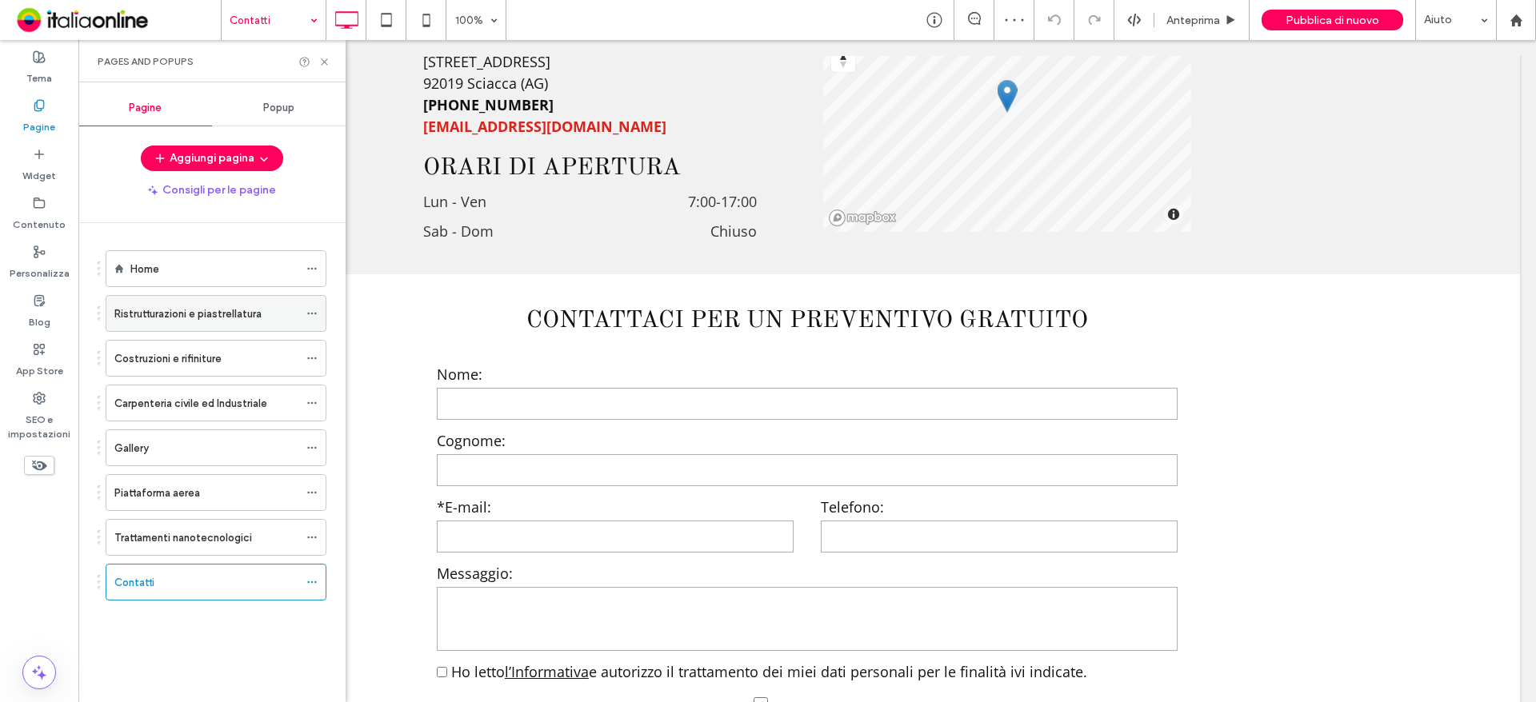
scroll to position [560, 0]
click at [309, 265] on icon at bounding box center [311, 268] width 11 height 11
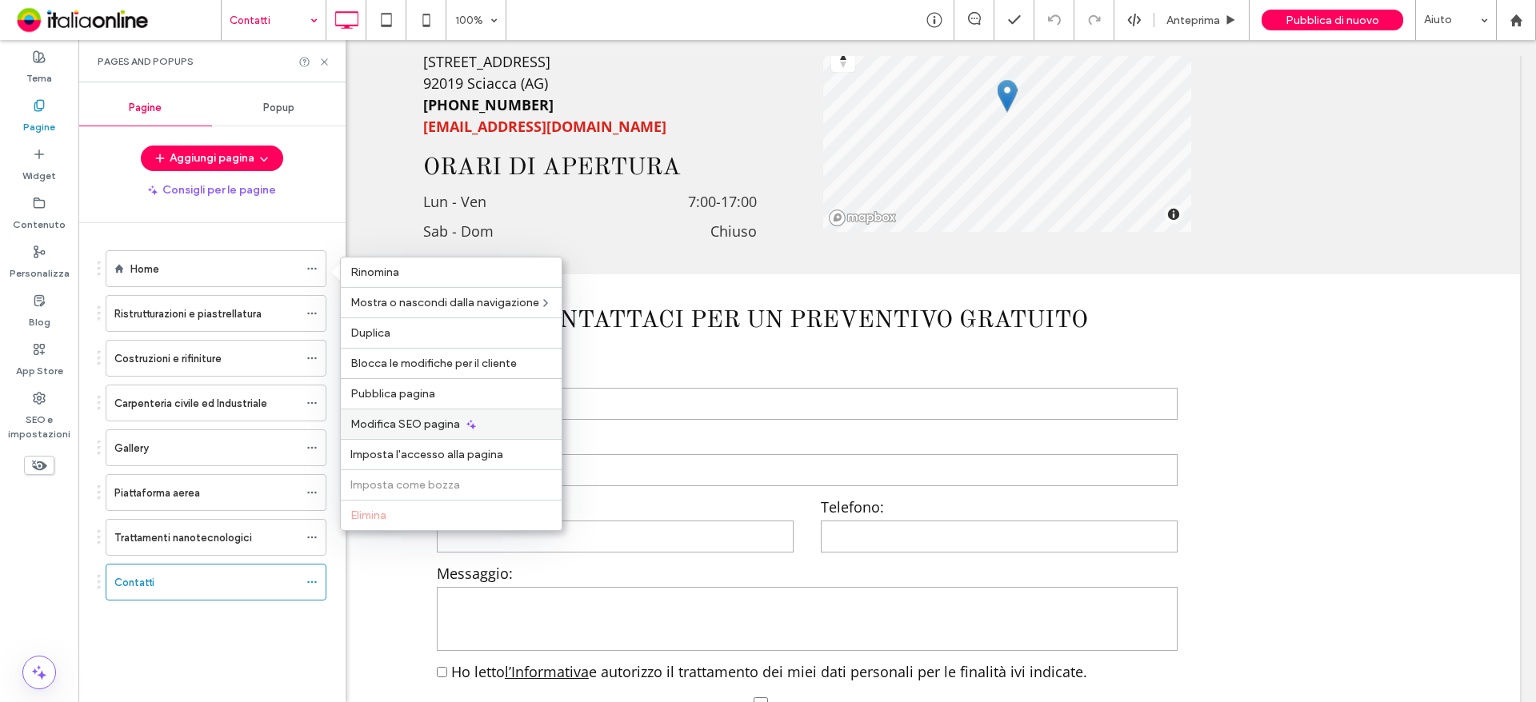
click at [450, 422] on span "Modifica SEO pagina" at bounding box center [405, 425] width 110 height 14
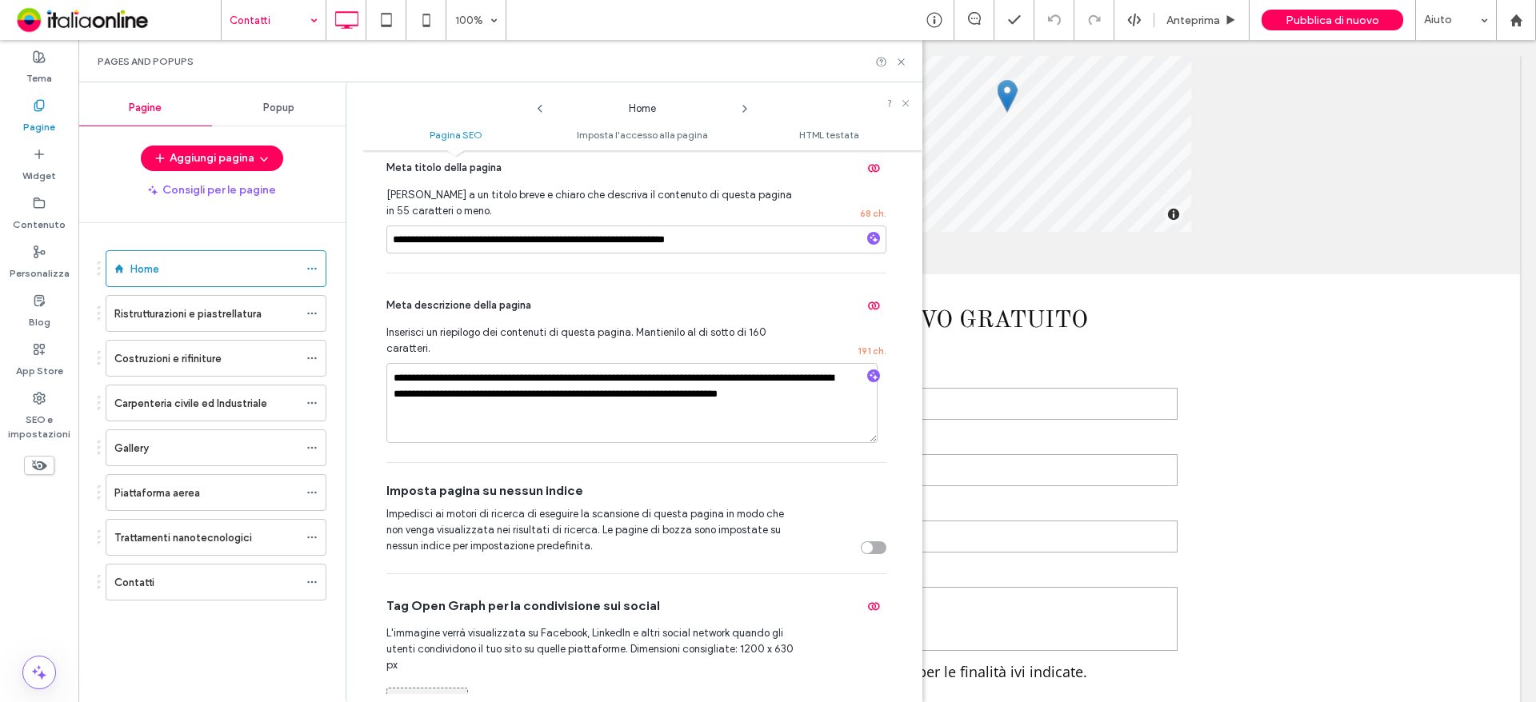
scroll to position [320, 0]
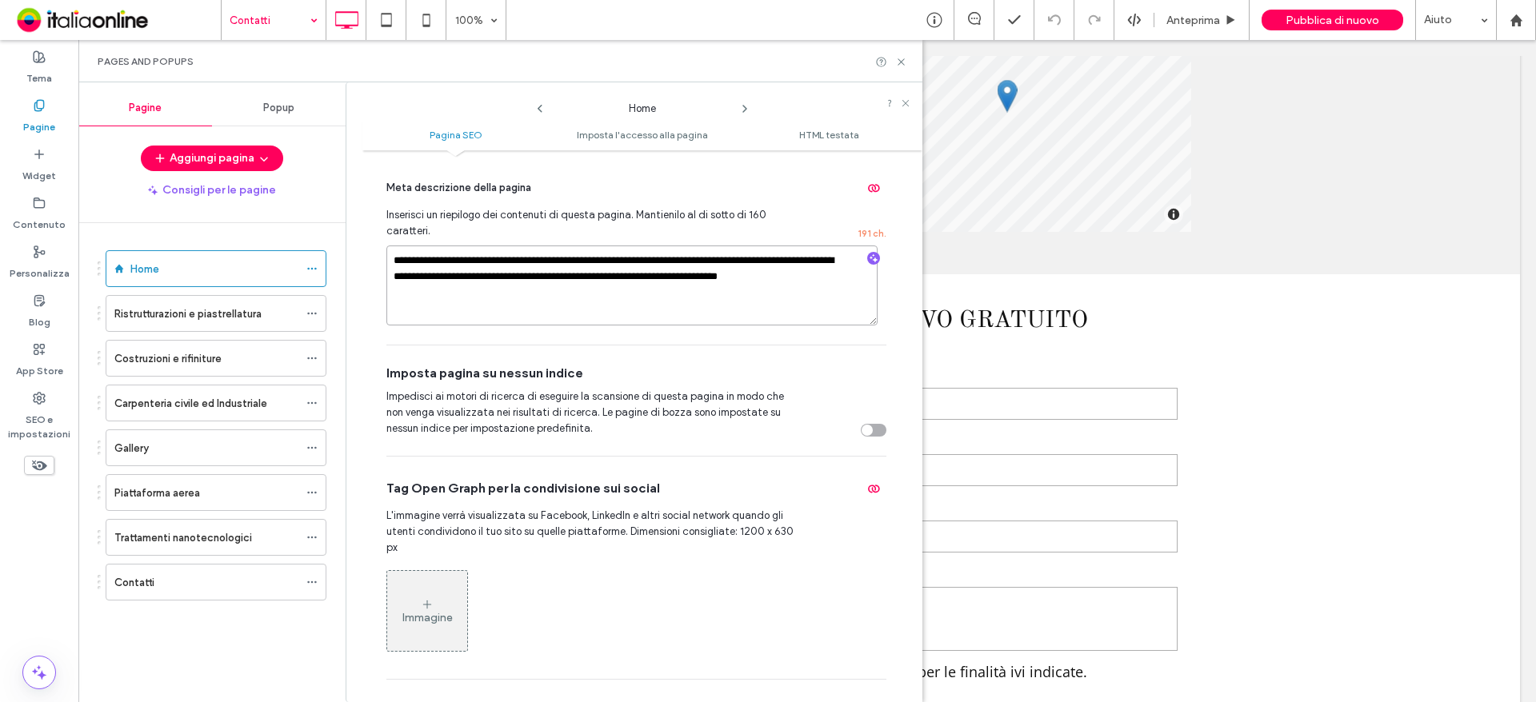
drag, startPoint x: 482, startPoint y: 300, endPoint x: 363, endPoint y: 263, distance: 124.0
click at [363, 263] on div "**********" at bounding box center [642, 426] width 560 height 536
click at [498, 282] on textarea "**********" at bounding box center [631, 286] width 491 height 80
drag, startPoint x: 428, startPoint y: 286, endPoint x: 382, endPoint y: 261, distance: 52.6
click at [382, 261] on div "**********" at bounding box center [642, 426] width 560 height 536
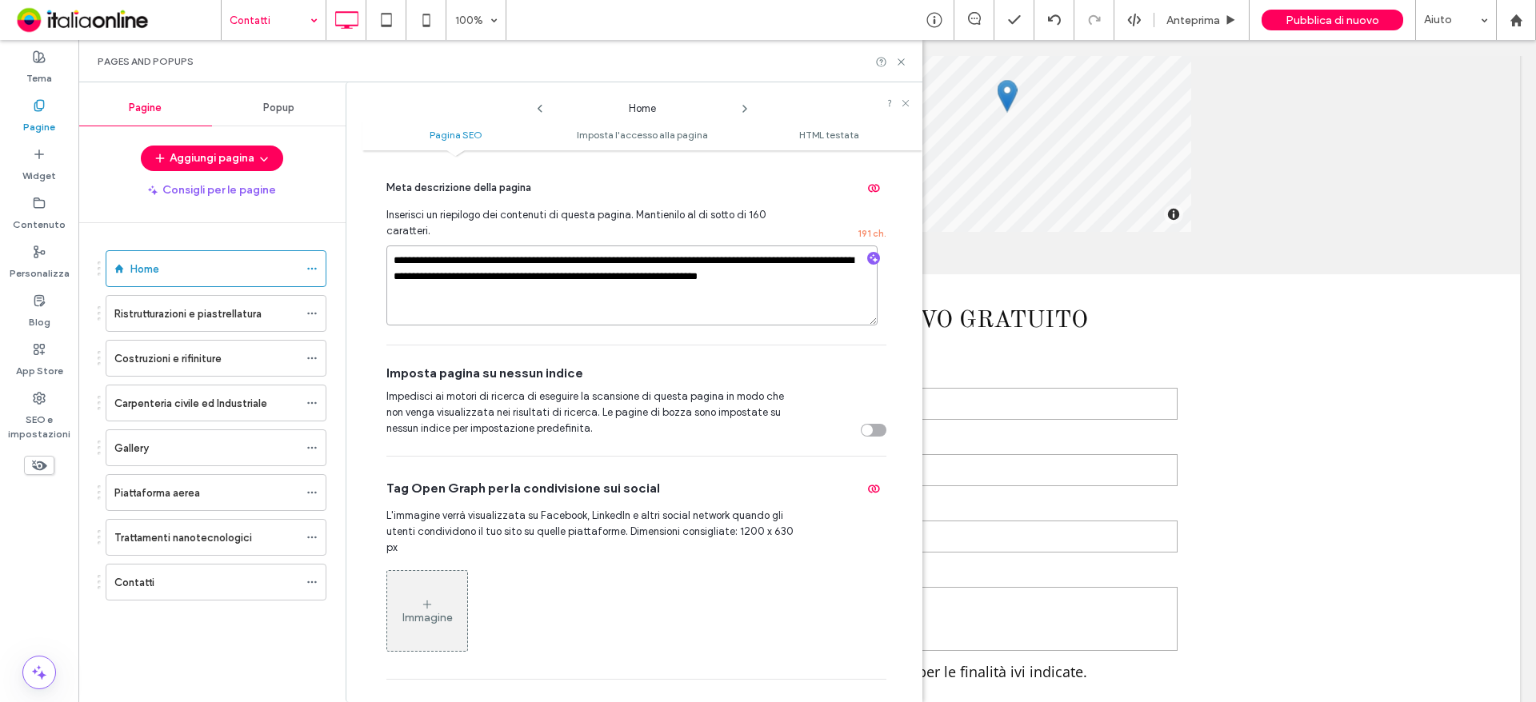
paste textarea
type textarea "**********"
click at [739, 110] on icon at bounding box center [744, 108] width 13 height 13
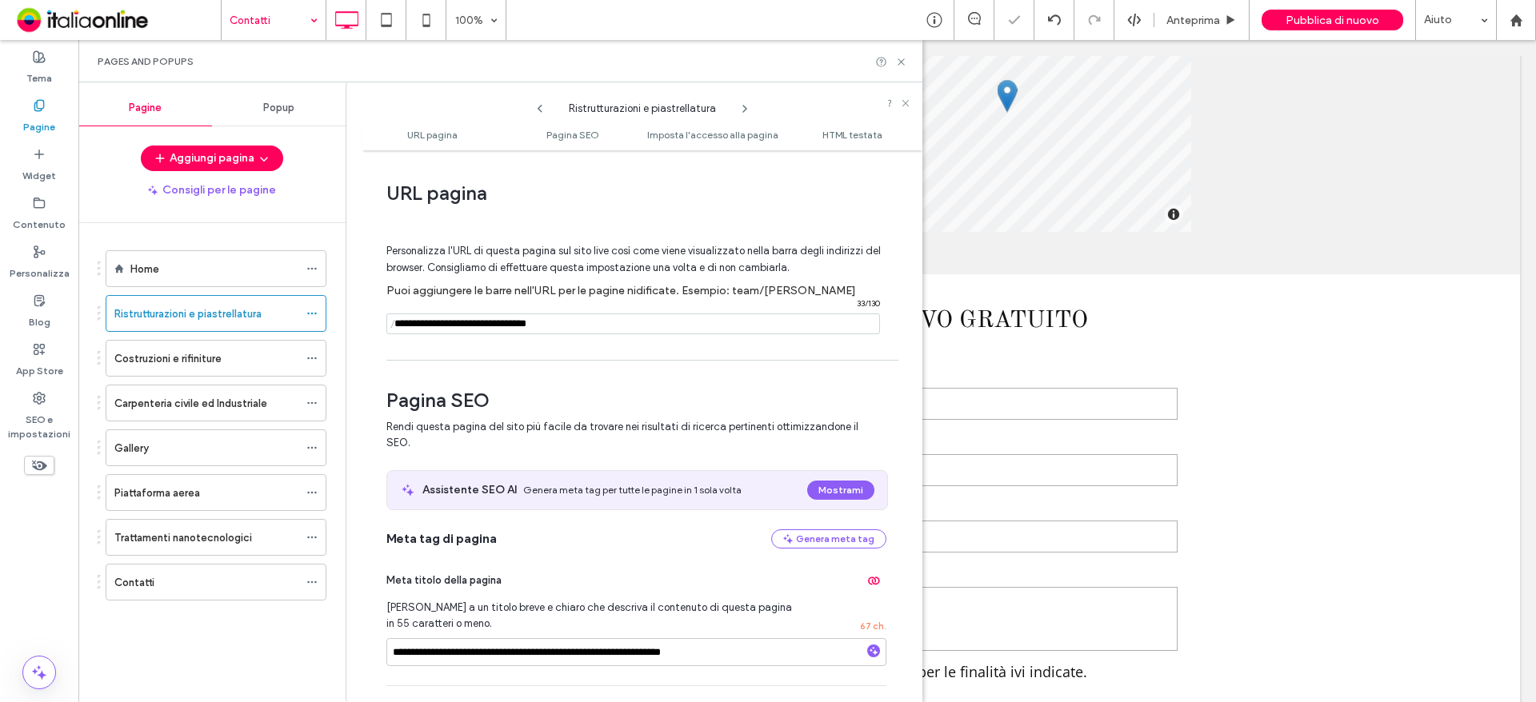
scroll to position [240, 0]
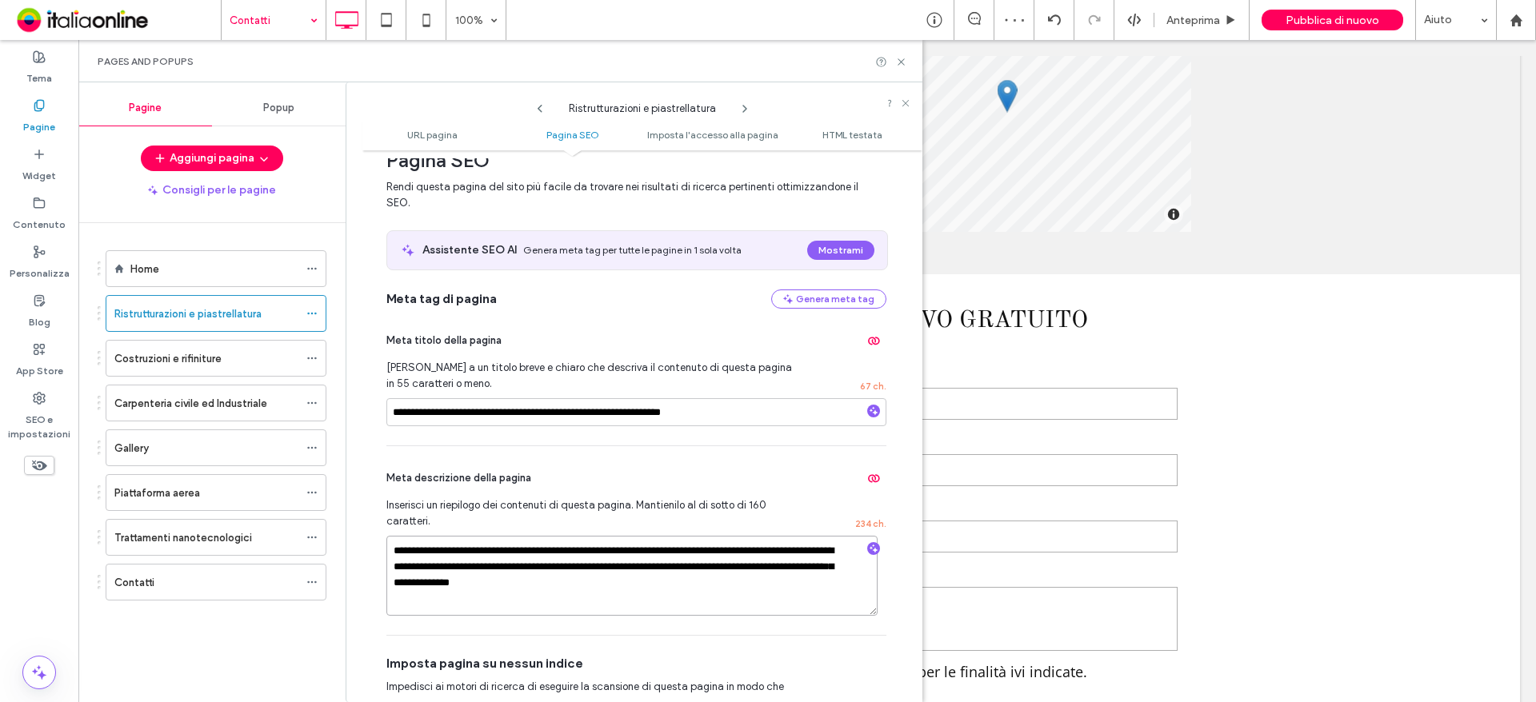
drag, startPoint x: 579, startPoint y: 590, endPoint x: 422, endPoint y: 529, distance: 168.1
click at [371, 524] on div "**********" at bounding box center [642, 426] width 560 height 536
click at [584, 607] on textarea "**********" at bounding box center [631, 576] width 491 height 80
drag, startPoint x: 452, startPoint y: 571, endPoint x: 389, endPoint y: 558, distance: 64.5
click at [389, 558] on textarea "**********" at bounding box center [631, 576] width 491 height 80
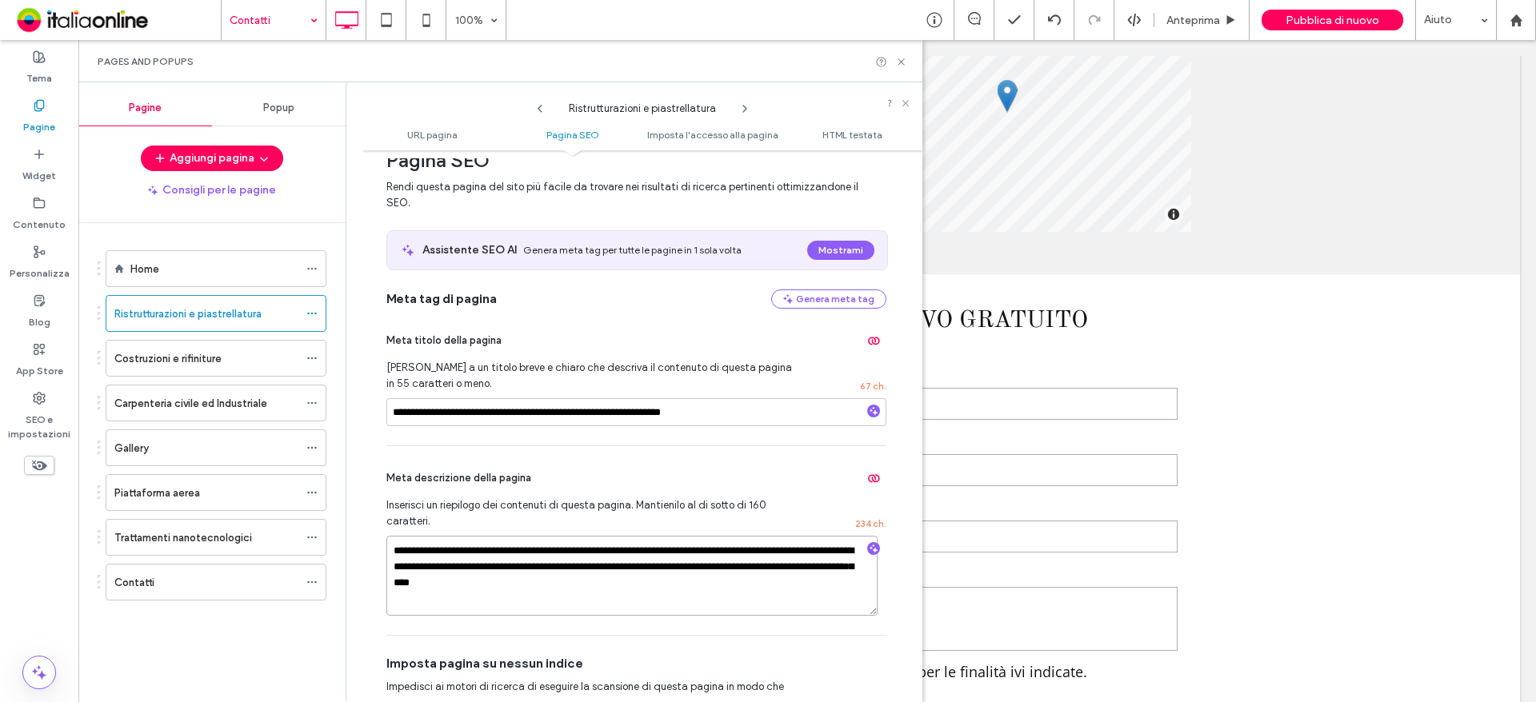
paste textarea
type textarea "**********"
click at [308, 358] on use at bounding box center [311, 359] width 9 height 2
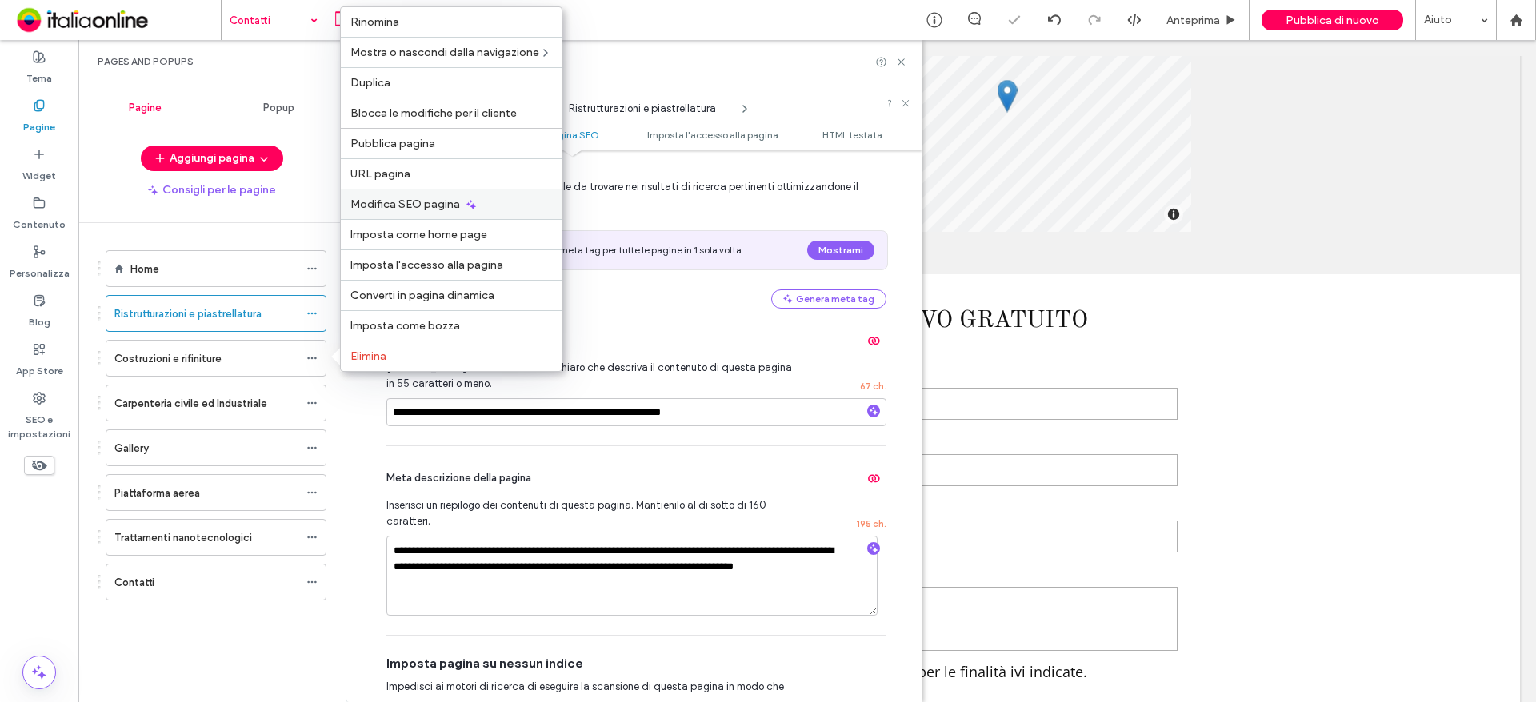
click at [483, 211] on div "Modifica SEO pagina" at bounding box center [451, 204] width 221 height 30
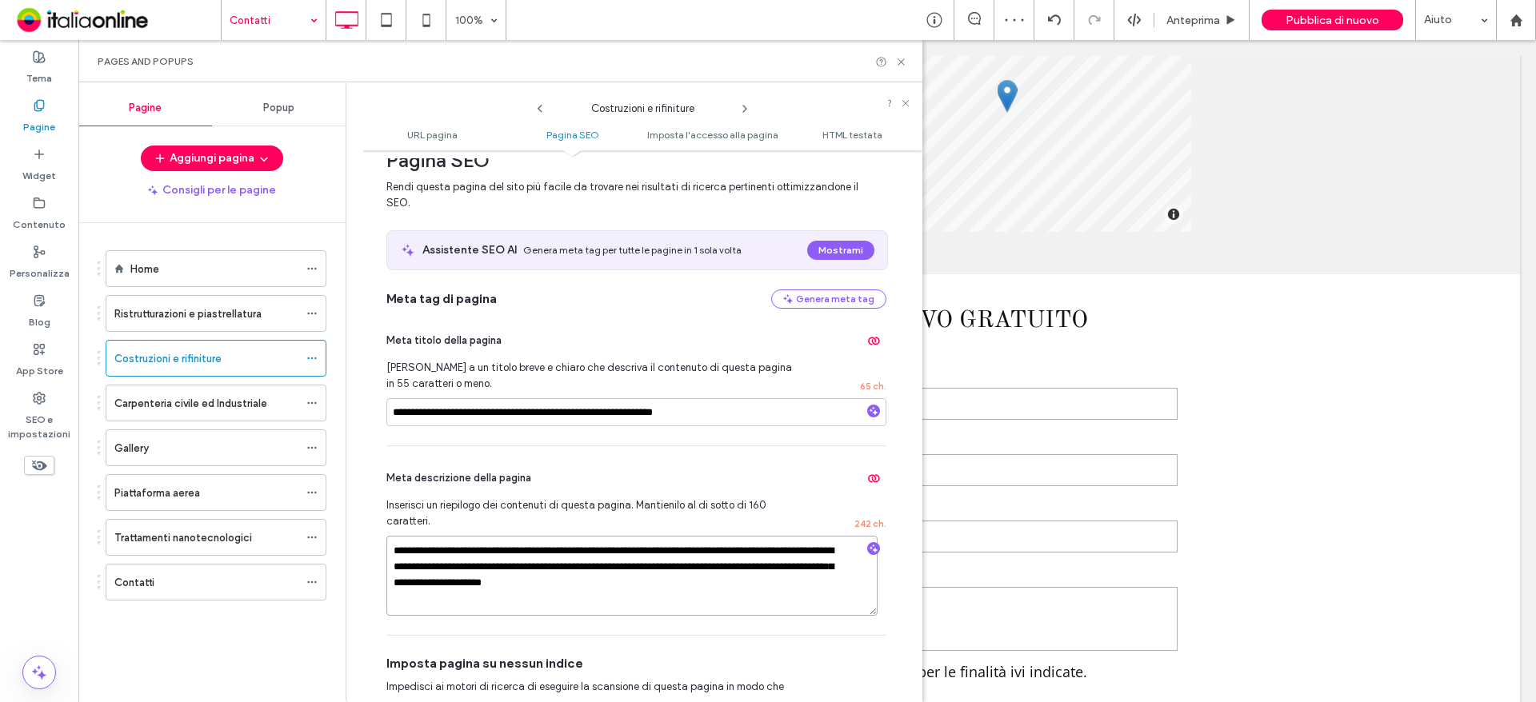
drag, startPoint x: 566, startPoint y: 583, endPoint x: 336, endPoint y: 533, distance: 235.0
click at [336, 533] on div "Pagine Popup Aggiungi pagina Consigli per le pagine Home Ristrutturazioni e pia…" at bounding box center [500, 392] width 844 height 620
click at [685, 589] on textarea "**********" at bounding box center [631, 576] width 491 height 80
drag, startPoint x: 657, startPoint y: 593, endPoint x: 313, endPoint y: 547, distance: 347.0
click at [313, 547] on div "Pagine Popup Aggiungi pagina Consigli per le pagine Home Ristrutturazioni e pia…" at bounding box center [500, 392] width 844 height 620
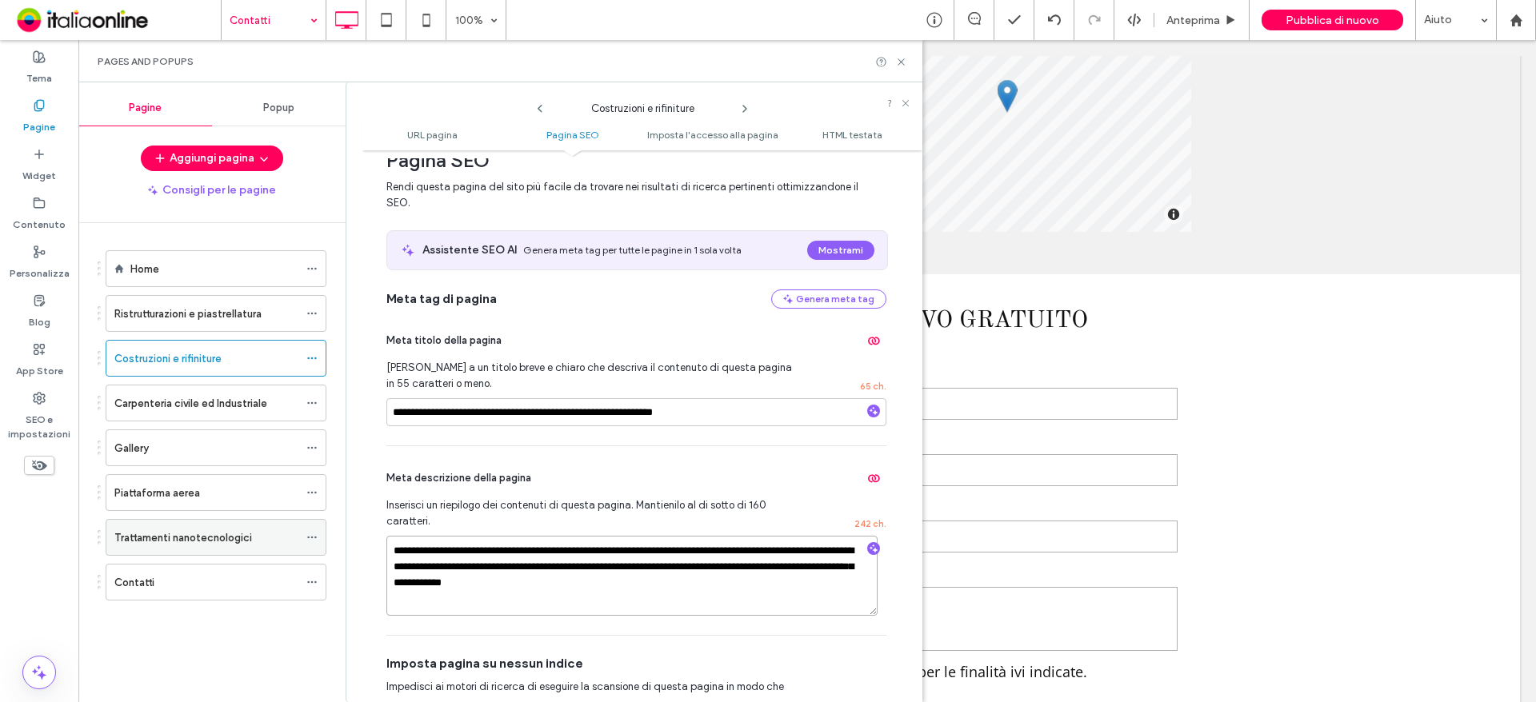
paste textarea
type textarea "**********"
click at [738, 110] on icon at bounding box center [744, 108] width 13 height 13
drag, startPoint x: 505, startPoint y: 595, endPoint x: 356, endPoint y: 566, distance: 151.5
click at [308, 543] on div "Pagine Popup Aggiungi pagina Consigli per le pagine Home Ristrutturazioni e pia…" at bounding box center [500, 392] width 844 height 620
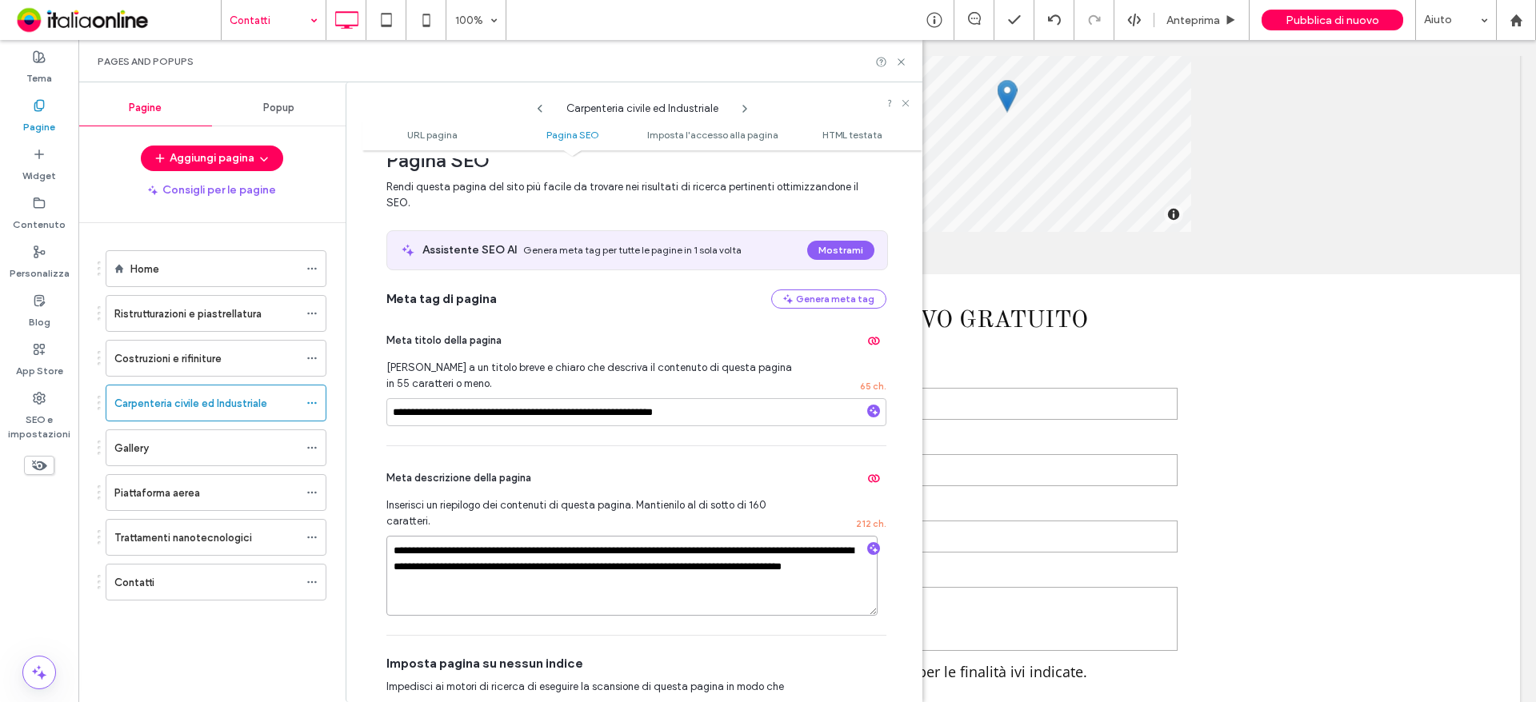
click at [543, 583] on textarea "**********" at bounding box center [631, 576] width 491 height 80
drag, startPoint x: 509, startPoint y: 586, endPoint x: 395, endPoint y: 545, distance: 121.0
click at [395, 545] on textarea "**********" at bounding box center [631, 576] width 491 height 80
paste textarea "**********"
type textarea "**********"
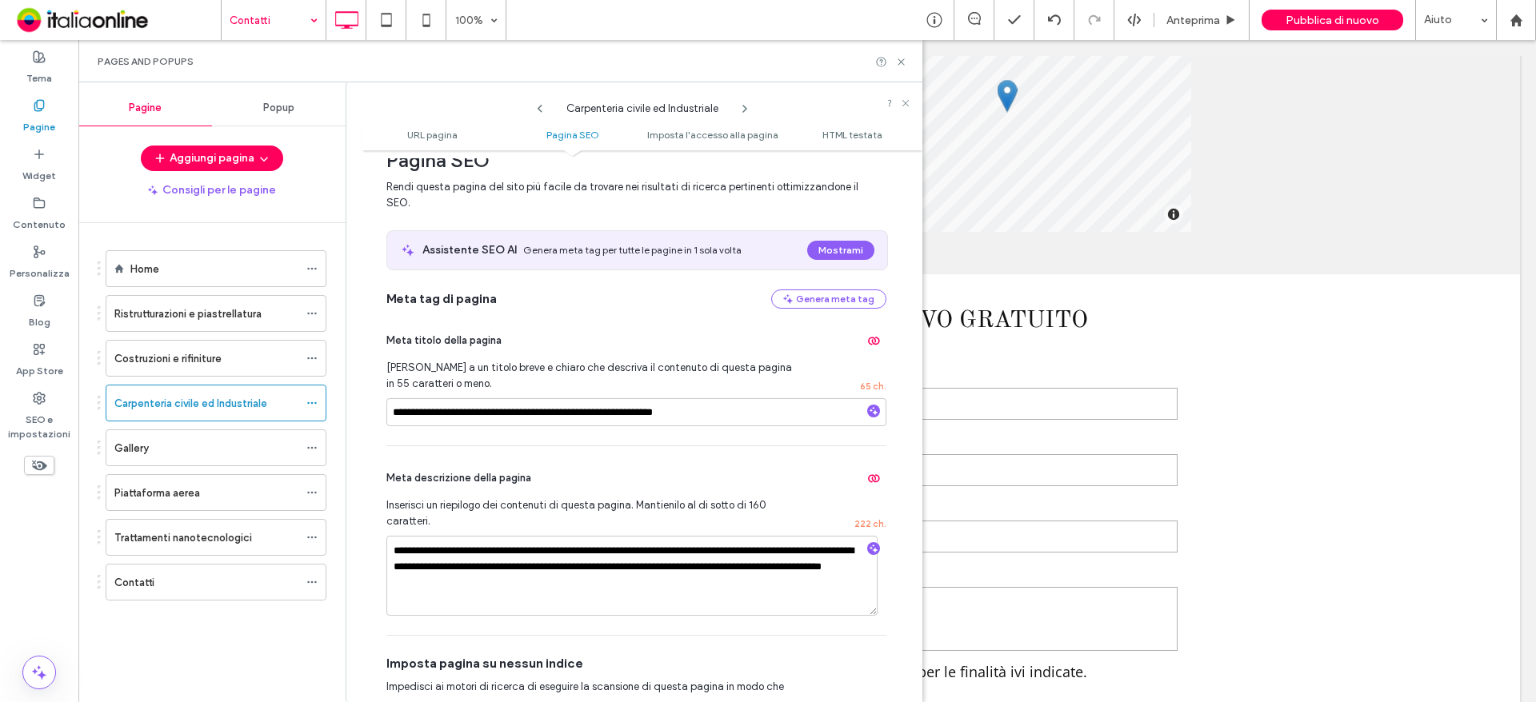
click at [747, 107] on icon at bounding box center [744, 108] width 13 height 13
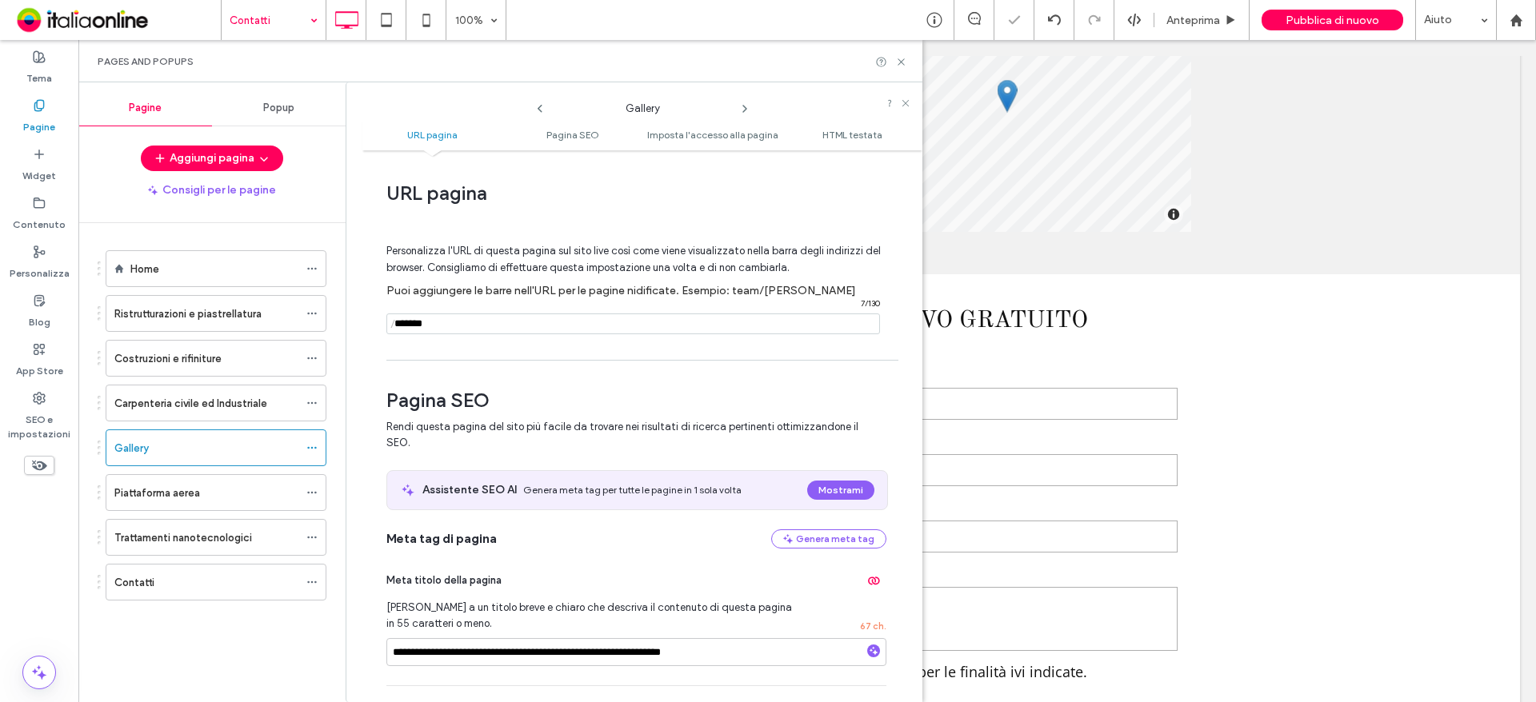
scroll to position [400, 0]
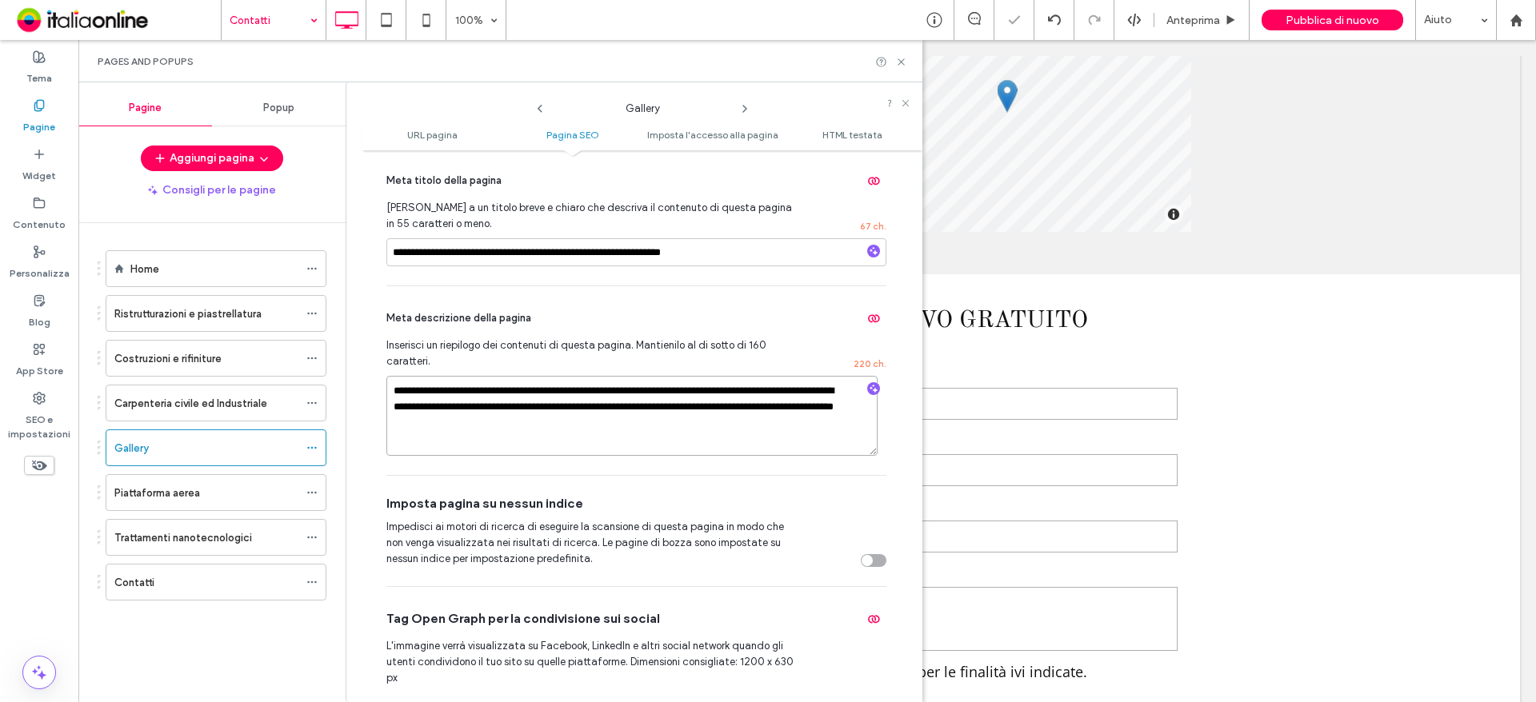
drag, startPoint x: 465, startPoint y: 442, endPoint x: 390, endPoint y: 386, distance: 93.1
click at [390, 386] on textarea "**********" at bounding box center [631, 416] width 491 height 80
click at [474, 440] on textarea "**********" at bounding box center [631, 416] width 491 height 80
click at [468, 431] on textarea "**********" at bounding box center [631, 416] width 491 height 80
drag, startPoint x: 468, startPoint y: 431, endPoint x: 374, endPoint y: 370, distance: 112.3
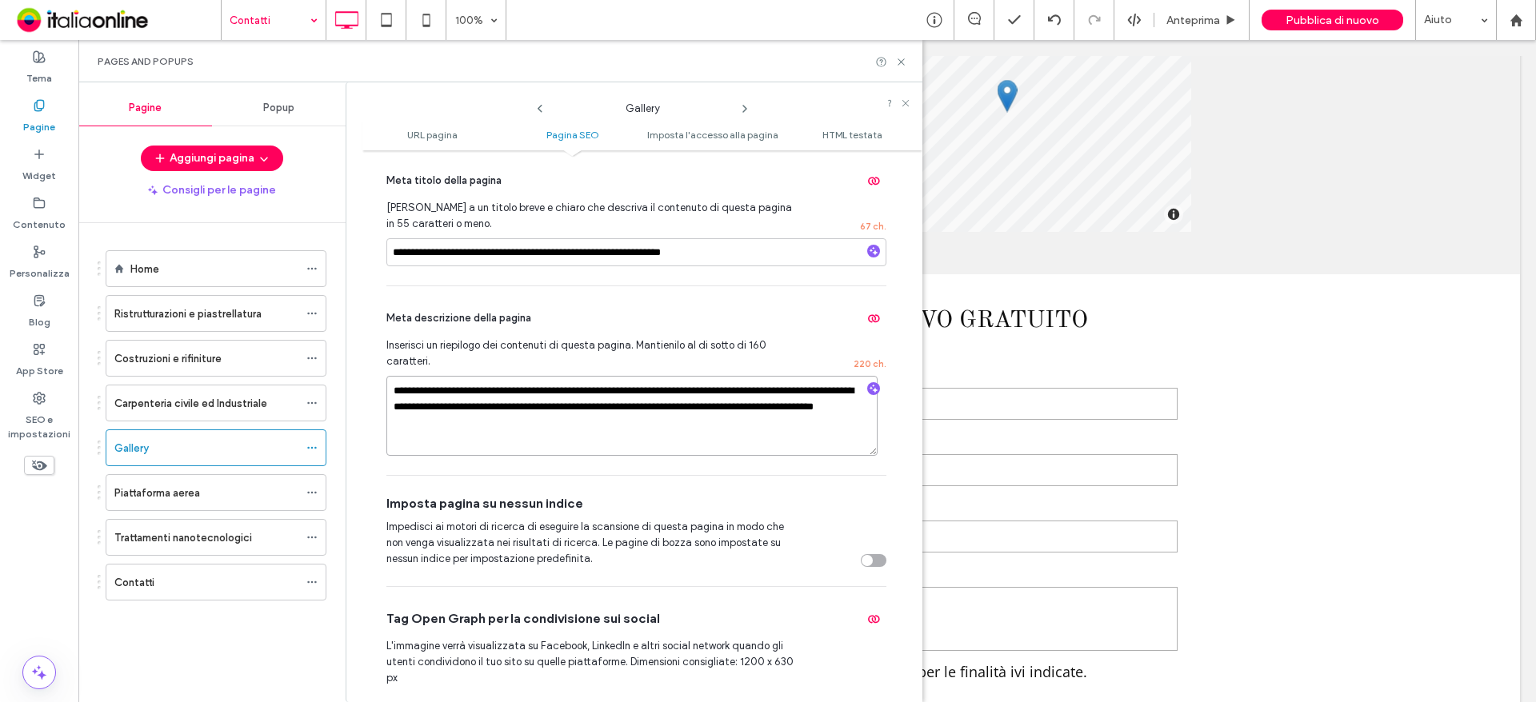
click at [374, 370] on div "**********" at bounding box center [642, 426] width 560 height 536
paste textarea
type textarea "**********"
click at [745, 110] on use at bounding box center [744, 109] width 3 height 6
drag, startPoint x: 530, startPoint y: 421, endPoint x: 356, endPoint y: 378, distance: 178.9
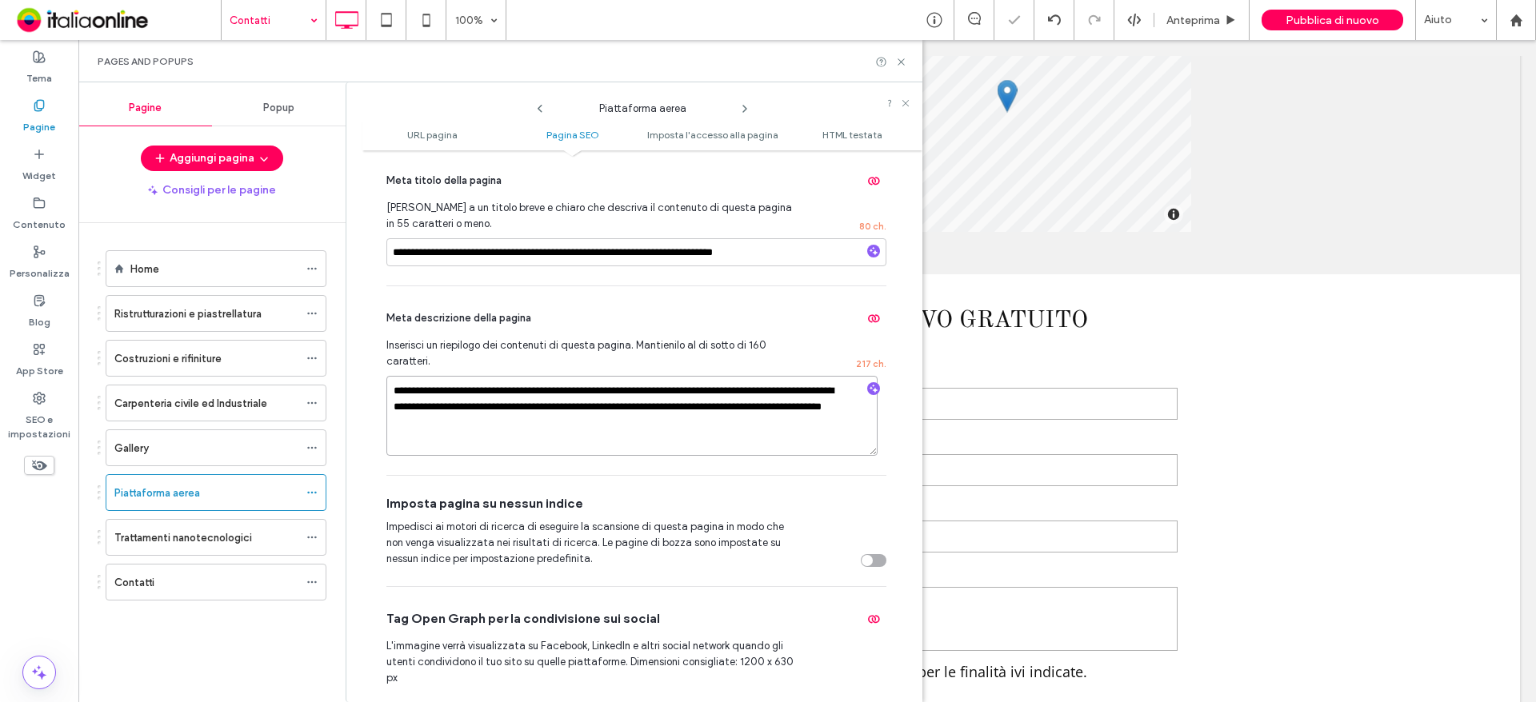
click at [356, 378] on div "**********" at bounding box center [634, 392] width 577 height 620
click at [546, 440] on textarea "**********" at bounding box center [631, 416] width 491 height 80
drag, startPoint x: 547, startPoint y: 440, endPoint x: 385, endPoint y: 387, distance: 170.7
click at [385, 387] on div "**********" at bounding box center [642, 426] width 560 height 536
paste textarea
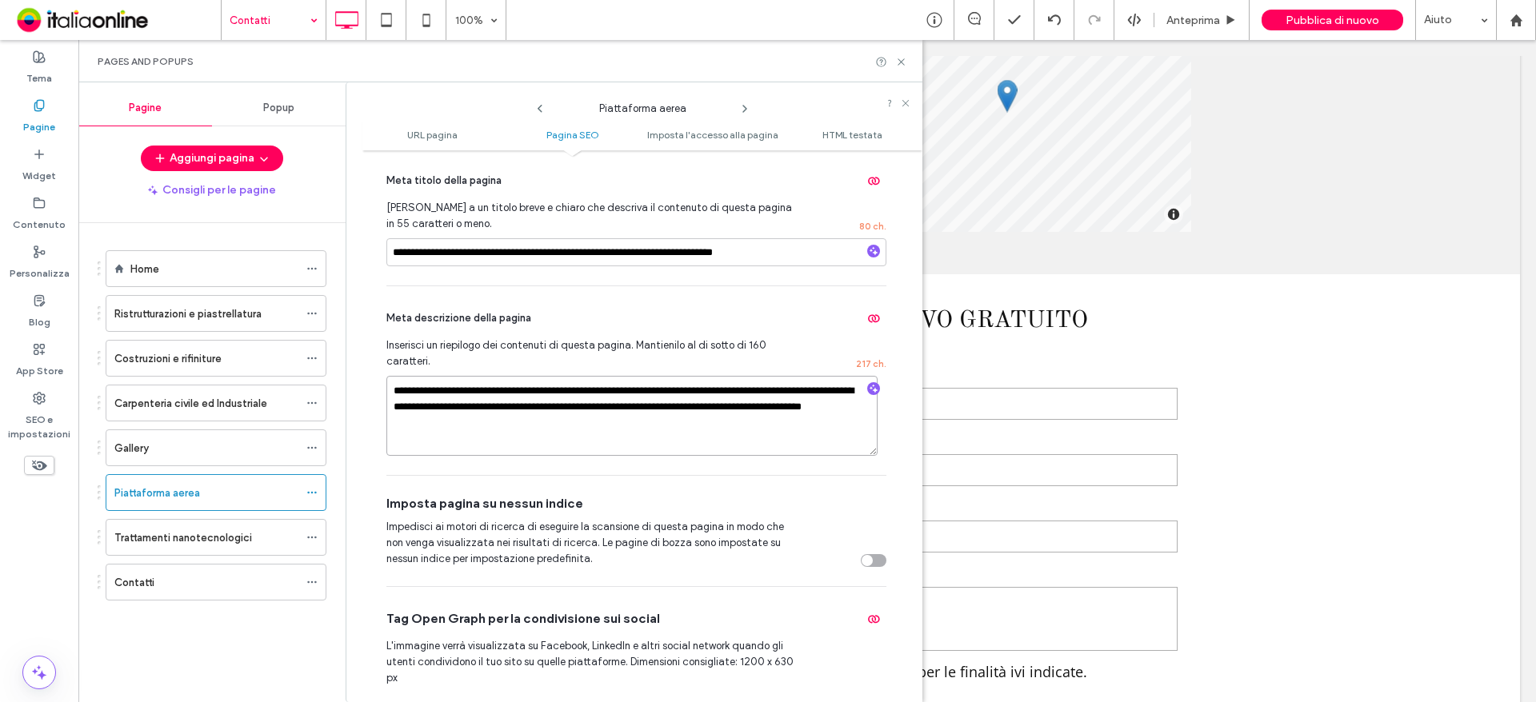
type textarea "**********"
click at [743, 106] on use at bounding box center [744, 109] width 3 height 6
drag, startPoint x: 371, startPoint y: 417, endPoint x: 342, endPoint y: 388, distance: 41.3
click at [342, 388] on div "Pagine Popup Aggiungi pagina Consigli per le pagine Home Ristrutturazioni e pia…" at bounding box center [500, 392] width 844 height 620
click at [516, 434] on textarea "**********" at bounding box center [631, 416] width 491 height 80
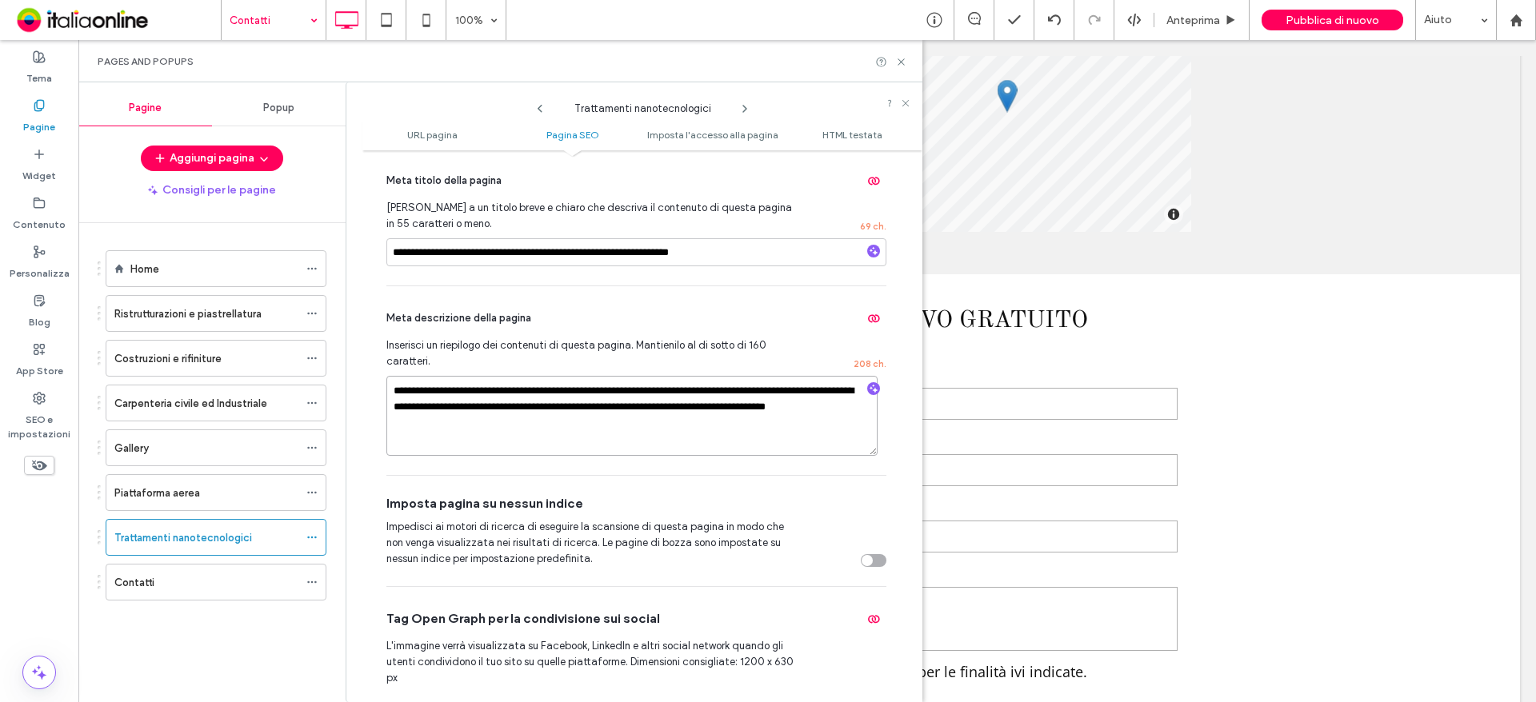
drag, startPoint x: 473, startPoint y: 444, endPoint x: 392, endPoint y: 389, distance: 97.8
click at [392, 389] on textarea "**********" at bounding box center [631, 416] width 491 height 80
paste textarea "**********"
type textarea "**********"
click at [1317, 19] on span "Pubblica di nuovo" at bounding box center [1332, 21] width 94 height 14
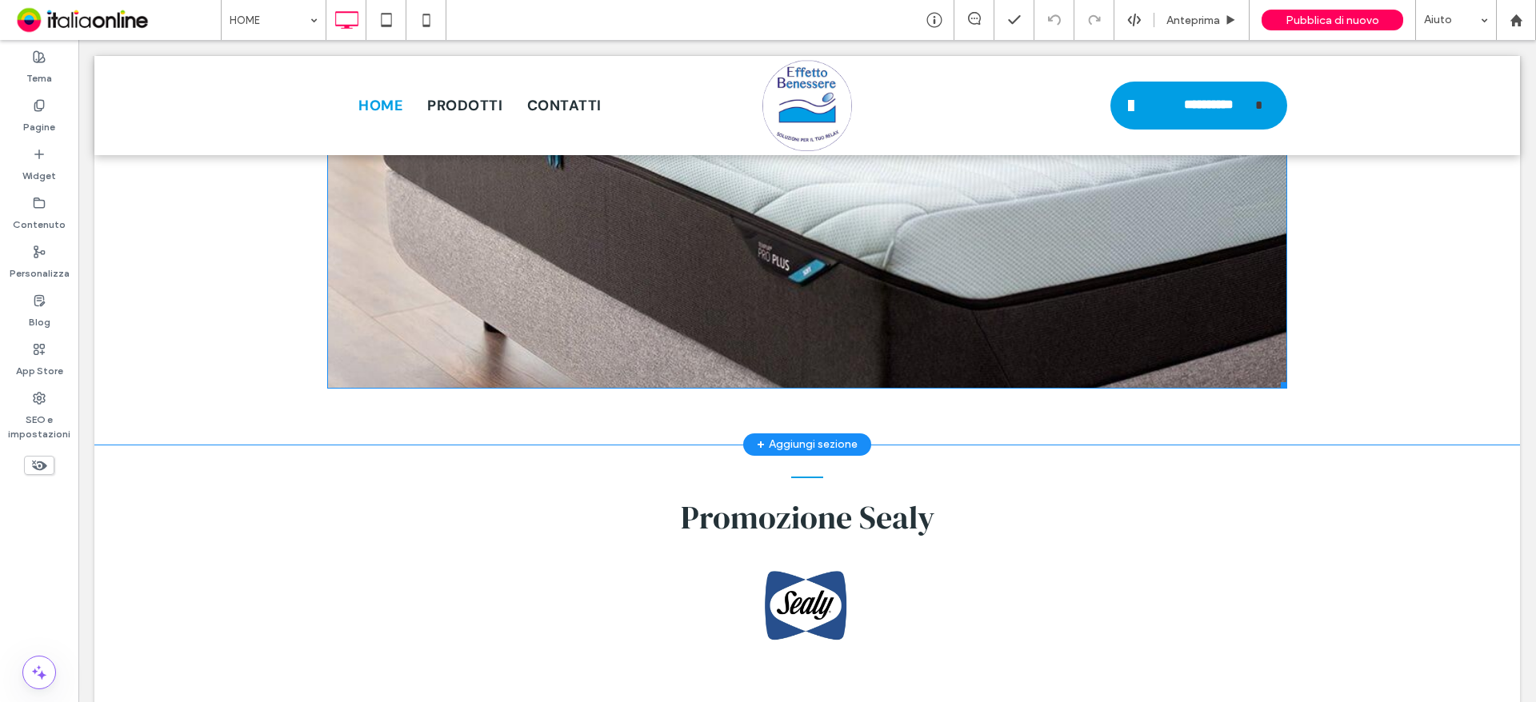
scroll to position [4559, 0]
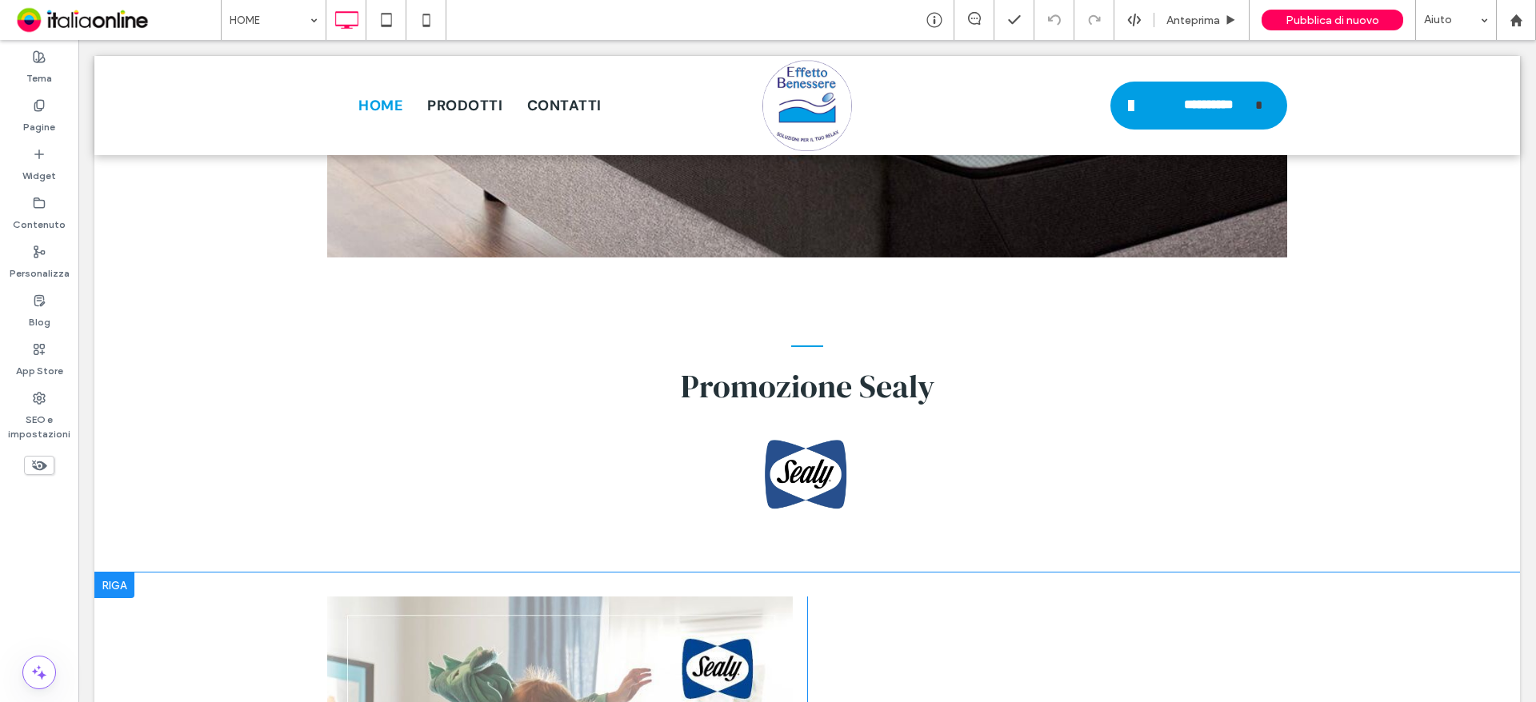
click at [118, 573] on div at bounding box center [114, 586] width 40 height 26
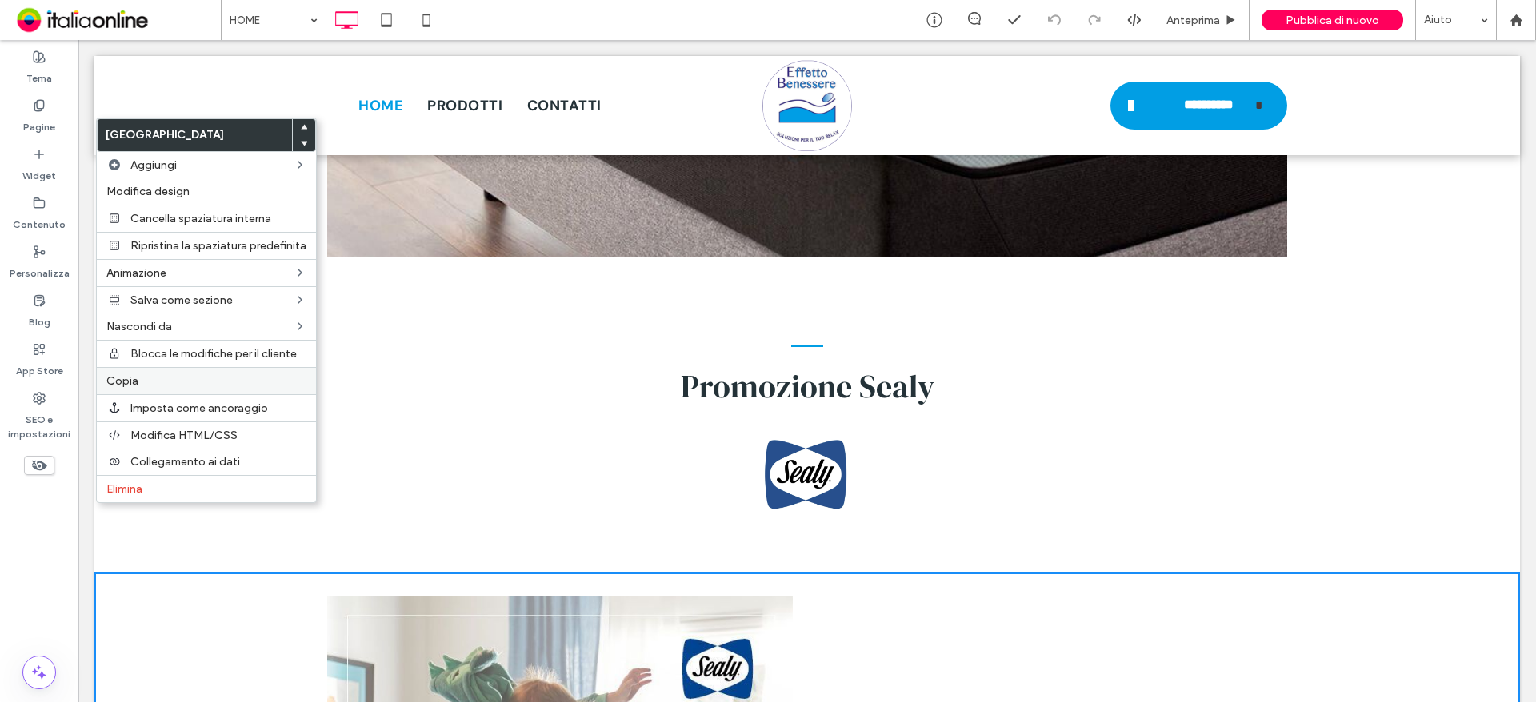
click at [172, 377] on label "Copia" at bounding box center [206, 381] width 200 height 14
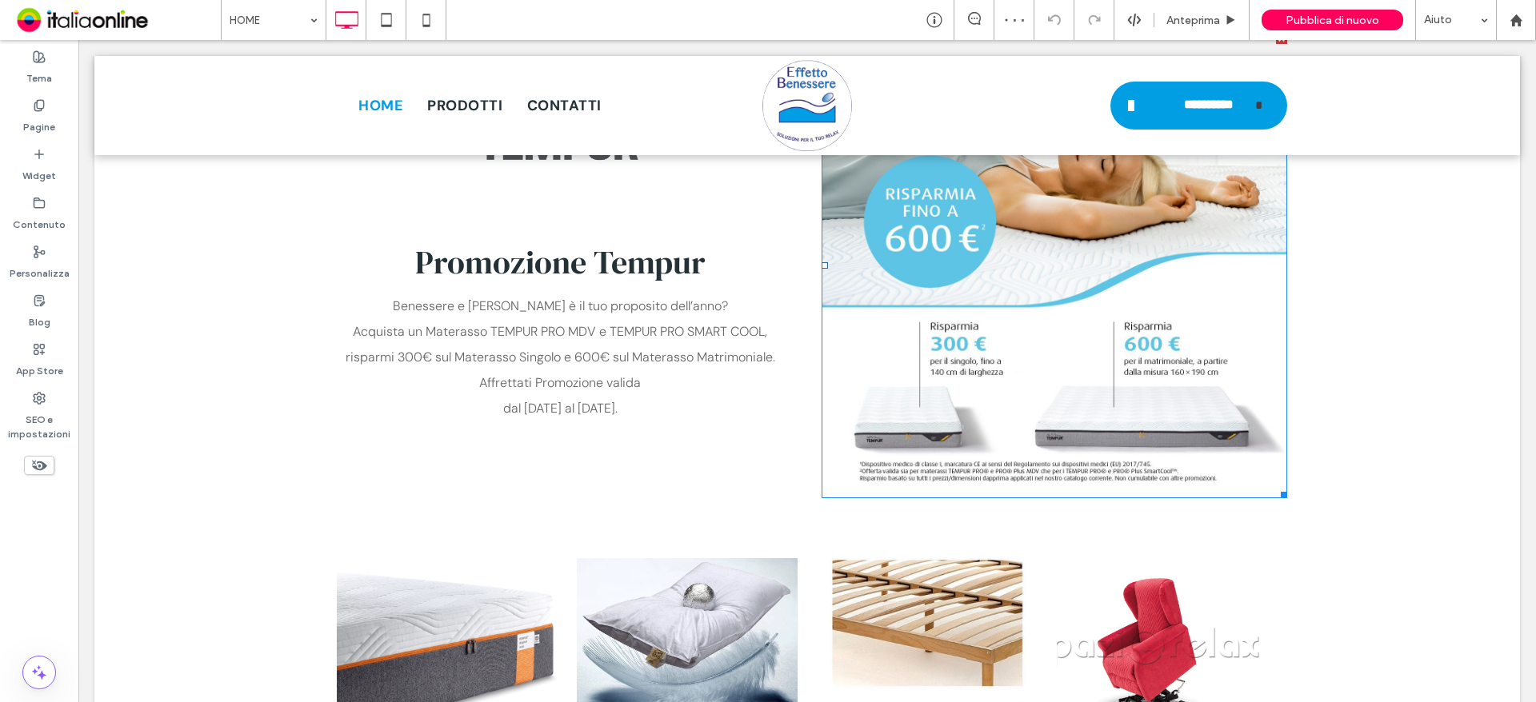
scroll to position [2320, 0]
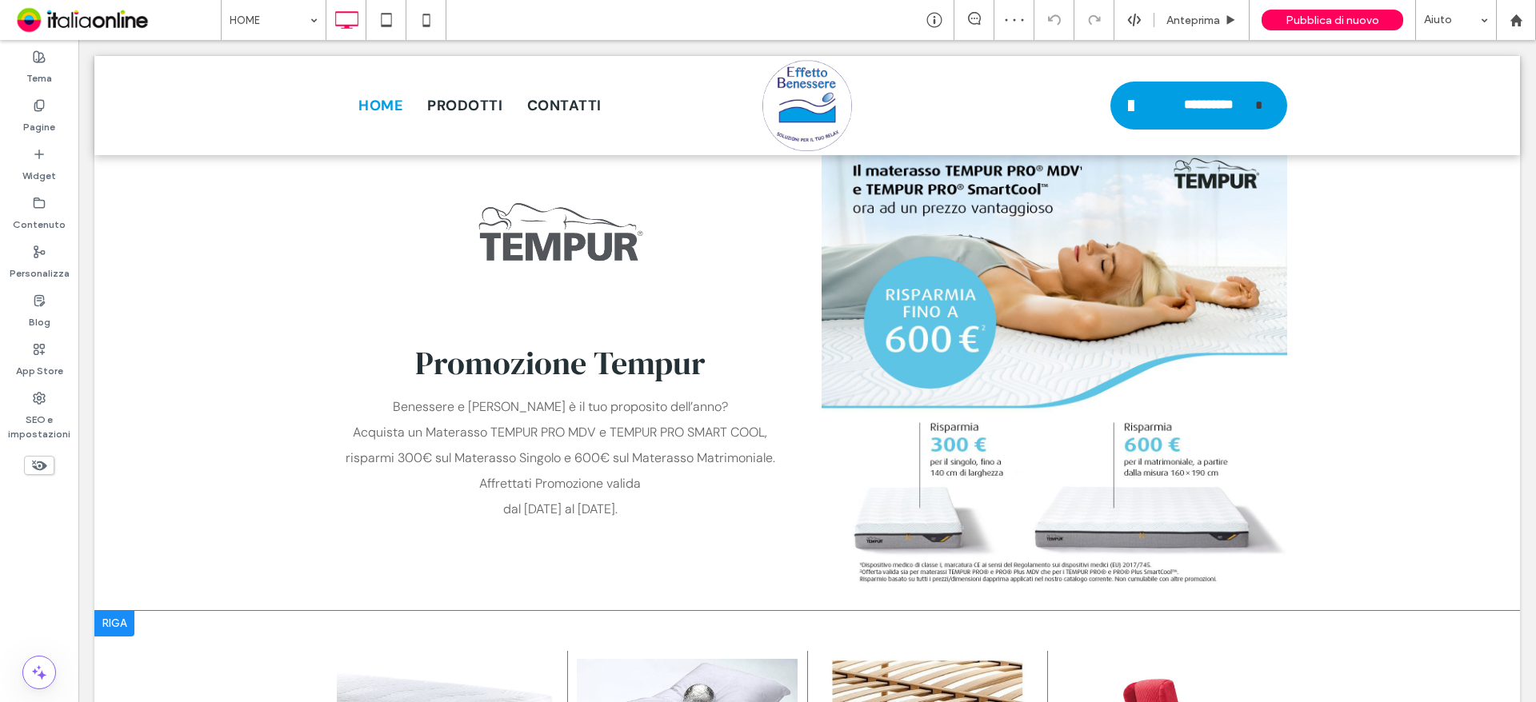
click at [108, 611] on div at bounding box center [114, 624] width 40 height 26
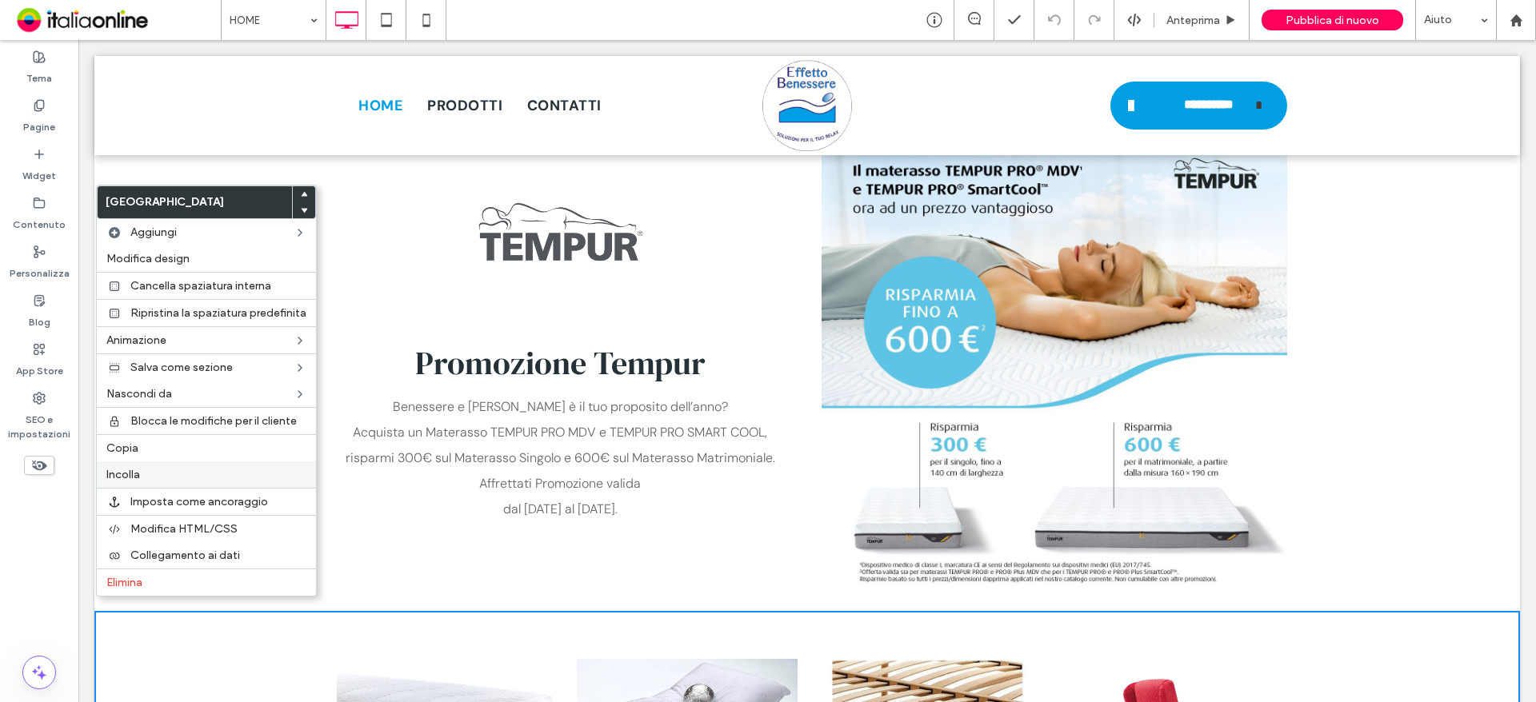
click at [132, 478] on span "Incolla" at bounding box center [123, 475] width 34 height 14
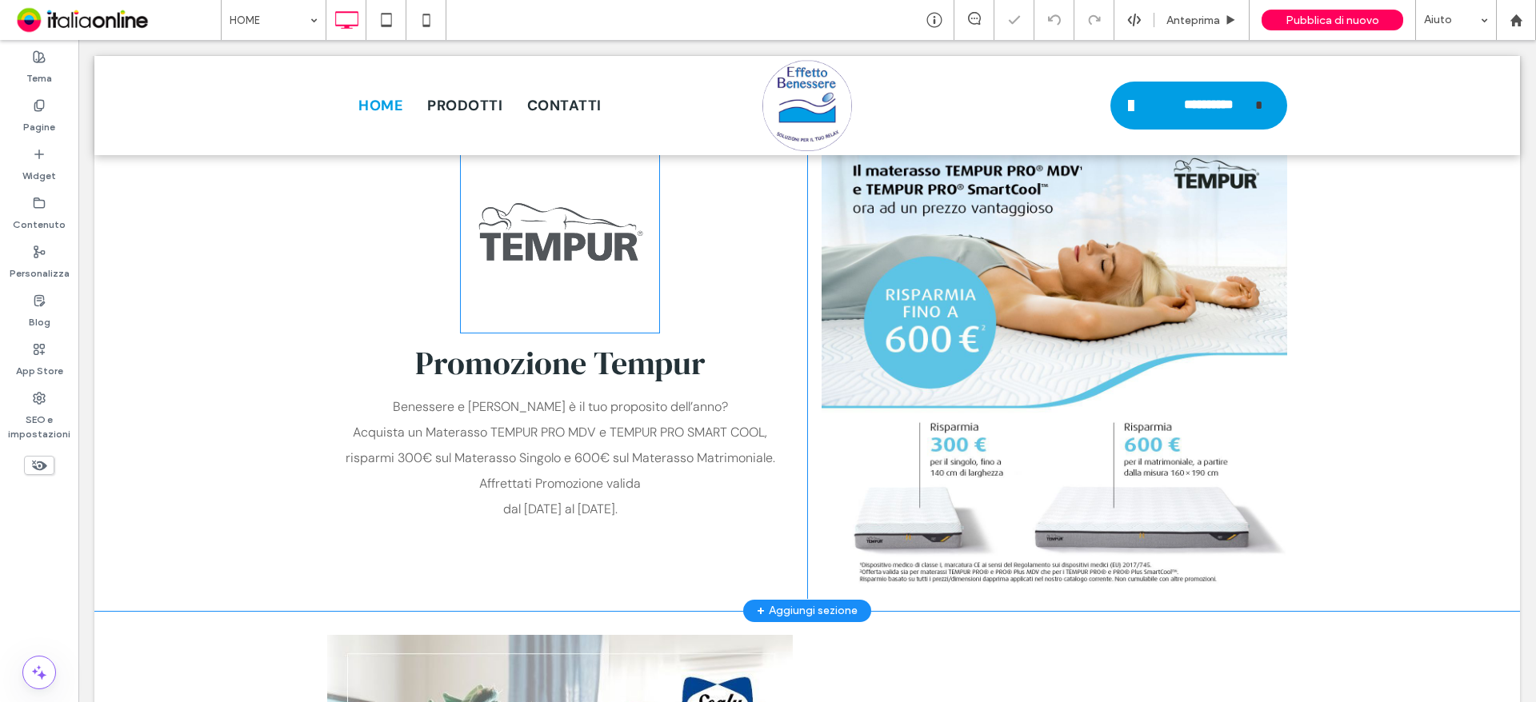
drag, startPoint x: 709, startPoint y: 269, endPoint x: 630, endPoint y: 229, distance: 88.0
click at [630, 229] on img at bounding box center [560, 234] width 200 height 200
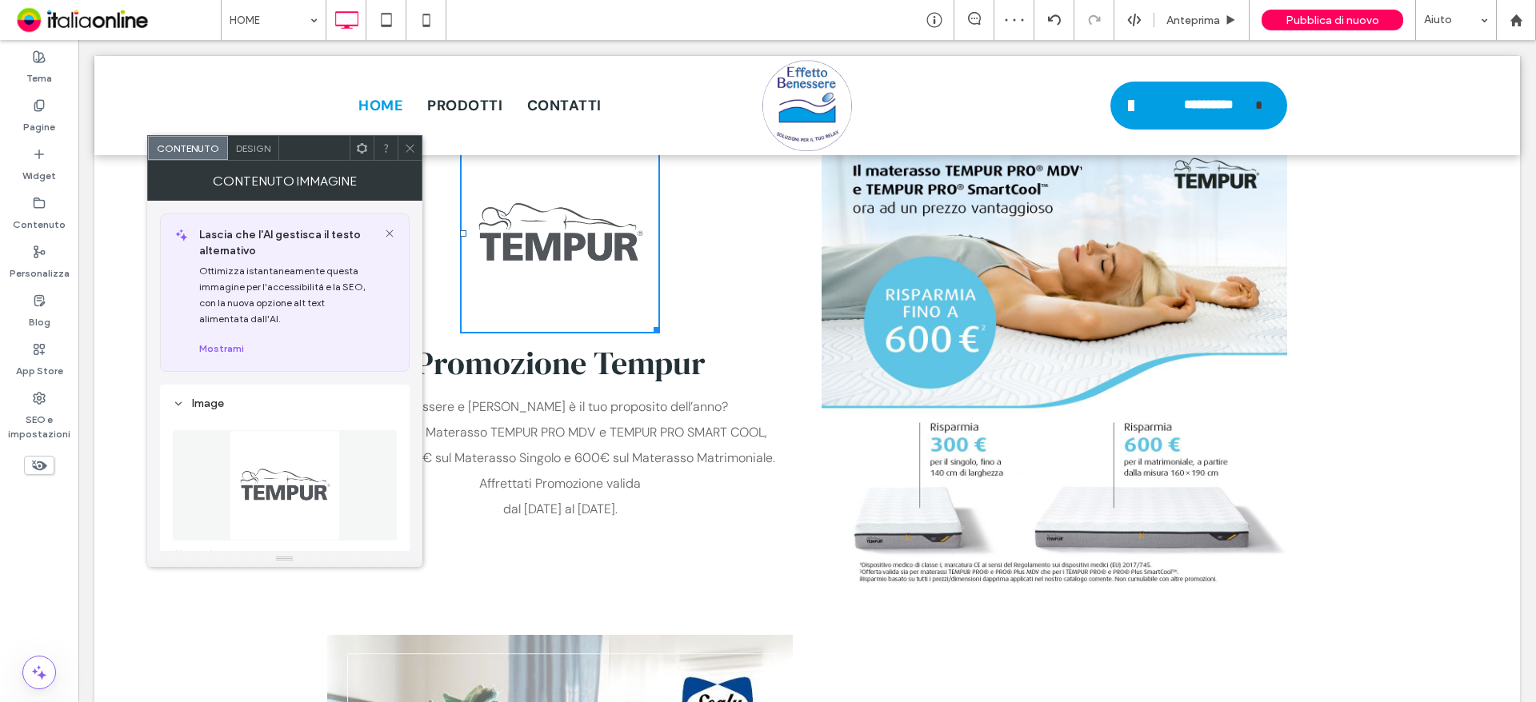
click at [415, 152] on icon at bounding box center [410, 148] width 12 height 12
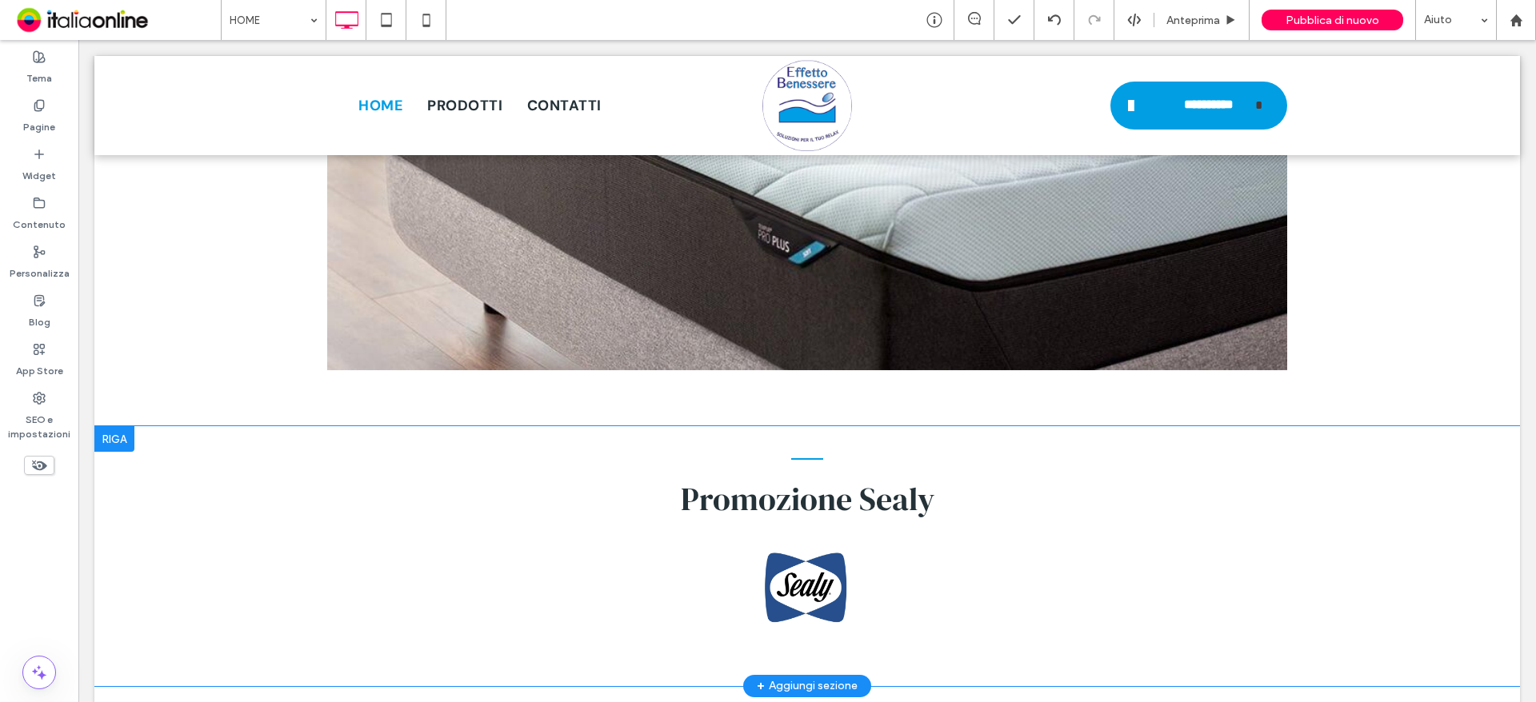
scroll to position [5279, 0]
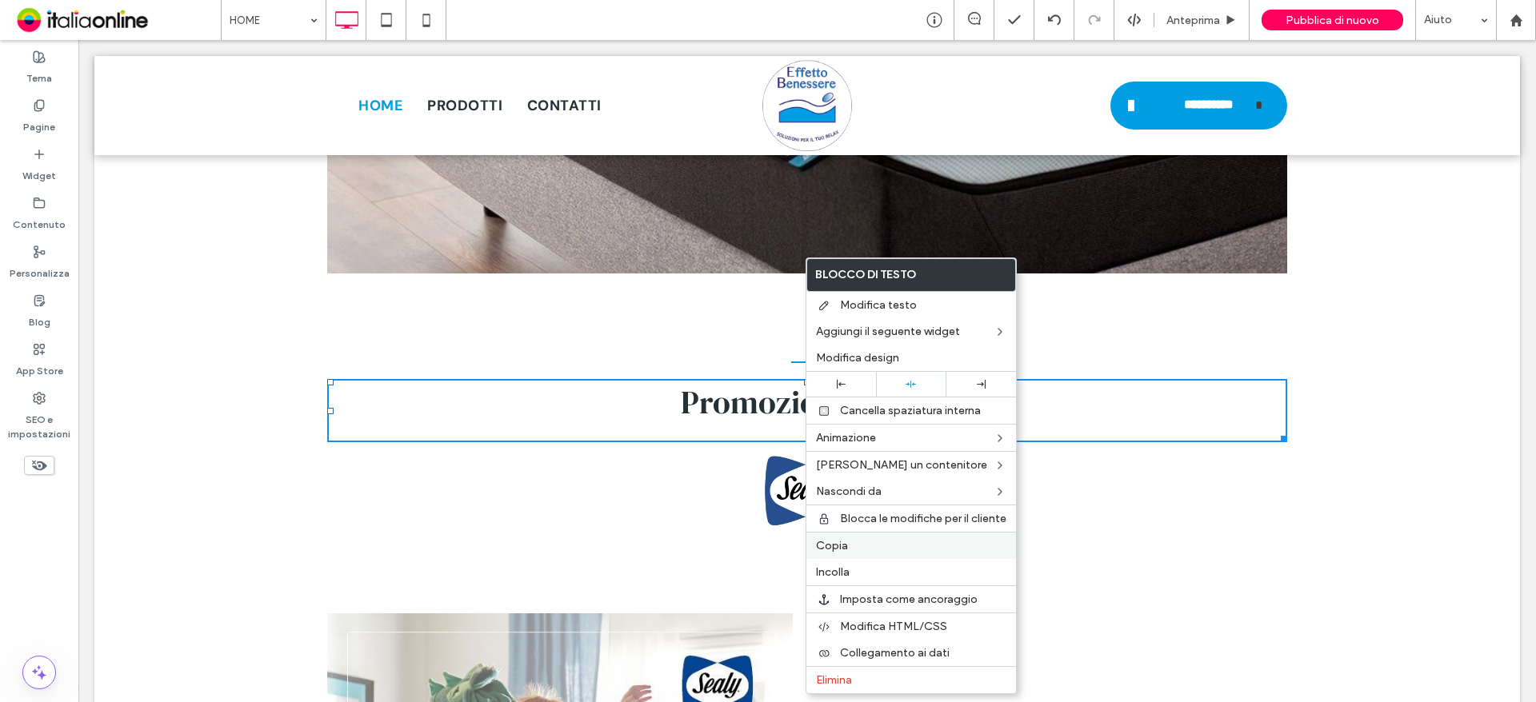
click at [846, 540] on span "Copia" at bounding box center [832, 546] width 32 height 14
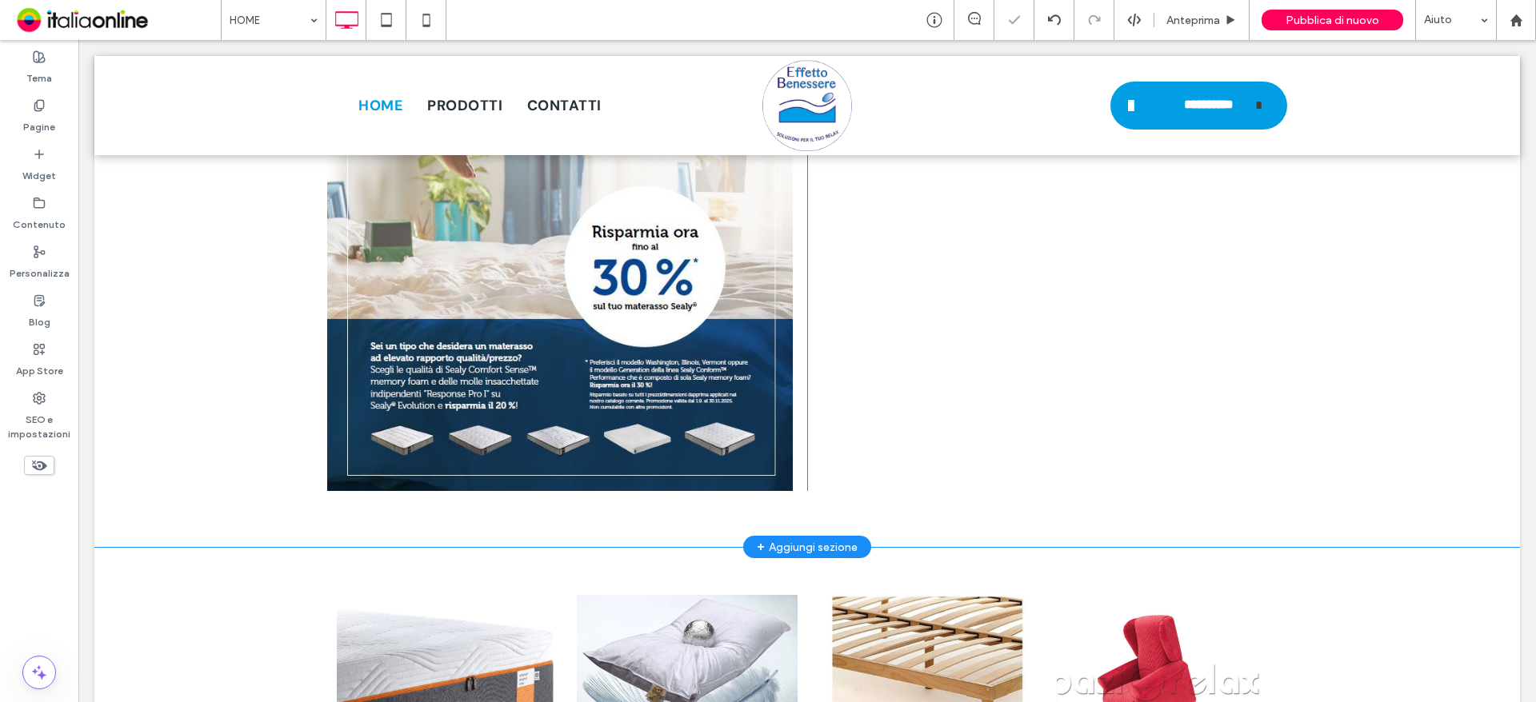
scroll to position [2800, 0]
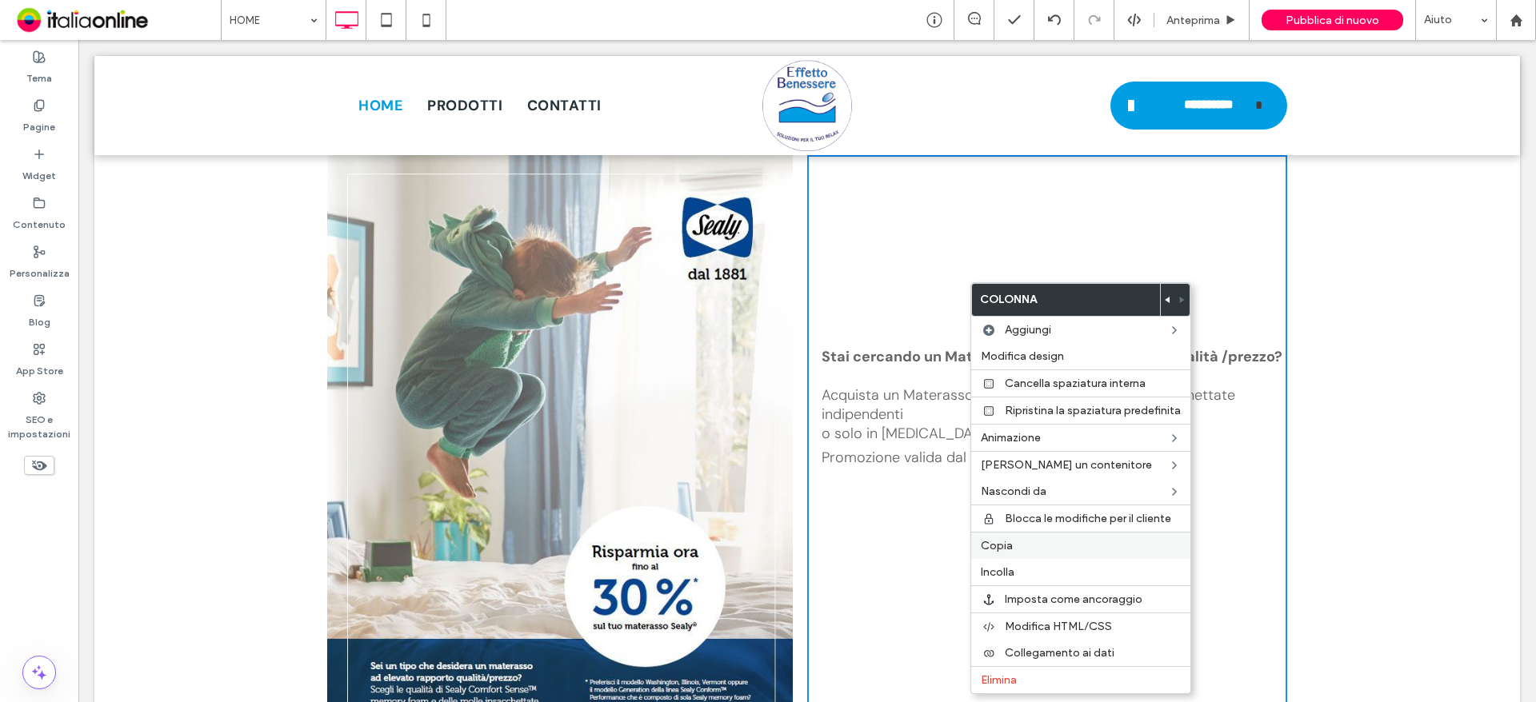
click at [1026, 565] on div "Incolla" at bounding box center [1080, 572] width 219 height 26
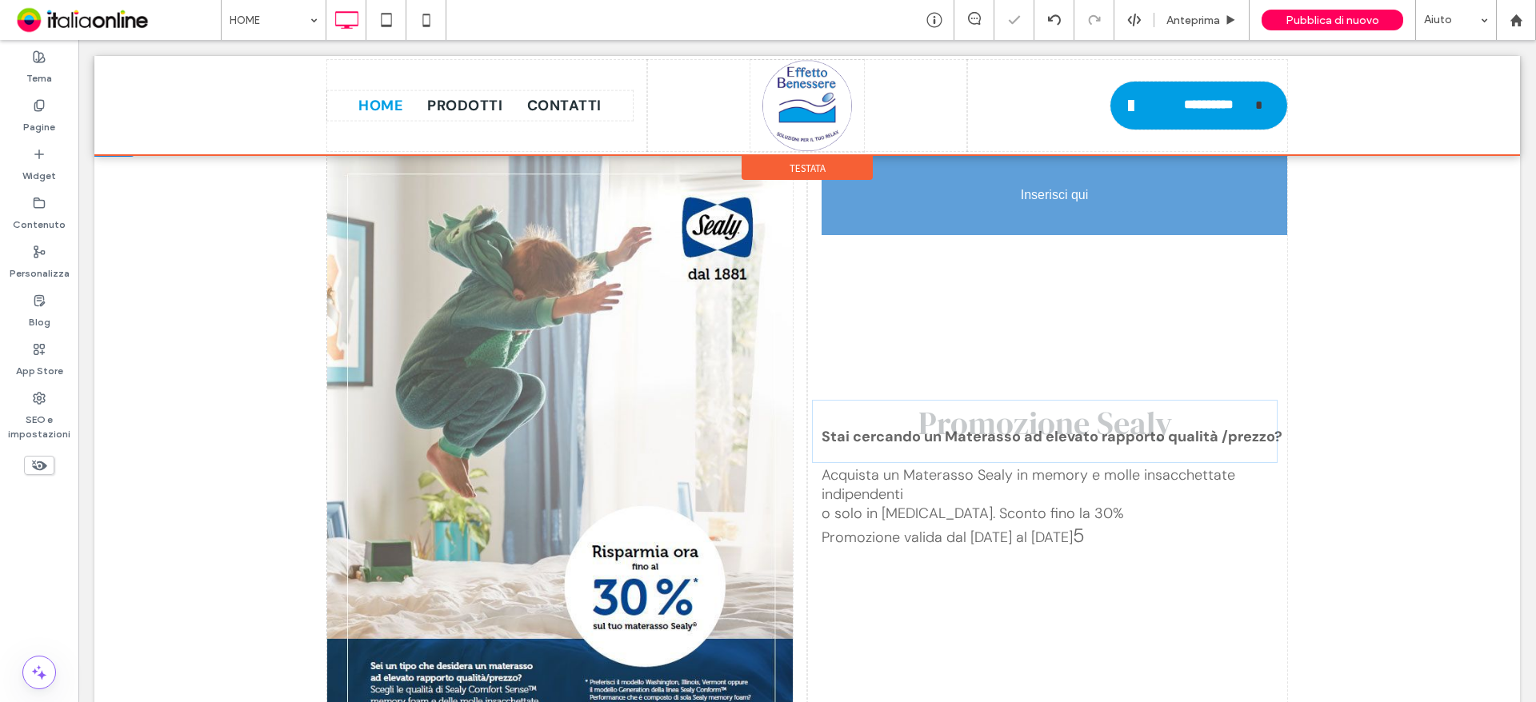
drag, startPoint x: 1023, startPoint y: 510, endPoint x: 1013, endPoint y: 418, distance: 93.3
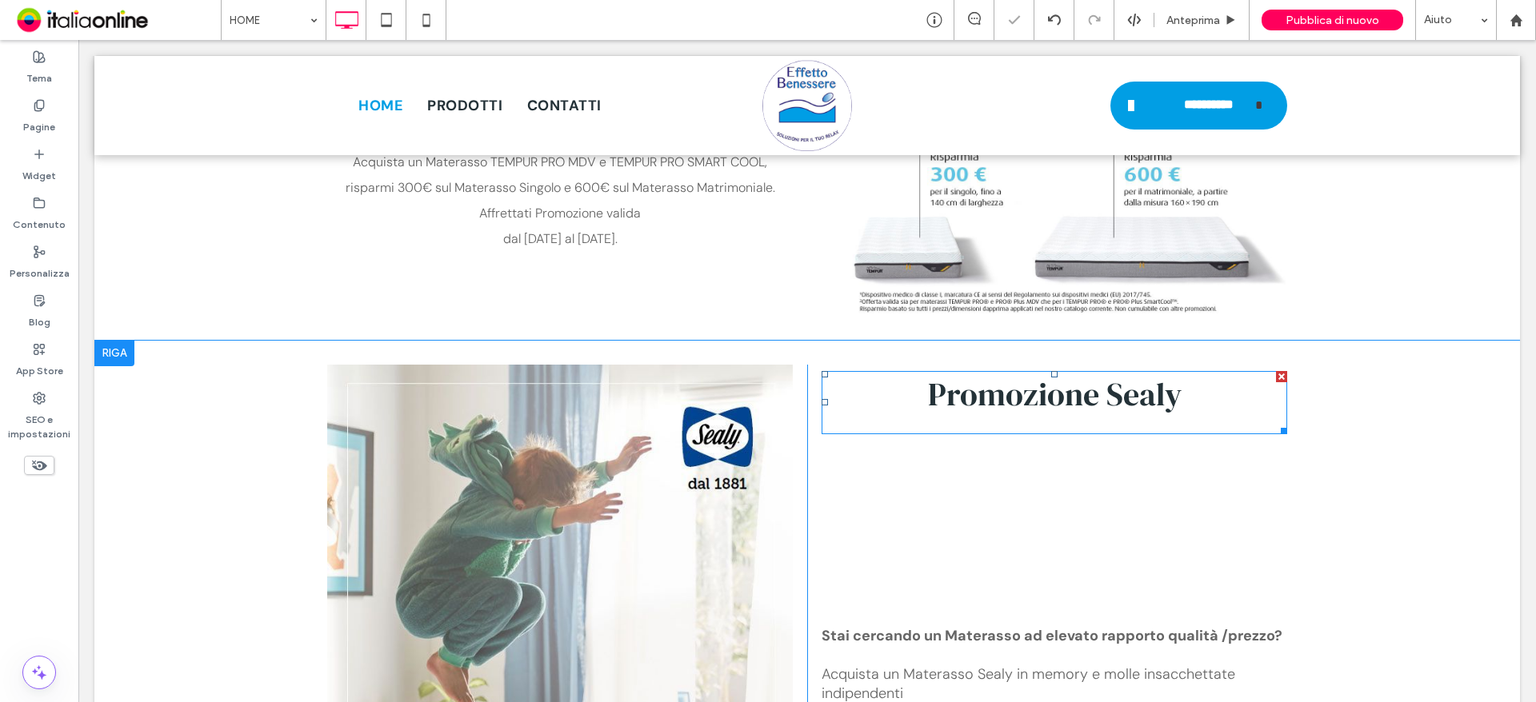
scroll to position [2560, 0]
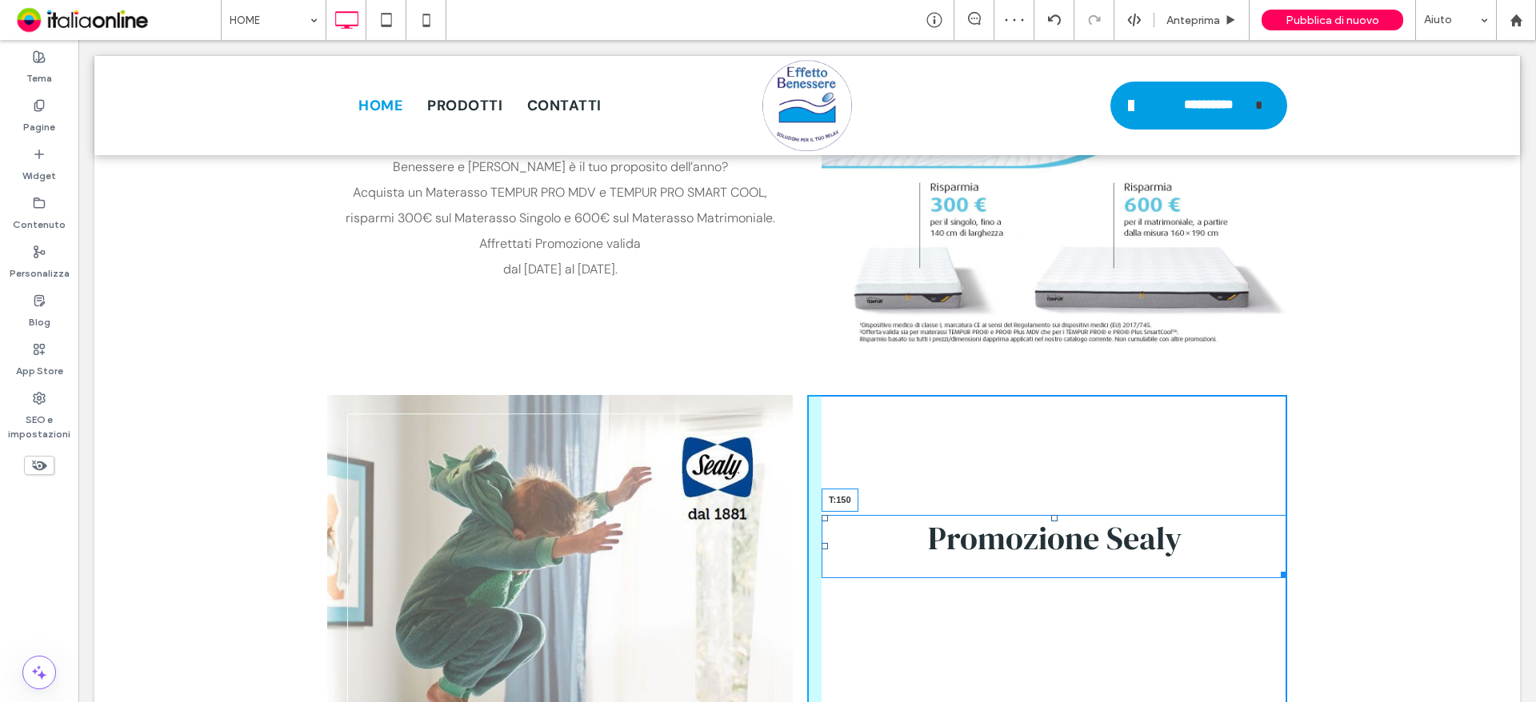
drag, startPoint x: 1049, startPoint y: 390, endPoint x: 1050, endPoint y: 504, distance: 113.6
click at [1051, 515] on div at bounding box center [1054, 518] width 6 height 6
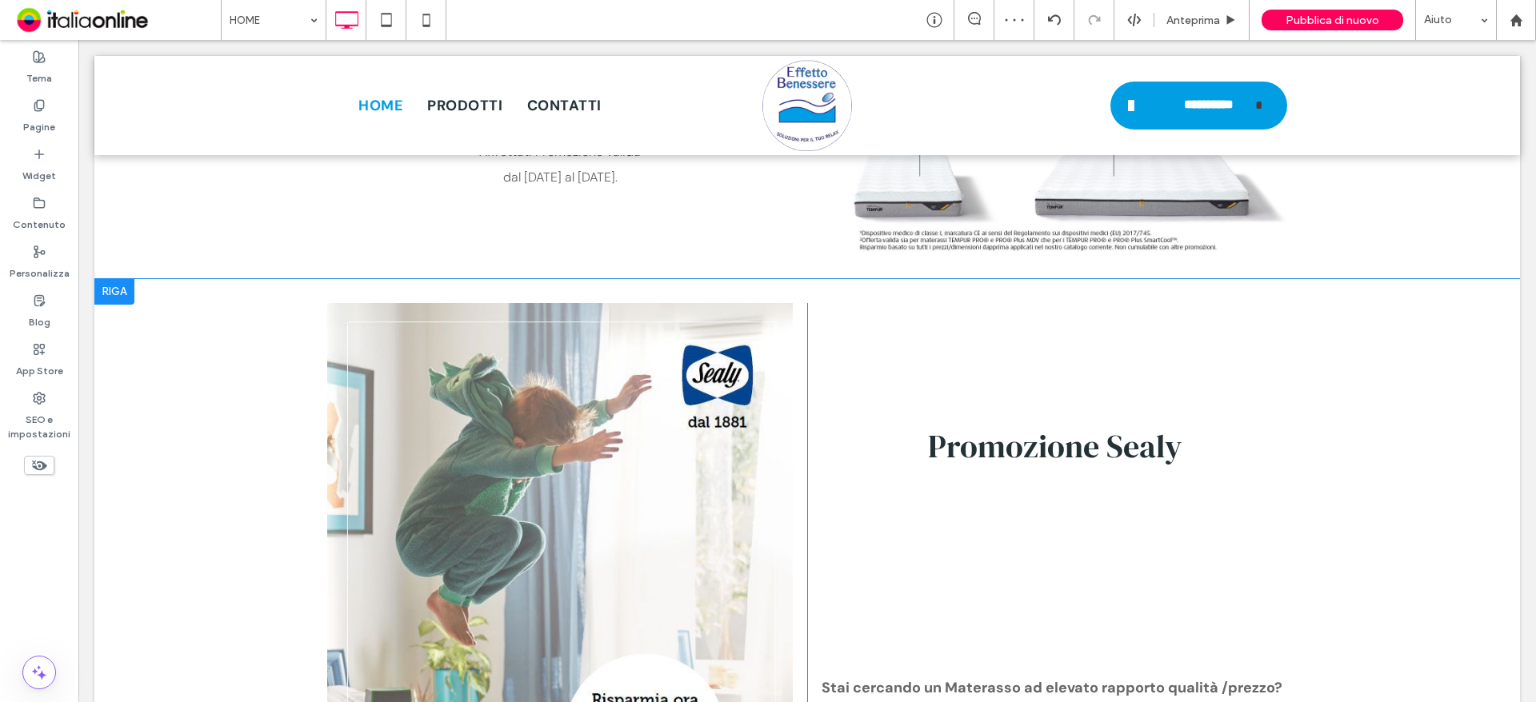
scroll to position [2800, 0]
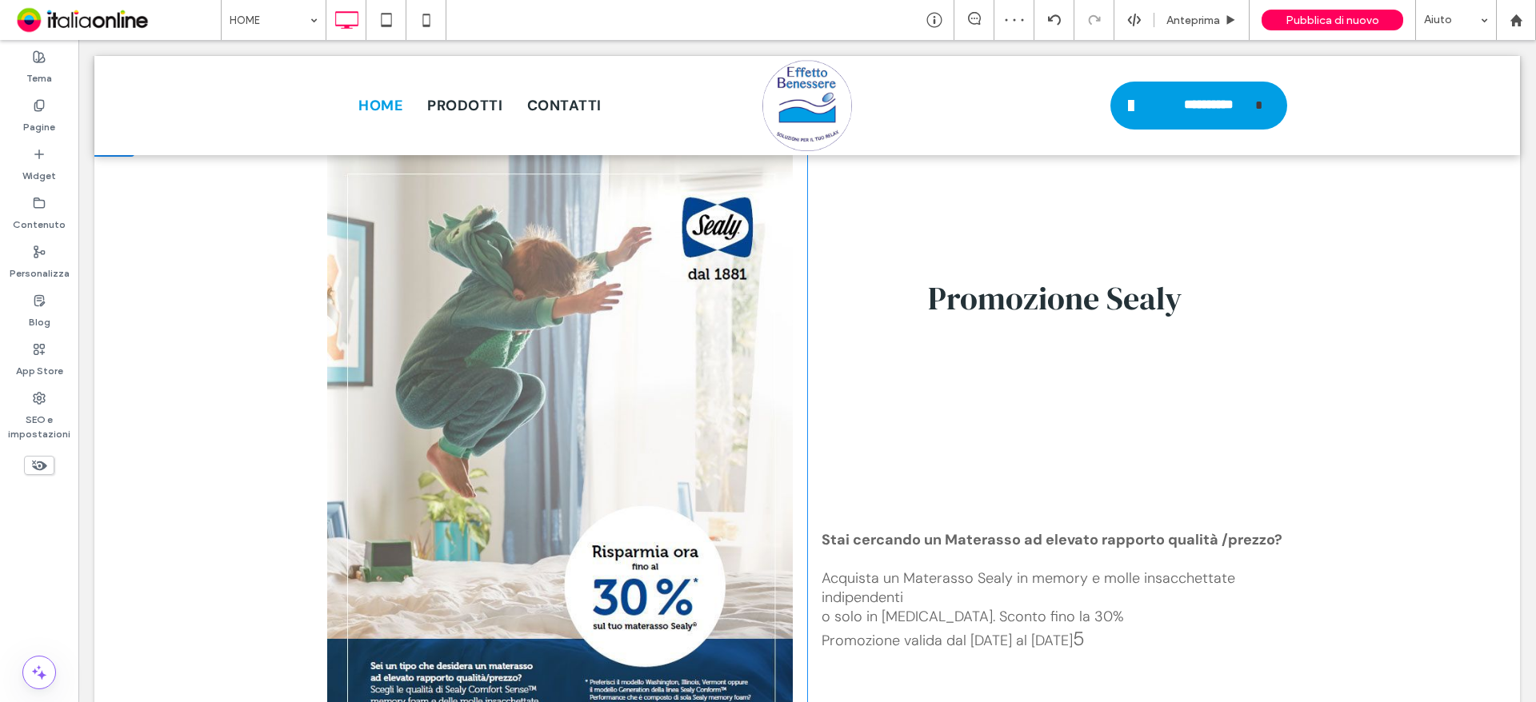
click at [1024, 398] on div "Promozione Sealy Stai cercando un Materasso ad elevato rapporto qualità /prezzo…" at bounding box center [1047, 483] width 480 height 657
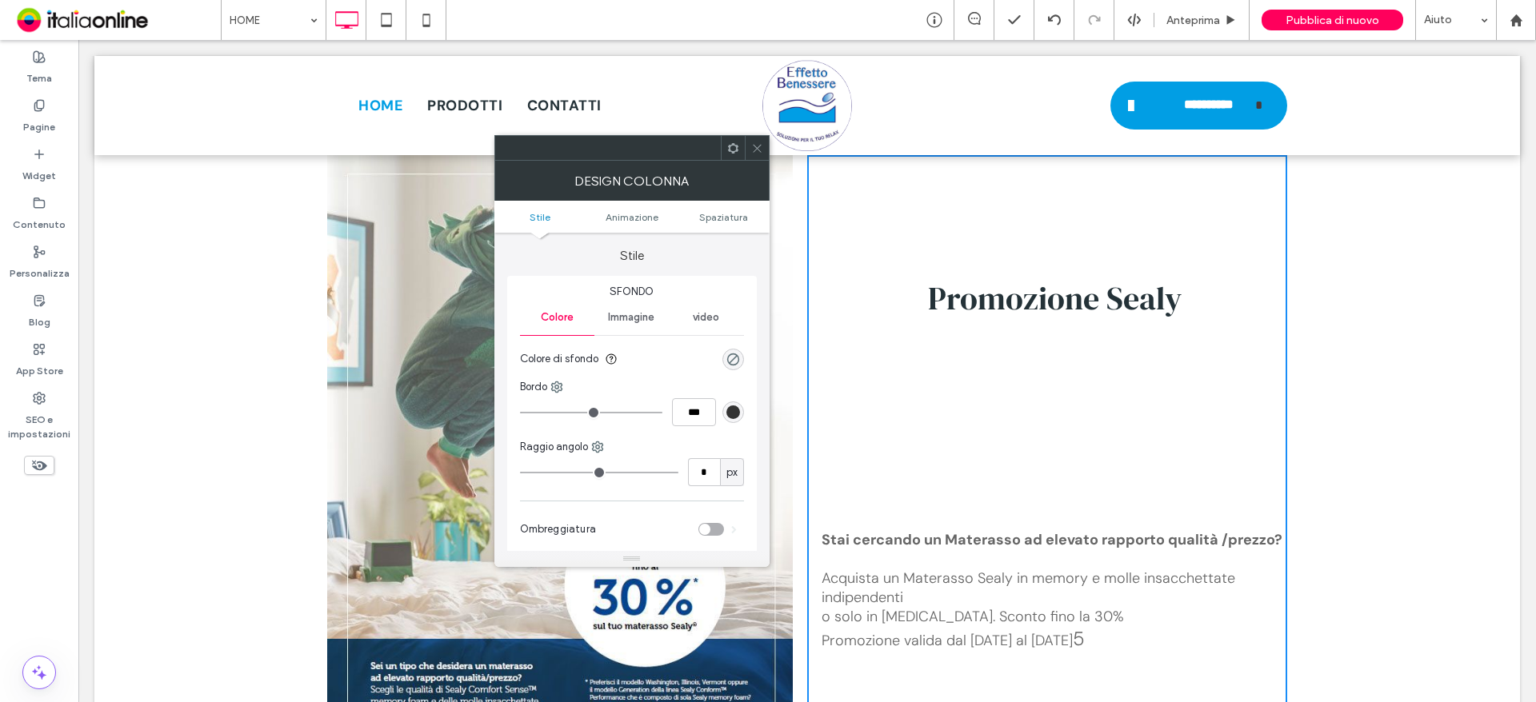
click at [752, 146] on icon at bounding box center [757, 148] width 12 height 12
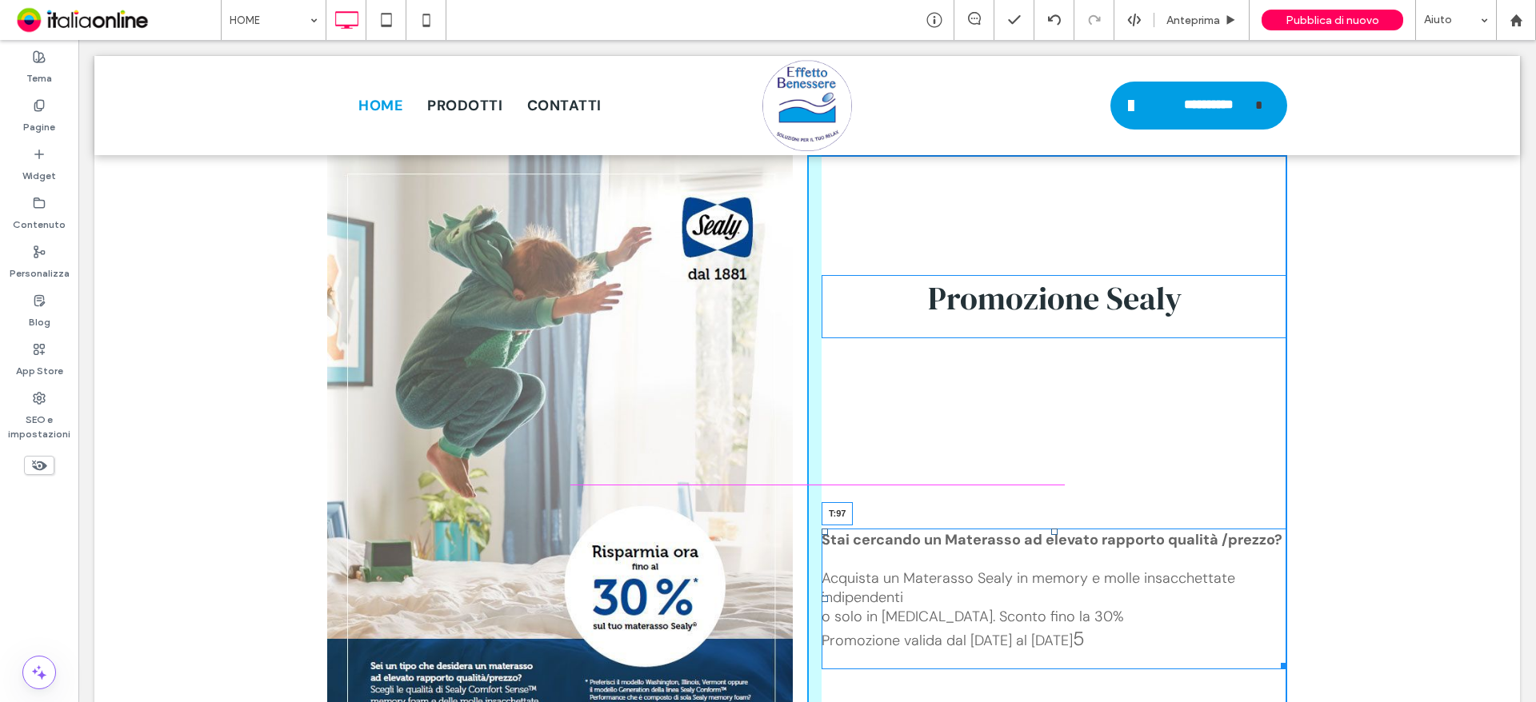
drag, startPoint x: 1045, startPoint y: 516, endPoint x: 1124, endPoint y: 443, distance: 107.0
click at [1051, 529] on div at bounding box center [1054, 532] width 6 height 6
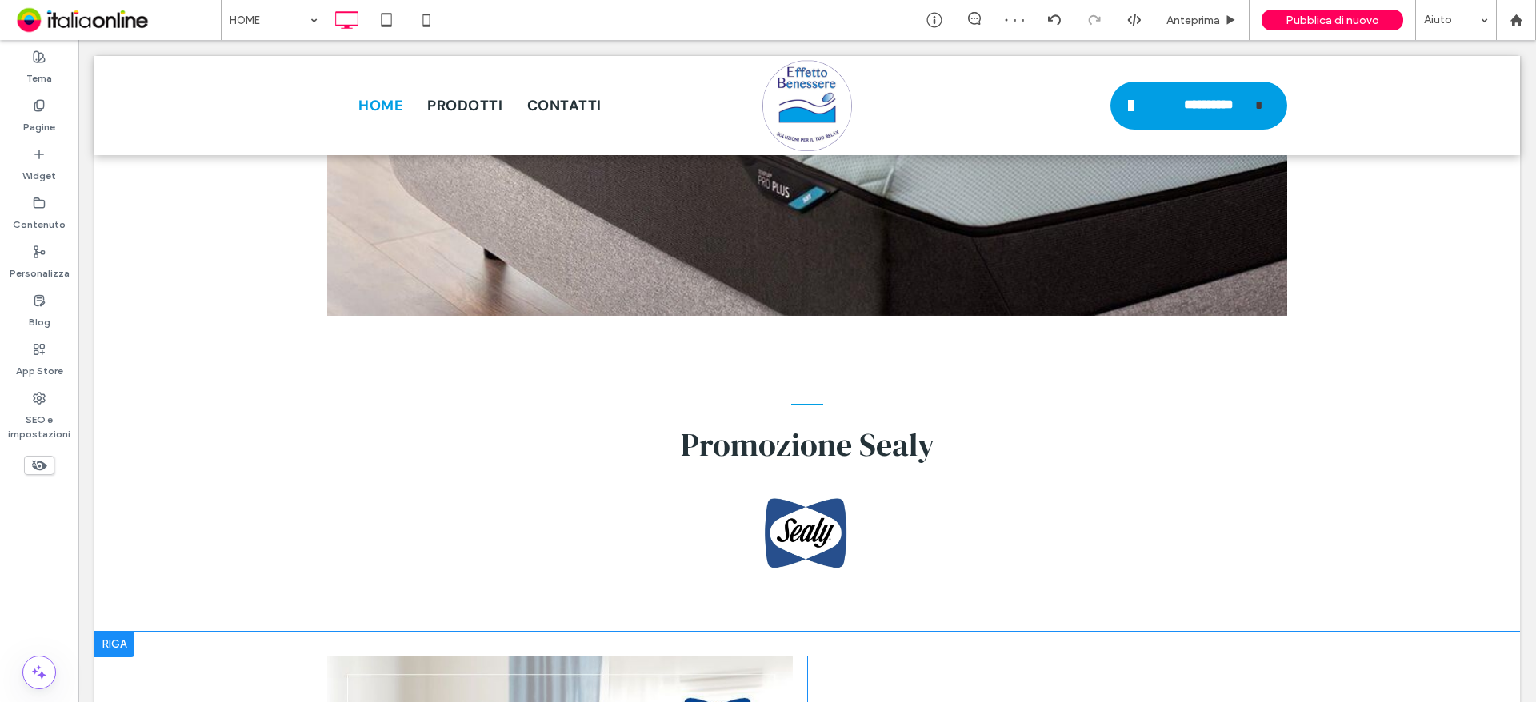
scroll to position [5359, 0]
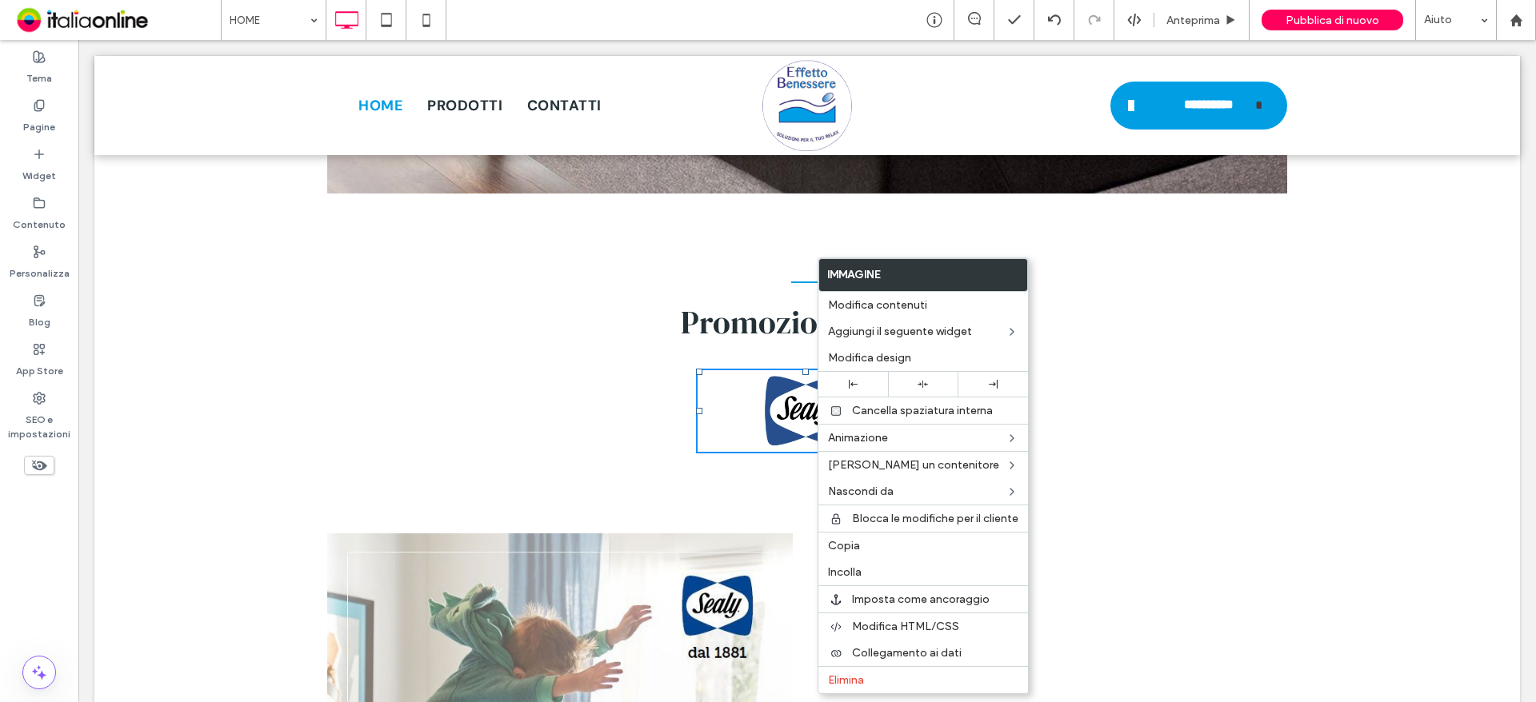
drag, startPoint x: 852, startPoint y: 538, endPoint x: 755, endPoint y: 534, distance: 96.8
click at [852, 538] on div "Copia" at bounding box center [923, 545] width 210 height 27
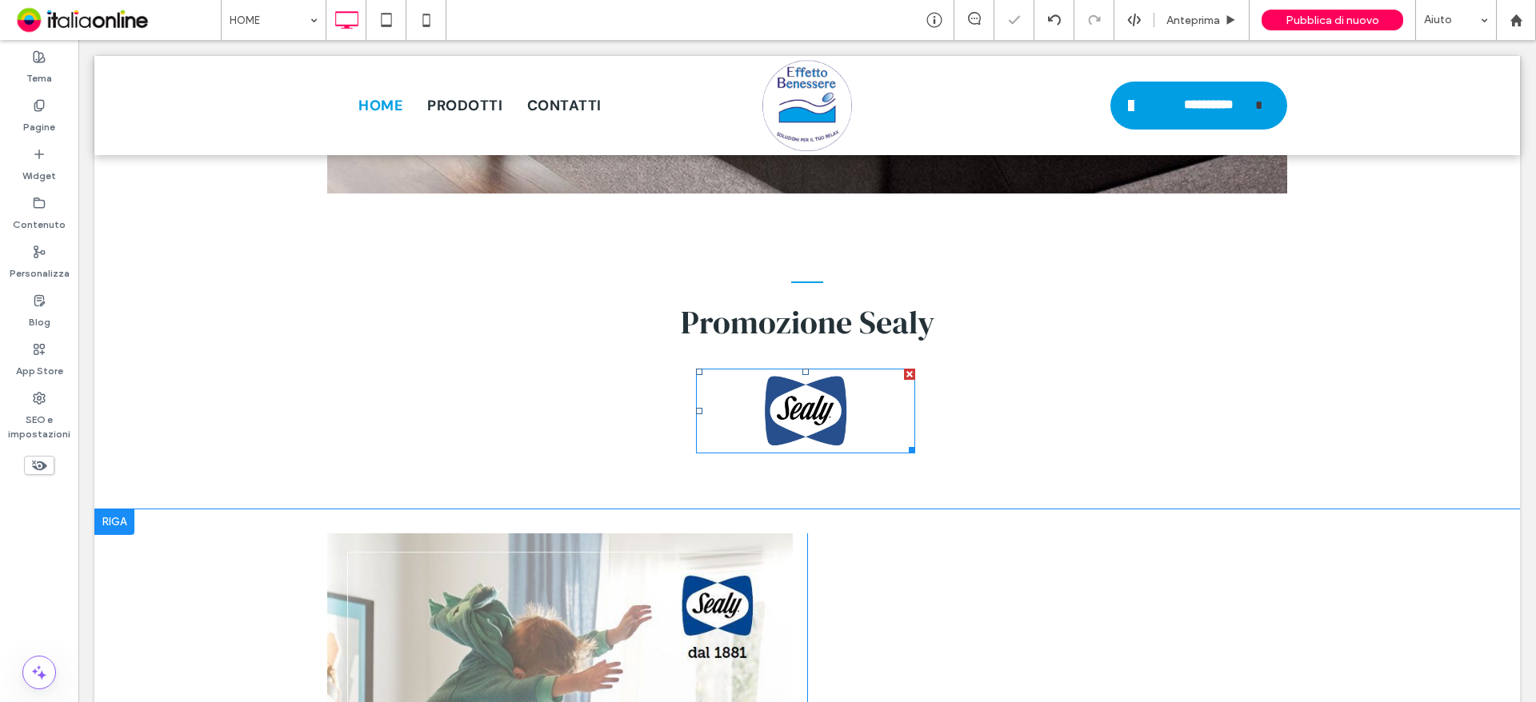
click at [130, 510] on div at bounding box center [114, 523] width 40 height 26
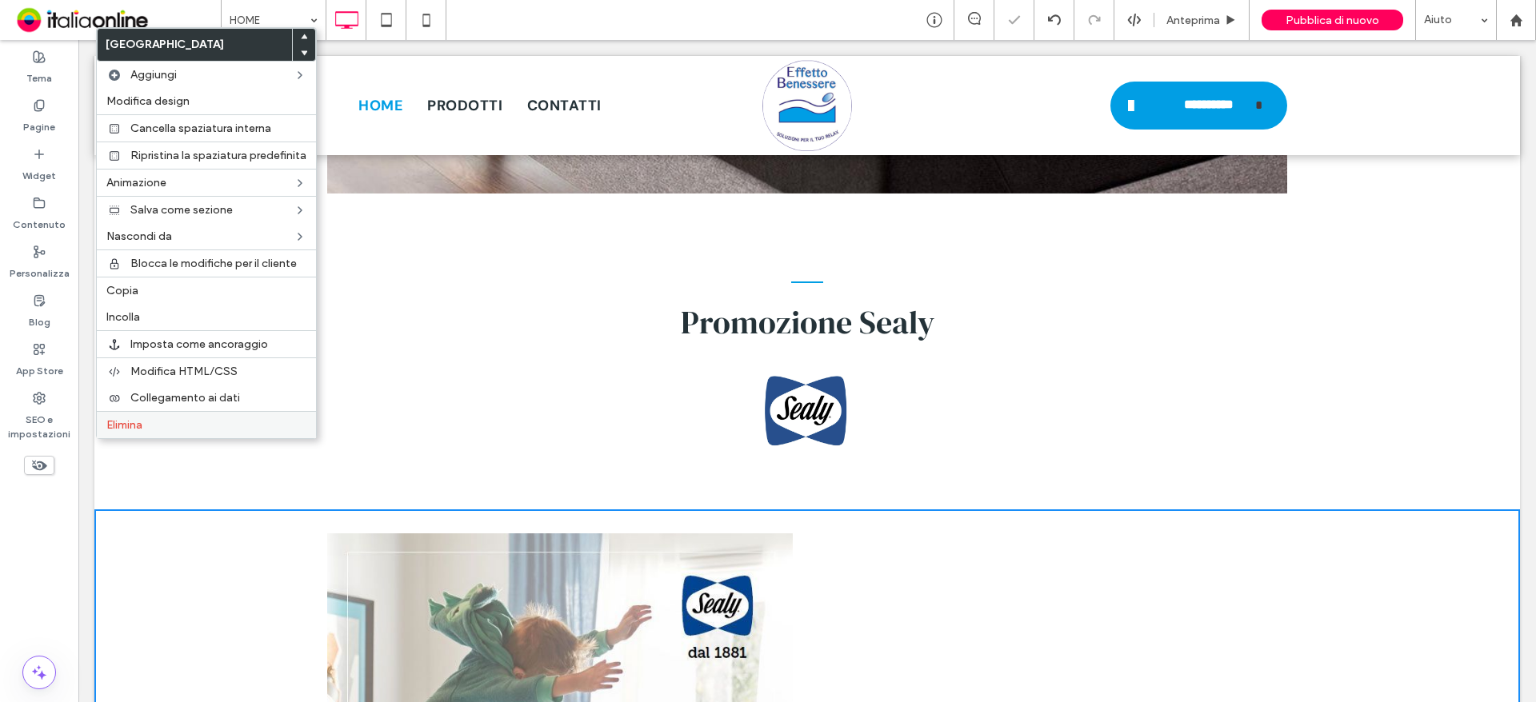
click at [185, 427] on label "Elimina" at bounding box center [206, 425] width 200 height 14
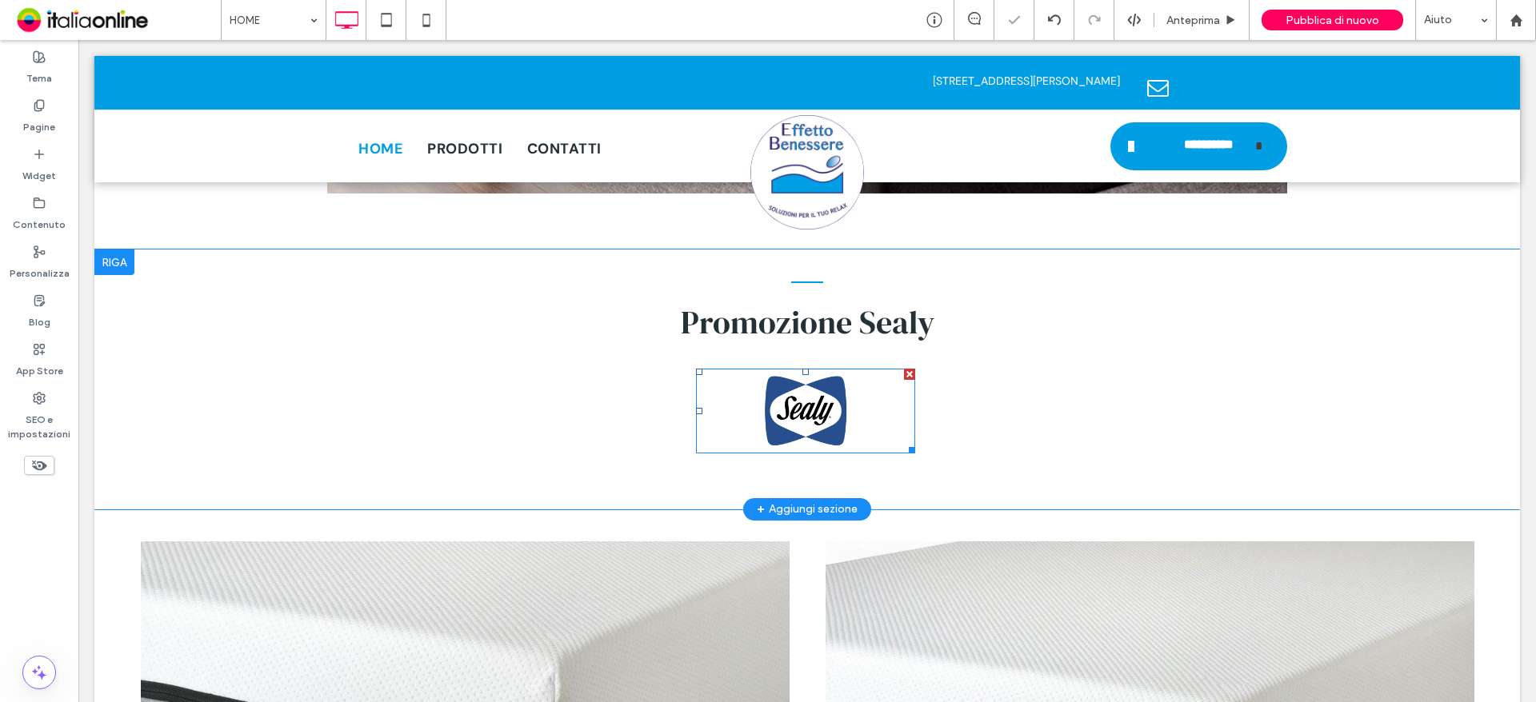
click at [109, 250] on div at bounding box center [114, 263] width 40 height 26
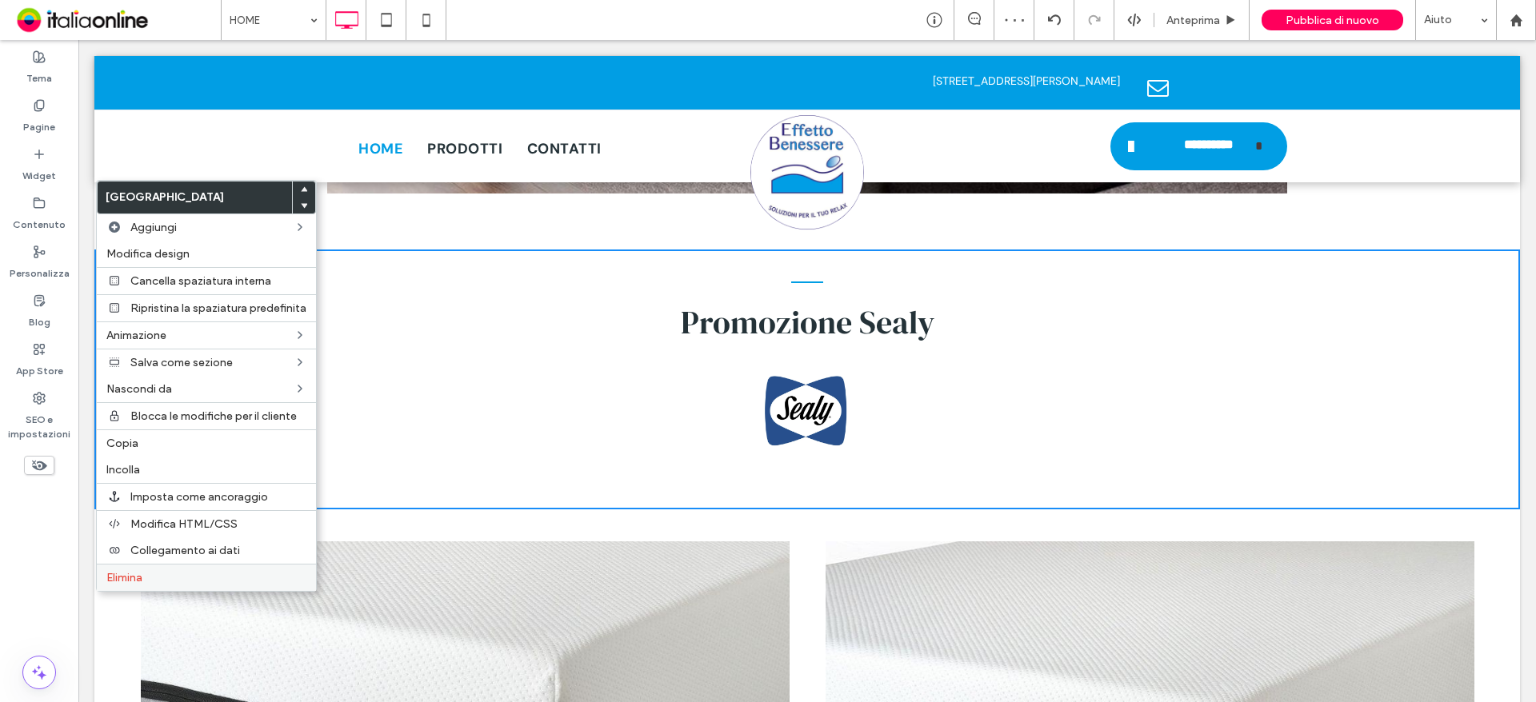
click at [142, 578] on span "Elimina" at bounding box center [124, 578] width 36 height 14
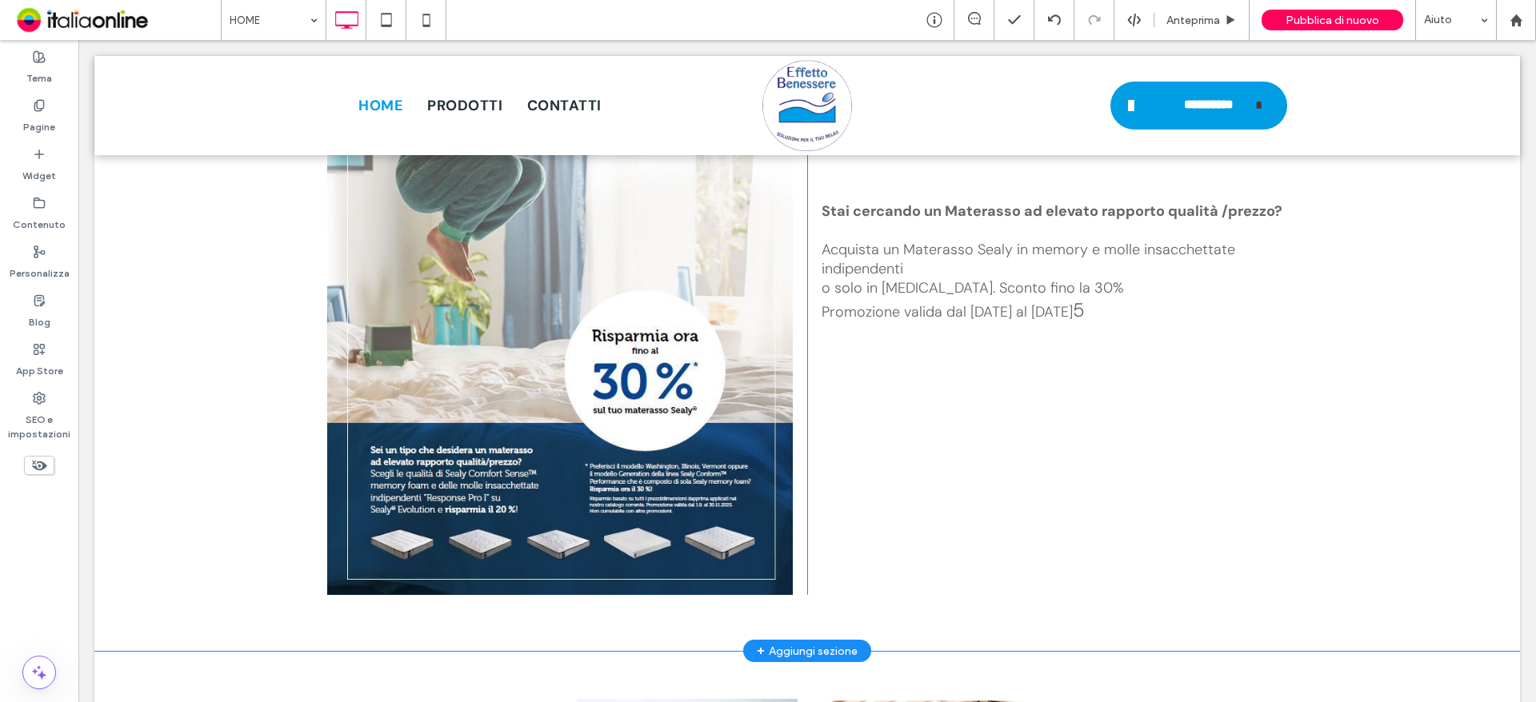
scroll to position [2800, 0]
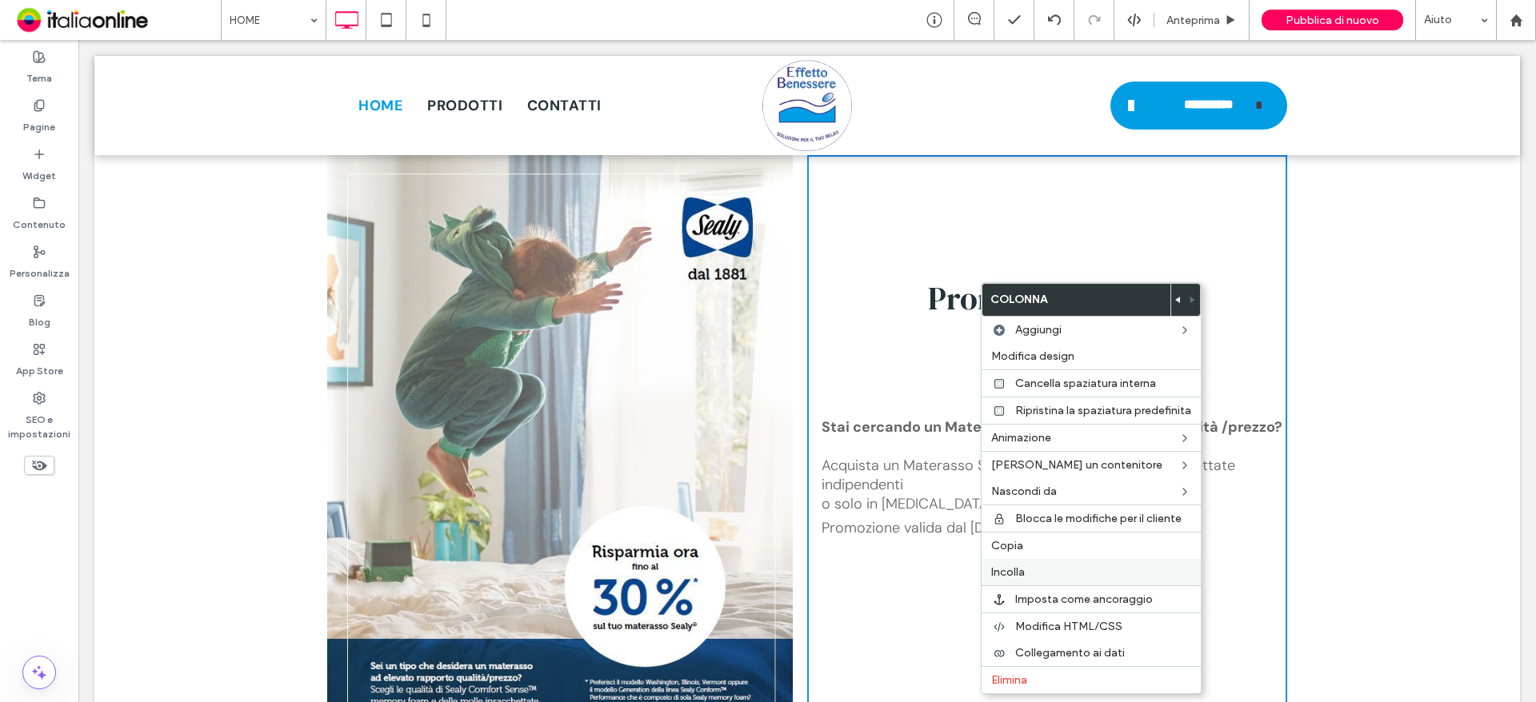
click at [1012, 576] on span "Incolla" at bounding box center [1008, 573] width 34 height 14
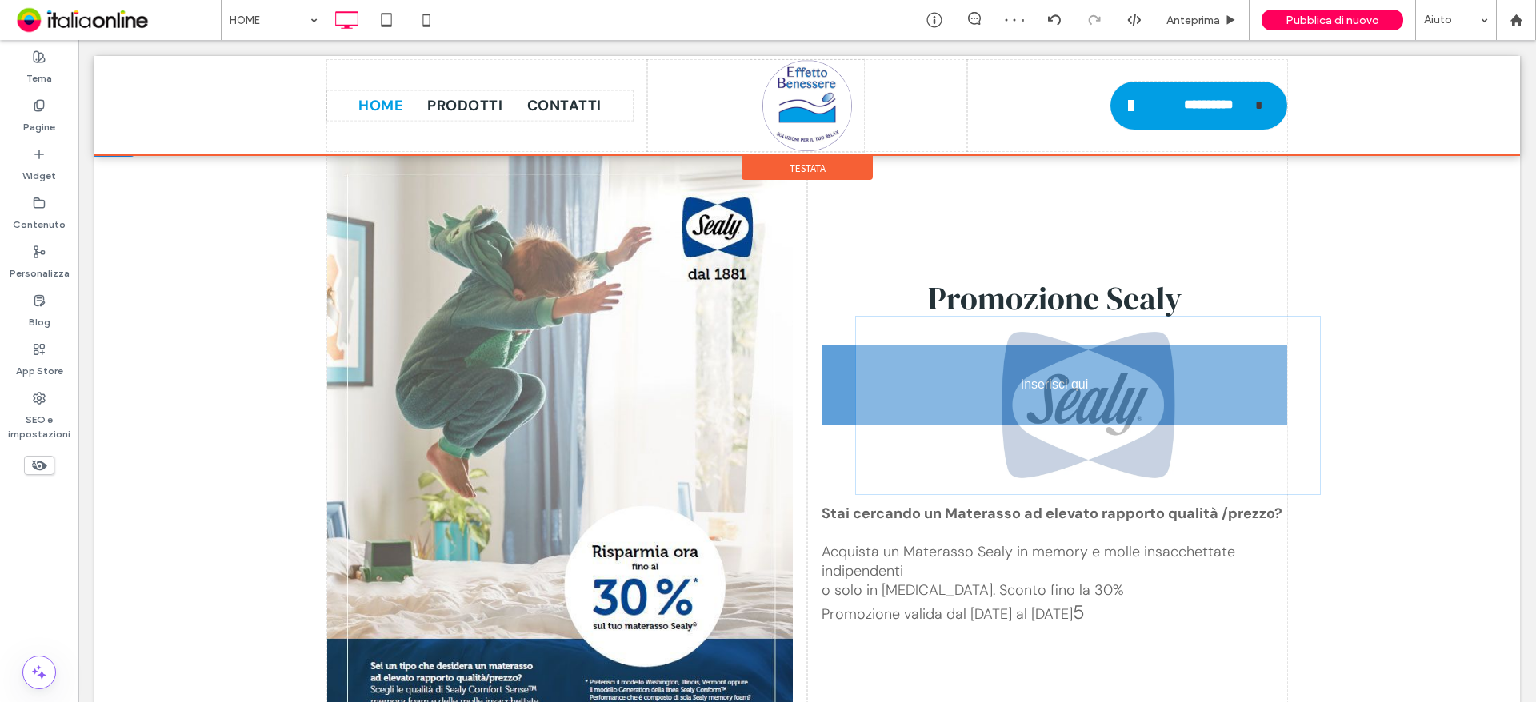
drag, startPoint x: 1071, startPoint y: 626, endPoint x: 969, endPoint y: 376, distance: 270.2
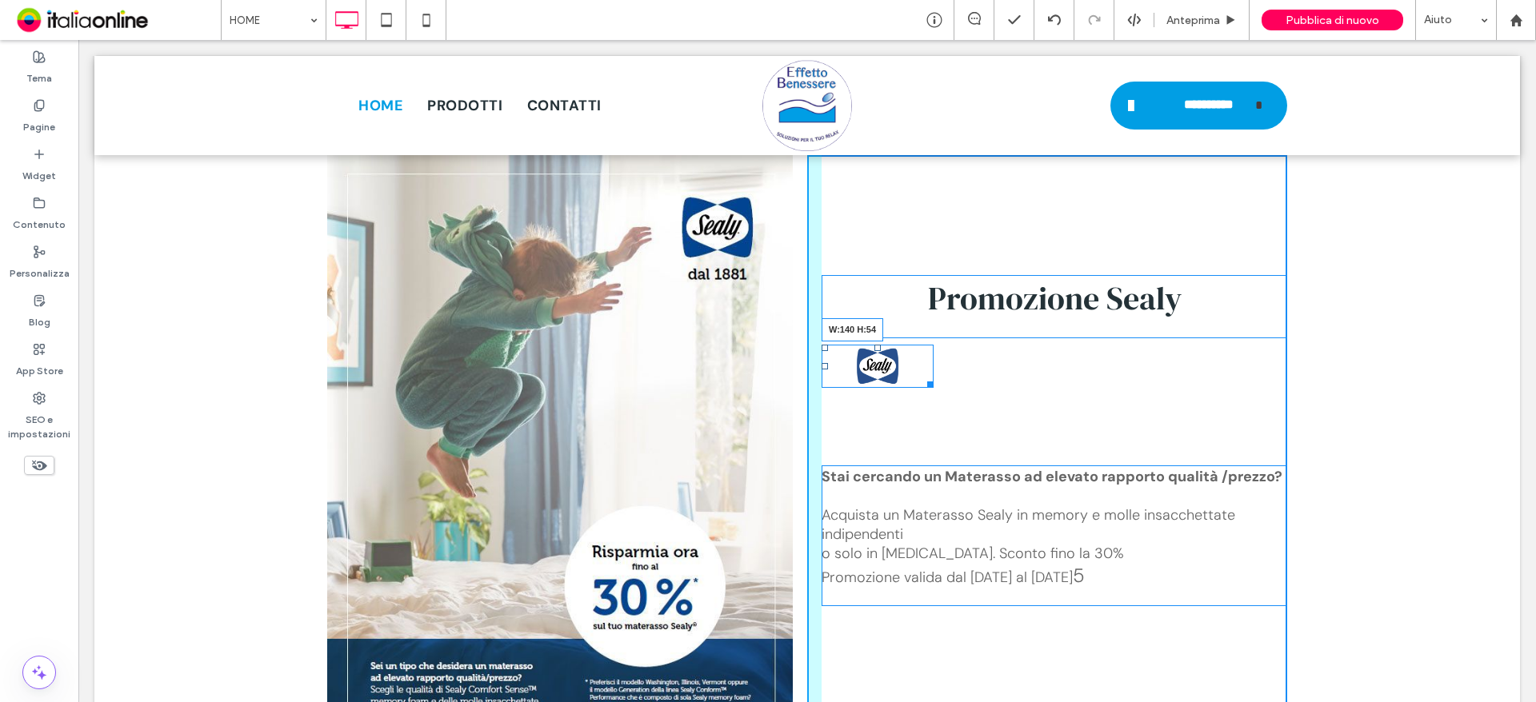
drag, startPoint x: 1280, startPoint y: 506, endPoint x: 1113, endPoint y: 418, distance: 188.6
click at [1113, 418] on div "Promozione Sealy W:140 H:54 Stai cercando un Materasso ad elevato rapporto qual…" at bounding box center [1047, 483] width 480 height 657
drag, startPoint x: 820, startPoint y: 352, endPoint x: 997, endPoint y: 352, distance: 177.6
click at [828, 363] on div at bounding box center [824, 366] width 6 height 6
drag, startPoint x: 1050, startPoint y: 451, endPoint x: 1126, endPoint y: 446, distance: 76.2
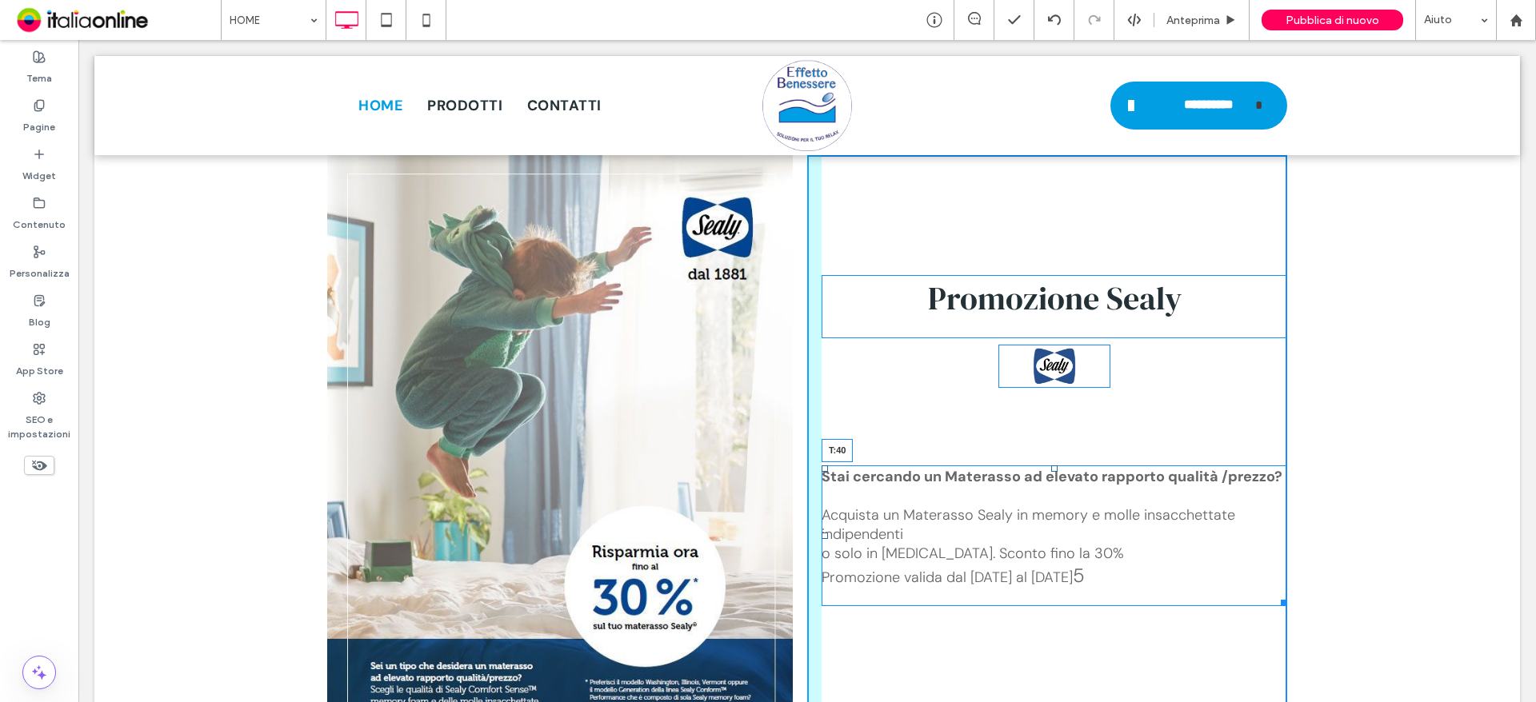
click at [1051, 466] on div at bounding box center [1054, 469] width 6 height 6
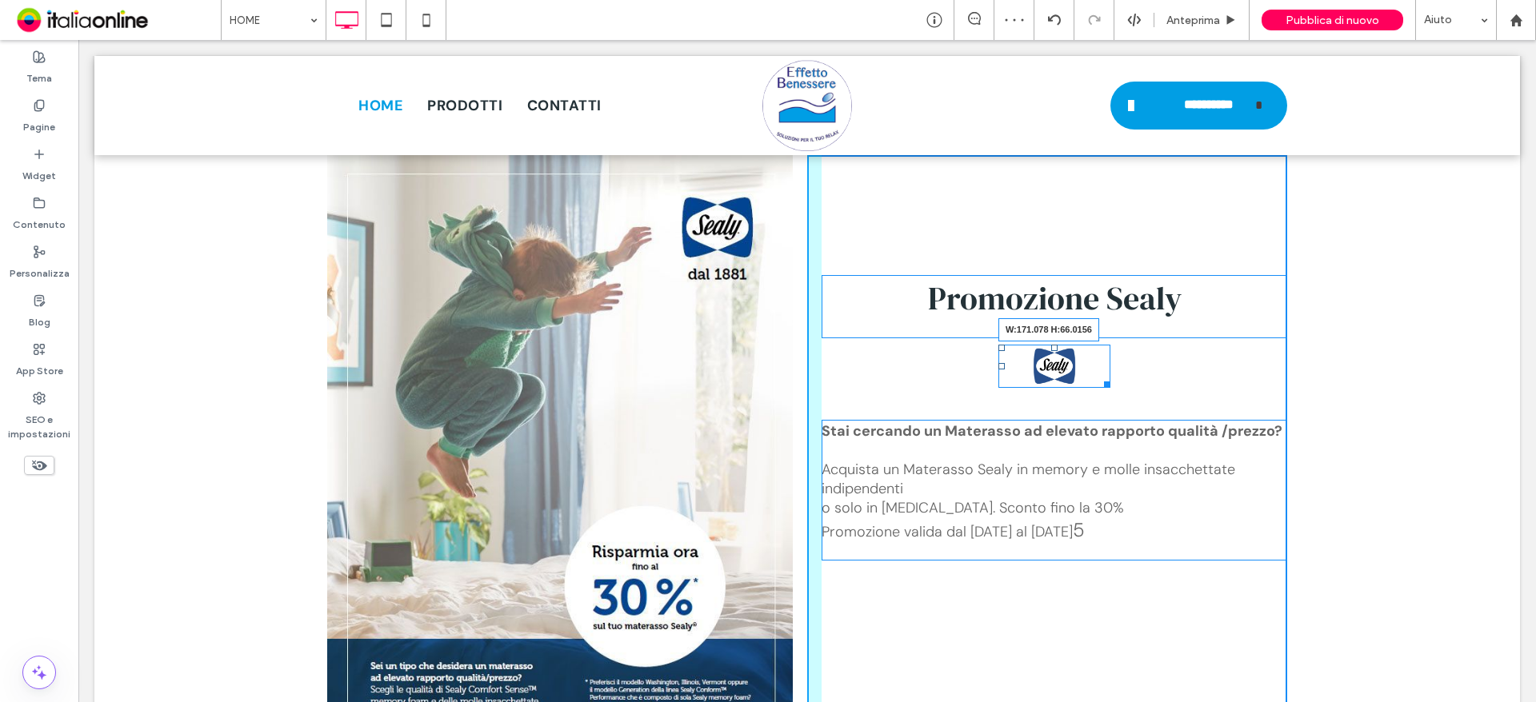
drag, startPoint x: 1099, startPoint y: 372, endPoint x: 1114, endPoint y: 382, distance: 18.0
click at [1110, 382] on div "W:171.078 H:66.0156" at bounding box center [1054, 366] width 112 height 43
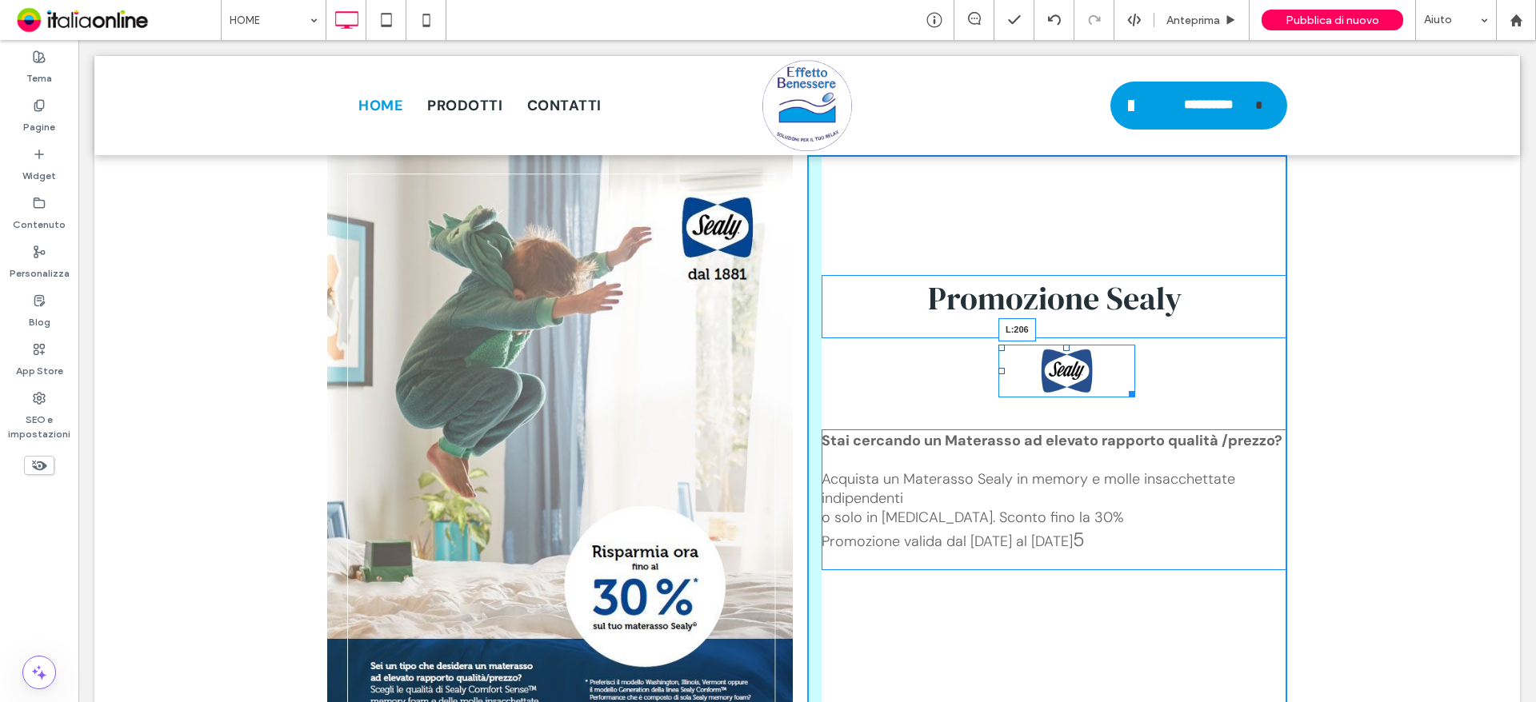
drag, startPoint x: 995, startPoint y: 358, endPoint x: 1062, endPoint y: 398, distance: 78.2
click at [998, 368] on div at bounding box center [1001, 371] width 6 height 6
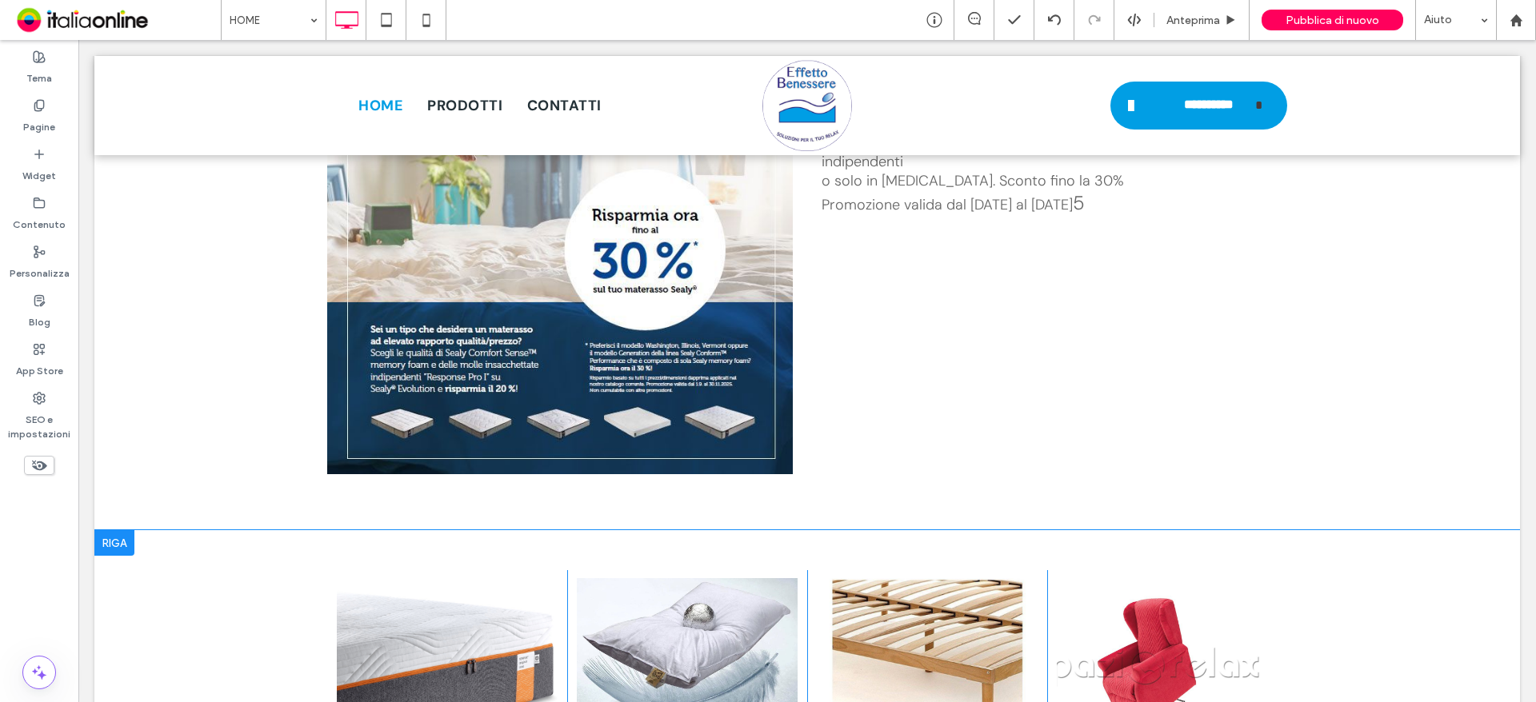
scroll to position [3199, 0]
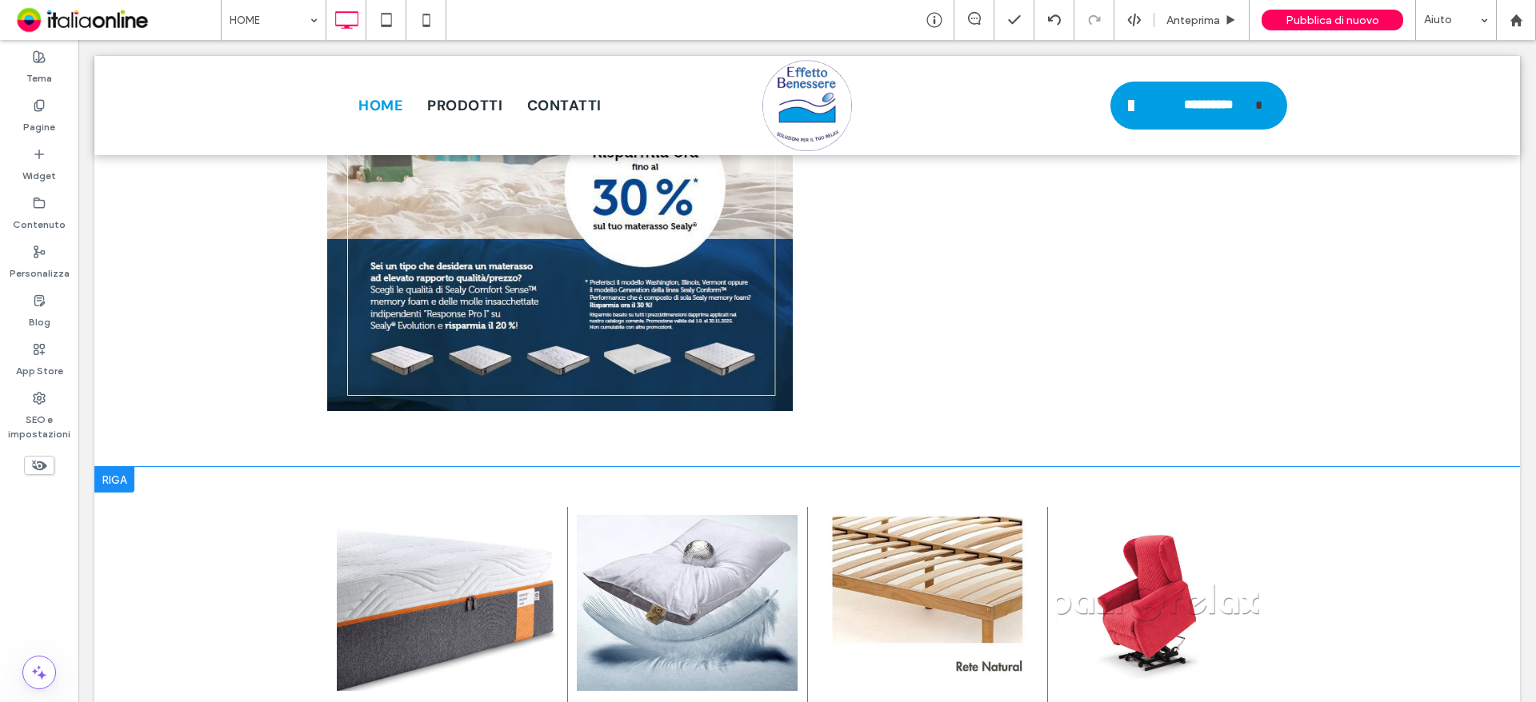
click at [115, 470] on div at bounding box center [114, 480] width 40 height 26
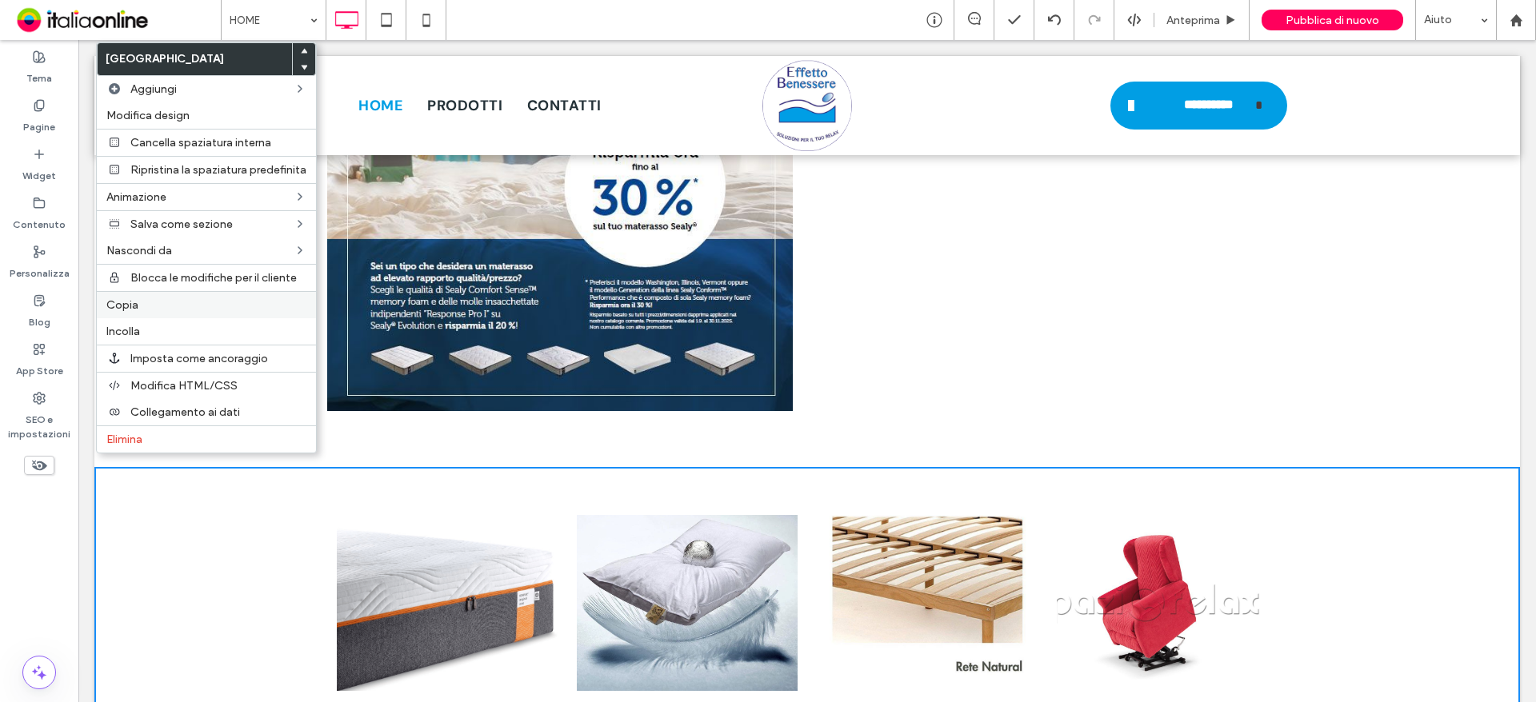
click at [146, 313] on div "Copia" at bounding box center [206, 304] width 219 height 27
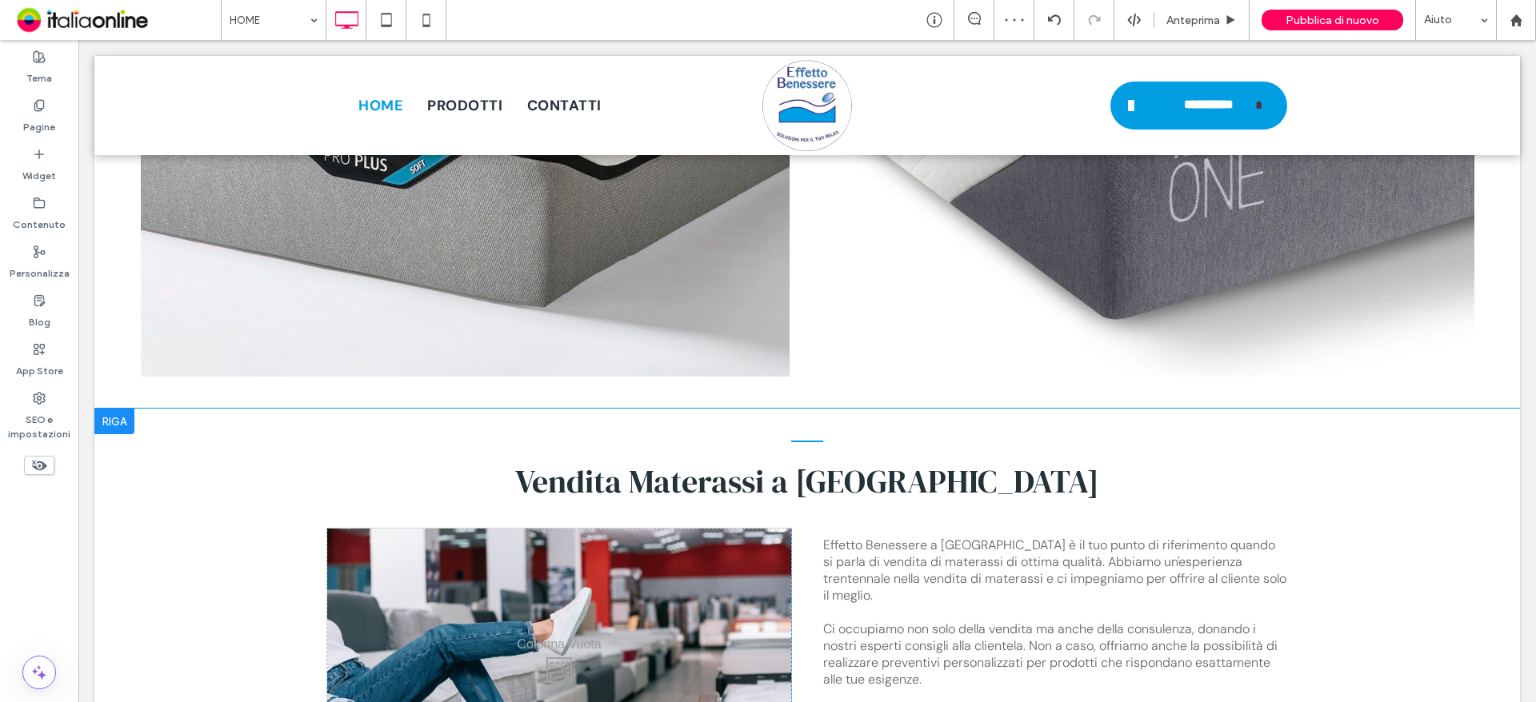
scroll to position [6239, 0]
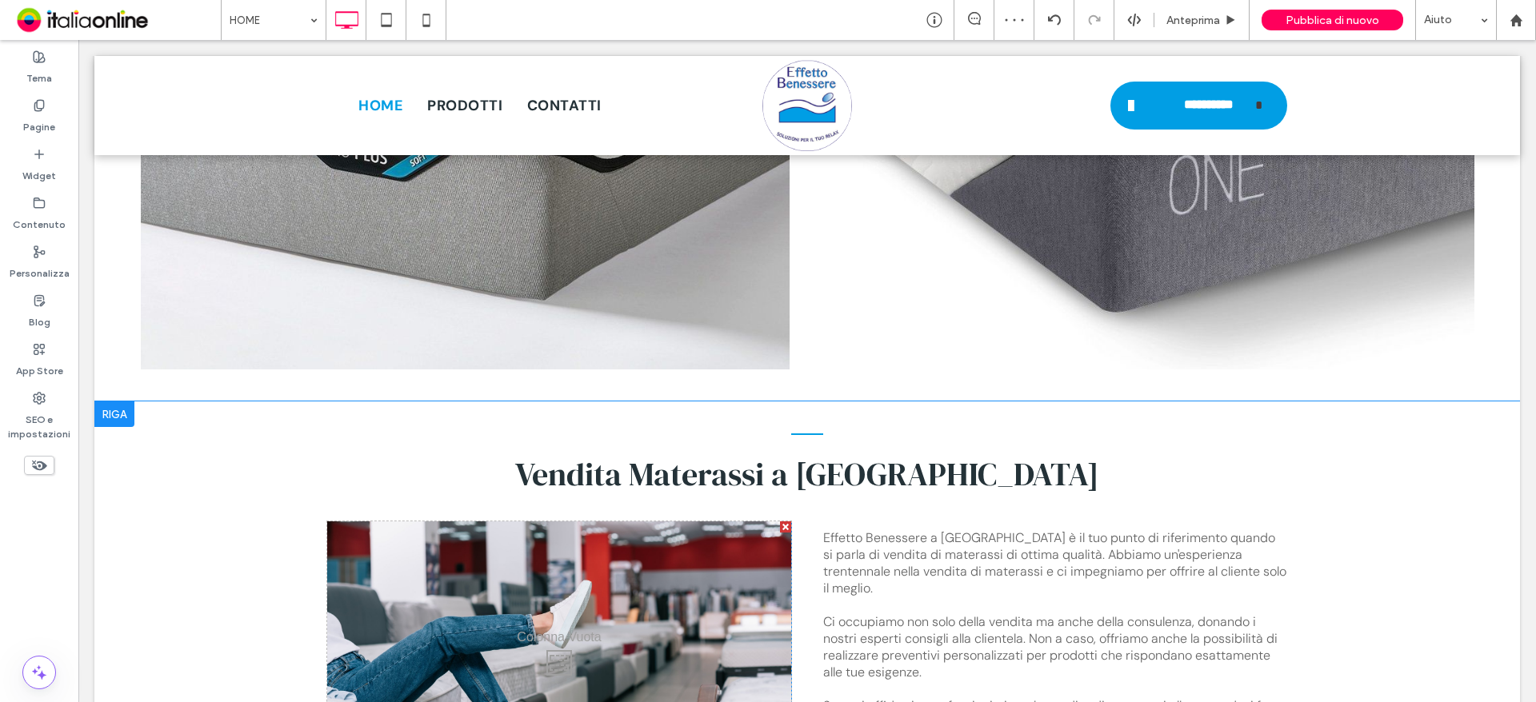
click at [118, 402] on div at bounding box center [114, 415] width 40 height 26
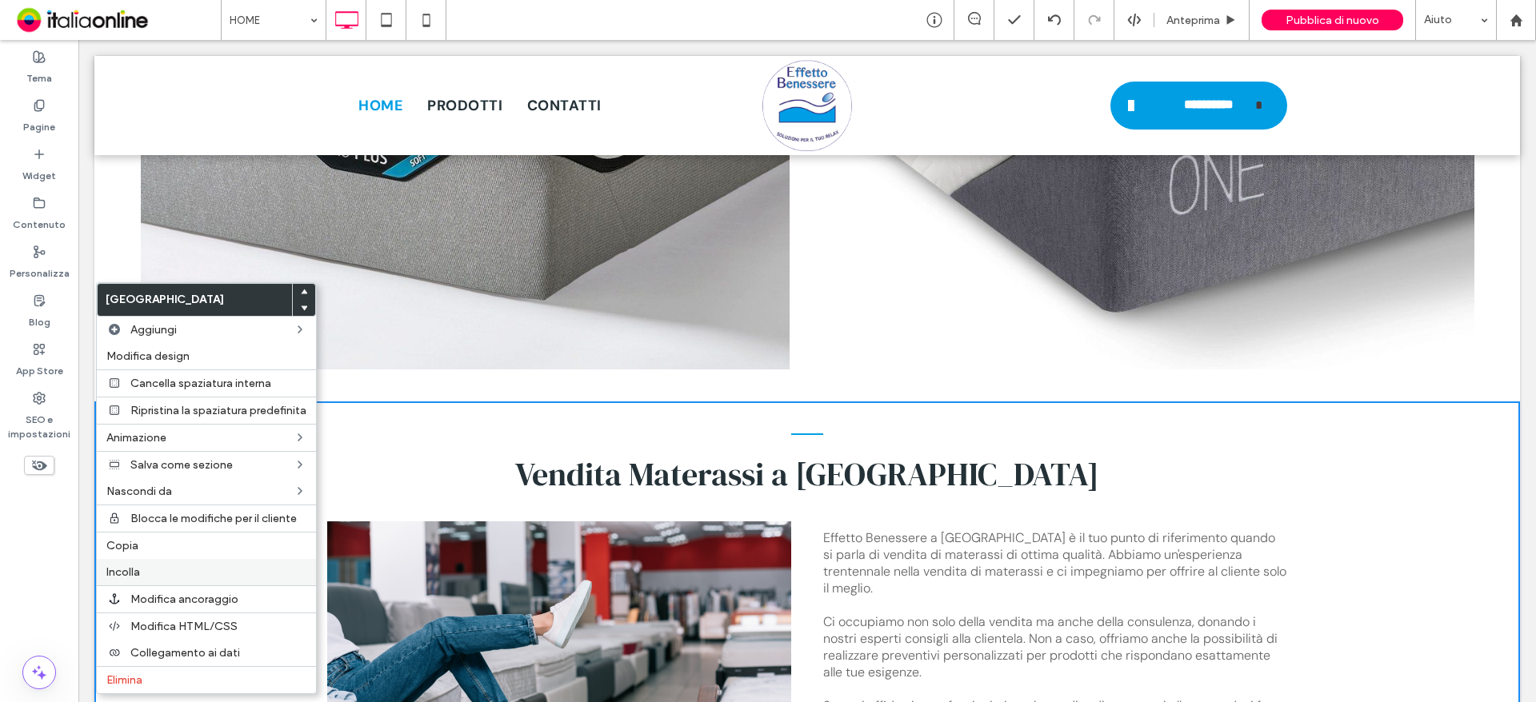
click at [178, 575] on label "Incolla" at bounding box center [206, 573] width 200 height 14
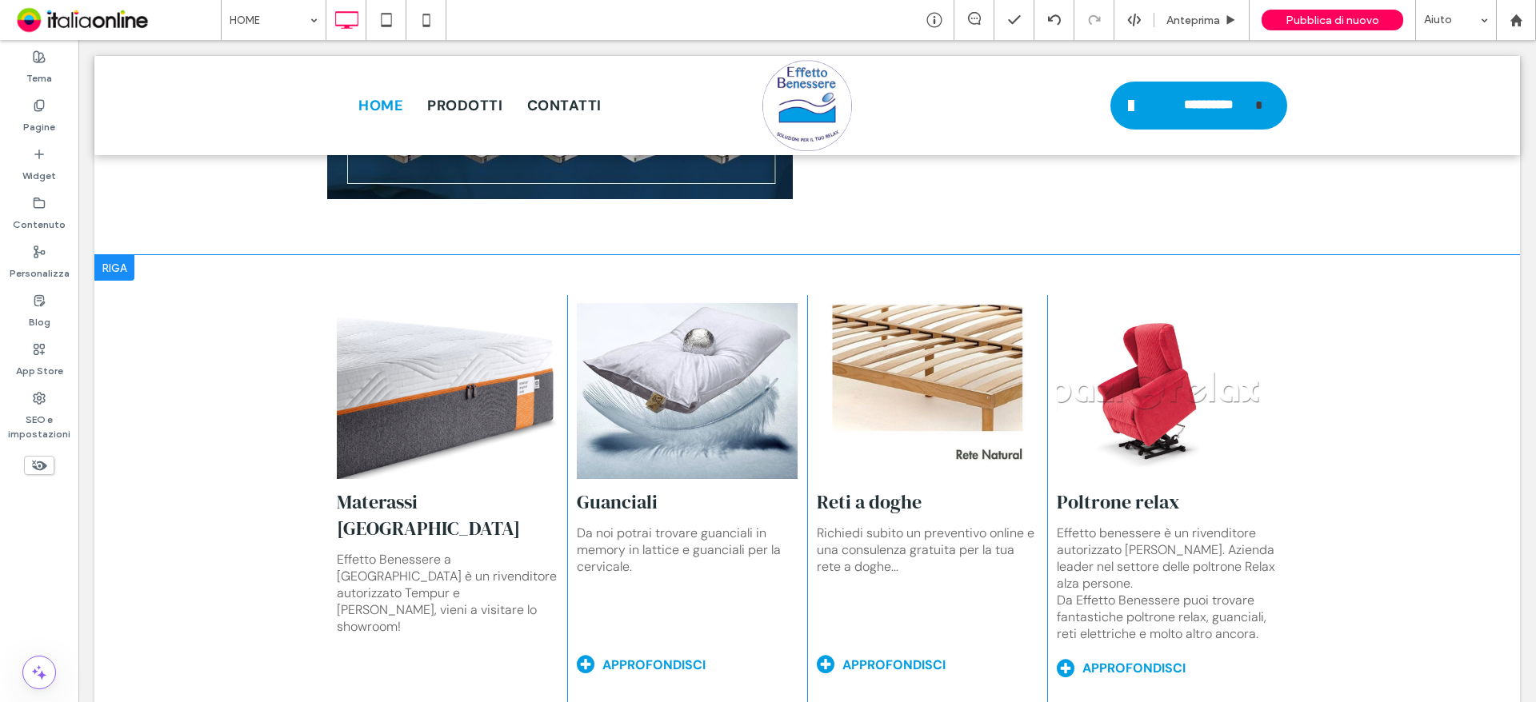
scroll to position [3199, 0]
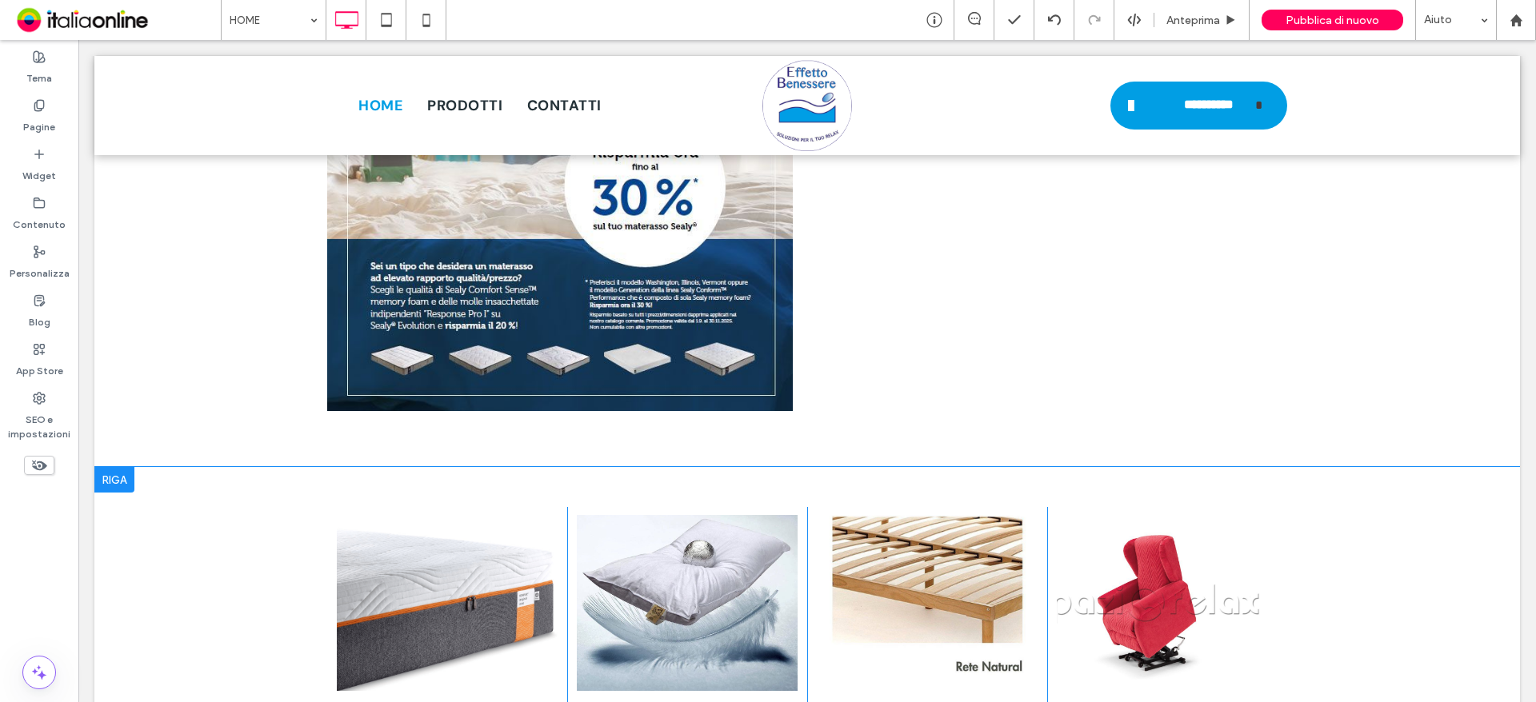
click at [106, 467] on div at bounding box center [114, 480] width 40 height 26
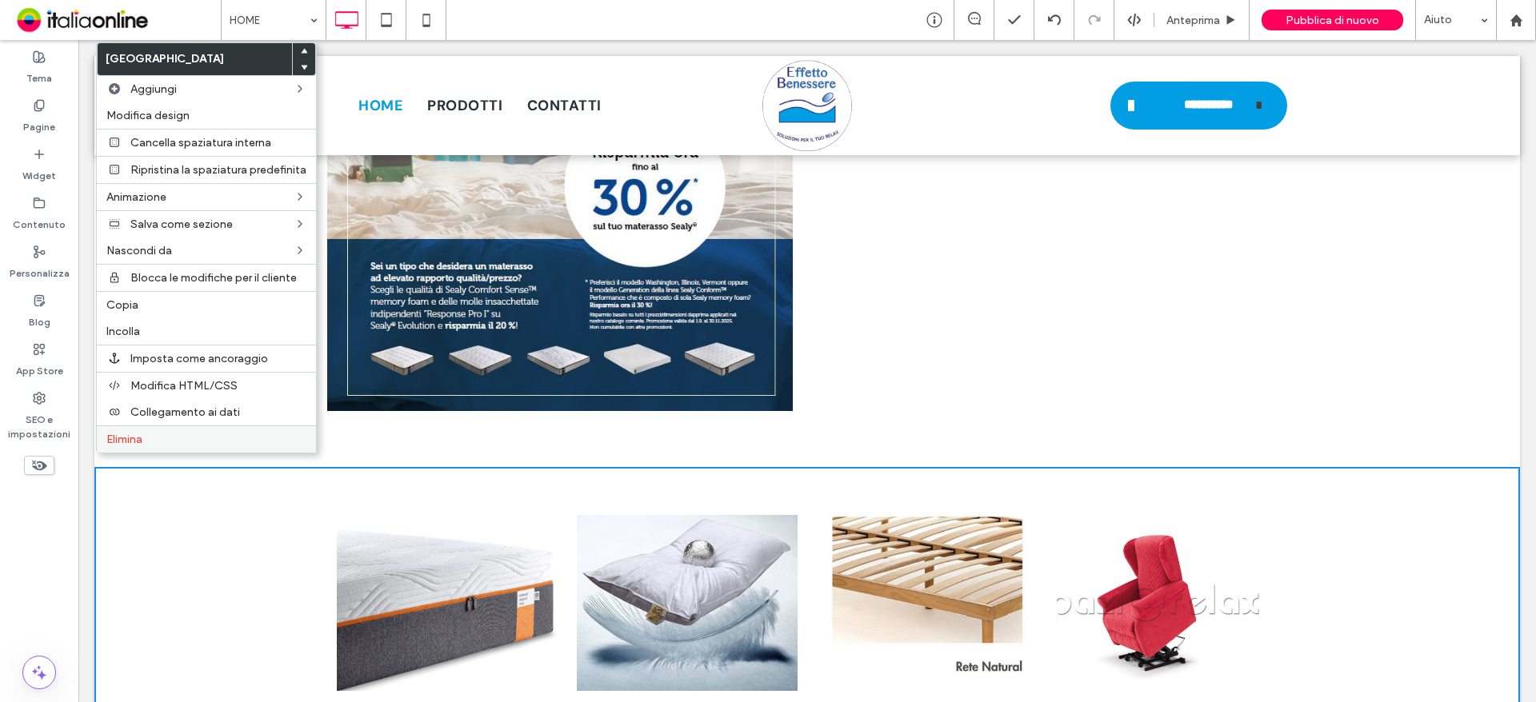
click at [168, 441] on label "Elimina" at bounding box center [206, 440] width 200 height 14
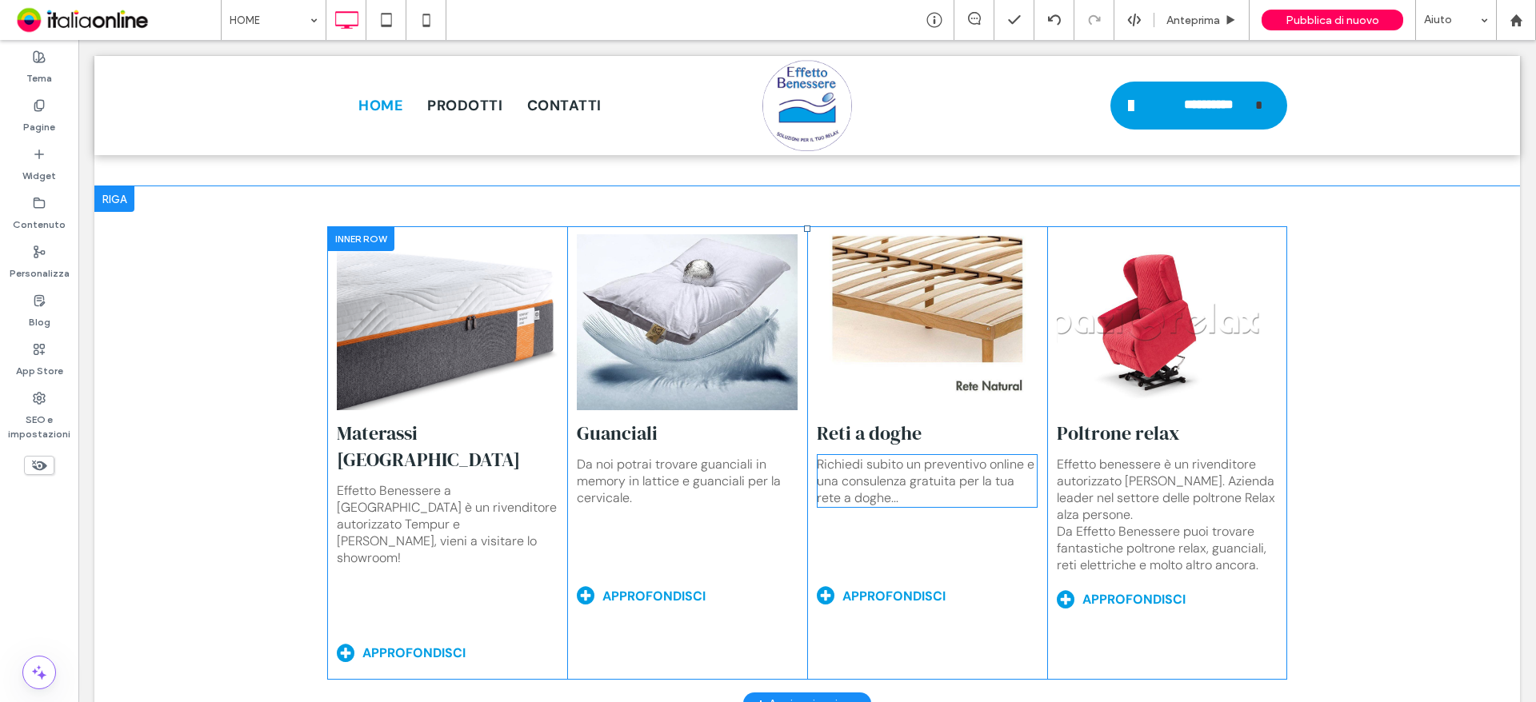
scroll to position [5999, 0]
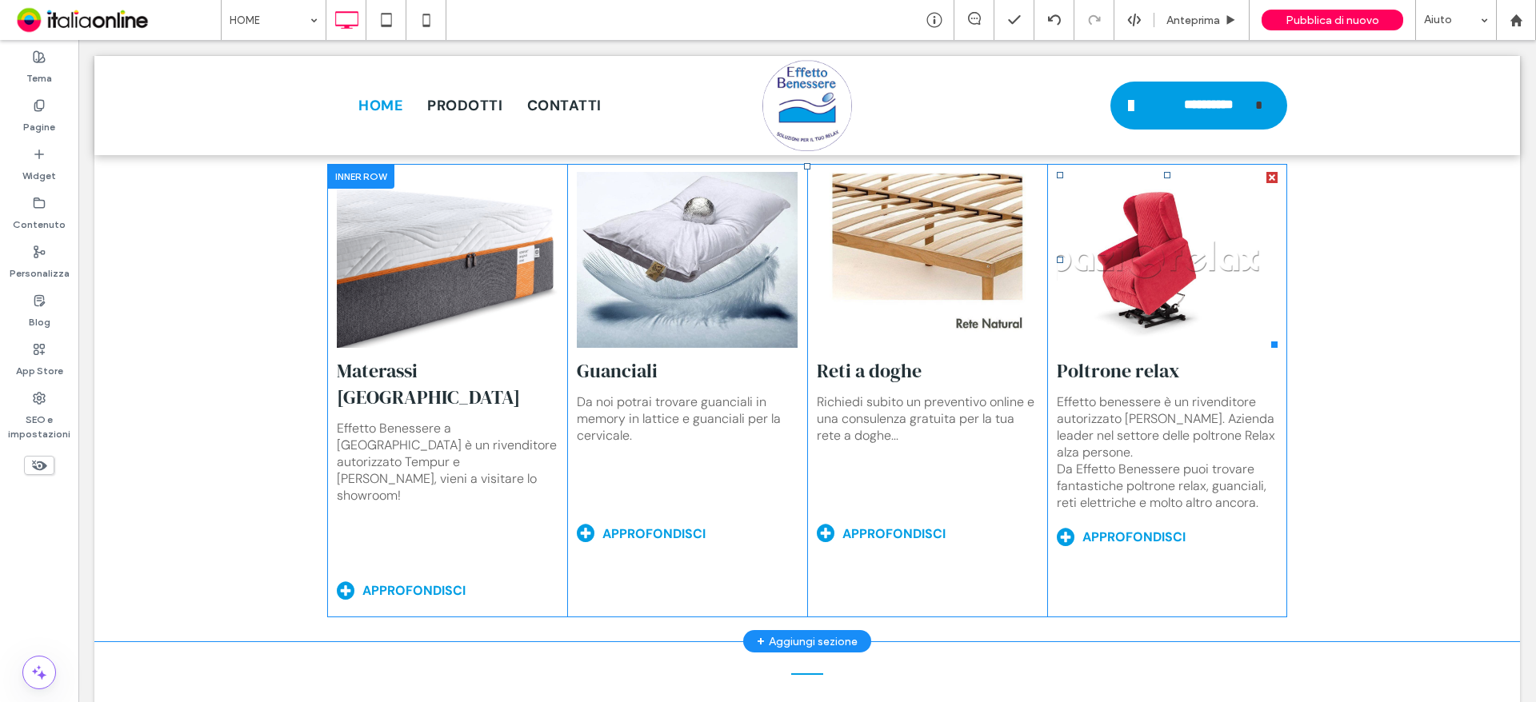
click at [1145, 270] on link at bounding box center [1167, 260] width 221 height 176
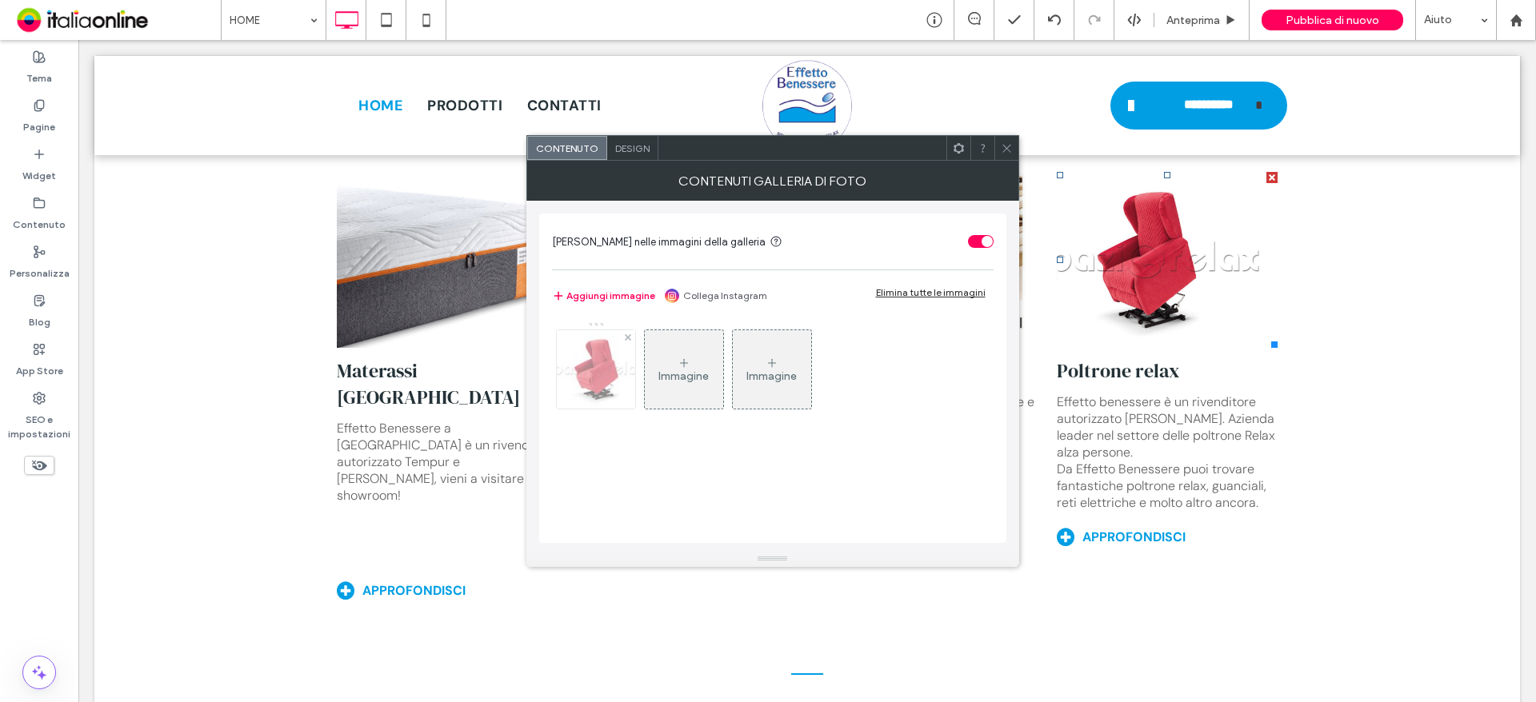
click at [603, 373] on div at bounding box center [596, 369] width 78 height 78
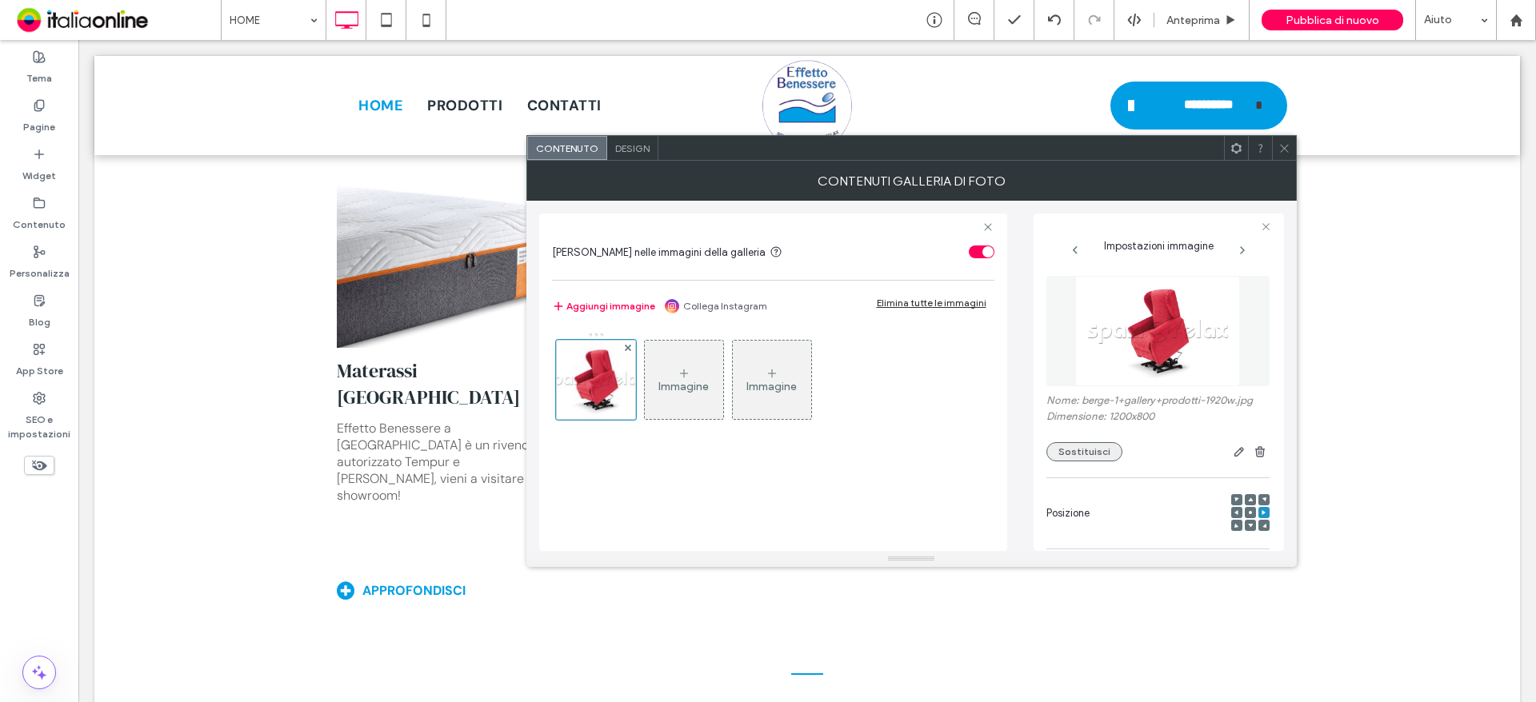
click at [1069, 445] on button "Sostituisci" at bounding box center [1084, 451] width 76 height 19
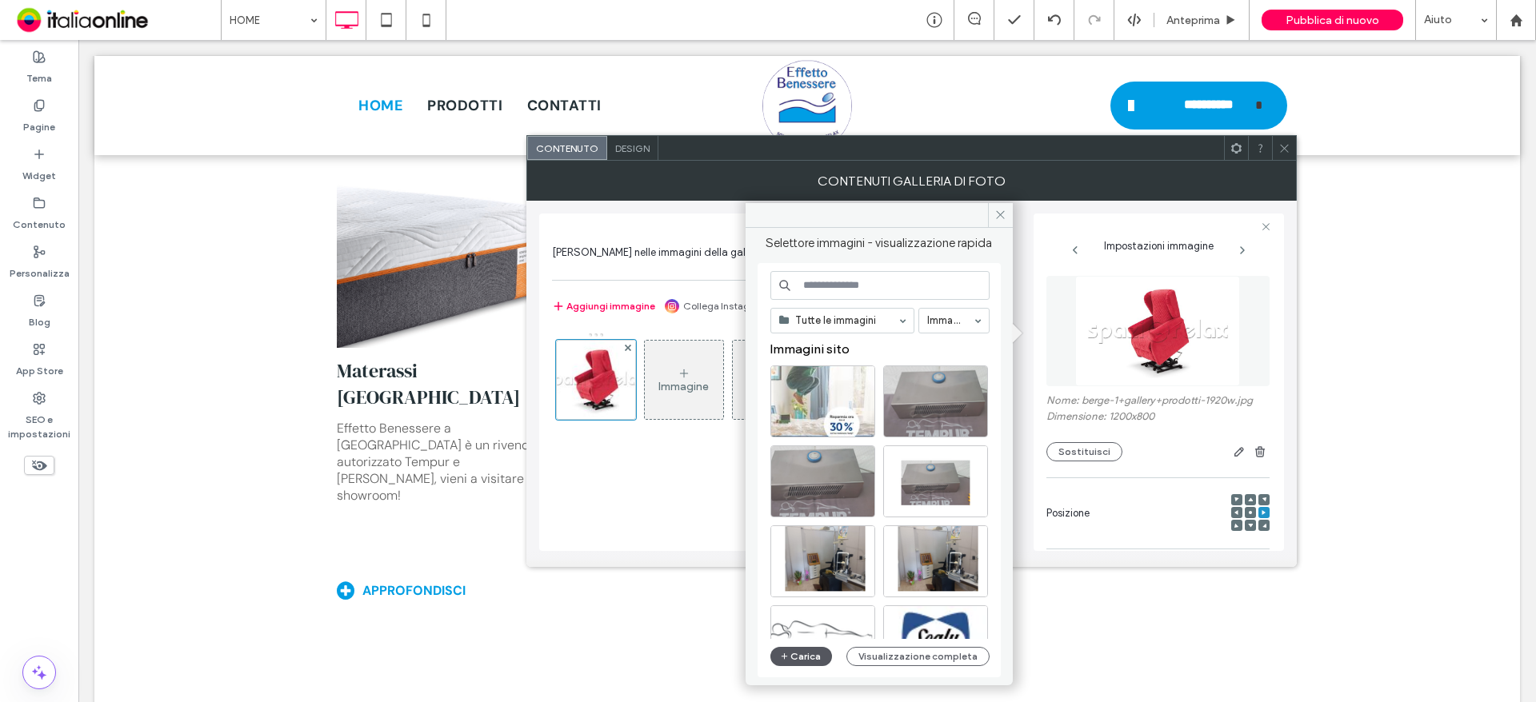
click at [808, 652] on button "Carica" at bounding box center [801, 656] width 62 height 19
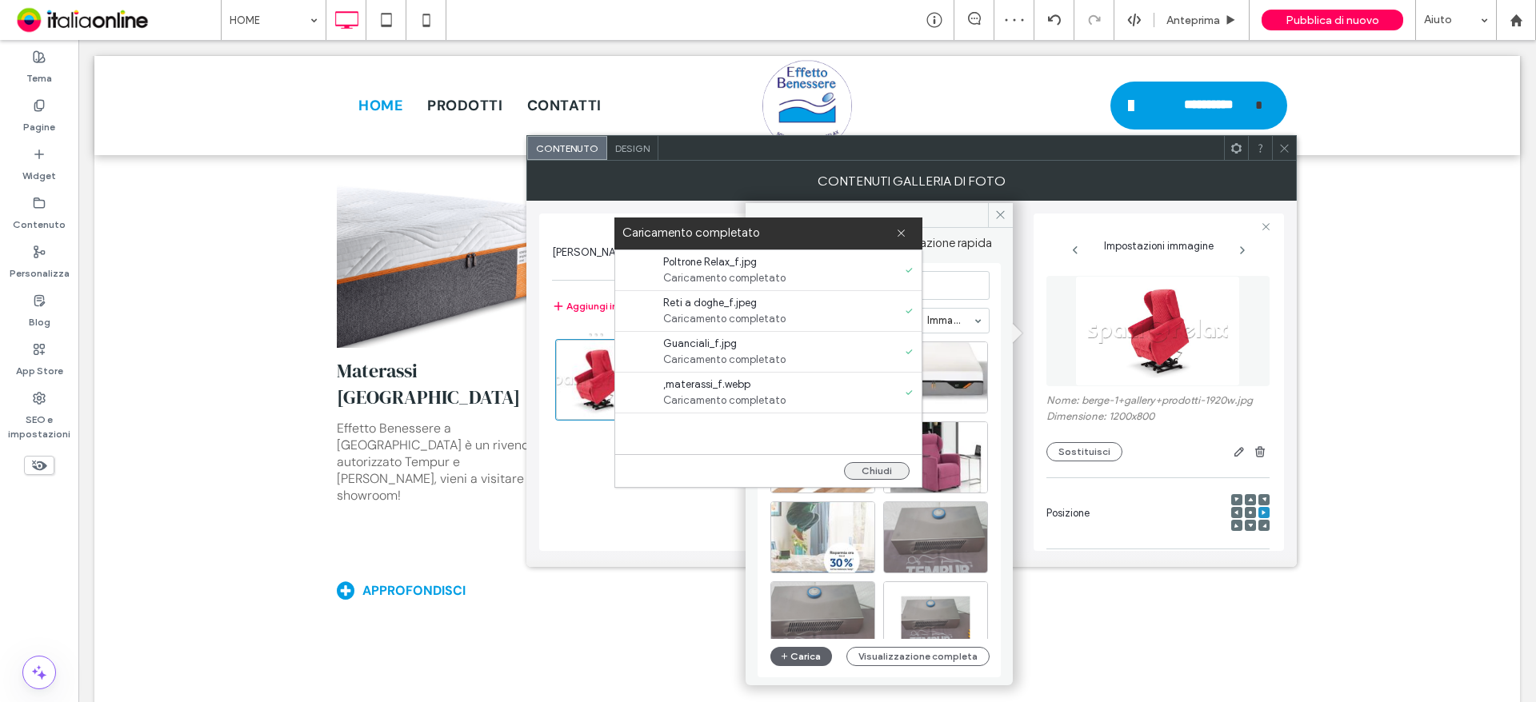
click at [874, 469] on button "Chiudi" at bounding box center [877, 471] width 66 height 18
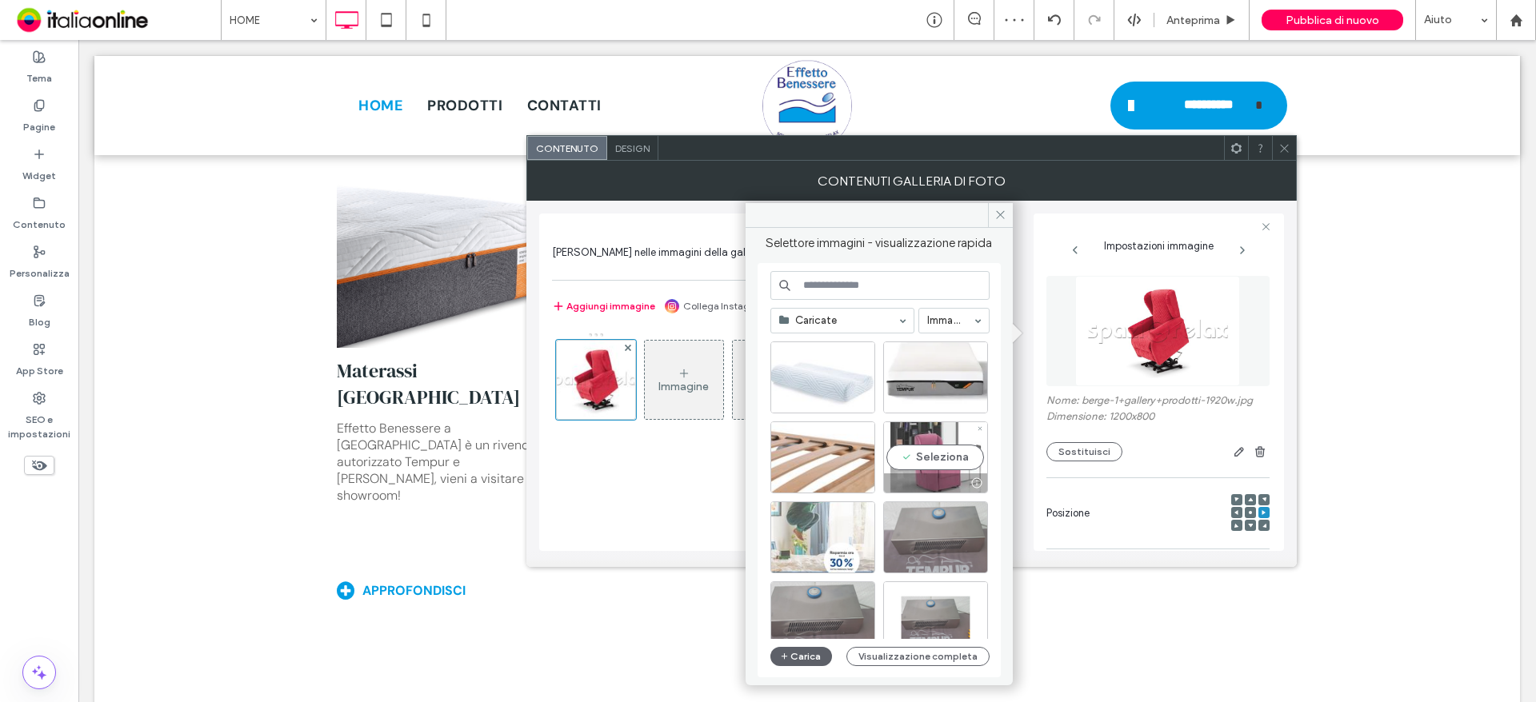
click at [955, 462] on div "Seleziona" at bounding box center [935, 458] width 105 height 72
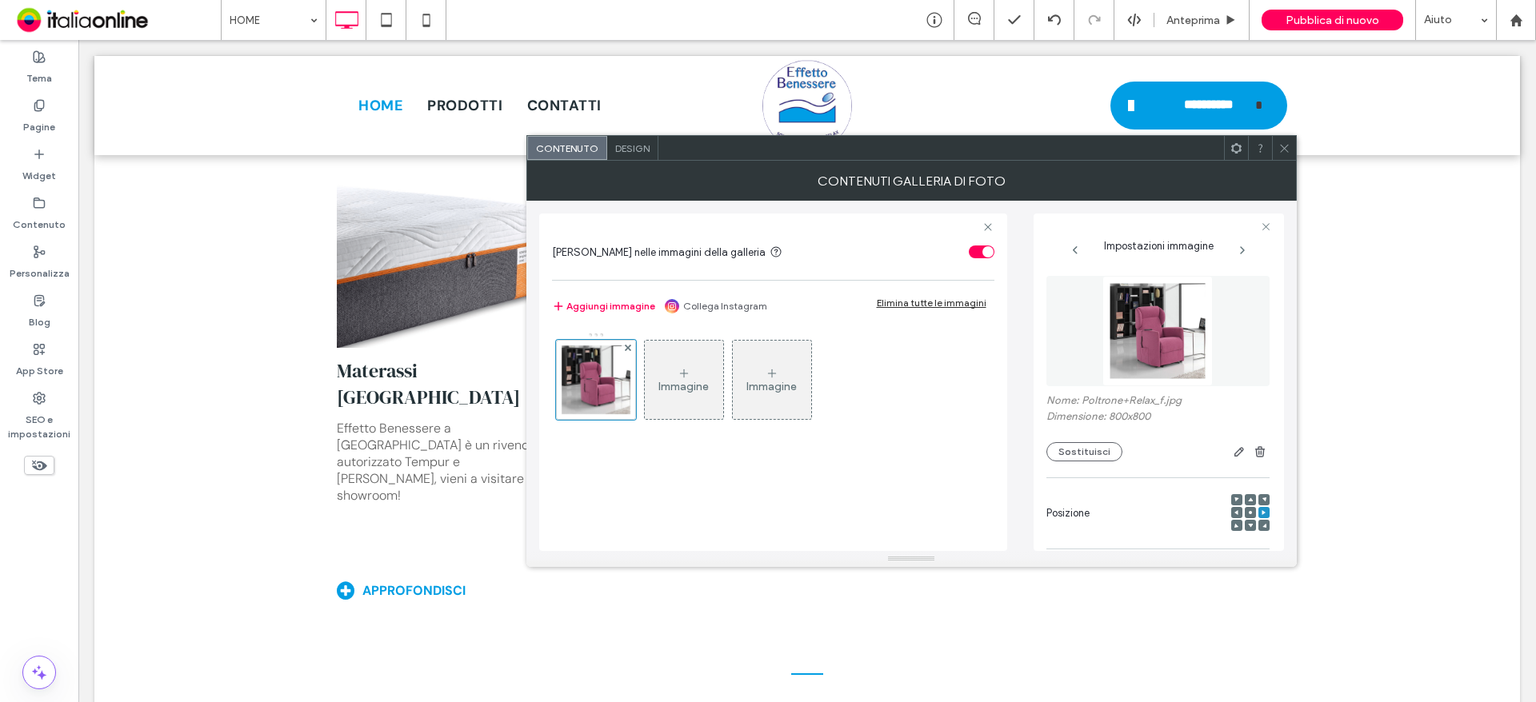
click at [1291, 145] on div at bounding box center [1284, 148] width 24 height 24
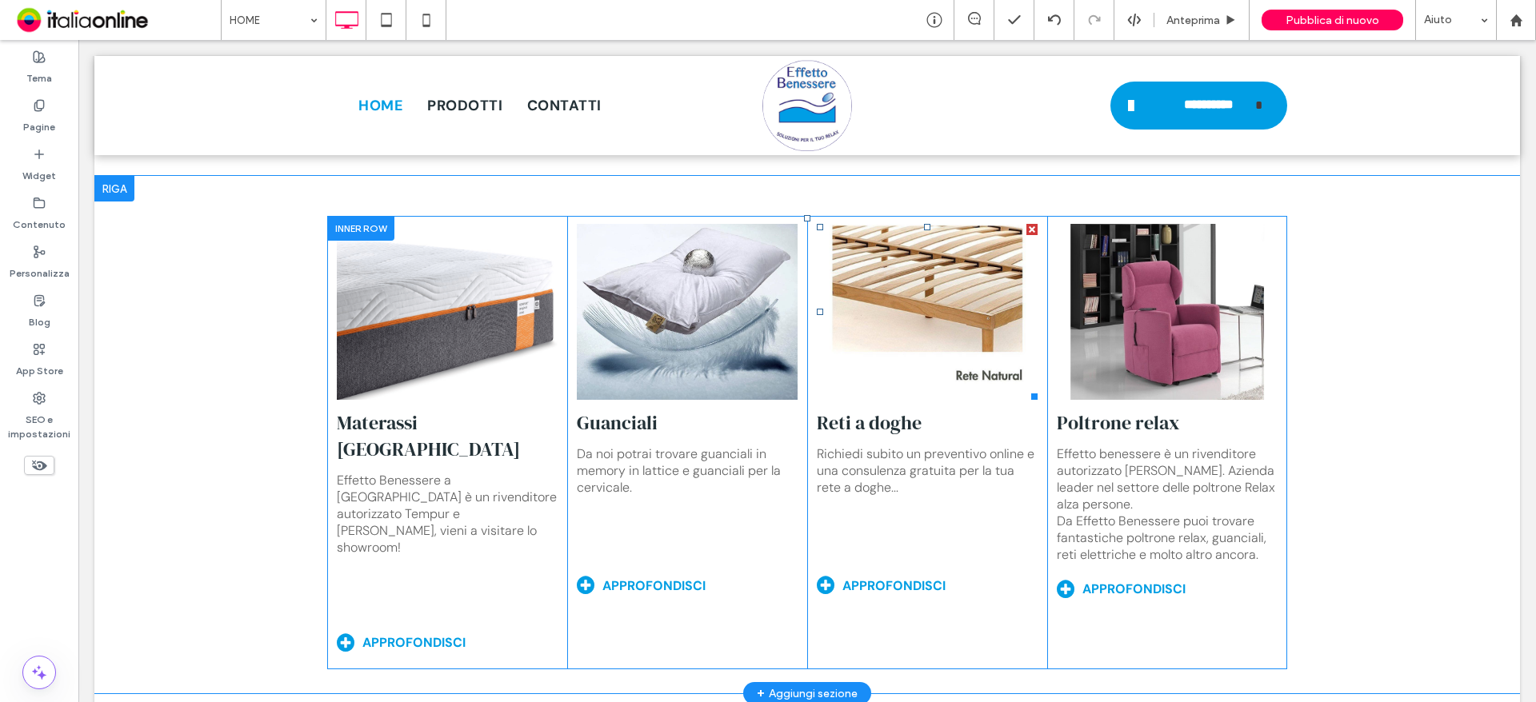
scroll to position [5919, 0]
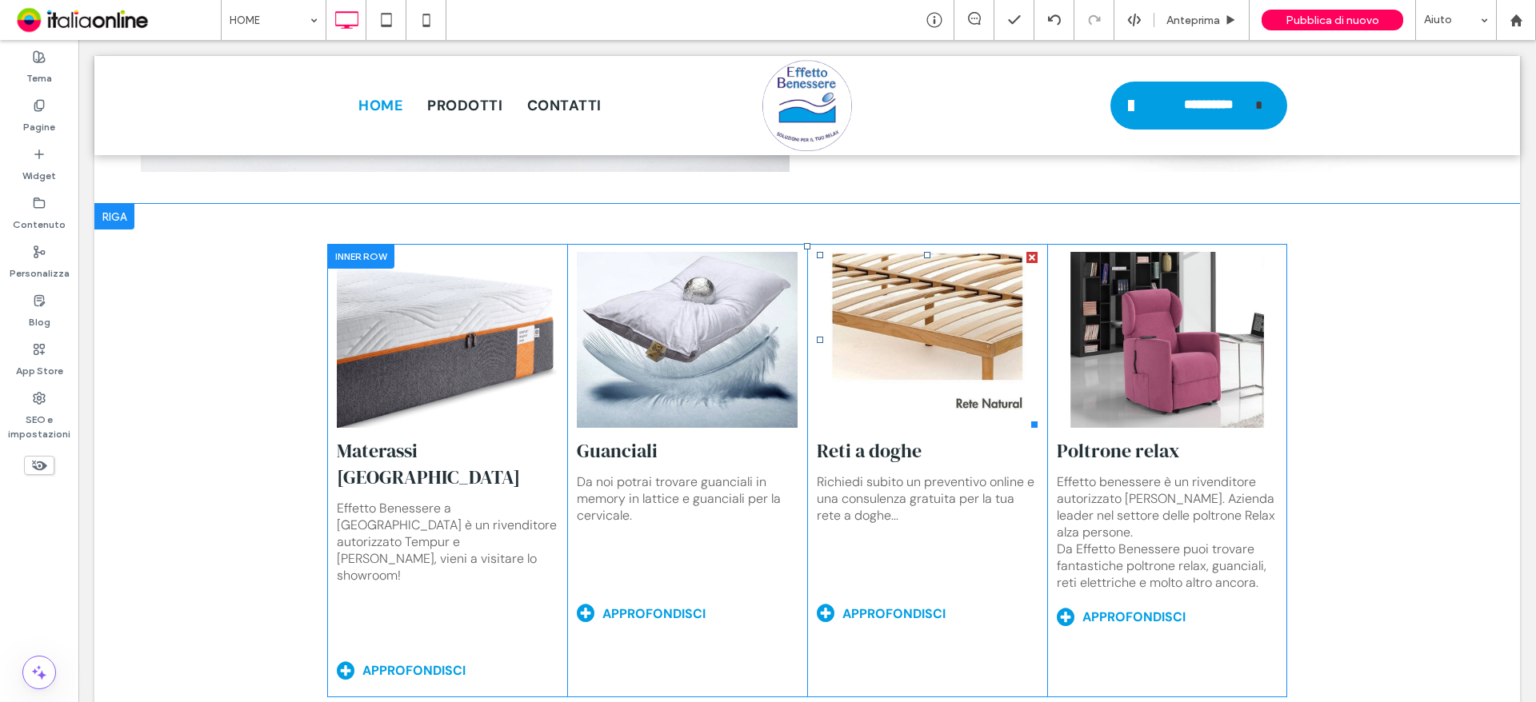
click at [905, 370] on link at bounding box center [927, 340] width 221 height 176
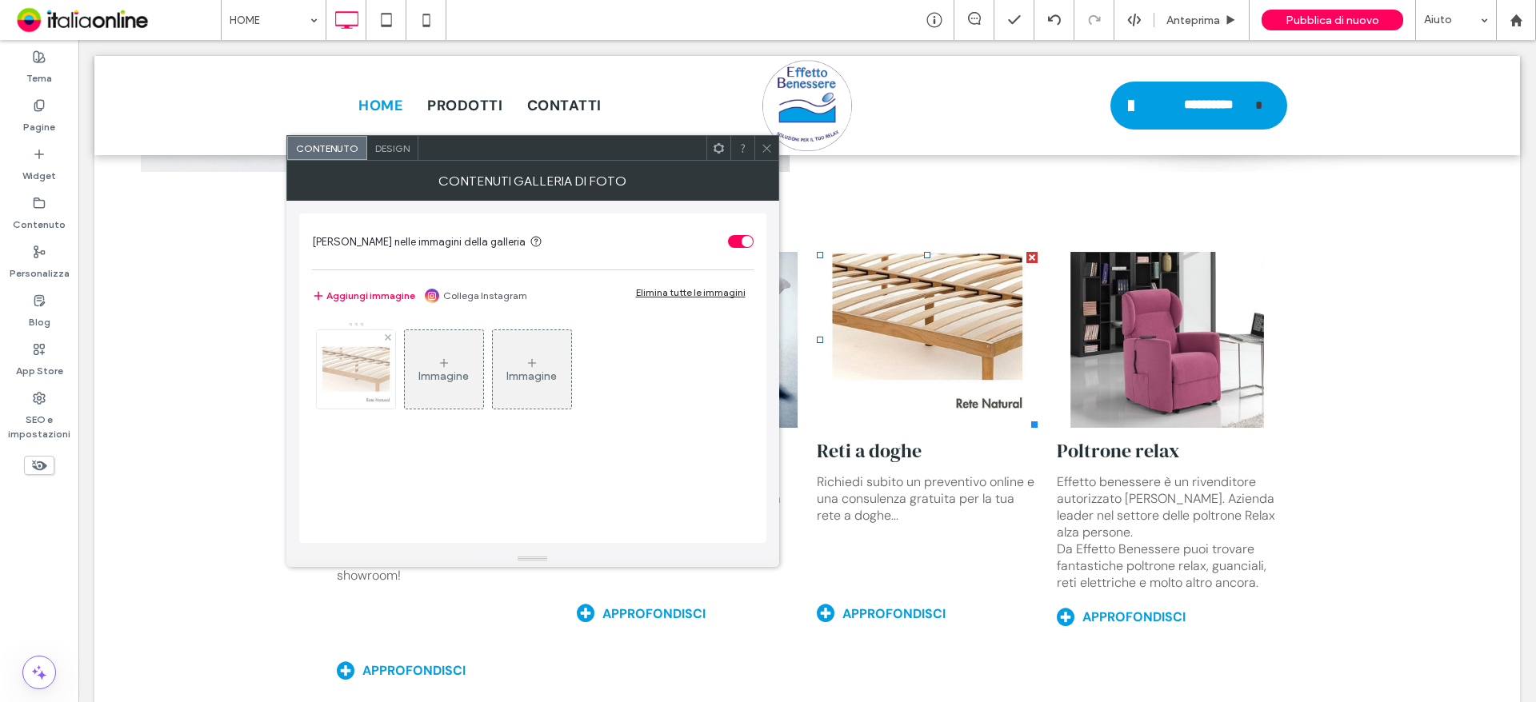
drag, startPoint x: 367, startPoint y: 378, endPoint x: 424, endPoint y: 378, distance: 56.8
click at [367, 378] on div at bounding box center [356, 369] width 78 height 78
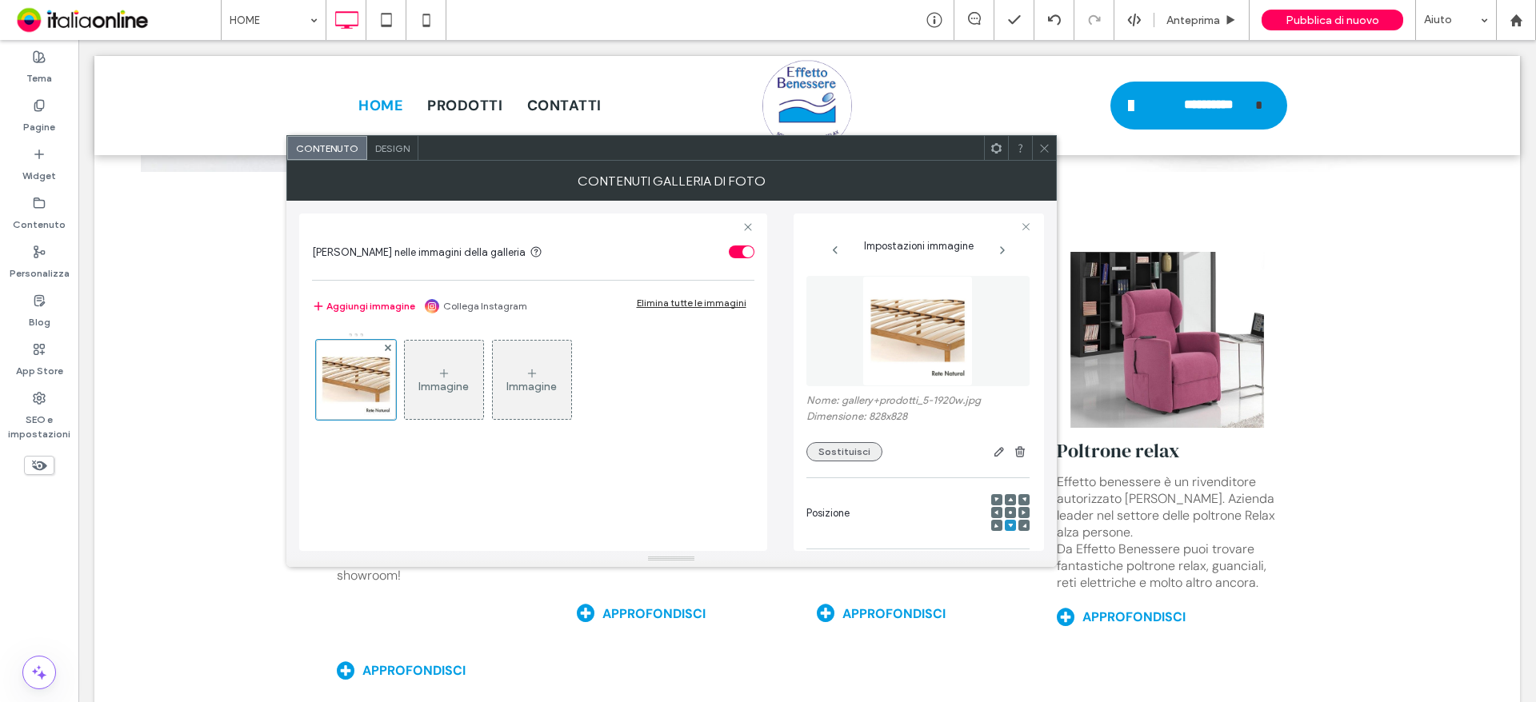
click at [847, 454] on button "Sostituisci" at bounding box center [844, 451] width 76 height 19
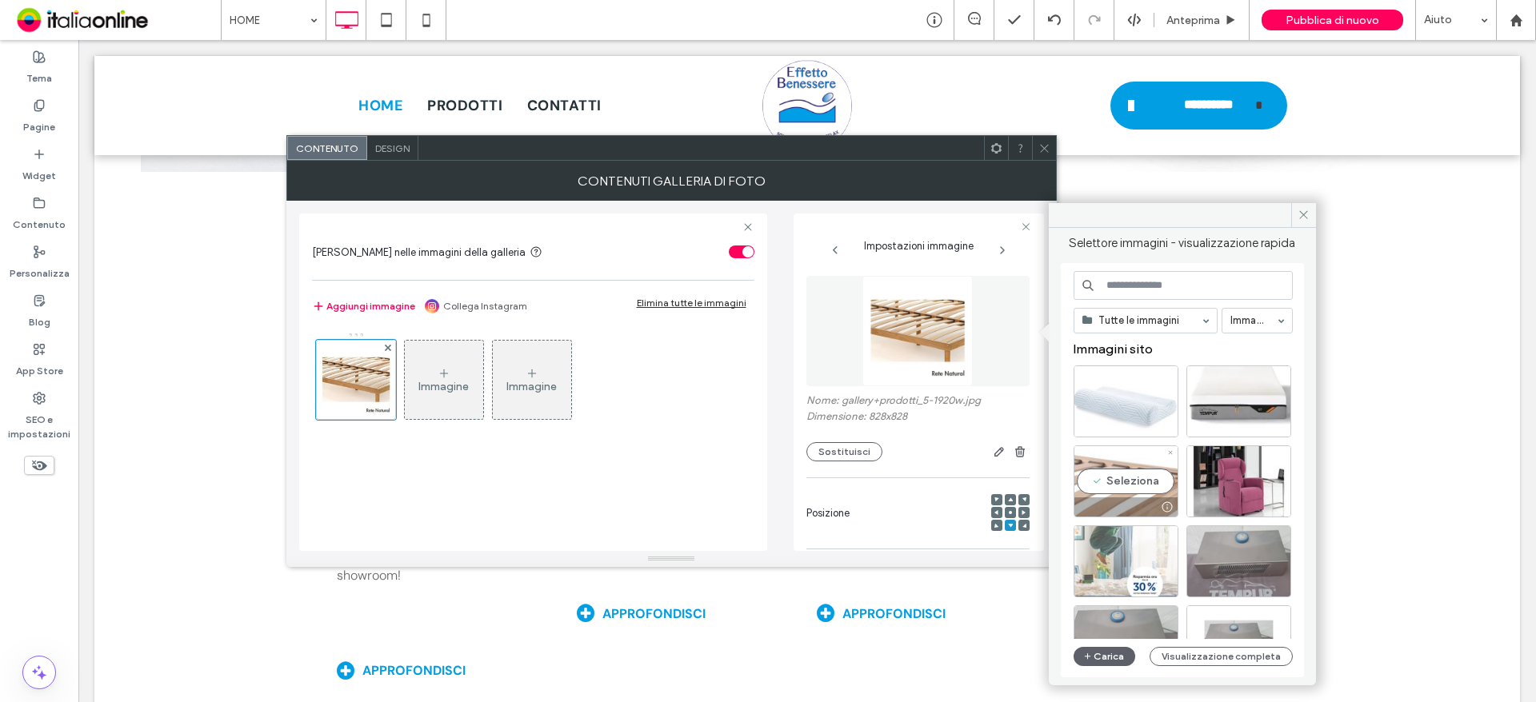
click at [1148, 483] on div "Seleziona" at bounding box center [1125, 482] width 105 height 72
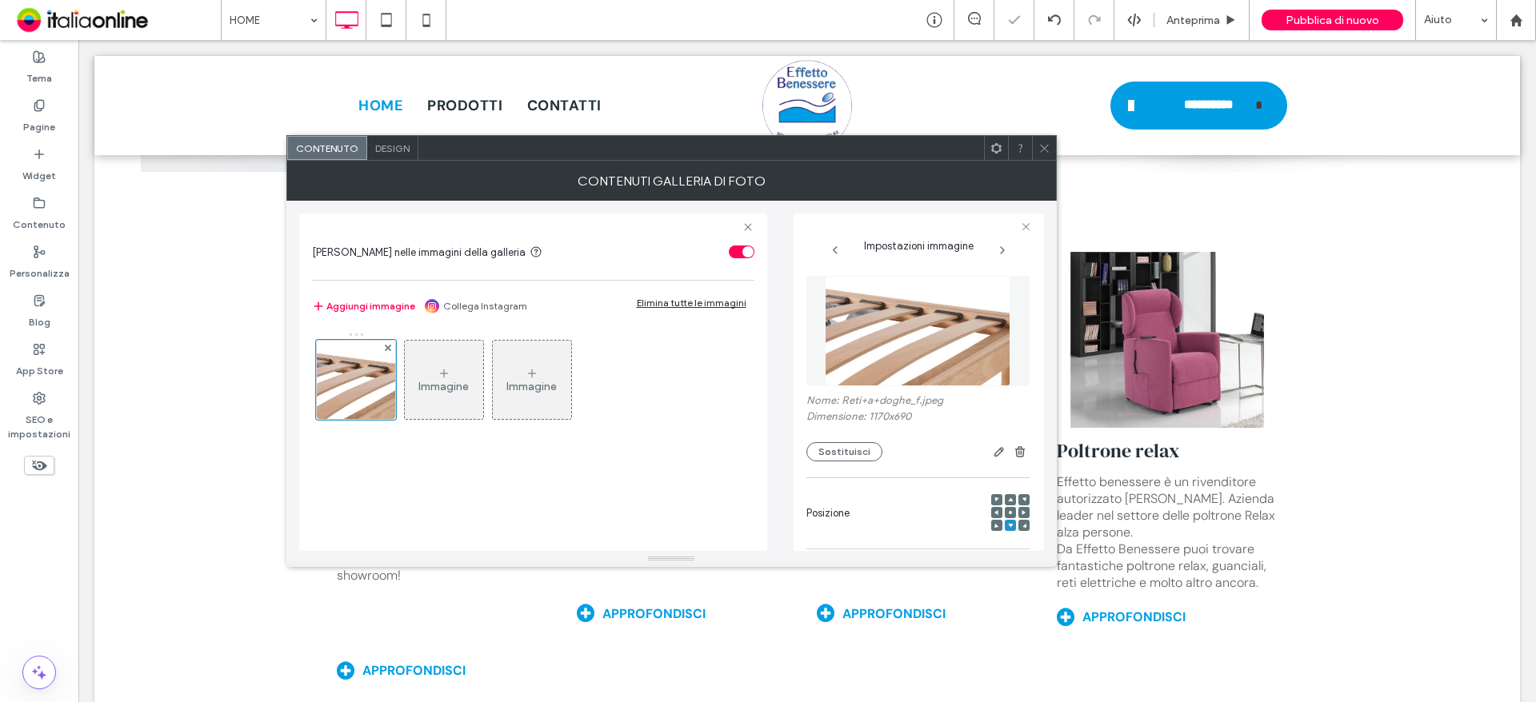
drag, startPoint x: 1049, startPoint y: 154, endPoint x: 981, endPoint y: 180, distance: 72.6
click at [1049, 154] on span at bounding box center [1044, 148] width 12 height 24
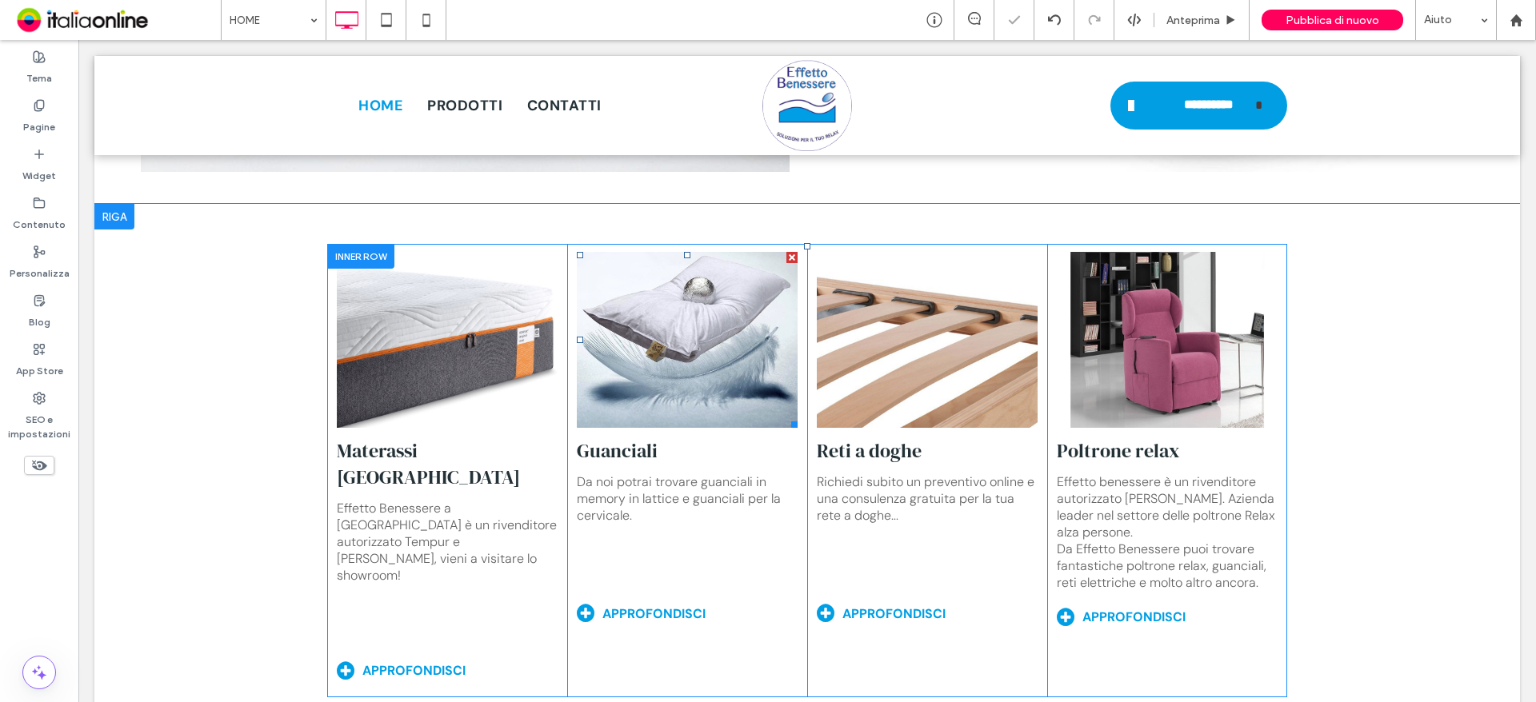
click at [615, 362] on link at bounding box center [687, 340] width 221 height 176
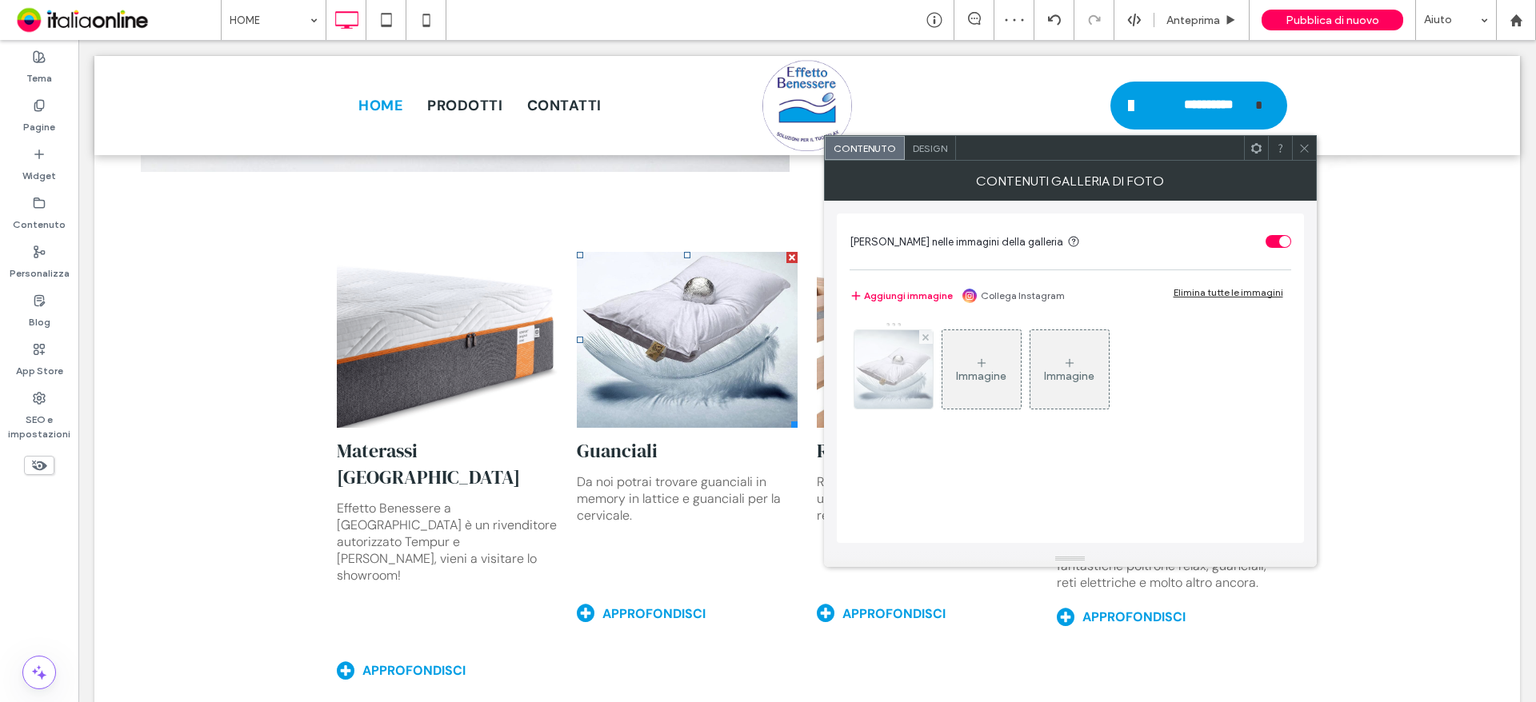
drag, startPoint x: 894, startPoint y: 382, endPoint x: 923, endPoint y: 387, distance: 29.3
click at [894, 382] on div at bounding box center [893, 369] width 78 height 78
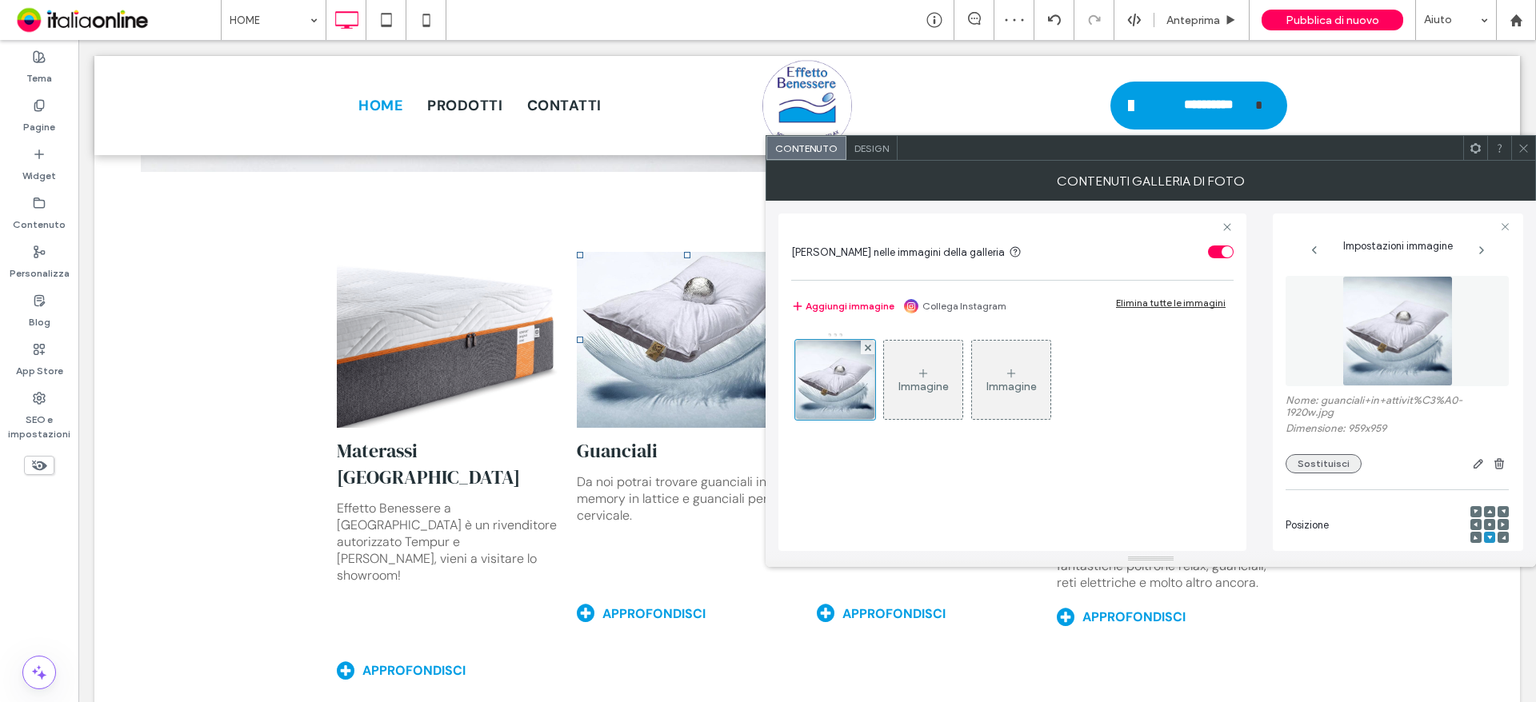
click at [1341, 459] on button "Sostituisci" at bounding box center [1323, 463] width 76 height 19
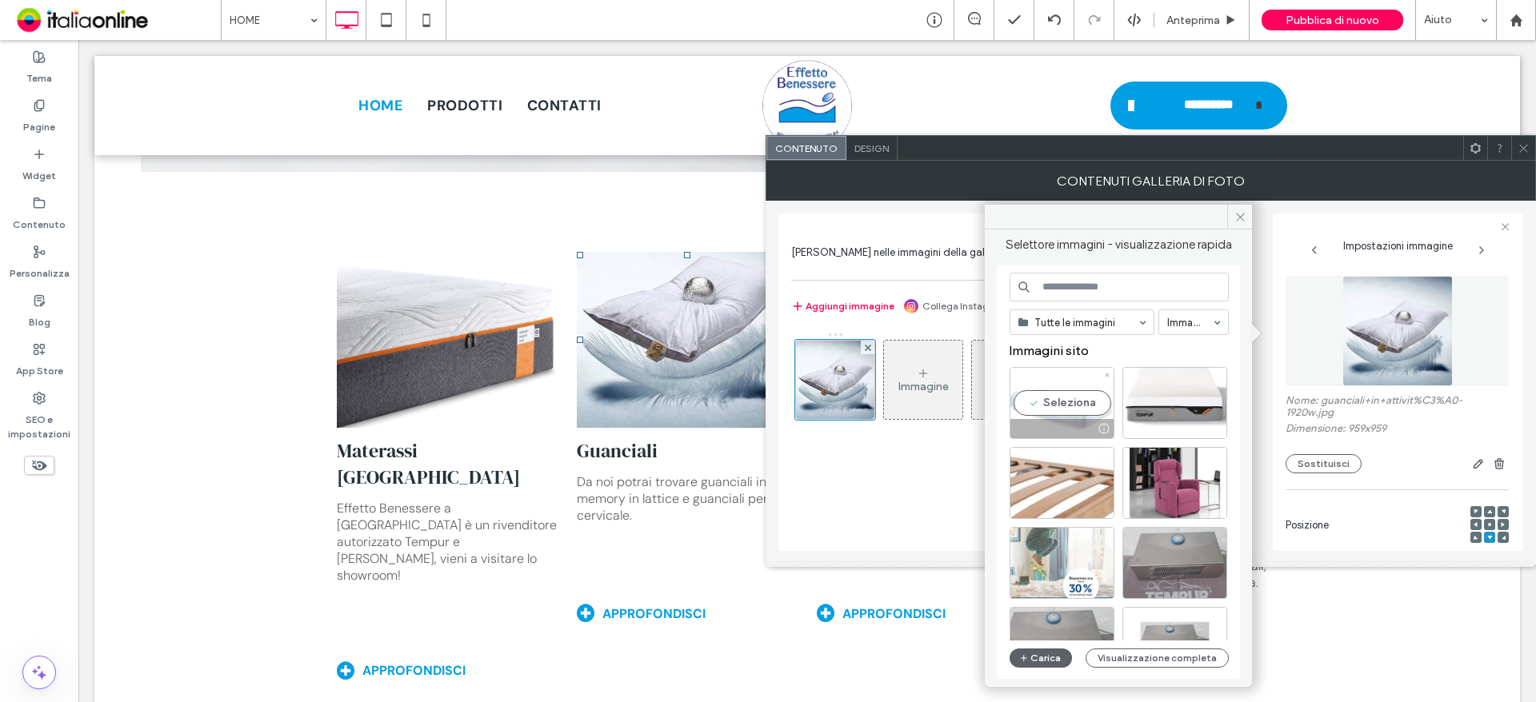
click at [1067, 421] on div at bounding box center [1061, 428] width 103 height 19
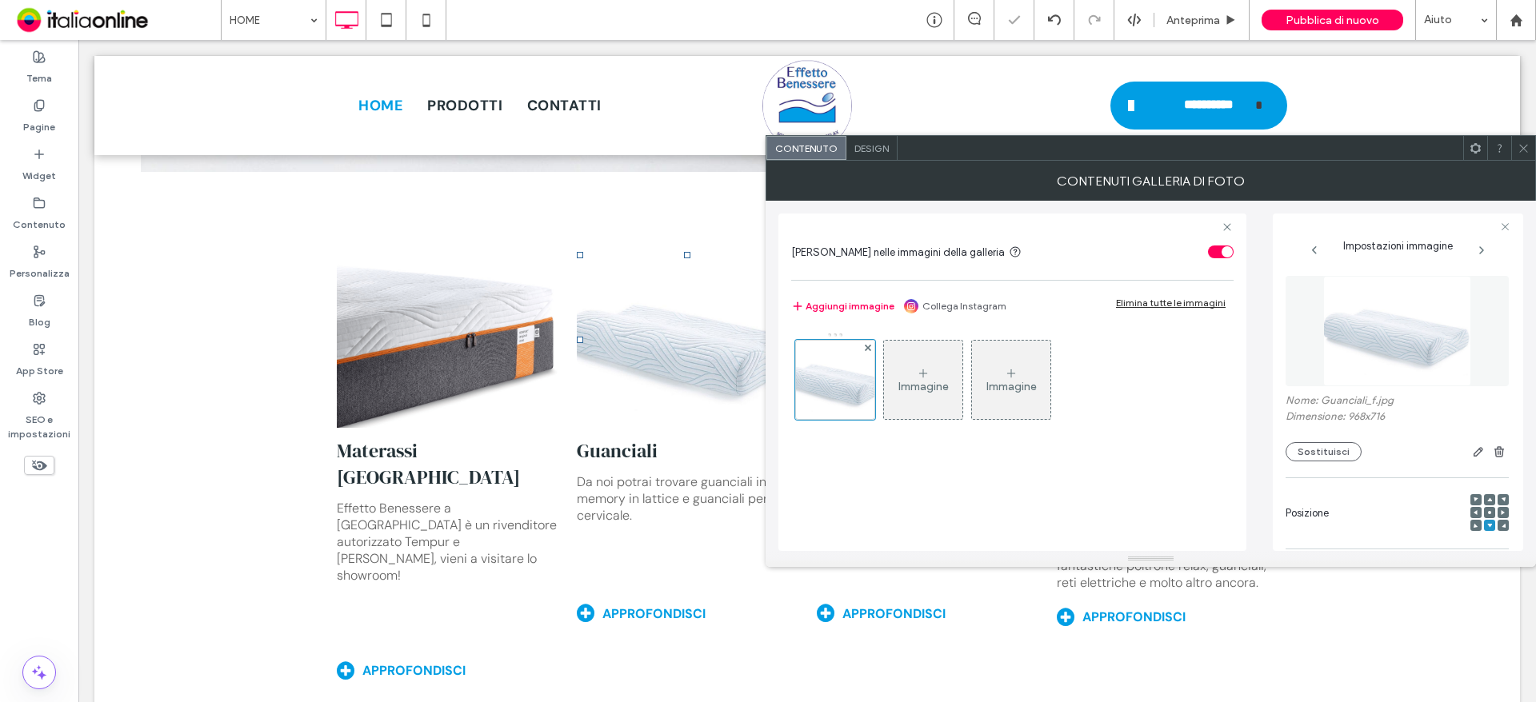
click at [1515, 155] on div at bounding box center [1523, 148] width 24 height 24
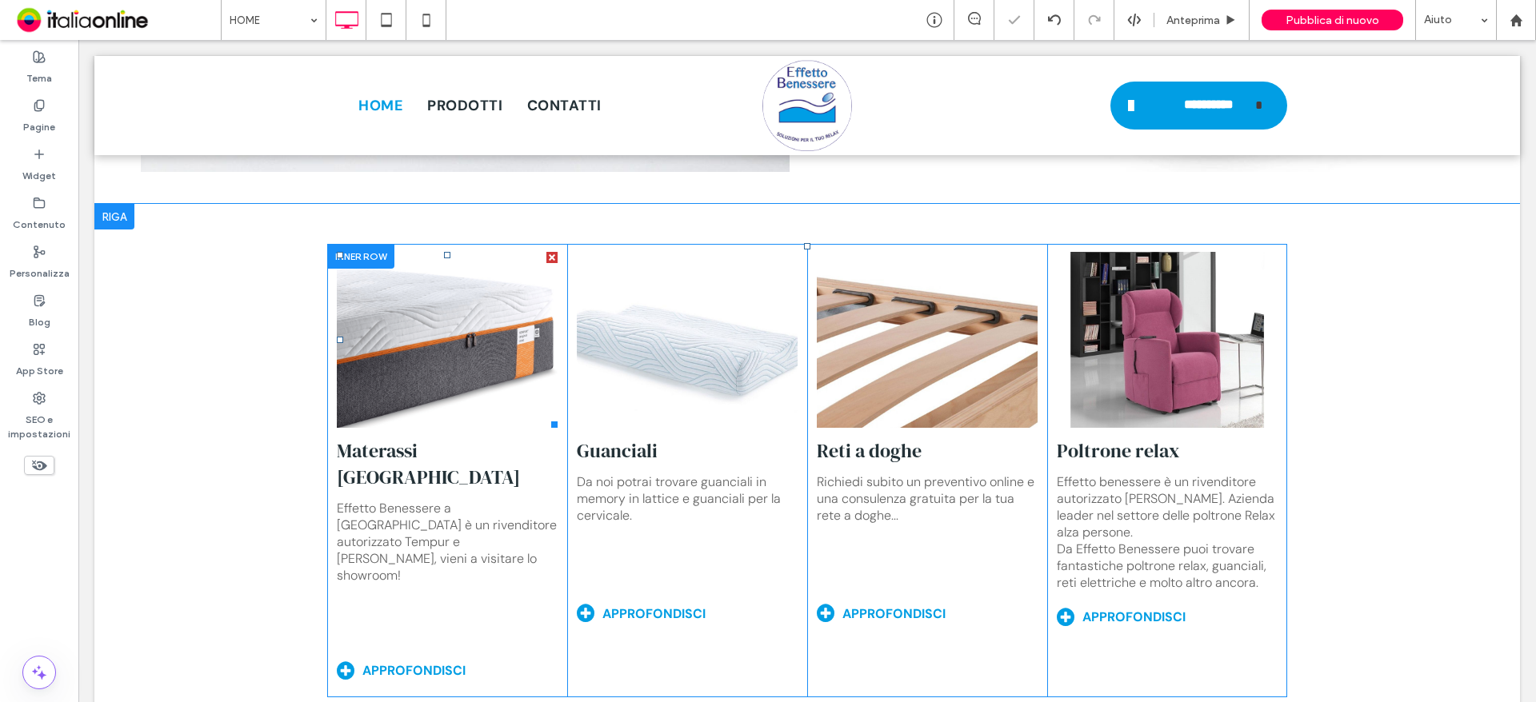
click at [457, 318] on link at bounding box center [447, 340] width 221 height 176
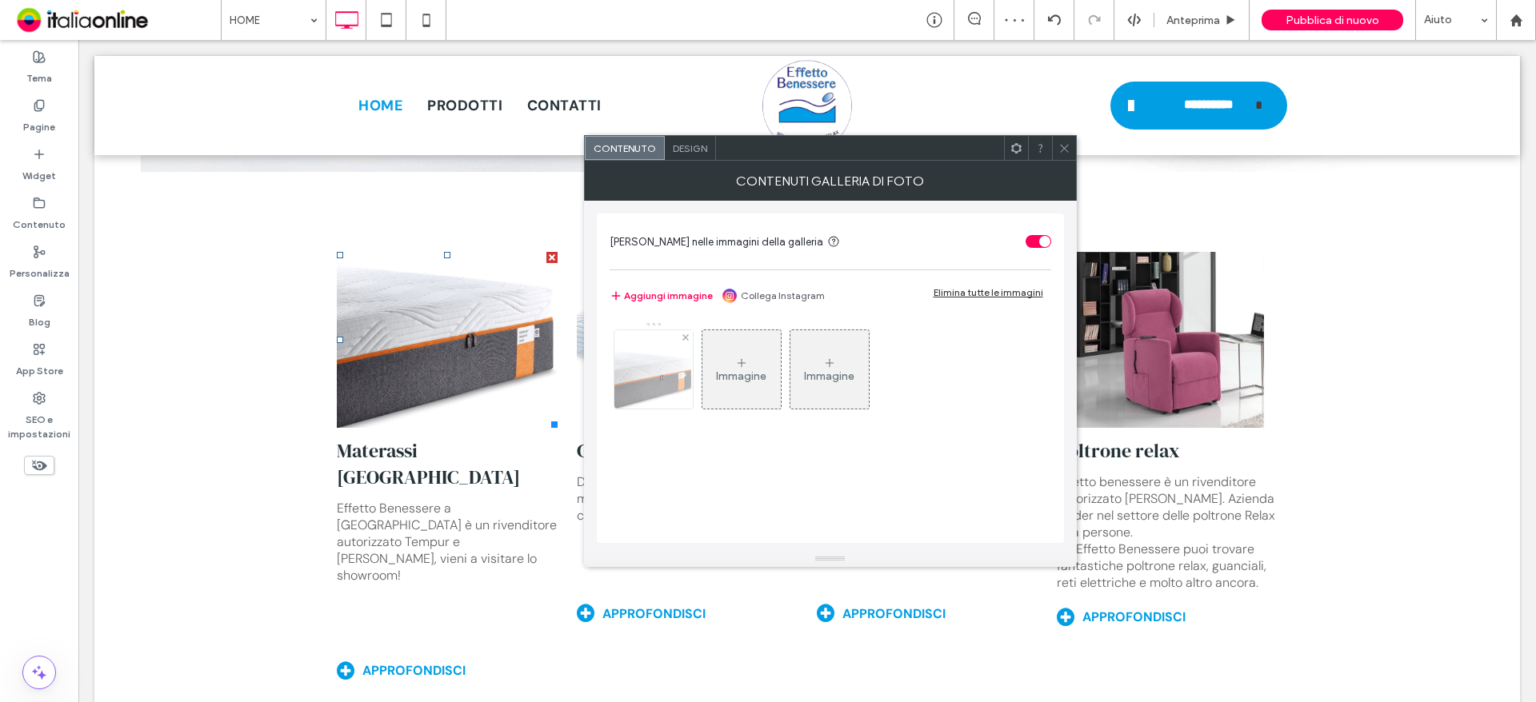
click at [637, 399] on div at bounding box center [653, 369] width 78 height 78
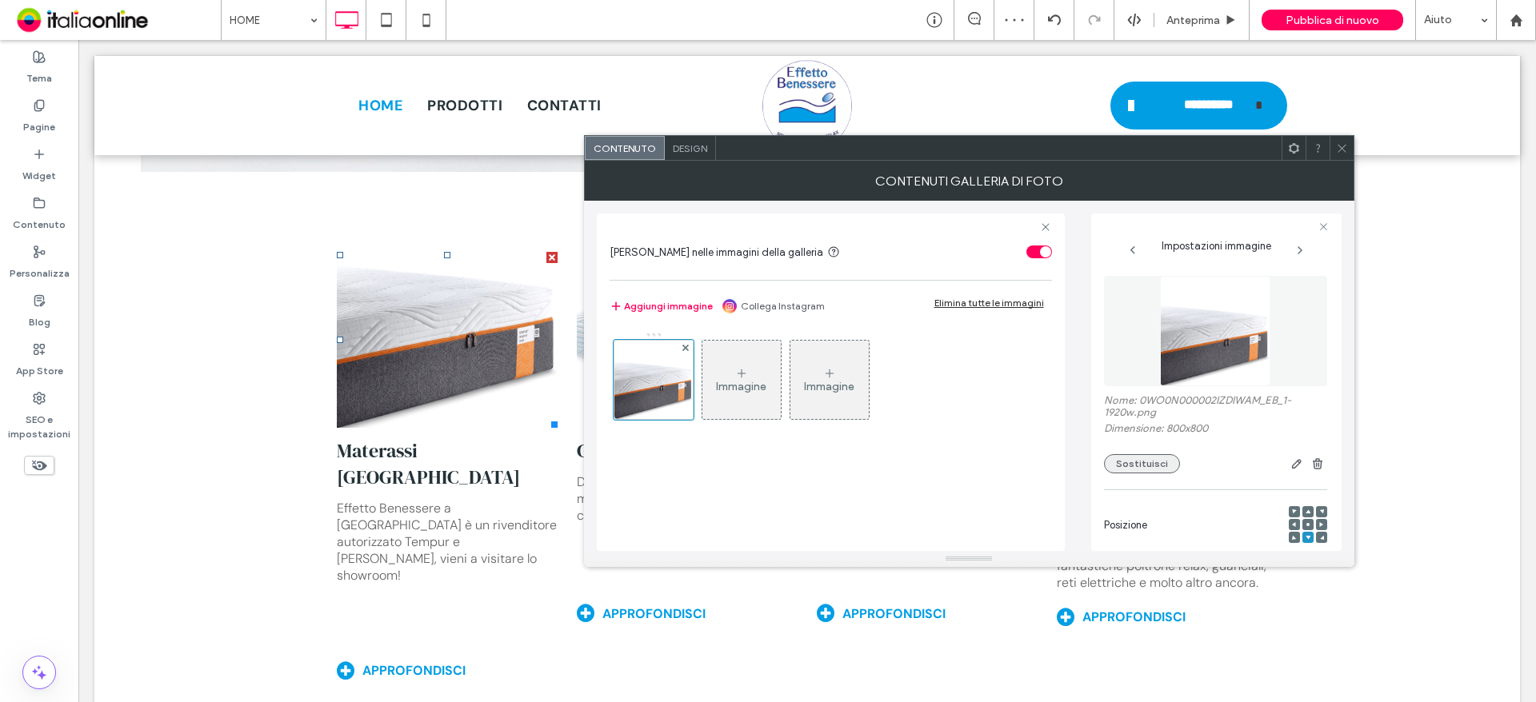
click at [1140, 459] on button "Sostituisci" at bounding box center [1142, 463] width 76 height 19
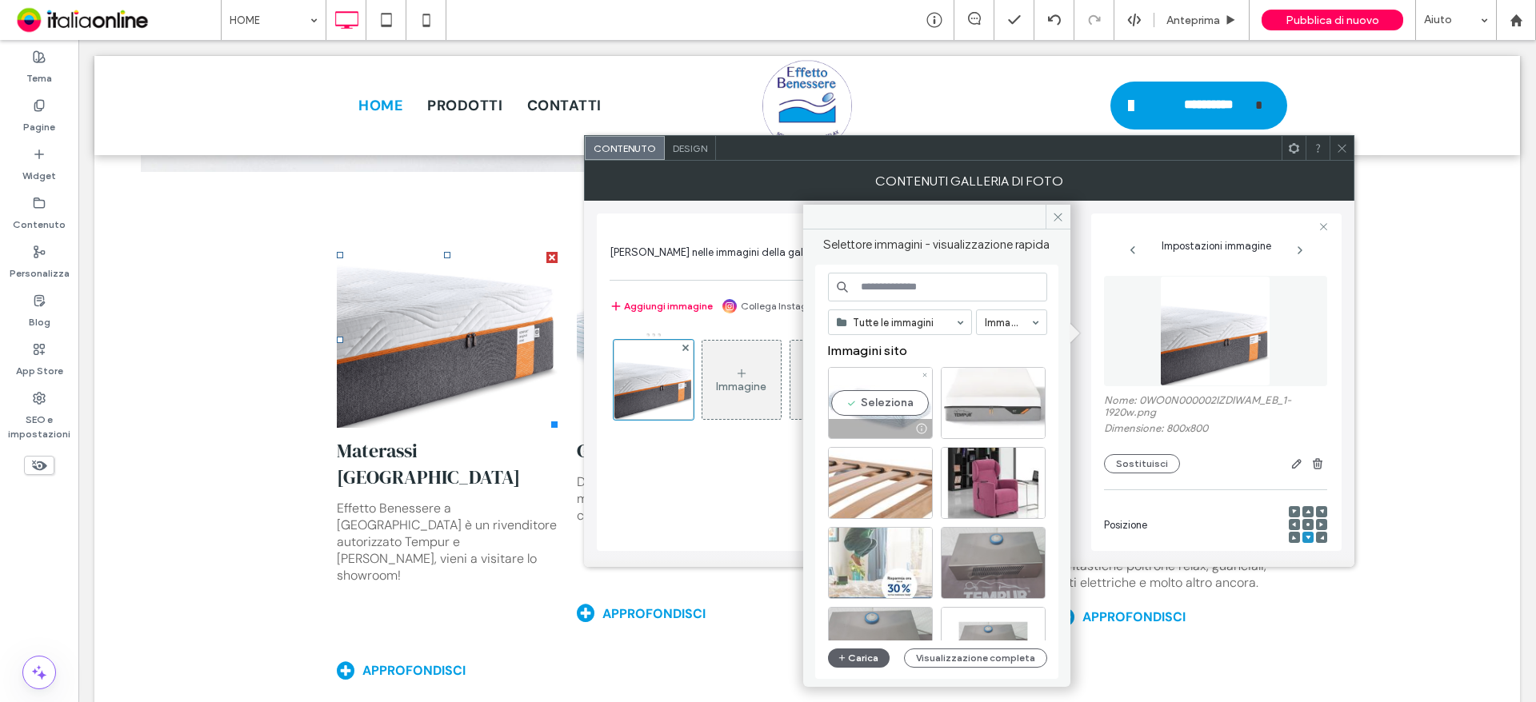
click at [982, 401] on div at bounding box center [993, 403] width 105 height 72
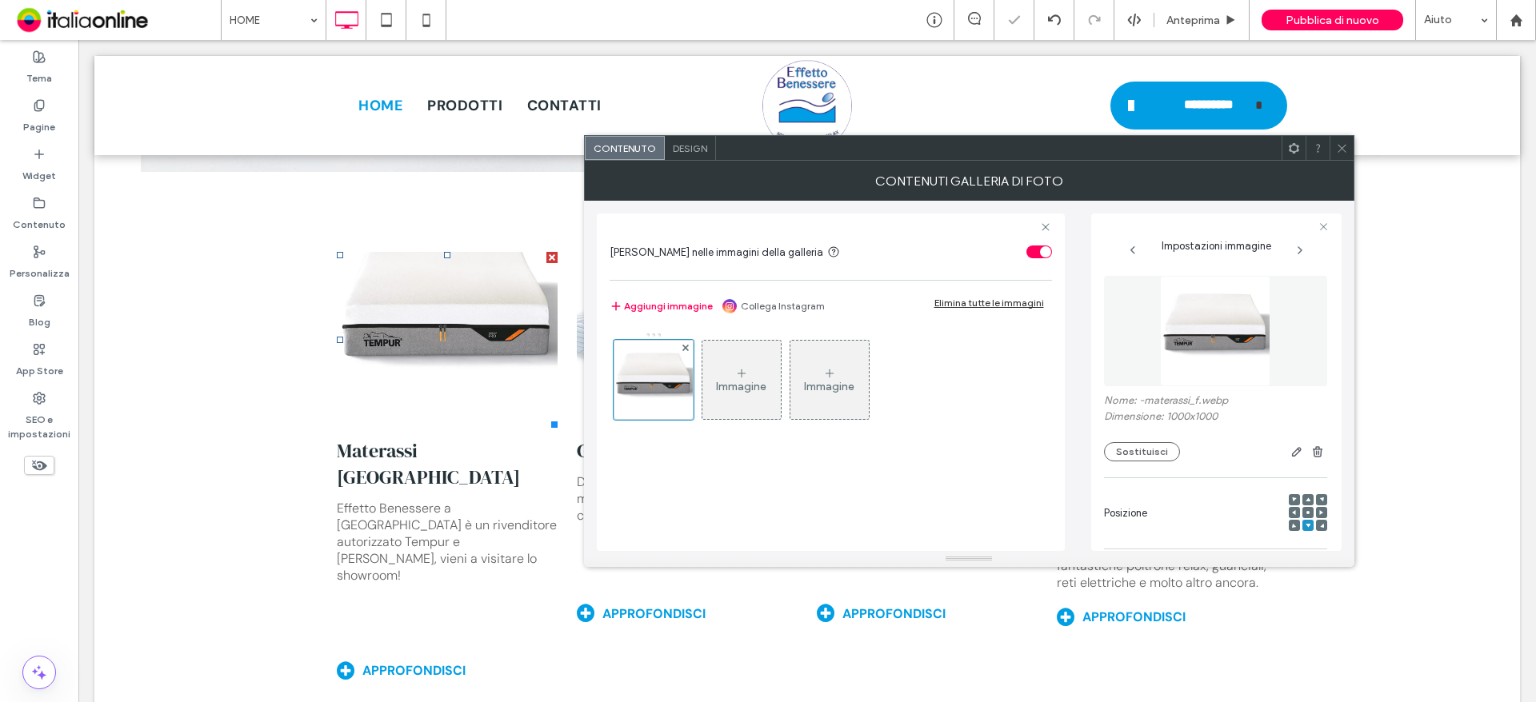
click at [1341, 158] on span at bounding box center [1342, 148] width 12 height 24
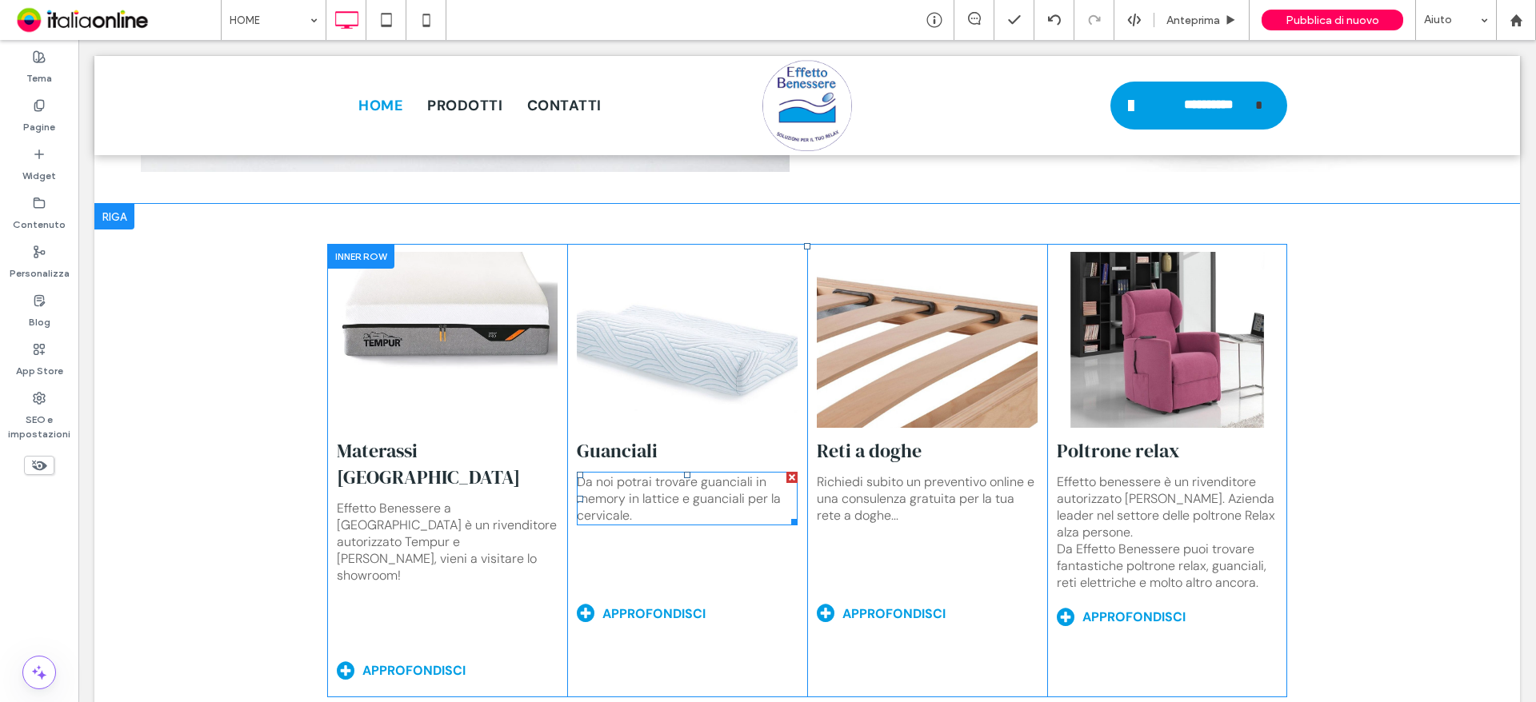
drag, startPoint x: 675, startPoint y: 499, endPoint x: 661, endPoint y: 494, distance: 15.2
click at [675, 499] on div "Da noi potrai trovare guanciali in memory in lattice e guanciali per la cervica…" at bounding box center [687, 499] width 221 height 54
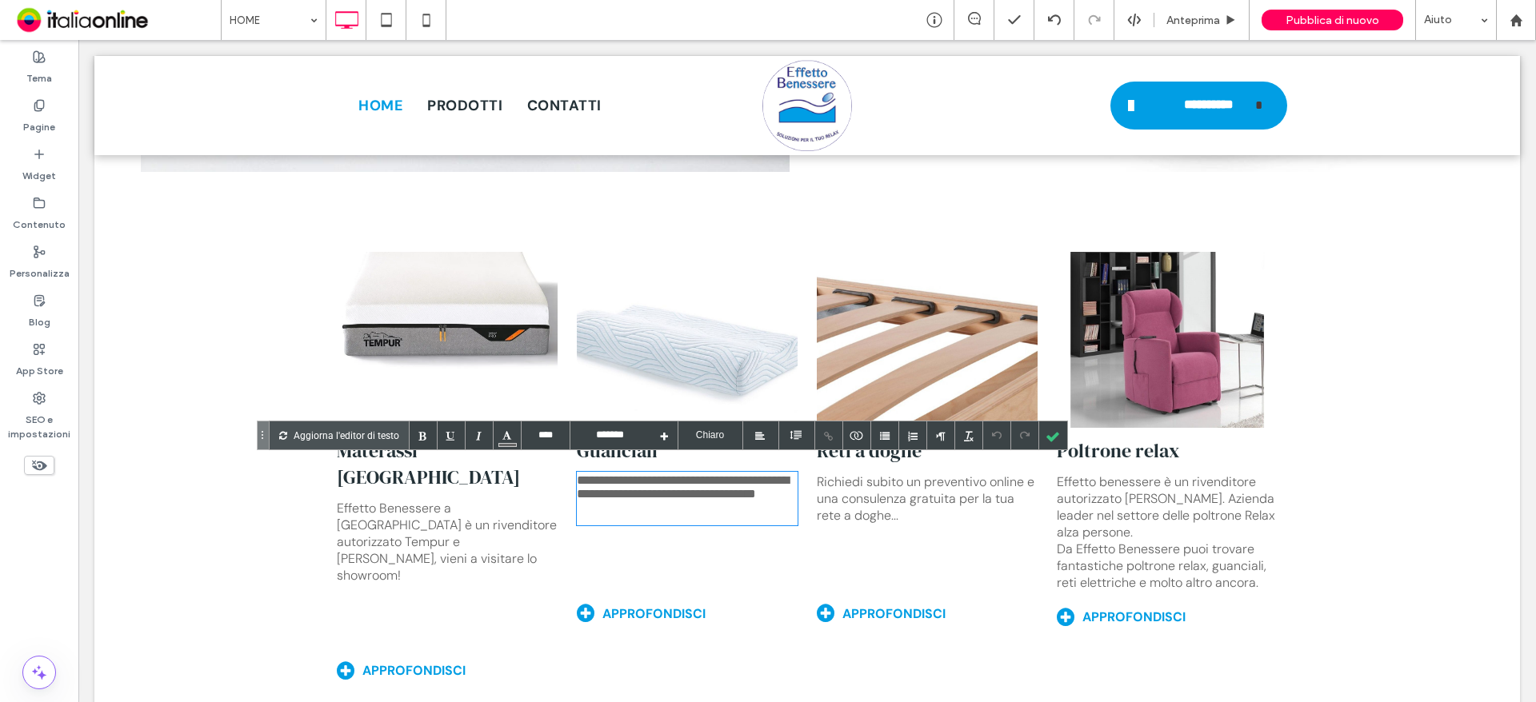
click at [657, 501] on div "**********" at bounding box center [687, 499] width 221 height 54
drag, startPoint x: 650, startPoint y: 504, endPoint x: 586, endPoint y: 472, distance: 72.3
click at [586, 472] on div "**********" at bounding box center [687, 499] width 221 height 54
click at [633, 490] on div "**********" at bounding box center [687, 499] width 221 height 54
drag, startPoint x: 614, startPoint y: 502, endPoint x: 566, endPoint y: 470, distance: 57.5
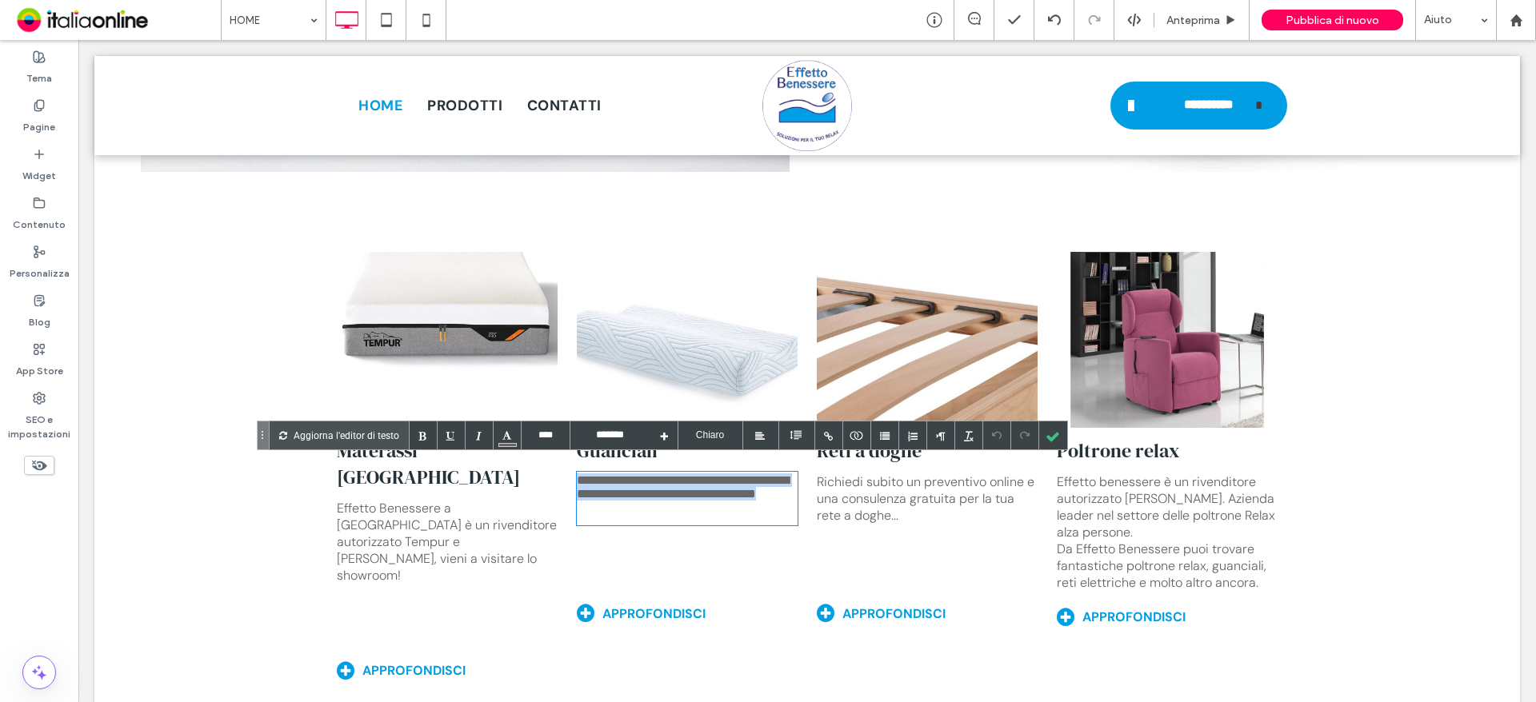
click at [567, 470] on div "**********" at bounding box center [687, 471] width 240 height 454
click at [1149, 513] on div "Effetto benessere è un rivenditore autorizzato [PERSON_NAME]. Azienda leader ne…" at bounding box center [1167, 532] width 221 height 121
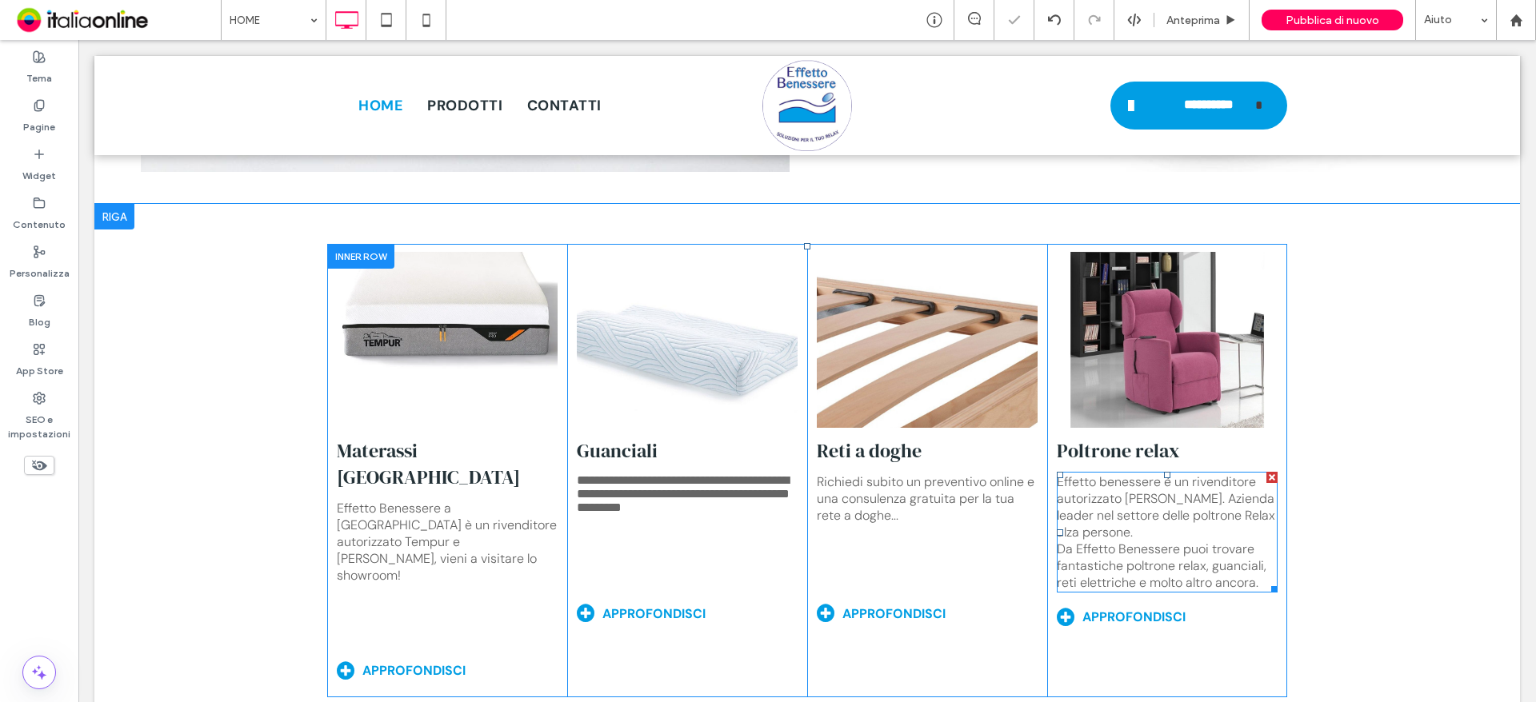
click at [1154, 523] on div "Effetto benessere è un rivenditore autorizzato [PERSON_NAME]. Azienda leader ne…" at bounding box center [1167, 532] width 221 height 121
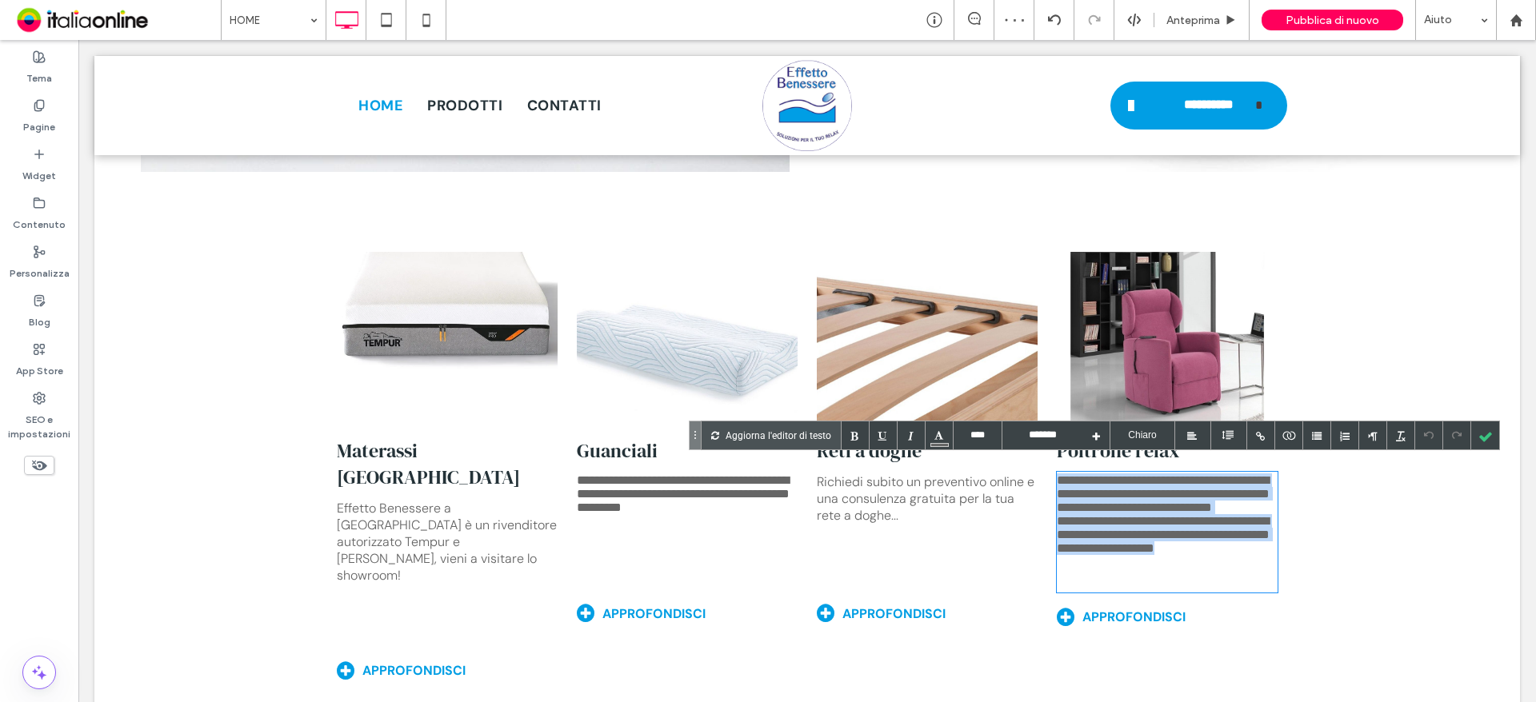
drag, startPoint x: 1268, startPoint y: 571, endPoint x: 1051, endPoint y: 469, distance: 239.7
click at [1057, 472] on div "**********" at bounding box center [1167, 532] width 221 height 121
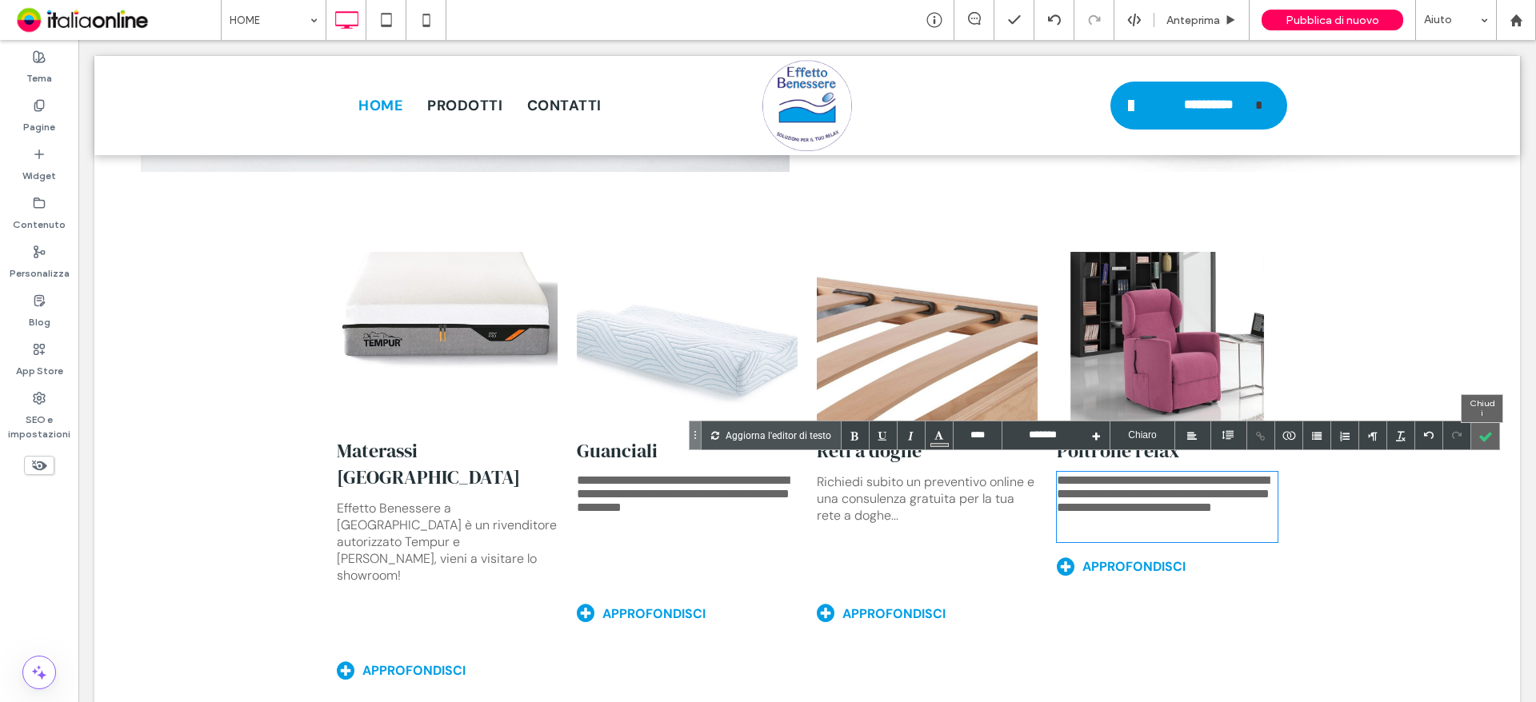
click at [1488, 438] on div at bounding box center [1485, 436] width 28 height 28
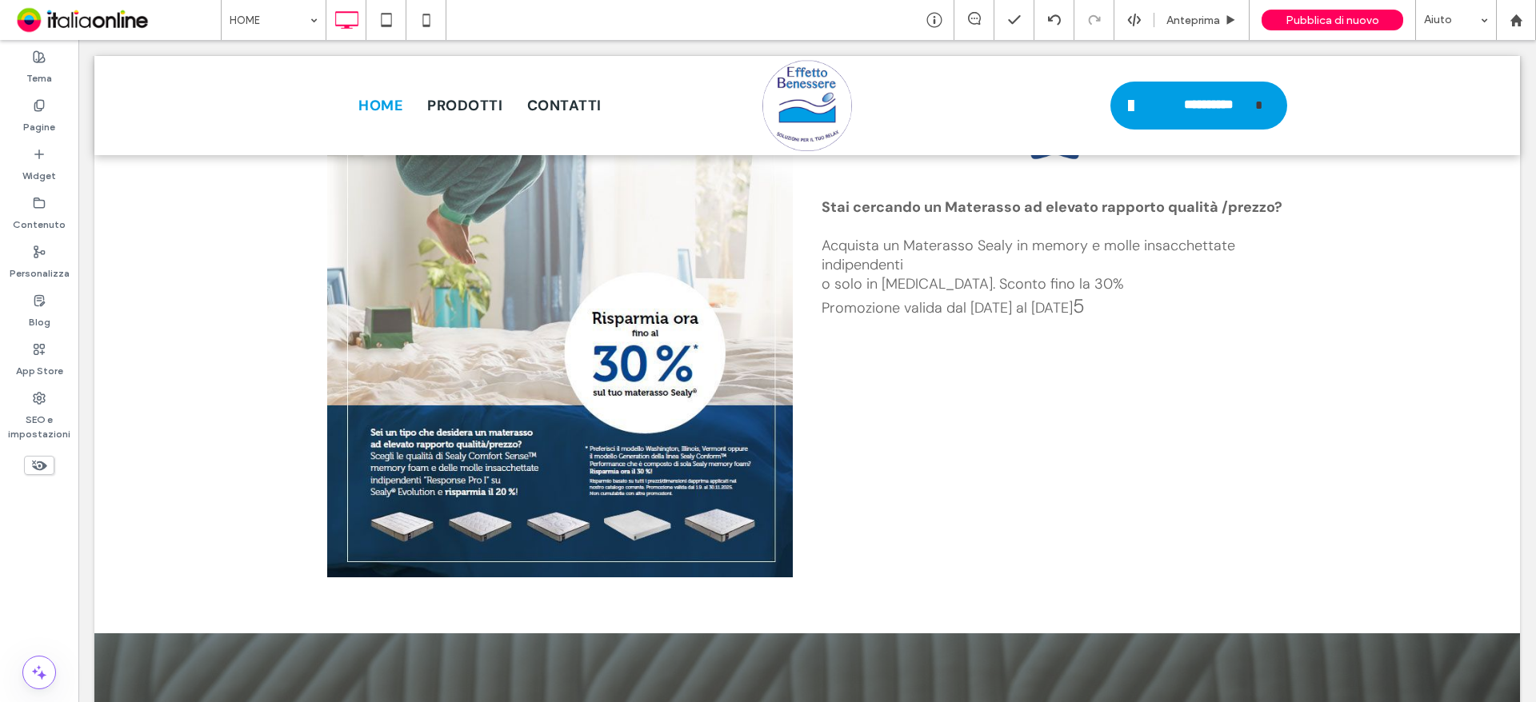
scroll to position [2880, 0]
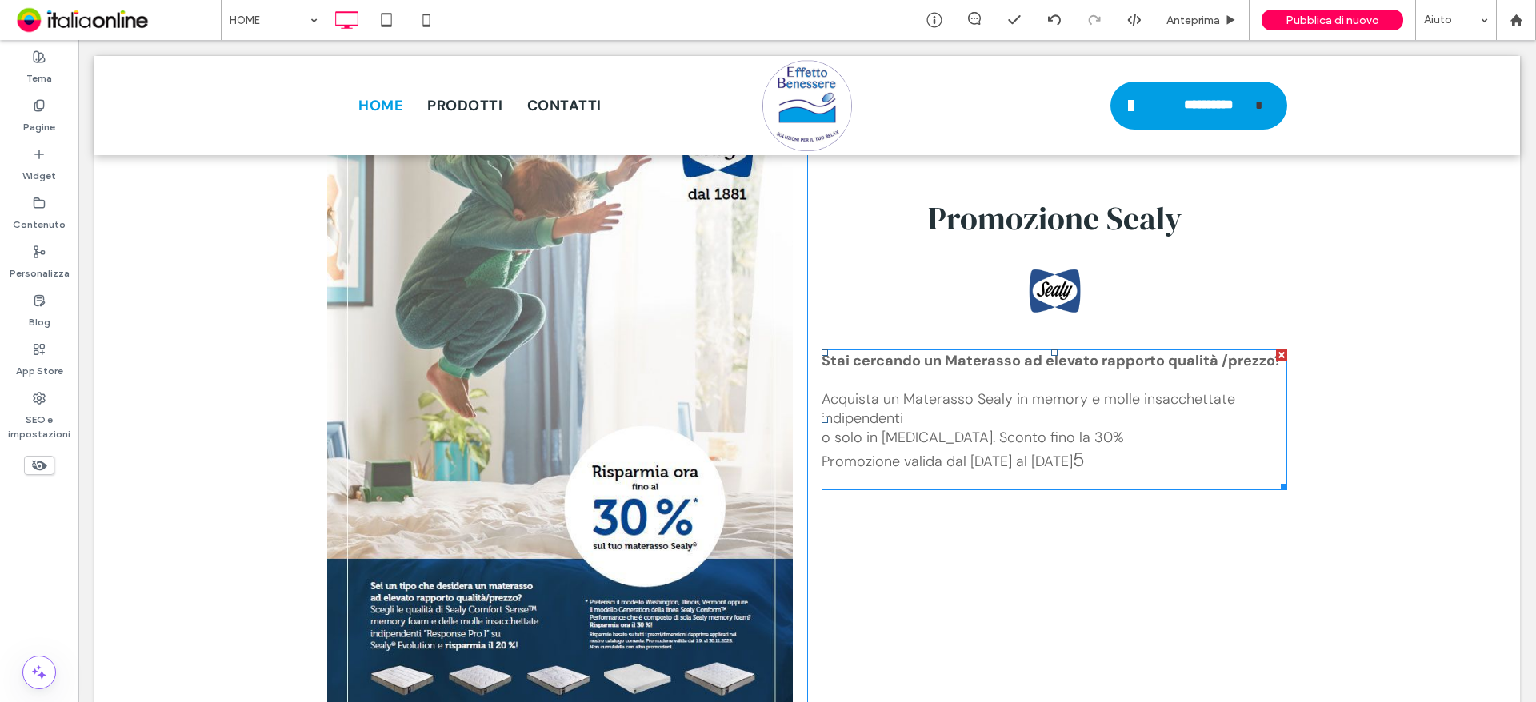
click at [973, 429] on span "o solo in [MEDICAL_DATA]. Sconto fino la 30%" at bounding box center [972, 437] width 302 height 19
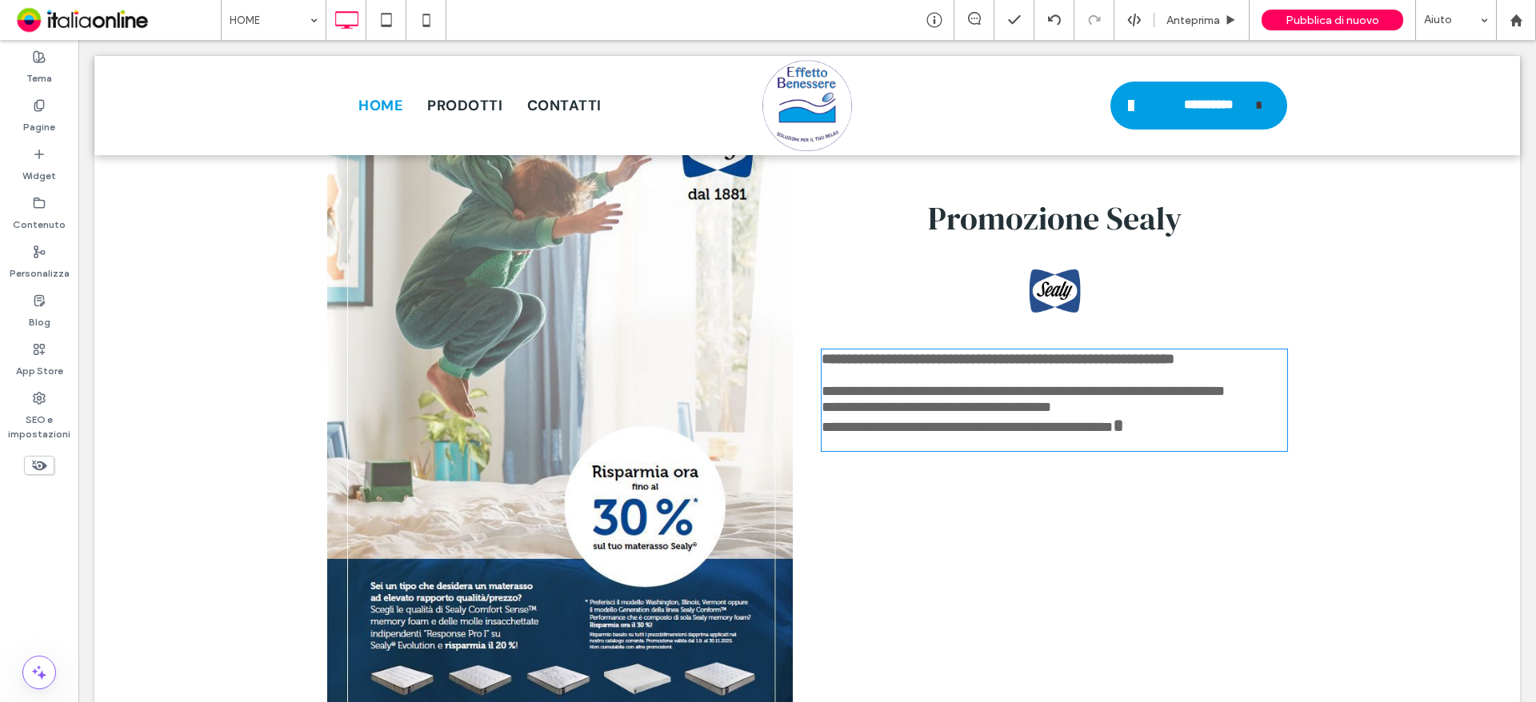
type input "*******"
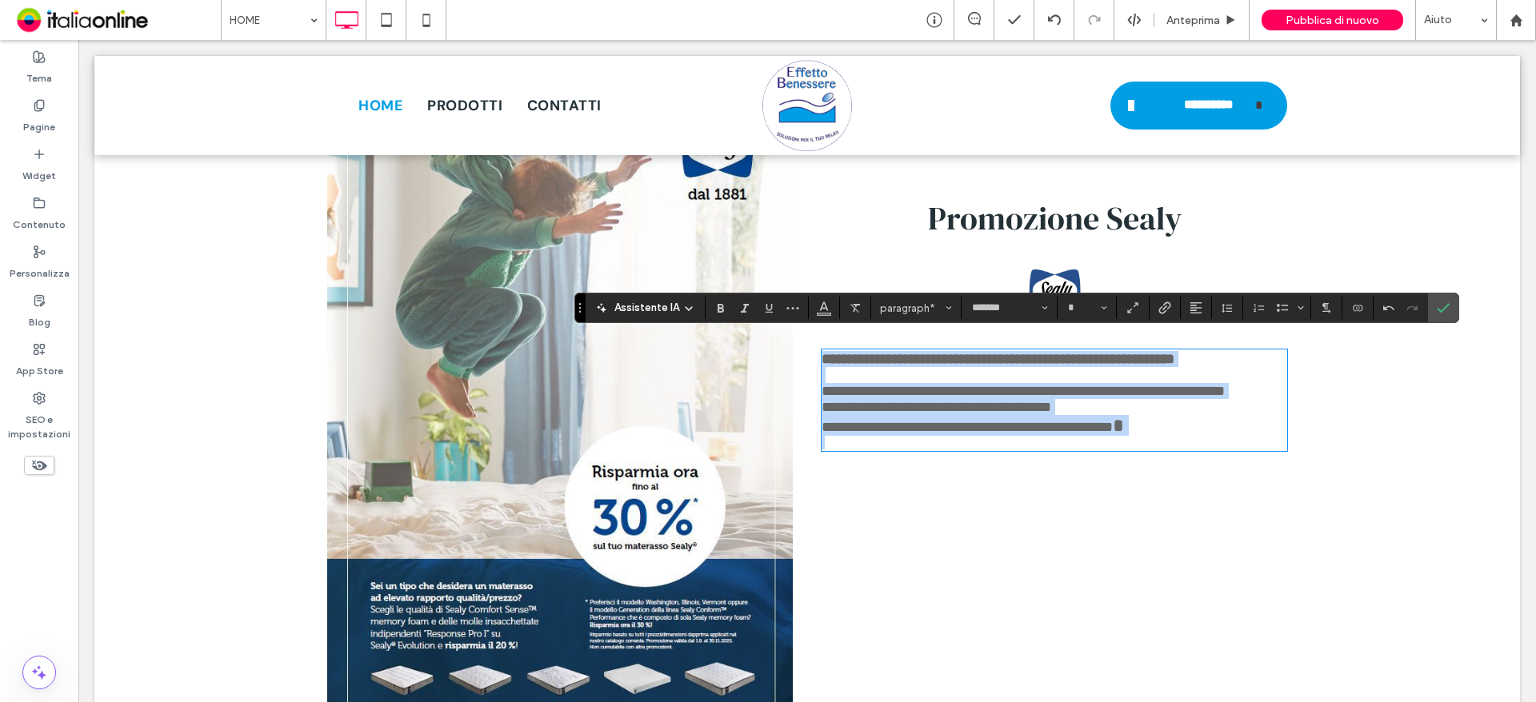
click at [887, 414] on span "**********" at bounding box center [936, 407] width 230 height 14
type input "**"
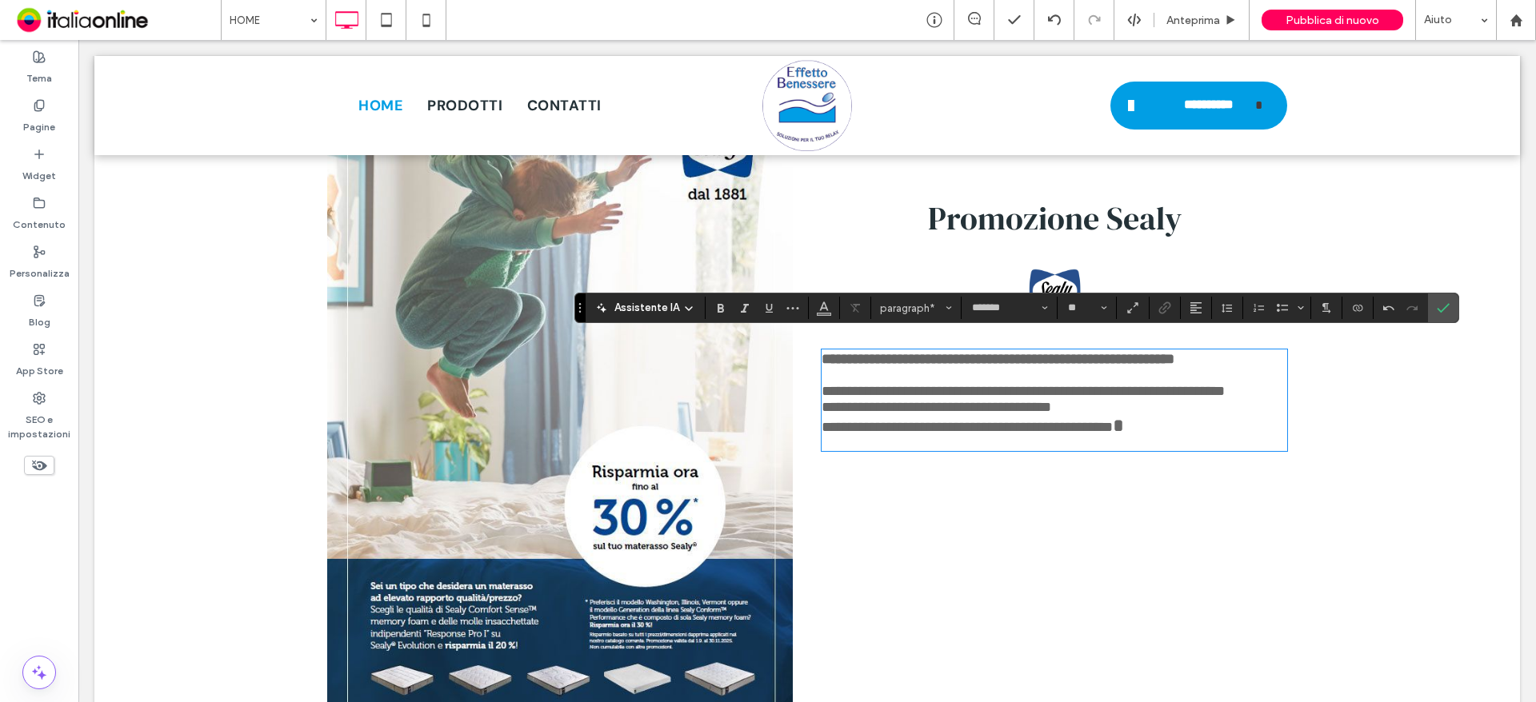
click at [821, 414] on span "**********" at bounding box center [936, 407] width 230 height 14
click at [1059, 410] on span "**********" at bounding box center [1045, 399] width 448 height 30
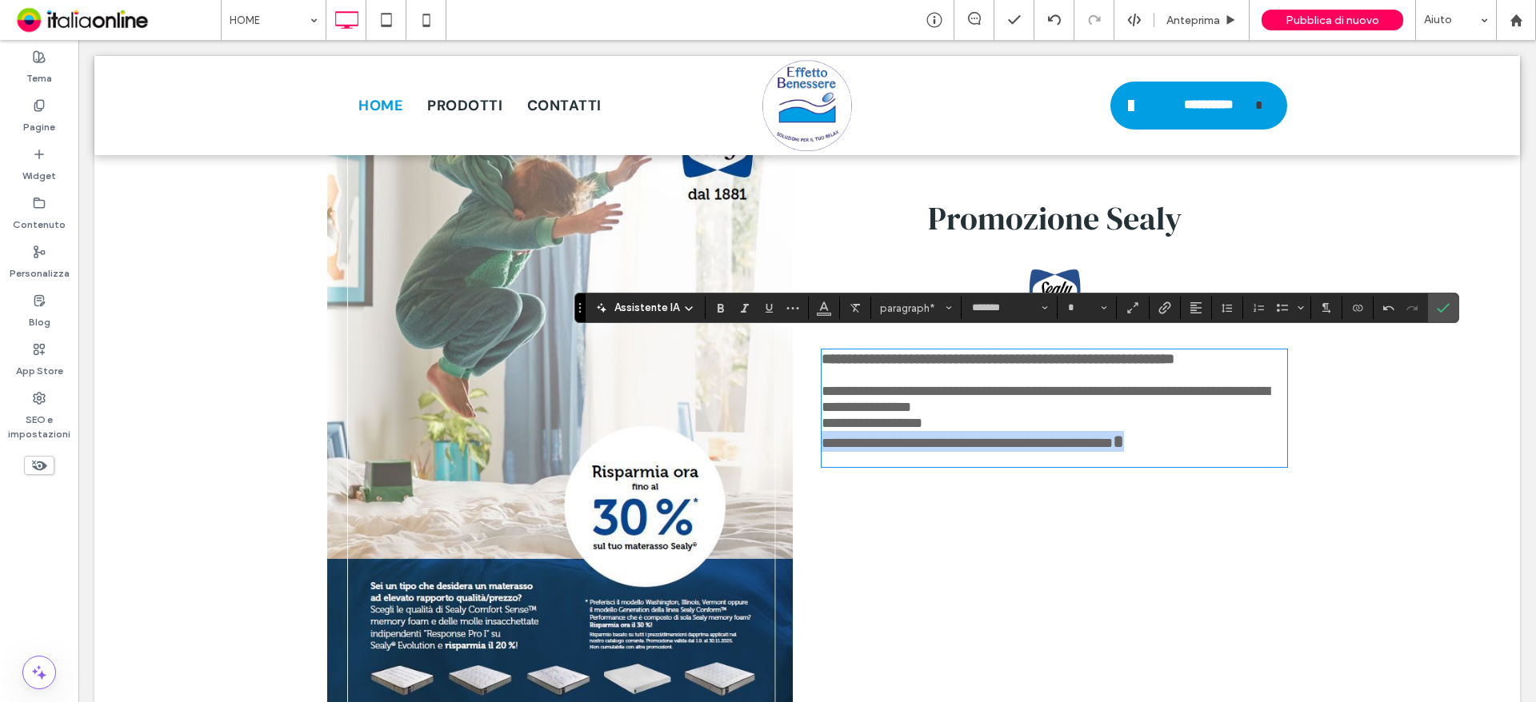
drag, startPoint x: 1212, startPoint y: 446, endPoint x: 813, endPoint y: 450, distance: 399.2
click at [813, 450] on div "**********" at bounding box center [1047, 403] width 480 height 657
click at [897, 464] on p at bounding box center [1054, 459] width 466 height 14
click at [956, 426] on p "**********" at bounding box center [1054, 423] width 466 height 16
type input "**"
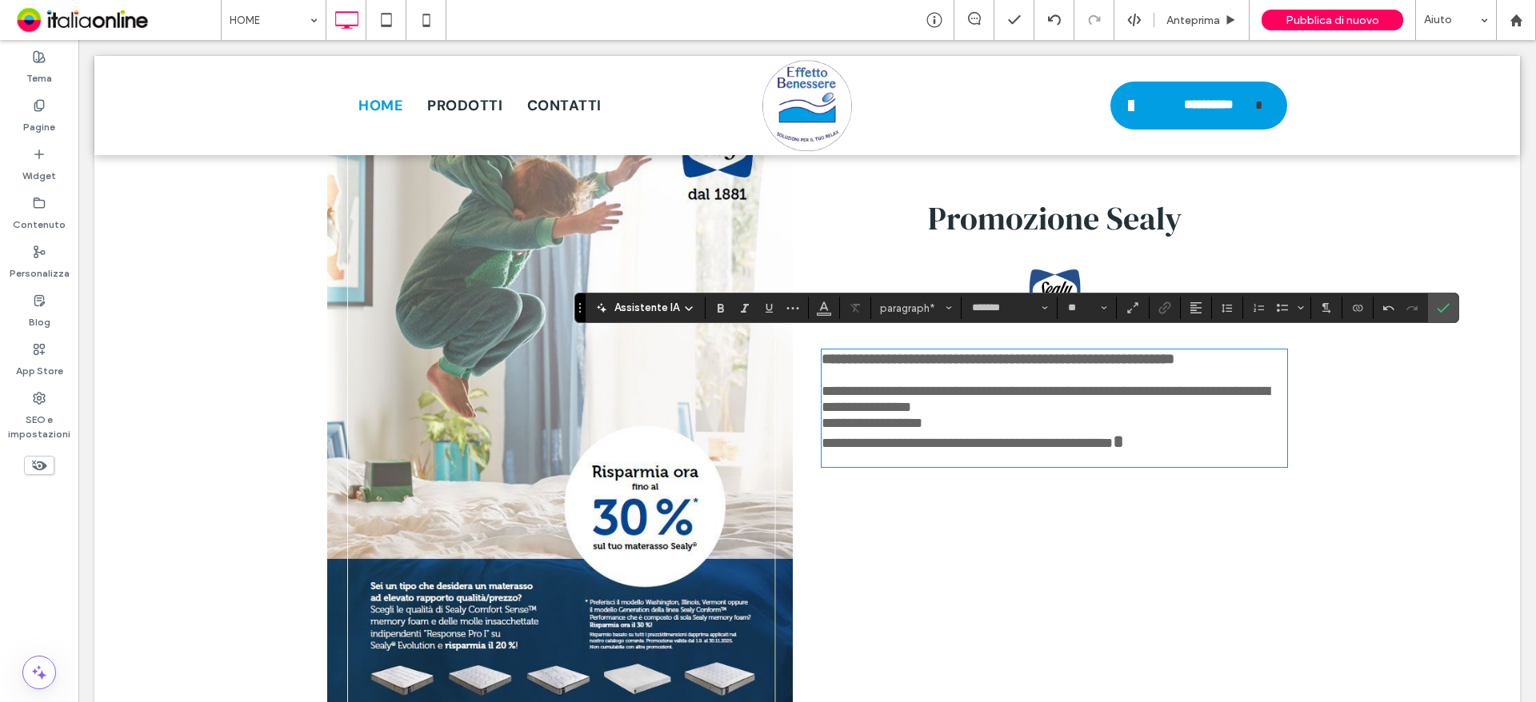
scroll to position [0, 0]
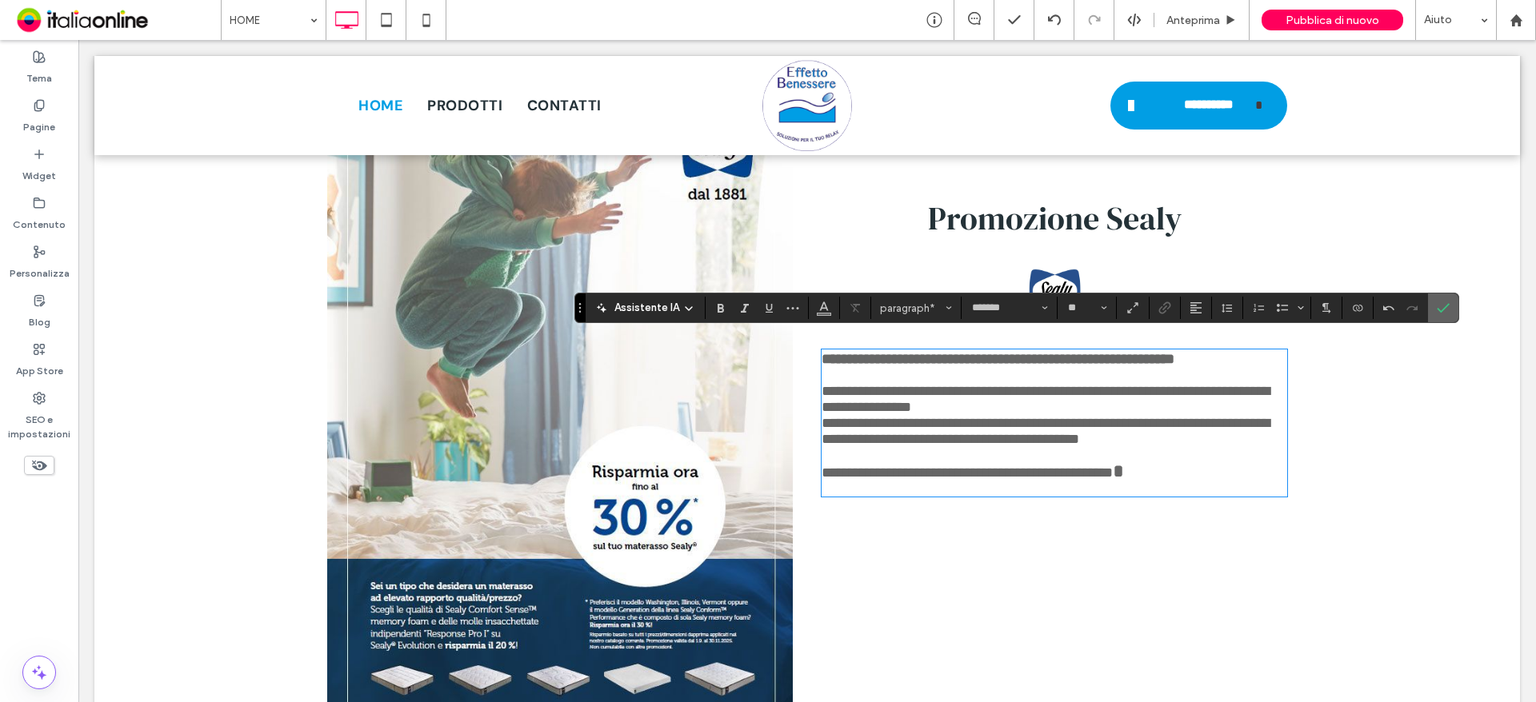
click at [1428, 306] on section at bounding box center [1443, 308] width 30 height 29
drag, startPoint x: 1365, startPoint y: 262, endPoint x: 1445, endPoint y: 302, distance: 89.4
click at [1445, 302] on icon "Conferma" at bounding box center [1443, 308] width 13 height 13
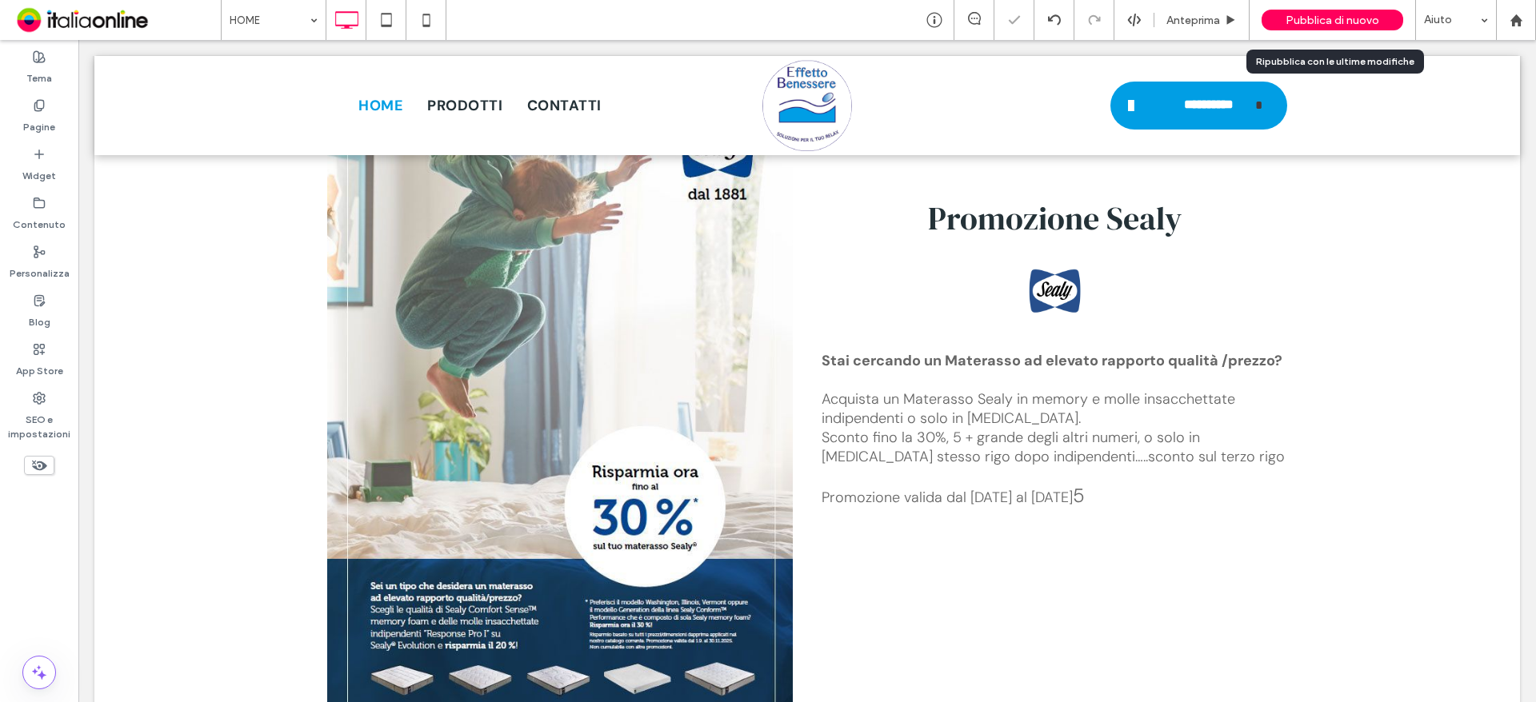
click at [1345, 14] on span "Pubblica di nuovo" at bounding box center [1332, 21] width 94 height 14
